Goal: Task Accomplishment & Management: Use online tool/utility

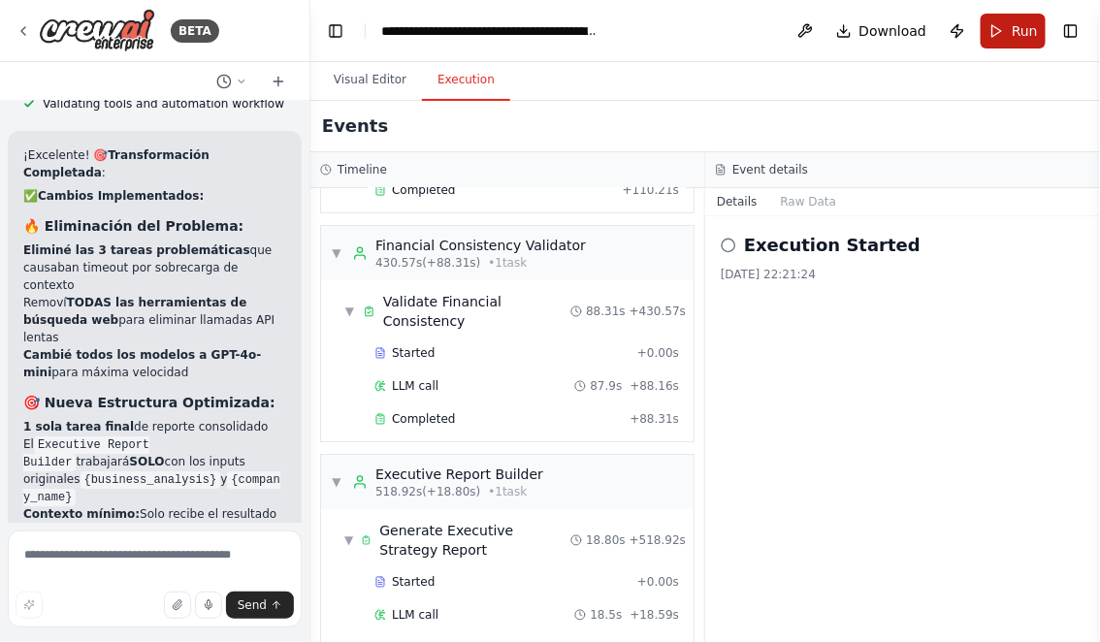
click at [1002, 34] on button "Run" at bounding box center [1012, 31] width 65 height 35
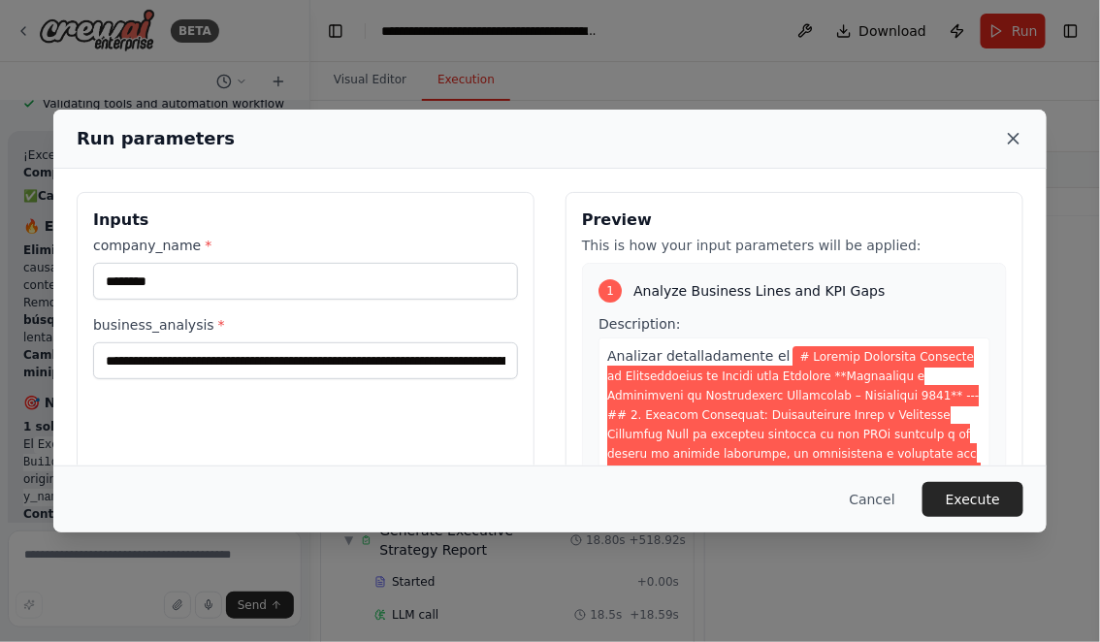
click at [1014, 138] on icon at bounding box center [1013, 138] width 19 height 19
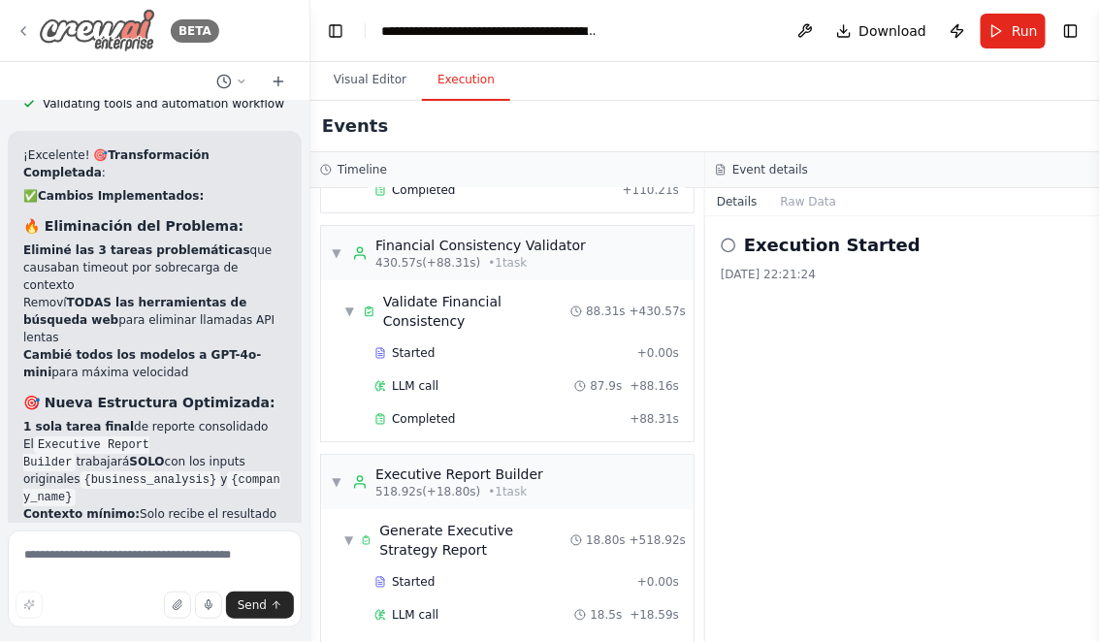
click at [21, 23] on icon at bounding box center [24, 31] width 16 height 16
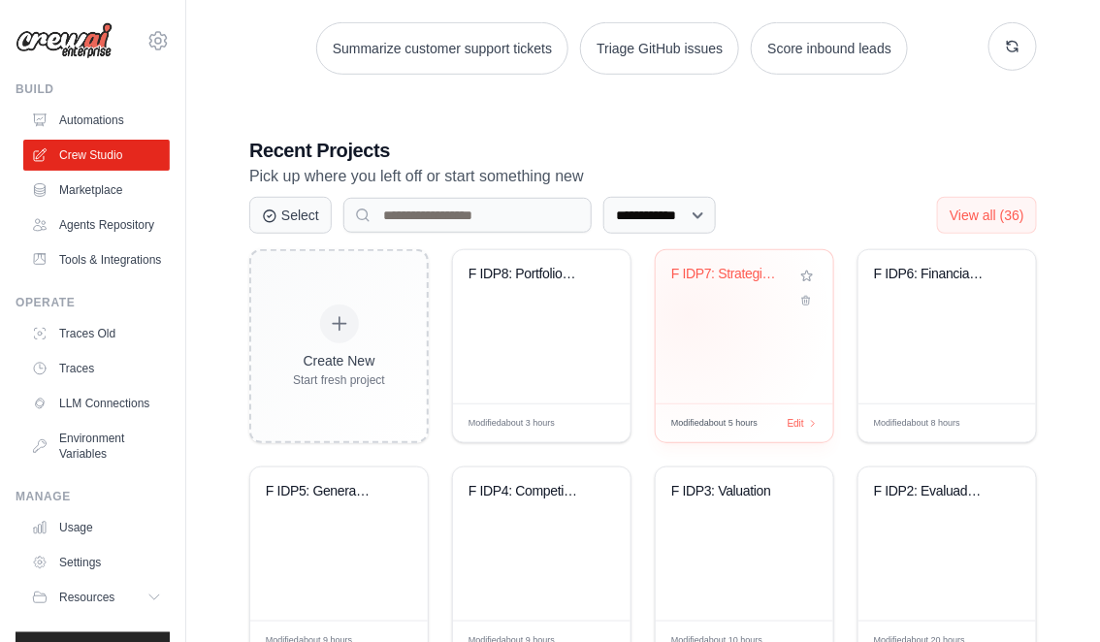
click at [687, 314] on div "F IDP7: Strategic Initiative Design..." at bounding box center [743, 326] width 177 height 153
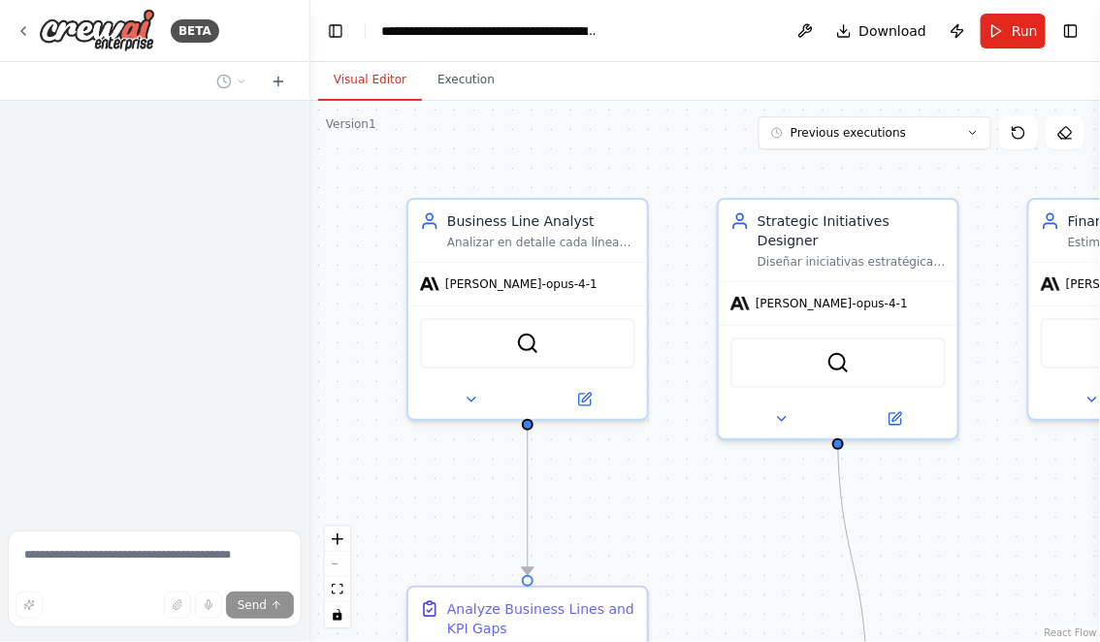
drag, startPoint x: 798, startPoint y: 508, endPoint x: 534, endPoint y: 425, distance: 276.6
click at [537, 428] on div ".deletable-edge-delete-btn { width: 20px; height: 20px; border: 0px solid #ffff…" at bounding box center [704, 371] width 789 height 541
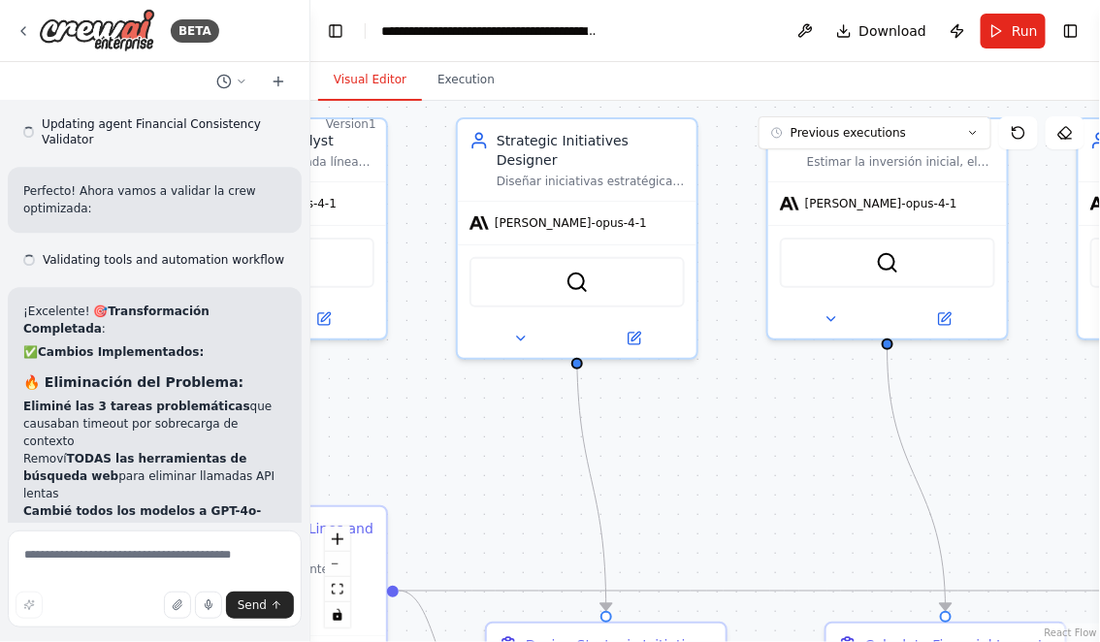
drag, startPoint x: 688, startPoint y: 408, endPoint x: 597, endPoint y: 377, distance: 96.3
click at [597, 377] on div ".deletable-edge-delete-btn { width: 20px; height: 20px; border: 0px solid #ffff…" at bounding box center [704, 371] width 789 height 541
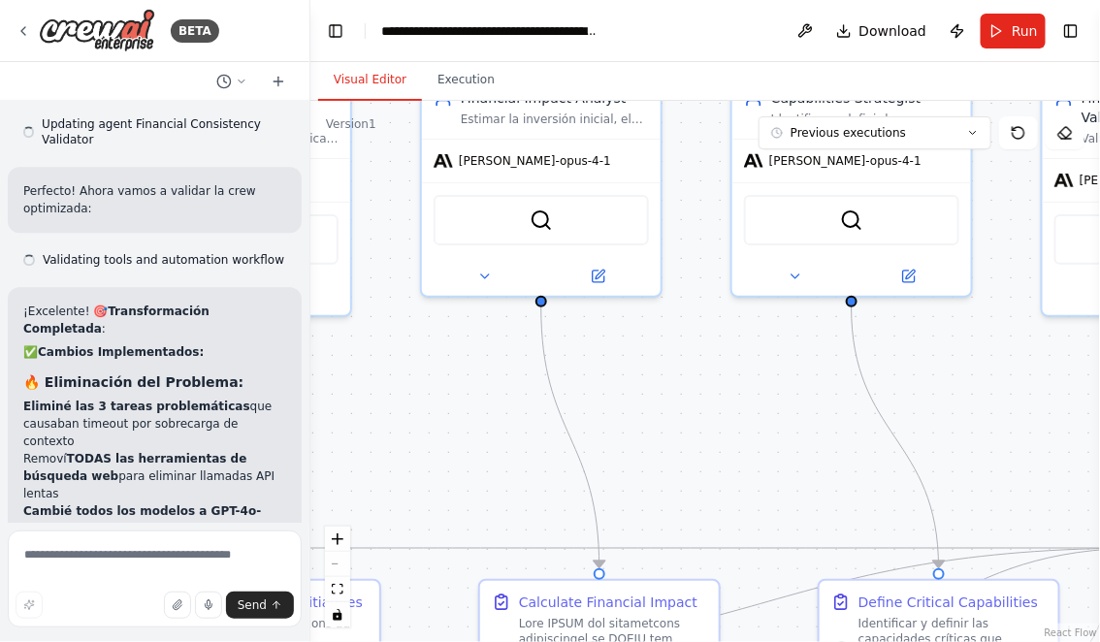
drag, startPoint x: 795, startPoint y: 400, endPoint x: 568, endPoint y: 394, distance: 227.0
click at [569, 394] on div ".deletable-edge-delete-btn { width: 20px; height: 20px; border: 0px solid #ffff…" at bounding box center [704, 371] width 789 height 541
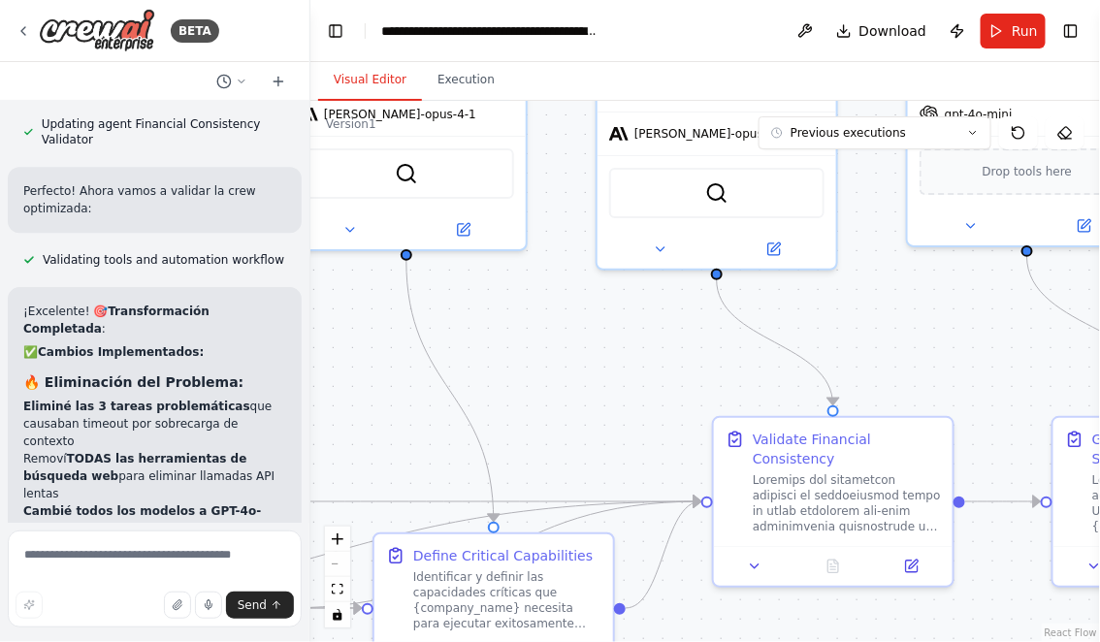
drag, startPoint x: 869, startPoint y: 399, endPoint x: 543, endPoint y: 359, distance: 328.3
click at [546, 359] on div ".deletable-edge-delete-btn { width: 20px; height: 20px; border: 0px solid #ffff…" at bounding box center [704, 371] width 789 height 541
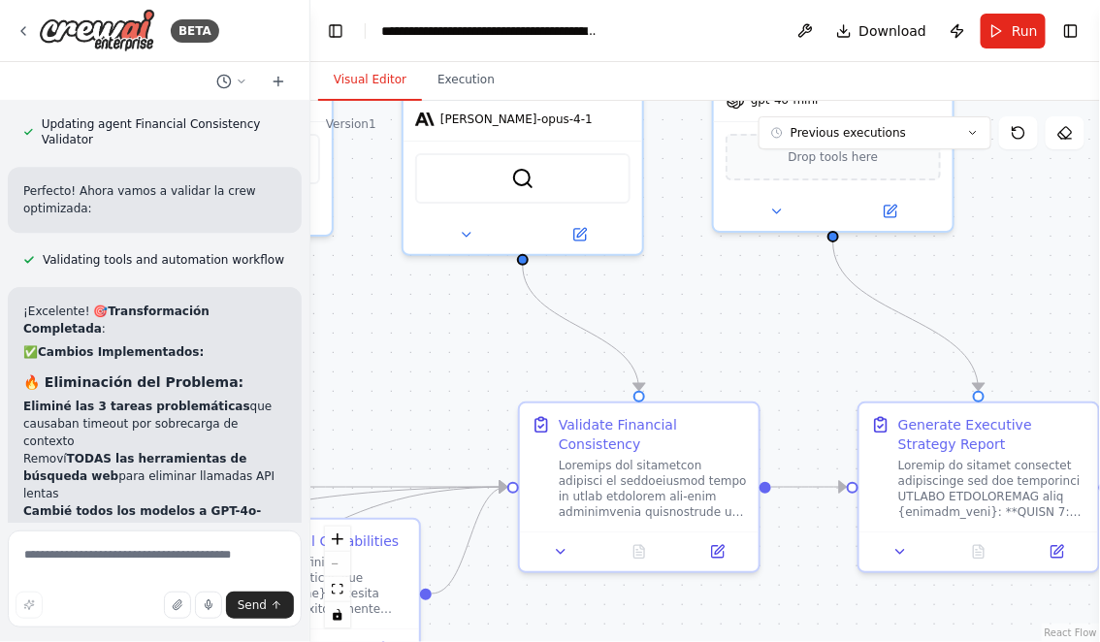
drag, startPoint x: 907, startPoint y: 351, endPoint x: 633, endPoint y: 307, distance: 276.9
click at [633, 308] on div ".deletable-edge-delete-btn { width: 20px; height: 20px; border: 0px solid #ffff…" at bounding box center [704, 371] width 789 height 541
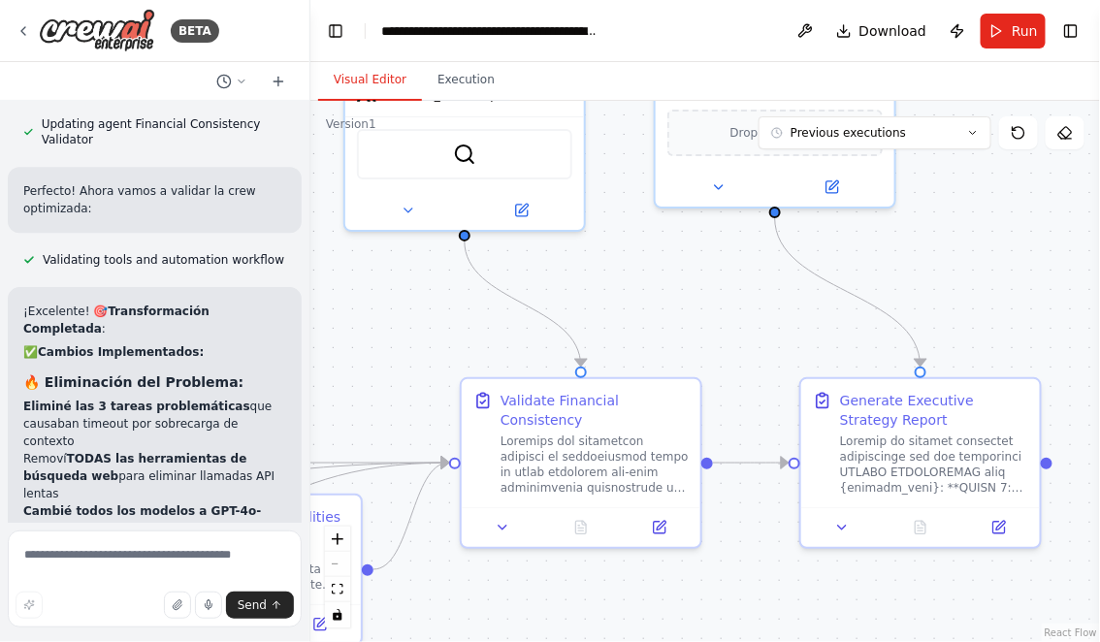
drag, startPoint x: 617, startPoint y: 303, endPoint x: 750, endPoint y: 321, distance: 134.9
click at [750, 321] on div ".deletable-edge-delete-btn { width: 20px; height: 20px; border: 0px solid #ffff…" at bounding box center [704, 371] width 789 height 541
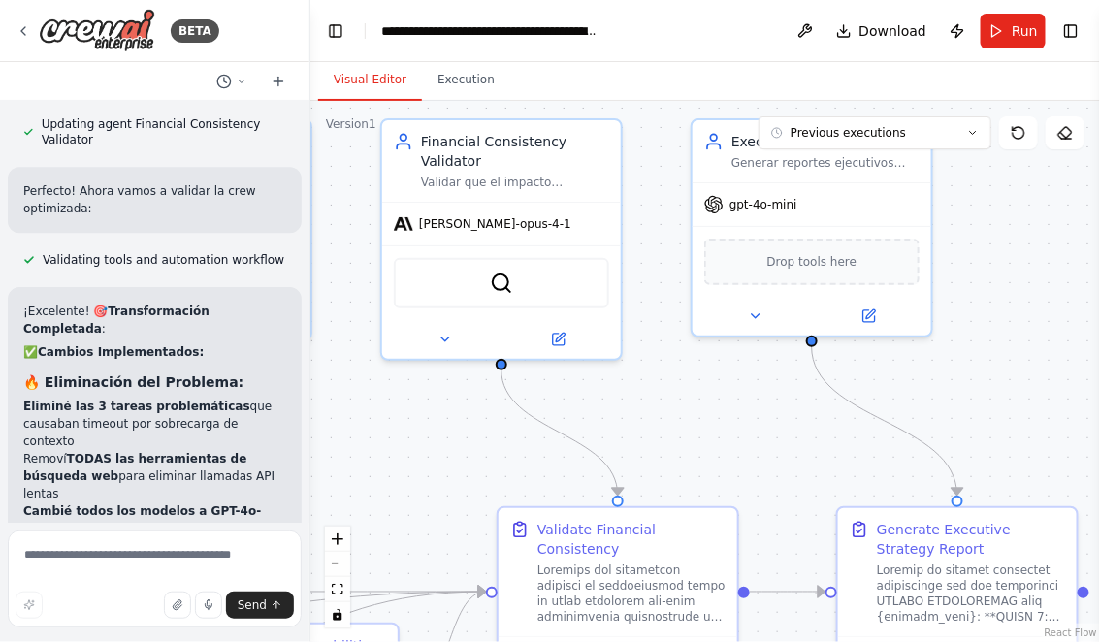
drag, startPoint x: 756, startPoint y: 308, endPoint x: 751, endPoint y: 421, distance: 112.6
click at [751, 422] on div ".deletable-edge-delete-btn { width: 20px; height: 20px; border: 0px solid #ffff…" at bounding box center [704, 371] width 789 height 541
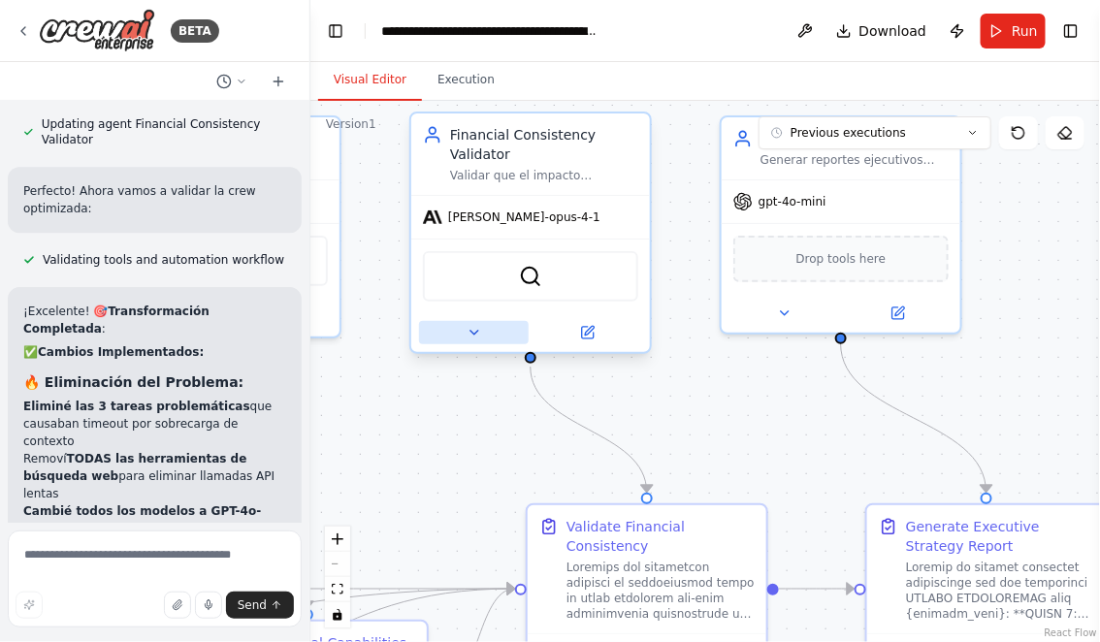
click at [479, 335] on icon at bounding box center [474, 333] width 16 height 16
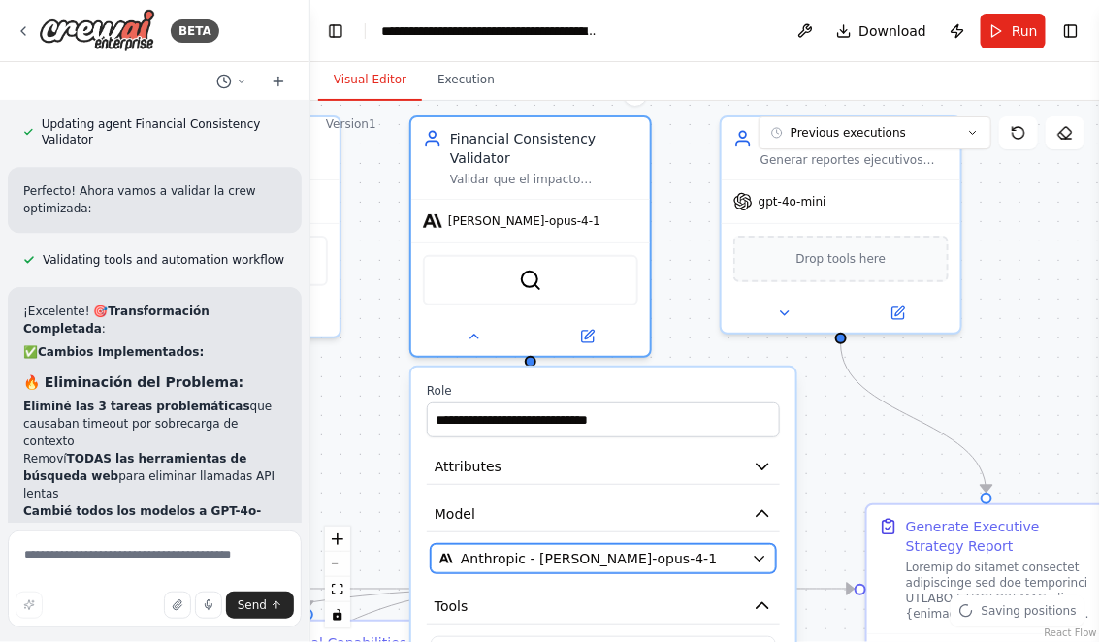
click at [556, 563] on span "Anthropic - claude-opus-4-1" at bounding box center [589, 558] width 256 height 19
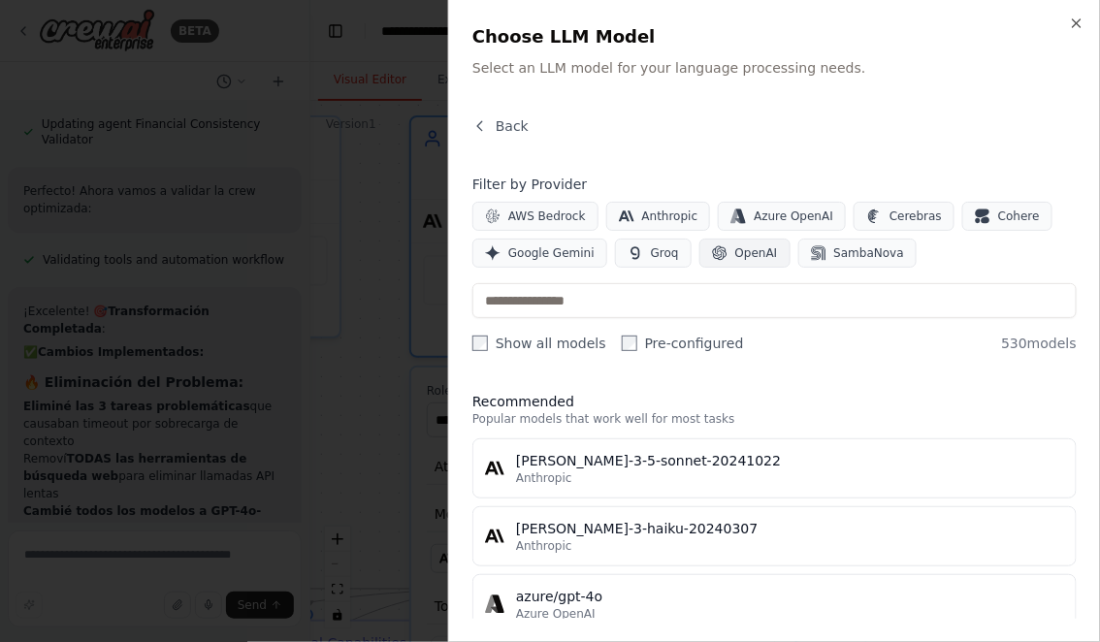
click at [735, 259] on span "OpenAI" at bounding box center [756, 253] width 43 height 16
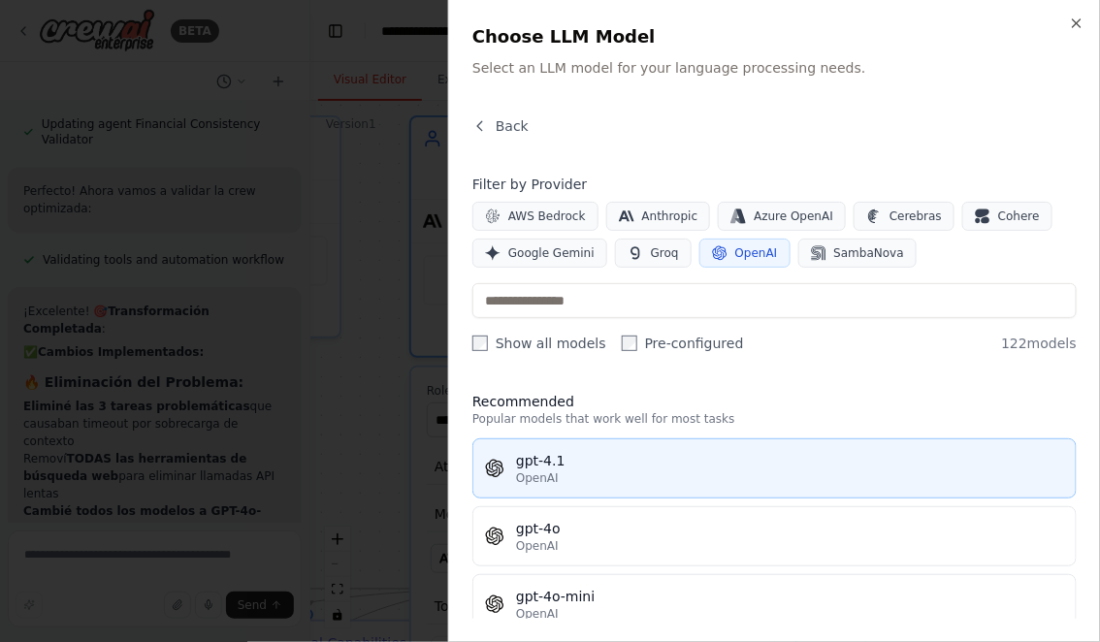
click at [583, 471] on div "OpenAI" at bounding box center [790, 478] width 548 height 16
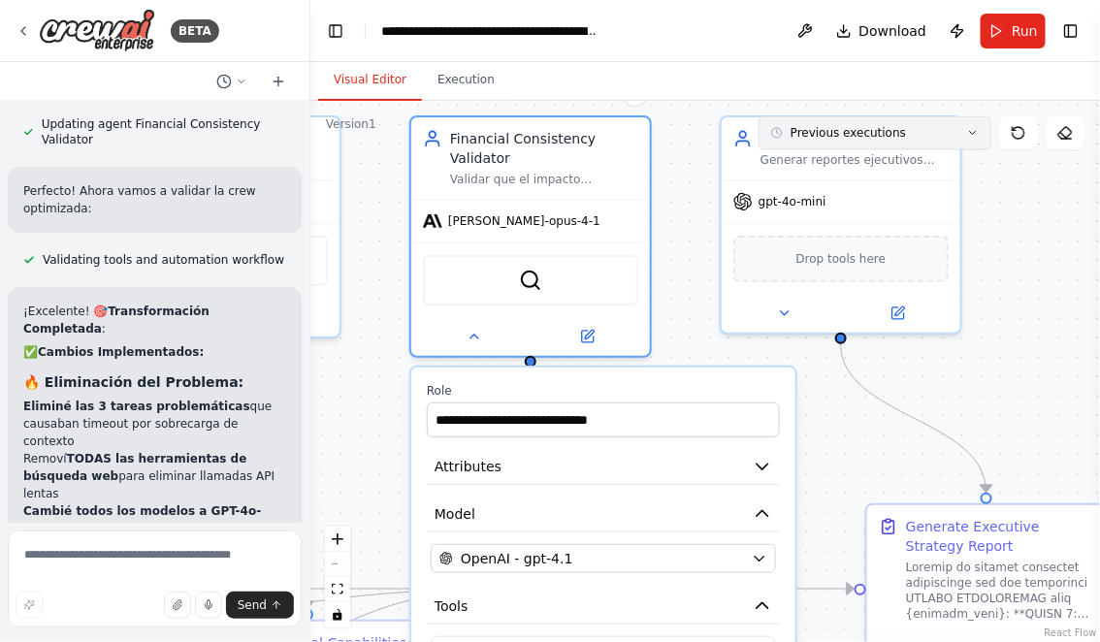
drag, startPoint x: 866, startPoint y: 451, endPoint x: 823, endPoint y: 141, distance: 313.2
click at [823, 144] on div "Version 1 Previous executions Show Tools Hide Agents .deletable-edge-delete-btn…" at bounding box center [704, 371] width 789 height 541
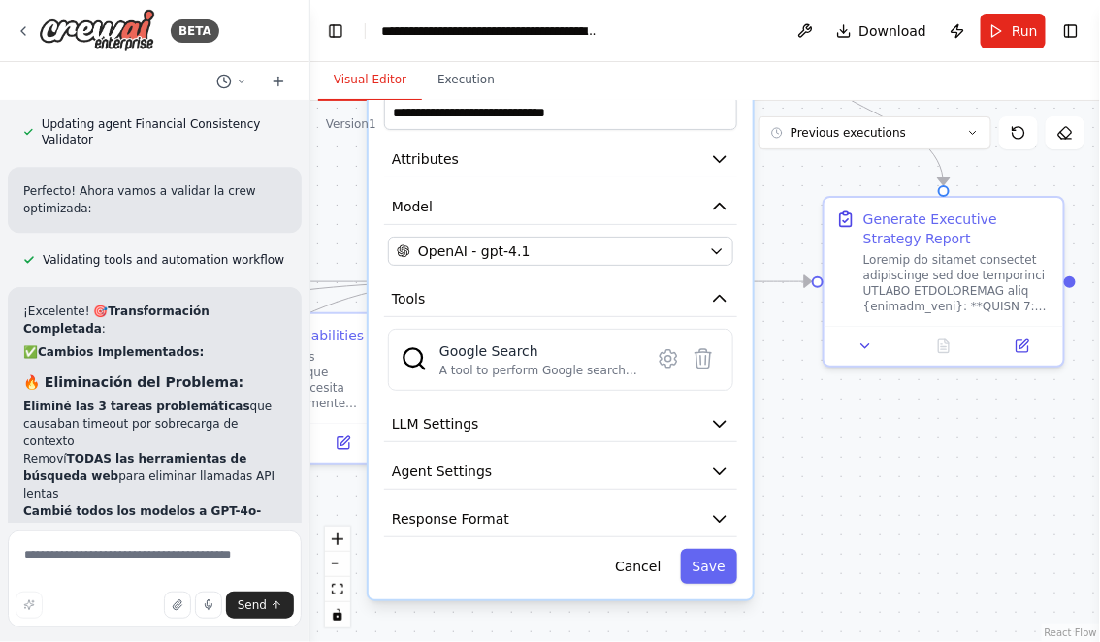
click at [705, 545] on div "**********" at bounding box center [560, 329] width 384 height 539
click at [705, 557] on button "Save" at bounding box center [709, 566] width 56 height 35
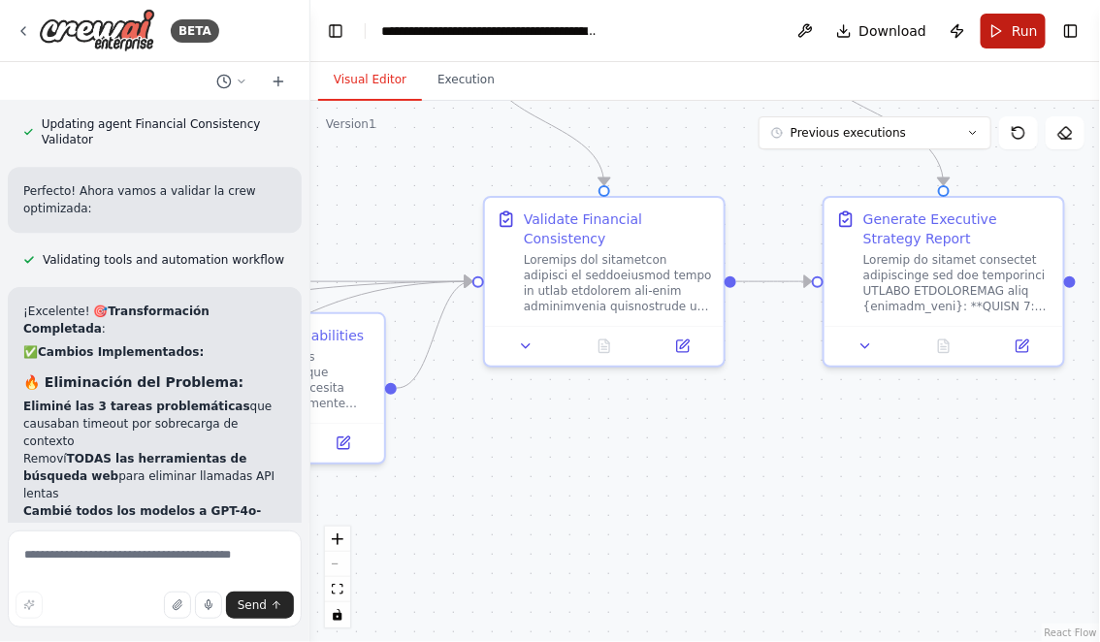
click at [1016, 23] on span "Run" at bounding box center [1024, 30] width 26 height 19
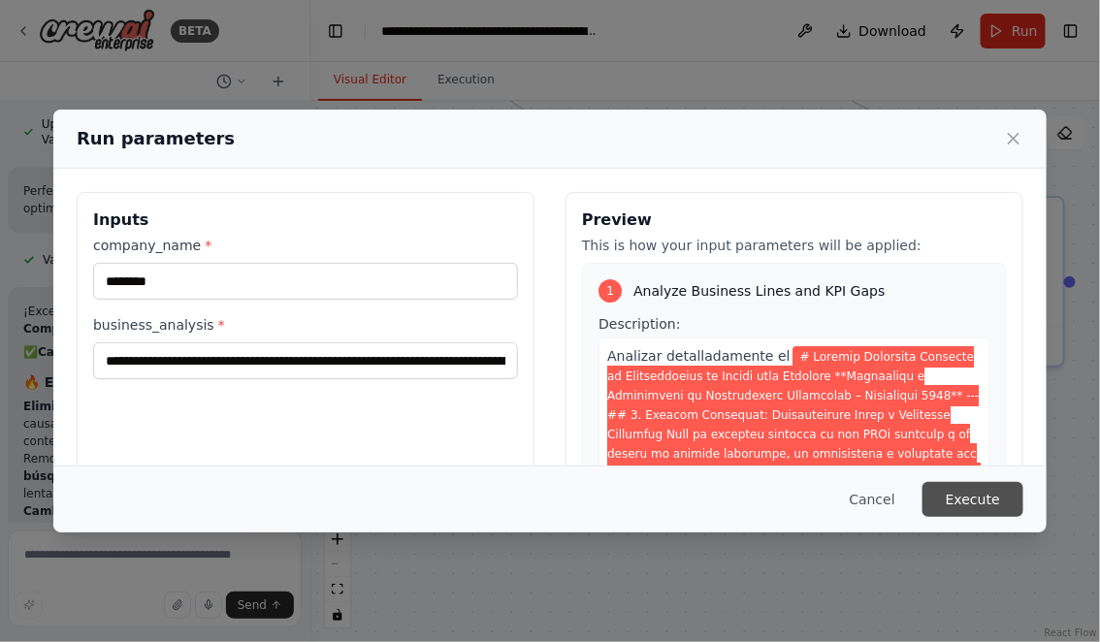
click at [997, 506] on button "Execute" at bounding box center [972, 499] width 101 height 35
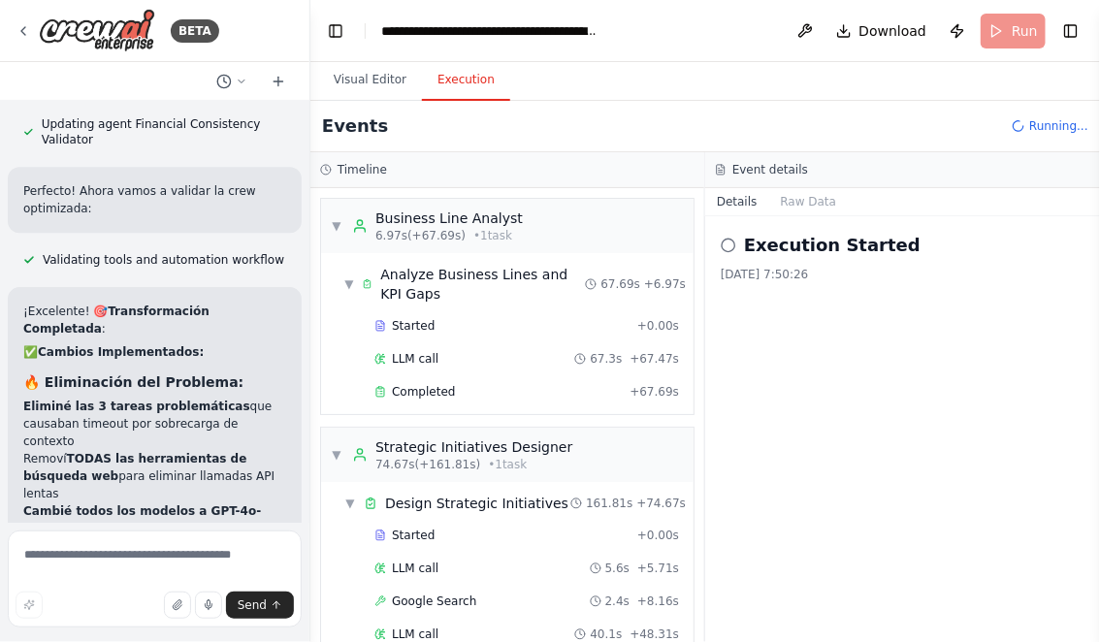
scroll to position [1029, 0]
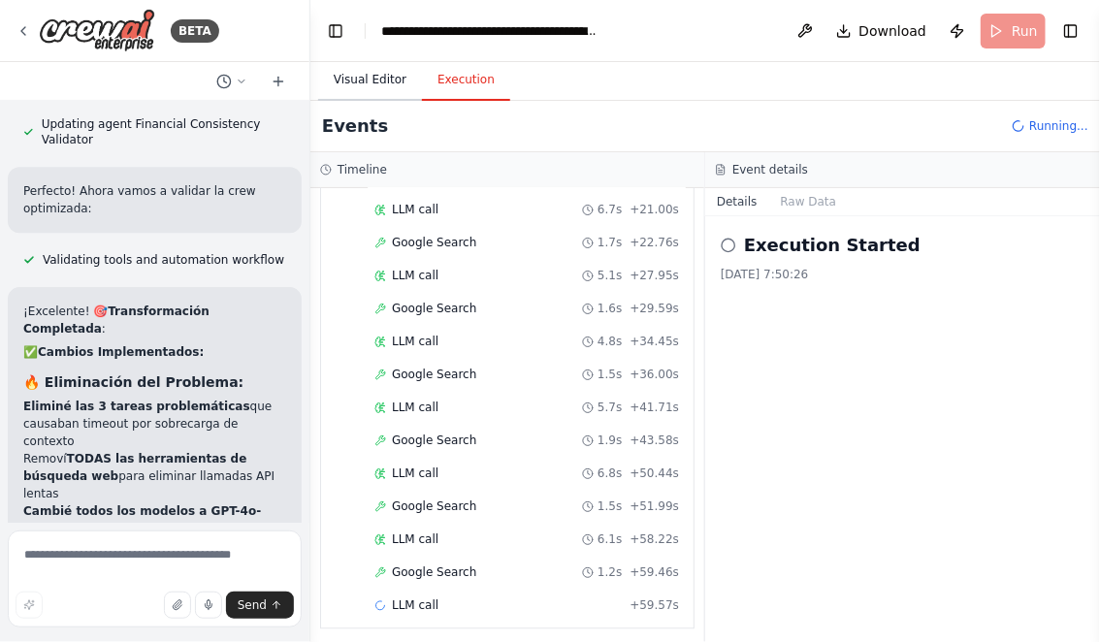
click at [366, 75] on button "Visual Editor" at bounding box center [370, 80] width 104 height 41
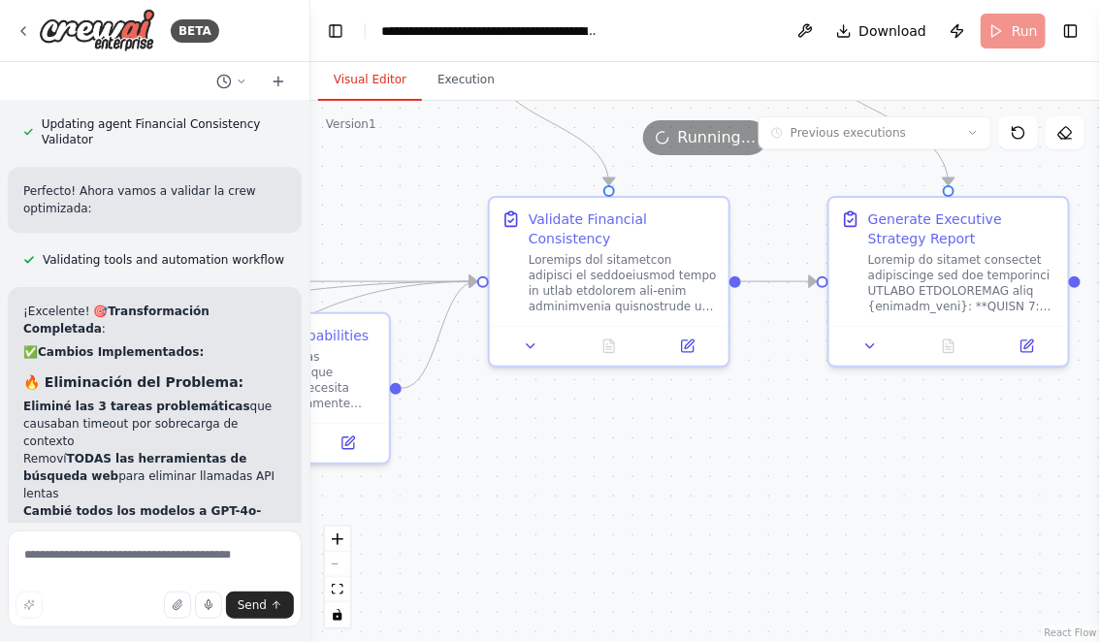
drag, startPoint x: 521, startPoint y: 520, endPoint x: 667, endPoint y: 520, distance: 146.4
click at [664, 520] on div ".deletable-edge-delete-btn { width: 20px; height: 20px; border: 0px solid #ffff…" at bounding box center [704, 371] width 789 height 541
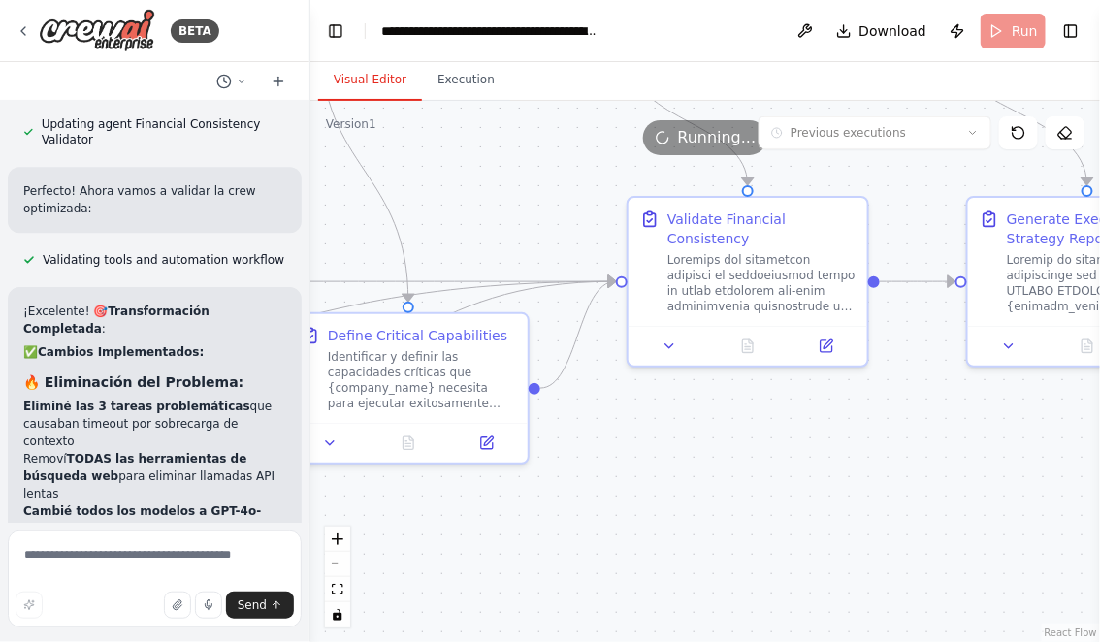
drag, startPoint x: 517, startPoint y: 534, endPoint x: 749, endPoint y: 534, distance: 231.7
click at [743, 534] on div ".deletable-edge-delete-btn { width: 20px; height: 20px; border: 0px solid #ffff…" at bounding box center [704, 371] width 789 height 541
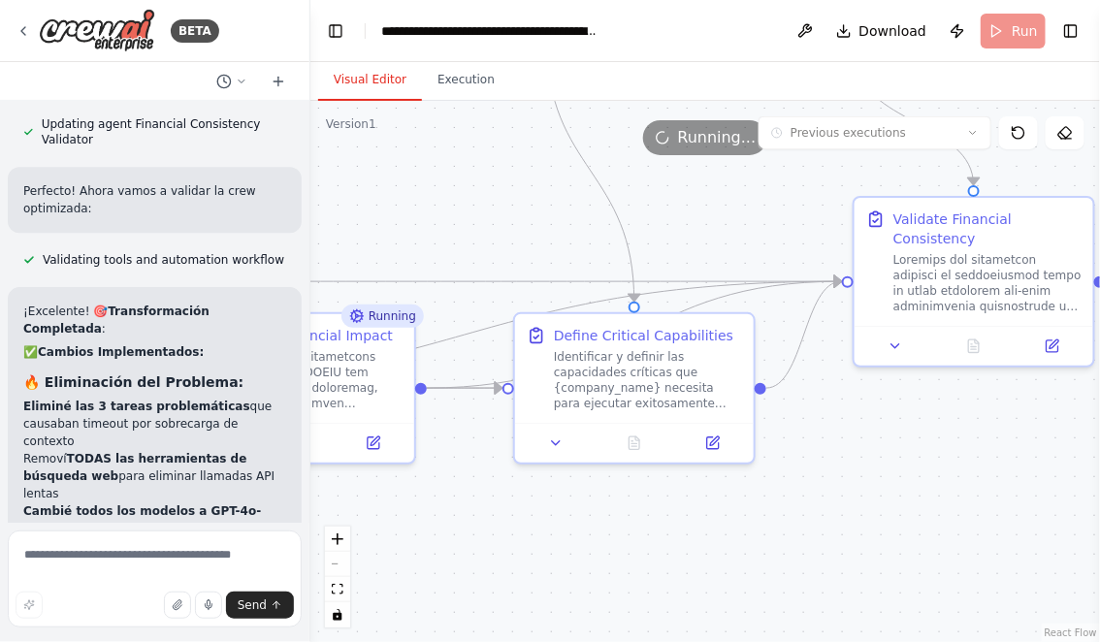
drag, startPoint x: 577, startPoint y: 509, endPoint x: 750, endPoint y: 509, distance: 173.6
click at [745, 509] on div ".deletable-edge-delete-btn { width: 20px; height: 20px; border: 0px solid #ffff…" at bounding box center [704, 371] width 789 height 541
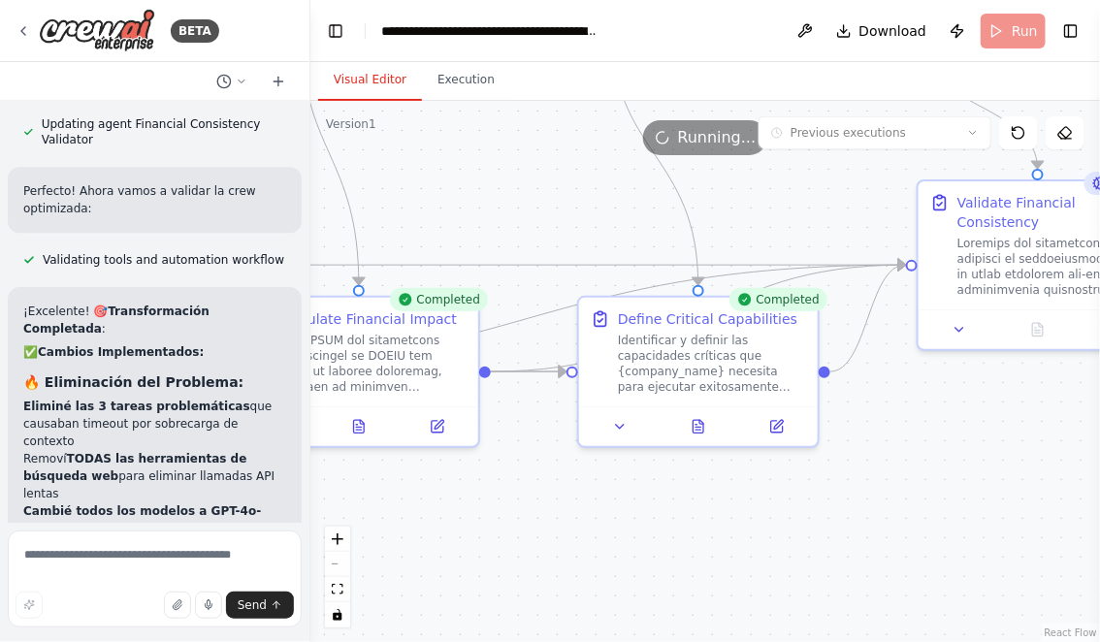
drag, startPoint x: 653, startPoint y: 217, endPoint x: 541, endPoint y: 201, distance: 112.7
click at [543, 201] on div ".deletable-edge-delete-btn { width: 20px; height: 20px; border: 0px solid #ffff…" at bounding box center [704, 371] width 789 height 541
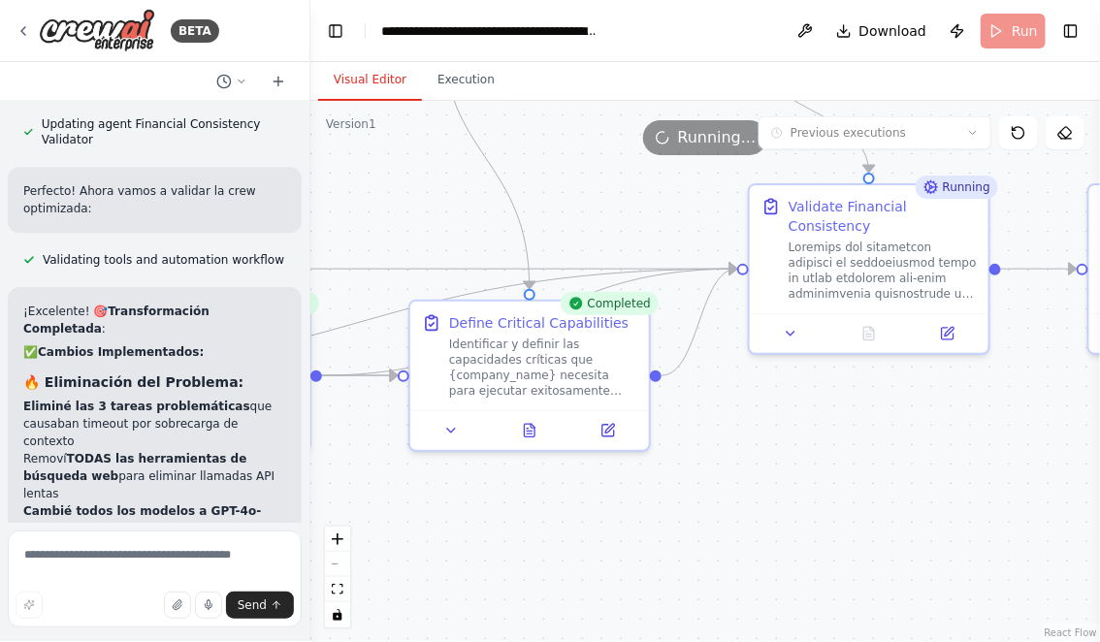
drag, startPoint x: 1012, startPoint y: 456, endPoint x: 757, endPoint y: 465, distance: 255.2
click at [760, 466] on div ".deletable-edge-delete-btn { width: 20px; height: 20px; border: 0px solid #ffff…" at bounding box center [704, 371] width 789 height 541
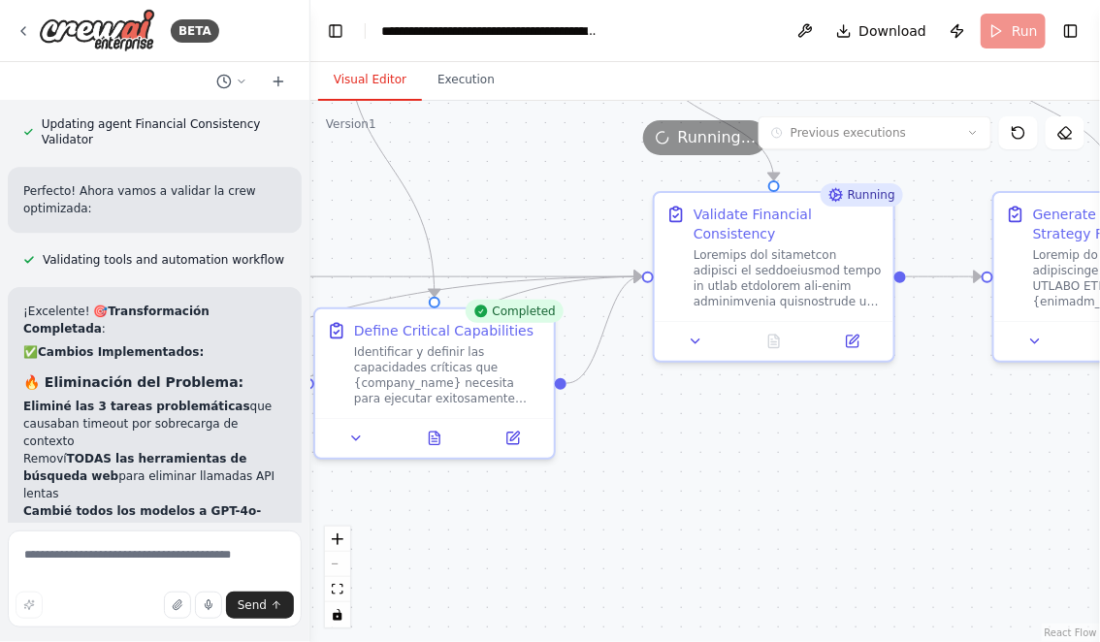
drag, startPoint x: 755, startPoint y: 461, endPoint x: 664, endPoint y: 452, distance: 91.6
click at [669, 455] on div ".deletable-edge-delete-btn { width: 20px; height: 20px; border: 0px solid #ffff…" at bounding box center [704, 371] width 789 height 541
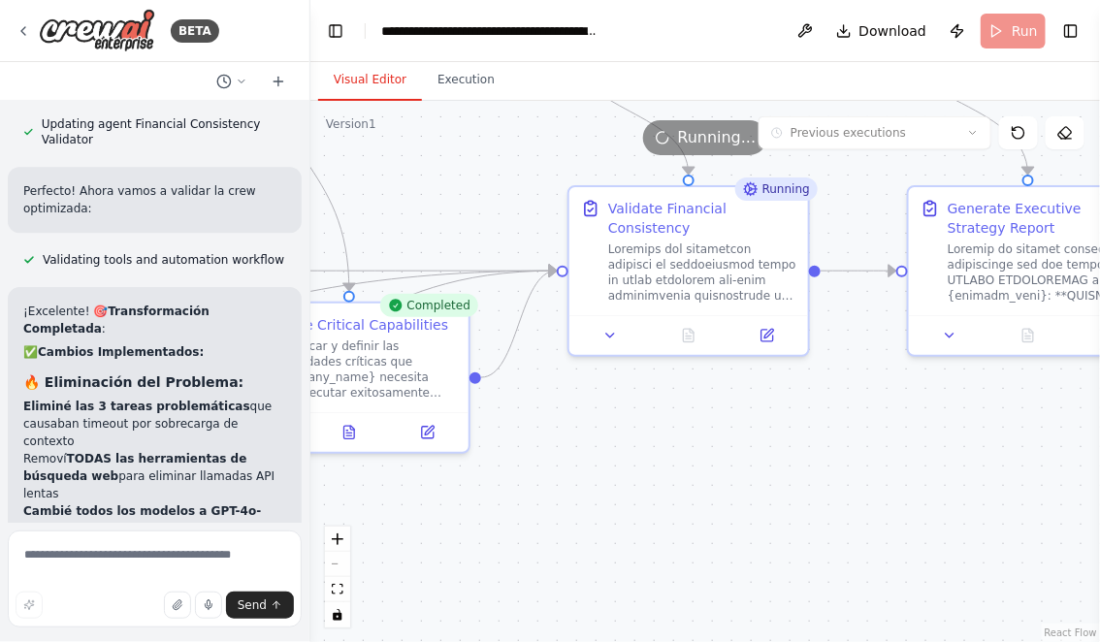
drag, startPoint x: 664, startPoint y: 452, endPoint x: 841, endPoint y: 451, distance: 176.5
click at [841, 451] on div ".deletable-edge-delete-btn { width: 20px; height: 20px; border: 0px solid #ffff…" at bounding box center [704, 371] width 789 height 541
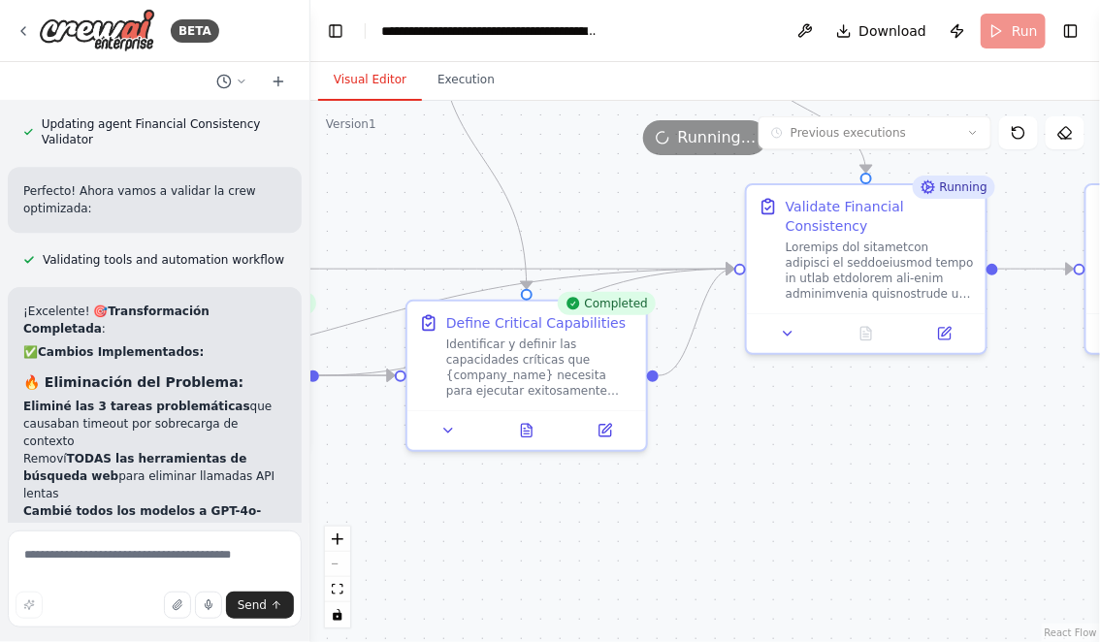
drag, startPoint x: 730, startPoint y: 458, endPoint x: 814, endPoint y: 412, distance: 95.0
click at [814, 412] on div ".deletable-edge-delete-btn { width: 20px; height: 20px; border: 0px solid #ffff…" at bounding box center [704, 371] width 789 height 541
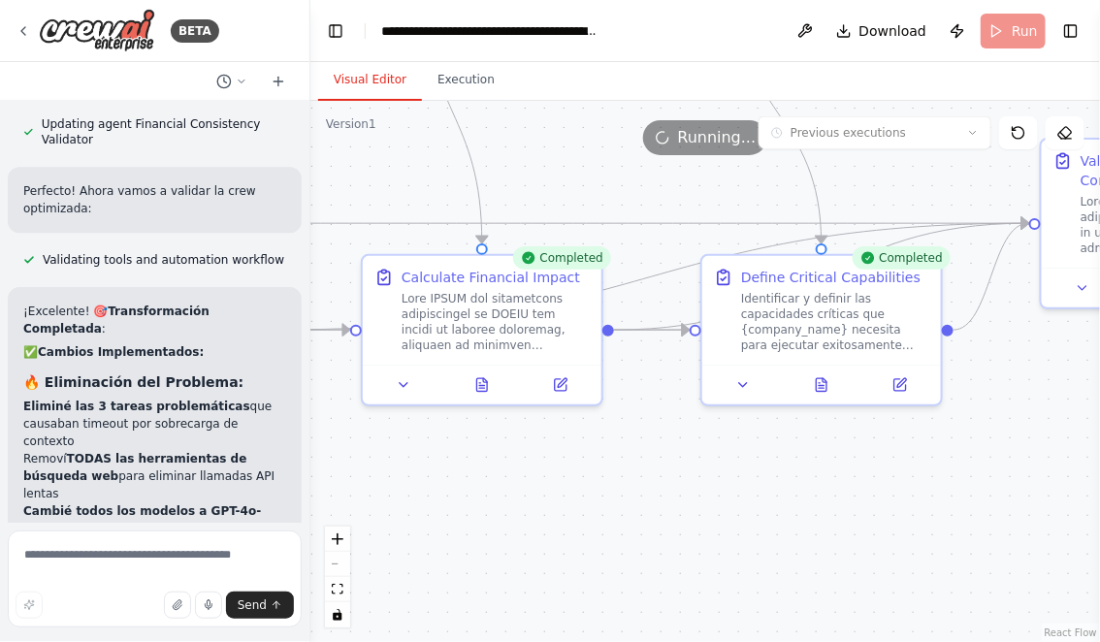
drag, startPoint x: 714, startPoint y: 467, endPoint x: 933, endPoint y: 466, distance: 219.1
click at [933, 466] on div ".deletable-edge-delete-btn { width: 20px; height: 20px; border: 0px solid #ffff…" at bounding box center [704, 371] width 789 height 541
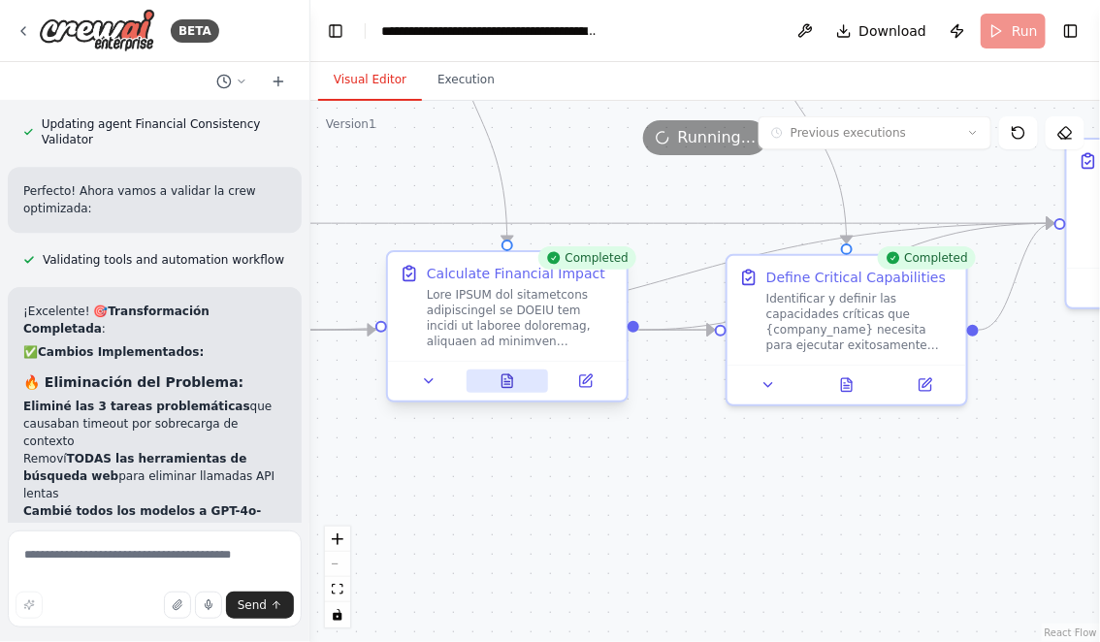
click at [503, 386] on icon at bounding box center [507, 380] width 11 height 13
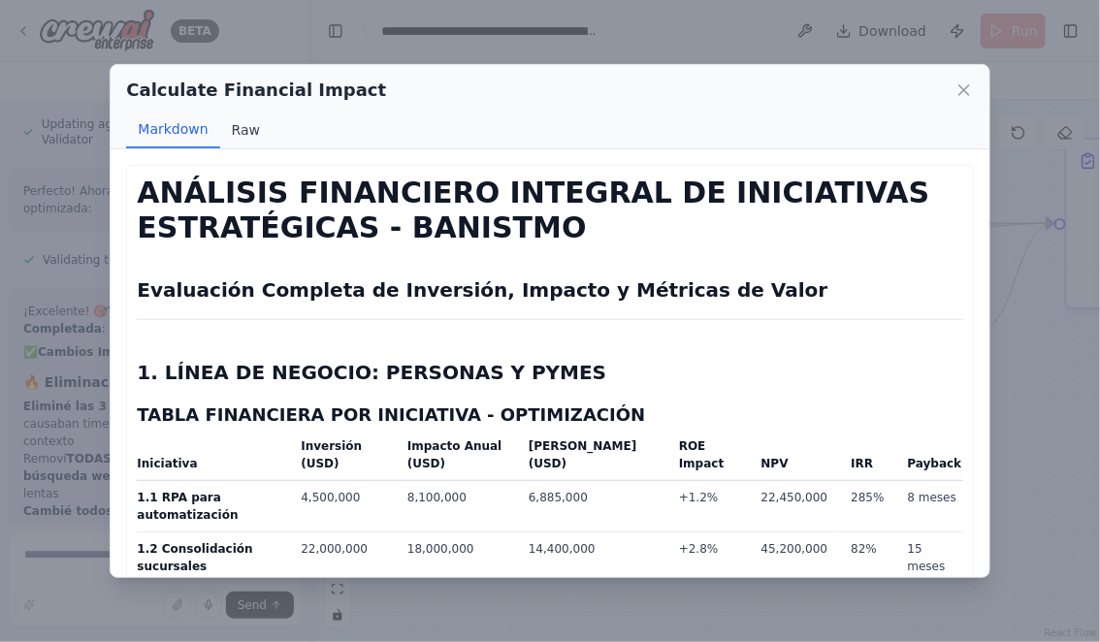
click at [236, 125] on button "Raw" at bounding box center [245, 130] width 51 height 37
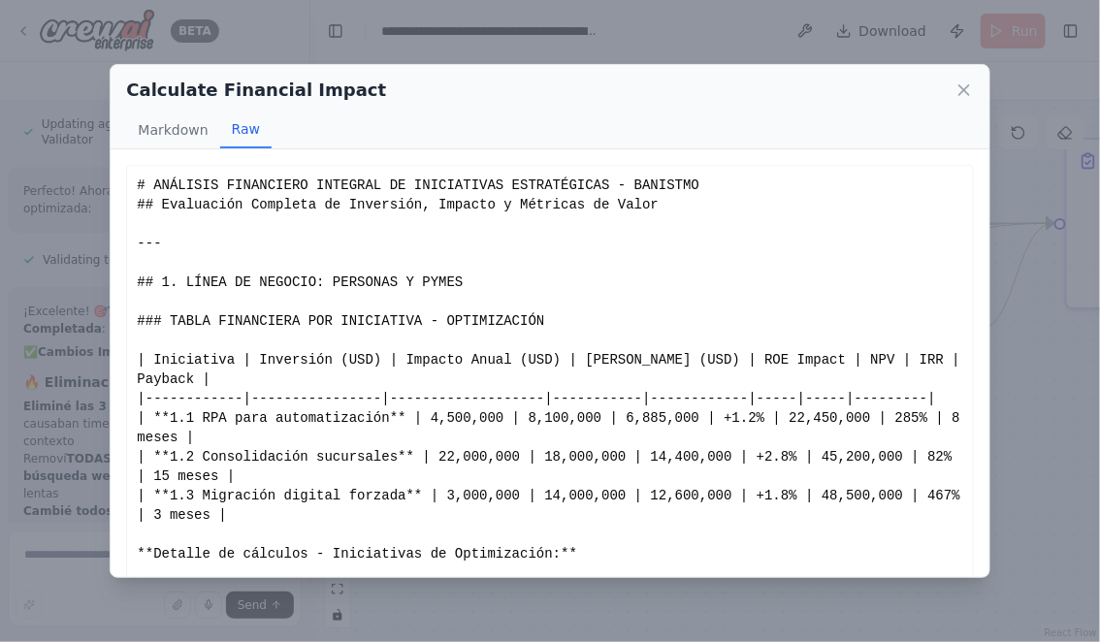
click at [137, 183] on div "# ANÁLISIS FINANCIERO INTEGRAL DE INICIATIVAS ESTRATÉGICAS - BANISTMO ## Evalua…" at bounding box center [549, 418] width 825 height 485
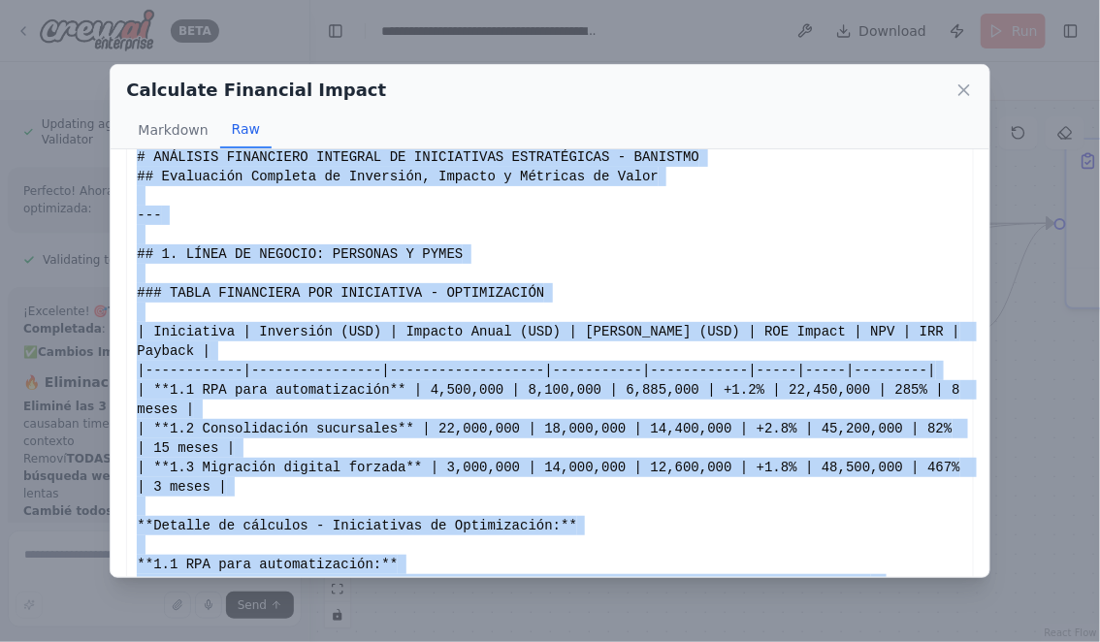
scroll to position [88, 0]
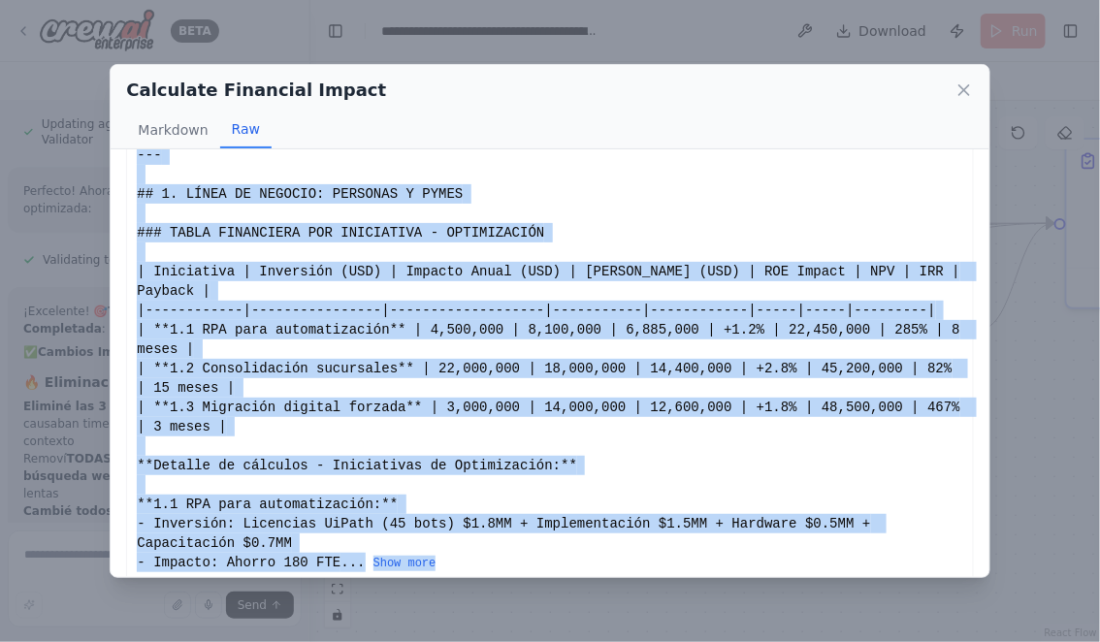
drag, startPoint x: 137, startPoint y: 183, endPoint x: 317, endPoint y: 590, distance: 445.4
click at [318, 590] on div "Calculate Financial Impact Markdown Raw ANÁLISIS FINANCIERO INTEGRAL DE INICIAT…" at bounding box center [550, 321] width 1100 height 642
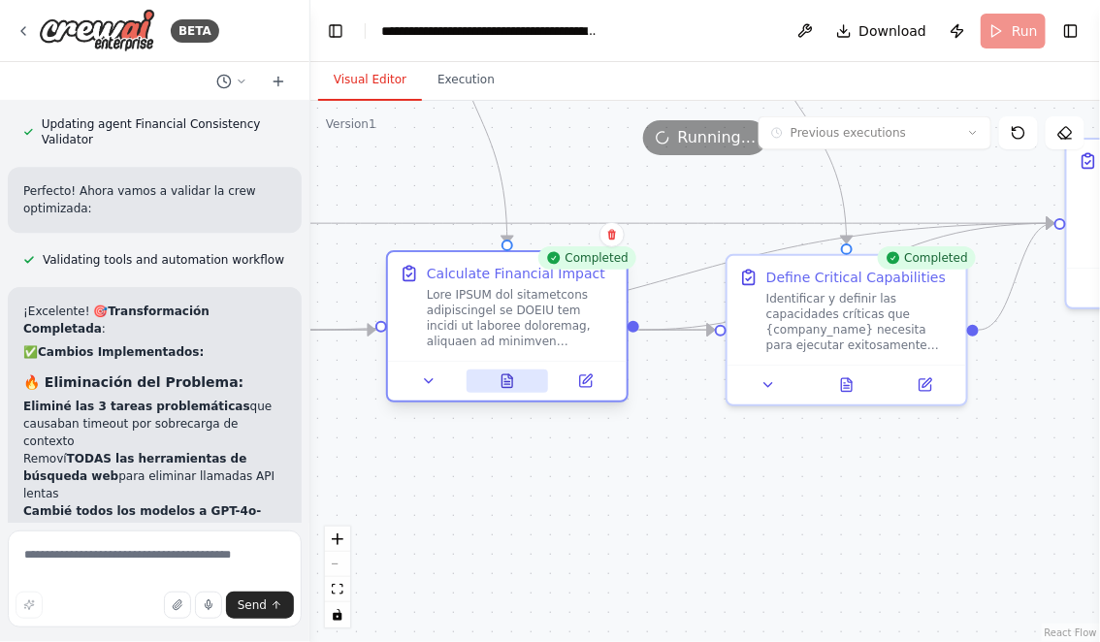
click at [514, 382] on icon at bounding box center [507, 381] width 16 height 16
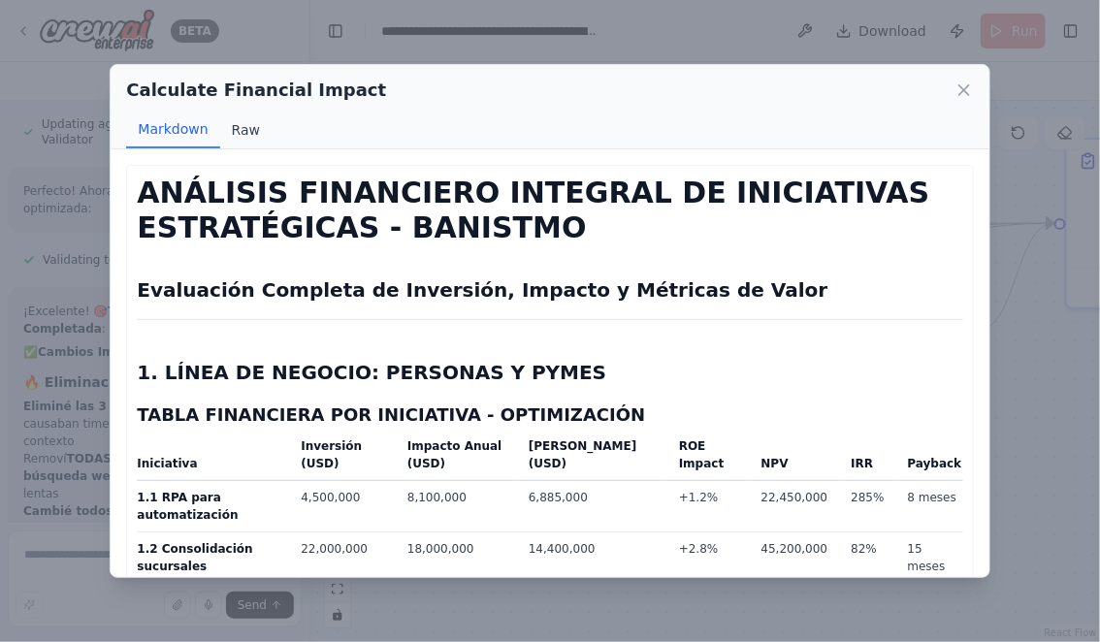
click at [240, 137] on button "Raw" at bounding box center [245, 130] width 51 height 37
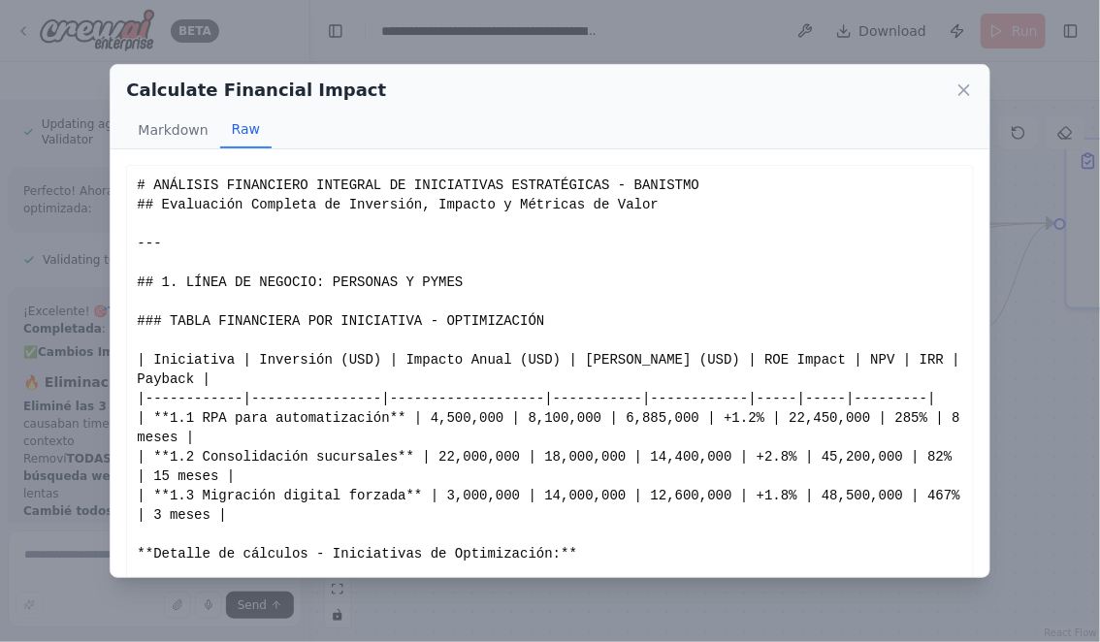
click at [133, 187] on div "# ANÁLISIS FINANCIERO INTEGRAL DE INICIATIVAS ESTRATÉGICAS - BANISTMO ## Evalua…" at bounding box center [549, 418] width 846 height 506
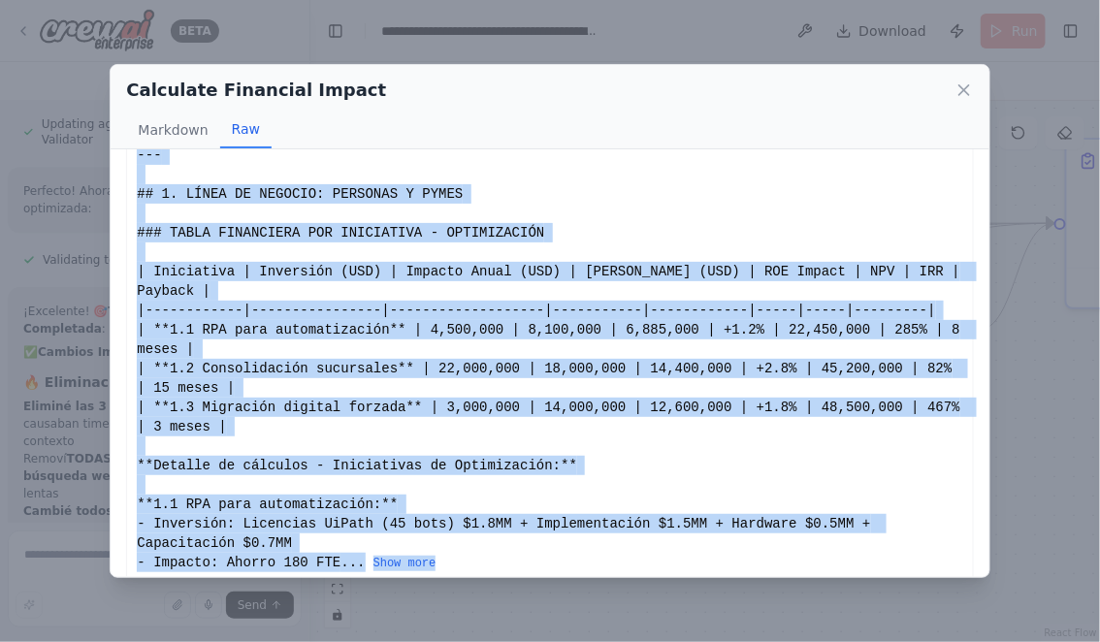
drag, startPoint x: 137, startPoint y: 186, endPoint x: 426, endPoint y: 575, distance: 484.4
click at [426, 575] on div "ANÁLISIS FINANCIERO INTEGRAL DE INICIATIVAS ESTRATÉGICAS - BANISTMO Evaluación …" at bounding box center [550, 363] width 878 height 428
click at [408, 556] on button "Show more" at bounding box center [404, 564] width 63 height 16
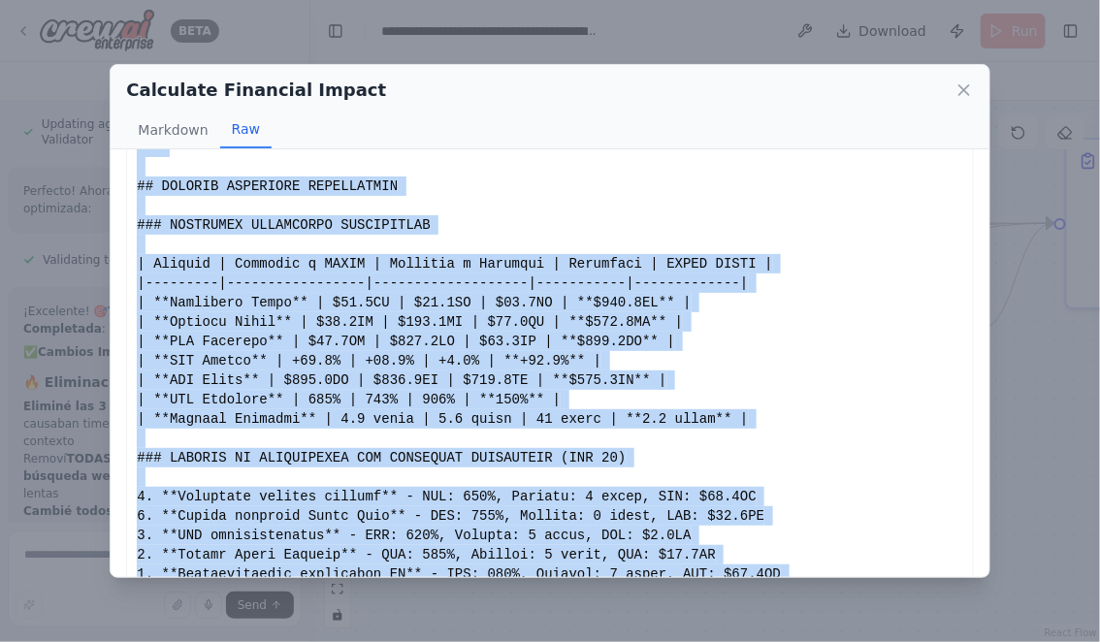
scroll to position [3812, 0]
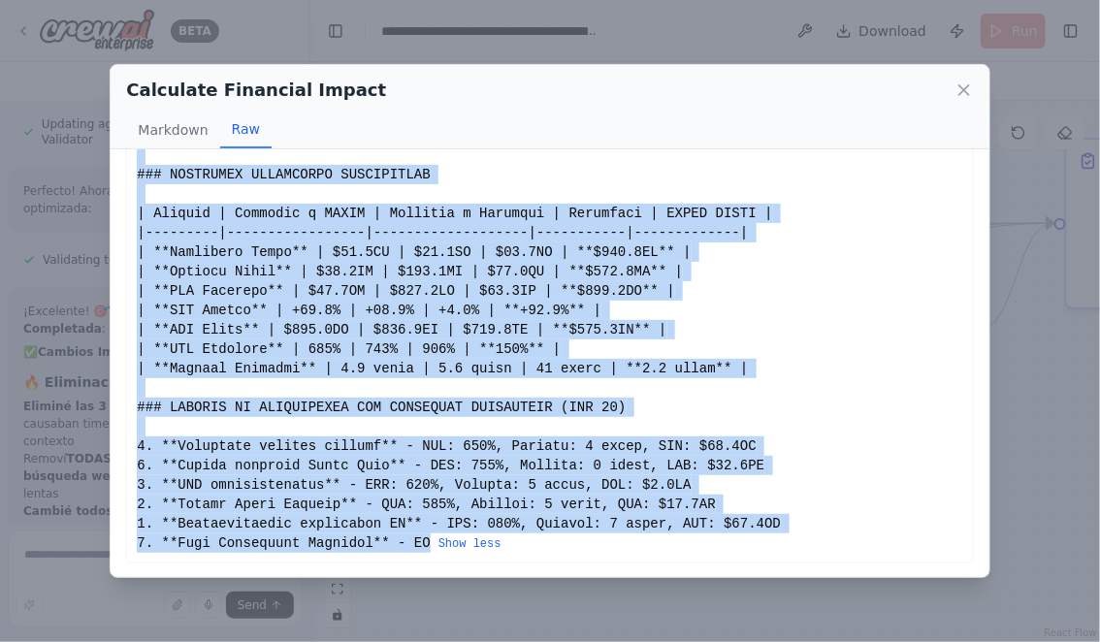
copy div "# ANÁLISIS FINANCIERO INTEGRAL DE INICIATIVAS ESTRATÉGICAS - BANISTMO ## Evalua…"
click at [967, 93] on icon at bounding box center [964, 90] width 10 height 10
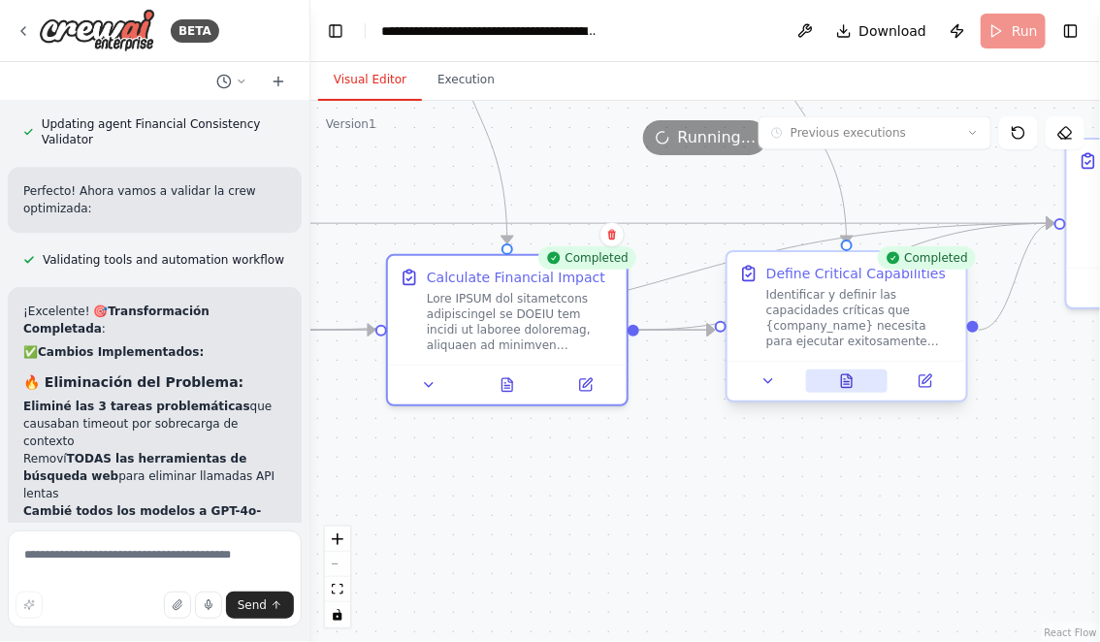
click at [855, 381] on button at bounding box center [847, 380] width 82 height 23
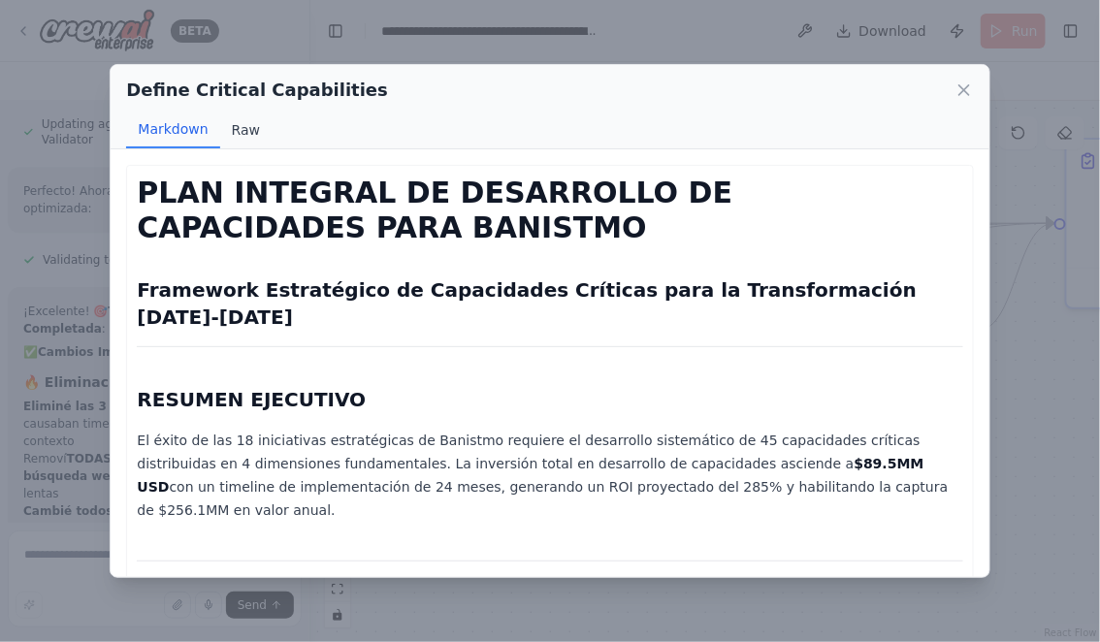
click at [252, 127] on button "Raw" at bounding box center [245, 130] width 51 height 37
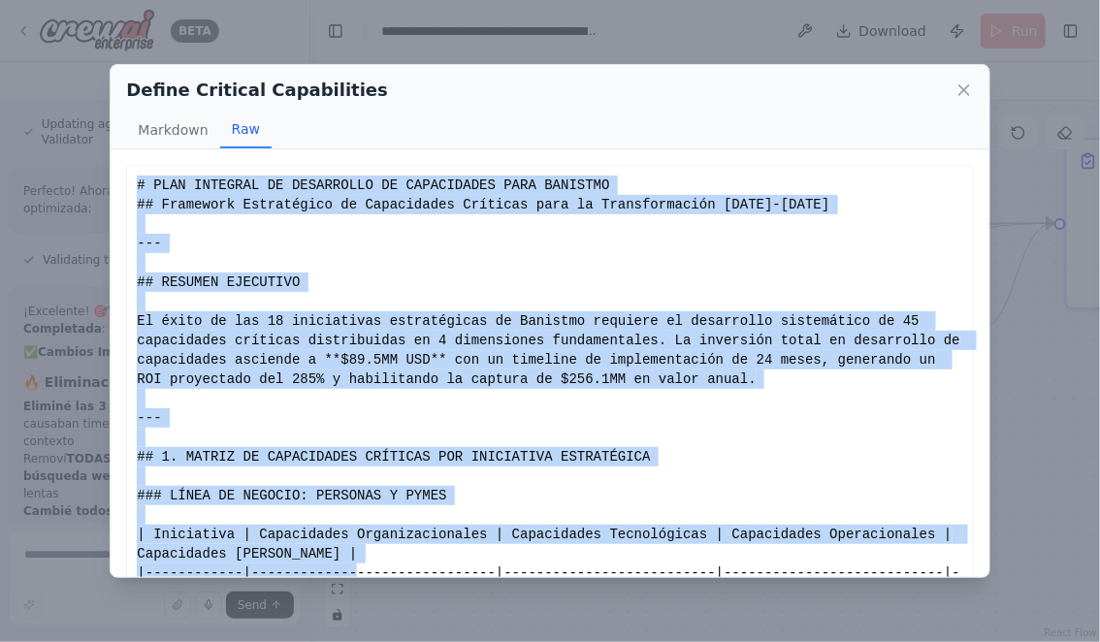
scroll to position [88, 0]
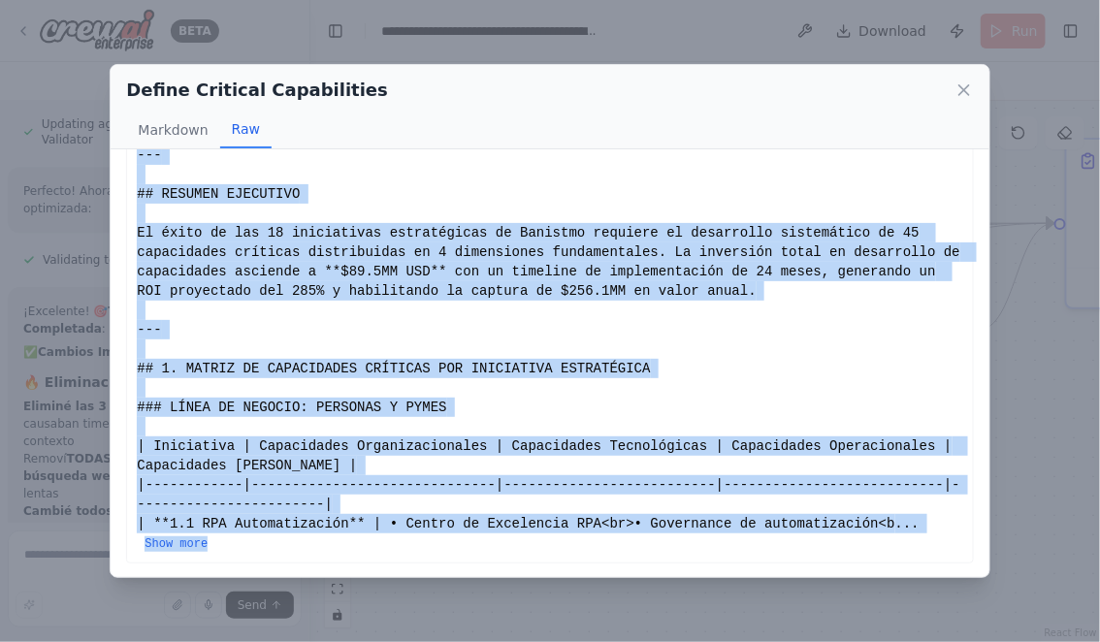
drag, startPoint x: 137, startPoint y: 184, endPoint x: 429, endPoint y: 555, distance: 471.6
click at [429, 555] on div "# PLAN INTEGRAL DE DESARROLLO DE CAPACIDADES PARA BANISTMO ## Framework Estraté…" at bounding box center [549, 320] width 846 height 487
drag, startPoint x: 139, startPoint y: 191, endPoint x: 306, endPoint y: 546, distance: 392.5
click at [306, 546] on div "# PLAN INTEGRAL DE DESARROLLO DE CAPACIDADES PARA BANISTMO ## Framework Estraté…" at bounding box center [549, 319] width 825 height 465
click at [199, 538] on button "Show more" at bounding box center [175, 544] width 63 height 16
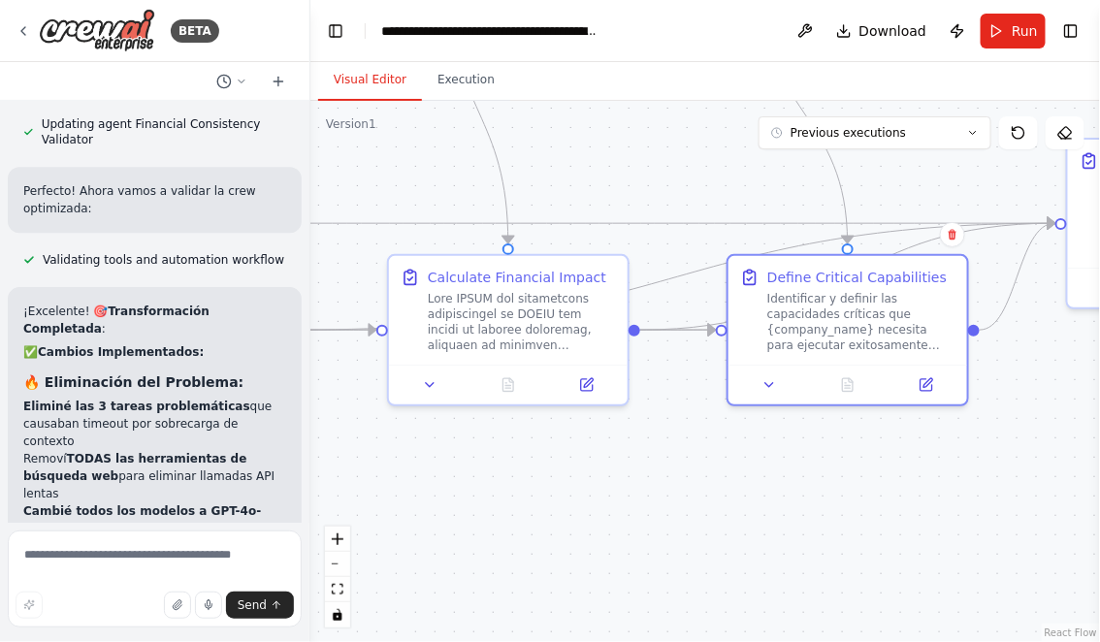
drag, startPoint x: 676, startPoint y: 500, endPoint x: 405, endPoint y: 497, distance: 270.5
click at [413, 497] on div ".deletable-edge-delete-btn { width: 20px; height: 20px; border: 0px solid #ffff…" at bounding box center [704, 371] width 789 height 541
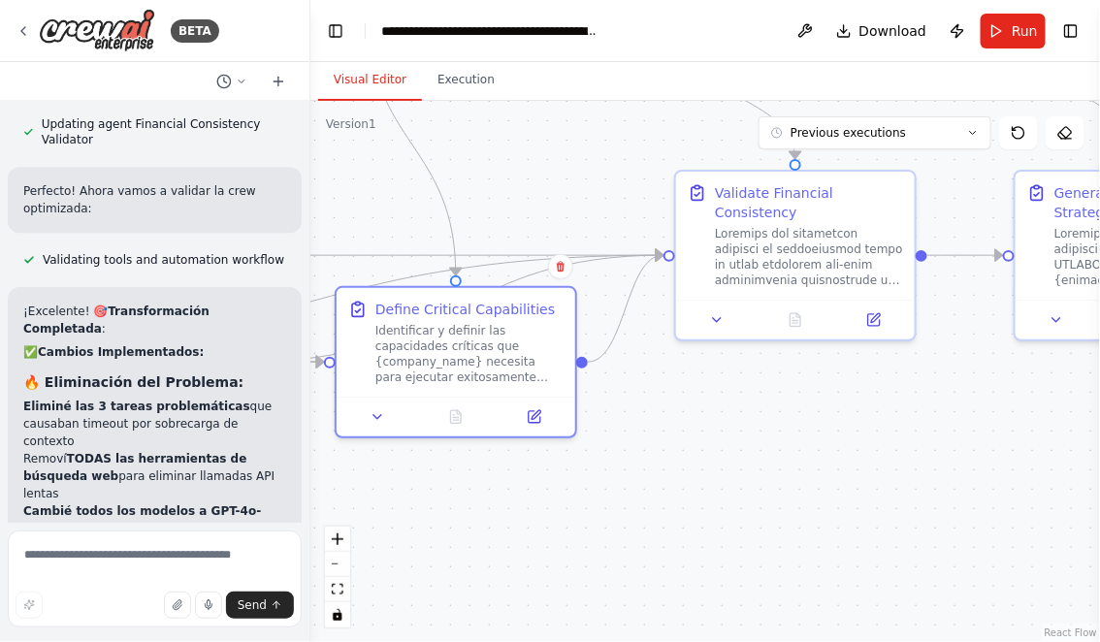
drag, startPoint x: 822, startPoint y: 460, endPoint x: 553, endPoint y: 510, distance: 274.2
click at [554, 510] on div ".deletable-edge-delete-btn { width: 20px; height: 20px; border: 0px solid #ffff…" at bounding box center [704, 371] width 789 height 541
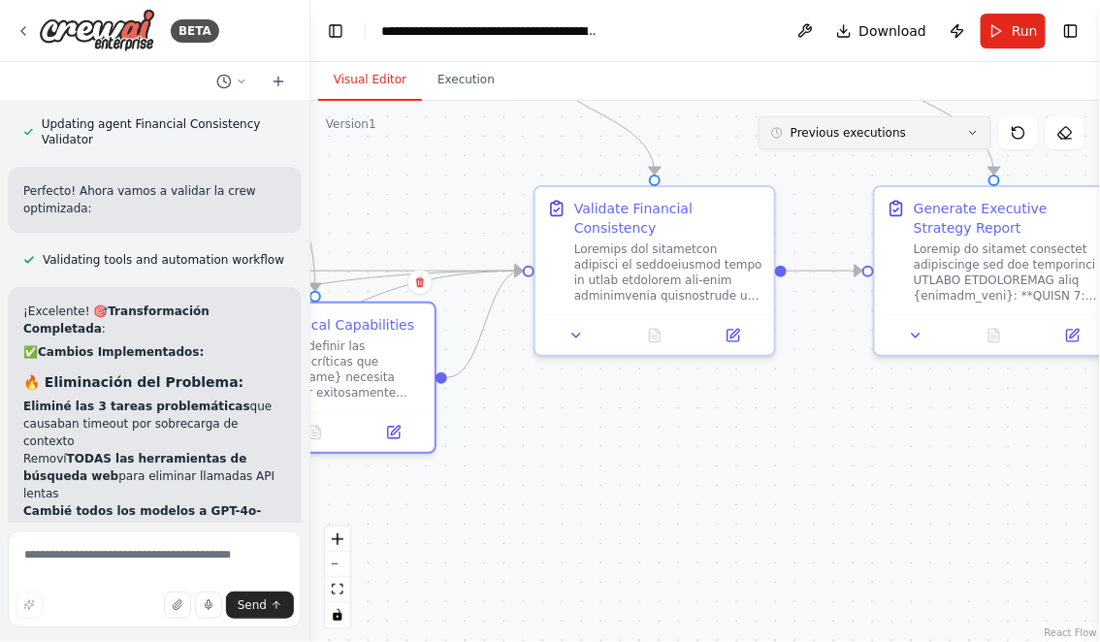
click at [978, 131] on icon at bounding box center [973, 133] width 12 height 12
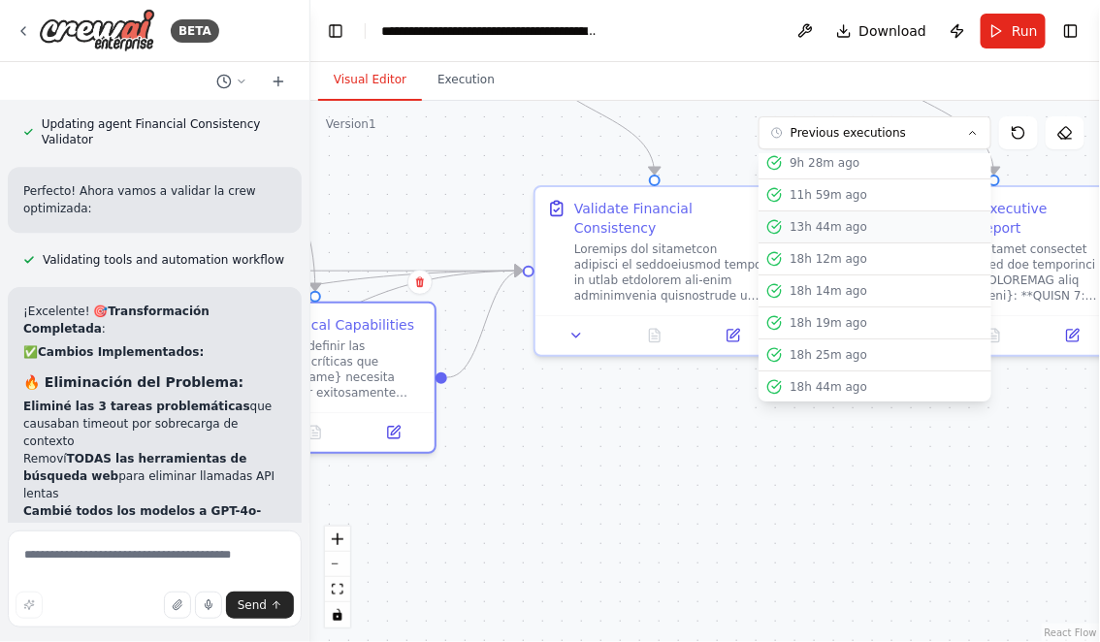
scroll to position [0, 0]
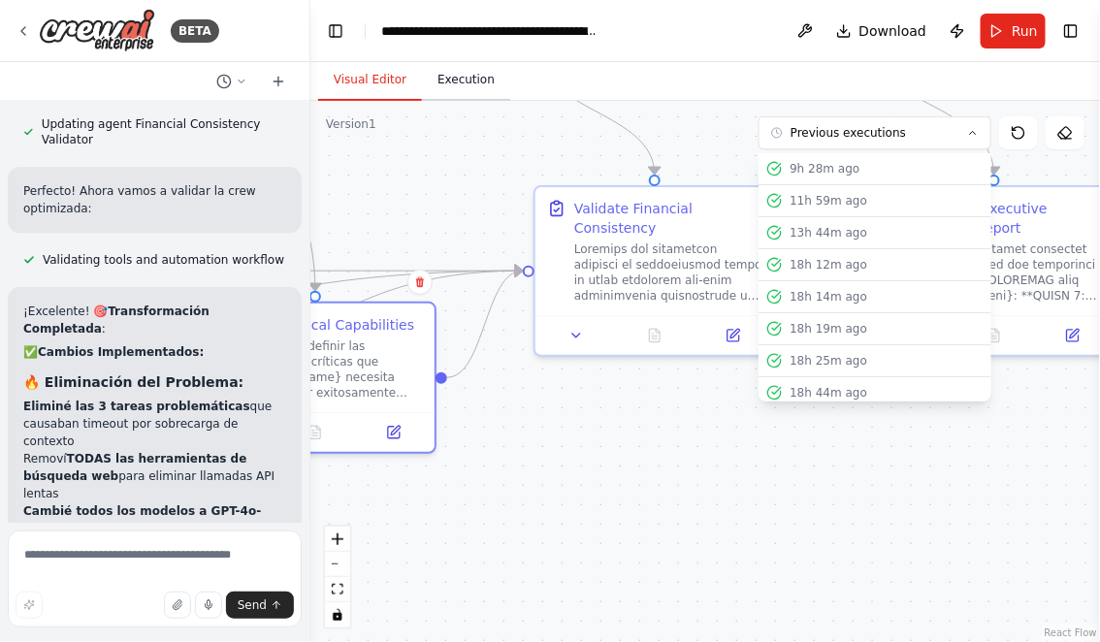
click at [468, 87] on button "Execution" at bounding box center [466, 80] width 88 height 41
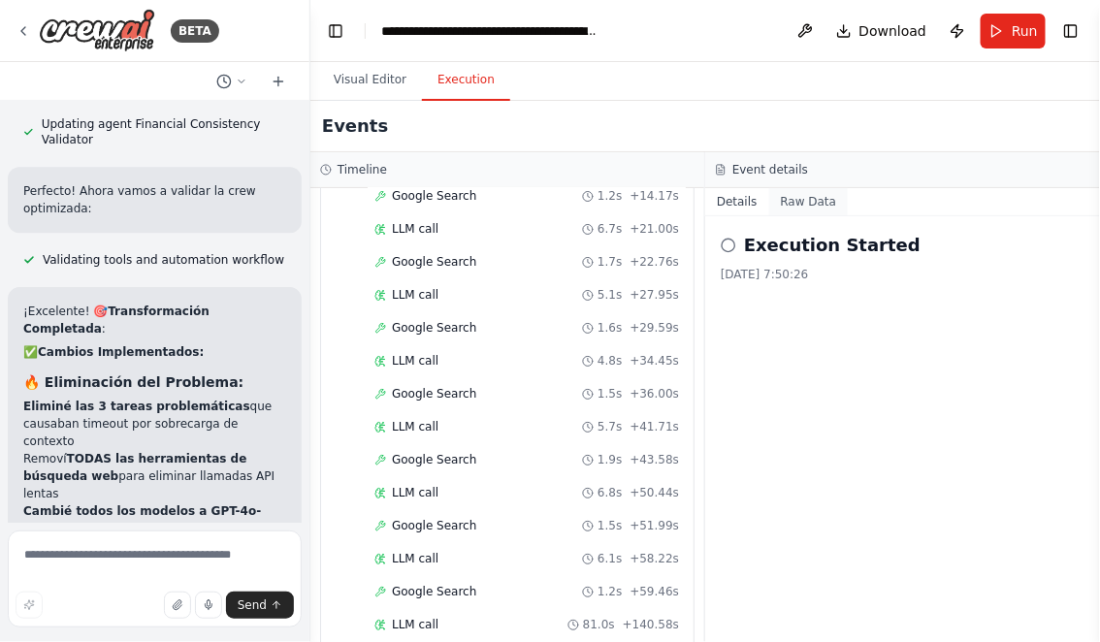
click at [798, 202] on button "Raw Data" at bounding box center [809, 201] width 80 height 27
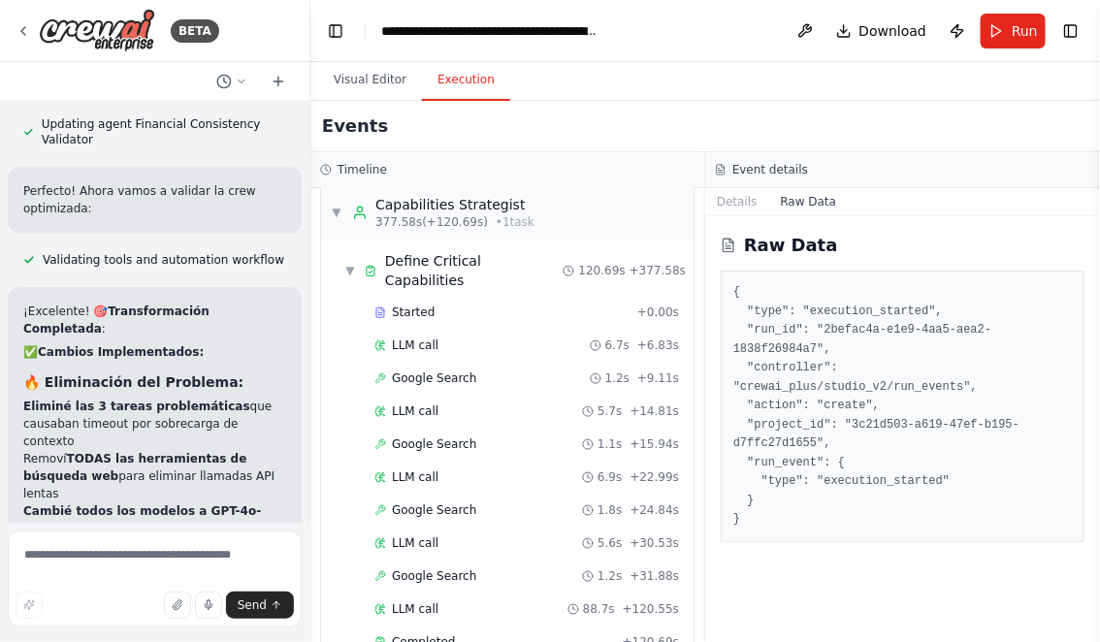
scroll to position [1936, 0]
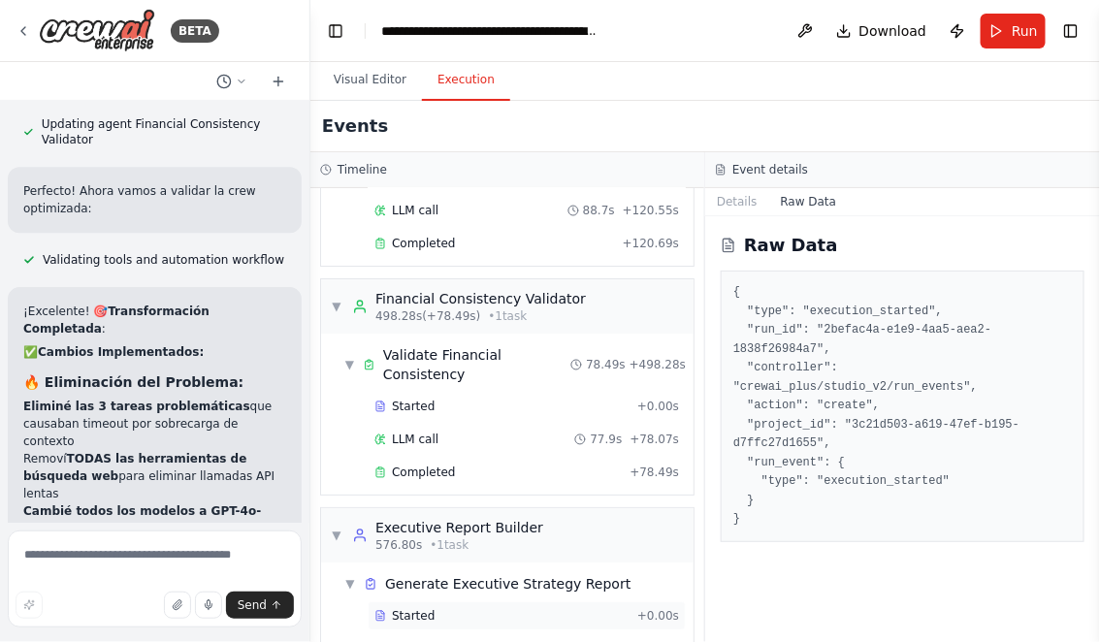
click at [439, 608] on div "Started" at bounding box center [501, 616] width 255 height 16
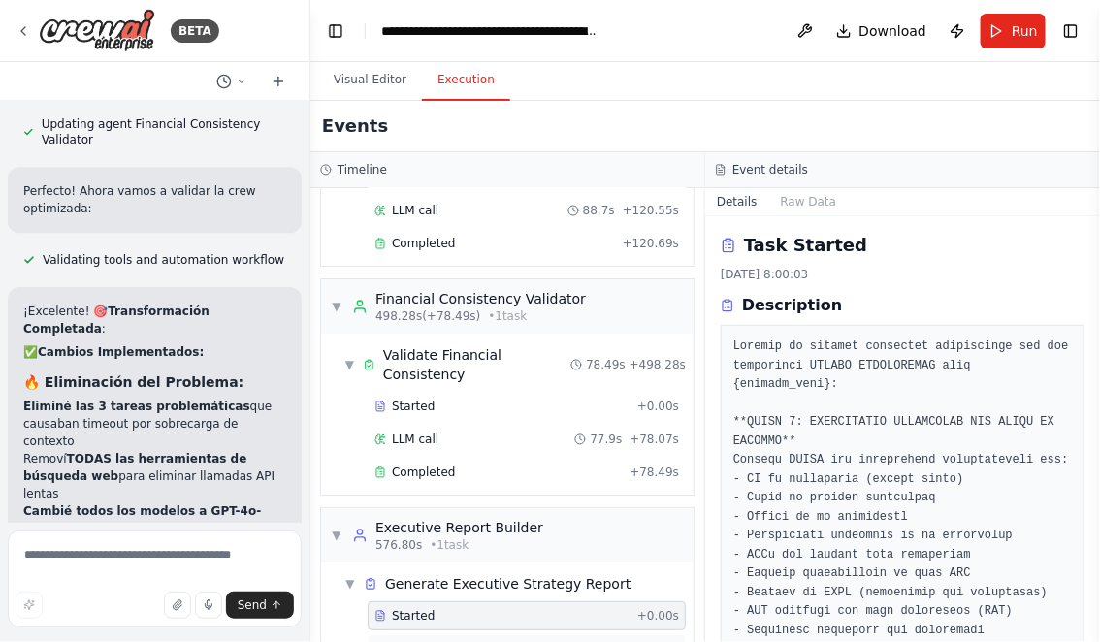
click at [445, 641] on div "LLM call + 0.08s" at bounding box center [526, 649] width 304 height 16
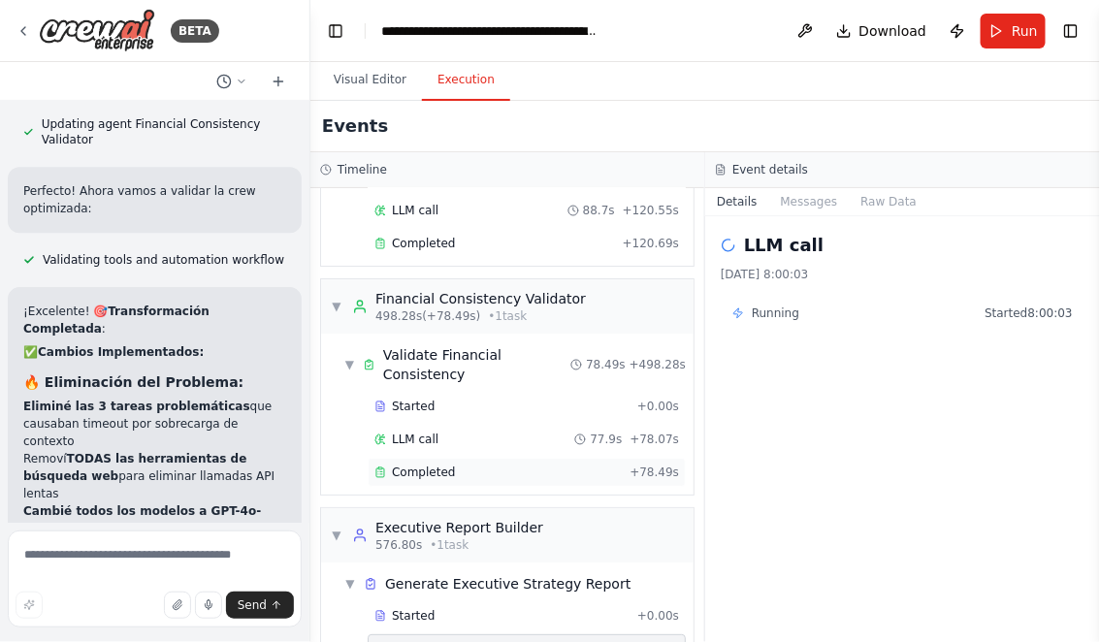
click at [435, 464] on span "Completed" at bounding box center [423, 472] width 63 height 16
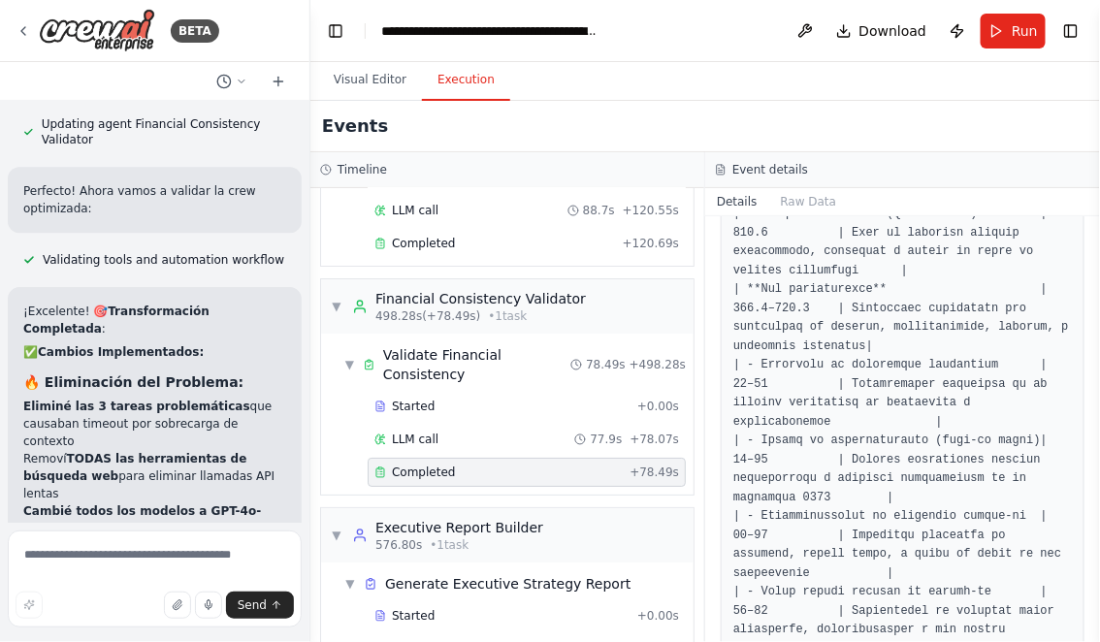
scroll to position [2140, 0]
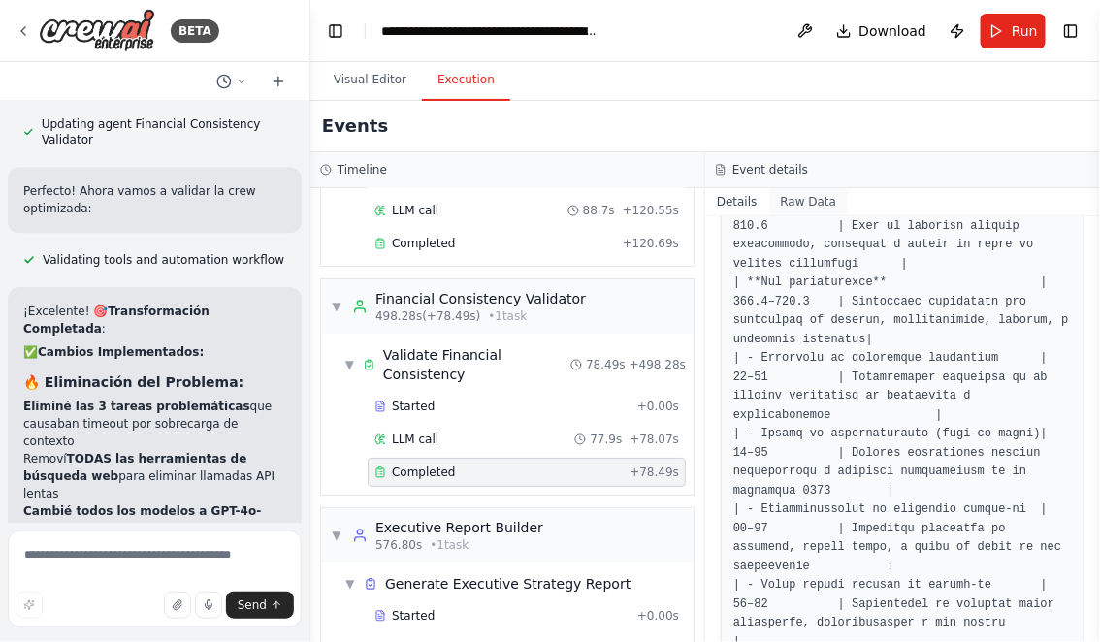
click at [795, 200] on button "Raw Data" at bounding box center [809, 201] width 80 height 27
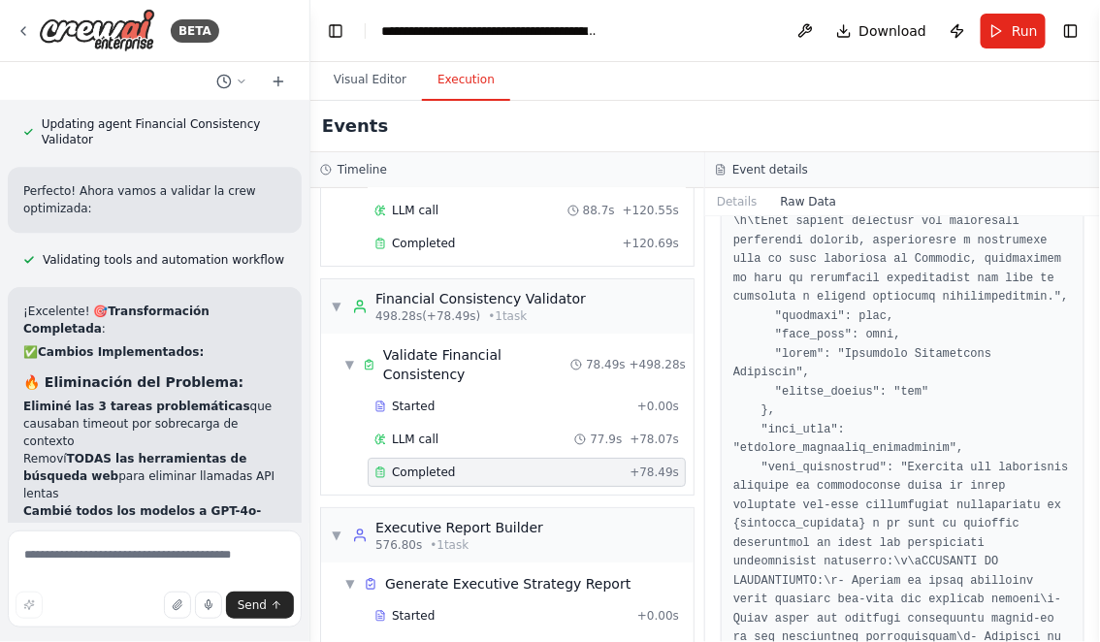
scroll to position [19788, 0]
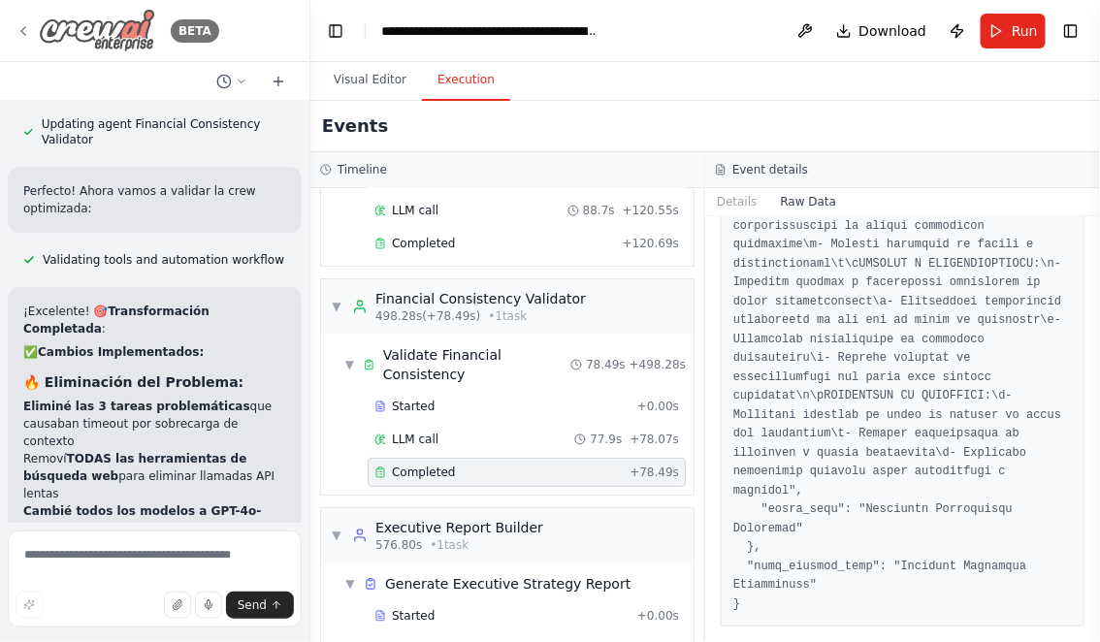
click at [26, 33] on icon at bounding box center [24, 31] width 16 height 16
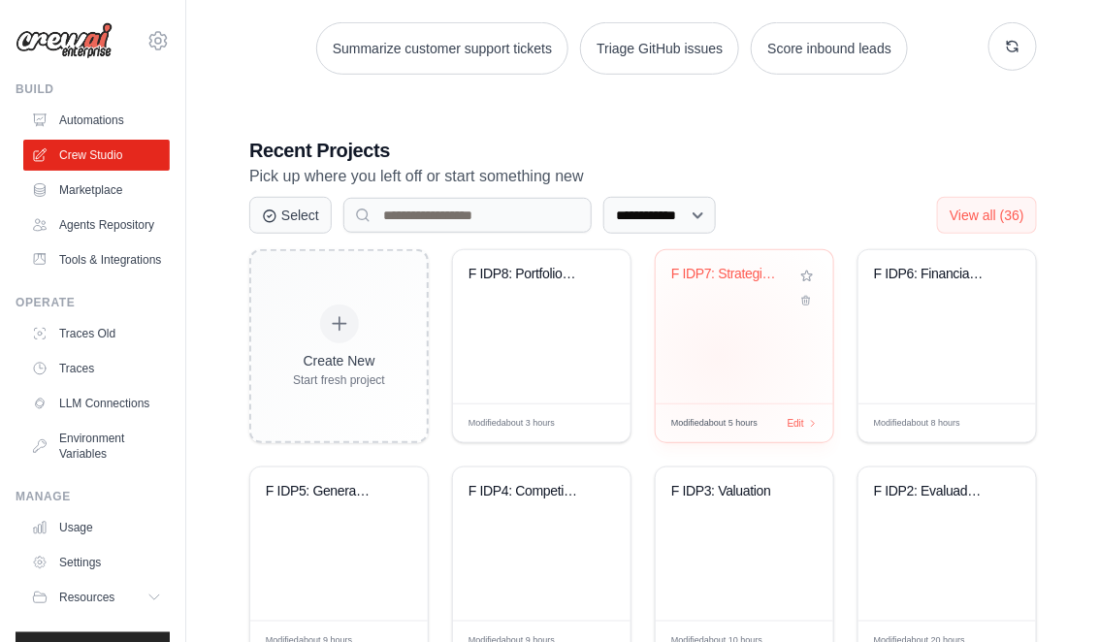
click at [718, 355] on div "F IDP7: Strategic Initiative Design..." at bounding box center [743, 326] width 177 height 153
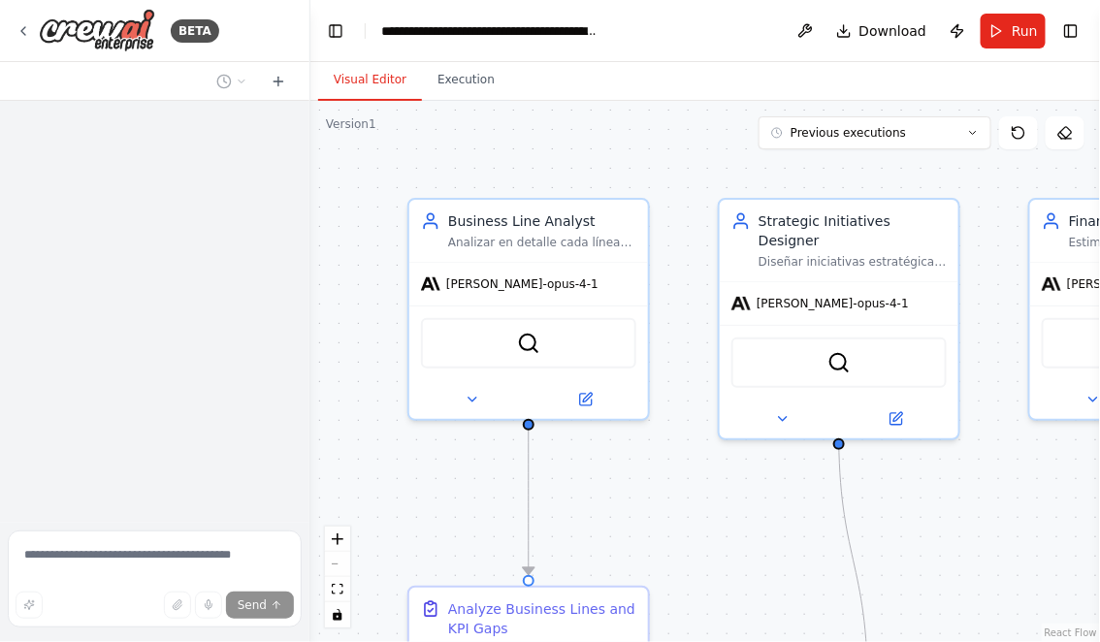
drag, startPoint x: 407, startPoint y: 556, endPoint x: 382, endPoint y: 473, distance: 86.2
click at [382, 473] on div ".deletable-edge-delete-btn { width: 20px; height: 20px; border: 0px solid #ffff…" at bounding box center [704, 371] width 789 height 541
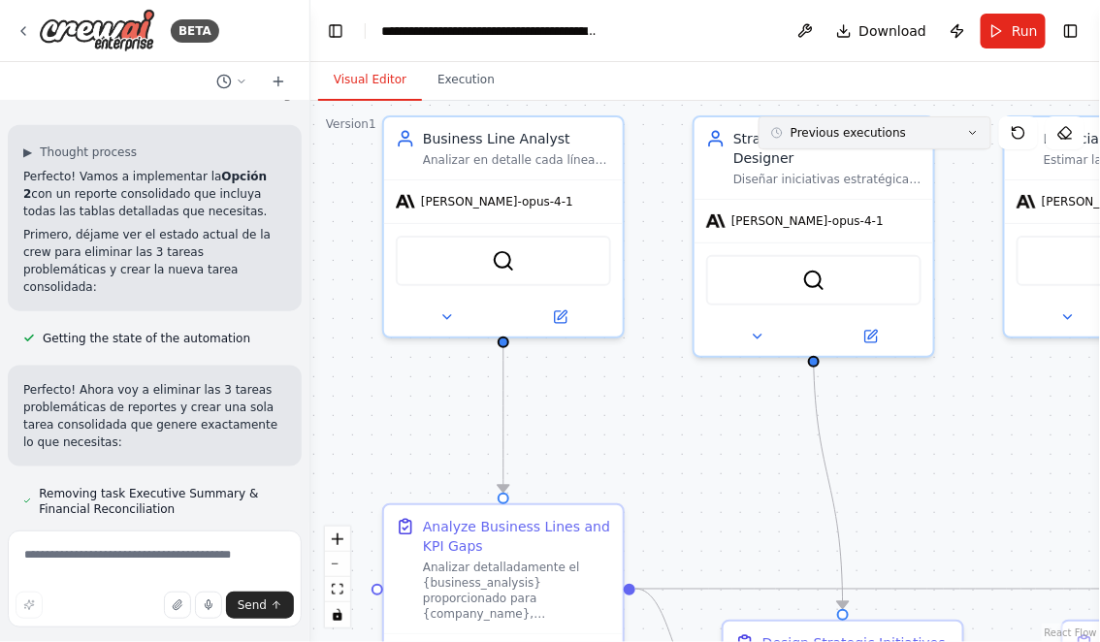
scroll to position [16735, 0]
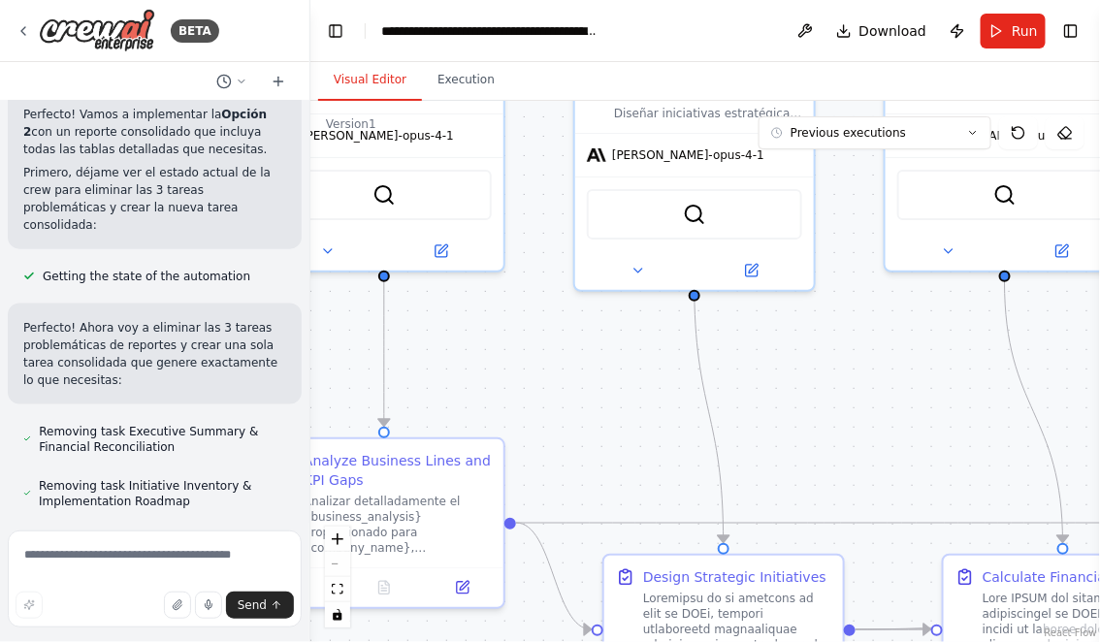
drag, startPoint x: 704, startPoint y: 400, endPoint x: 566, endPoint y: 322, distance: 158.5
click at [566, 322] on div ".deletable-edge-delete-btn { width: 20px; height: 20px; border: 0px solid #ffff…" at bounding box center [704, 371] width 789 height 541
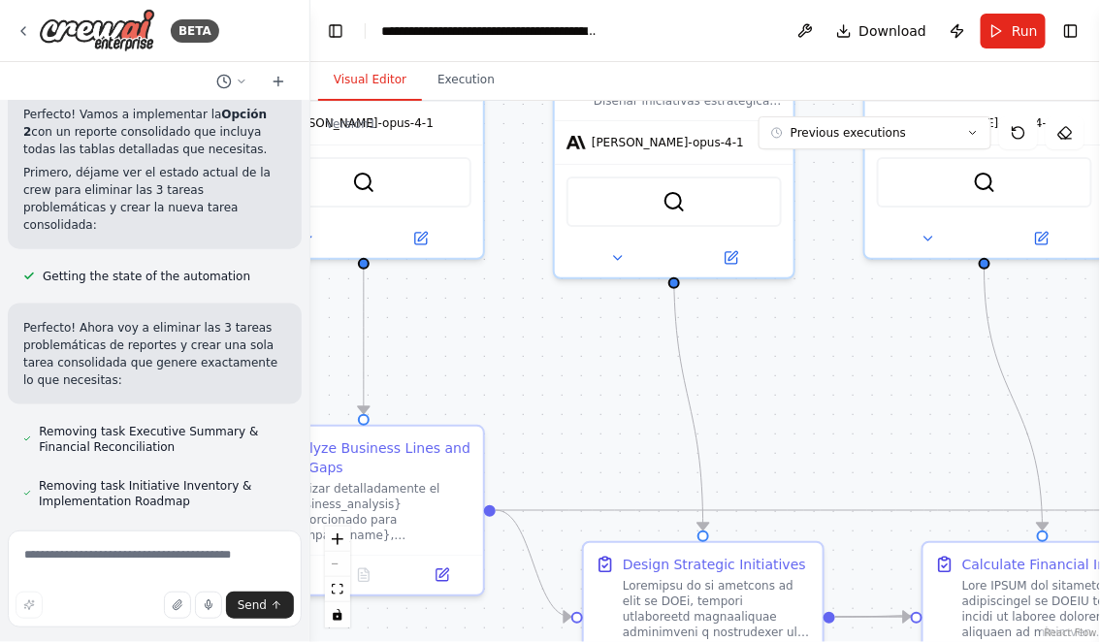
drag, startPoint x: 598, startPoint y: 357, endPoint x: 183, endPoint y: 303, distance: 418.5
click at [187, 303] on div "BETA Hello! I'm the CrewAI assistant. What kind of automation do you want to bu…" at bounding box center [550, 321] width 1100 height 642
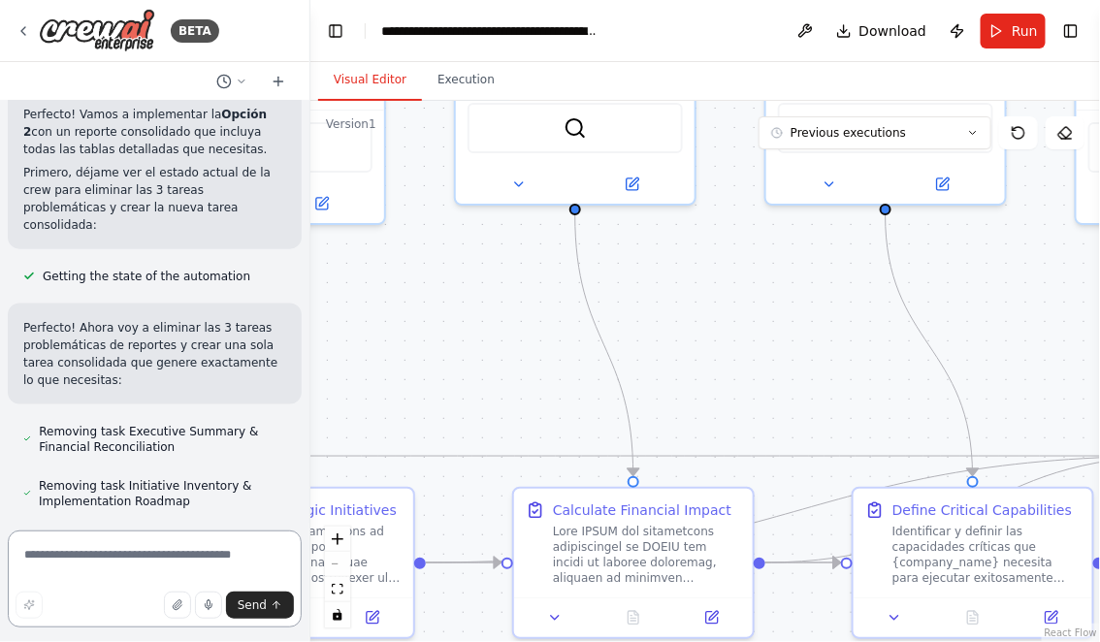
click at [135, 553] on textarea at bounding box center [155, 578] width 294 height 97
type textarea "*"
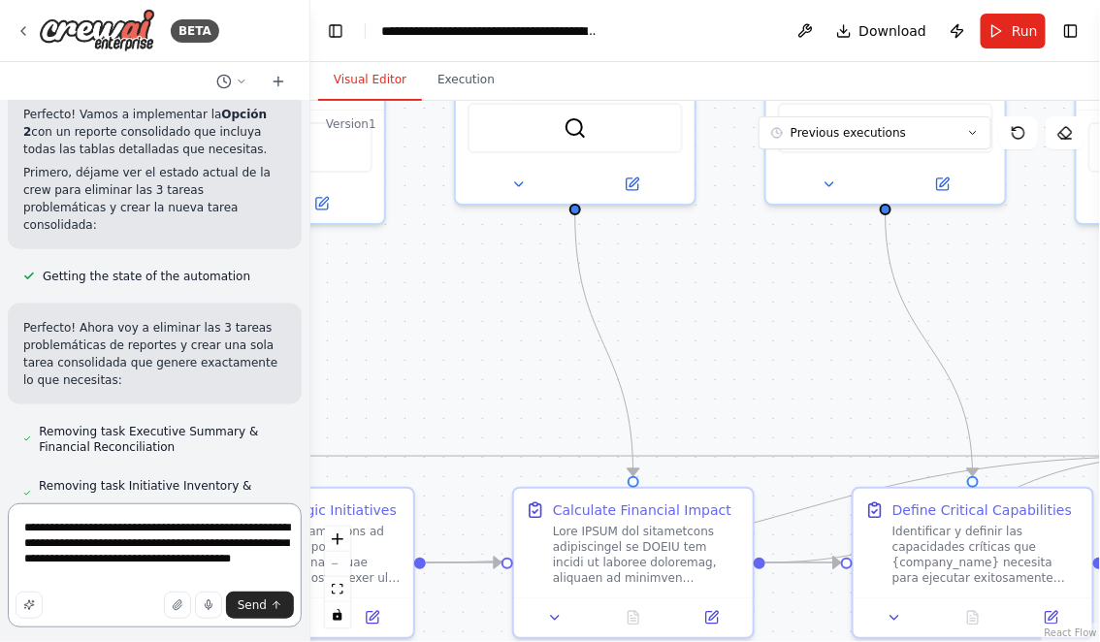
type textarea "**********"
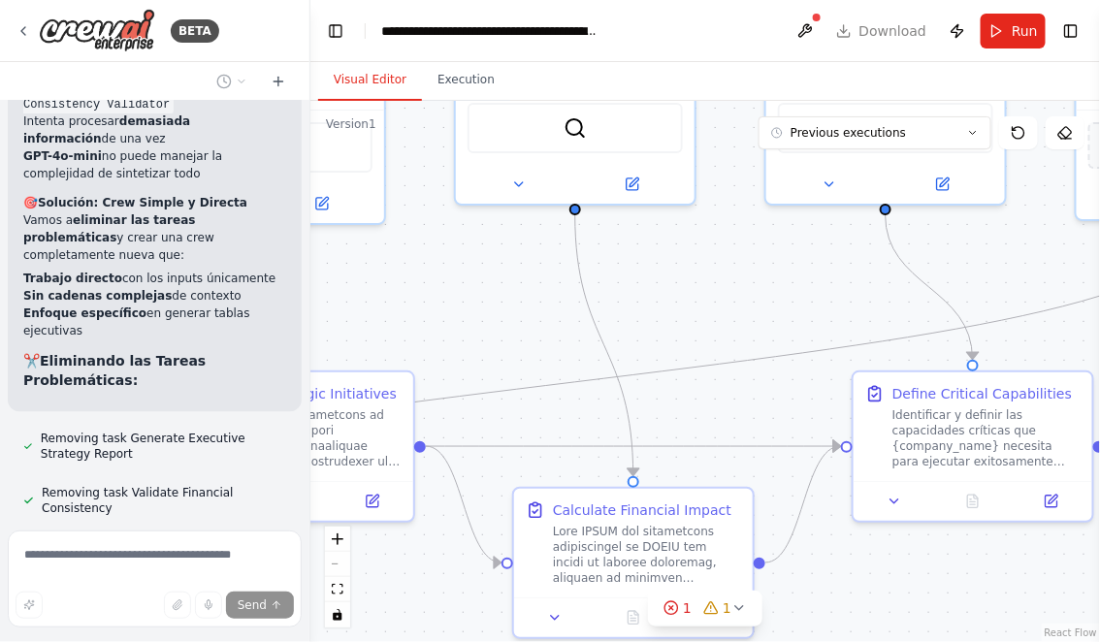
scroll to position [19213, 0]
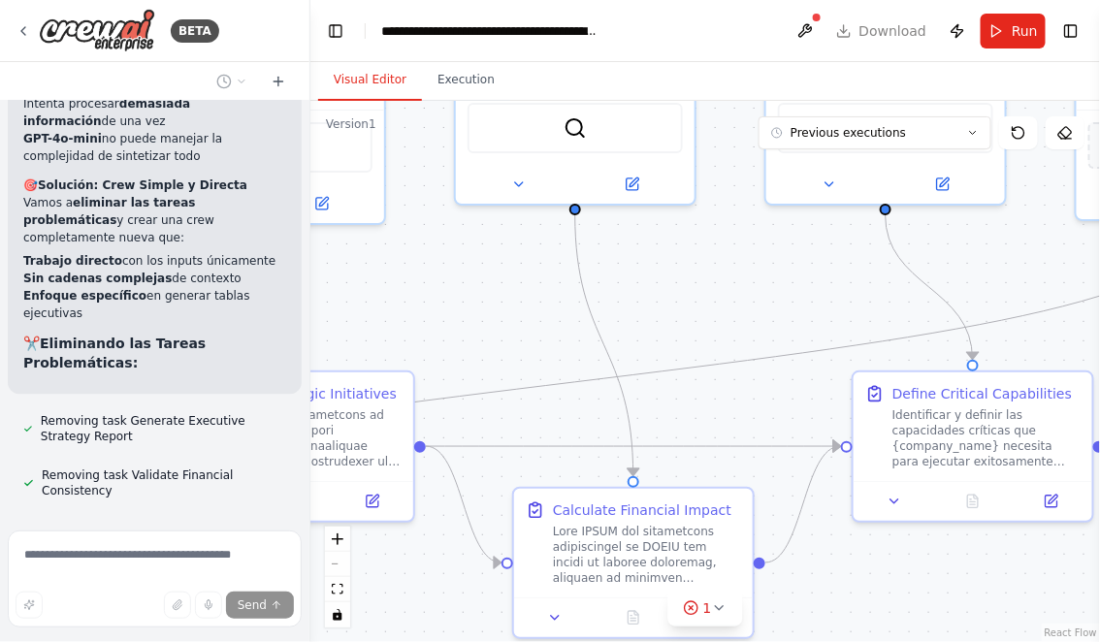
drag, startPoint x: 413, startPoint y: 324, endPoint x: 204, endPoint y: 231, distance: 229.2
click at [204, 231] on div "BETA Hello! I'm the CrewAI assistant. What kind of automation do you want to bu…" at bounding box center [550, 321] width 1100 height 642
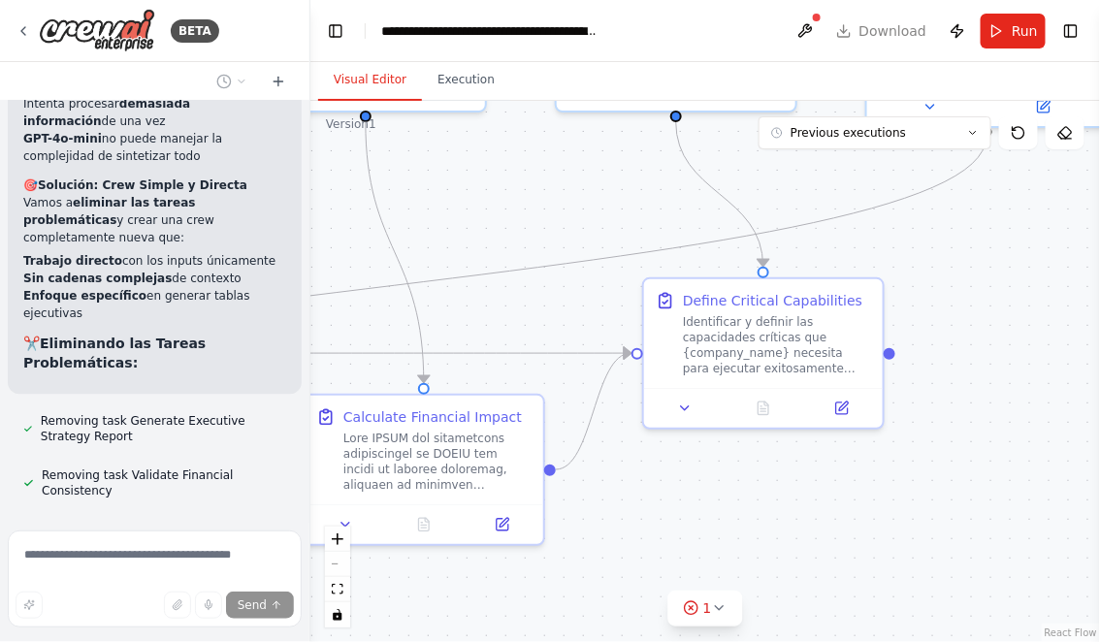
drag, startPoint x: 748, startPoint y: 578, endPoint x: 425, endPoint y: 478, distance: 338.0
click at [428, 479] on div ".deletable-edge-delete-btn { width: 20px; height: 20px; border: 0px solid #ffff…" at bounding box center [704, 371] width 789 height 541
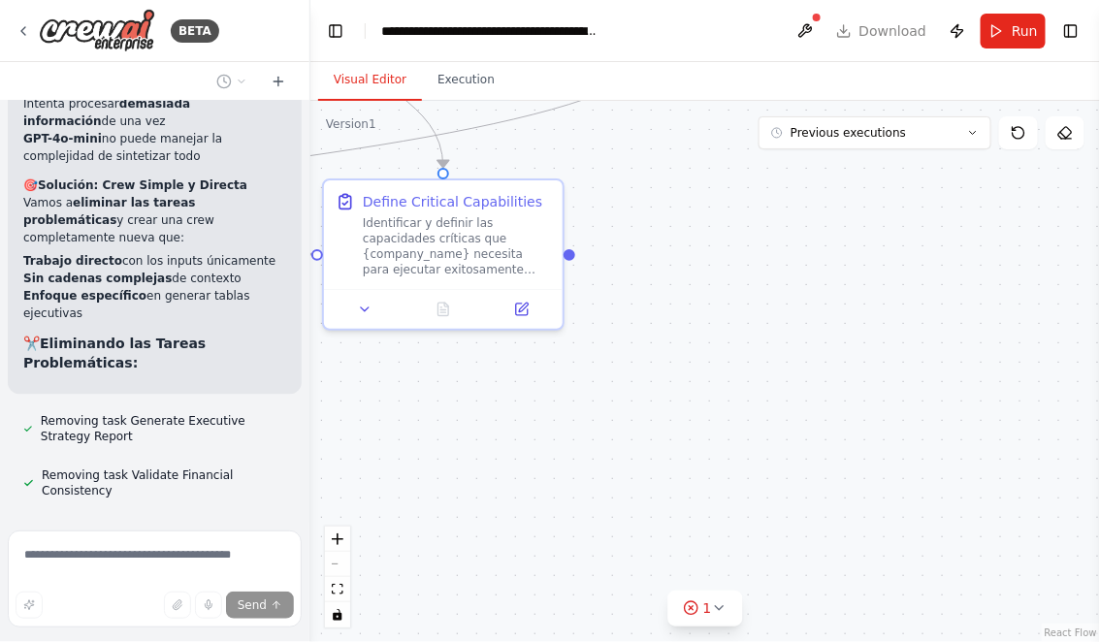
scroll to position [19252, 0]
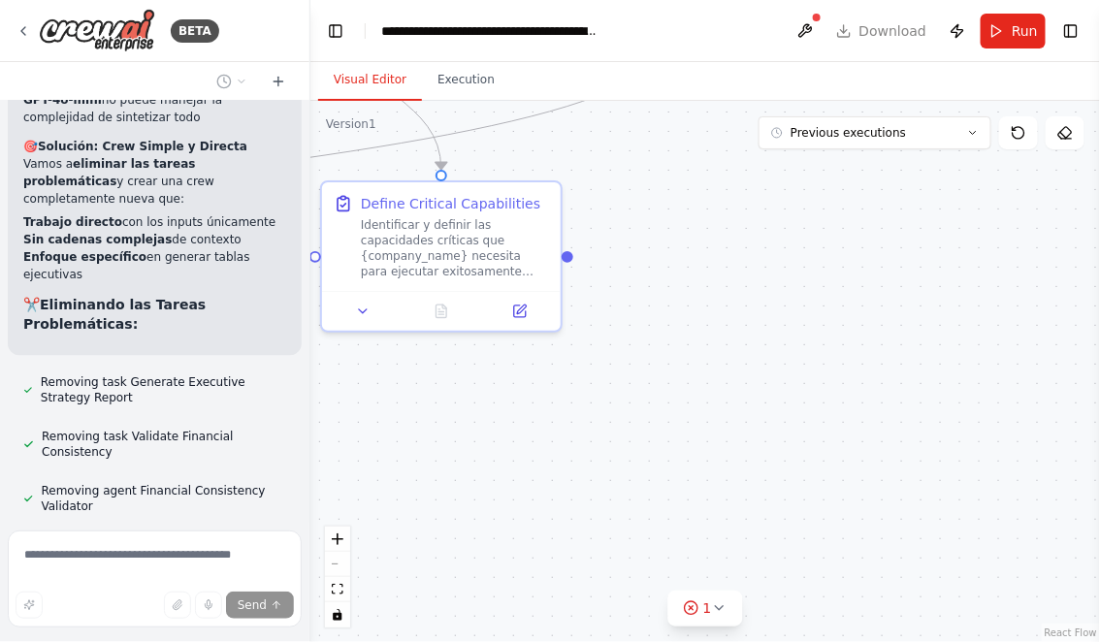
drag, startPoint x: 710, startPoint y: 502, endPoint x: 663, endPoint y: 608, distance: 115.5
click at [665, 608] on div ".deletable-edge-delete-btn { width: 20px; height: 20px; border: 0px solid #ffff…" at bounding box center [704, 371] width 789 height 541
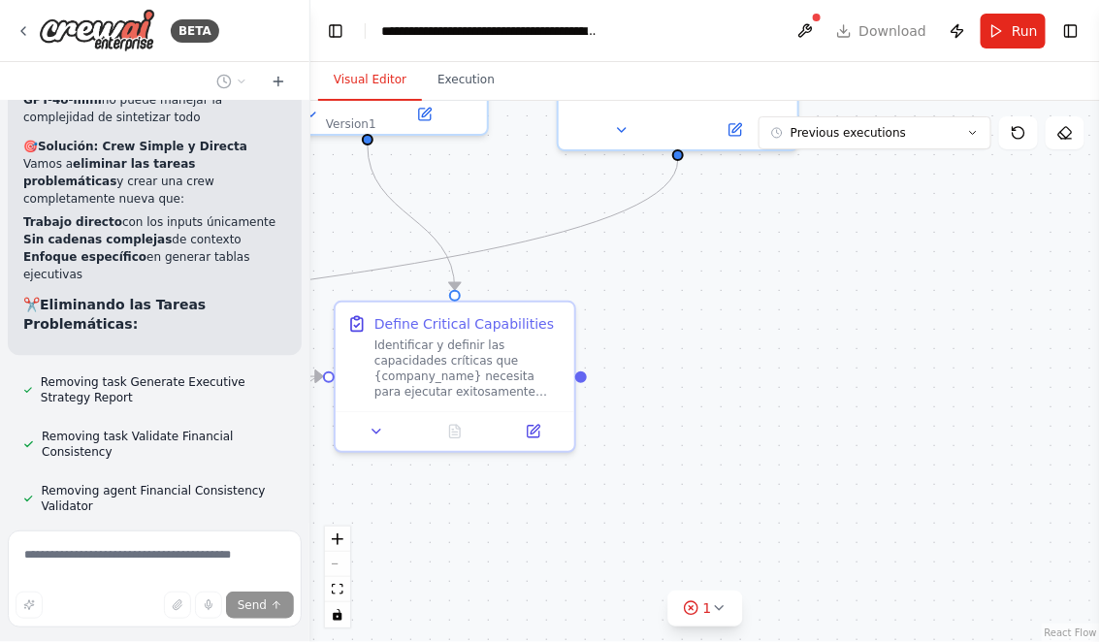
drag, startPoint x: 653, startPoint y: 359, endPoint x: 738, endPoint y: 359, distance: 85.3
click at [738, 359] on div ".deletable-edge-delete-btn { width: 20px; height: 20px; border: 0px solid #ffff…" at bounding box center [704, 371] width 789 height 541
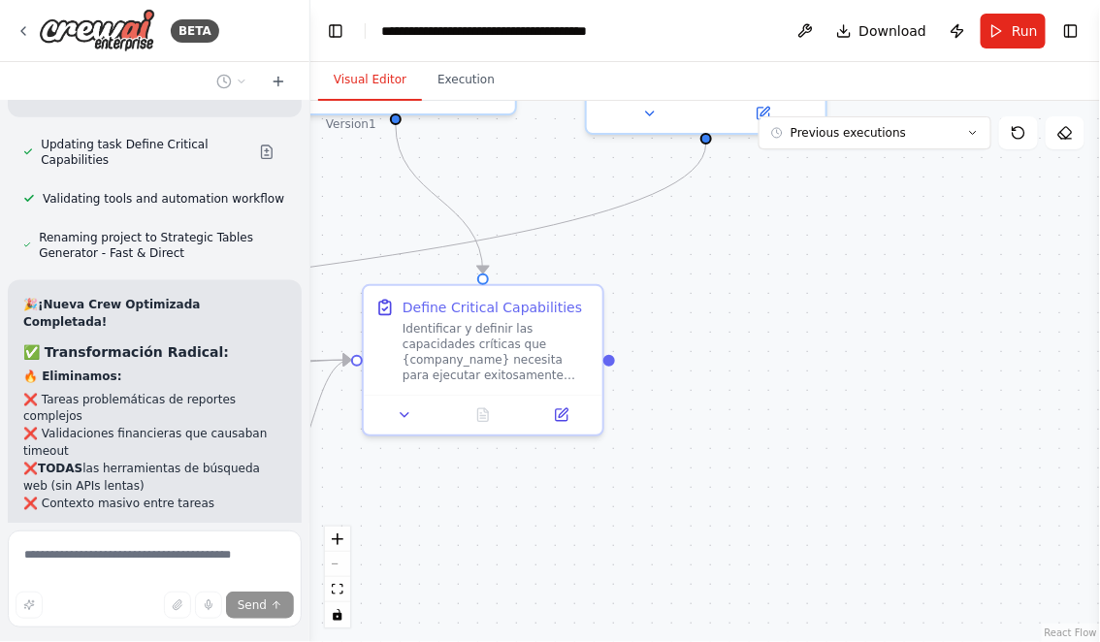
scroll to position [20902, 0]
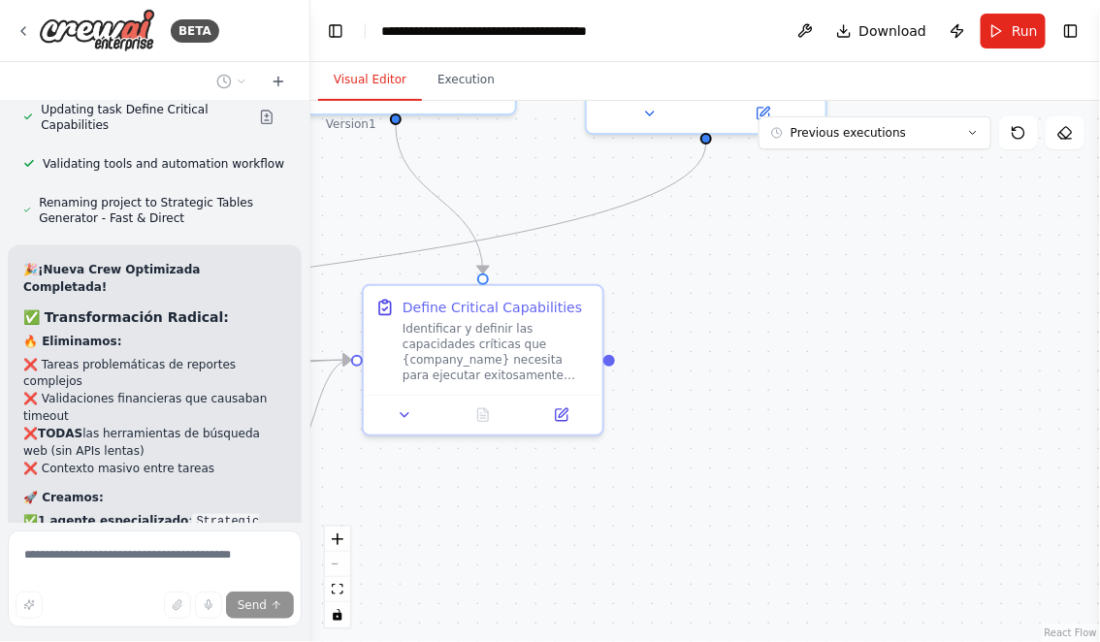
click at [502, 185] on div ".deletable-edge-delete-btn { width: 20px; height: 20px; border: 0px solid #ffff…" at bounding box center [704, 371] width 789 height 541
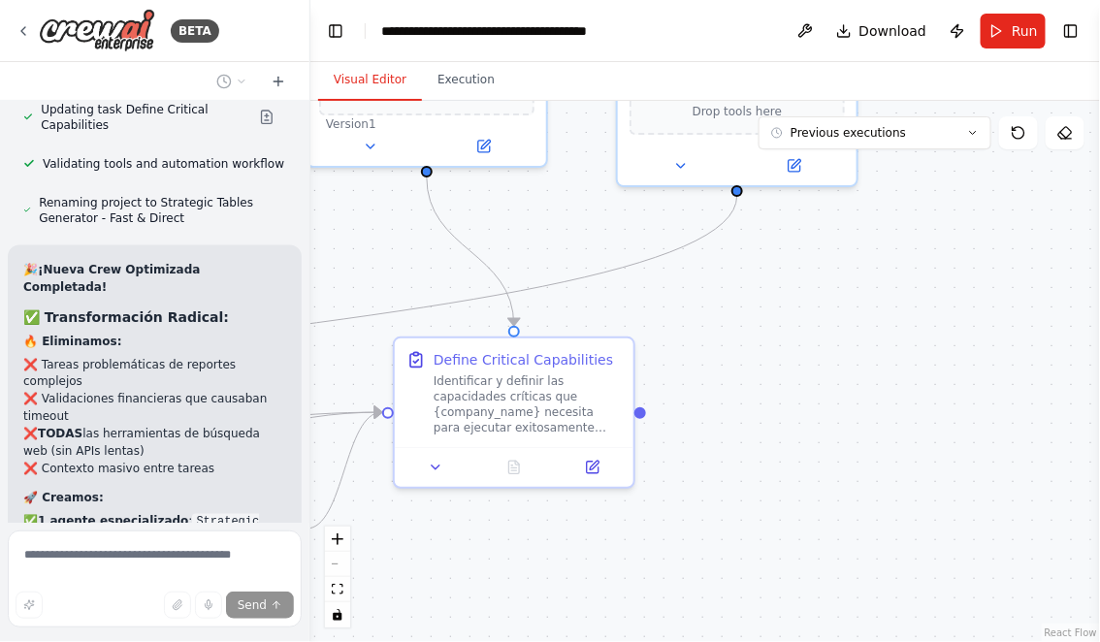
drag, startPoint x: 693, startPoint y: 365, endPoint x: 733, endPoint y: 444, distance: 88.9
click at [733, 445] on div ".deletable-edge-delete-btn { width: 20px; height: 20px; border: 0px solid #ffff…" at bounding box center [704, 371] width 789 height 541
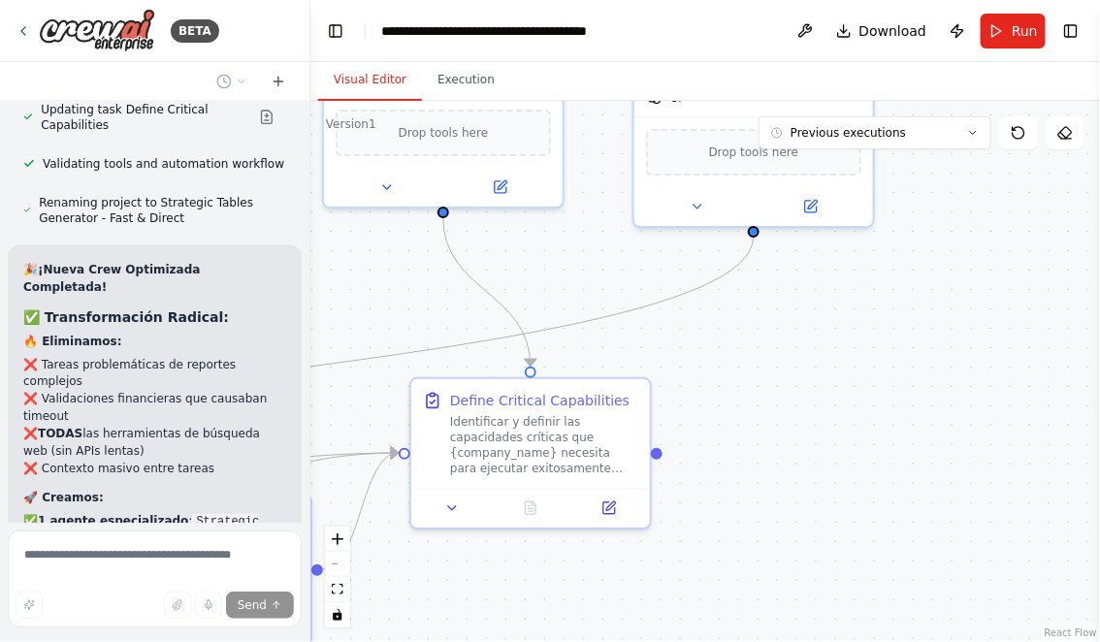
drag, startPoint x: 566, startPoint y: 233, endPoint x: 702, endPoint y: 274, distance: 142.0
click at [700, 274] on div ".deletable-edge-delete-btn { width: 20px; height: 20px; border: 0px solid #ffff…" at bounding box center [704, 371] width 789 height 541
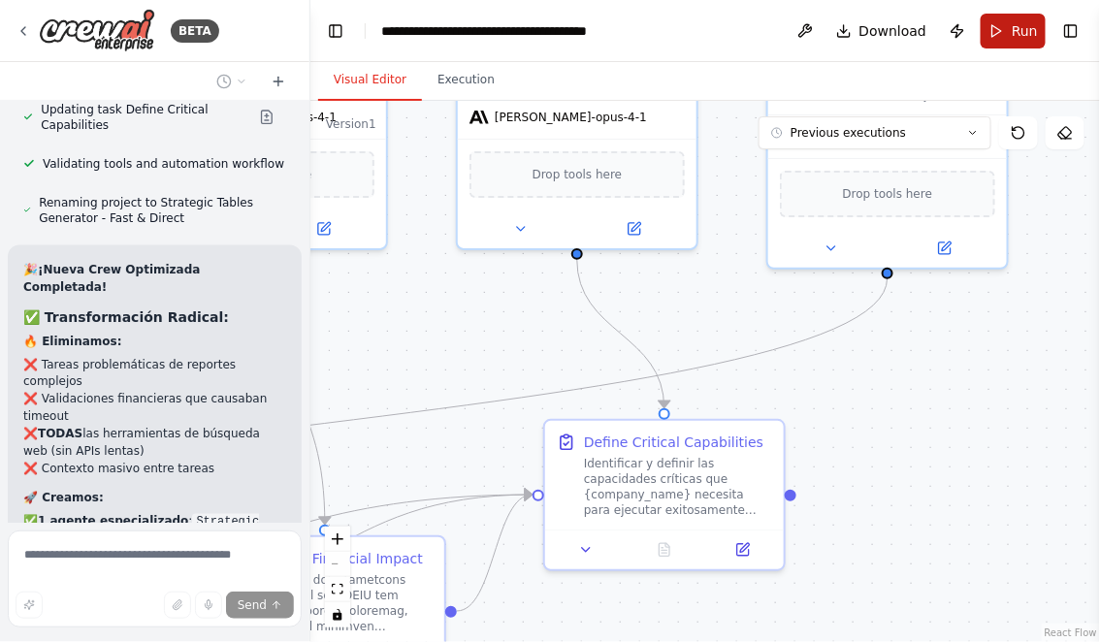
click at [1013, 27] on span "Run" at bounding box center [1024, 30] width 26 height 19
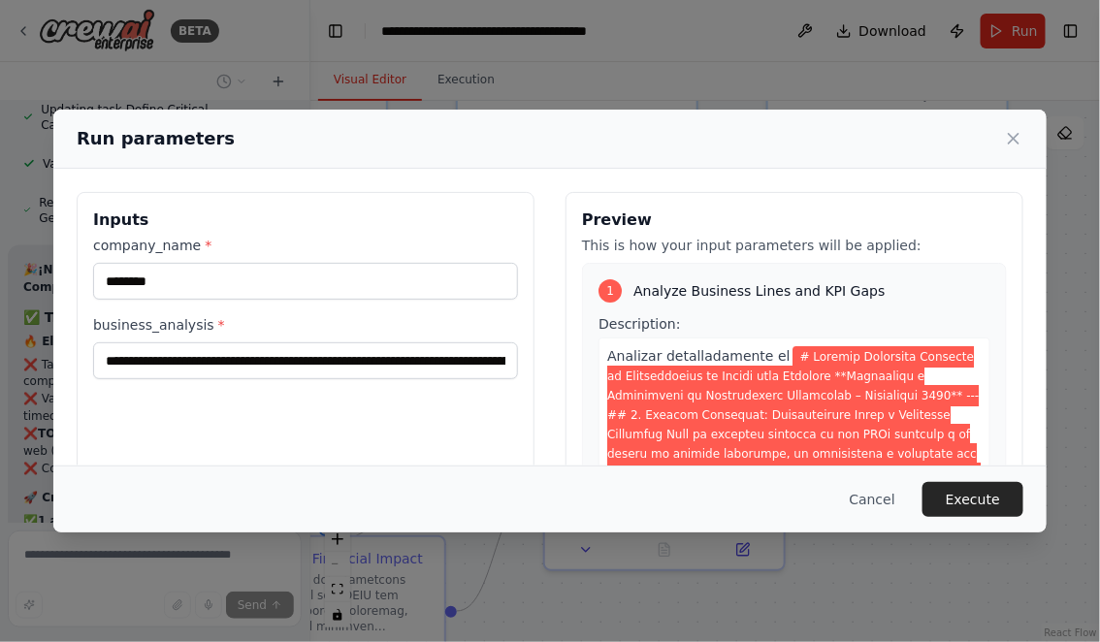
drag, startPoint x: 349, startPoint y: 132, endPoint x: 222, endPoint y: 66, distance: 143.1
click at [222, 67] on div "Run parameters Inputs company_name * ******** business_analysis * Preview This …" at bounding box center [550, 321] width 1100 height 642
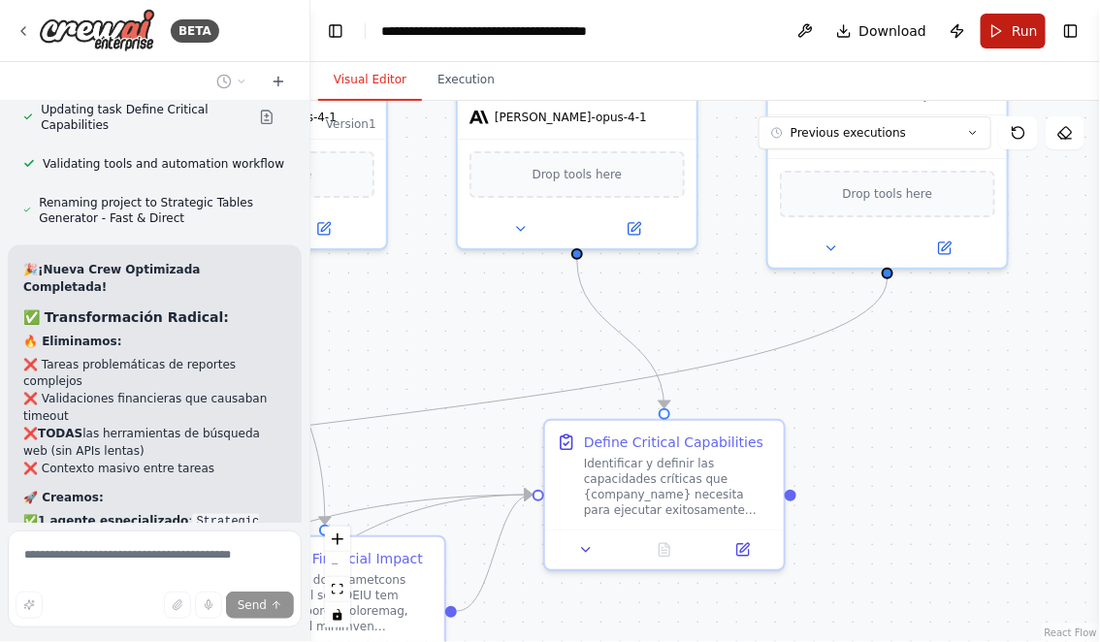
click at [1005, 37] on button "Run" at bounding box center [1012, 31] width 65 height 35
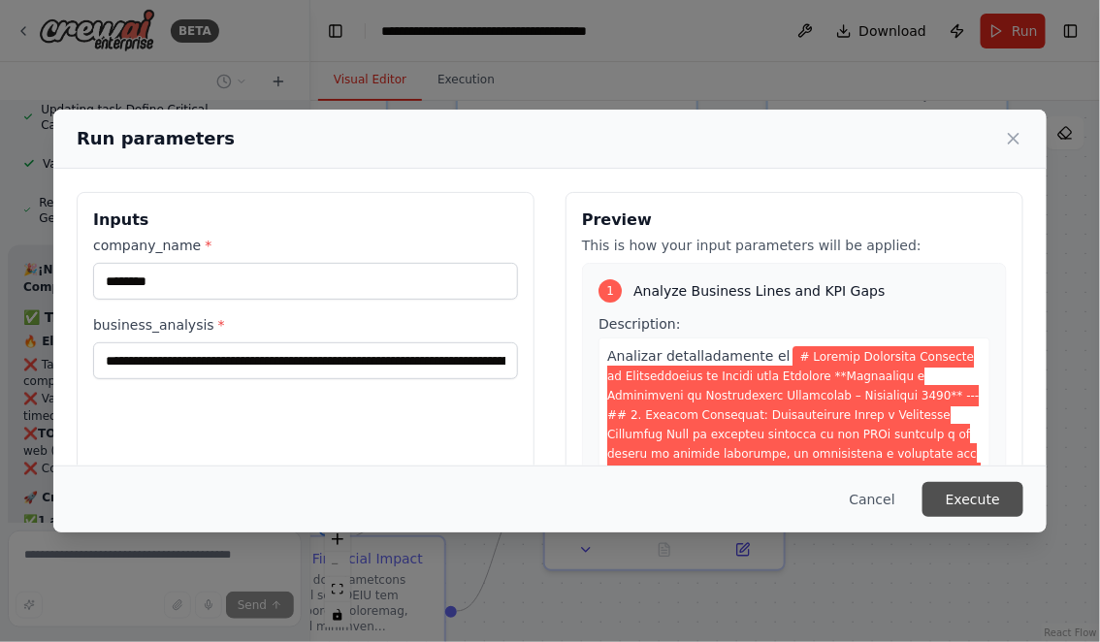
click at [967, 497] on button "Execute" at bounding box center [972, 499] width 101 height 35
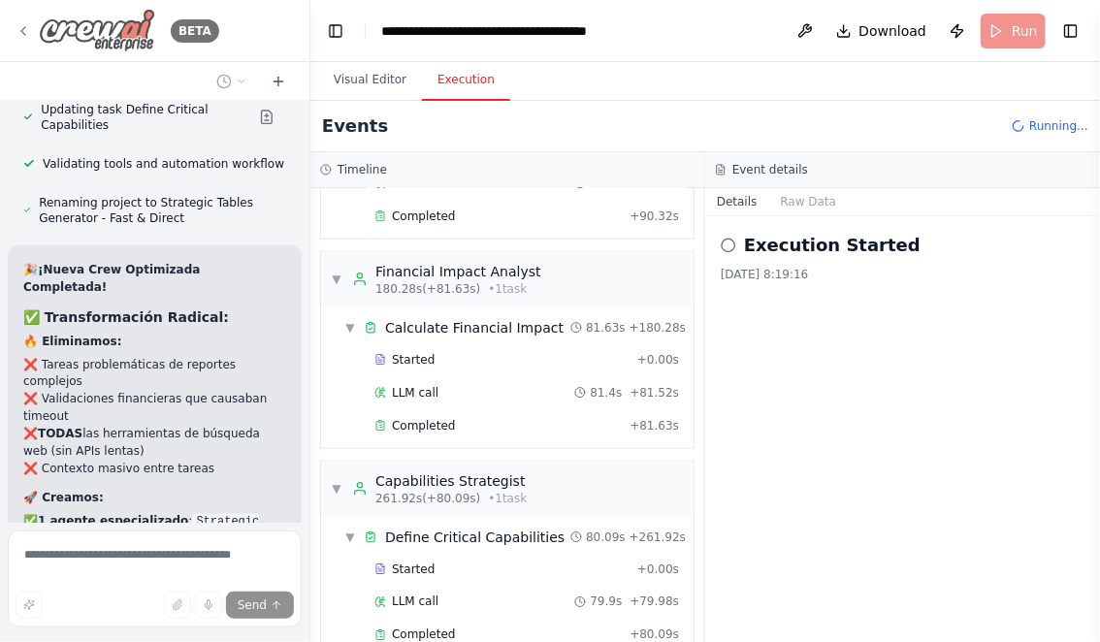
scroll to position [627, 0]
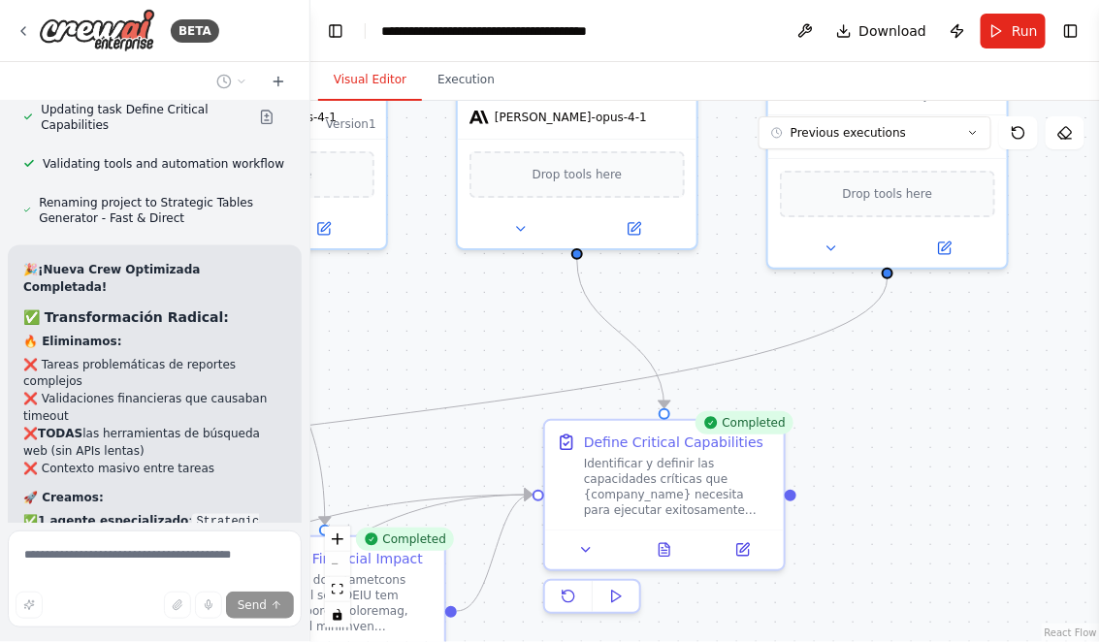
click at [367, 84] on button "Visual Editor" at bounding box center [370, 80] width 104 height 41
drag, startPoint x: 471, startPoint y: 353, endPoint x: 351, endPoint y: 274, distance: 143.6
click at [352, 274] on div ".deletable-edge-delete-btn { width: 20px; height: 20px; border: 0px solid #ffff…" at bounding box center [704, 371] width 789 height 541
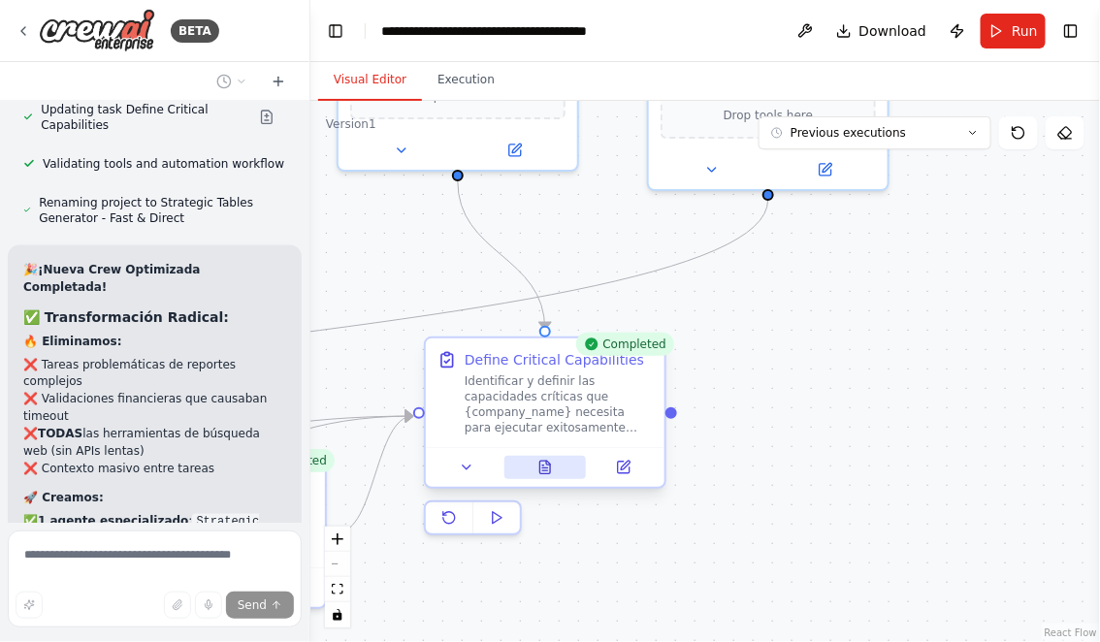
click at [548, 468] on icon at bounding box center [545, 467] width 11 height 13
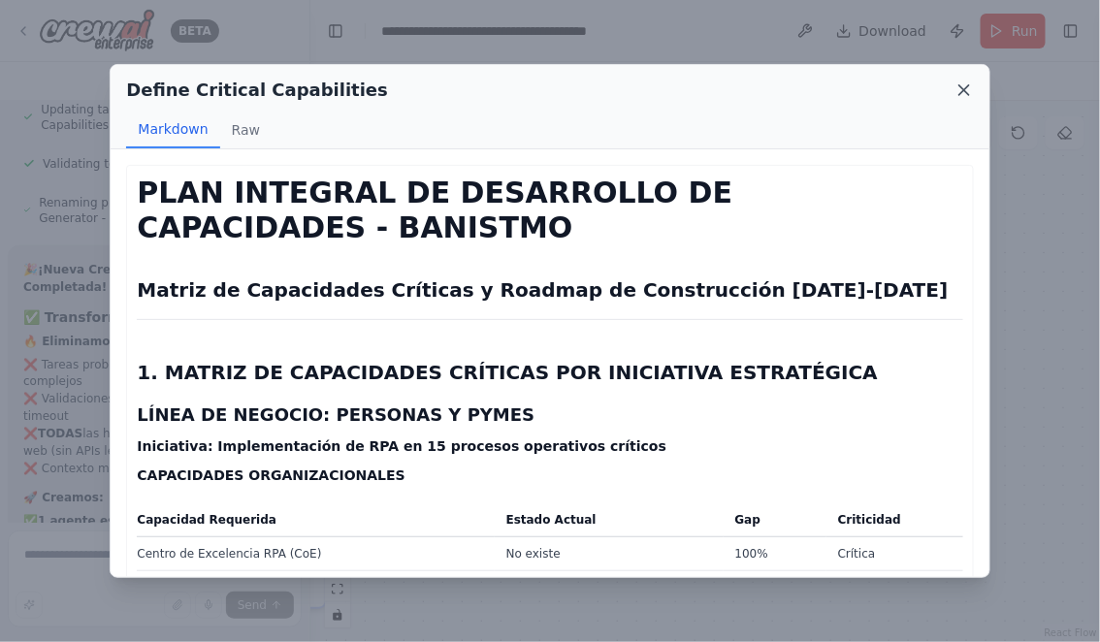
click at [962, 87] on icon at bounding box center [964, 90] width 10 height 10
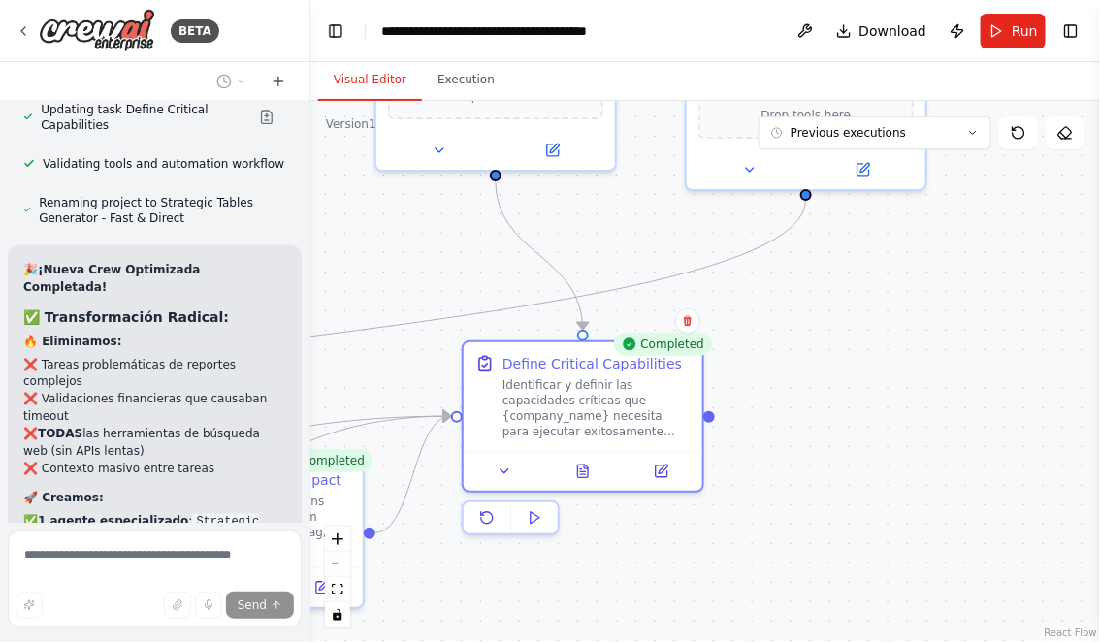
drag, startPoint x: 357, startPoint y: 239, endPoint x: 515, endPoint y: 240, distance: 158.1
click at [510, 242] on div ".deletable-edge-delete-btn { width: 20px; height: 20px; border: 0px solid #ffff…" at bounding box center [704, 371] width 789 height 541
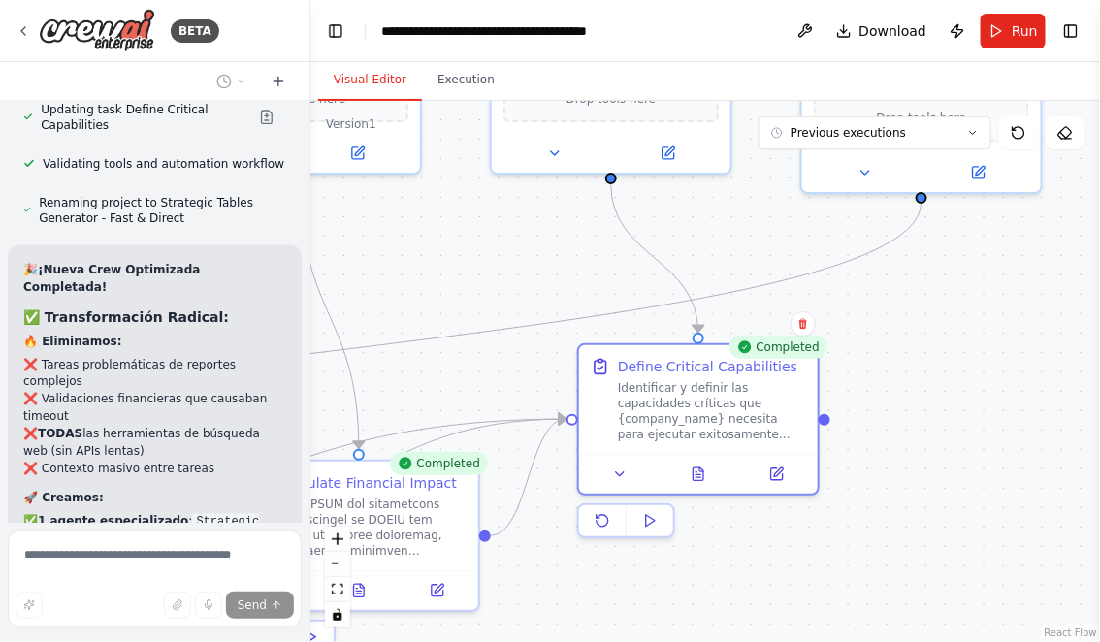
drag, startPoint x: 397, startPoint y: 291, endPoint x: 457, endPoint y: 209, distance: 101.2
click at [457, 211] on div ".deletable-edge-delete-btn { width: 20px; height: 20px; border: 0px solid #ffff…" at bounding box center [704, 371] width 789 height 541
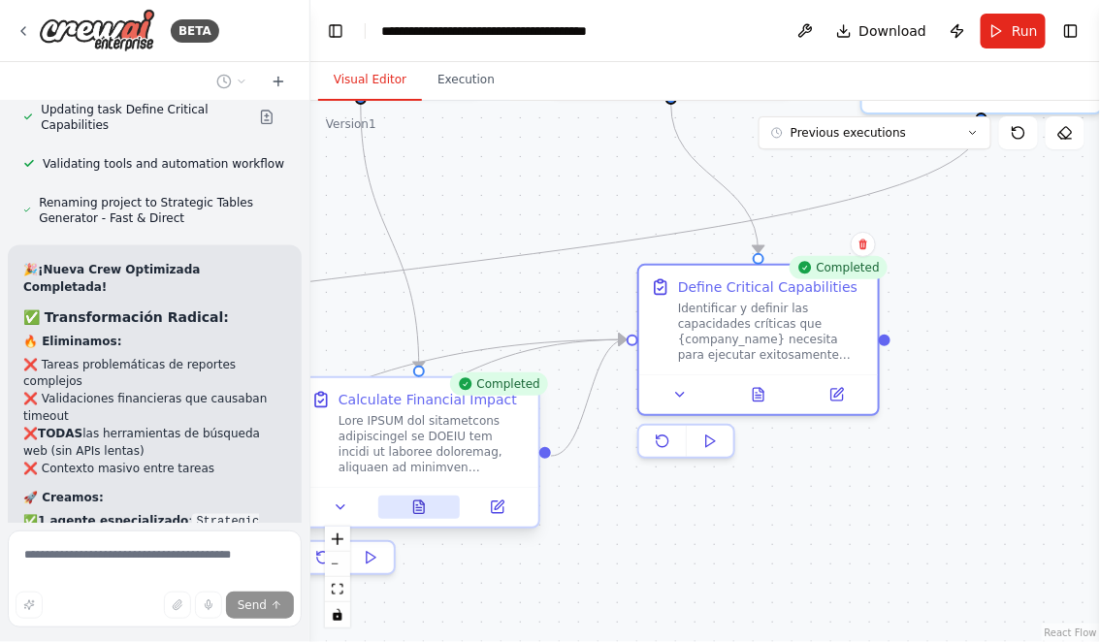
click at [421, 508] on icon at bounding box center [418, 508] width 5 height 0
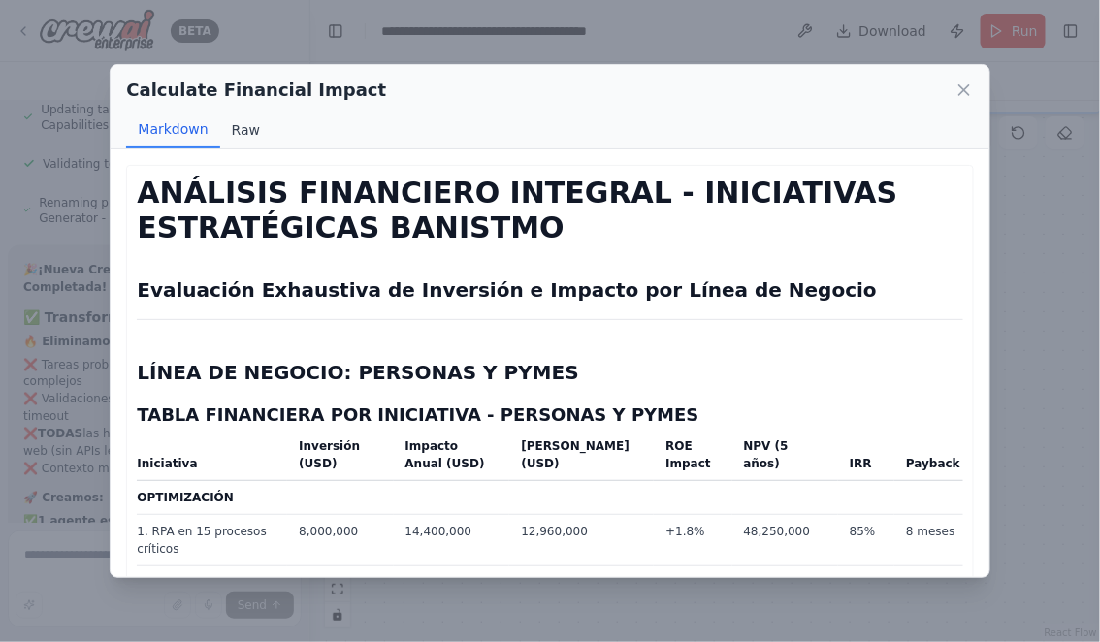
click at [236, 130] on button "Raw" at bounding box center [245, 130] width 51 height 37
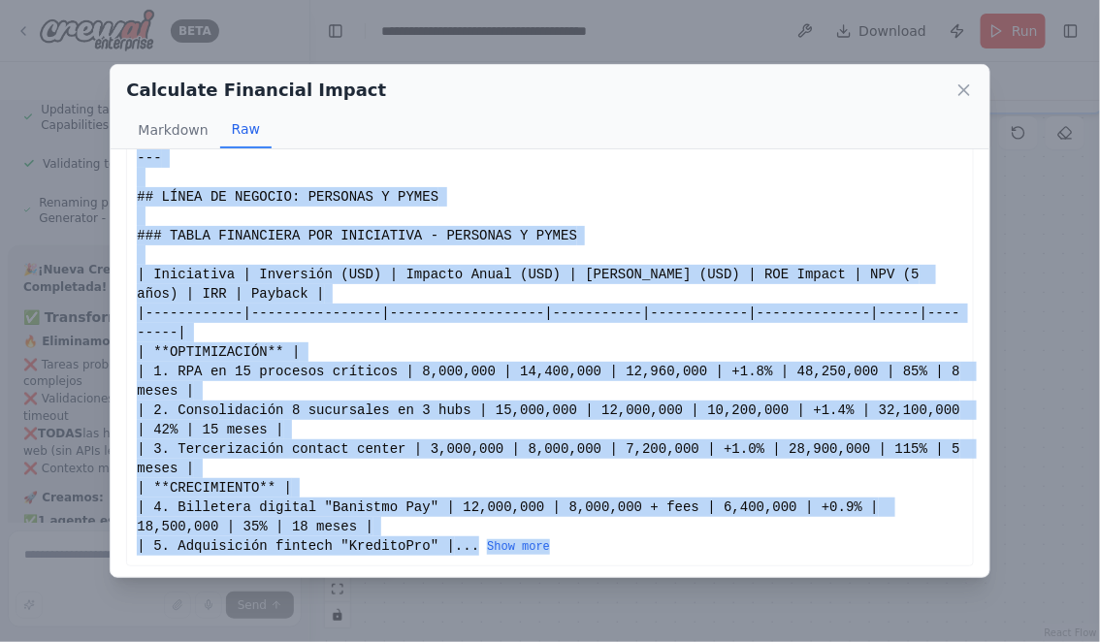
scroll to position [88, 0]
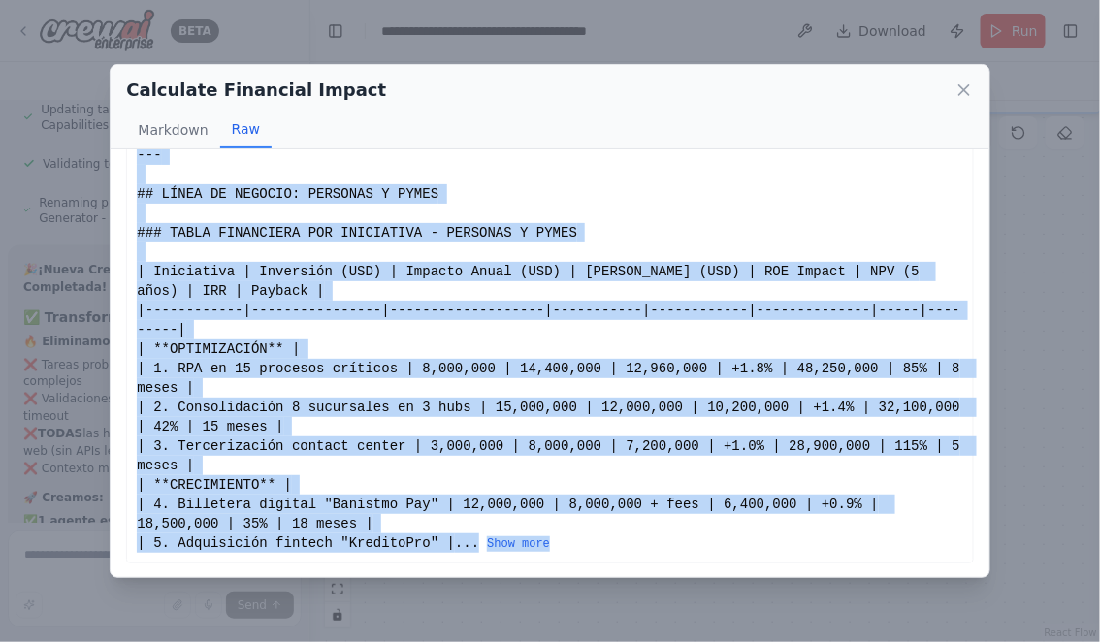
drag, startPoint x: 139, startPoint y: 185, endPoint x: 590, endPoint y: 552, distance: 581.8
click at [591, 555] on div "# ANÁLISIS FINANCIERO INTEGRAL - INICIATIVAS ESTRATÉGICAS BANISTMO ## Evaluació…" at bounding box center [549, 320] width 846 height 487
click at [542, 544] on button "Show more" at bounding box center [518, 544] width 63 height 16
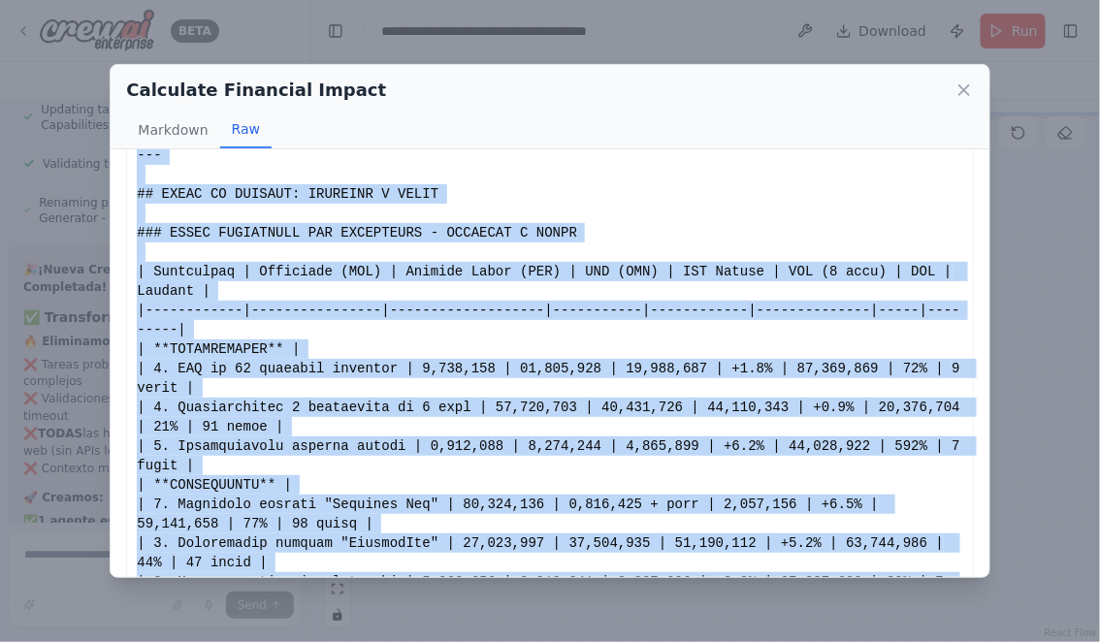
copy div "# ANÁLISIS FINANCIERO INTEGRAL - INICIATIVAS ESTRATÉGICAS BANISTMO ## Evaluació…"
click at [965, 85] on icon at bounding box center [963, 89] width 19 height 19
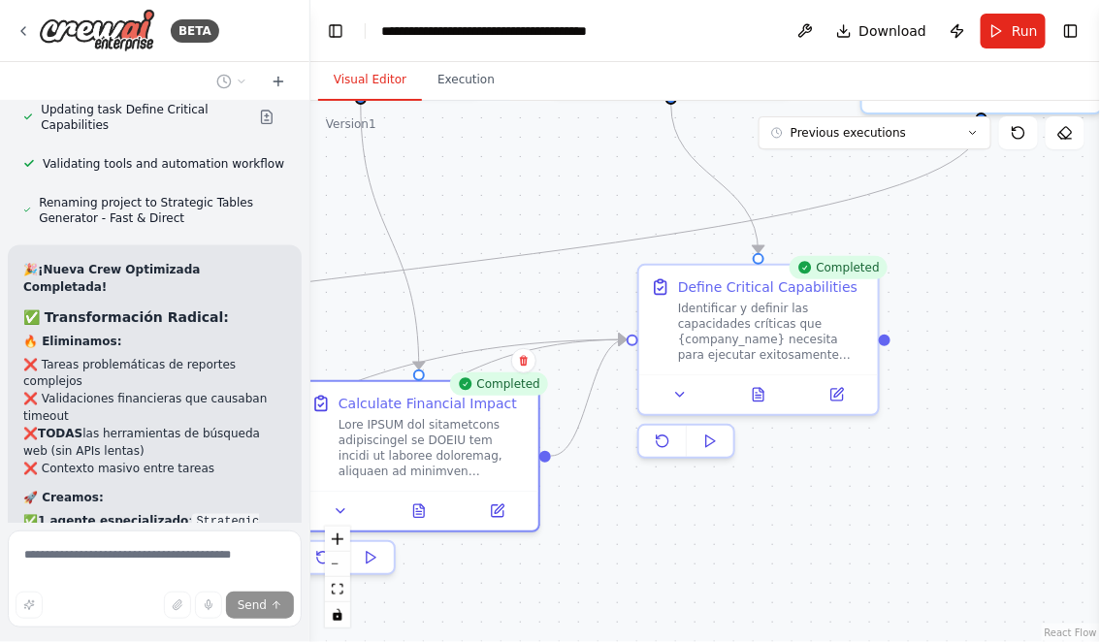
click at [518, 222] on div ".deletable-edge-delete-btn { width: 20px; height: 20px; border: 0px solid #ffff…" at bounding box center [704, 371] width 789 height 541
drag, startPoint x: 540, startPoint y: 230, endPoint x: 443, endPoint y: 204, distance: 100.4
click at [443, 206] on div ".deletable-edge-delete-btn { width: 20px; height: 20px; border: 0px solid #ffff…" at bounding box center [704, 371] width 789 height 541
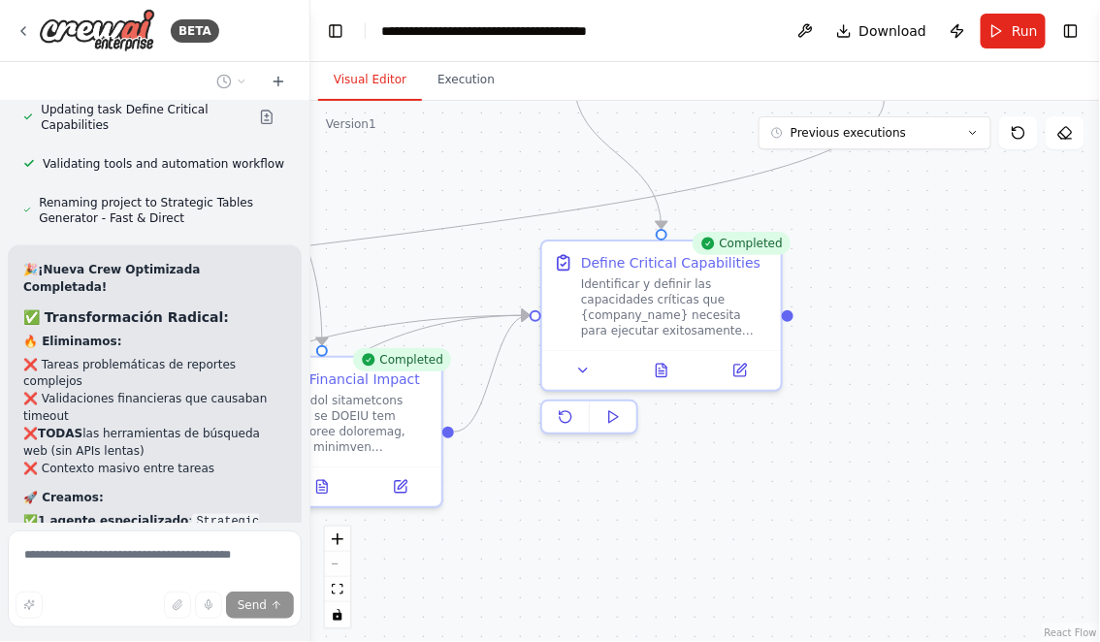
drag, startPoint x: 652, startPoint y: 515, endPoint x: 466, endPoint y: 505, distance: 185.5
click at [467, 505] on div ".deletable-edge-delete-btn { width: 20px; height: 20px; border: 0px solid #ffff…" at bounding box center [704, 371] width 789 height 541
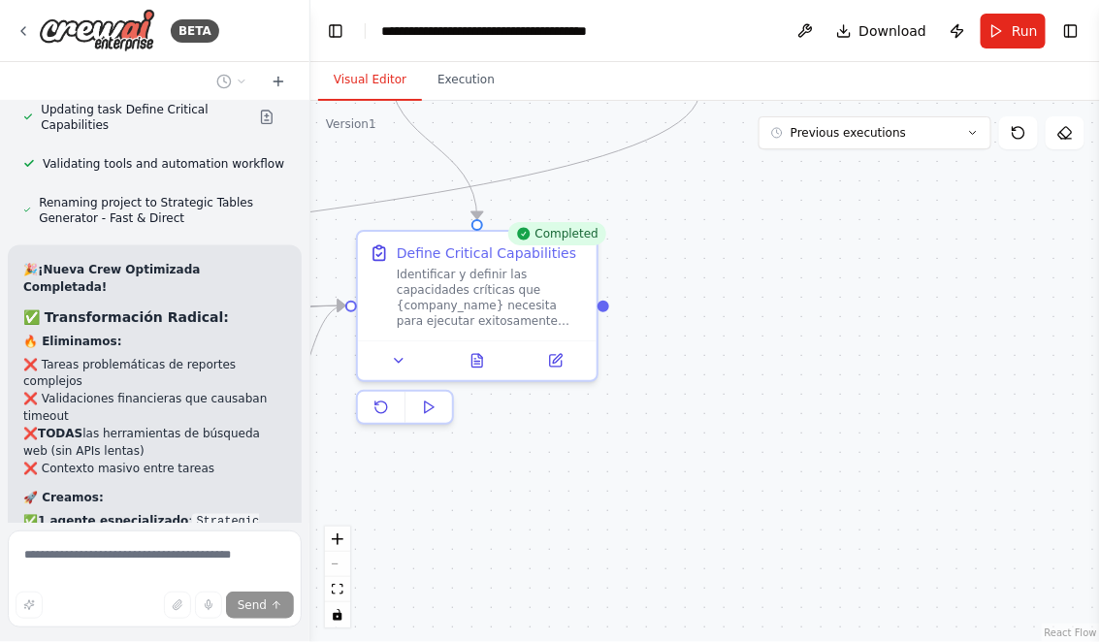
drag, startPoint x: 572, startPoint y: 528, endPoint x: 739, endPoint y: 517, distance: 167.2
click at [739, 520] on div ".deletable-edge-delete-btn { width: 20px; height: 20px; border: 0px solid #ffff…" at bounding box center [704, 371] width 789 height 541
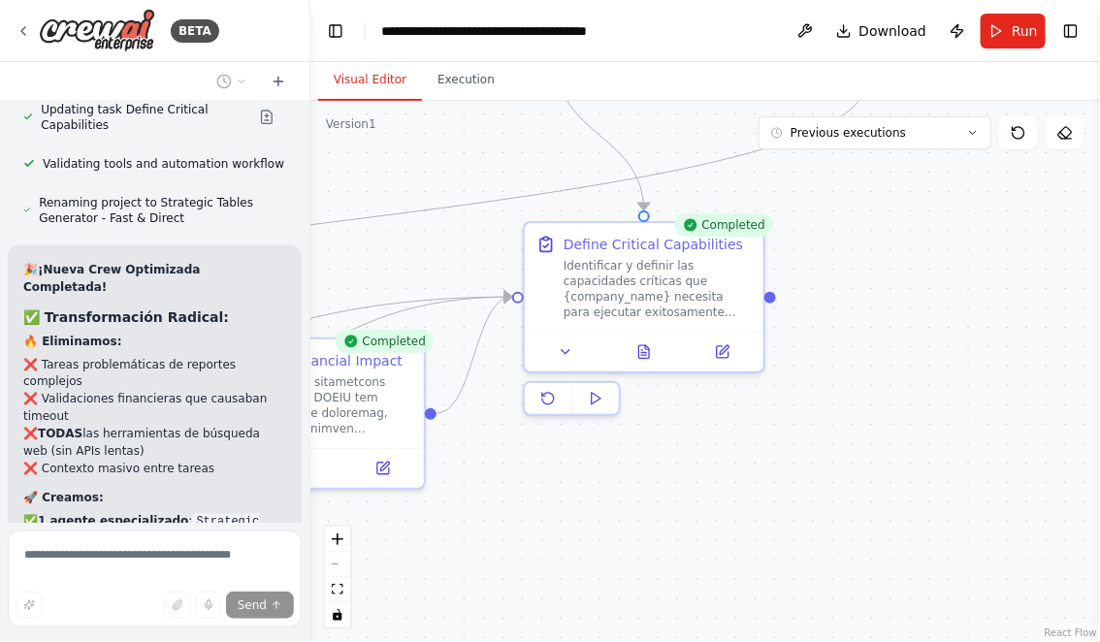
drag, startPoint x: 532, startPoint y: 527, endPoint x: 644, endPoint y: 527, distance: 111.5
click at [634, 527] on div ".deletable-edge-delete-btn { width: 20px; height: 20px; border: 0px solid #ffff…" at bounding box center [704, 371] width 789 height 541
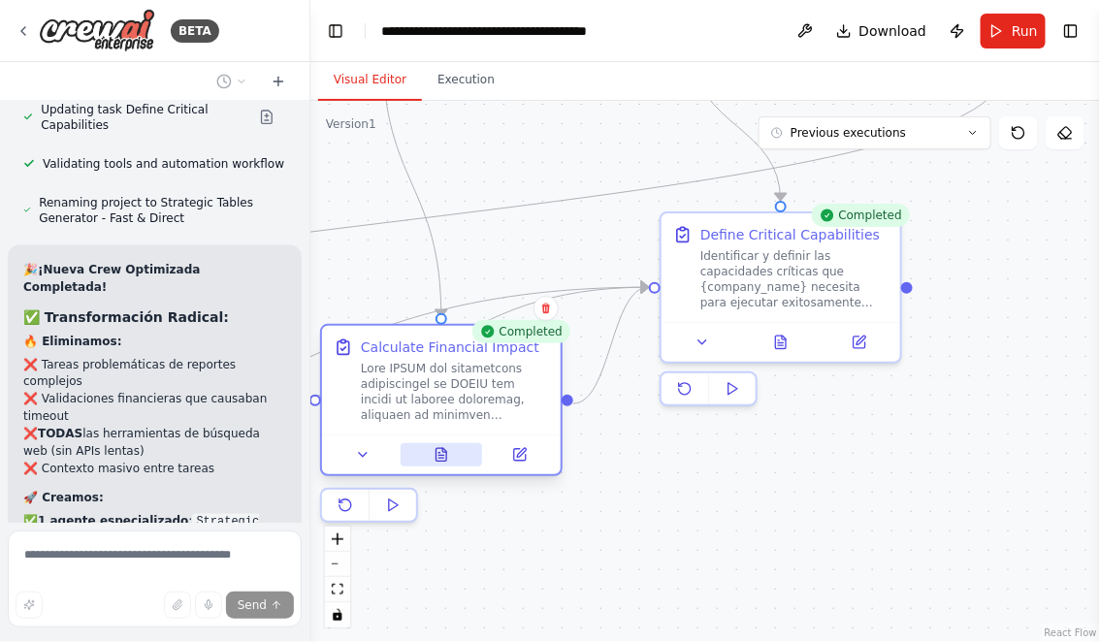
click at [443, 454] on icon at bounding box center [441, 454] width 11 height 13
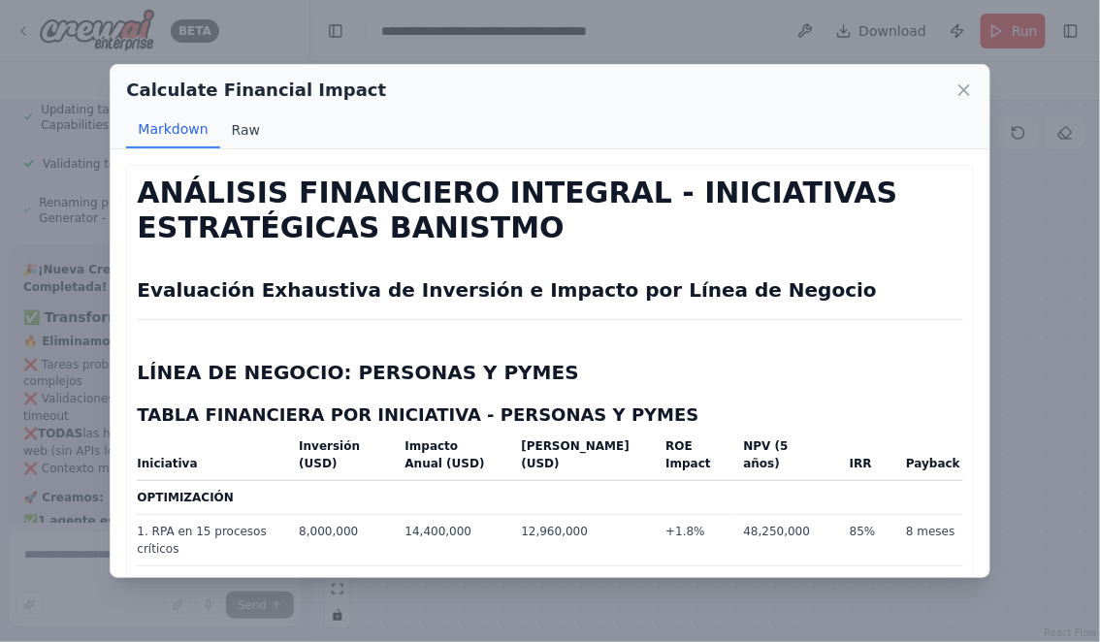
click at [242, 125] on button "Raw" at bounding box center [245, 130] width 51 height 37
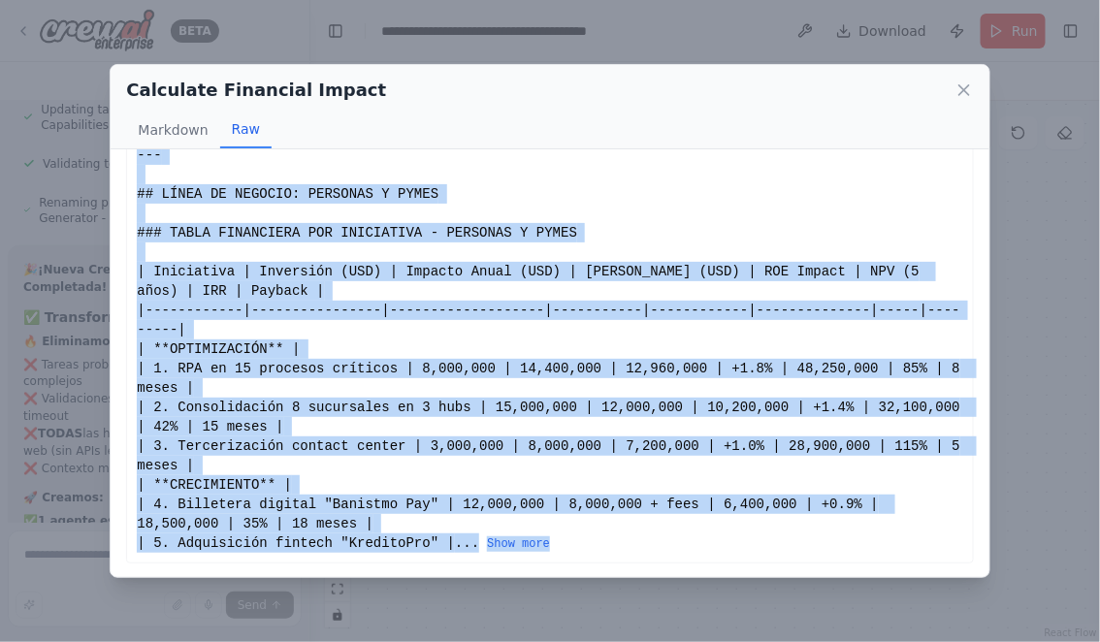
drag, startPoint x: 138, startPoint y: 187, endPoint x: 584, endPoint y: 547, distance: 573.0
click at [583, 547] on div "# ANÁLISIS FINANCIERO INTEGRAL - INICIATIVAS ESTRATÉGICAS BANISTMO ## Evaluació…" at bounding box center [549, 319] width 825 height 465
click at [537, 542] on button "Show more" at bounding box center [518, 544] width 63 height 16
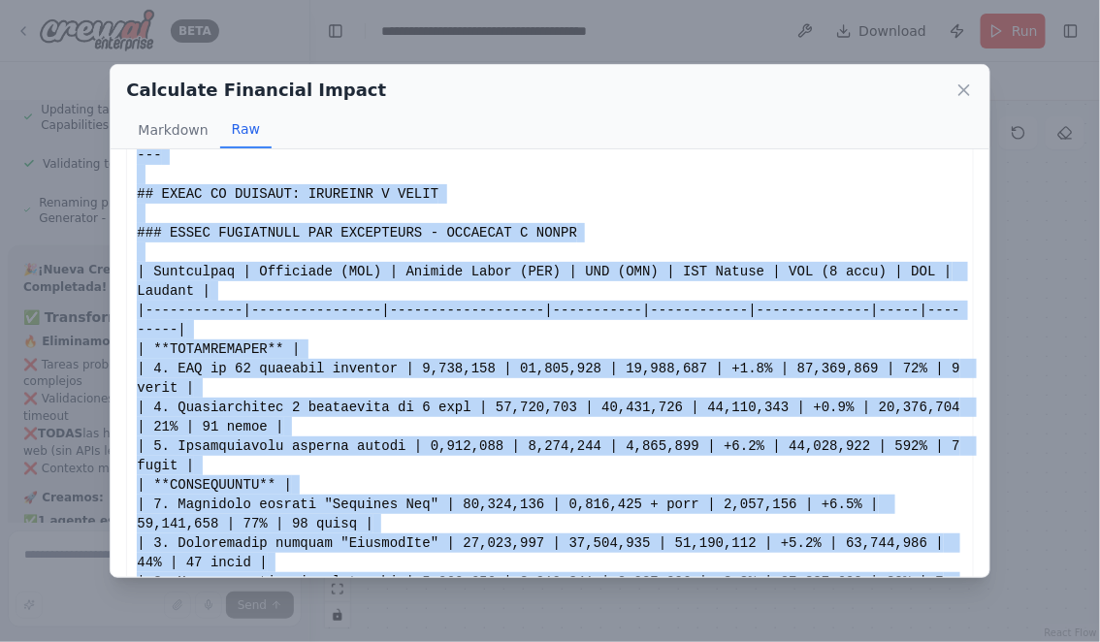
copy div "# ANÁLISIS FINANCIERO INTEGRAL - INICIATIVAS ESTRATÉGICAS BANISTMO ## Evaluació…"
click at [967, 86] on icon at bounding box center [964, 90] width 10 height 10
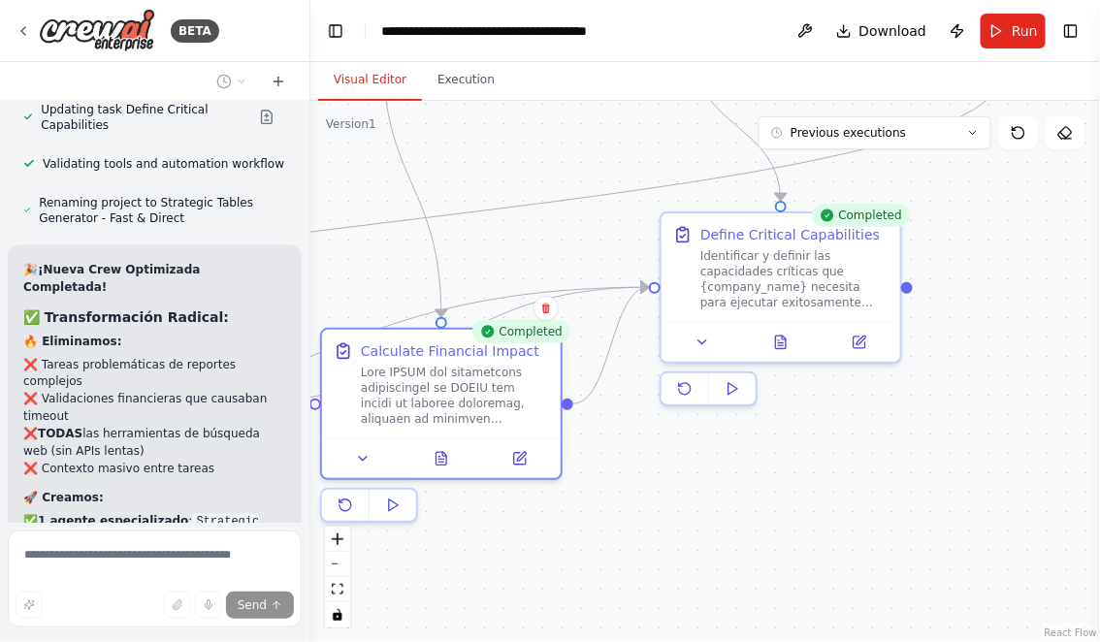
drag, startPoint x: 582, startPoint y: 518, endPoint x: 624, endPoint y: 518, distance: 42.7
click at [624, 518] on div ".deletable-edge-delete-btn { width: 20px; height: 20px; border: 0px solid #ffff…" at bounding box center [704, 371] width 789 height 541
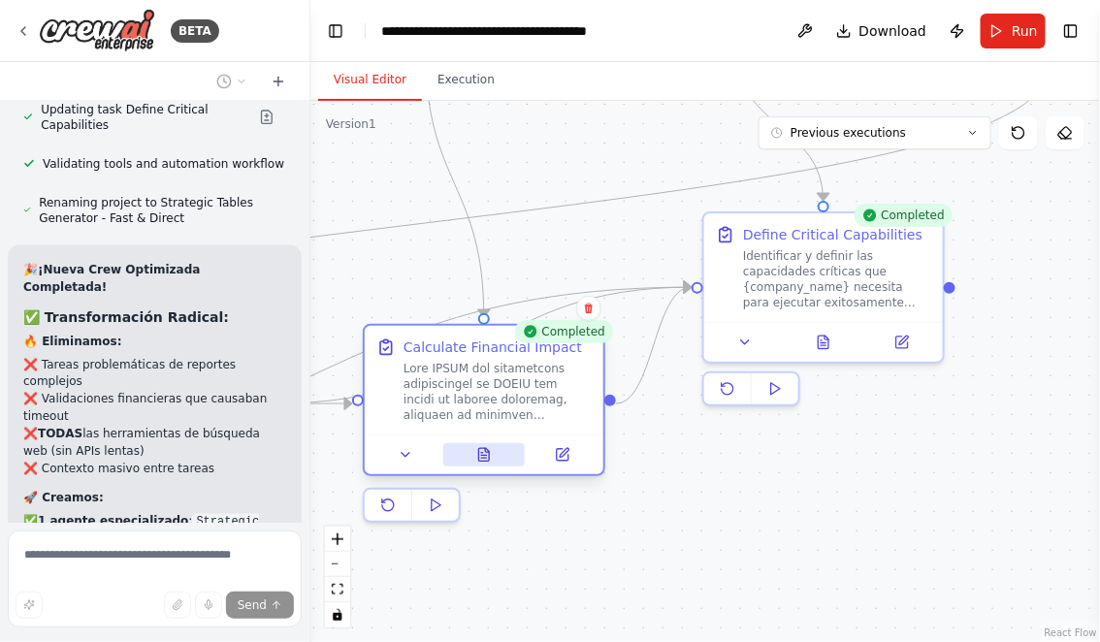
click at [482, 461] on icon at bounding box center [484, 454] width 11 height 13
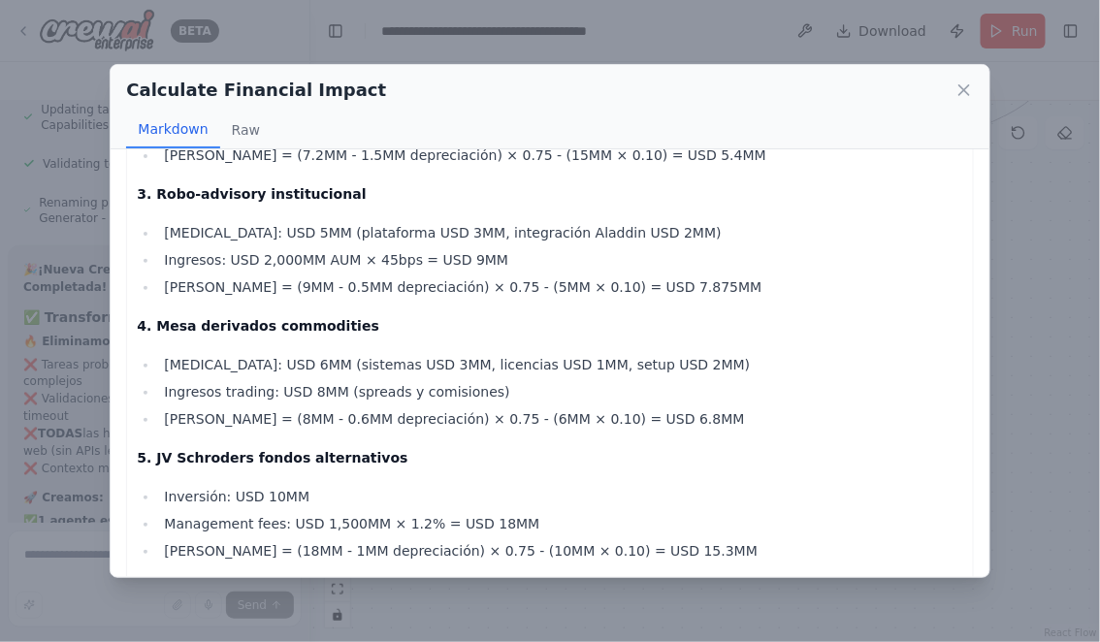
scroll to position [4420, 0]
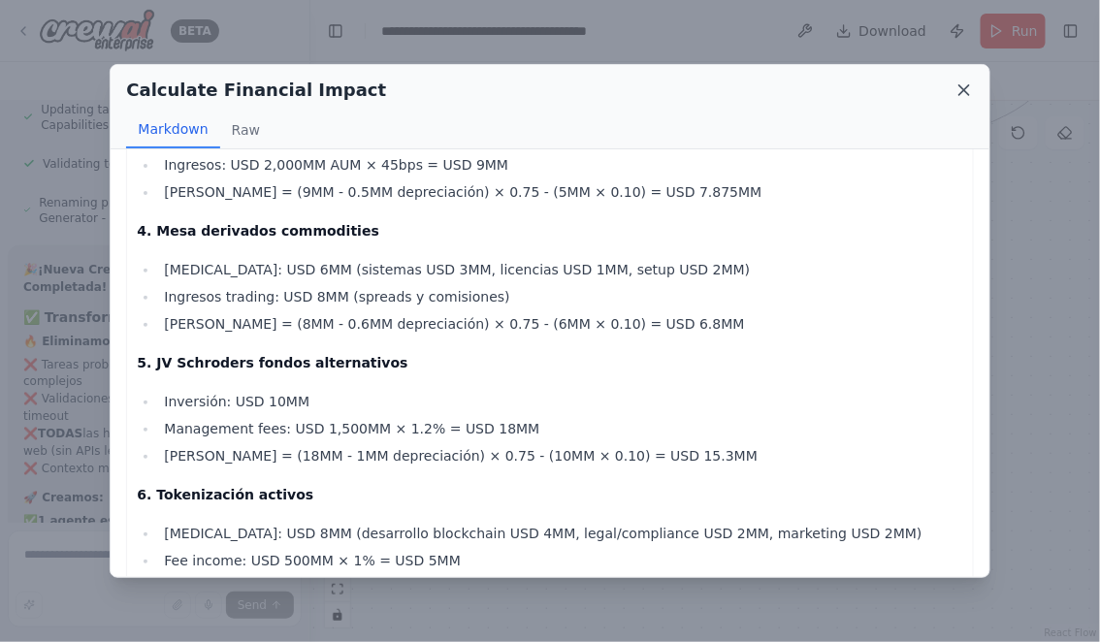
click at [968, 87] on icon at bounding box center [963, 89] width 19 height 19
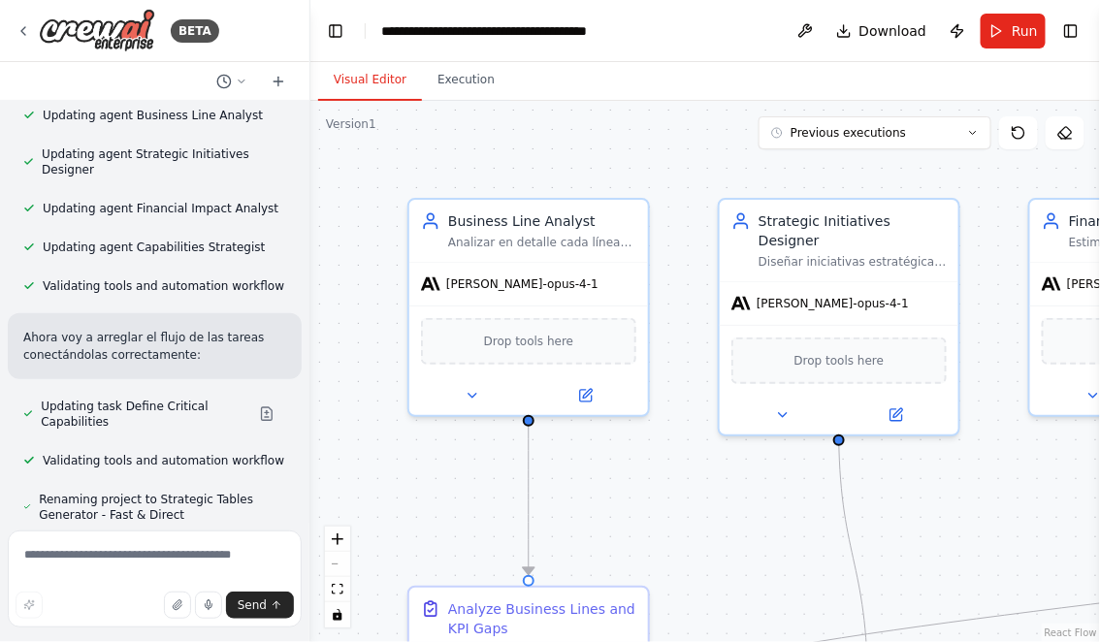
scroll to position [20683, 0]
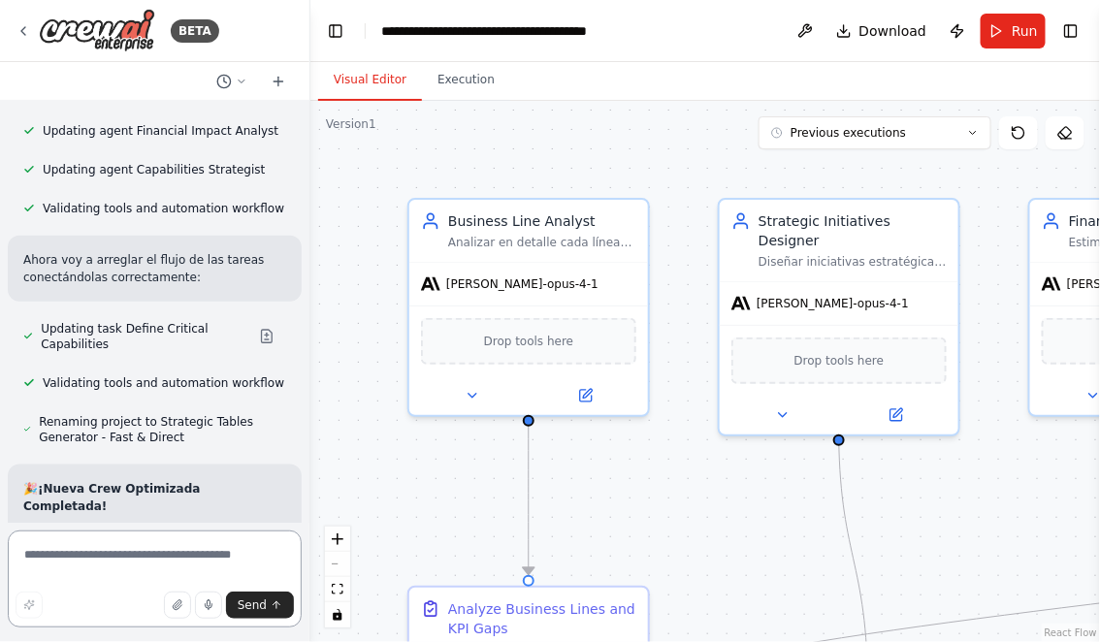
click at [130, 558] on textarea at bounding box center [155, 578] width 294 height 97
click at [458, 471] on div ".deletable-edge-delete-btn { width: 20px; height: 20px; border: 0px solid #ffff…" at bounding box center [704, 371] width 789 height 541
click at [211, 552] on textarea at bounding box center [155, 578] width 294 height 97
type textarea "*"
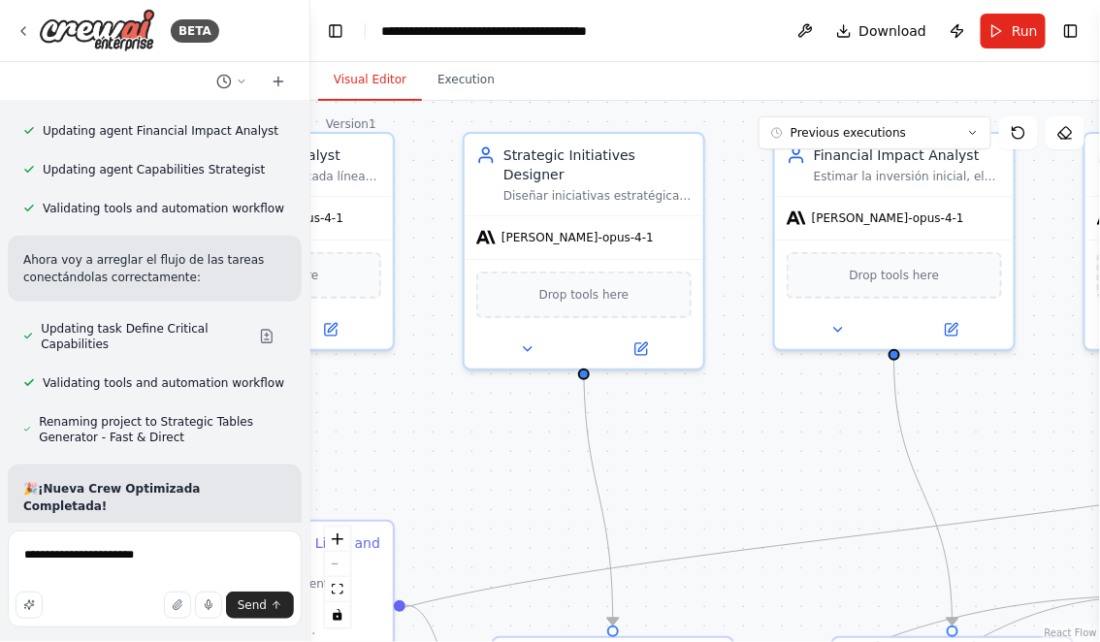
drag, startPoint x: 629, startPoint y: 527, endPoint x: 335, endPoint y: 424, distance: 311.3
click at [335, 424] on div ".deletable-edge-delete-btn { width: 20px; height: 20px; border: 0px solid #ffff…" at bounding box center [704, 371] width 789 height 541
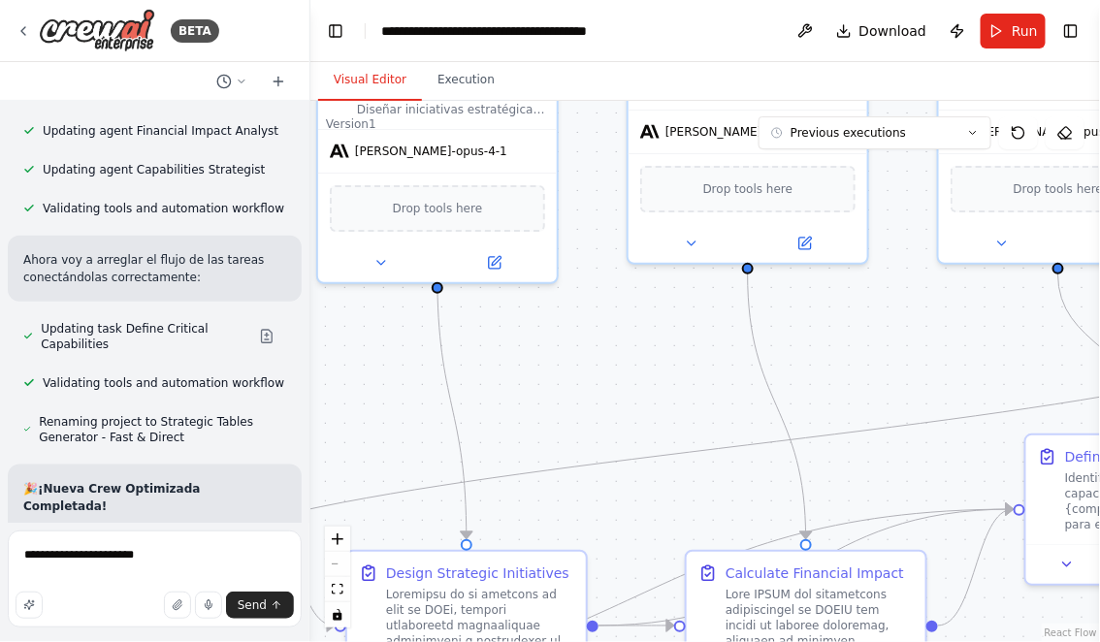
drag, startPoint x: 583, startPoint y: 439, endPoint x: 433, endPoint y: 359, distance: 169.6
click at [434, 359] on div ".deletable-edge-delete-btn { width: 20px; height: 20px; border: 0px solid #ffff…" at bounding box center [704, 371] width 789 height 541
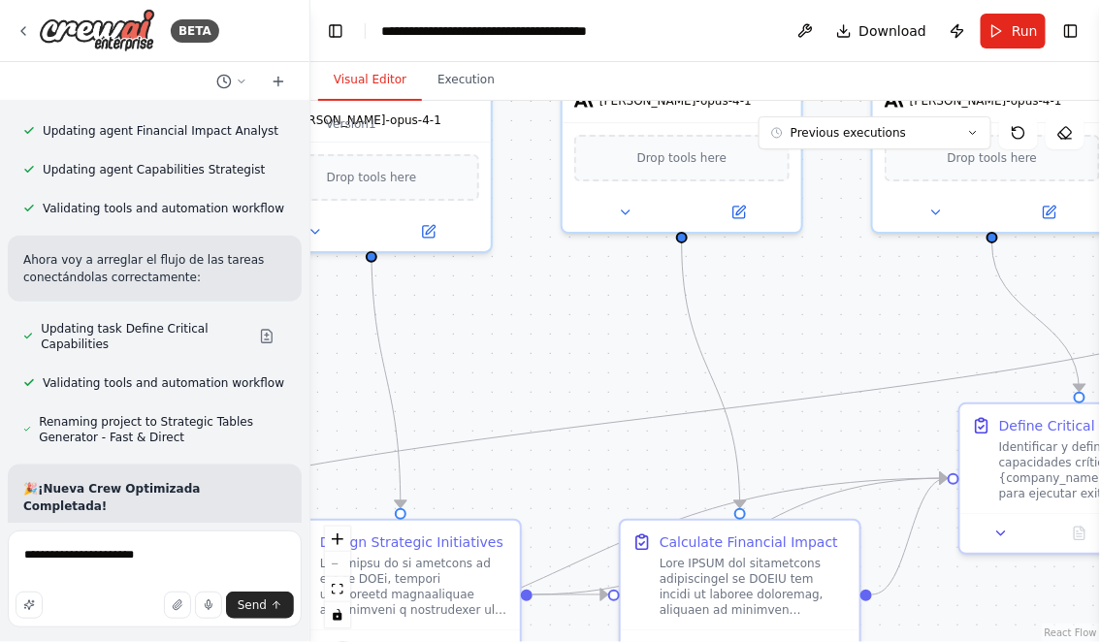
drag, startPoint x: 512, startPoint y: 380, endPoint x: 312, endPoint y: 344, distance: 202.9
click at [312, 344] on div ".deletable-edge-delete-btn { width: 20px; height: 20px; border: 0px solid #ffff…" at bounding box center [704, 371] width 789 height 541
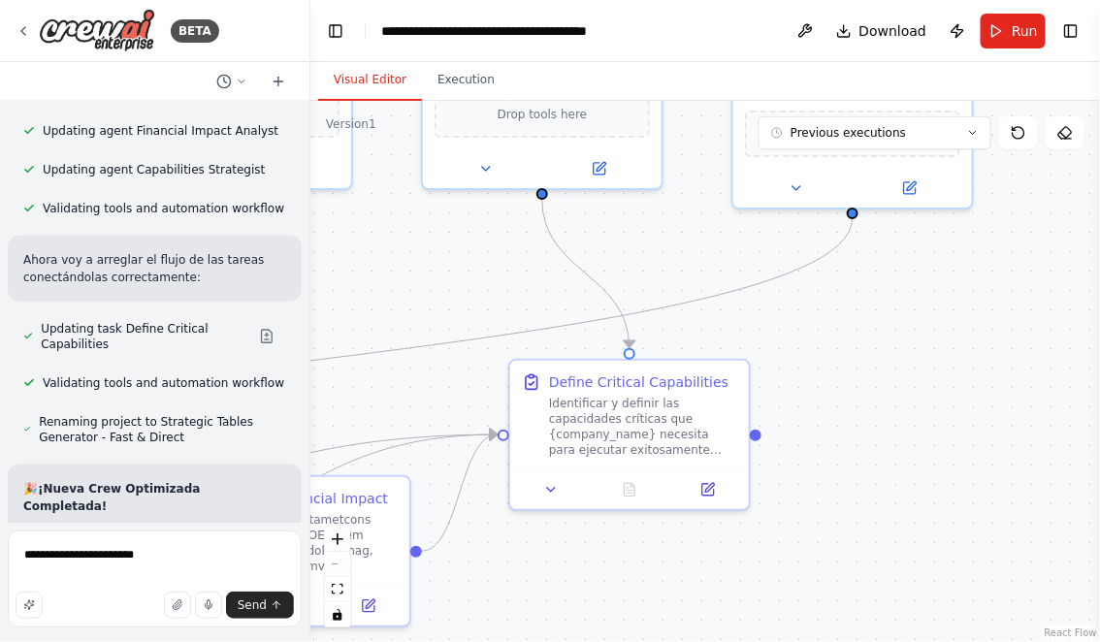
drag, startPoint x: 587, startPoint y: 316, endPoint x: 362, endPoint y: 311, distance: 225.0
click at [362, 311] on div ".deletable-edge-delete-btn { width: 20px; height: 20px; border: 0px solid #ffff…" at bounding box center [704, 371] width 789 height 541
drag, startPoint x: 627, startPoint y: 263, endPoint x: 457, endPoint y: 236, distance: 172.8
click at [460, 236] on div ".deletable-edge-delete-btn { width: 20px; height: 20px; border: 0px solid #ffff…" at bounding box center [704, 371] width 789 height 541
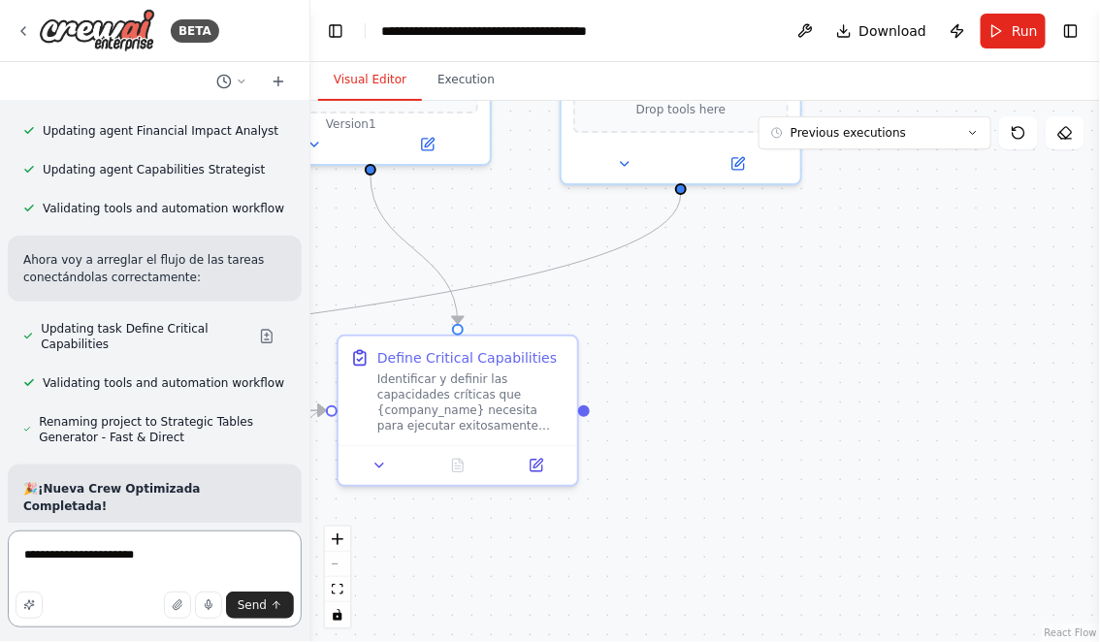
click at [180, 551] on textarea "**********" at bounding box center [155, 578] width 294 height 97
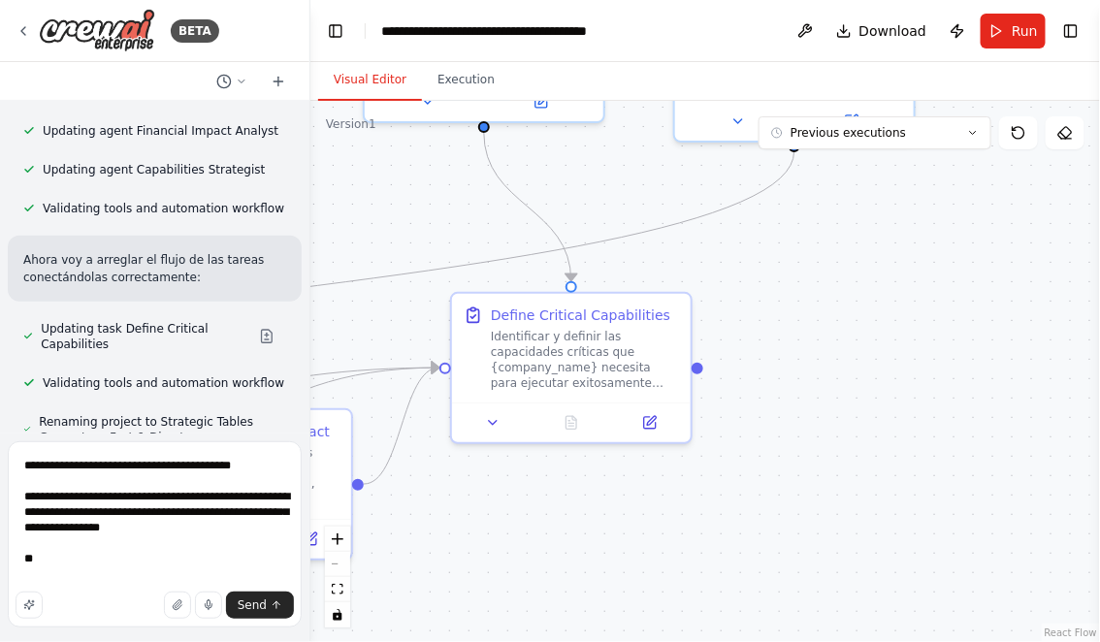
drag, startPoint x: 455, startPoint y: 563, endPoint x: 599, endPoint y: 517, distance: 151.8
click at [599, 518] on div ".deletable-edge-delete-btn { width: 20px; height: 20px; border: 0px solid #ffff…" at bounding box center [704, 371] width 789 height 541
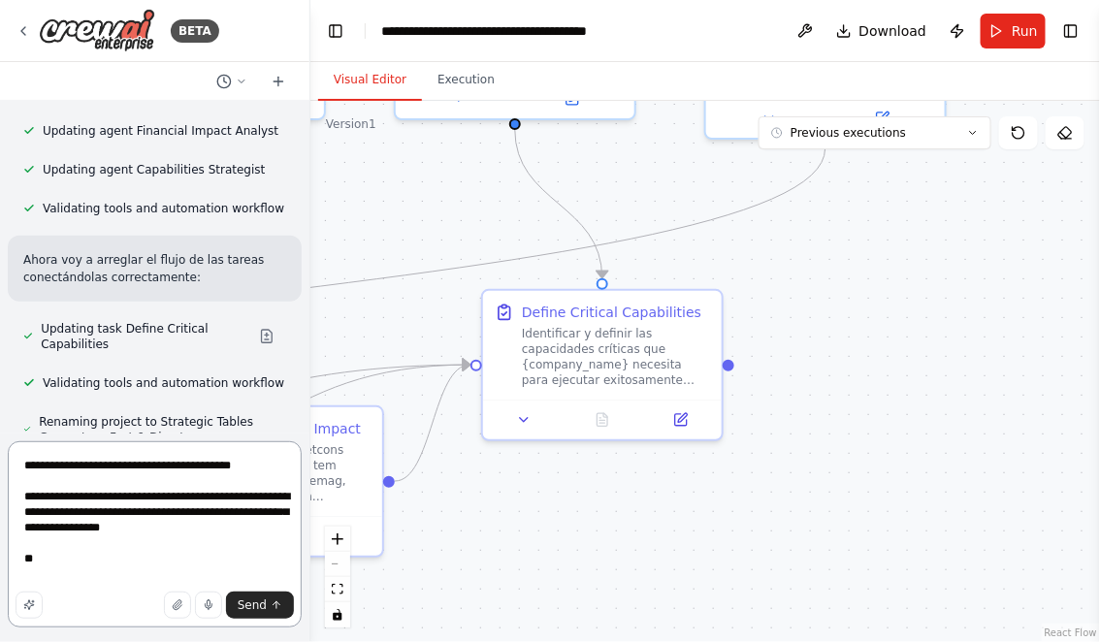
click at [67, 578] on textarea "**********" at bounding box center [155, 534] width 294 height 186
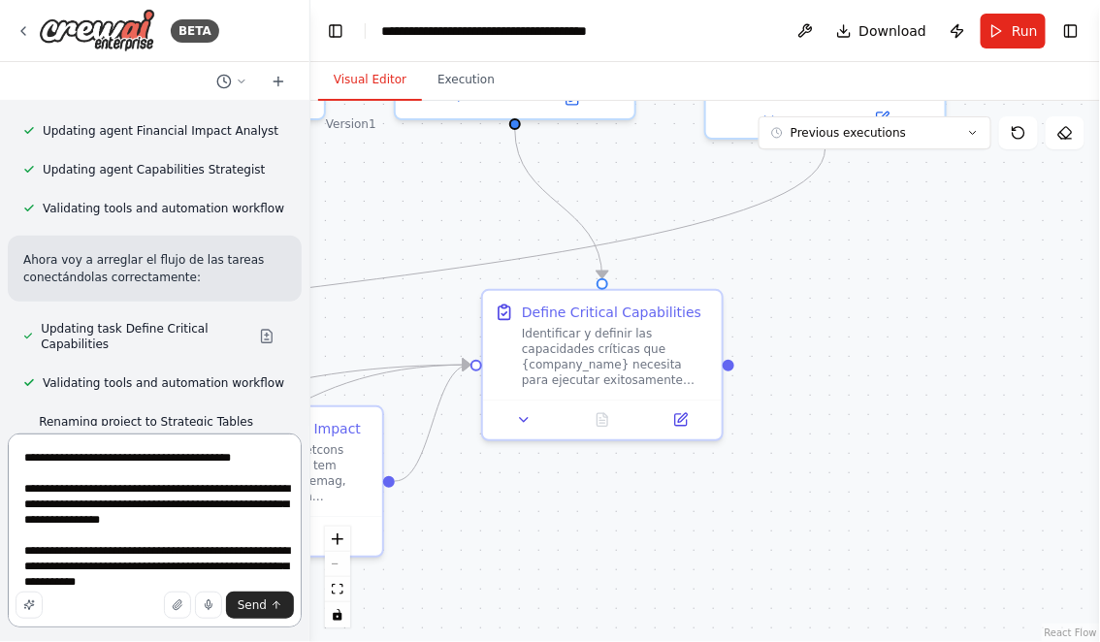
type textarea "**********"
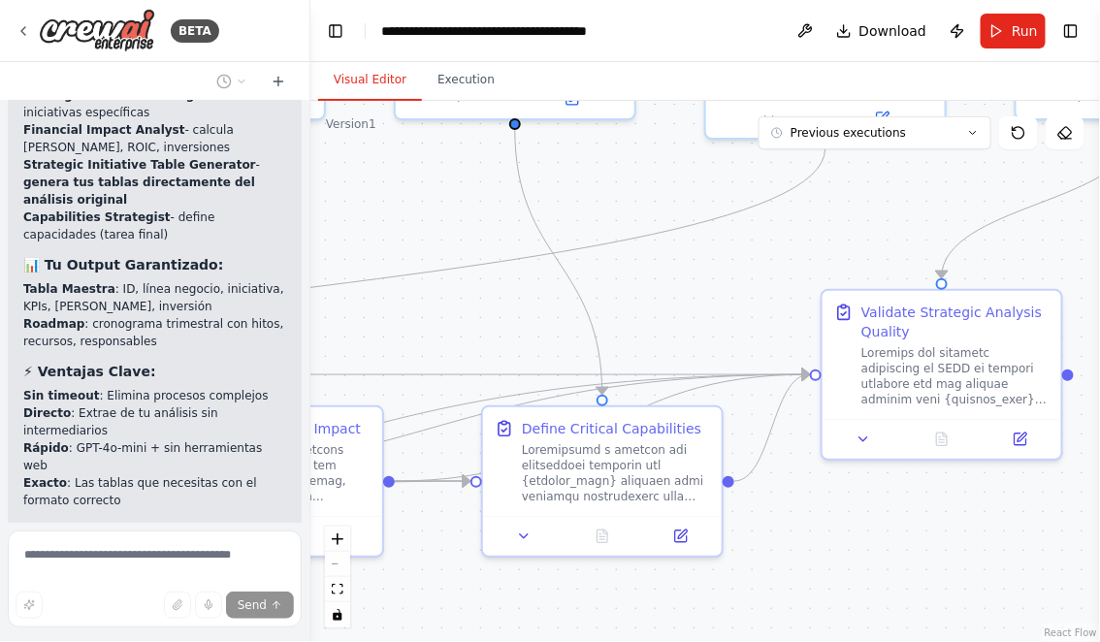
scroll to position [21558, 0]
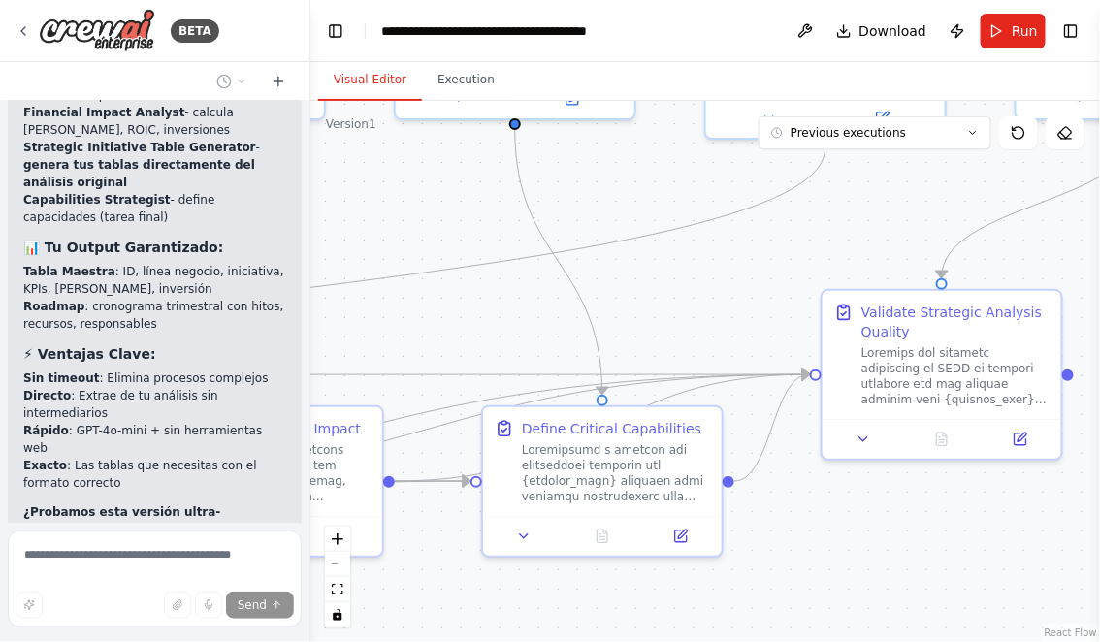
drag, startPoint x: 720, startPoint y: 288, endPoint x: 485, endPoint y: 215, distance: 246.6
click at [485, 215] on div ".deletable-edge-delete-btn { width: 20px; height: 20px; border: 0px solid #ffff…" at bounding box center [704, 371] width 789 height 541
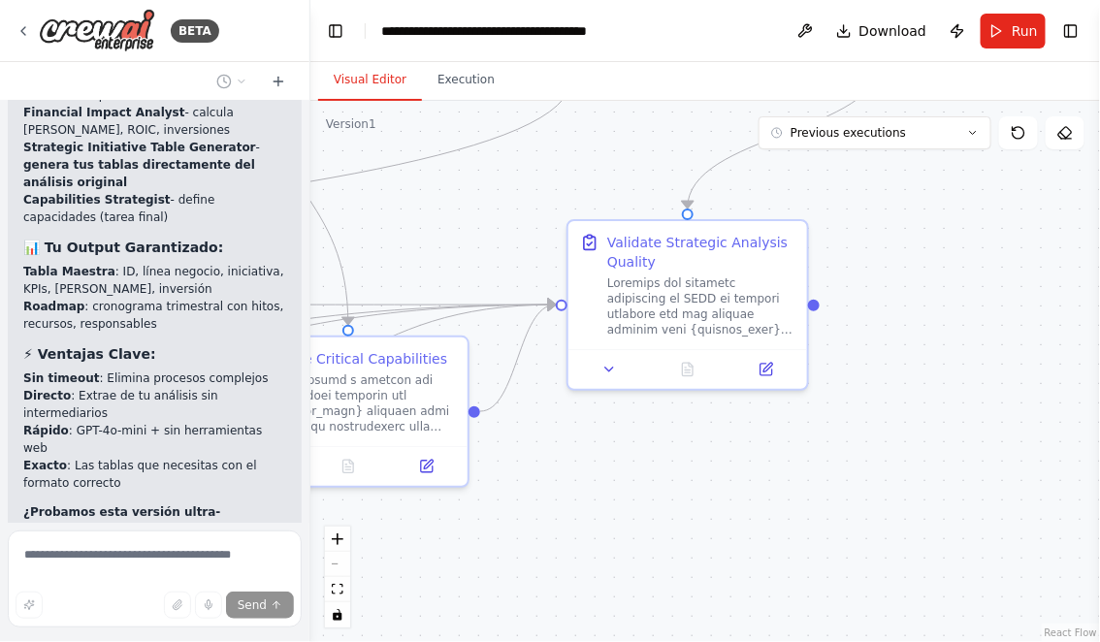
drag, startPoint x: 549, startPoint y: 190, endPoint x: 455, endPoint y: 220, distance: 98.7
click at [455, 220] on div ".deletable-edge-delete-btn { width: 20px; height: 20px; border: 0px solid #ffff…" at bounding box center [704, 371] width 789 height 541
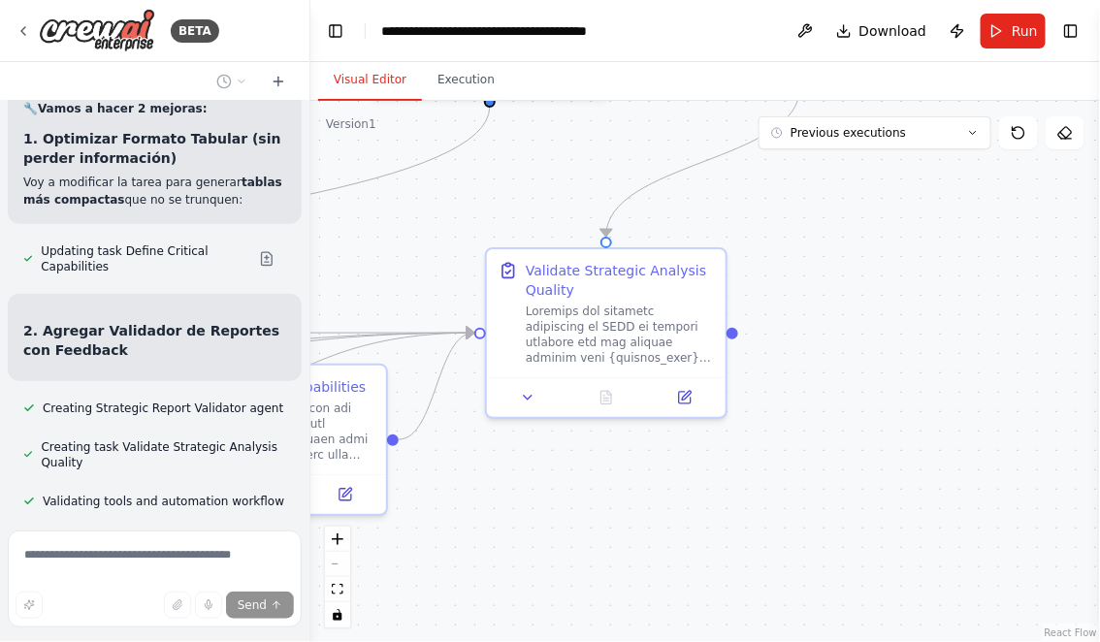
drag, startPoint x: 524, startPoint y: 195, endPoint x: 411, endPoint y: 241, distance: 121.7
click at [412, 241] on div ".deletable-edge-delete-btn { width: 20px; height: 20px; border: 0px solid #ffff…" at bounding box center [704, 371] width 789 height 541
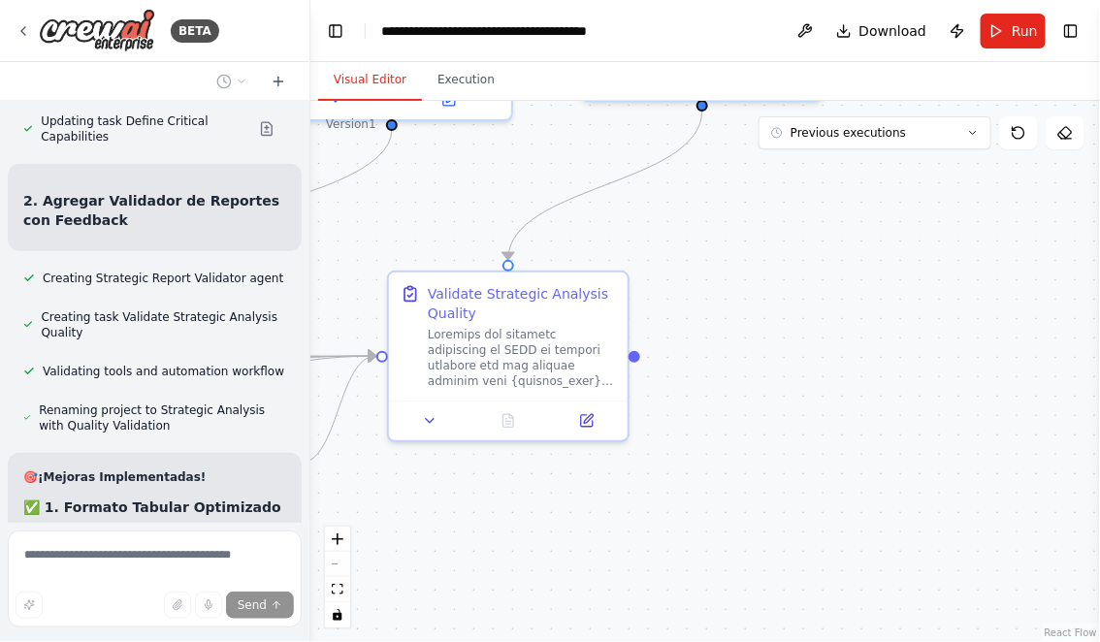
drag, startPoint x: 411, startPoint y: 241, endPoint x: 578, endPoint y: 90, distance: 225.2
click at [575, 90] on div "Visual Editor Execution Version 1 Previous executions Show Tools Hide Agents Bu…" at bounding box center [704, 352] width 789 height 580
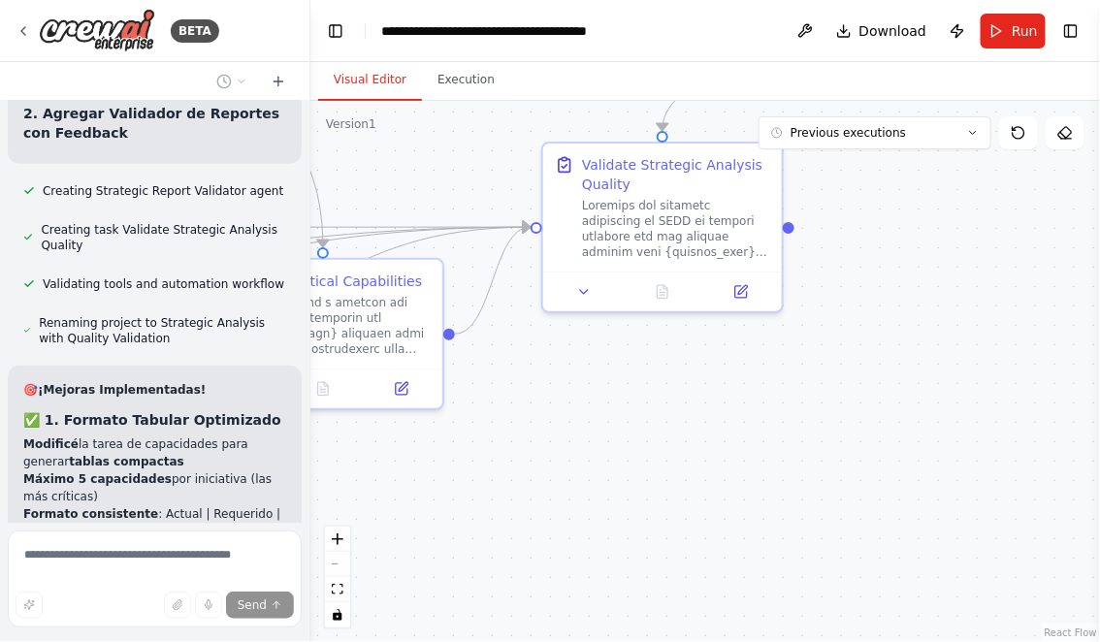
scroll to position [22609, 0]
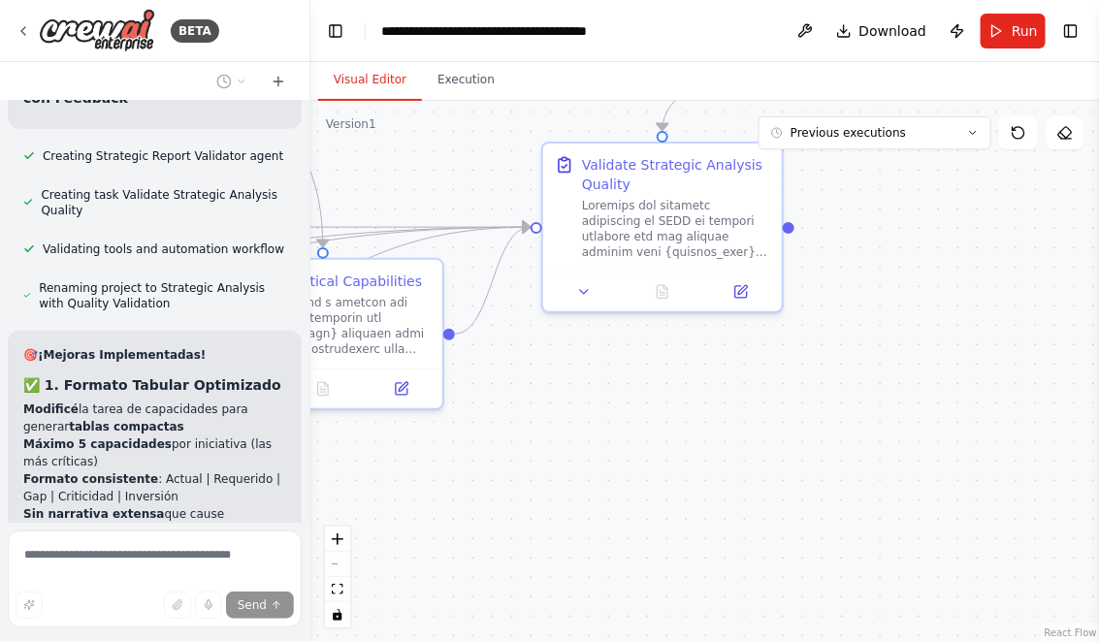
drag, startPoint x: 550, startPoint y: 394, endPoint x: 641, endPoint y: 388, distance: 91.3
click at [641, 388] on div ".deletable-edge-delete-btn { width: 20px; height: 20px; border: 0px solid #ffff…" at bounding box center [704, 371] width 789 height 541
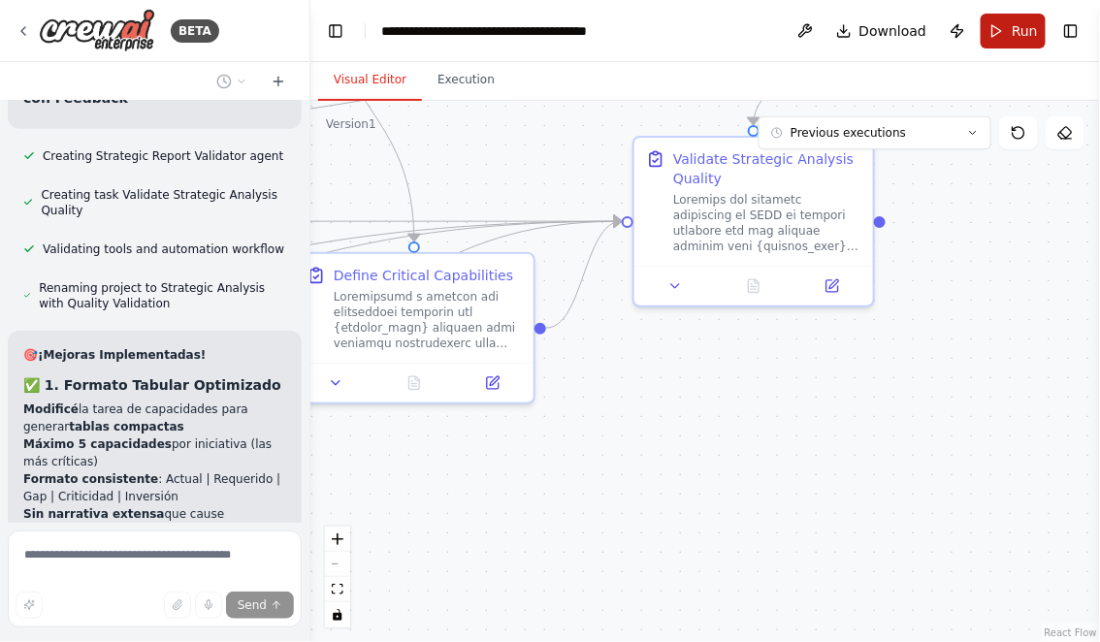
click at [1003, 24] on button "Run" at bounding box center [1012, 31] width 65 height 35
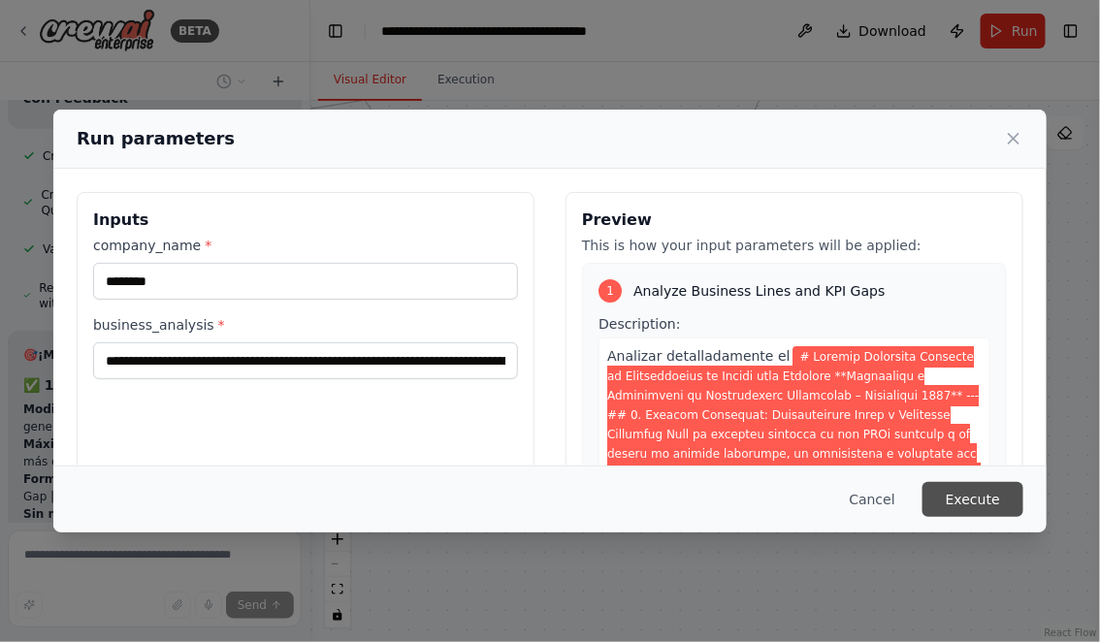
click at [978, 503] on button "Execute" at bounding box center [972, 499] width 101 height 35
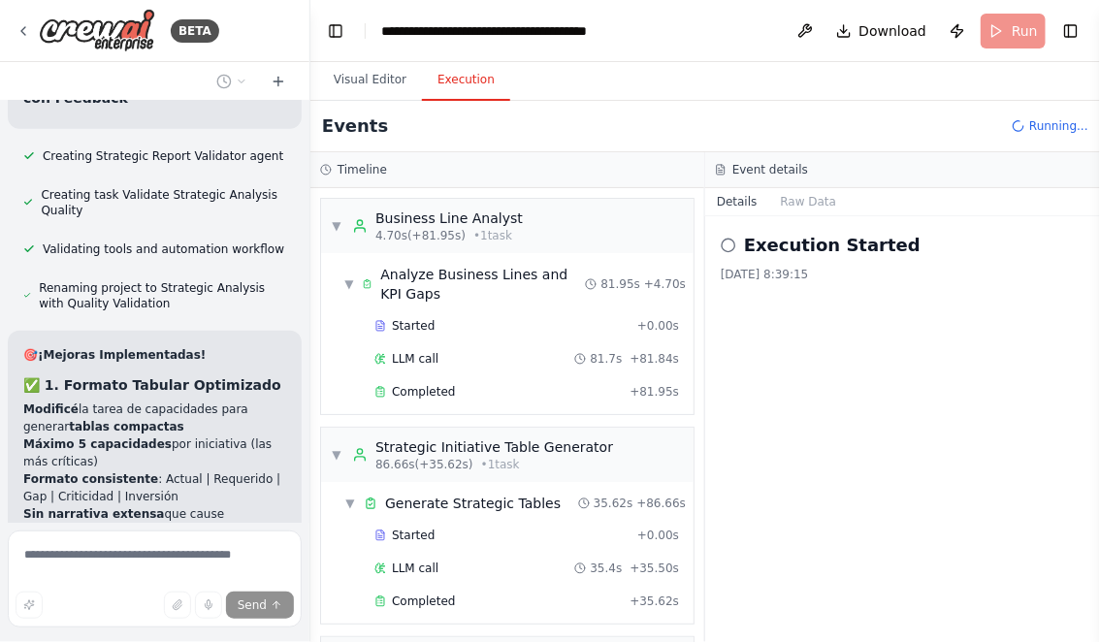
scroll to position [386, 0]
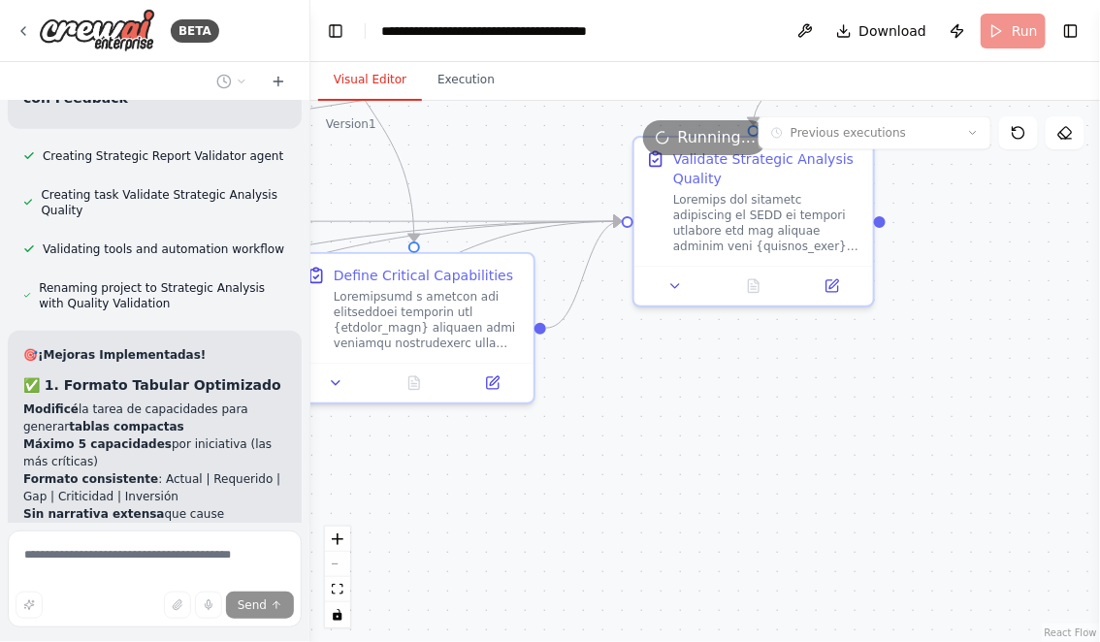
click at [359, 87] on button "Visual Editor" at bounding box center [370, 80] width 104 height 41
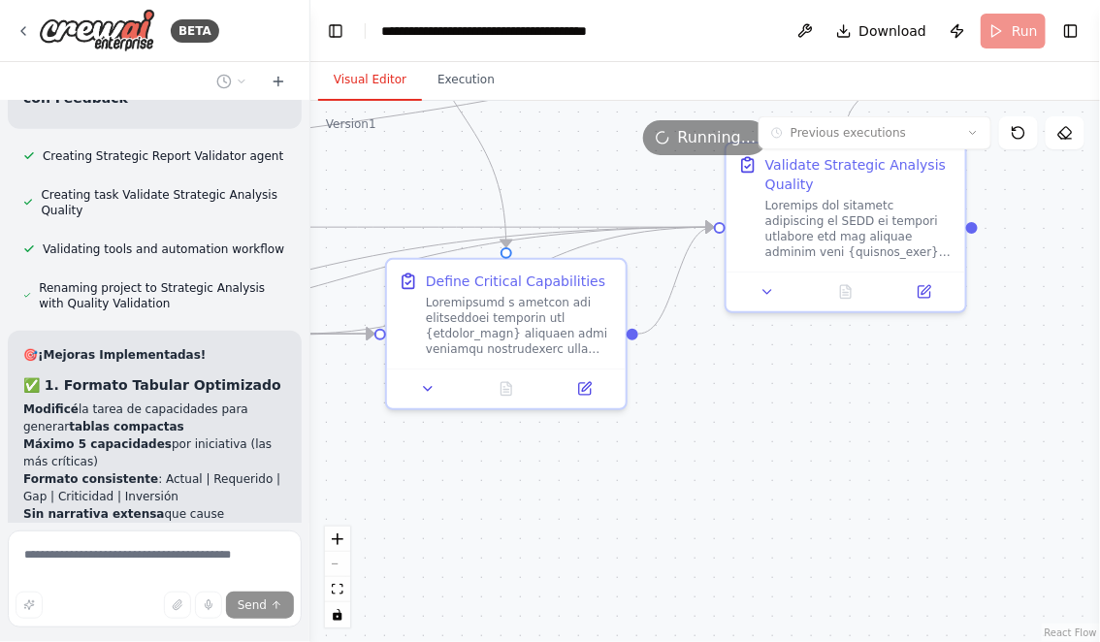
drag, startPoint x: 470, startPoint y: 519, endPoint x: 583, endPoint y: 527, distance: 112.7
click at [583, 527] on div ".deletable-edge-delete-btn { width: 20px; height: 20px; border: 0px solid #ffff…" at bounding box center [704, 371] width 789 height 541
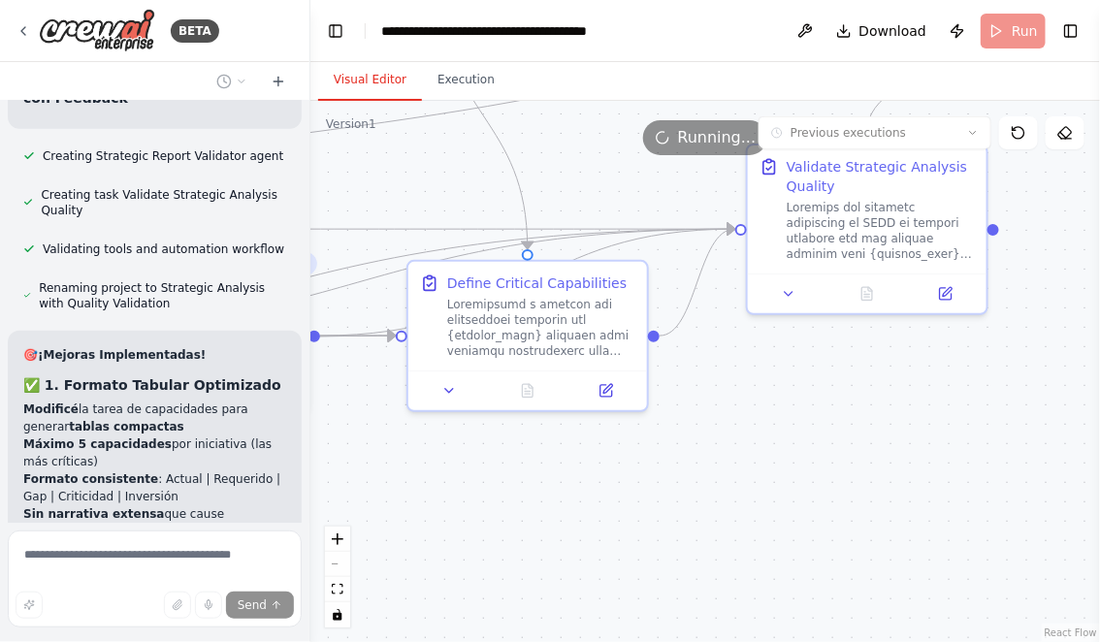
drag, startPoint x: 473, startPoint y: 520, endPoint x: 566, endPoint y: 521, distance: 93.1
click at [566, 521] on div ".deletable-edge-delete-btn { width: 20px; height: 20px; border: 0px solid #ffff…" at bounding box center [704, 371] width 789 height 541
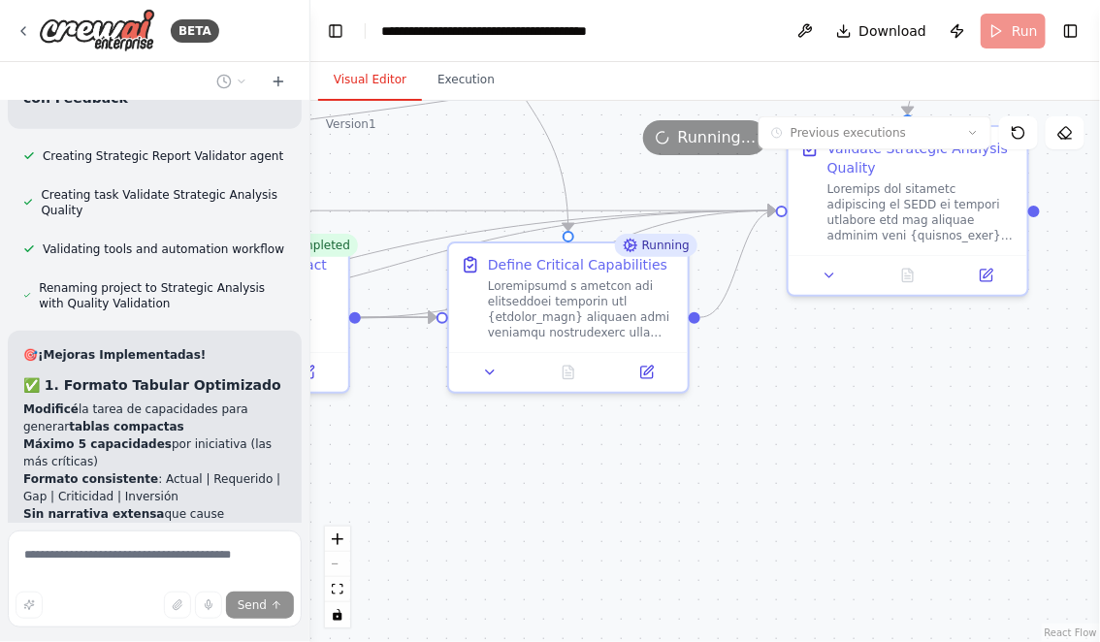
drag, startPoint x: 497, startPoint y: 526, endPoint x: 431, endPoint y: 506, distance: 69.7
click at [435, 506] on div ".deletable-edge-delete-btn { width: 20px; height: 20px; border: 0px solid #ffff…" at bounding box center [704, 371] width 789 height 541
drag, startPoint x: 414, startPoint y: 514, endPoint x: 620, endPoint y: 514, distance: 205.6
click at [613, 514] on div ".deletable-edge-delete-btn { width: 20px; height: 20px; border: 0px solid #ffff…" at bounding box center [704, 371] width 789 height 541
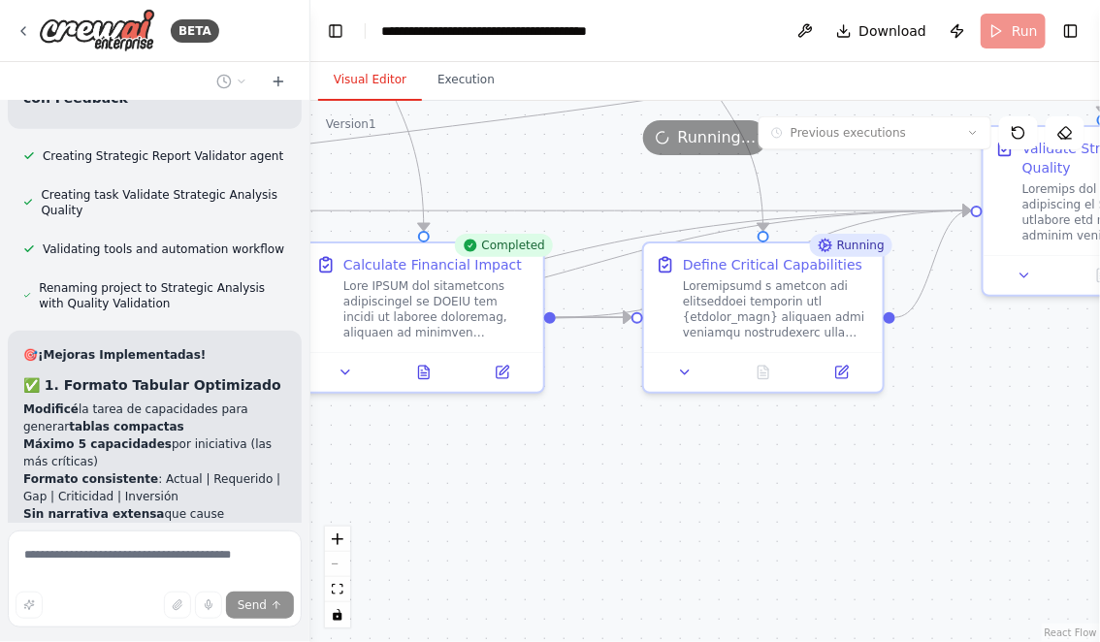
drag, startPoint x: 496, startPoint y: 514, endPoint x: 614, endPoint y: 514, distance: 117.3
click at [614, 514] on div ".deletable-edge-delete-btn { width: 20px; height: 20px; border: 0px solid #ffff…" at bounding box center [704, 371] width 789 height 541
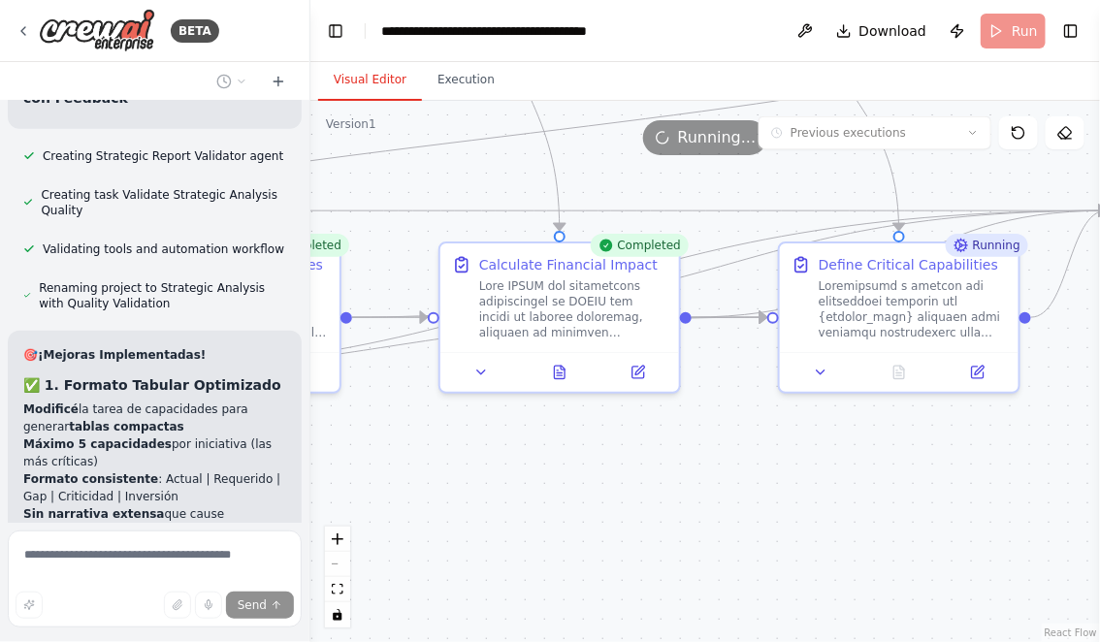
drag, startPoint x: 557, startPoint y: 484, endPoint x: 455, endPoint y: 485, distance: 101.8
click at [455, 485] on div ".deletable-edge-delete-btn { width: 20px; height: 20px; border: 0px solid #ffff…" at bounding box center [704, 371] width 789 height 541
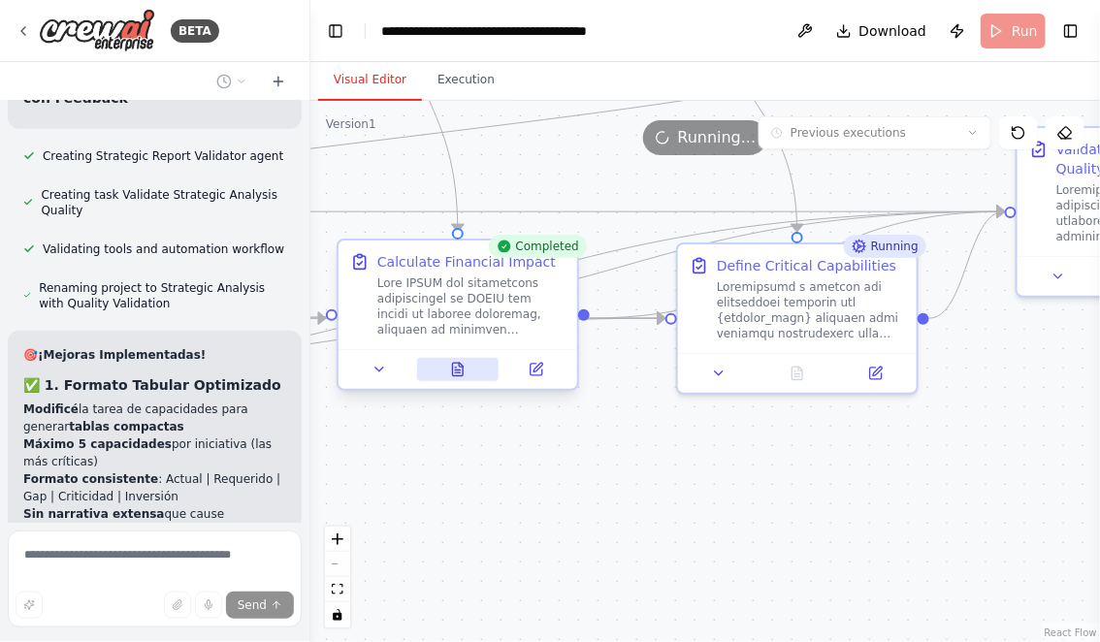
click at [463, 367] on icon at bounding box center [458, 370] width 16 height 16
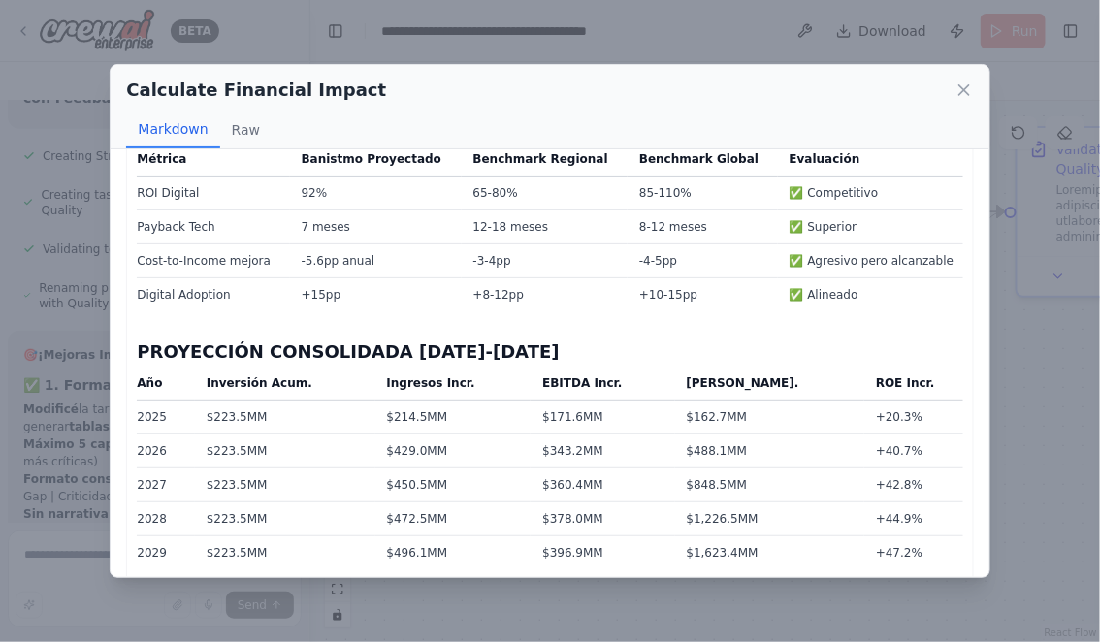
scroll to position [4687, 0]
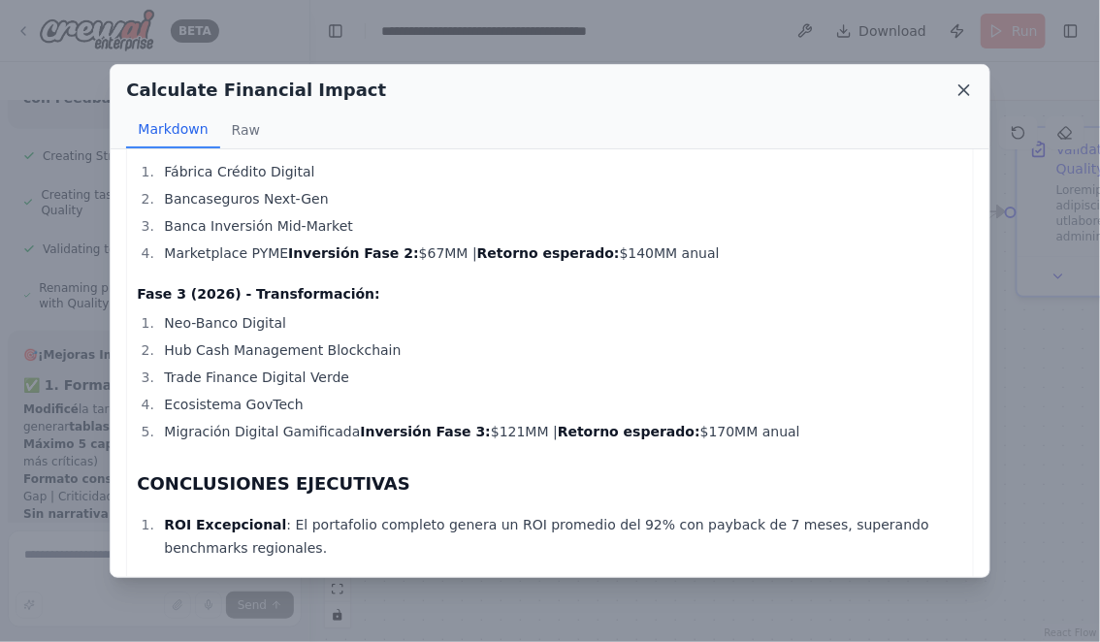
click at [964, 93] on icon at bounding box center [963, 89] width 19 height 19
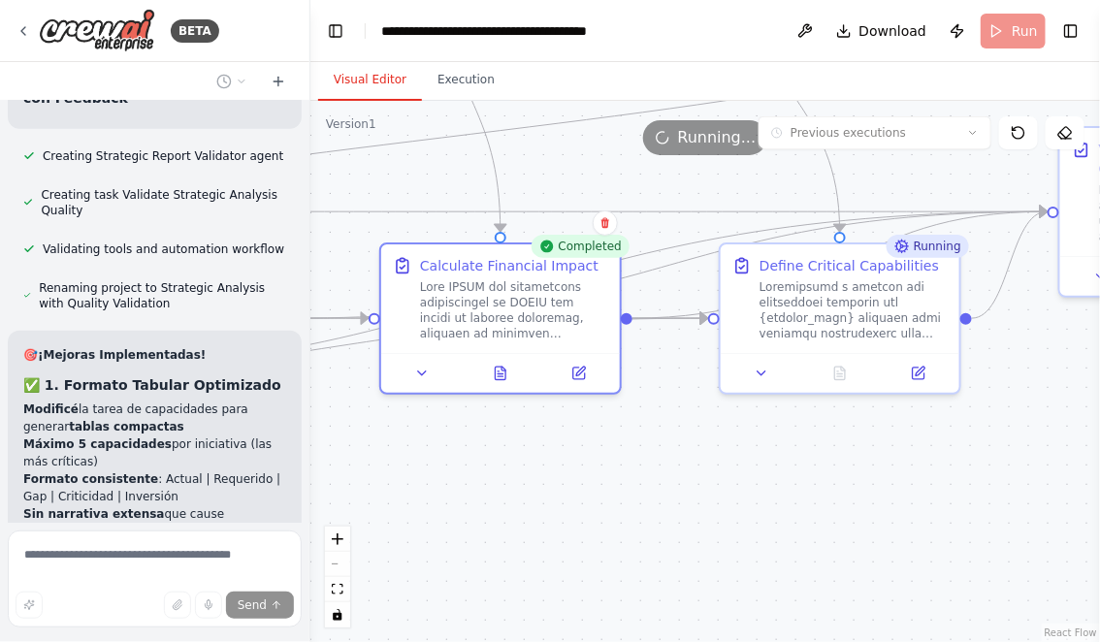
drag, startPoint x: 466, startPoint y: 512, endPoint x: 659, endPoint y: 509, distance: 193.0
click at [660, 512] on div ".deletable-edge-delete-btn { width: 20px; height: 20px; border: 0px solid #ffff…" at bounding box center [704, 371] width 789 height 541
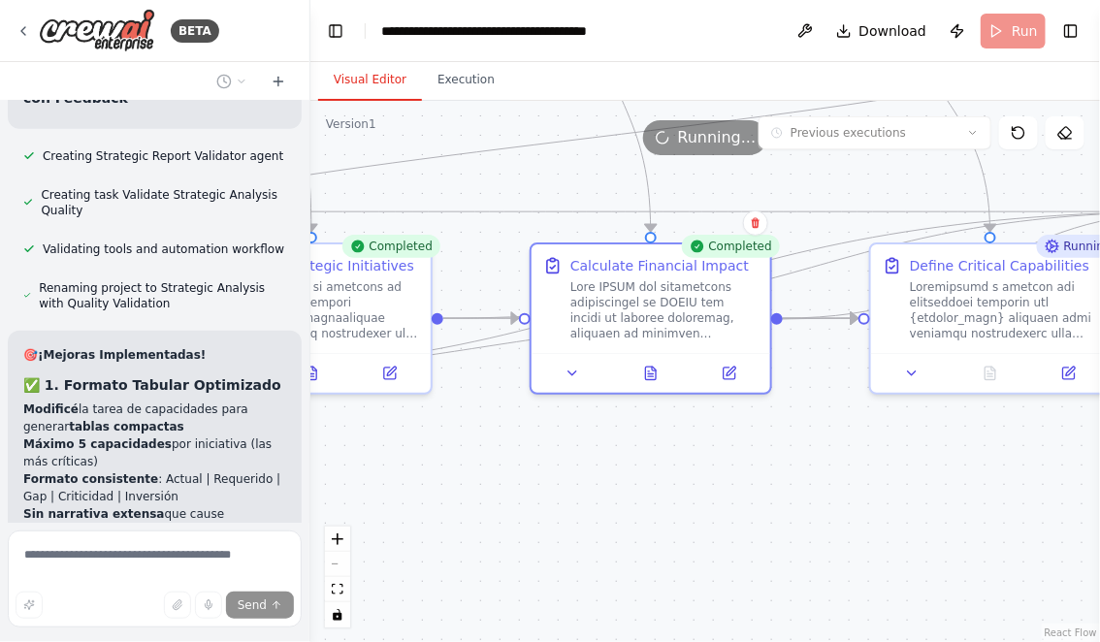
drag, startPoint x: 505, startPoint y: 516, endPoint x: 661, endPoint y: 513, distance: 156.1
click at [661, 516] on div ".deletable-edge-delete-btn { width: 20px; height: 20px; border: 0px solid #ffff…" at bounding box center [704, 371] width 789 height 541
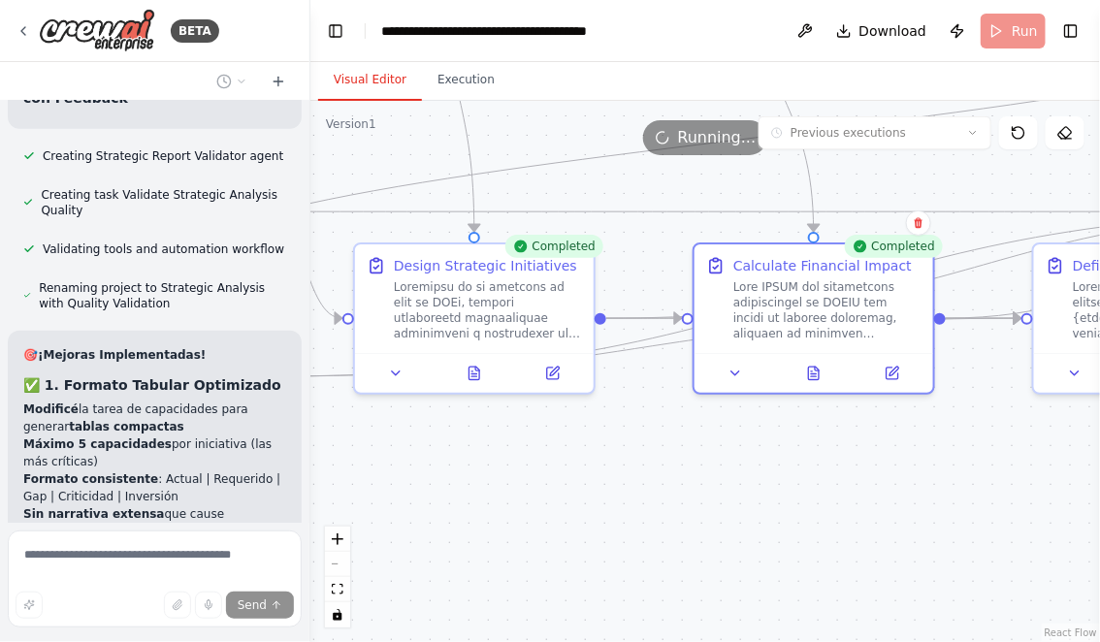
drag, startPoint x: 514, startPoint y: 522, endPoint x: 610, endPoint y: 524, distance: 96.0
click at [609, 524] on div ".deletable-edge-delete-btn { width: 20px; height: 20px; border: 0px solid #ffff…" at bounding box center [704, 371] width 789 height 541
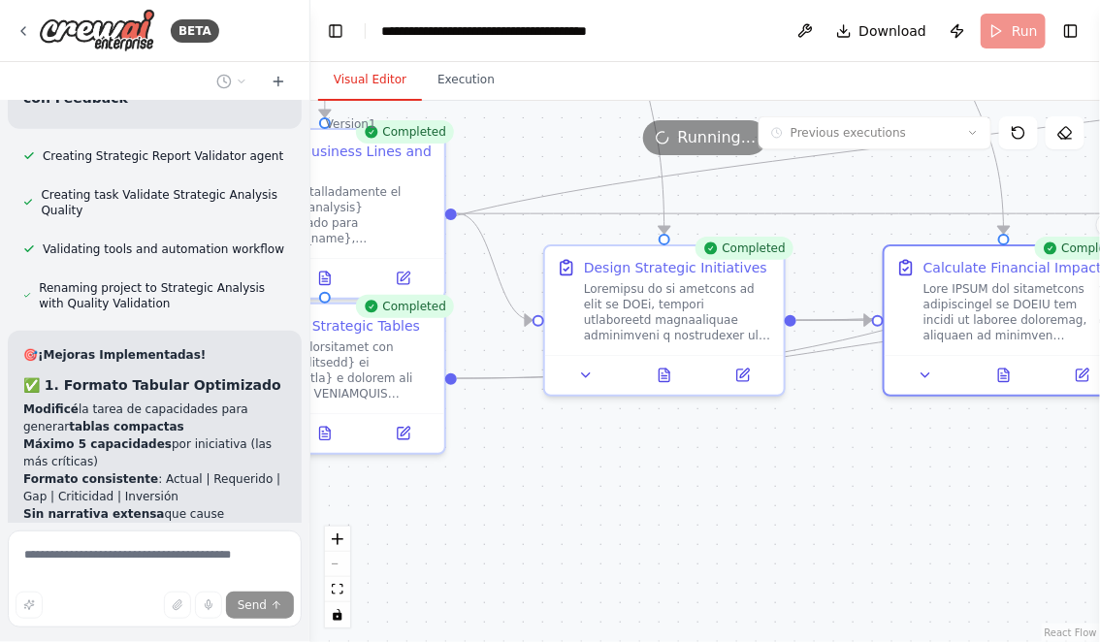
drag, startPoint x: 519, startPoint y: 538, endPoint x: 621, endPoint y: 538, distance: 101.8
click at [621, 538] on div ".deletable-edge-delete-btn { width: 20px; height: 20px; border: 0px solid #ffff…" at bounding box center [704, 371] width 789 height 541
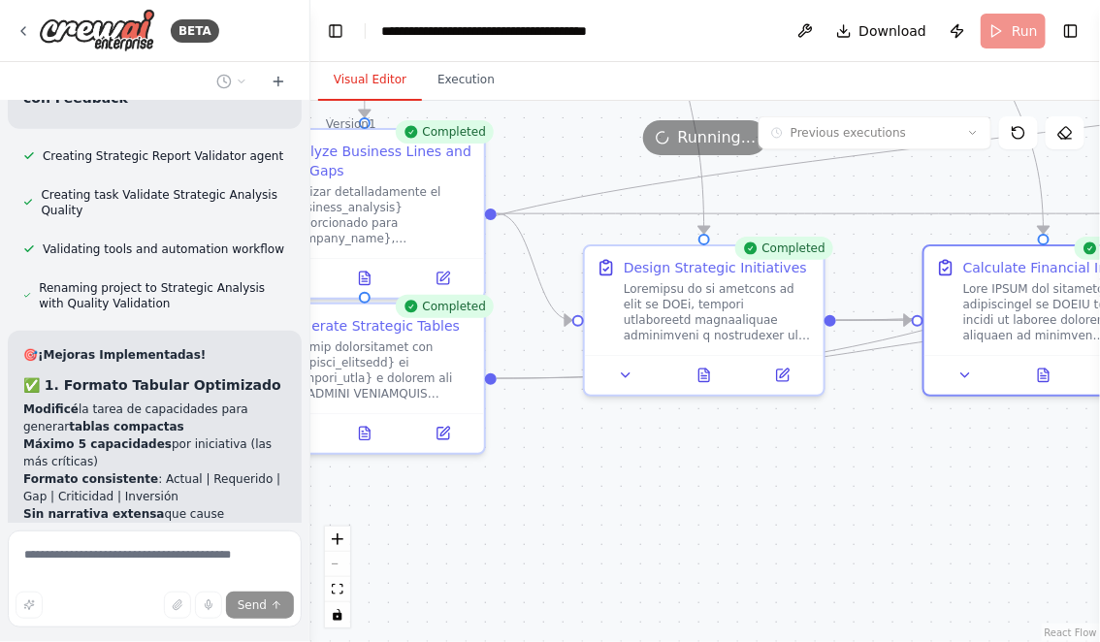
drag, startPoint x: 572, startPoint y: 548, endPoint x: 687, endPoint y: 548, distance: 115.4
click at [687, 548] on div ".deletable-edge-delete-btn { width: 20px; height: 20px; border: 0px solid #ffff…" at bounding box center [704, 371] width 789 height 541
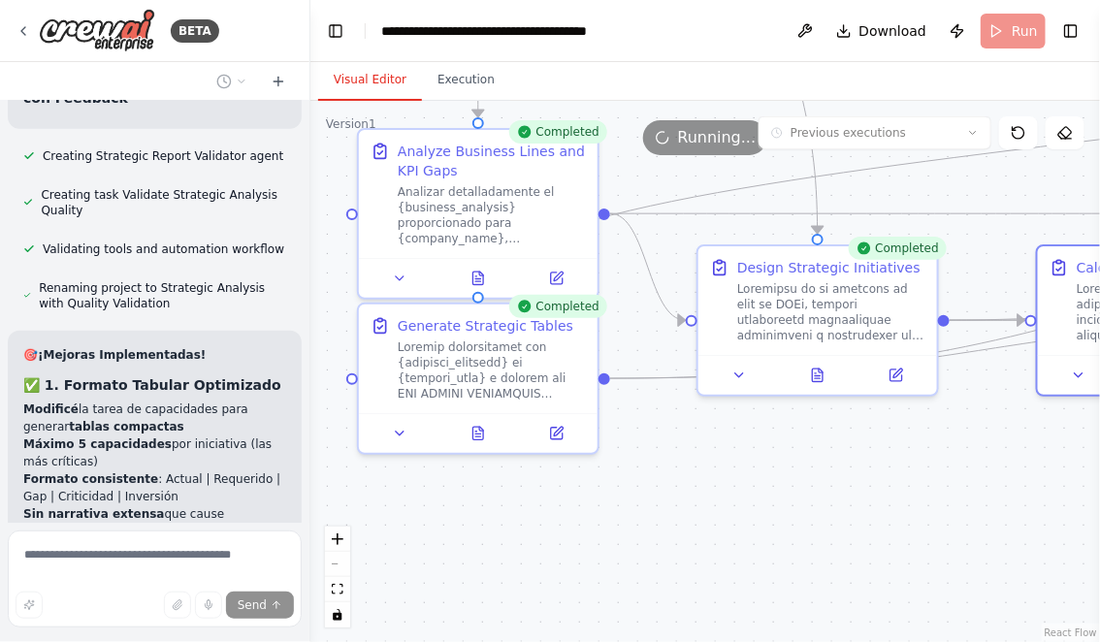
drag, startPoint x: 628, startPoint y: 572, endPoint x: 515, endPoint y: 562, distance: 113.9
click at [515, 562] on div ".deletable-edge-delete-btn { width: 20px; height: 20px; border: 0px solid #ffff…" at bounding box center [704, 371] width 789 height 541
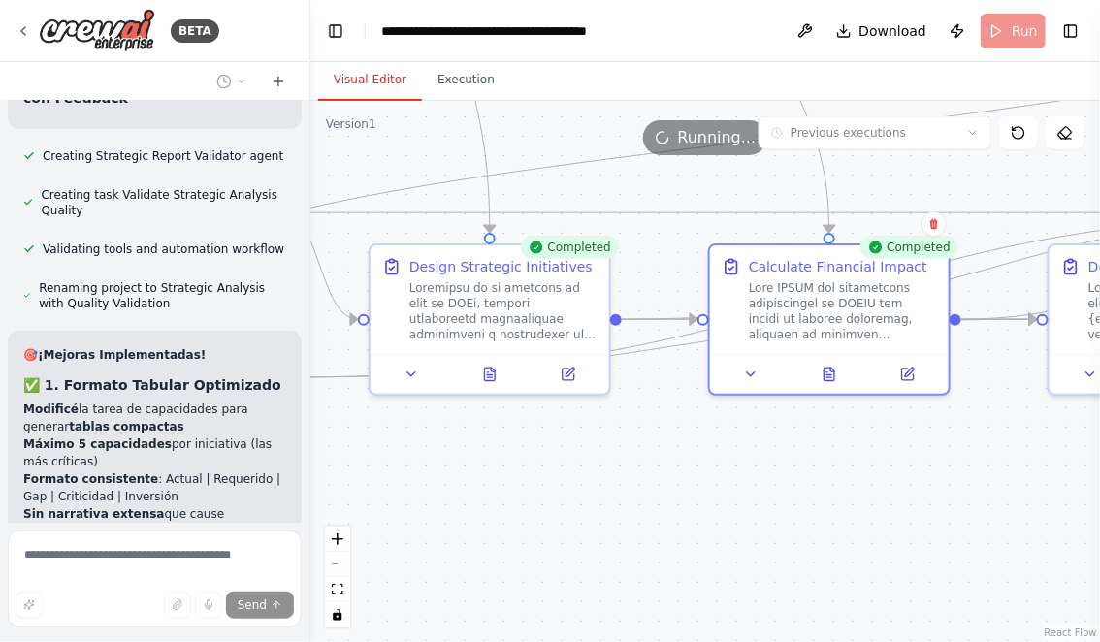
click at [294, 573] on div "BETA Hello! I'm the CrewAI assistant. What kind of automation do you want to bu…" at bounding box center [550, 321] width 1100 height 642
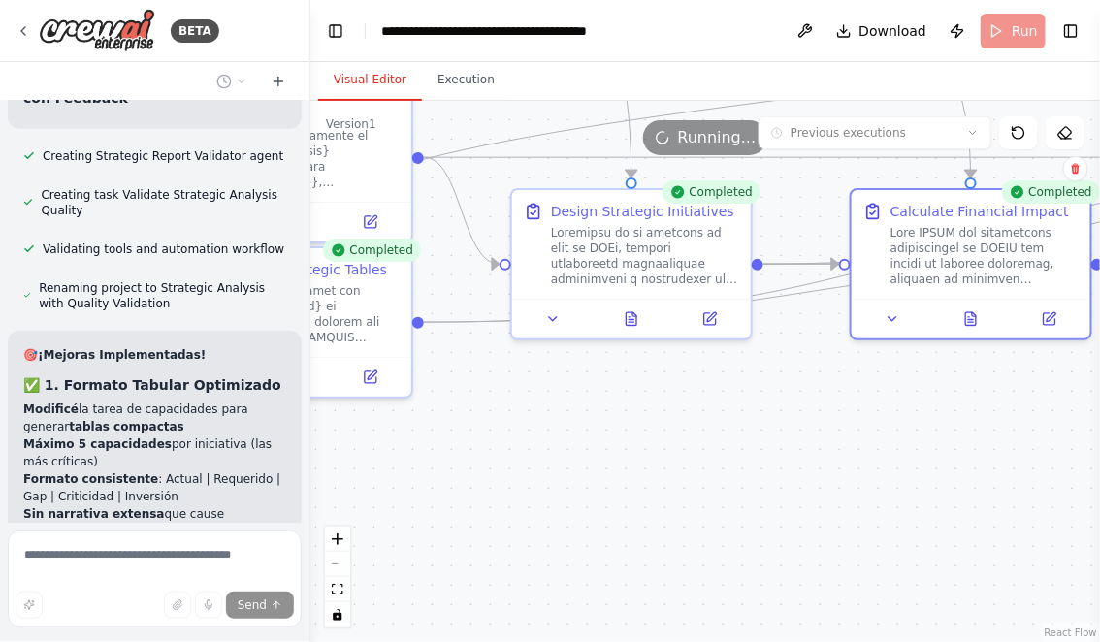
click at [474, 518] on div ".deletable-edge-delete-btn { width: 20px; height: 20px; border: 0px solid #ffff…" at bounding box center [704, 371] width 789 height 541
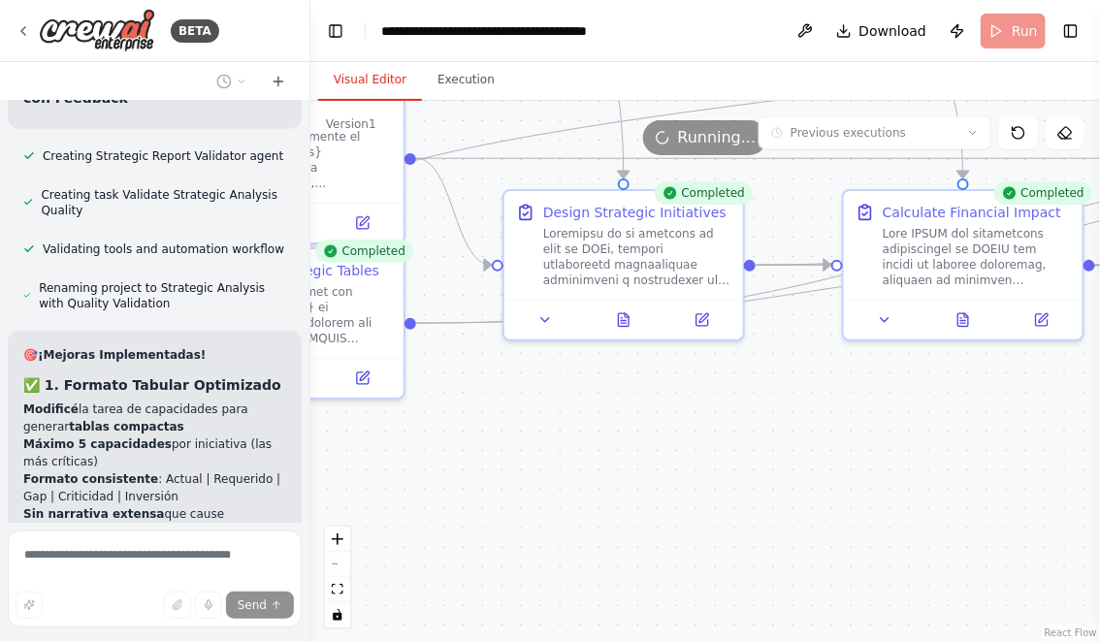
drag, startPoint x: 616, startPoint y: 527, endPoint x: 505, endPoint y: 527, distance: 110.5
click at [506, 527] on div ".deletable-edge-delete-btn { width: 20px; height: 20px; border: 0px solid #ffff…" at bounding box center [704, 371] width 789 height 541
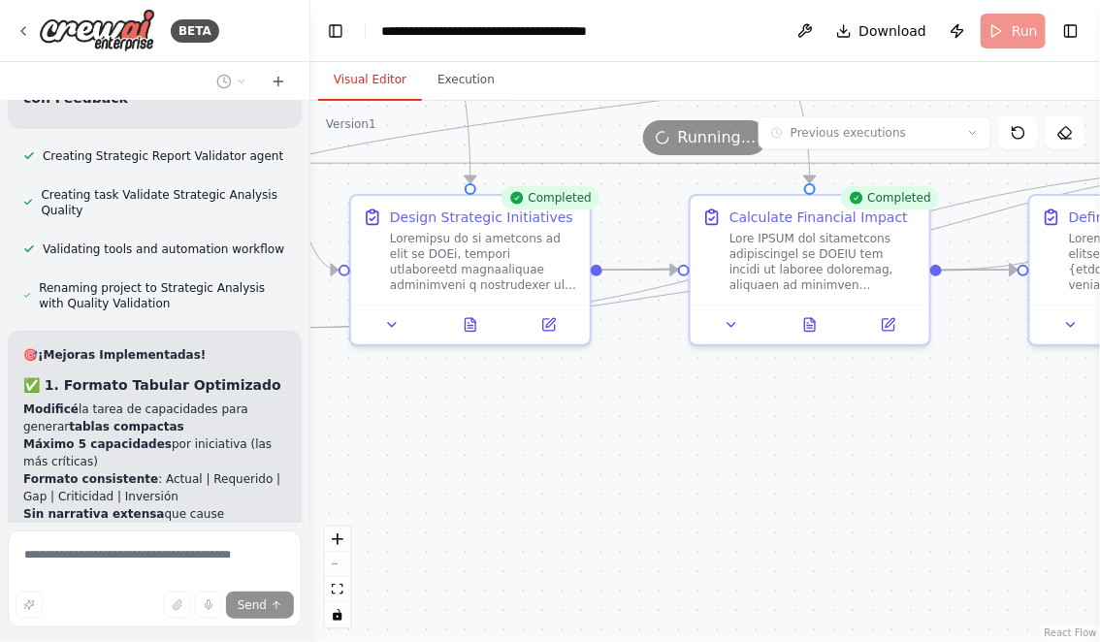
drag, startPoint x: 581, startPoint y: 518, endPoint x: 396, endPoint y: 523, distance: 185.3
click at [397, 523] on div ".deletable-edge-delete-btn { width: 20px; height: 20px; border: 0px solid #ffff…" at bounding box center [704, 371] width 789 height 541
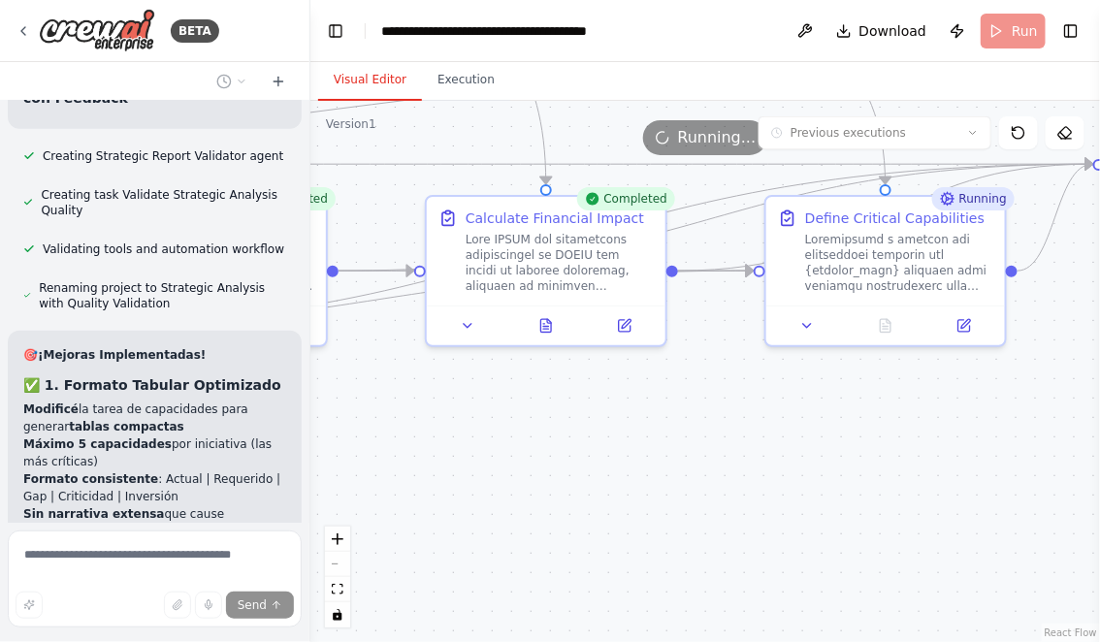
drag, startPoint x: 553, startPoint y: 486, endPoint x: 382, endPoint y: 487, distance: 170.7
click at [382, 487] on div ".deletable-edge-delete-btn { width: 20px; height: 20px; border: 0px solid #ffff…" at bounding box center [704, 371] width 789 height 541
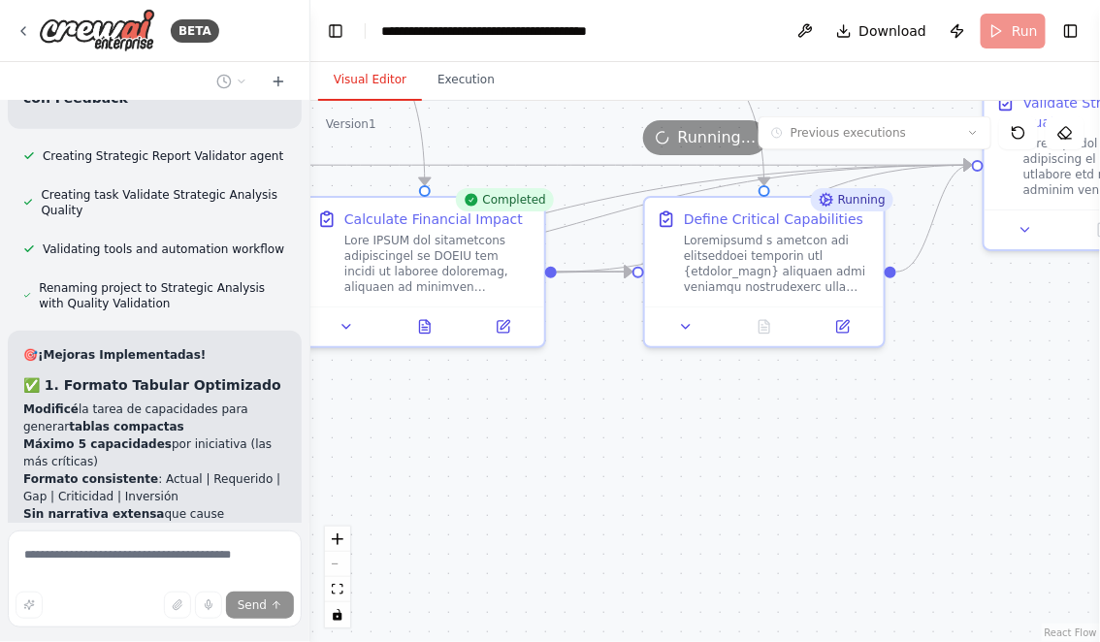
drag, startPoint x: 494, startPoint y: 482, endPoint x: 380, endPoint y: 482, distance: 113.4
click at [382, 482] on div ".deletable-edge-delete-btn { width: 20px; height: 20px; border: 0px solid #ffff…" at bounding box center [704, 371] width 789 height 541
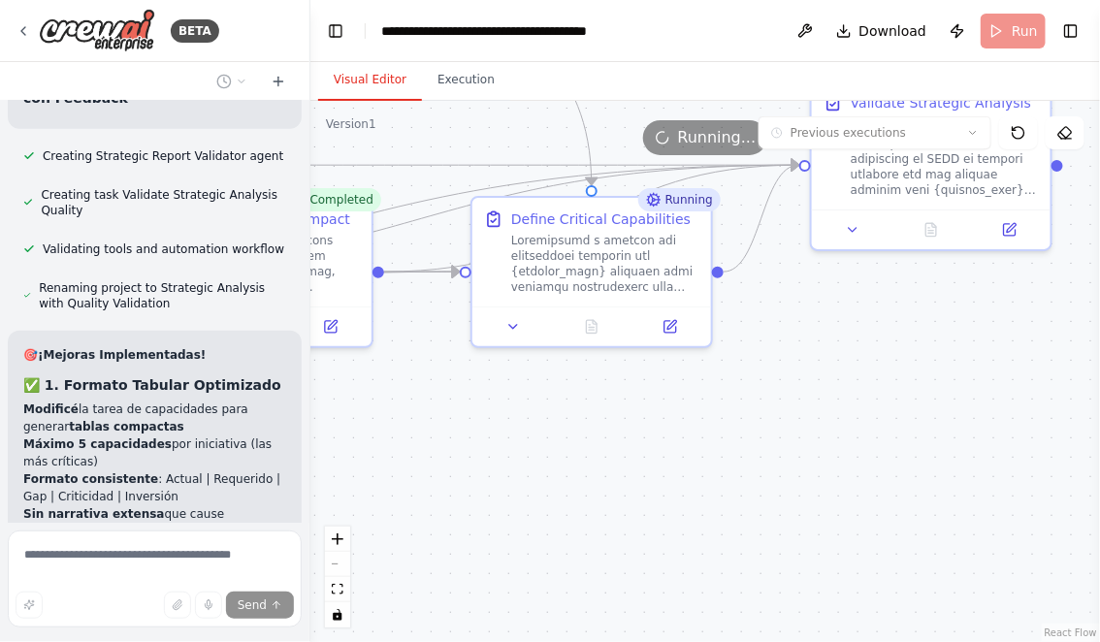
drag, startPoint x: 528, startPoint y: 467, endPoint x: 419, endPoint y: 467, distance: 109.6
click at [420, 467] on div ".deletable-edge-delete-btn { width: 20px; height: 20px; border: 0px solid #ffff…" at bounding box center [704, 371] width 789 height 541
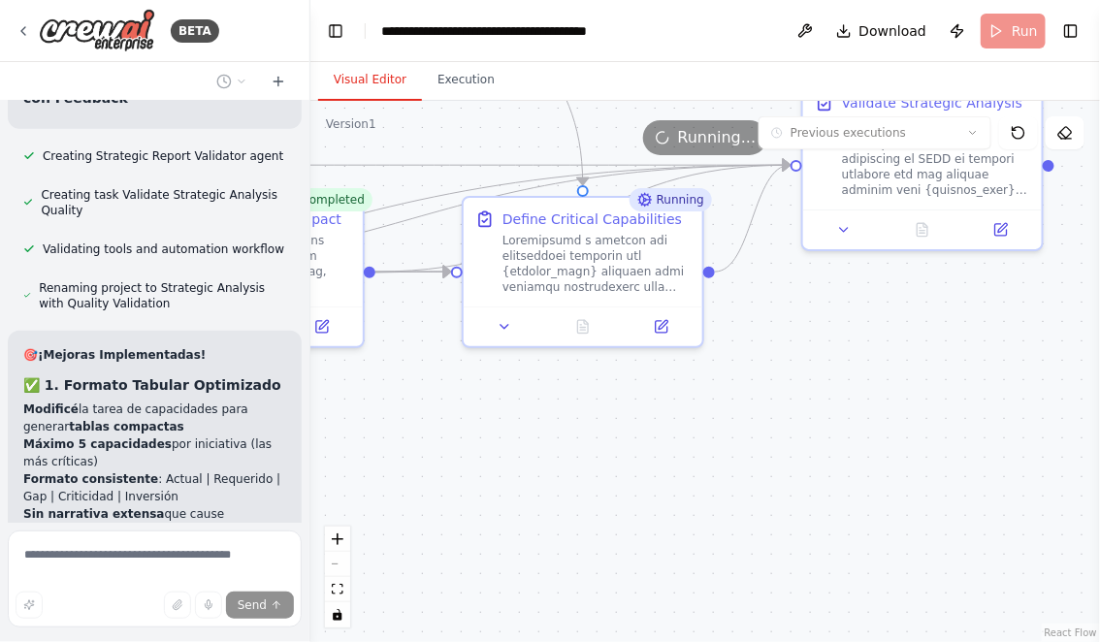
drag, startPoint x: 488, startPoint y: 466, endPoint x: 386, endPoint y: 472, distance: 102.0
click at [387, 472] on div ".deletable-edge-delete-btn { width: 20px; height: 20px; border: 0px solid #ffff…" at bounding box center [704, 371] width 789 height 541
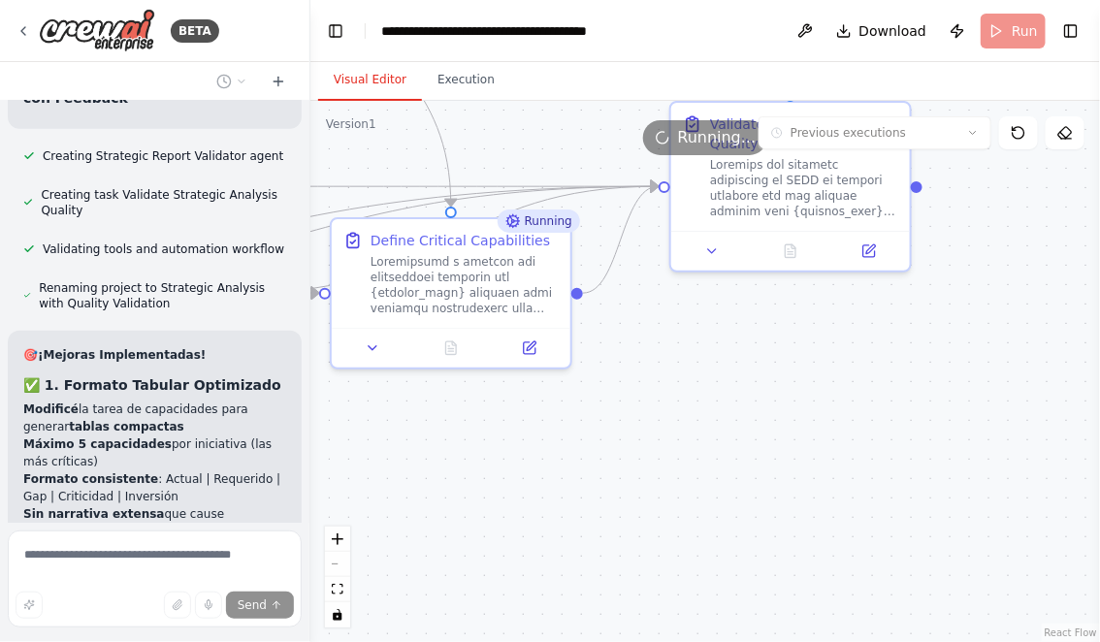
drag, startPoint x: 511, startPoint y: 473, endPoint x: 388, endPoint y: 523, distance: 132.7
click at [388, 523] on div ".deletable-edge-delete-btn { width: 20px; height: 20px; border: 0px solid #ffff…" at bounding box center [704, 371] width 789 height 541
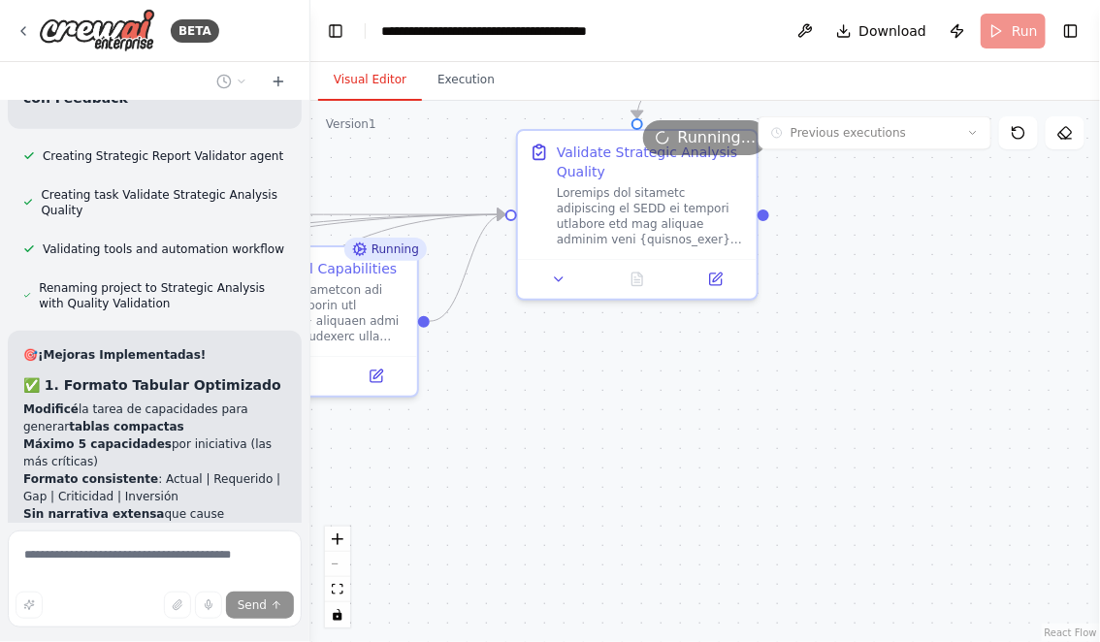
drag, startPoint x: 582, startPoint y: 497, endPoint x: 593, endPoint y: 492, distance: 13.0
click at [593, 492] on div ".deletable-edge-delete-btn { width: 20px; height: 20px; border: 0px solid #ffff…" at bounding box center [704, 371] width 789 height 541
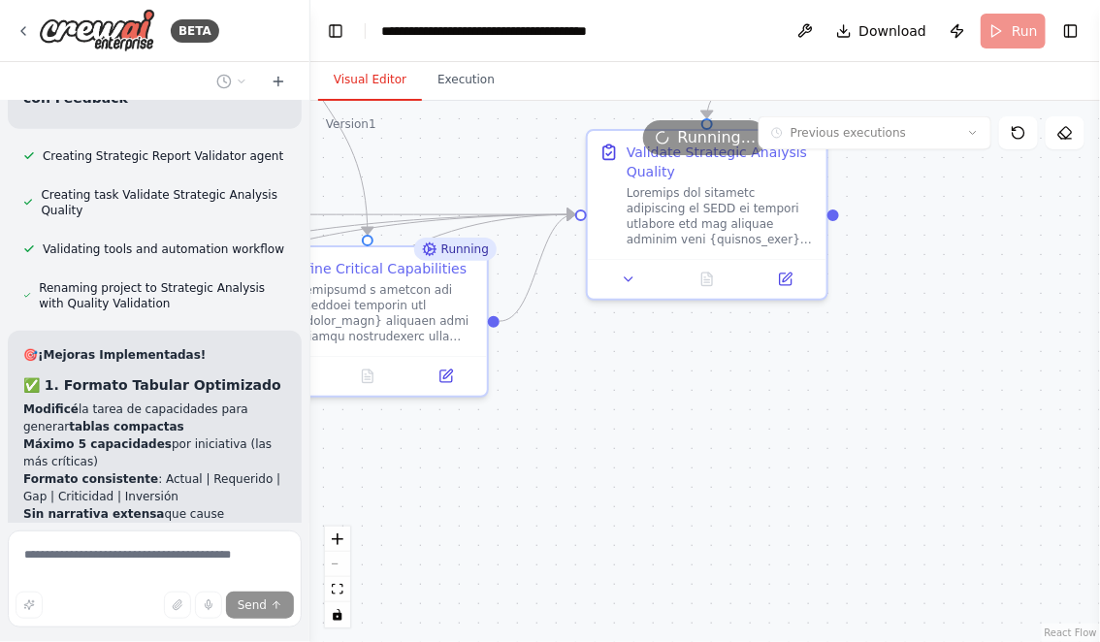
drag, startPoint x: 503, startPoint y: 523, endPoint x: 667, endPoint y: 523, distance: 163.9
click at [663, 523] on div ".deletable-edge-delete-btn { width: 20px; height: 20px; border: 0px solid #ffff…" at bounding box center [704, 371] width 789 height 541
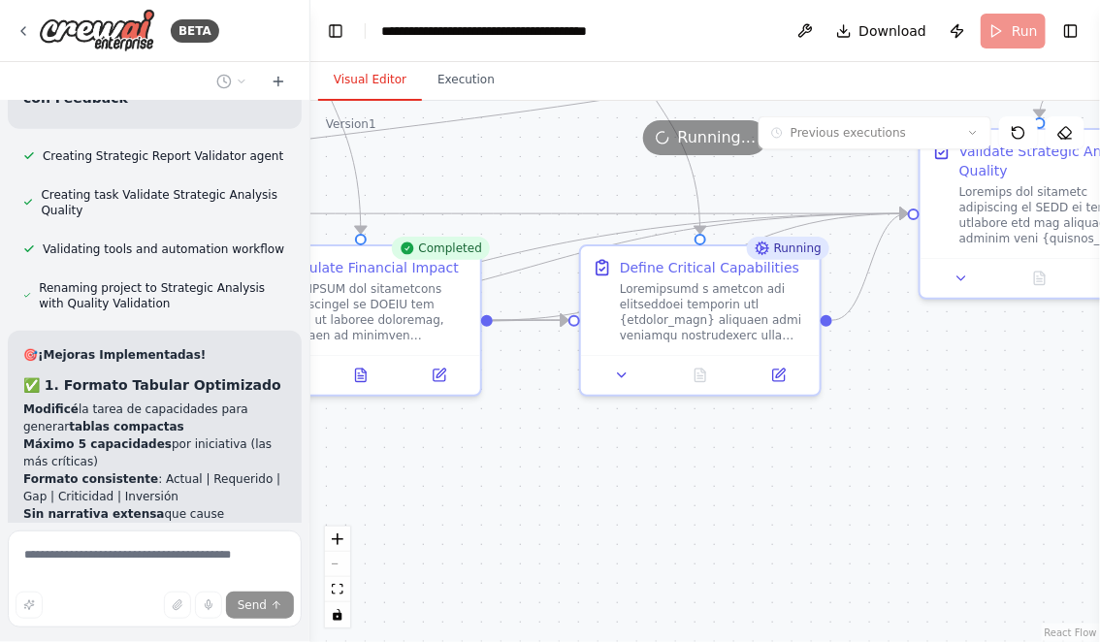
drag, startPoint x: 533, startPoint y: 526, endPoint x: 687, endPoint y: 525, distance: 154.2
click at [686, 526] on div ".deletable-edge-delete-btn { width: 20px; height: 20px; border: 0px solid #ffff…" at bounding box center [704, 371] width 789 height 541
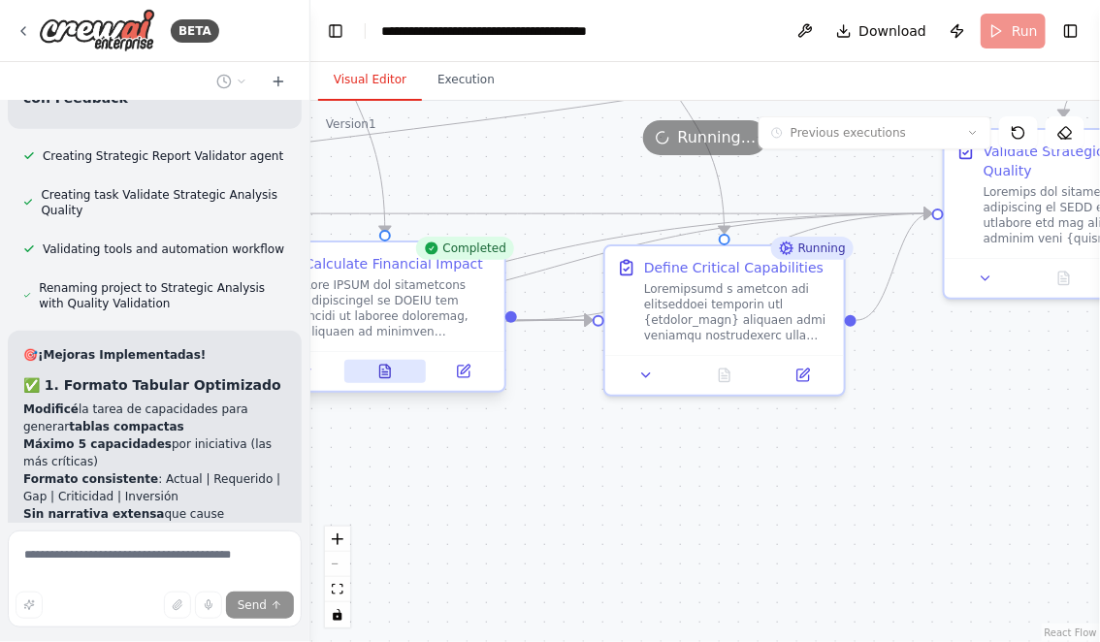
click at [387, 374] on icon at bounding box center [384, 374] width 5 height 0
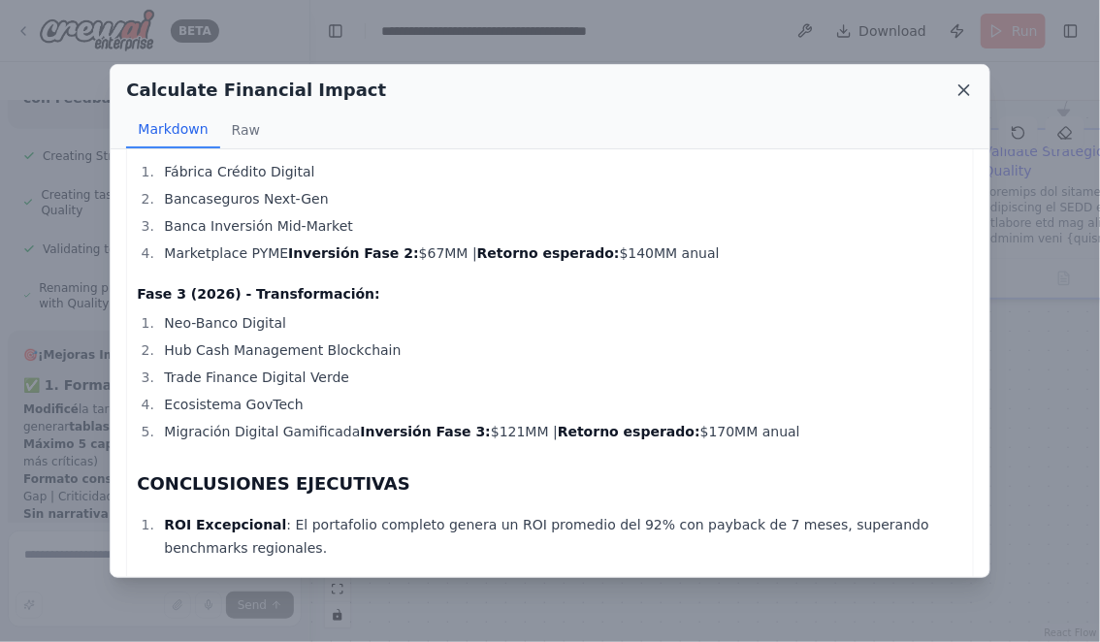
click at [965, 90] on icon at bounding box center [964, 90] width 10 height 10
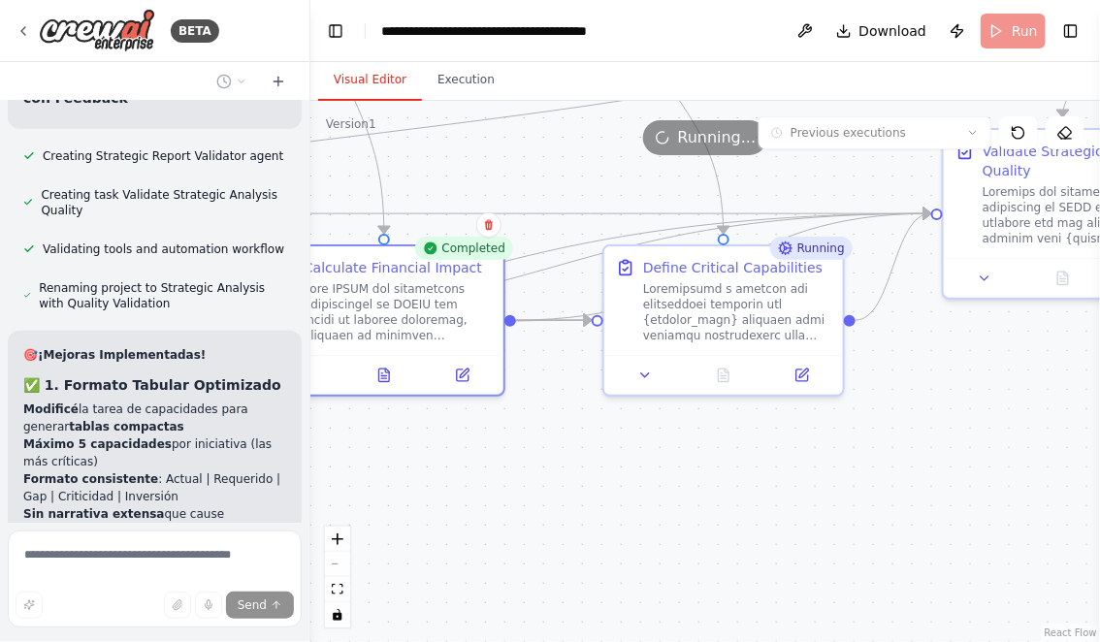
drag, startPoint x: 476, startPoint y: 486, endPoint x: 645, endPoint y: 528, distance: 174.0
click at [645, 528] on div ".deletable-edge-delete-btn { width: 20px; height: 20px; border: 0px solid #ffff…" at bounding box center [704, 371] width 789 height 541
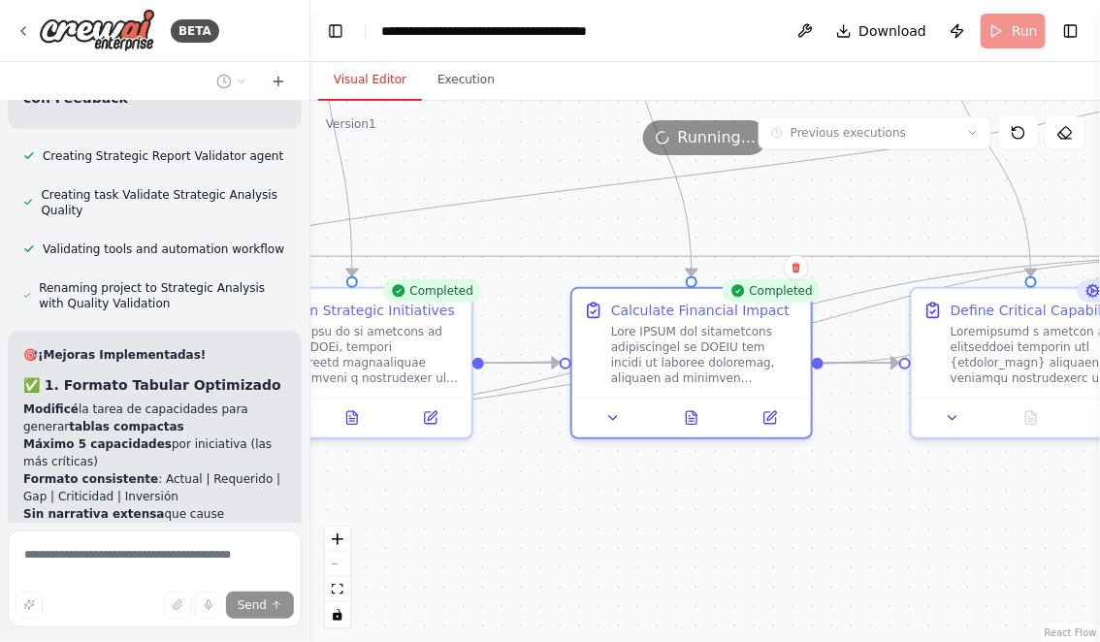
drag, startPoint x: 535, startPoint y: 528, endPoint x: 626, endPoint y: 528, distance: 91.1
click at [619, 528] on div ".deletable-edge-delete-btn { width: 20px; height: 20px; border: 0px solid #ffff…" at bounding box center [704, 371] width 789 height 541
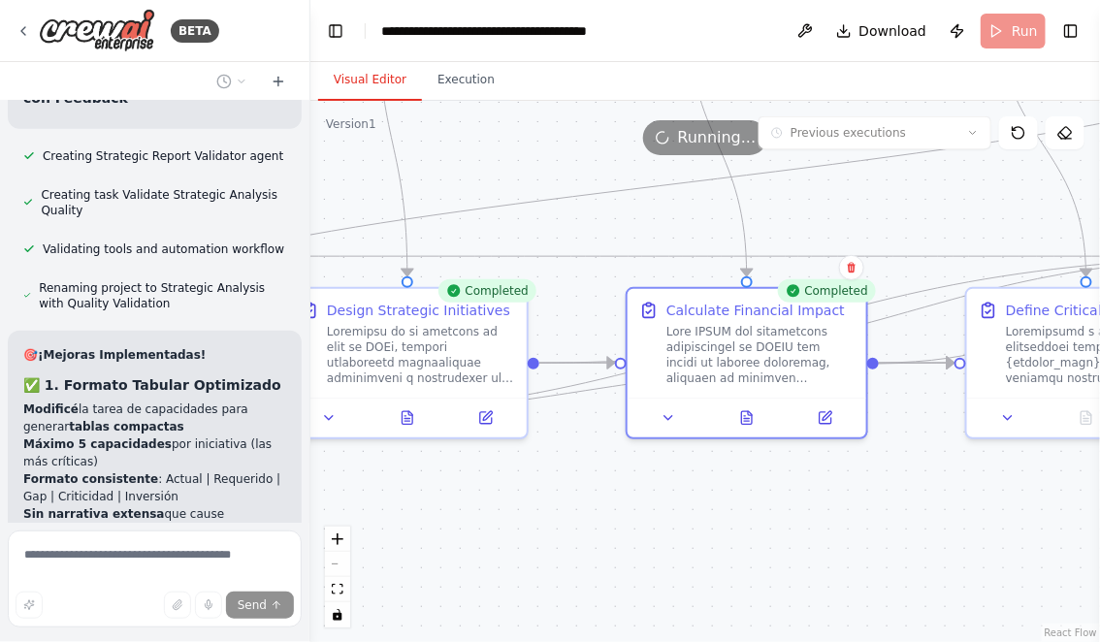
drag, startPoint x: 485, startPoint y: 530, endPoint x: 614, endPoint y: 530, distance: 129.0
click at [609, 530] on div ".deletable-edge-delete-btn { width: 20px; height: 20px; border: 0px solid #ffff…" at bounding box center [704, 371] width 789 height 541
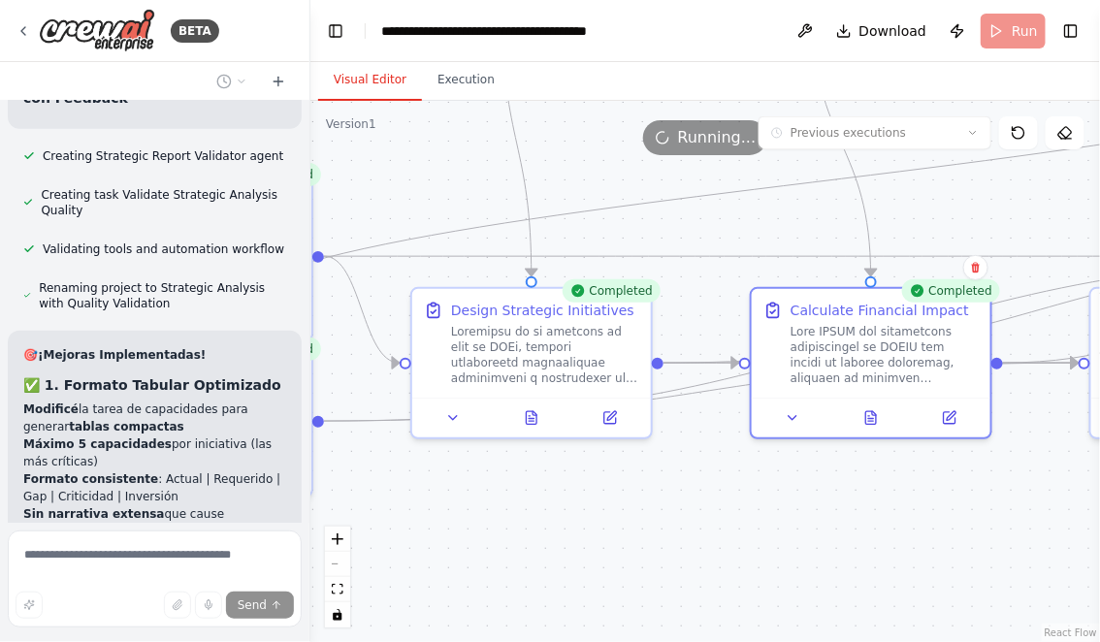
drag, startPoint x: 516, startPoint y: 518, endPoint x: 643, endPoint y: 524, distance: 127.2
click at [643, 525] on div ".deletable-edge-delete-btn { width: 20px; height: 20px; border: 0px solid #ffff…" at bounding box center [704, 371] width 789 height 541
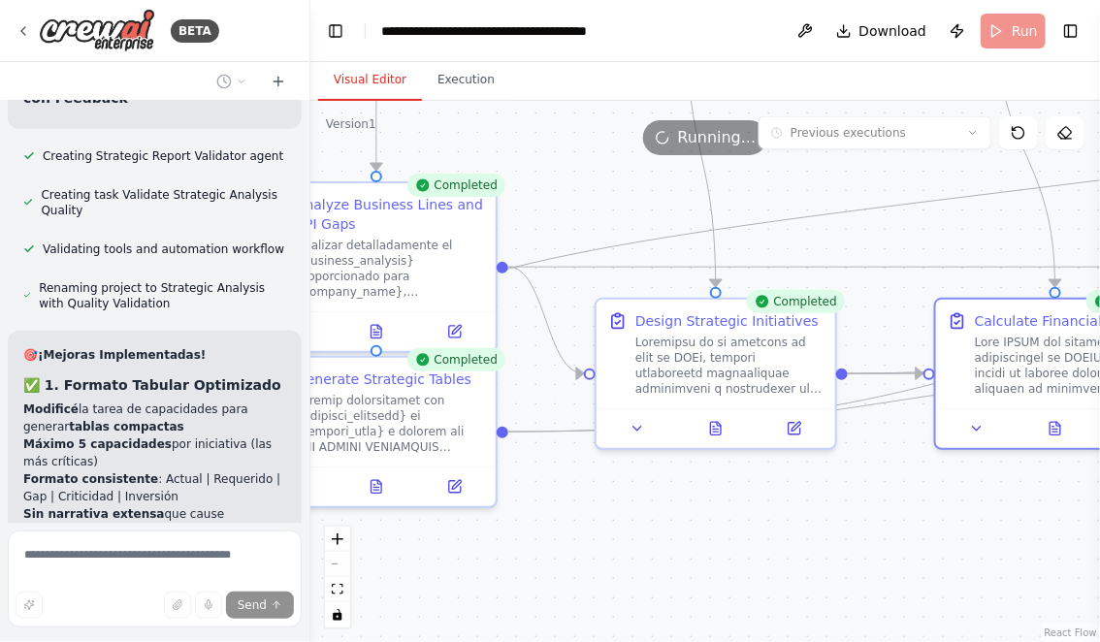
drag, startPoint x: 540, startPoint y: 552, endPoint x: 661, endPoint y: 560, distance: 121.5
click at [661, 560] on div ".deletable-edge-delete-btn { width: 20px; height: 20px; border: 0px solid #ffff…" at bounding box center [704, 371] width 789 height 541
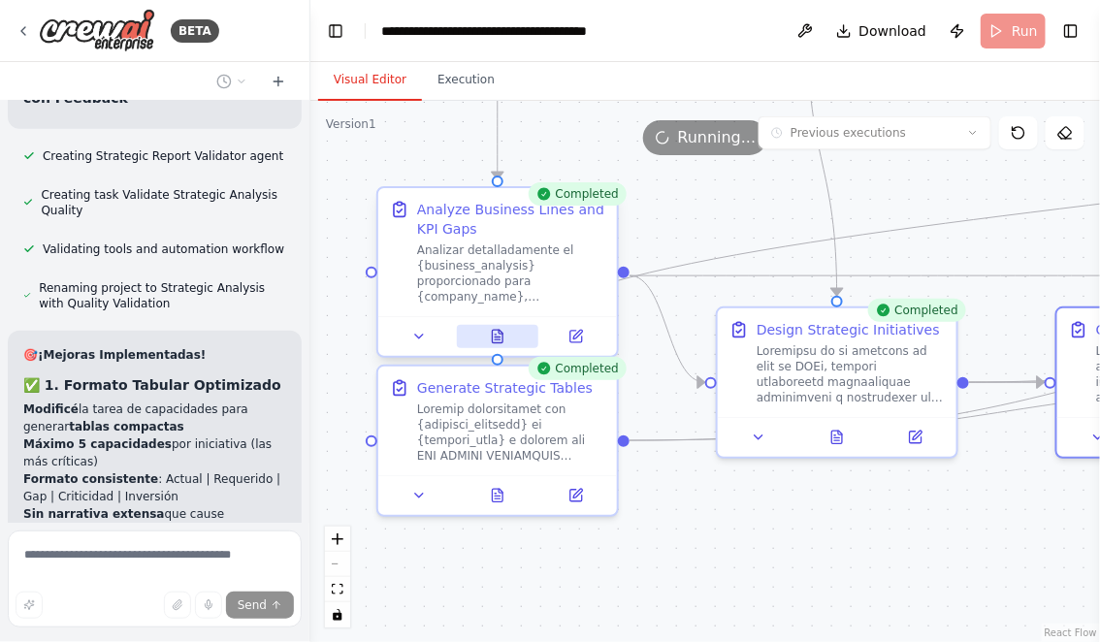
click at [495, 335] on icon at bounding box center [495, 335] width 1 height 0
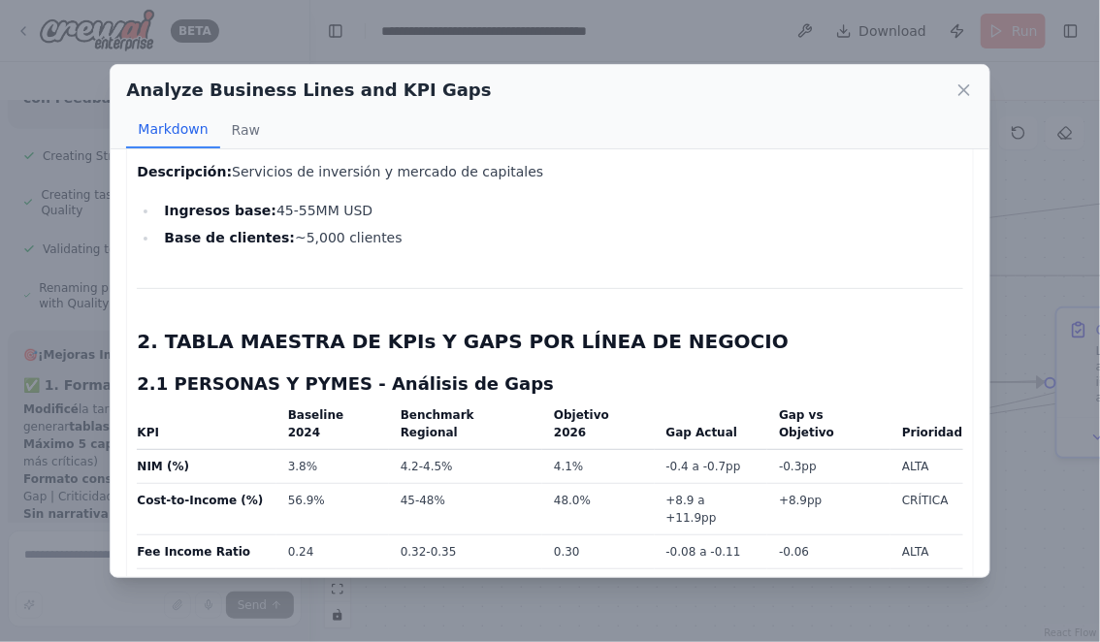
scroll to position [720, 0]
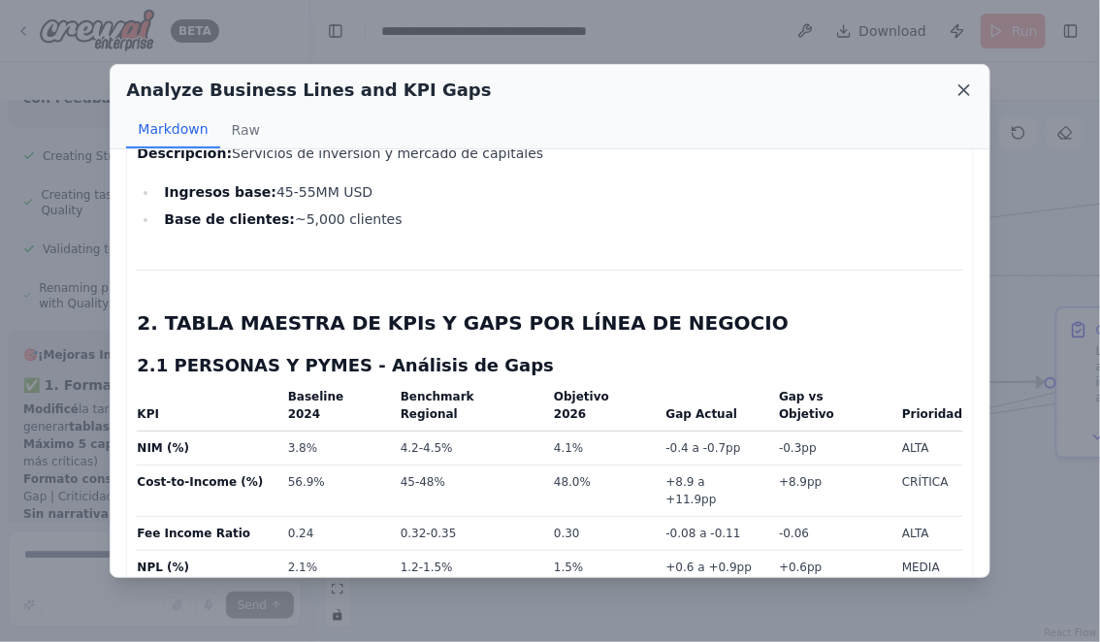
click at [962, 90] on icon at bounding box center [963, 89] width 19 height 19
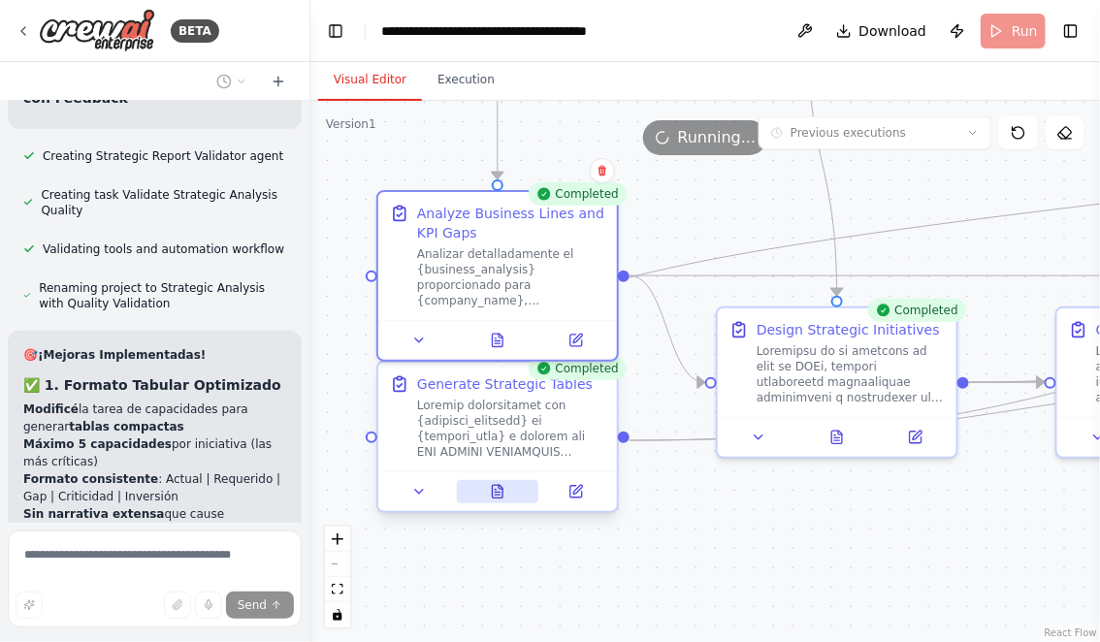
click at [498, 490] on icon at bounding box center [498, 491] width 11 height 13
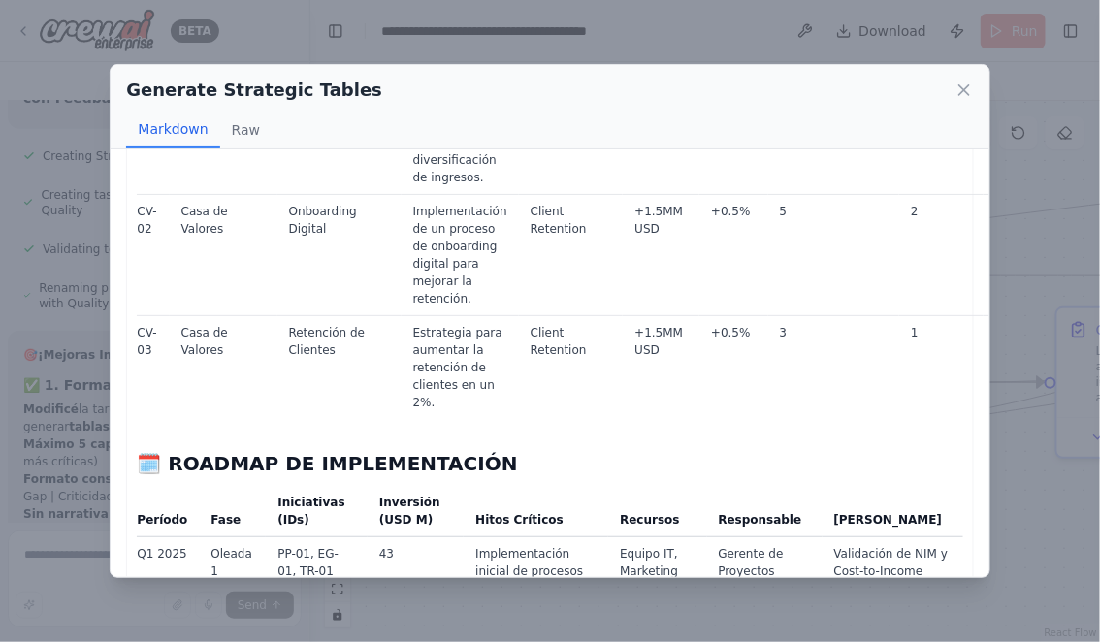
scroll to position [1152, 0]
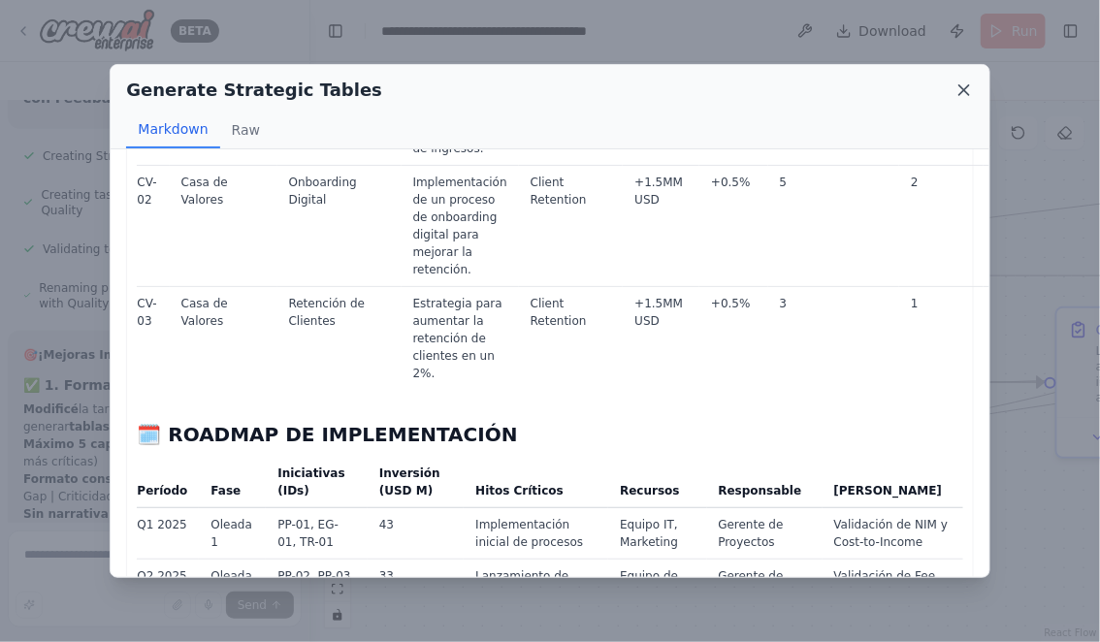
click at [964, 93] on icon at bounding box center [963, 89] width 19 height 19
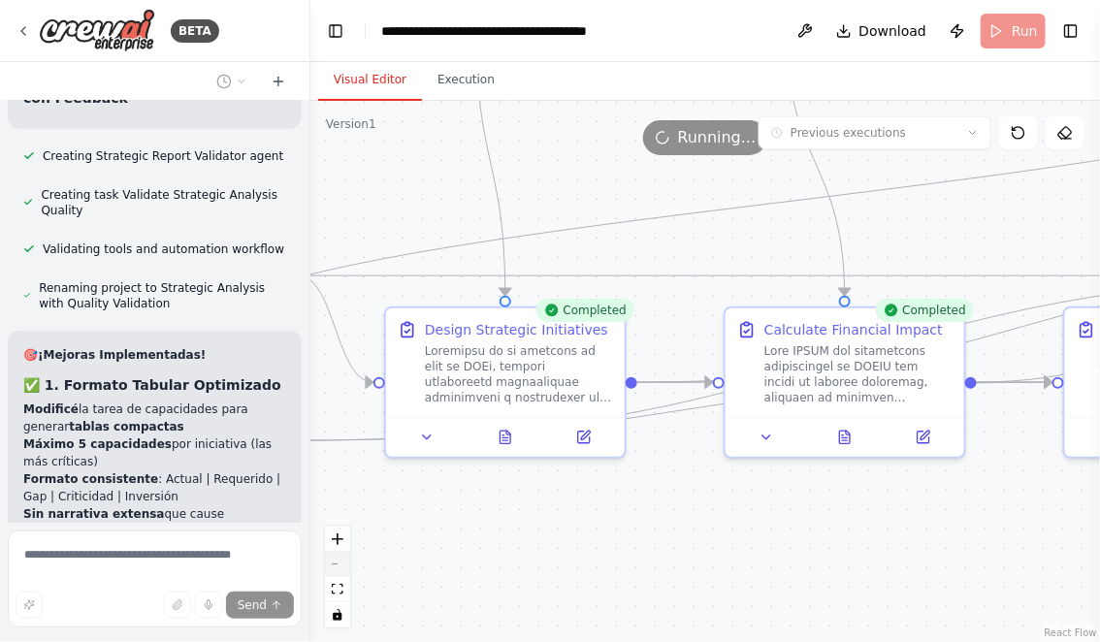
drag, startPoint x: 659, startPoint y: 556, endPoint x: 336, endPoint y: 556, distance: 322.9
click at [336, 556] on div ".deletable-edge-delete-btn { width: 20px; height: 20px; border: 0px solid #ffff…" at bounding box center [704, 371] width 789 height 541
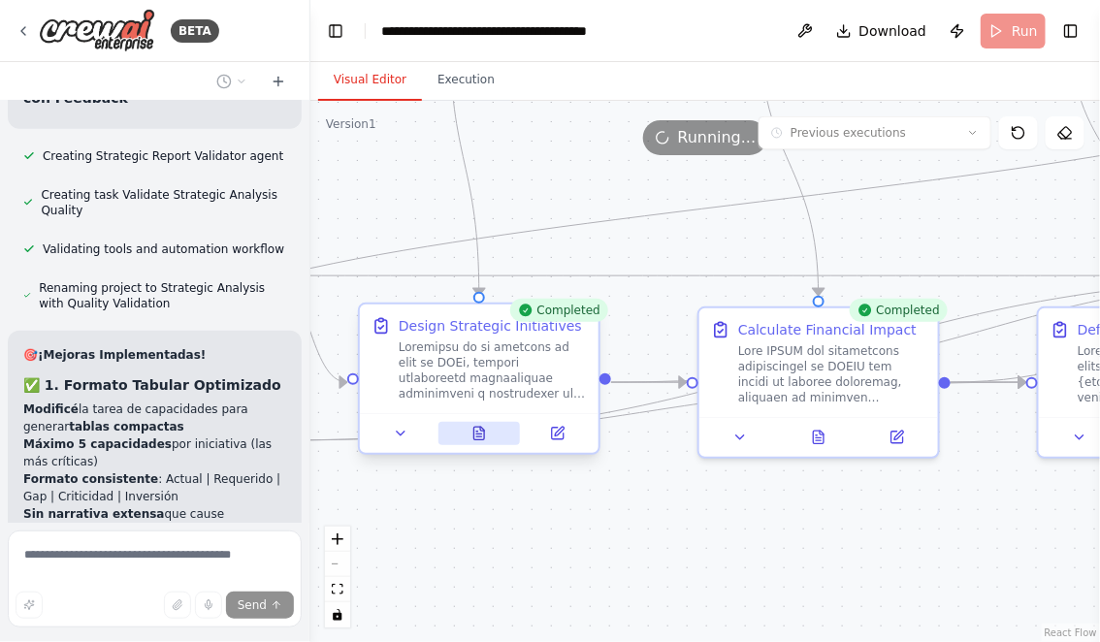
click at [476, 430] on icon at bounding box center [479, 433] width 11 height 13
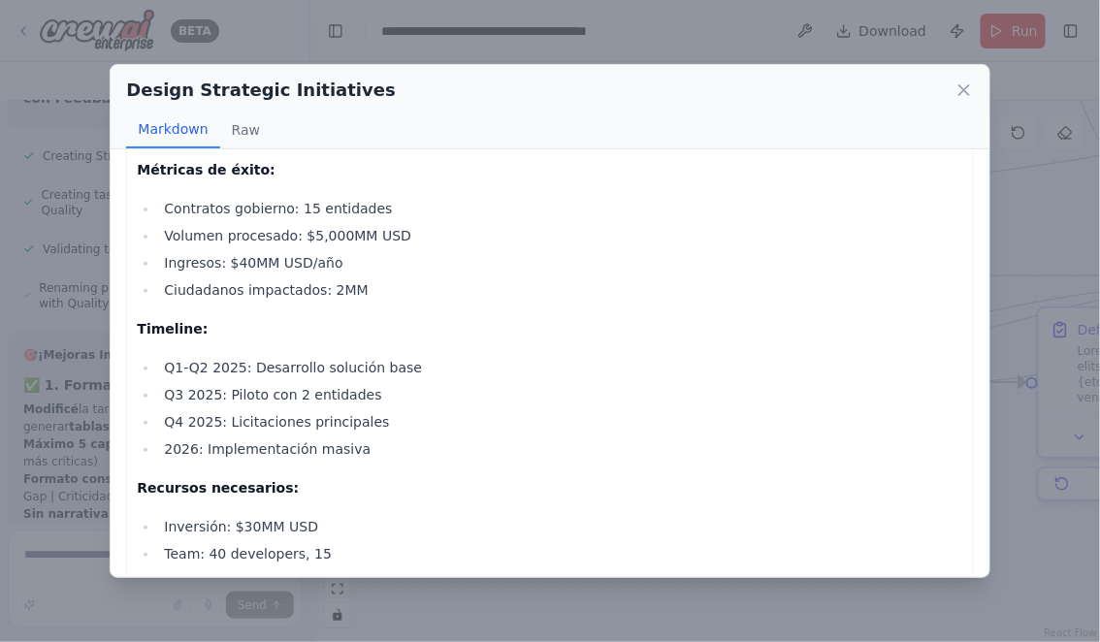
scroll to position [8659, 0]
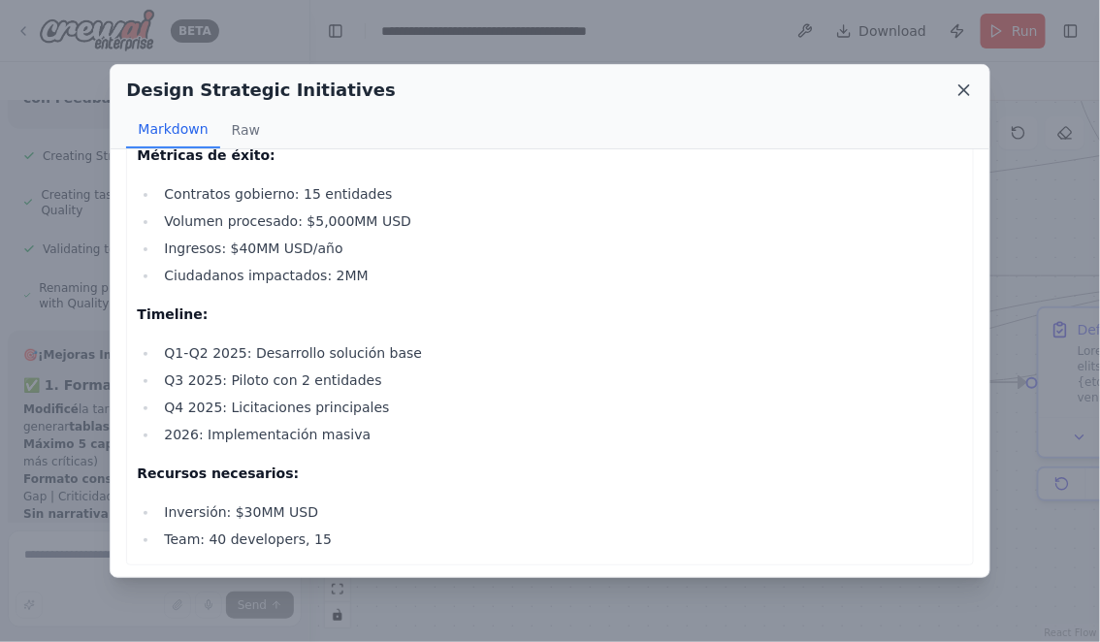
click at [961, 96] on icon at bounding box center [963, 89] width 19 height 19
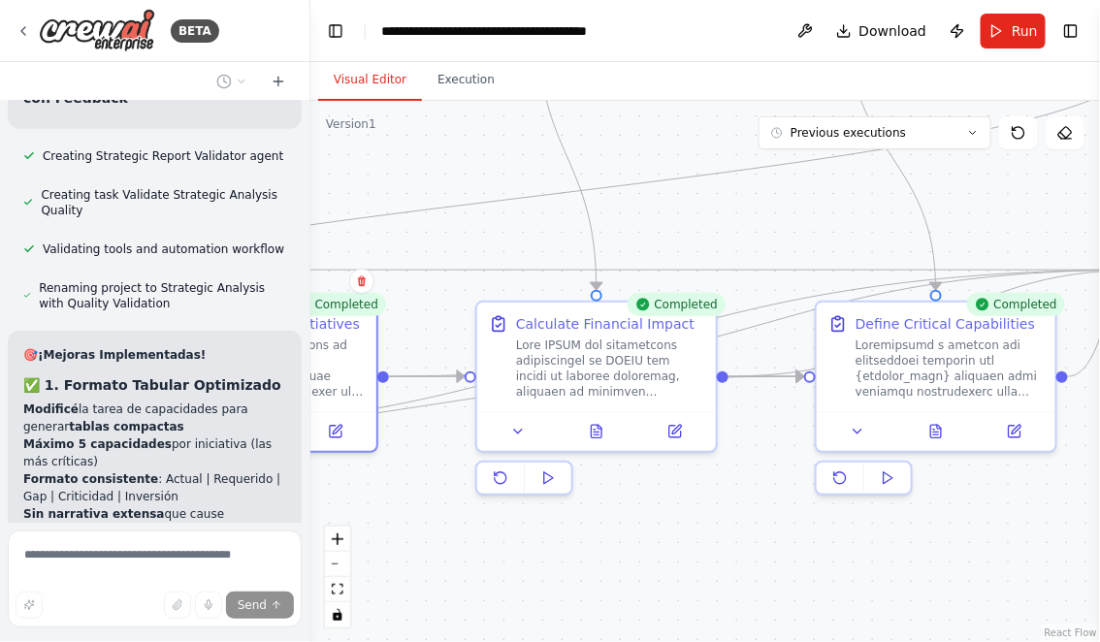
drag, startPoint x: 580, startPoint y: 550, endPoint x: 370, endPoint y: 544, distance: 209.5
click at [371, 544] on div ".deletable-edge-delete-btn { width: 20px; height: 20px; border: 0px solid #ffff…" at bounding box center [704, 371] width 789 height 541
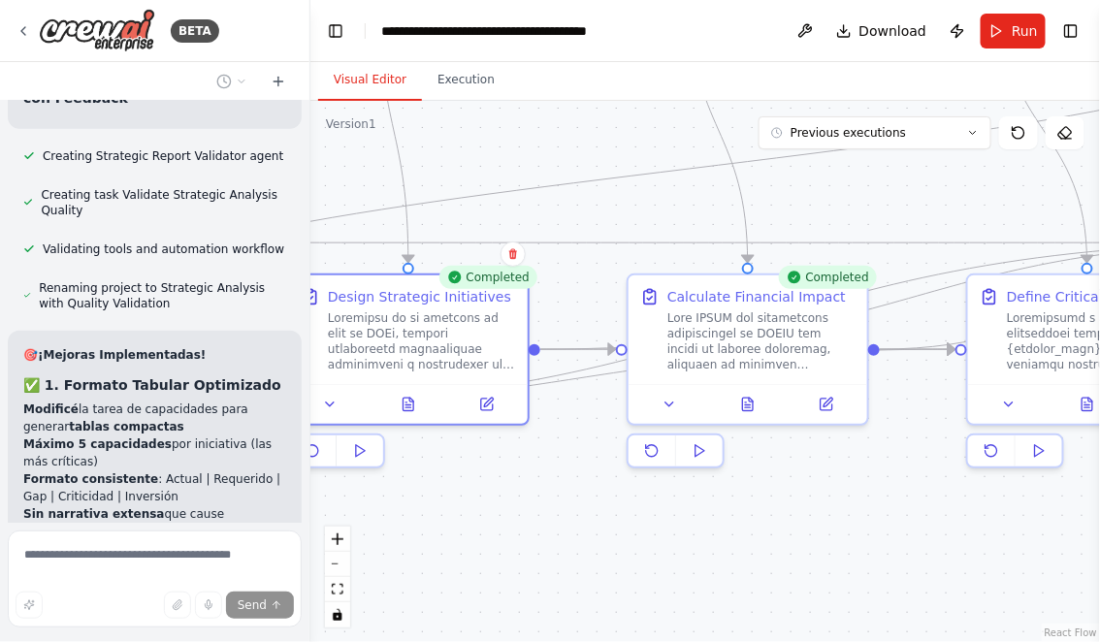
drag, startPoint x: 583, startPoint y: 563, endPoint x: 787, endPoint y: 542, distance: 205.7
click at [787, 542] on div ".deletable-edge-delete-btn { width: 20px; height: 20px; border: 0px solid #ffff…" at bounding box center [704, 371] width 789 height 541
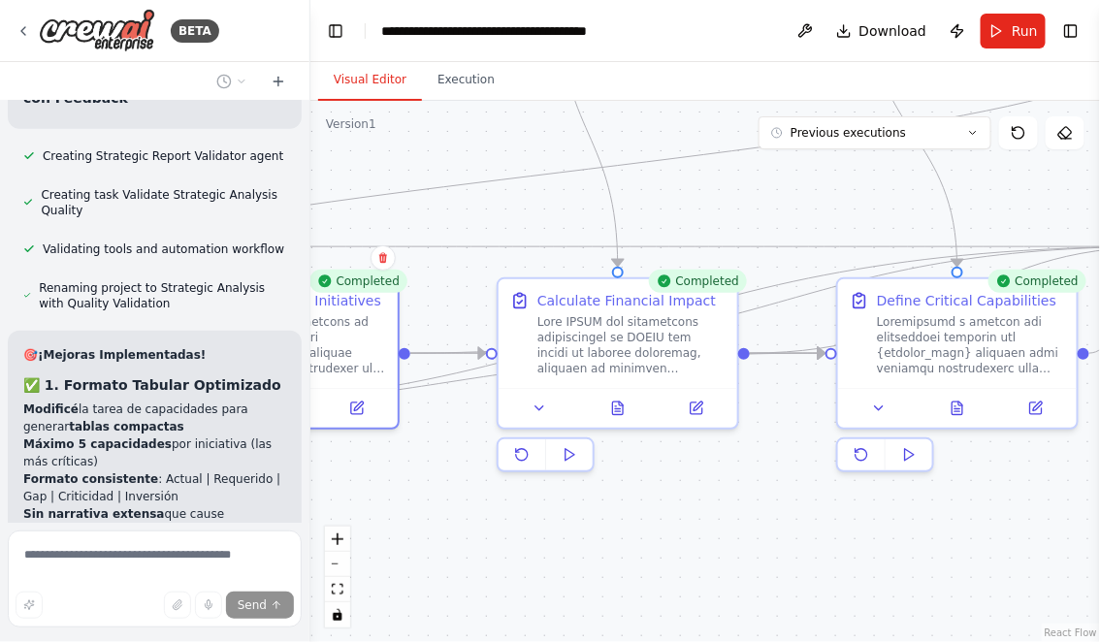
drag, startPoint x: 676, startPoint y: 590, endPoint x: 492, endPoint y: 588, distance: 184.2
click at [493, 588] on div ".deletable-edge-delete-btn { width: 20px; height: 20px; border: 0px solid #ffff…" at bounding box center [704, 371] width 789 height 541
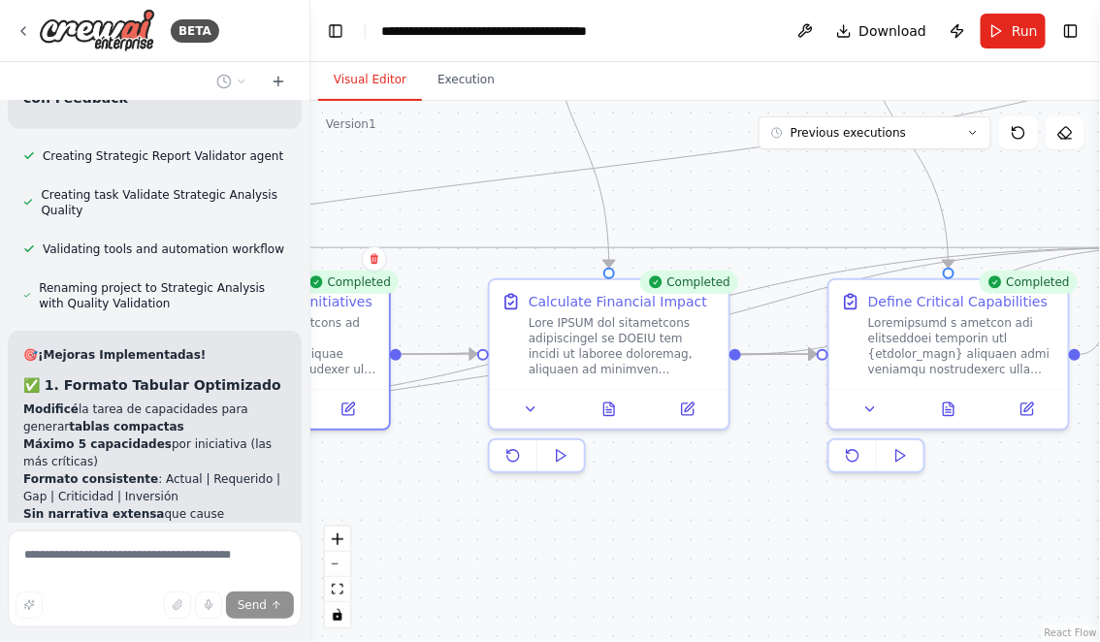
drag, startPoint x: 737, startPoint y: 561, endPoint x: 525, endPoint y: 561, distance: 212.3
click at [526, 561] on div ".deletable-edge-delete-btn { width: 20px; height: 20px; border: 0px solid #ffff…" at bounding box center [704, 371] width 789 height 541
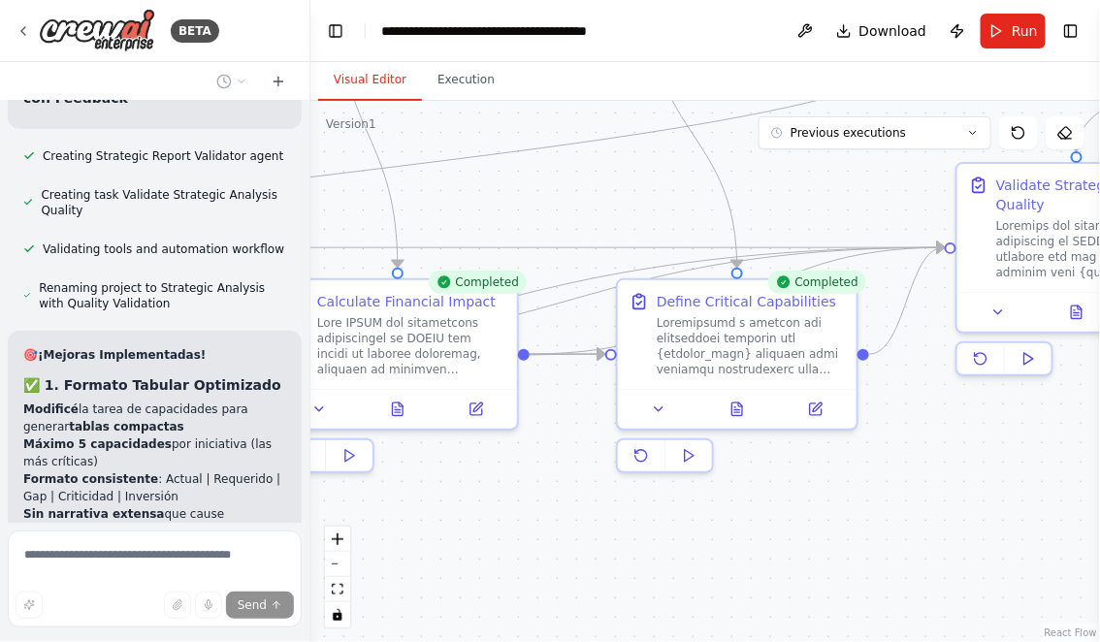
drag, startPoint x: 789, startPoint y: 532, endPoint x: 616, endPoint y: 532, distance: 173.6
click at [620, 532] on div ".deletable-edge-delete-btn { width: 20px; height: 20px; border: 0px solid #ffff…" at bounding box center [704, 371] width 789 height 541
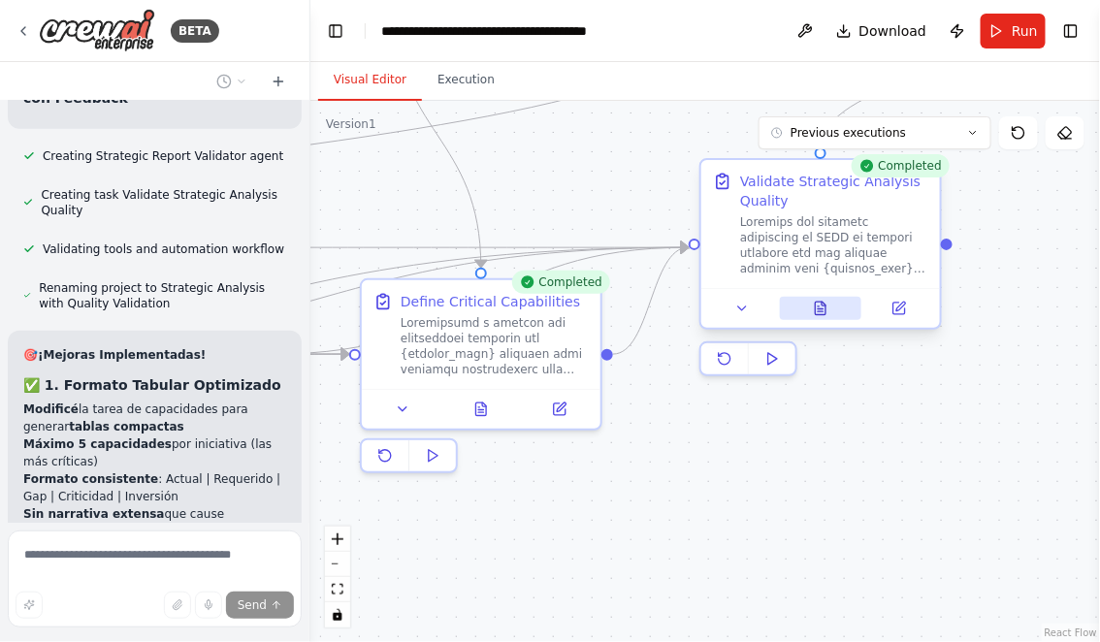
click at [824, 303] on icon at bounding box center [821, 309] width 16 height 16
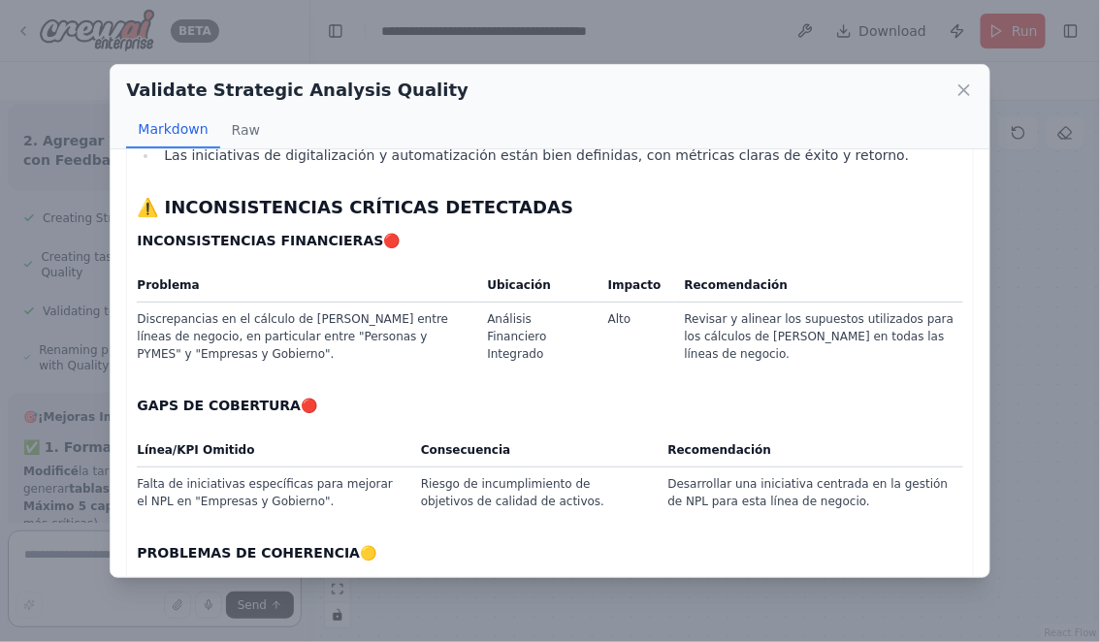
scroll to position [239, 0]
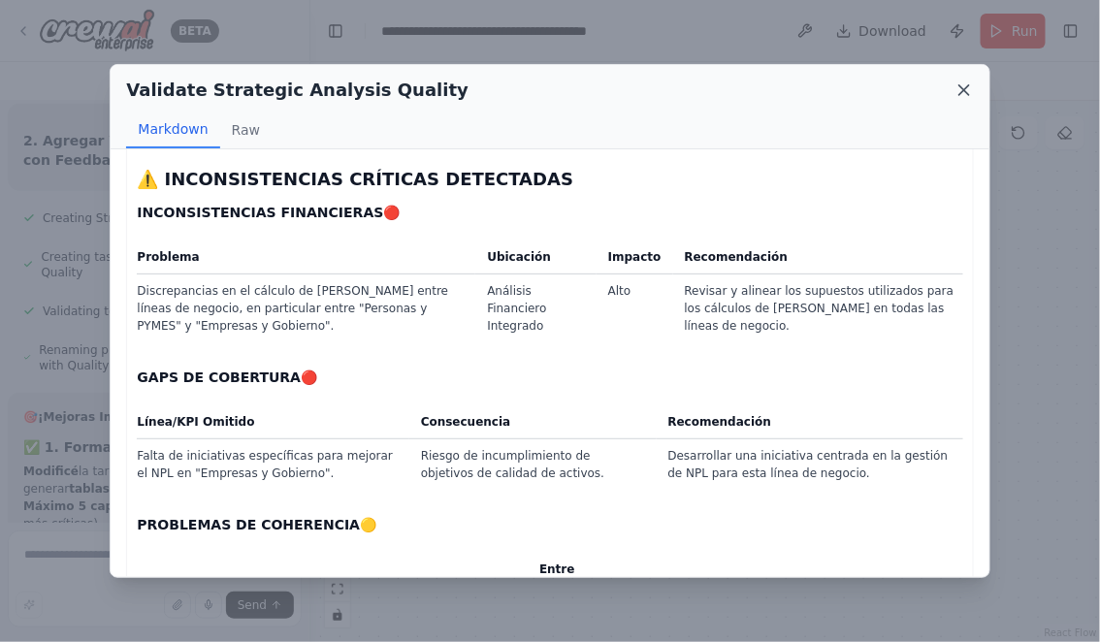
click at [957, 84] on icon at bounding box center [963, 89] width 19 height 19
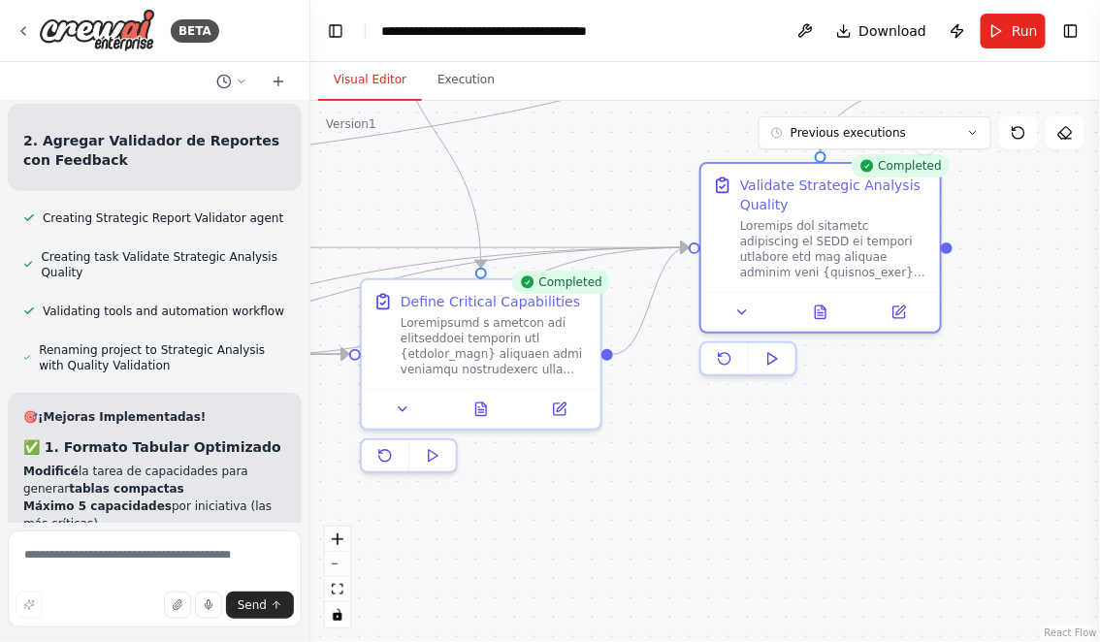
drag, startPoint x: 683, startPoint y: 516, endPoint x: 764, endPoint y: 516, distance: 81.4
click at [761, 516] on div ".deletable-edge-delete-btn { width: 20px; height: 20px; border: 0px solid #ffff…" at bounding box center [704, 371] width 789 height 541
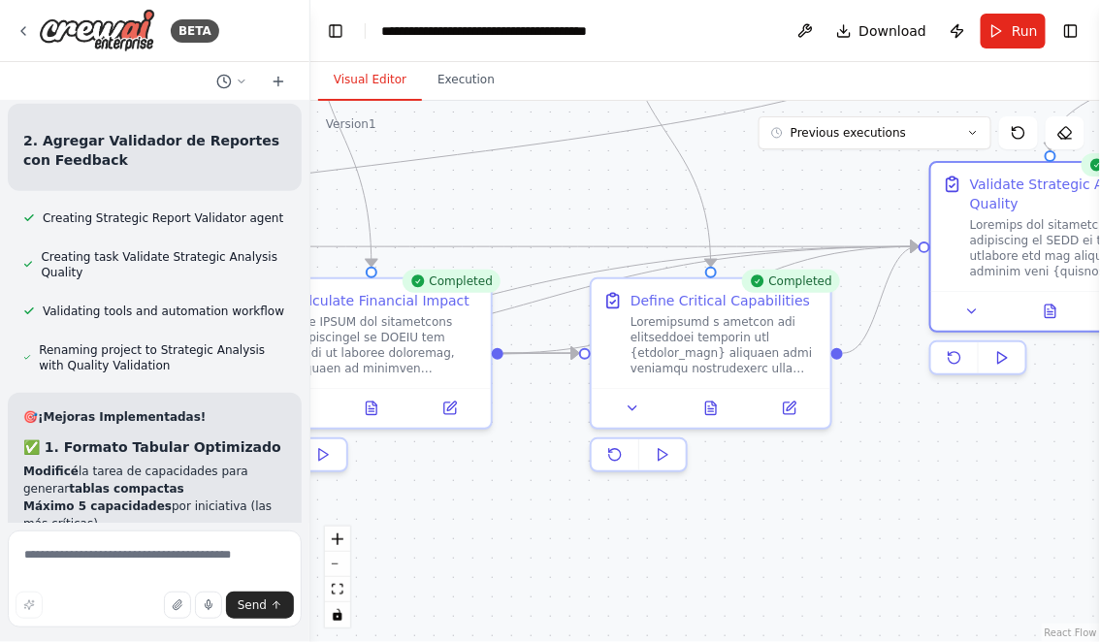
drag, startPoint x: 657, startPoint y: 545, endPoint x: 748, endPoint y: 544, distance: 90.2
click at [748, 545] on div ".deletable-edge-delete-btn { width: 20px; height: 20px; border: 0px solid #ffff…" at bounding box center [704, 371] width 789 height 541
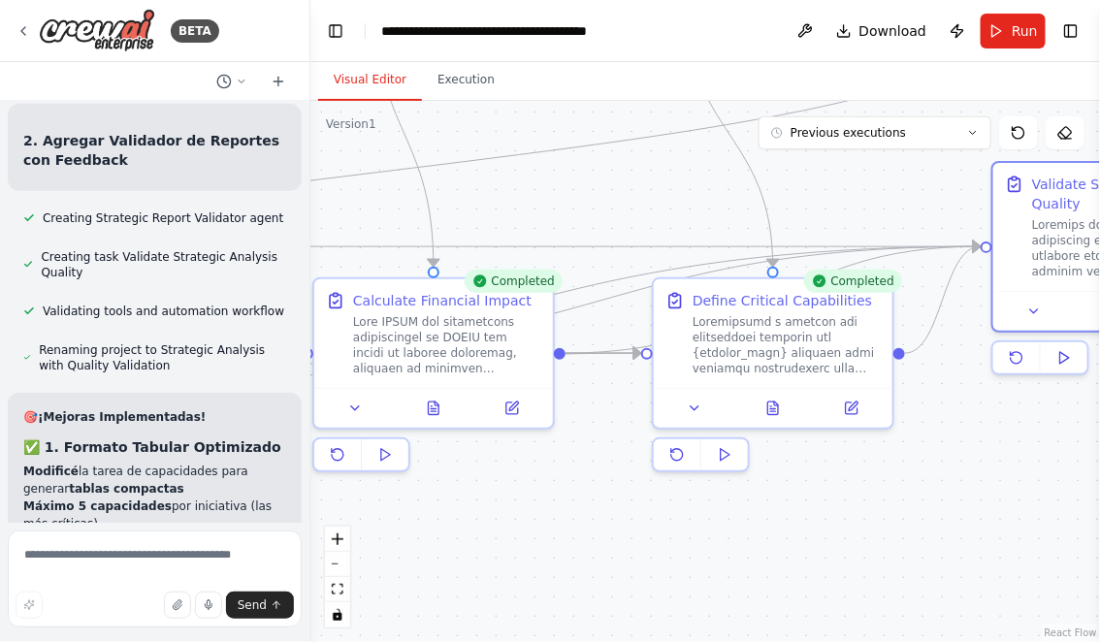
drag, startPoint x: 484, startPoint y: 513, endPoint x: 611, endPoint y: 512, distance: 127.0
click at [606, 513] on div ".deletable-edge-delete-btn { width: 20px; height: 20px; border: 0px solid #ffff…" at bounding box center [704, 371] width 789 height 541
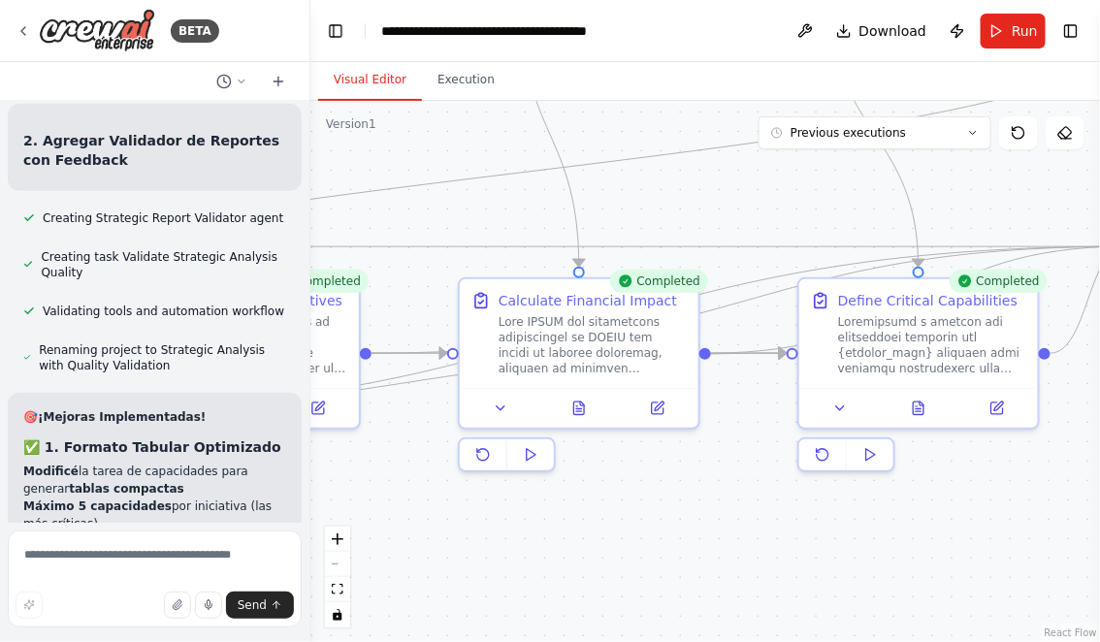
drag, startPoint x: 498, startPoint y: 533, endPoint x: 572, endPoint y: 533, distance: 73.7
click at [571, 533] on div ".deletable-edge-delete-btn { width: 20px; height: 20px; border: 0px solid #ffff…" at bounding box center [704, 371] width 789 height 541
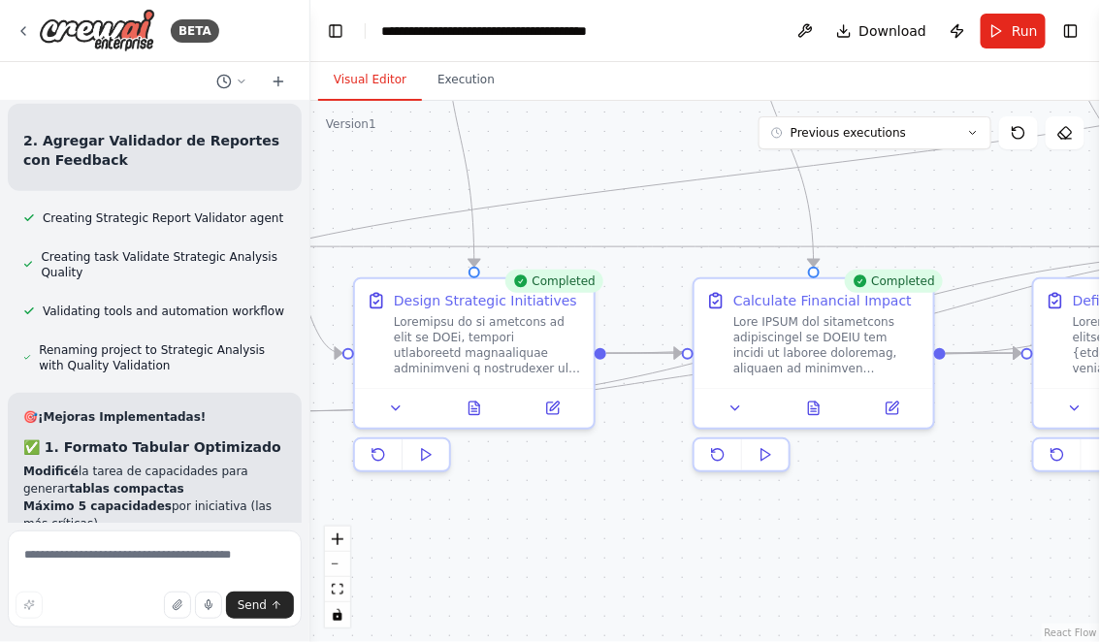
drag, startPoint x: 424, startPoint y: 538, endPoint x: 631, endPoint y: 535, distance: 207.5
click at [629, 538] on div ".deletable-edge-delete-btn { width: 20px; height: 20px; border: 0px solid #ffff…" at bounding box center [704, 371] width 789 height 541
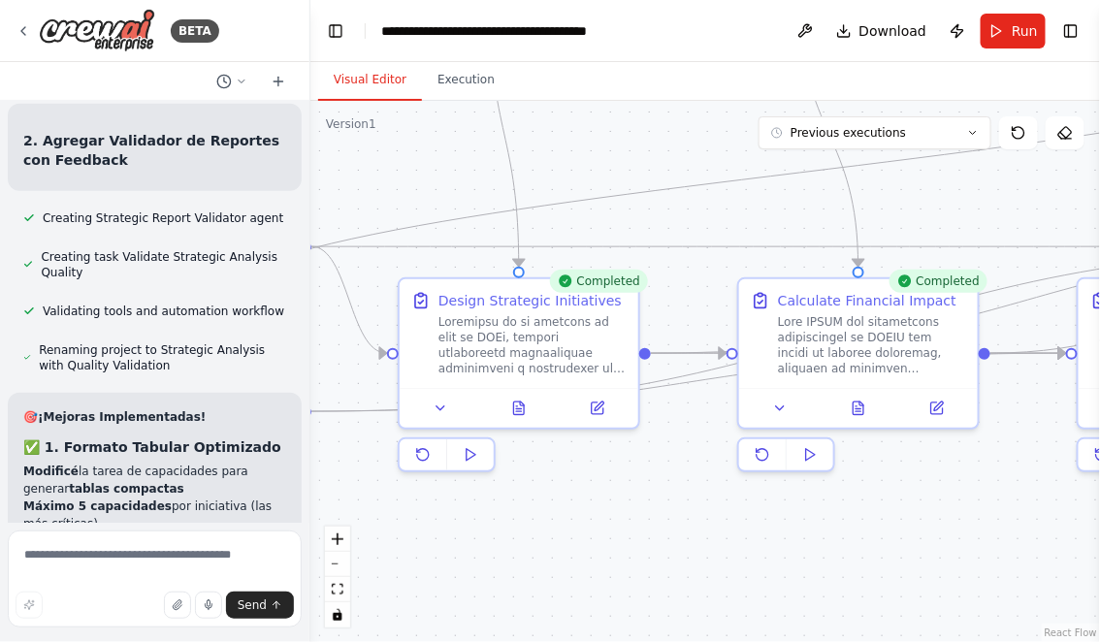
drag, startPoint x: 584, startPoint y: 530, endPoint x: 710, endPoint y: 530, distance: 126.1
click at [709, 530] on div ".deletable-edge-delete-btn { width: 20px; height: 20px; border: 0px solid #ffff…" at bounding box center [704, 371] width 789 height 541
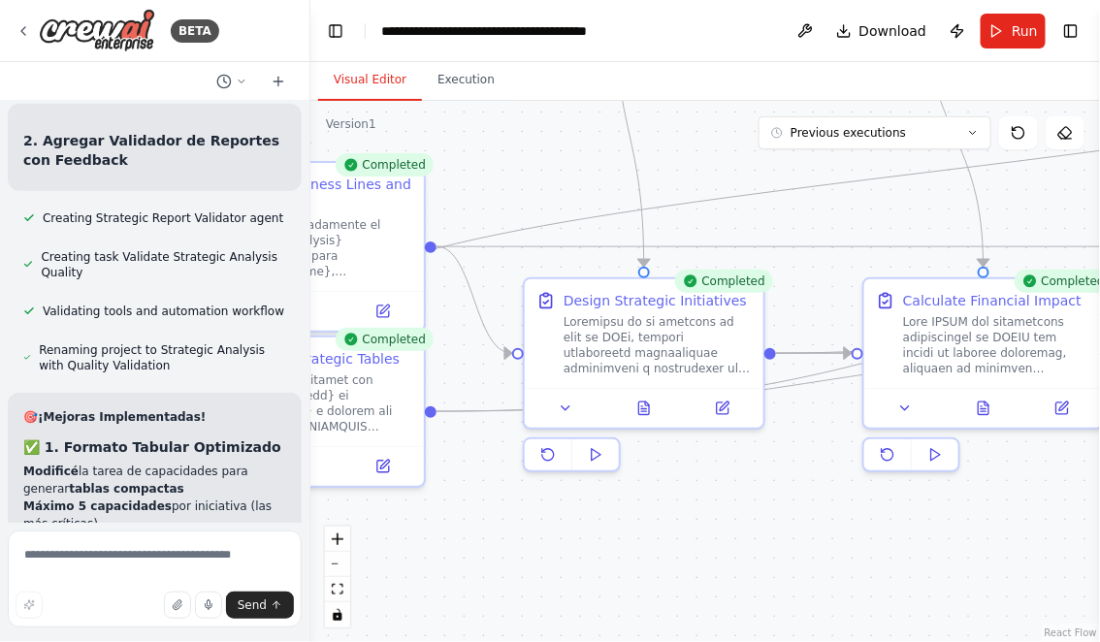
drag, startPoint x: 529, startPoint y: 554, endPoint x: 705, endPoint y: 553, distance: 175.5
click at [704, 554] on div ".deletable-edge-delete-btn { width: 20px; height: 20px; border: 0px solid #ffff…" at bounding box center [704, 371] width 789 height 541
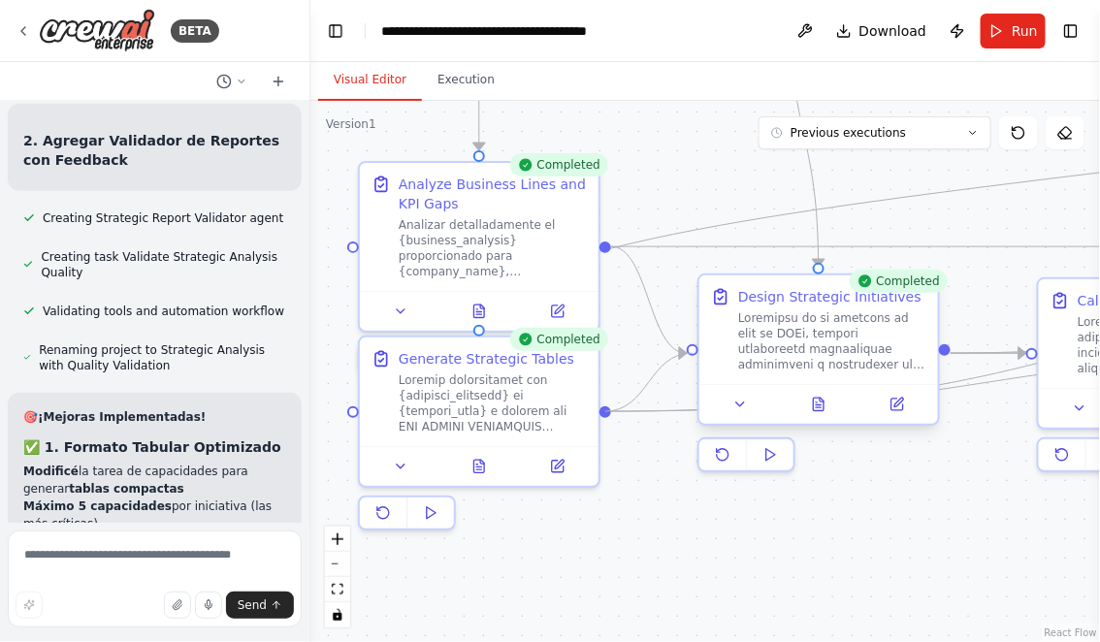
drag, startPoint x: 604, startPoint y: 410, endPoint x: 692, endPoint y: 353, distance: 105.2
click at [644, 473] on div ".deletable-edge-delete-btn { width: 20px; height: 20px; border: 0px solid #ffff…" at bounding box center [704, 371] width 789 height 541
click at [815, 408] on icon at bounding box center [819, 404] width 11 height 13
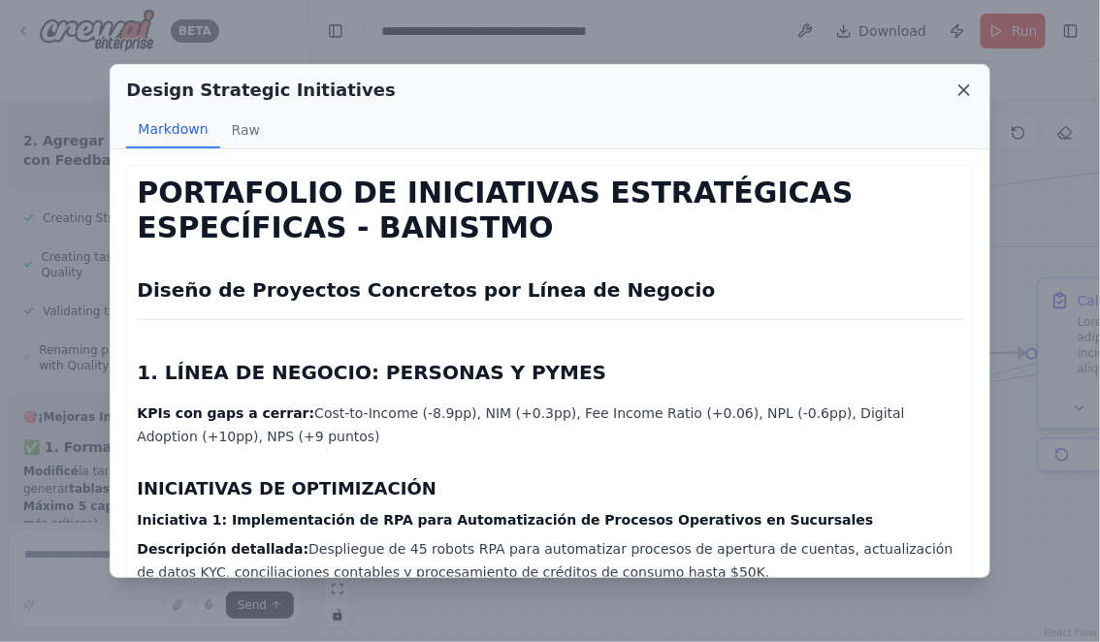
click at [966, 87] on icon at bounding box center [964, 90] width 10 height 10
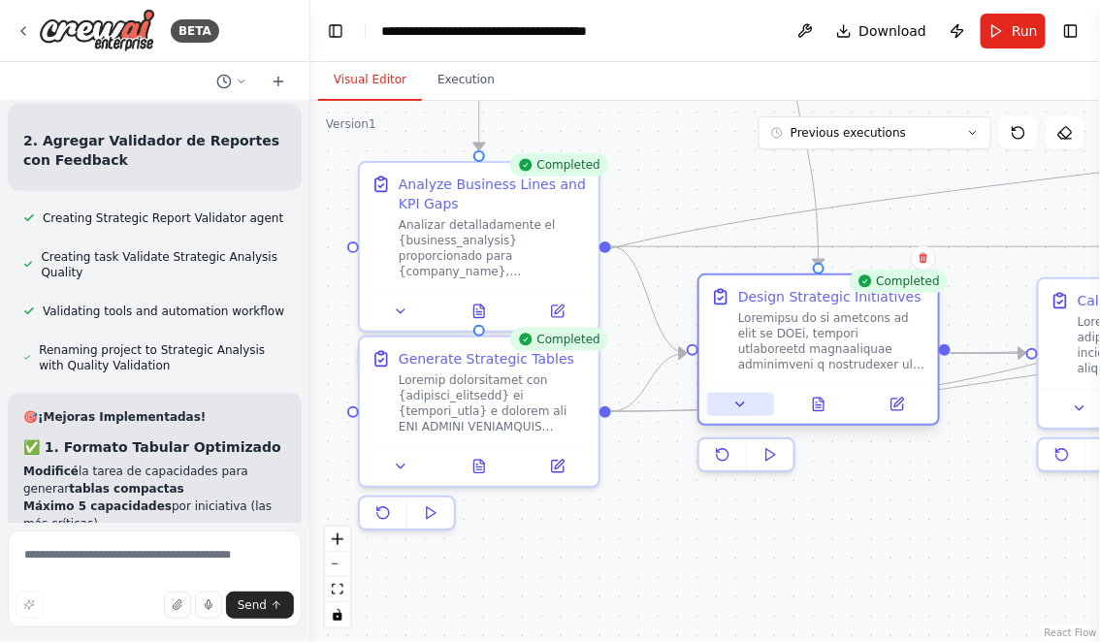
click at [750, 414] on button at bounding box center [740, 404] width 67 height 23
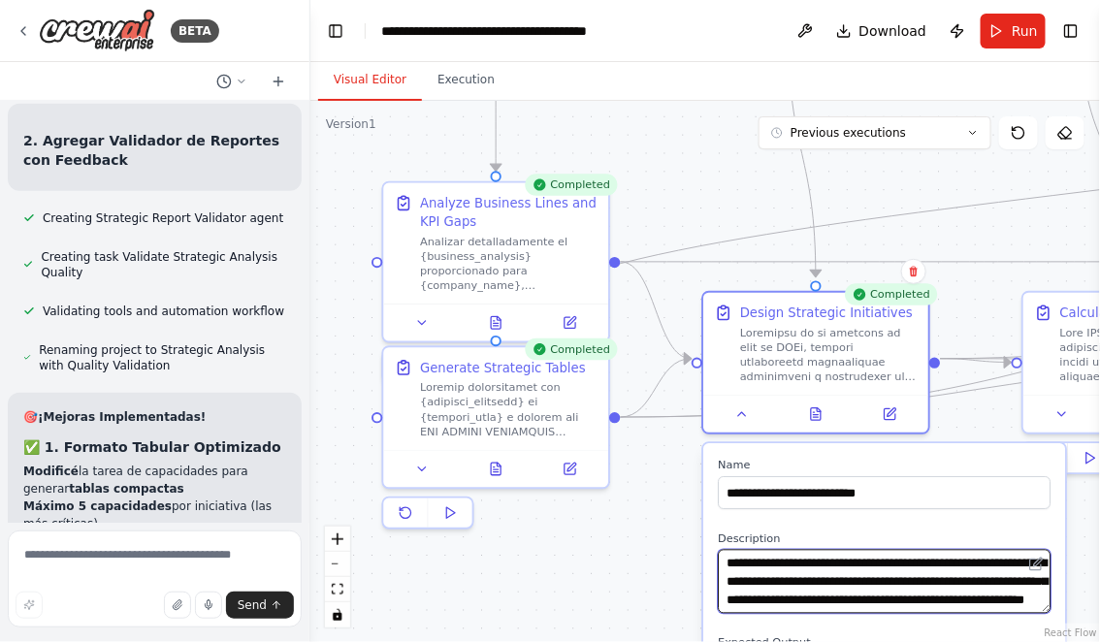
click at [967, 564] on textarea at bounding box center [884, 582] width 333 height 64
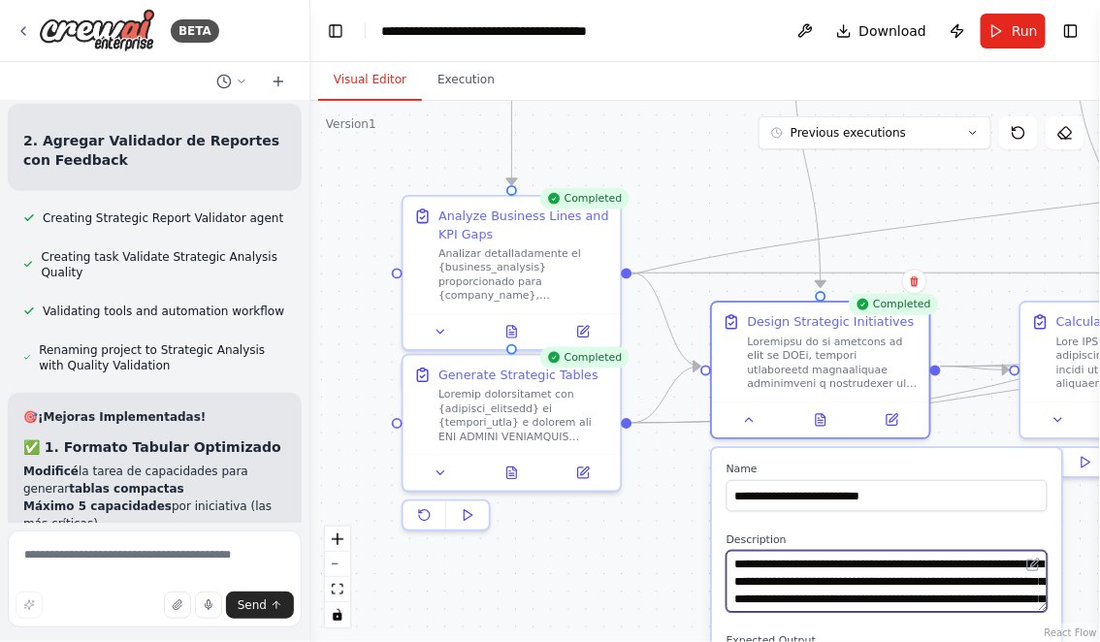
click at [737, 599] on textarea at bounding box center [886, 582] width 321 height 62
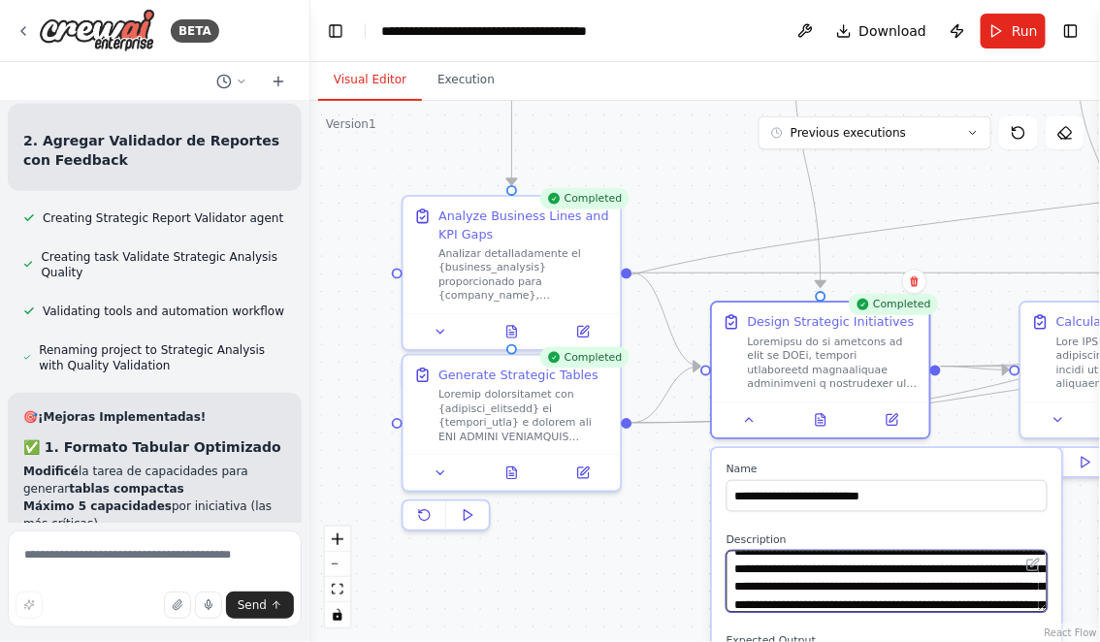
click at [1003, 602] on textarea at bounding box center [886, 582] width 321 height 62
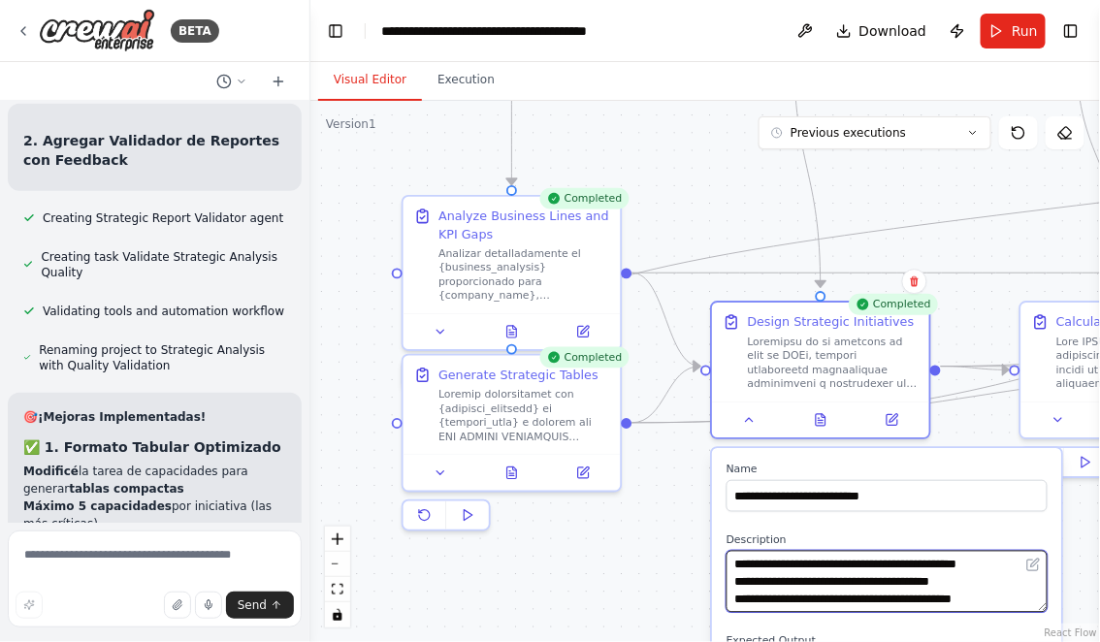
scroll to position [906, 0]
type textarea "**********"
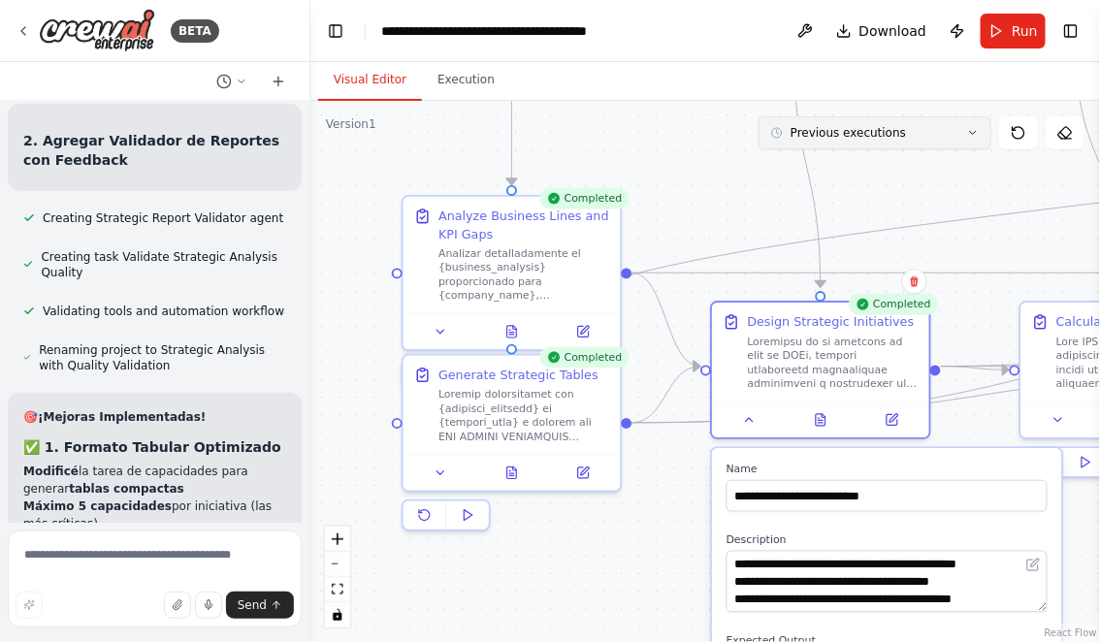
drag, startPoint x: 973, startPoint y: 327, endPoint x: 910, endPoint y: 139, distance: 198.7
click at [910, 141] on div "Version 1 Previous executions Show Tools Hide Agents .deletable-edge-delete-btn…" at bounding box center [704, 371] width 789 height 541
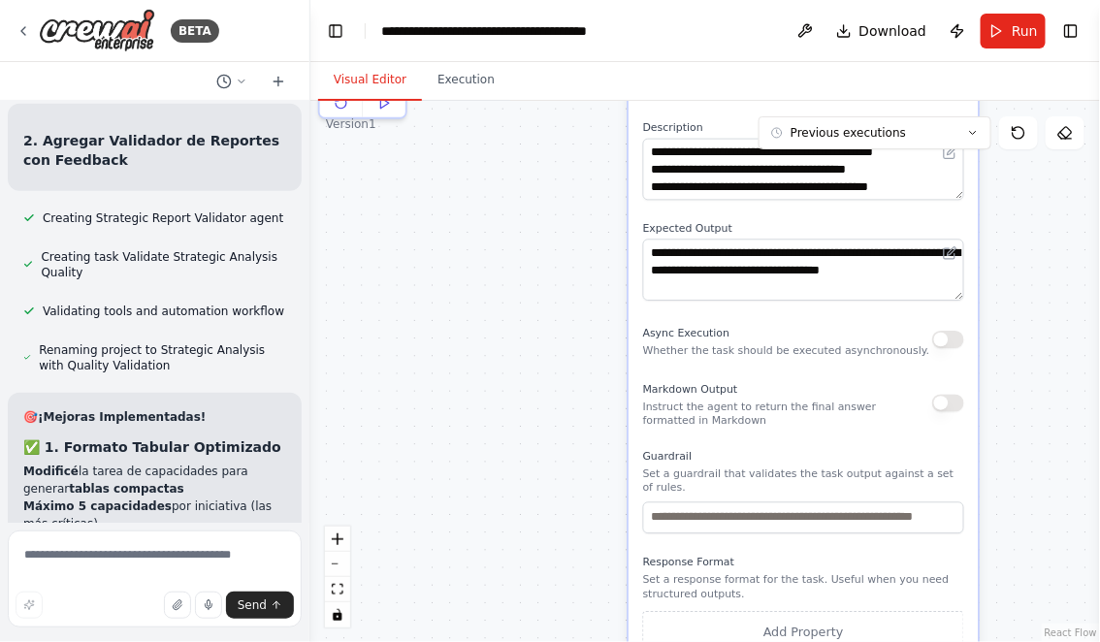
drag, startPoint x: 1022, startPoint y: 493, endPoint x: 1003, endPoint y: 260, distance: 233.5
click at [1003, 260] on div ".deletable-edge-delete-btn { width: 20px; height: 20px; border: 0px solid #ffff…" at bounding box center [704, 371] width 789 height 541
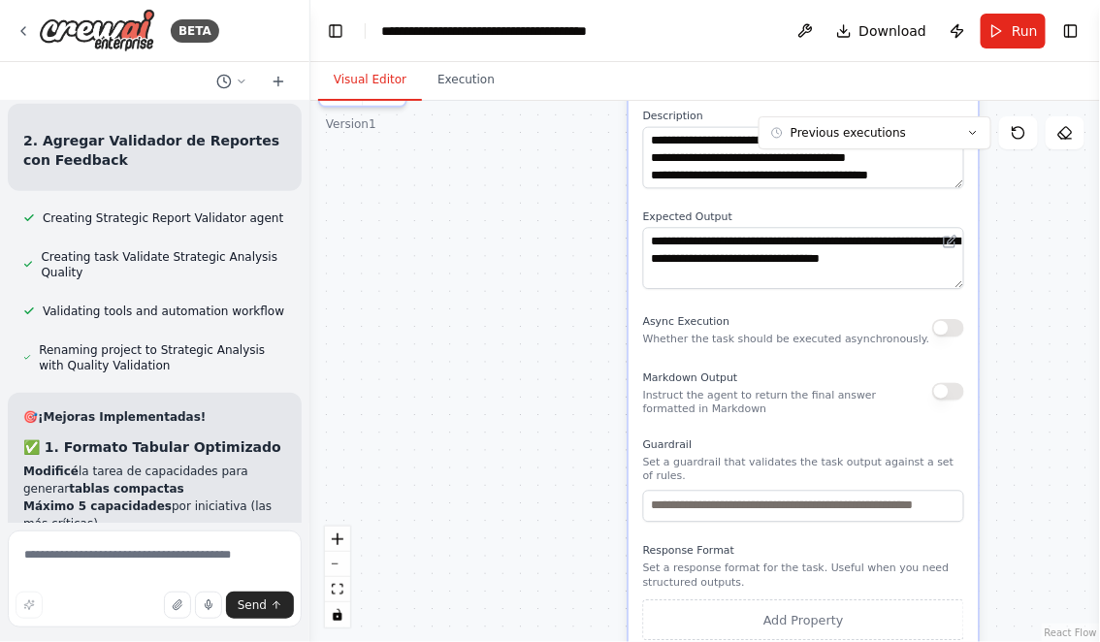
drag, startPoint x: 1006, startPoint y: 335, endPoint x: 1006, endPoint y: 197, distance: 138.7
click at [1006, 197] on div ".deletable-edge-delete-btn { width: 20px; height: 20px; border: 0px solid #ffff…" at bounding box center [704, 371] width 789 height 541
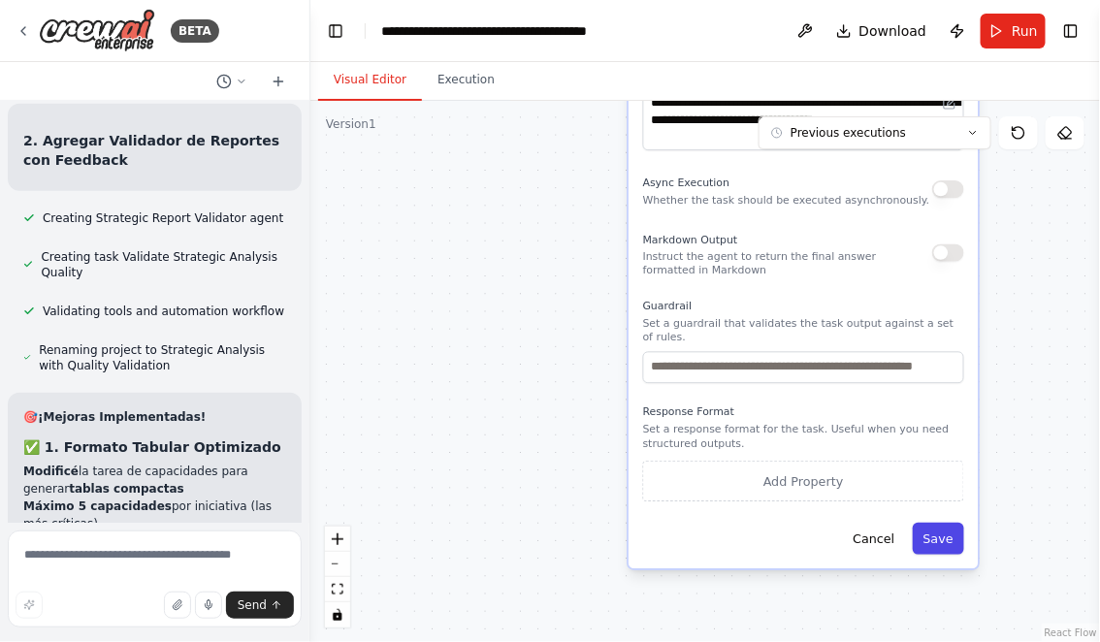
click at [947, 546] on button "Save" at bounding box center [937, 539] width 51 height 32
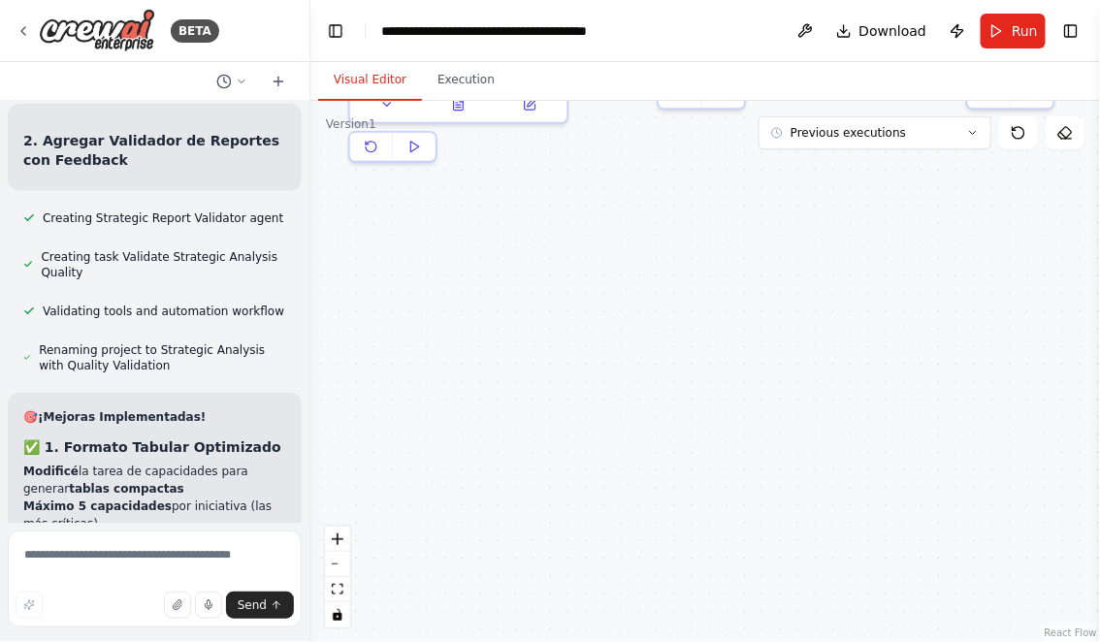
drag, startPoint x: 922, startPoint y: 326, endPoint x: 955, endPoint y: 536, distance: 213.0
click at [955, 527] on div ".deletable-edge-delete-btn { width: 20px; height: 20px; border: 0px solid #ffff…" at bounding box center [704, 371] width 789 height 541
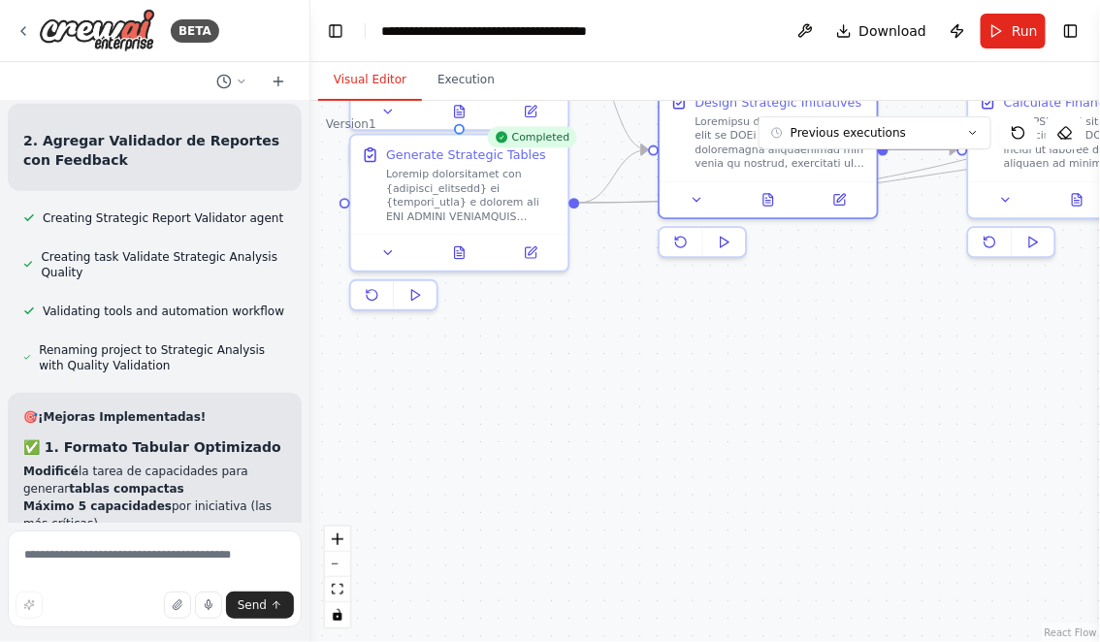
drag, startPoint x: 766, startPoint y: 505, endPoint x: 766, endPoint y: 646, distance: 140.6
click at [766, 641] on html "BETA Hello! I'm the CrewAI assistant. What kind of automation do you want to bu…" at bounding box center [550, 321] width 1100 height 642
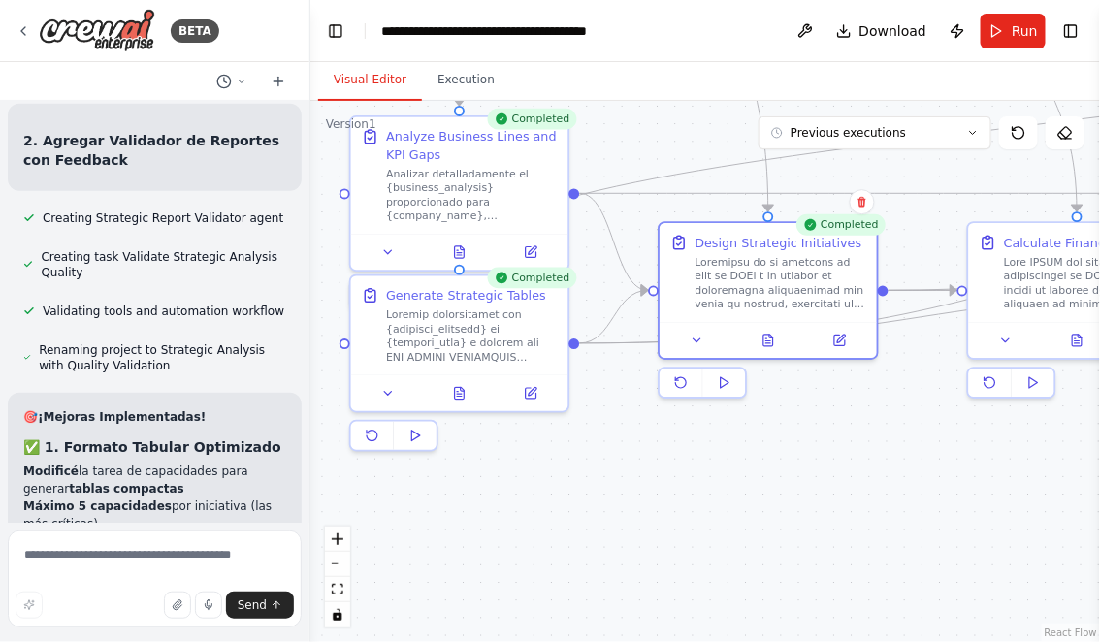
drag, startPoint x: 783, startPoint y: 505, endPoint x: 783, endPoint y: 557, distance: 51.4
click at [783, 550] on div ".deletable-edge-delete-btn { width: 20px; height: 20px; border: 0px solid #ffff…" at bounding box center [704, 371] width 789 height 541
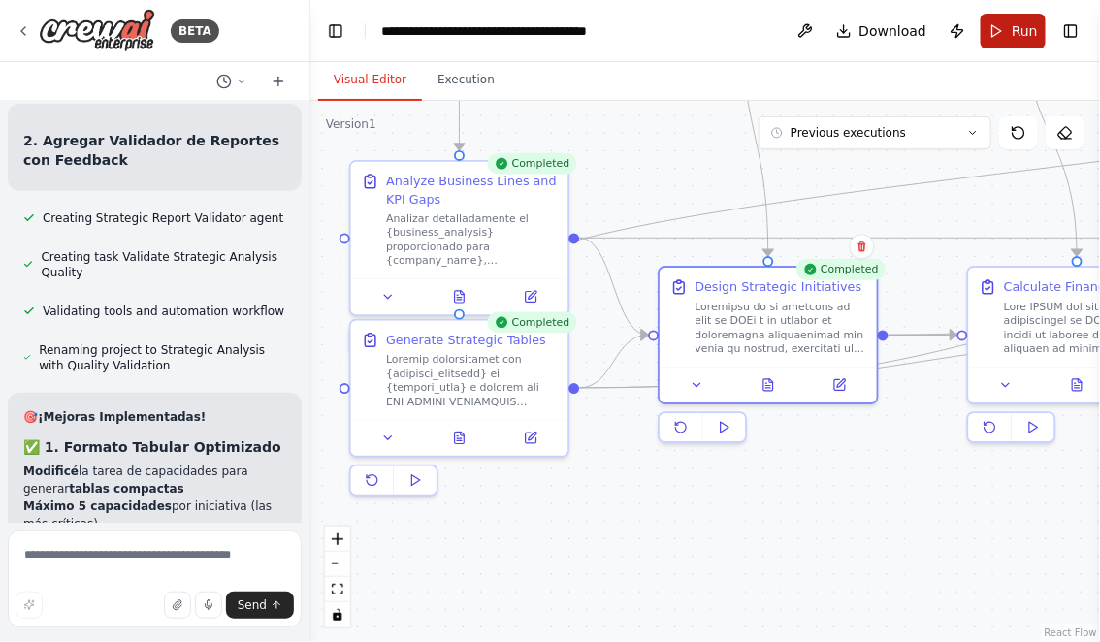
click at [998, 24] on button "Run" at bounding box center [1012, 31] width 65 height 35
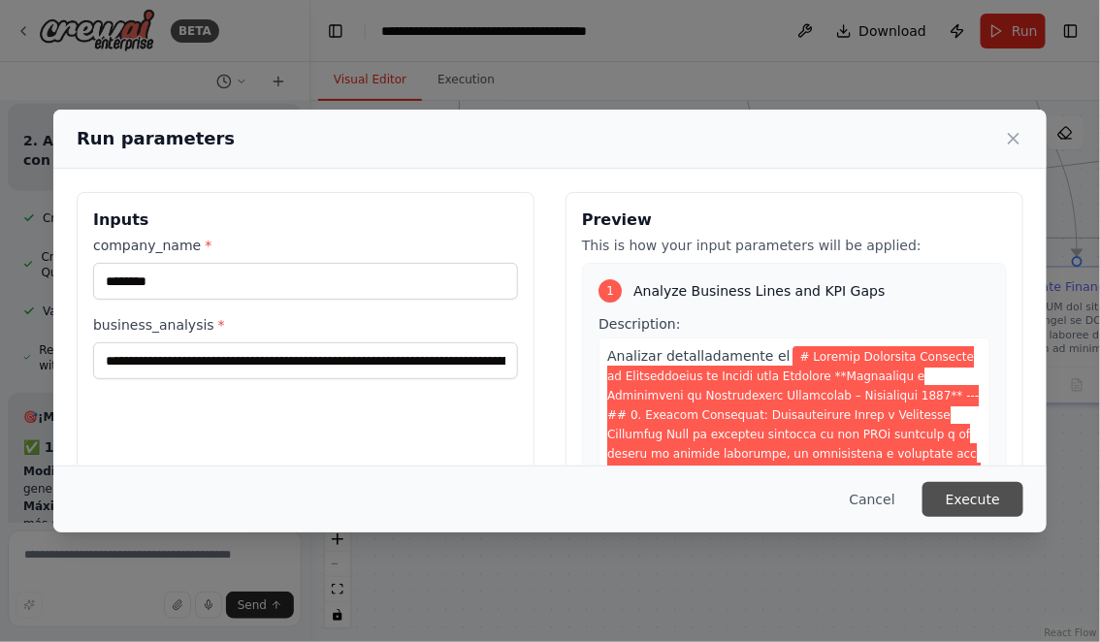
click at [968, 500] on button "Execute" at bounding box center [972, 499] width 101 height 35
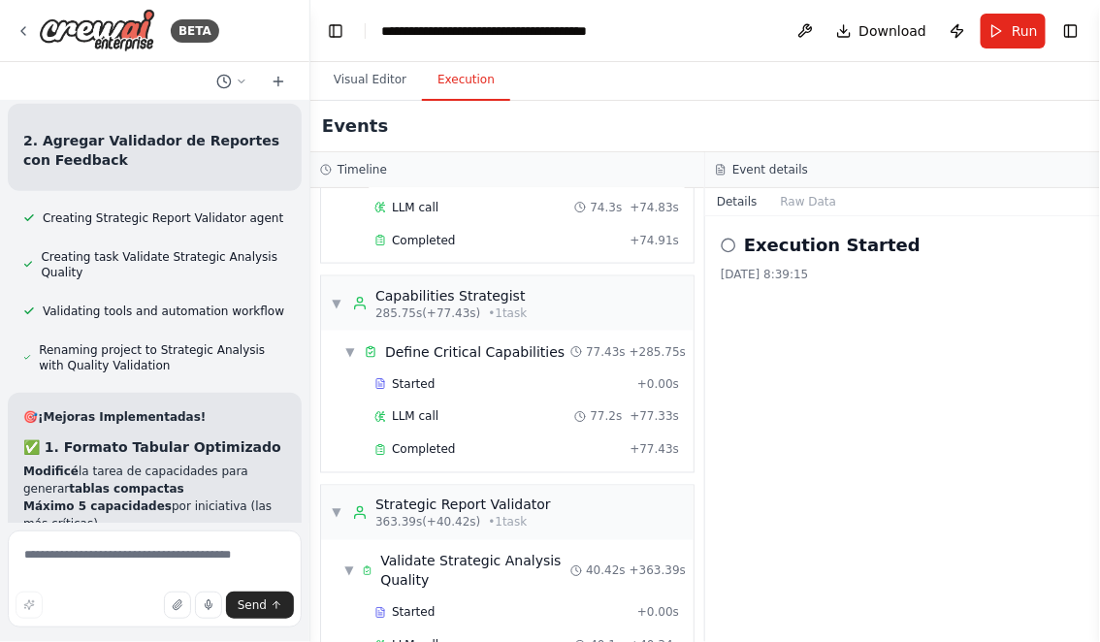
scroll to position [855, 0]
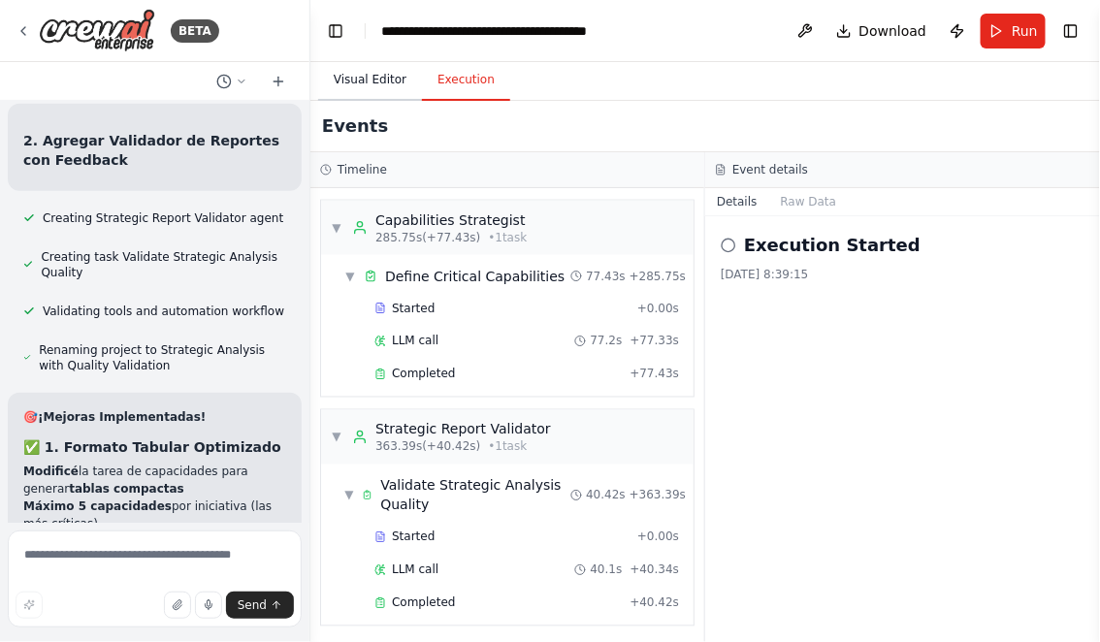
click at [367, 79] on button "Visual Editor" at bounding box center [370, 80] width 104 height 41
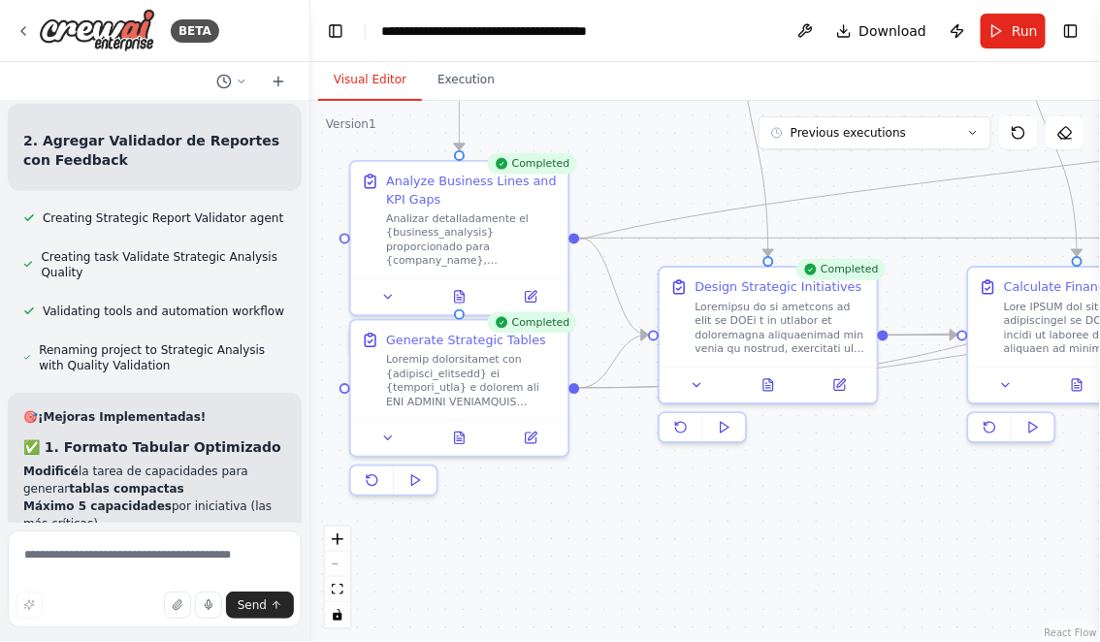
drag, startPoint x: 724, startPoint y: 514, endPoint x: 480, endPoint y: 514, distance: 244.3
click at [491, 514] on div ".deletable-edge-delete-btn { width: 20px; height: 20px; border: 0px solid #ffff…" at bounding box center [704, 371] width 789 height 541
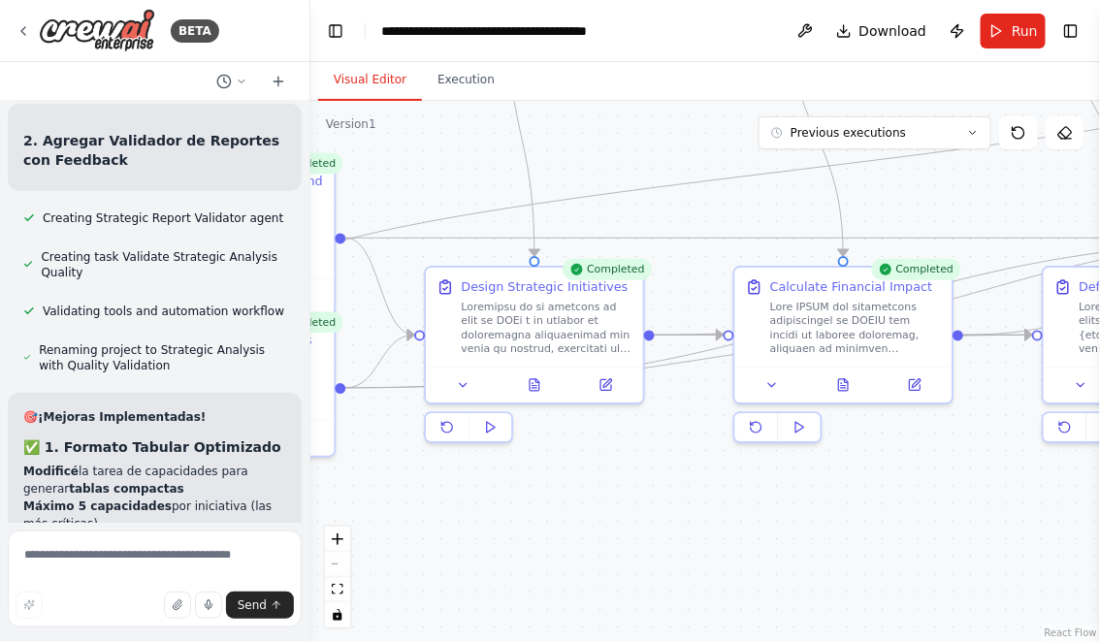
drag, startPoint x: 721, startPoint y: 531, endPoint x: 488, endPoint y: 531, distance: 233.7
click at [488, 531] on div ".deletable-edge-delete-btn { width: 20px; height: 20px; border: 0px solid #ffff…" at bounding box center [704, 371] width 789 height 541
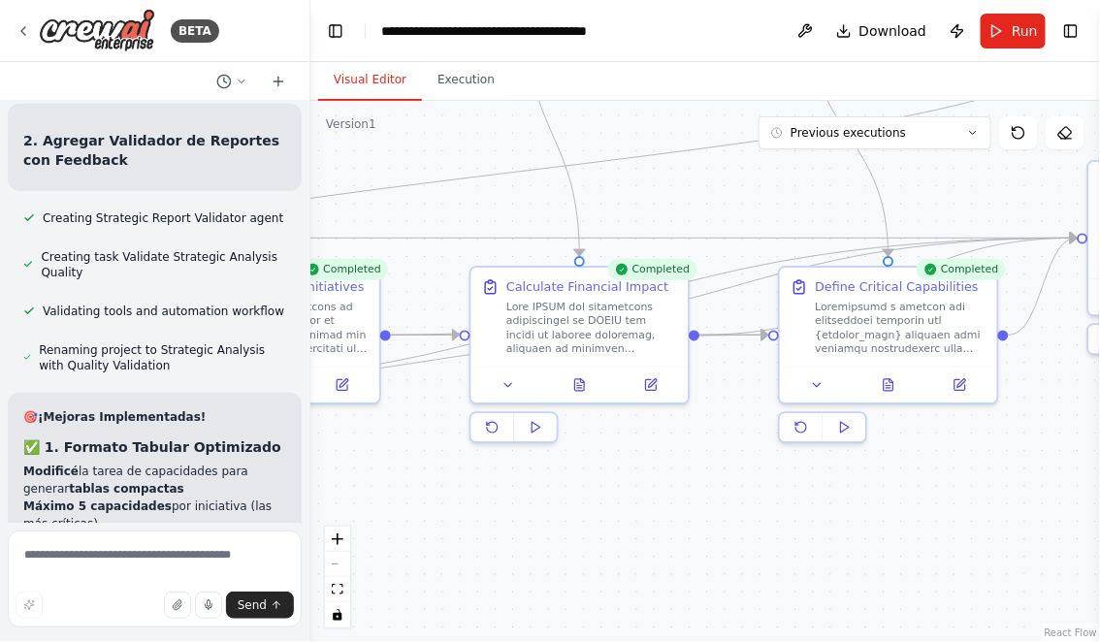
drag, startPoint x: 803, startPoint y: 562, endPoint x: 520, endPoint y: 561, distance: 283.1
click at [522, 561] on div ".deletable-edge-delete-btn { width: 20px; height: 20px; border: 0px solid #ffff…" at bounding box center [704, 371] width 789 height 541
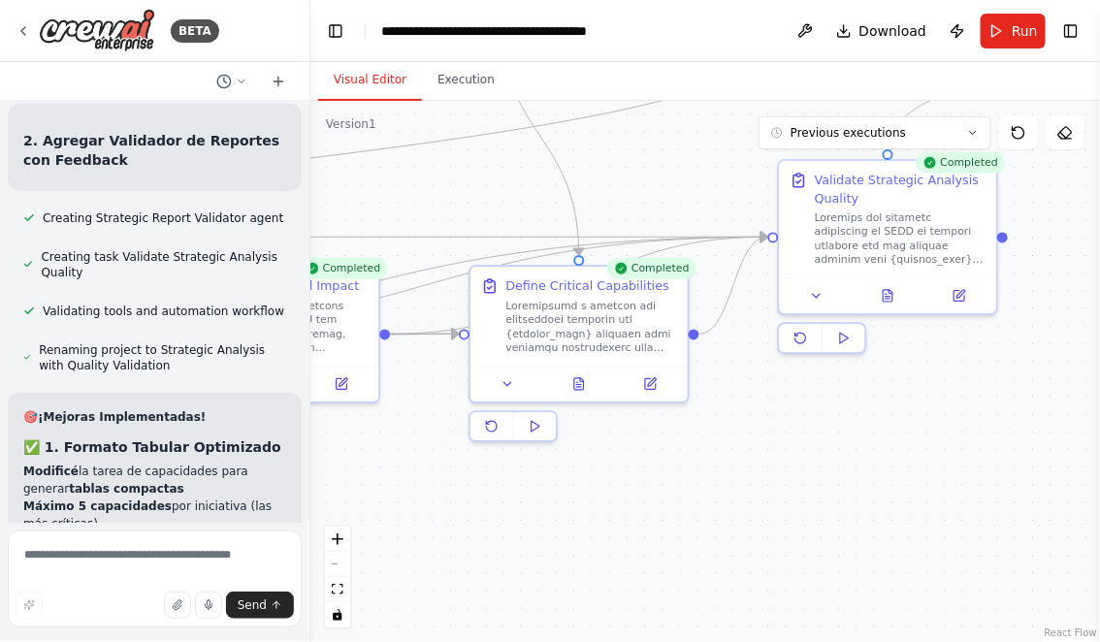
drag, startPoint x: 810, startPoint y: 571, endPoint x: 668, endPoint y: 576, distance: 141.6
click at [670, 575] on div ".deletable-edge-delete-btn { width: 20px; height: 20px; border: 0px solid #ffff…" at bounding box center [704, 371] width 789 height 541
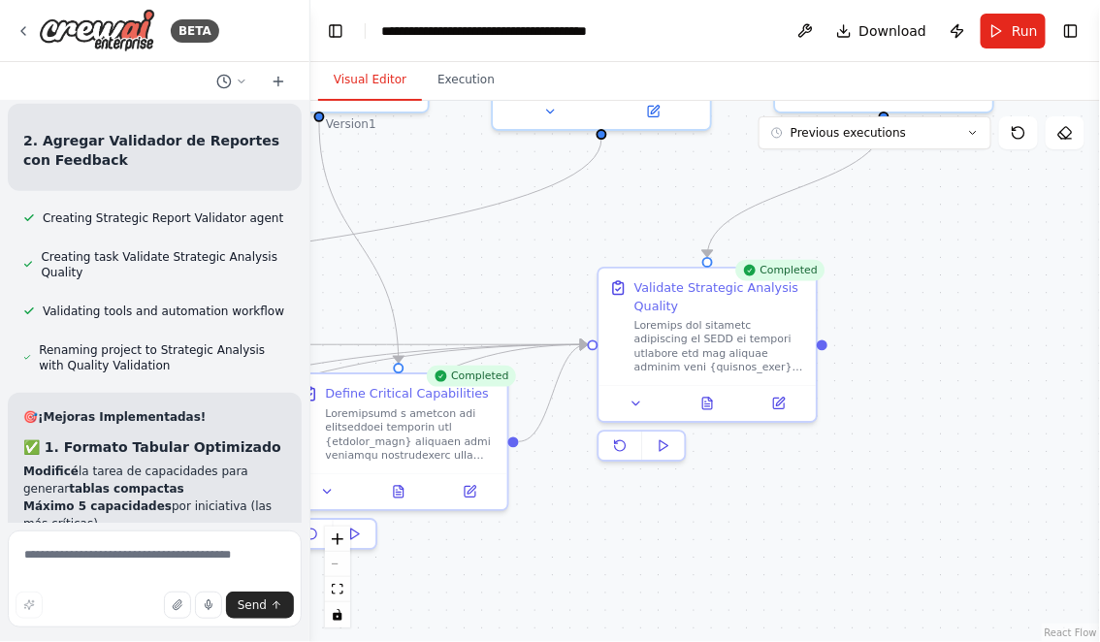
drag, startPoint x: 782, startPoint y: 464, endPoint x: 691, endPoint y: 572, distance: 141.0
click at [691, 571] on div ".deletable-edge-delete-btn { width: 20px; height: 20px; border: 0px solid #ffff…" at bounding box center [704, 371] width 789 height 541
drag, startPoint x: 646, startPoint y: 560, endPoint x: 771, endPoint y: 555, distance: 125.2
click at [768, 555] on div ".deletable-edge-delete-btn { width: 20px; height: 20px; border: 0px solid #ffff…" at bounding box center [704, 371] width 789 height 541
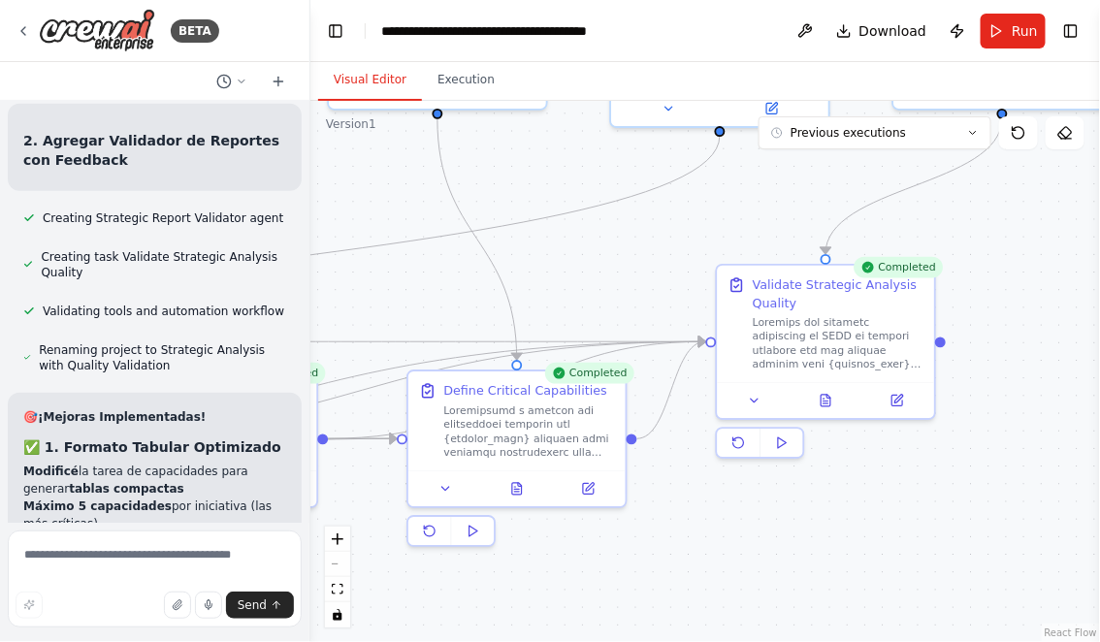
drag, startPoint x: 626, startPoint y: 559, endPoint x: 726, endPoint y: 559, distance: 99.9
click at [723, 559] on div ".deletable-edge-delete-btn { width: 20px; height: 20px; border: 0px solid #ffff…" at bounding box center [704, 371] width 789 height 541
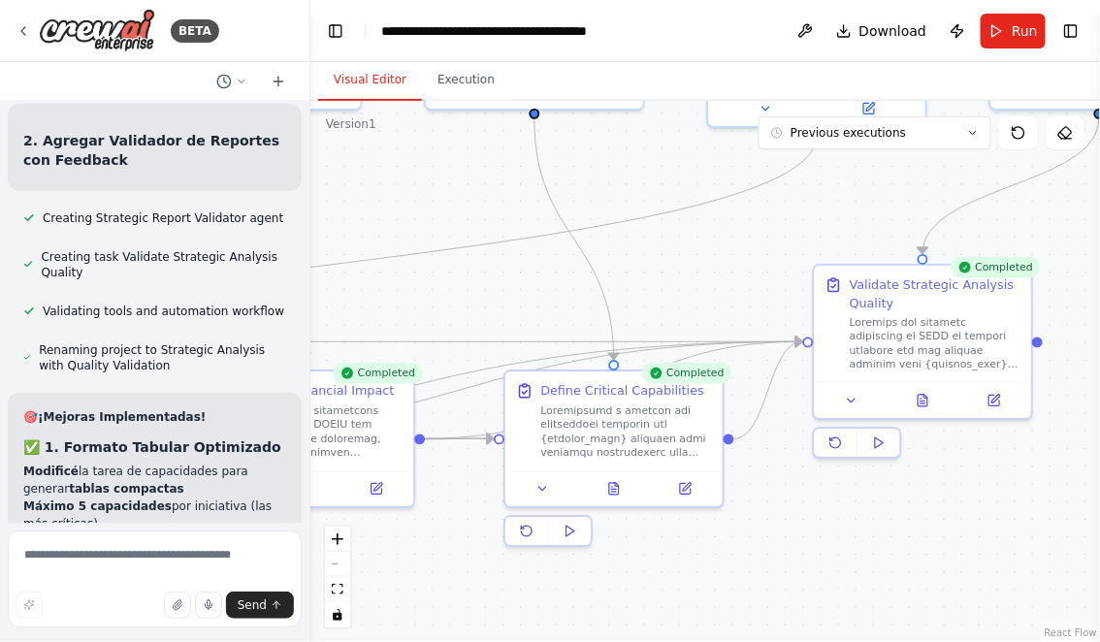
drag, startPoint x: 448, startPoint y: 583, endPoint x: 679, endPoint y: 581, distance: 230.8
click at [673, 583] on div ".deletable-edge-delete-btn { width: 20px; height: 20px; border: 0px solid #ffff…" at bounding box center [704, 371] width 789 height 541
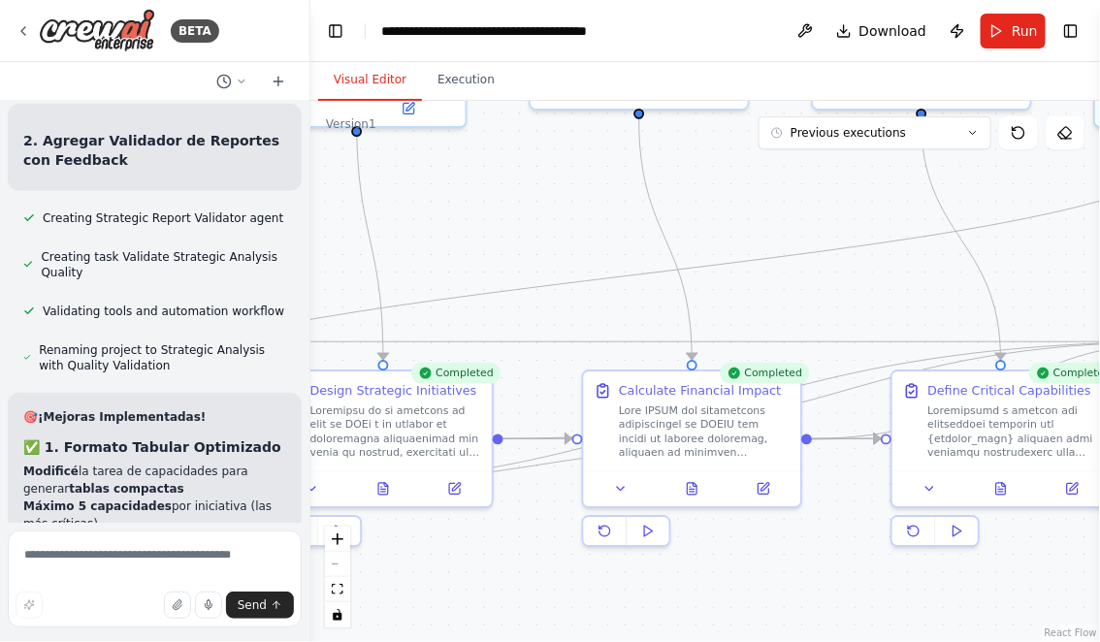
drag, startPoint x: 589, startPoint y: 584, endPoint x: 742, endPoint y: 579, distance: 153.3
click at [739, 584] on div ".deletable-edge-delete-btn { width: 20px; height: 20px; border: 0px solid #ffff…" at bounding box center [704, 371] width 789 height 541
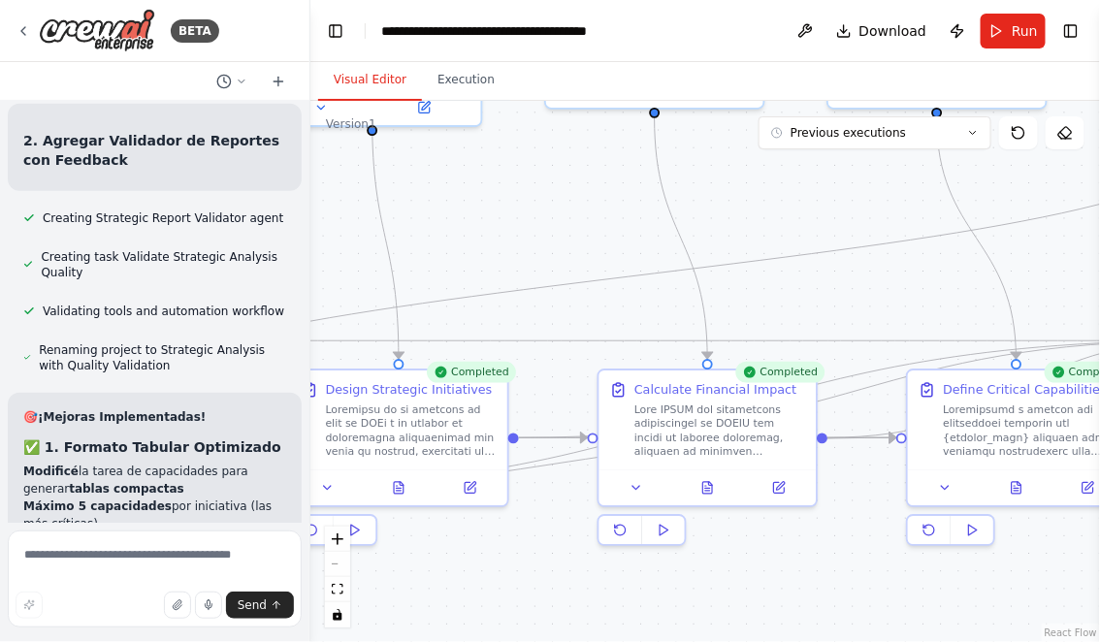
drag, startPoint x: 433, startPoint y: 593, endPoint x: 642, endPoint y: 591, distance: 208.5
click at [640, 593] on div ".deletable-edge-delete-btn { width: 20px; height: 20px; border: 0px solid #ffff…" at bounding box center [704, 371] width 789 height 541
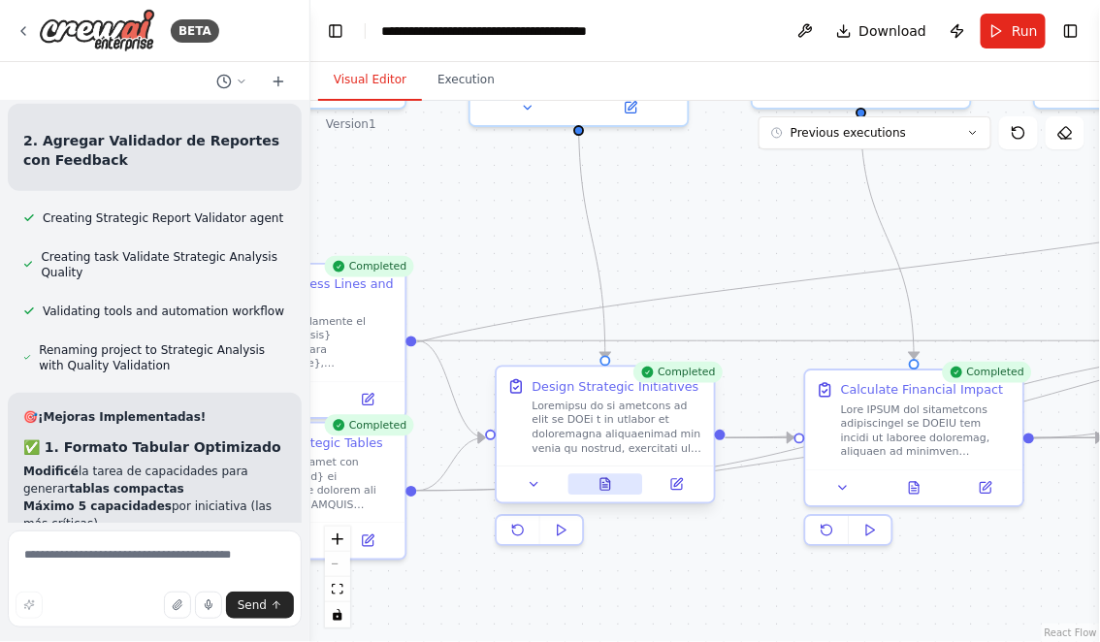
click at [602, 491] on button at bounding box center [605, 484] width 75 height 21
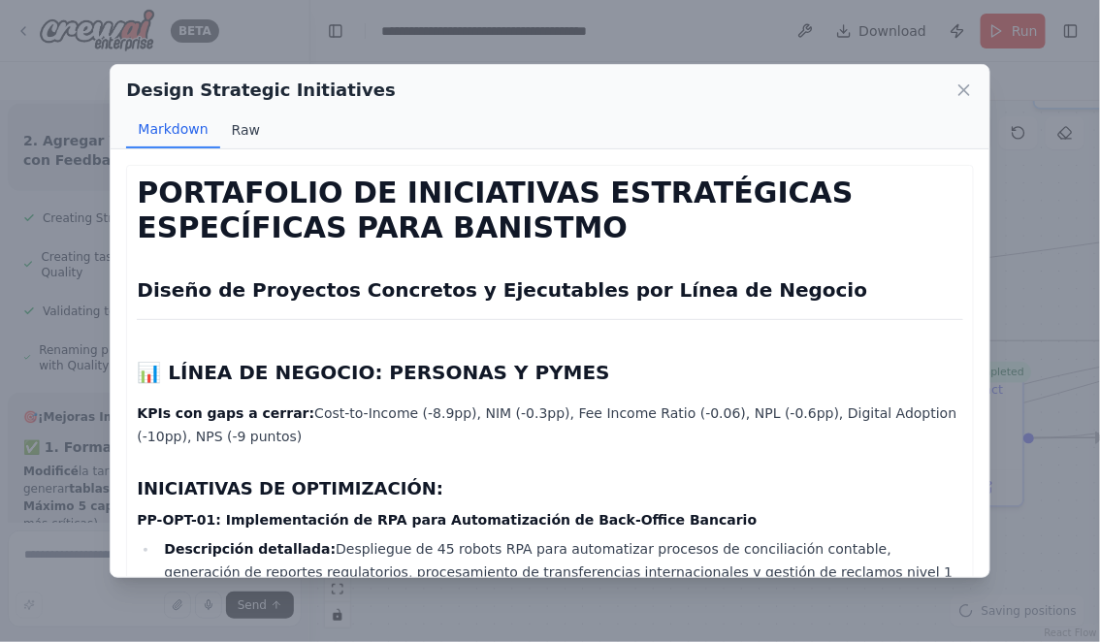
click at [249, 135] on button "Raw" at bounding box center [245, 130] width 51 height 37
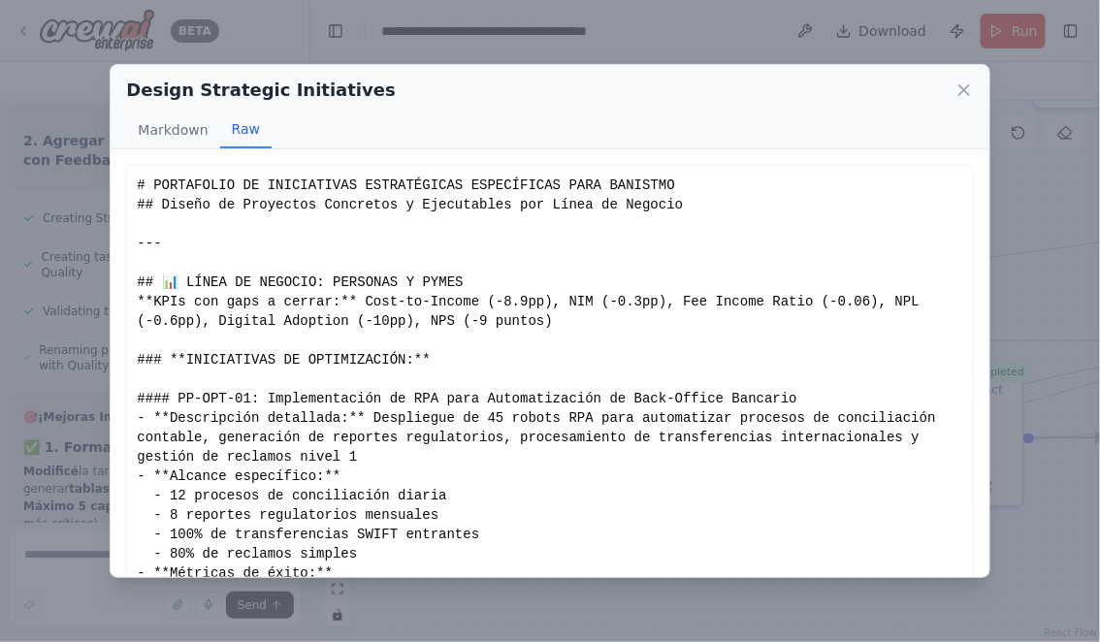
scroll to position [108, 0]
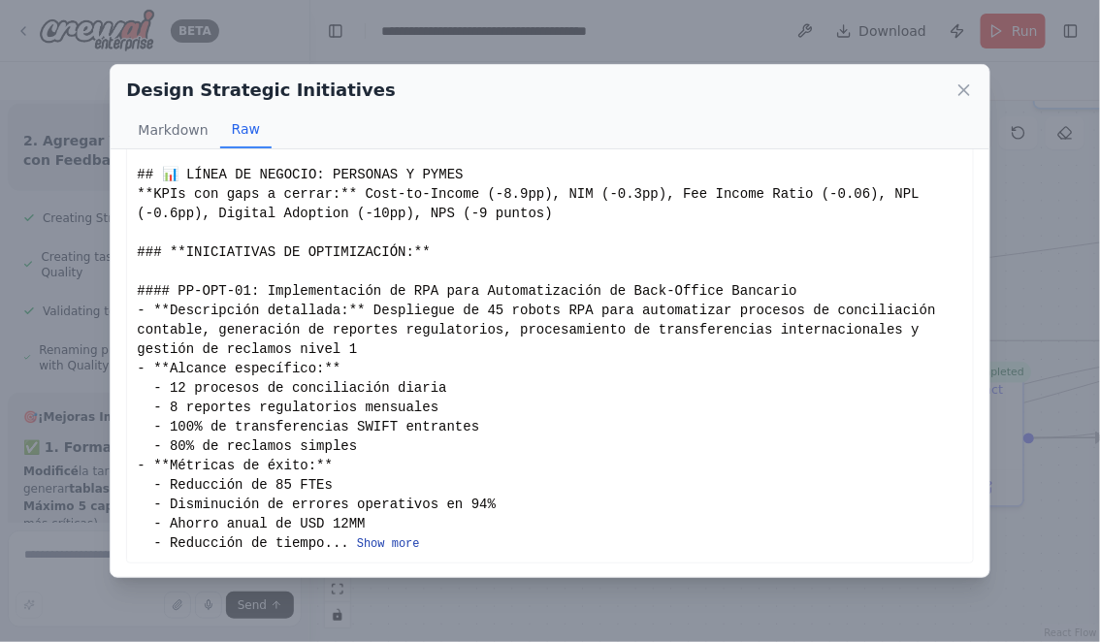
click at [379, 544] on button "Show more" at bounding box center [388, 544] width 63 height 16
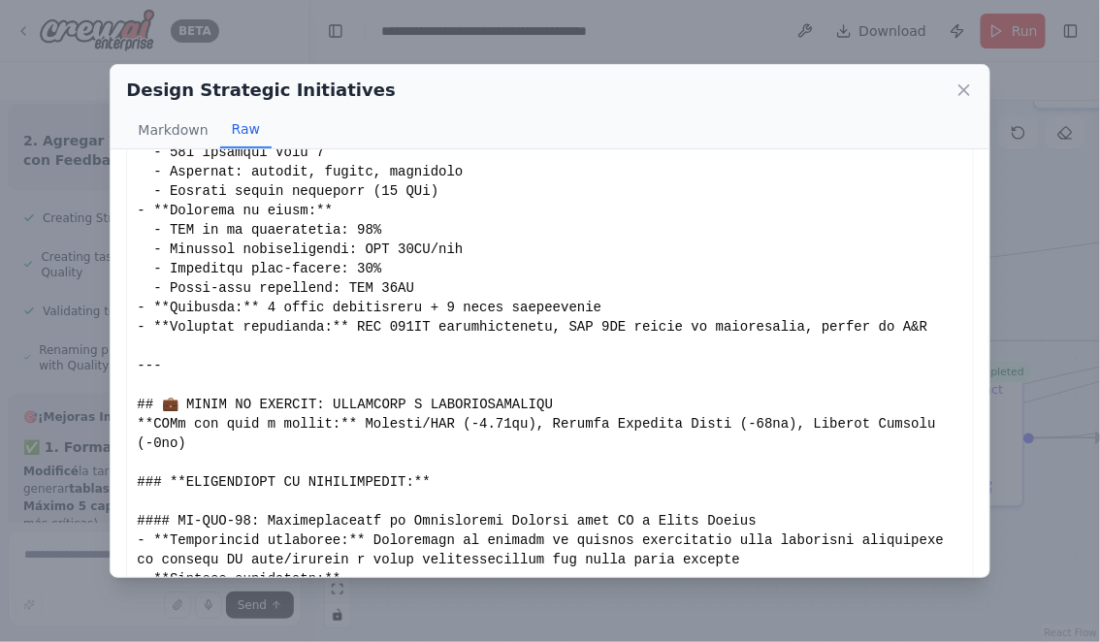
scroll to position [4723, 0]
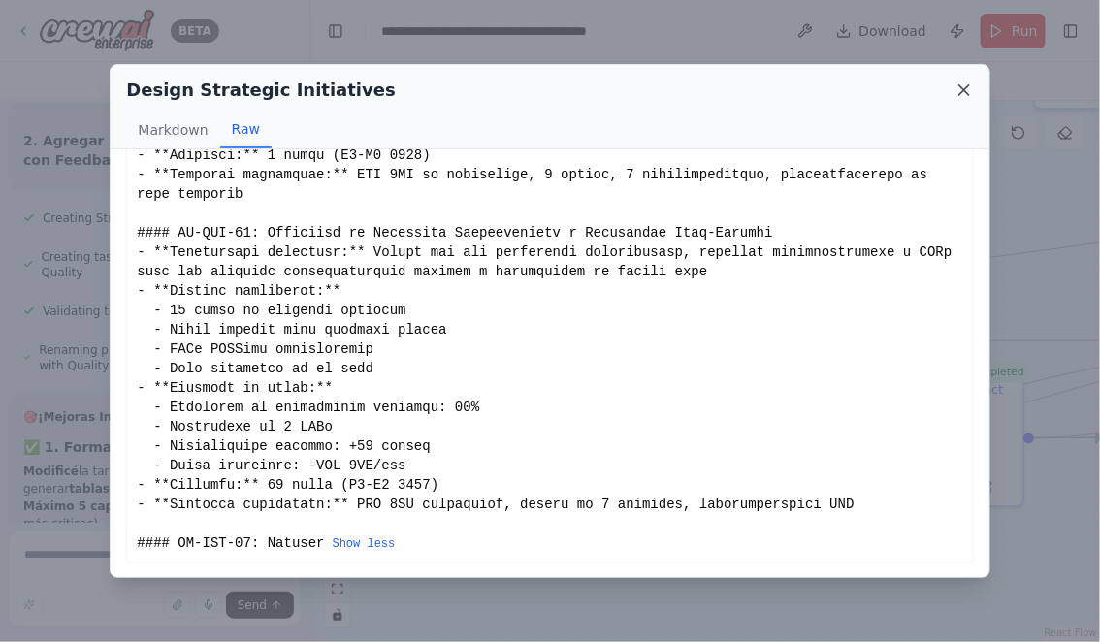
click at [964, 94] on icon at bounding box center [963, 89] width 19 height 19
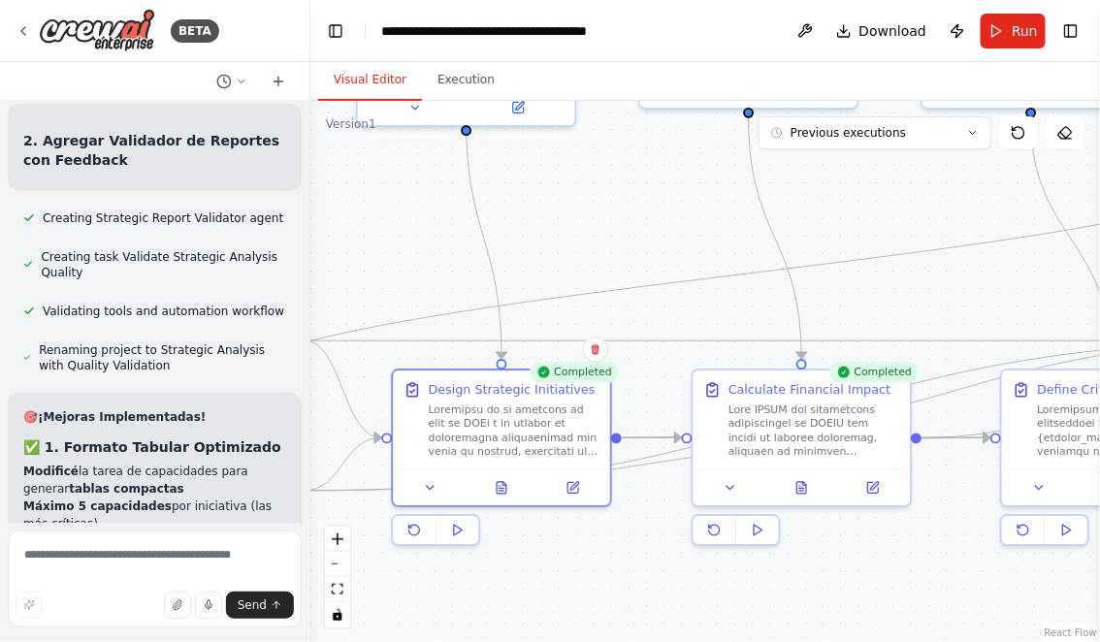
drag, startPoint x: 711, startPoint y: 568, endPoint x: 598, endPoint y: 568, distance: 112.5
click at [598, 568] on div ".deletable-edge-delete-btn { width: 20px; height: 20px; border: 0px solid #ffff…" at bounding box center [704, 371] width 789 height 541
drag, startPoint x: 662, startPoint y: 581, endPoint x: 562, endPoint y: 579, distance: 99.9
click at [563, 580] on div ".deletable-edge-delete-btn { width: 20px; height: 20px; border: 0px solid #ffff…" at bounding box center [704, 371] width 789 height 541
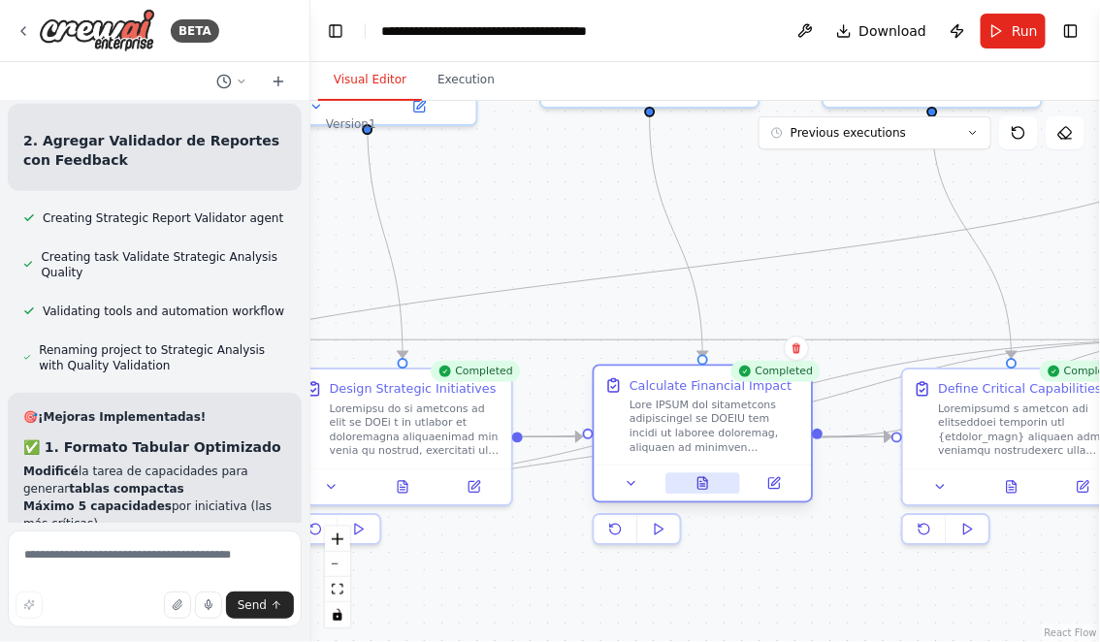
click at [705, 490] on button at bounding box center [702, 483] width 75 height 21
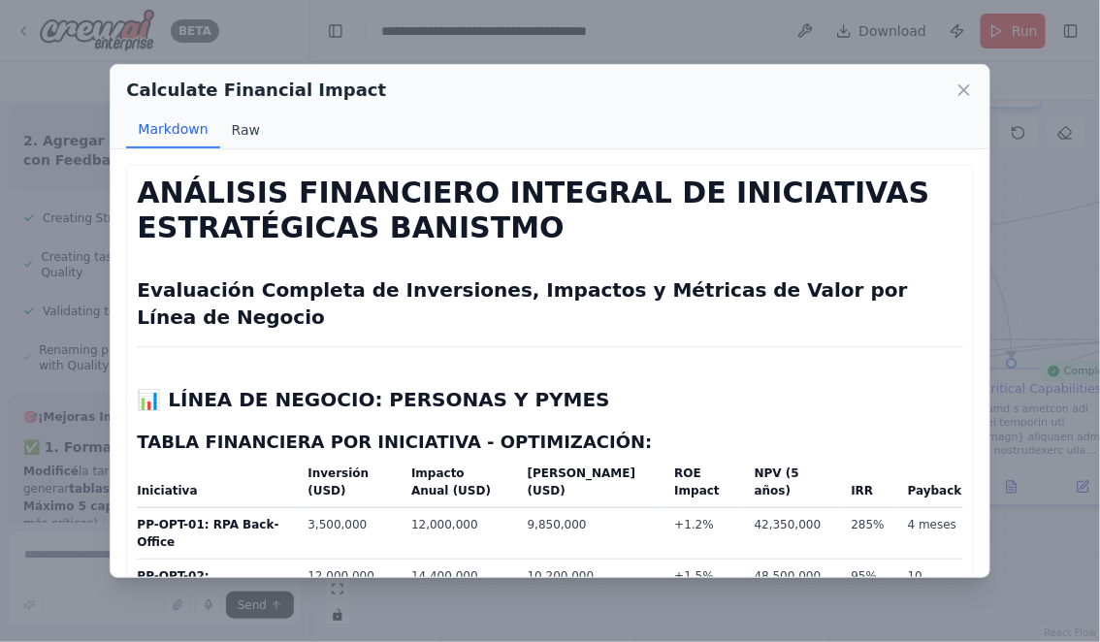
click at [245, 125] on button "Raw" at bounding box center [245, 130] width 51 height 37
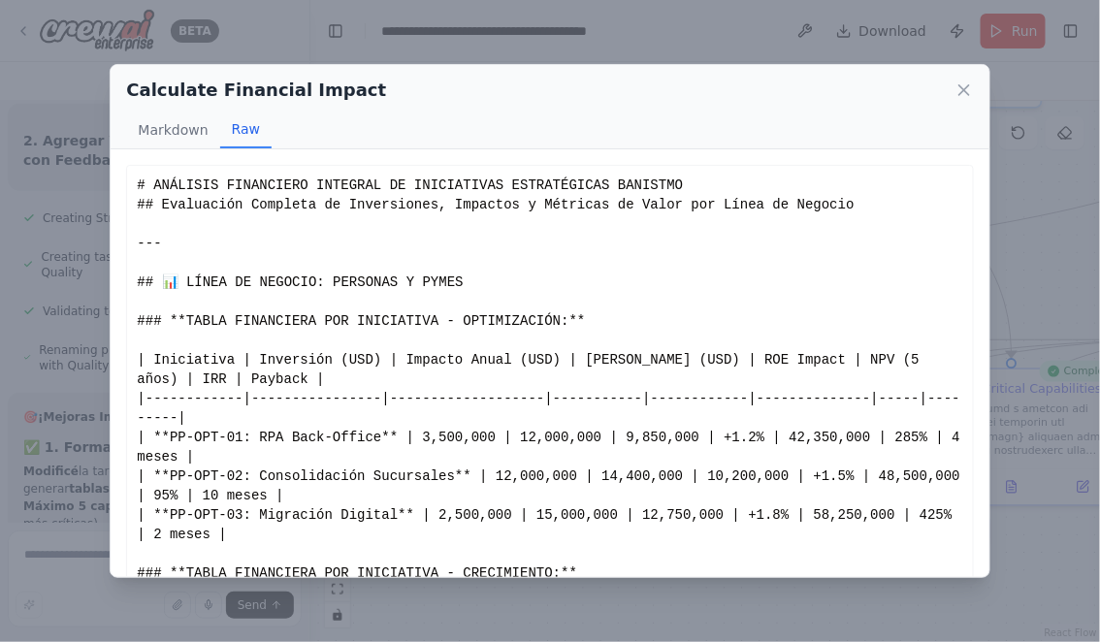
scroll to position [108, 0]
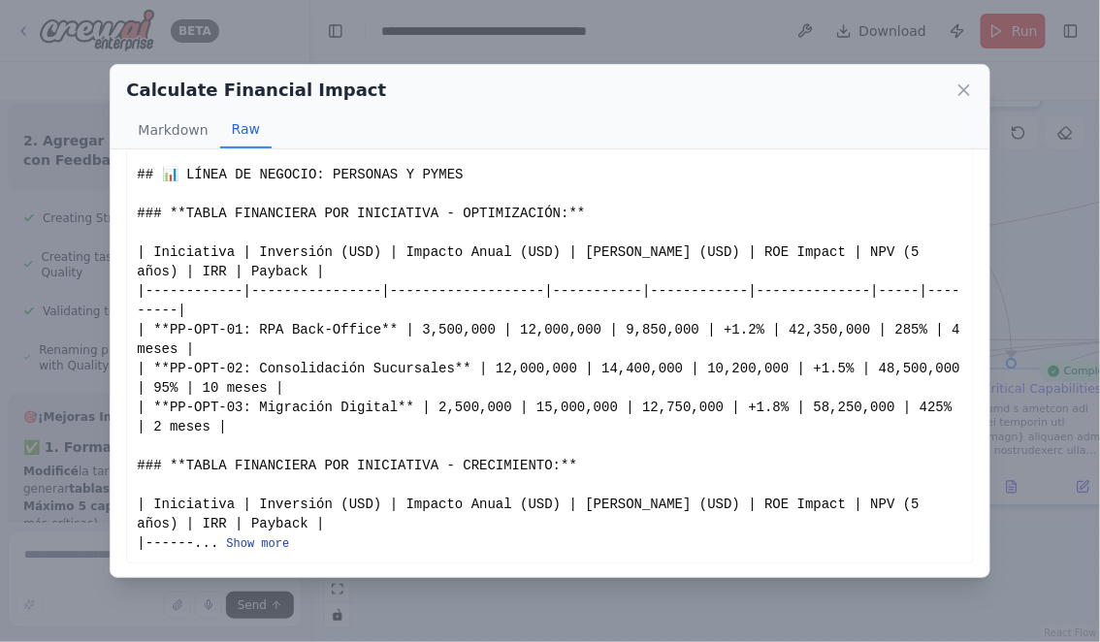
click at [246, 539] on button "Show more" at bounding box center [257, 544] width 63 height 16
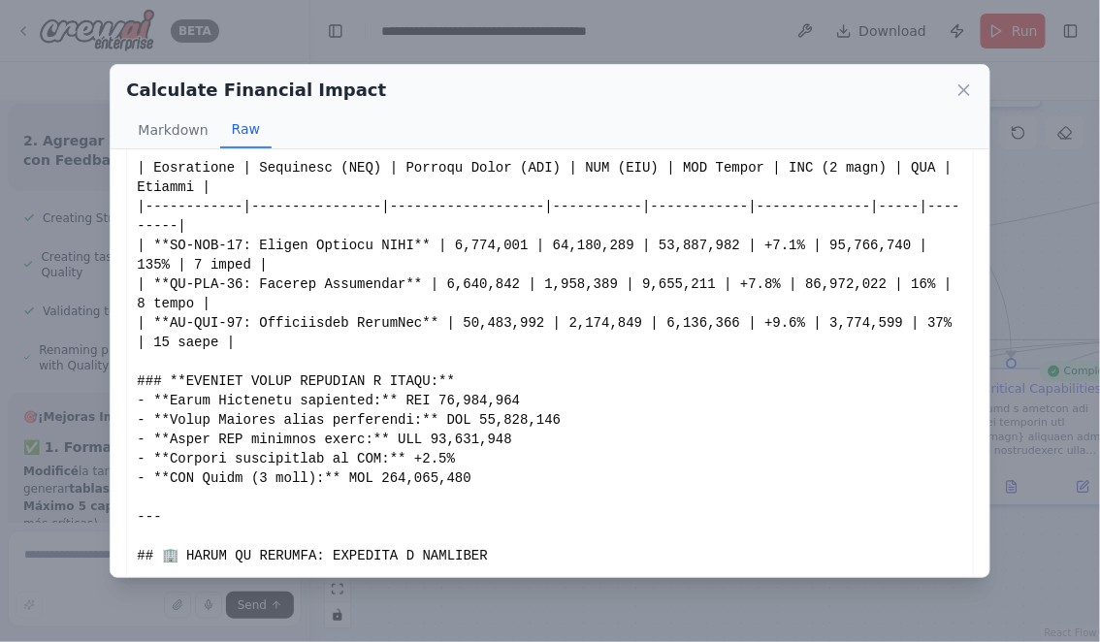
scroll to position [0, 0]
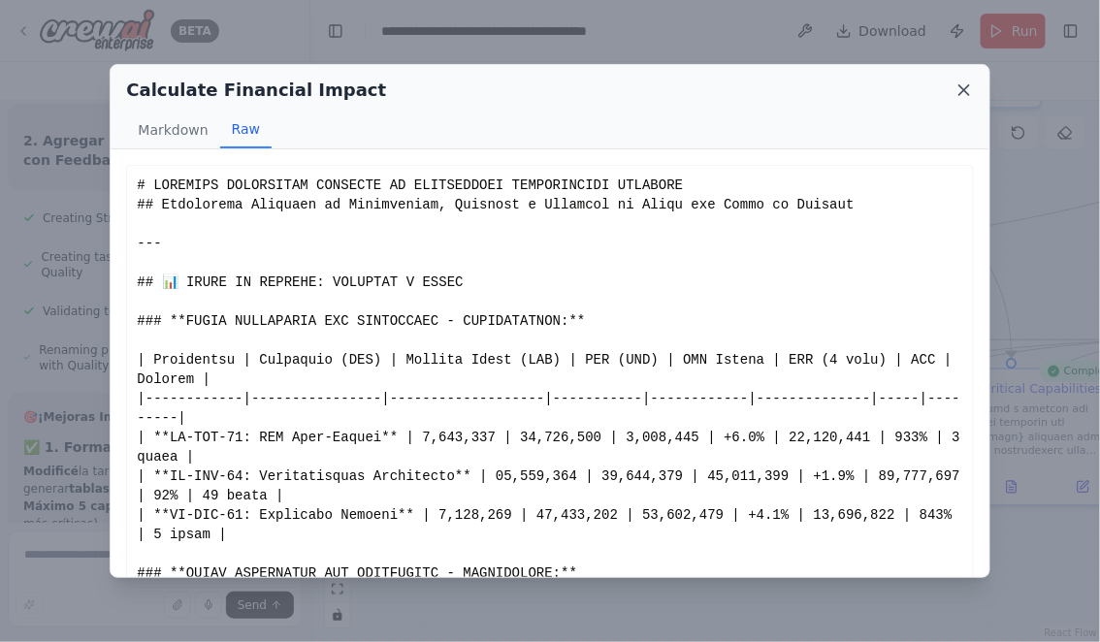
click at [961, 90] on icon at bounding box center [963, 89] width 19 height 19
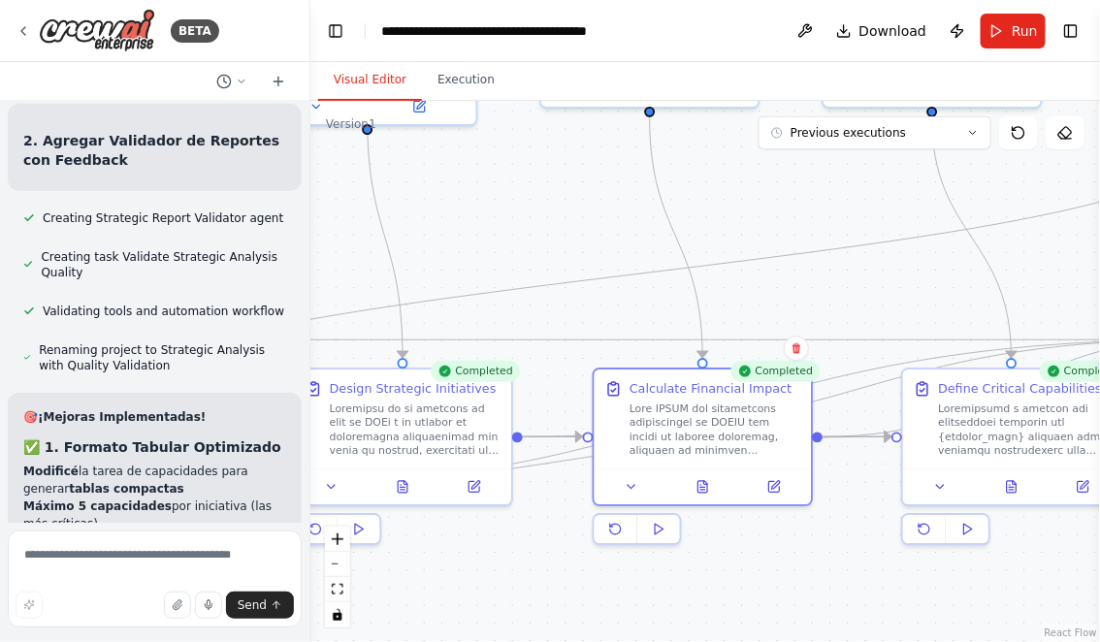
drag, startPoint x: 757, startPoint y: 558, endPoint x: 712, endPoint y: 529, distance: 54.1
click at [718, 533] on div ".deletable-edge-delete-btn { width: 20px; height: 20px; border: 0px solid #ffff…" at bounding box center [704, 371] width 789 height 541
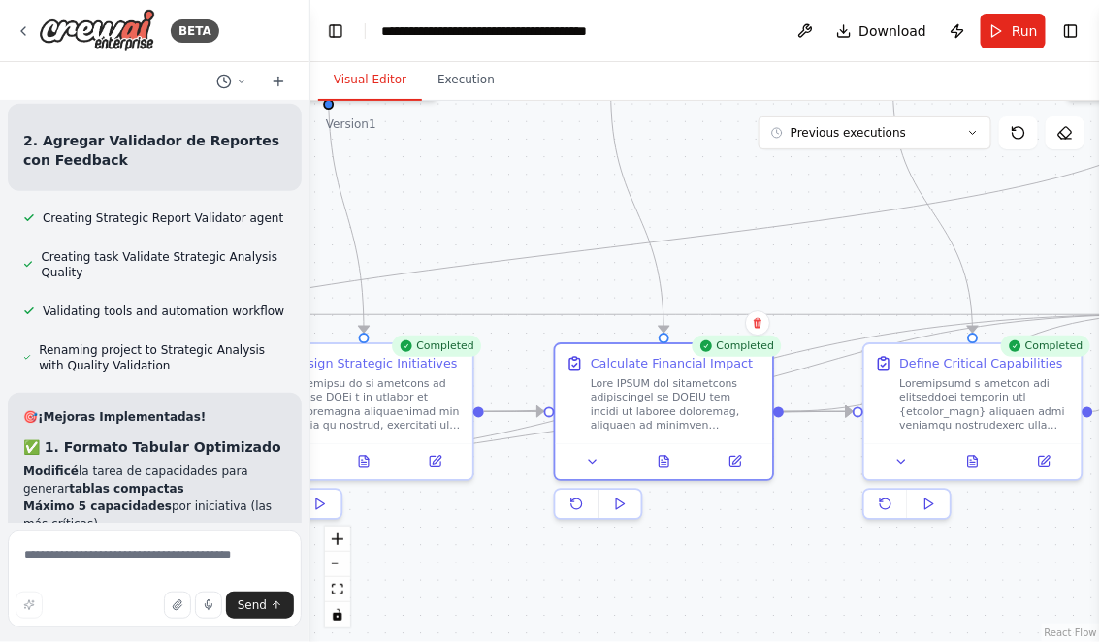
drag, startPoint x: 406, startPoint y: 560, endPoint x: 489, endPoint y: 559, distance: 82.4
click at [489, 560] on div ".deletable-edge-delete-btn { width: 20px; height: 20px; border: 0px solid #ffff…" at bounding box center [704, 371] width 789 height 541
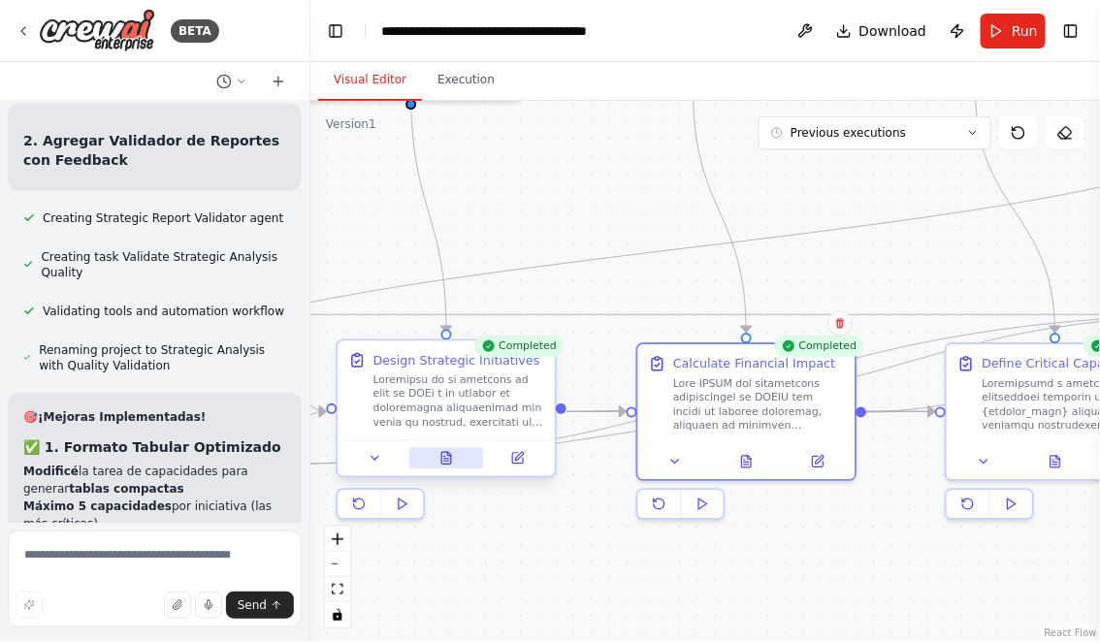
click at [447, 453] on icon at bounding box center [449, 454] width 4 height 4
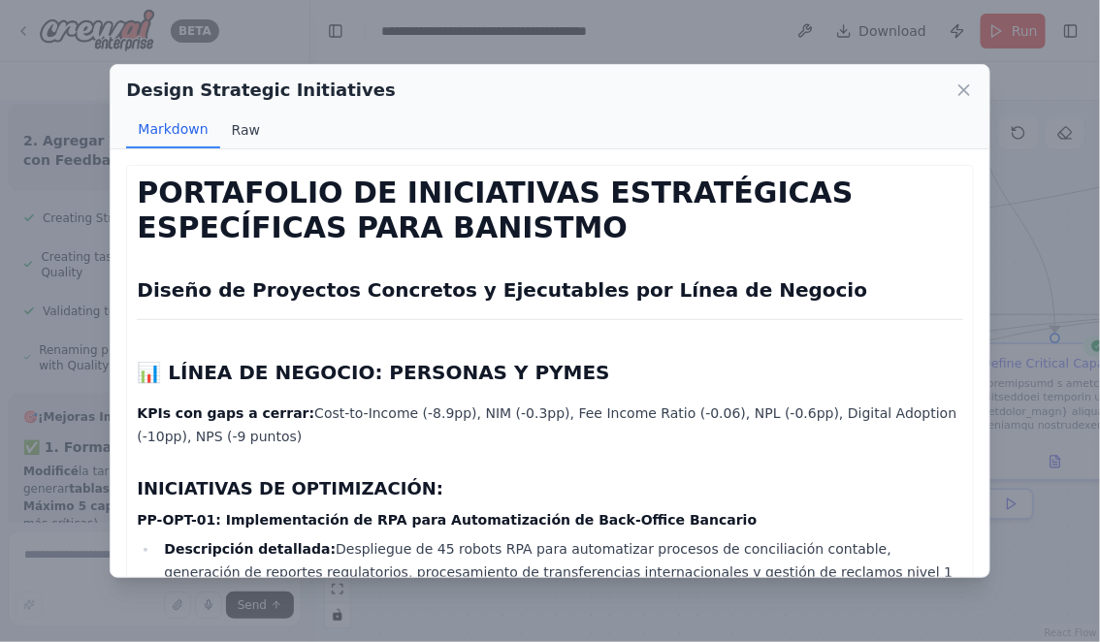
click at [250, 132] on button "Raw" at bounding box center [245, 130] width 51 height 37
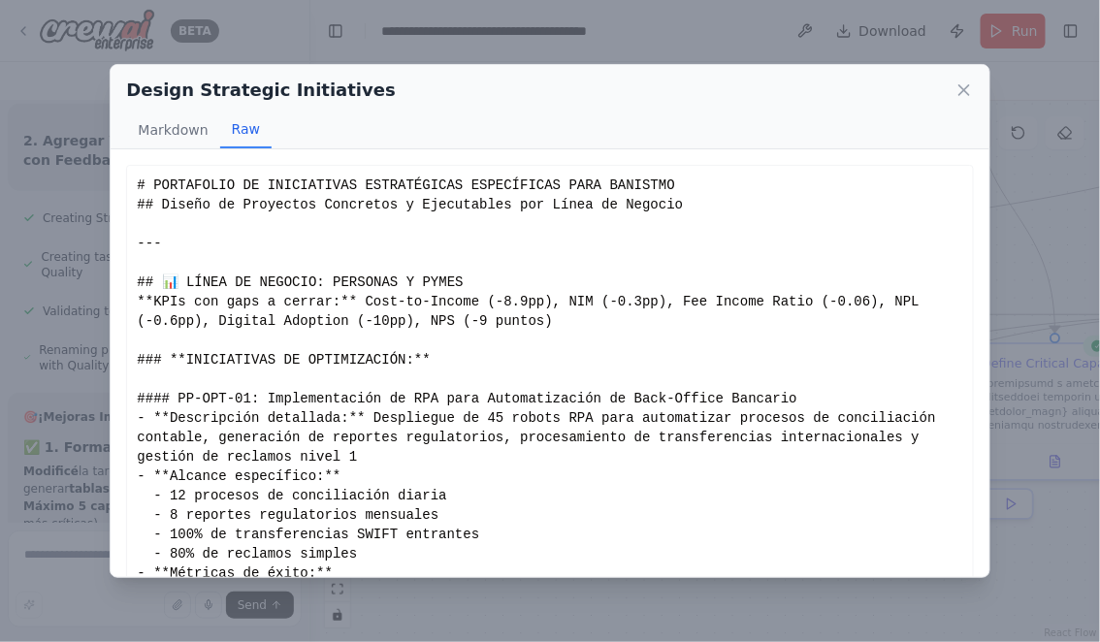
scroll to position [108, 0]
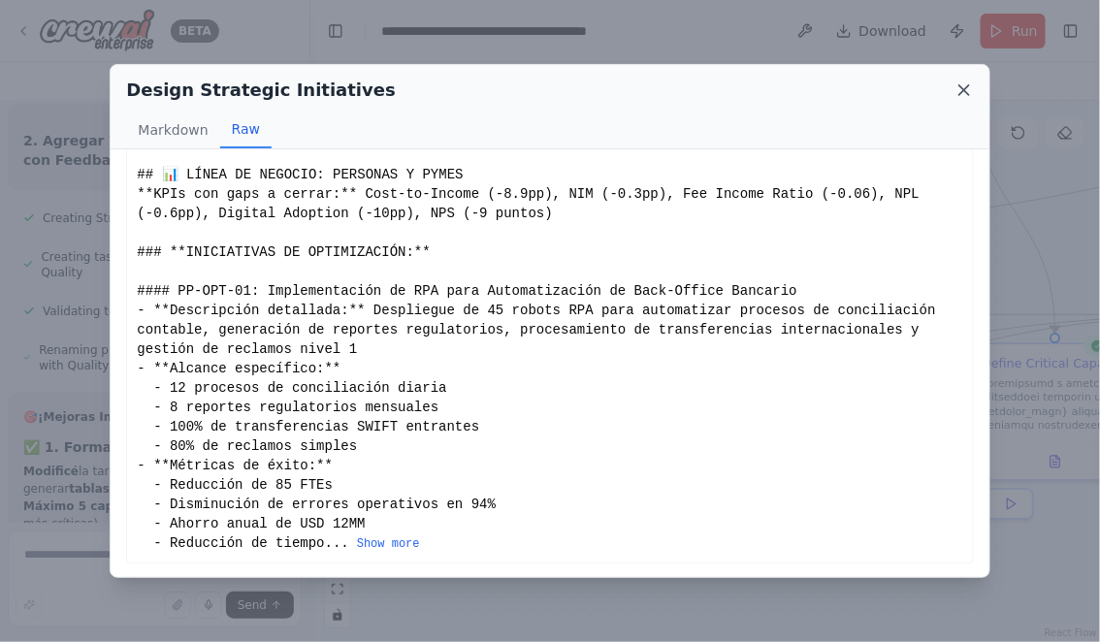
click at [967, 88] on icon at bounding box center [963, 89] width 19 height 19
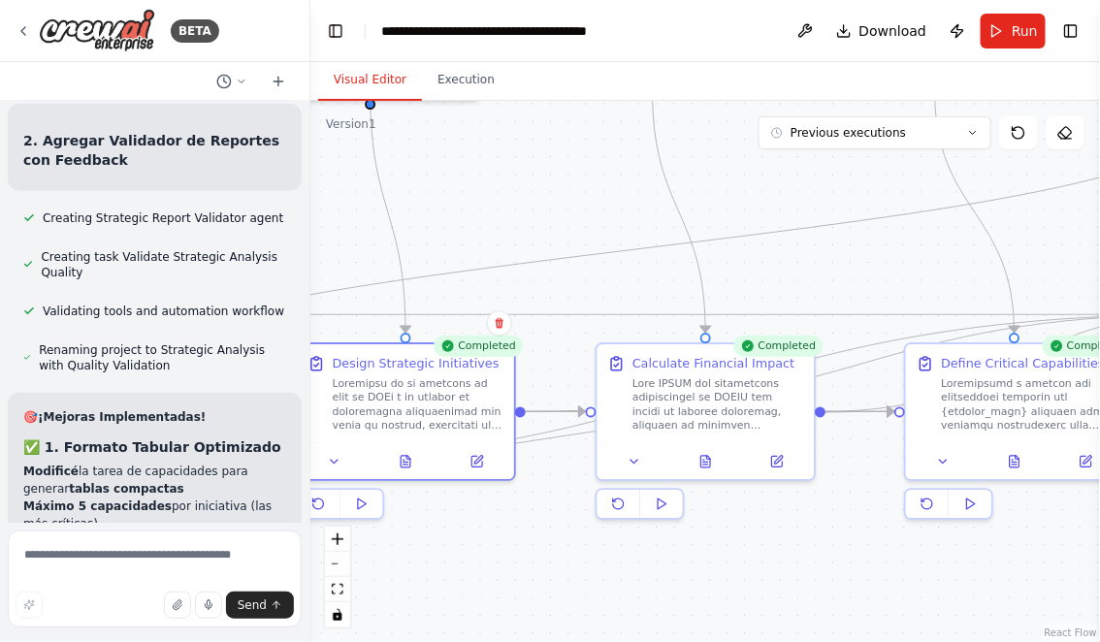
drag, startPoint x: 624, startPoint y: 552, endPoint x: 420, endPoint y: 552, distance: 204.6
click at [444, 552] on div ".deletable-edge-delete-btn { width: 20px; height: 20px; border: 0px solid #ffff…" at bounding box center [704, 371] width 789 height 541
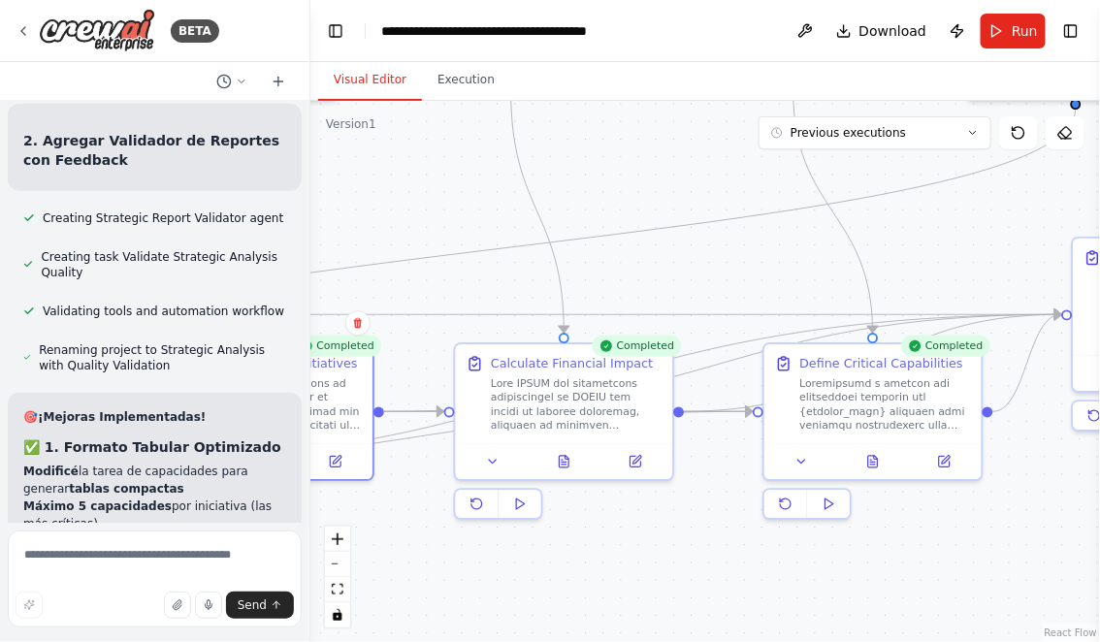
drag, startPoint x: 660, startPoint y: 527, endPoint x: 597, endPoint y: 524, distance: 63.1
click at [597, 524] on div ".deletable-edge-delete-btn { width: 20px; height: 20px; border: 0px solid #ffff…" at bounding box center [704, 371] width 789 height 541
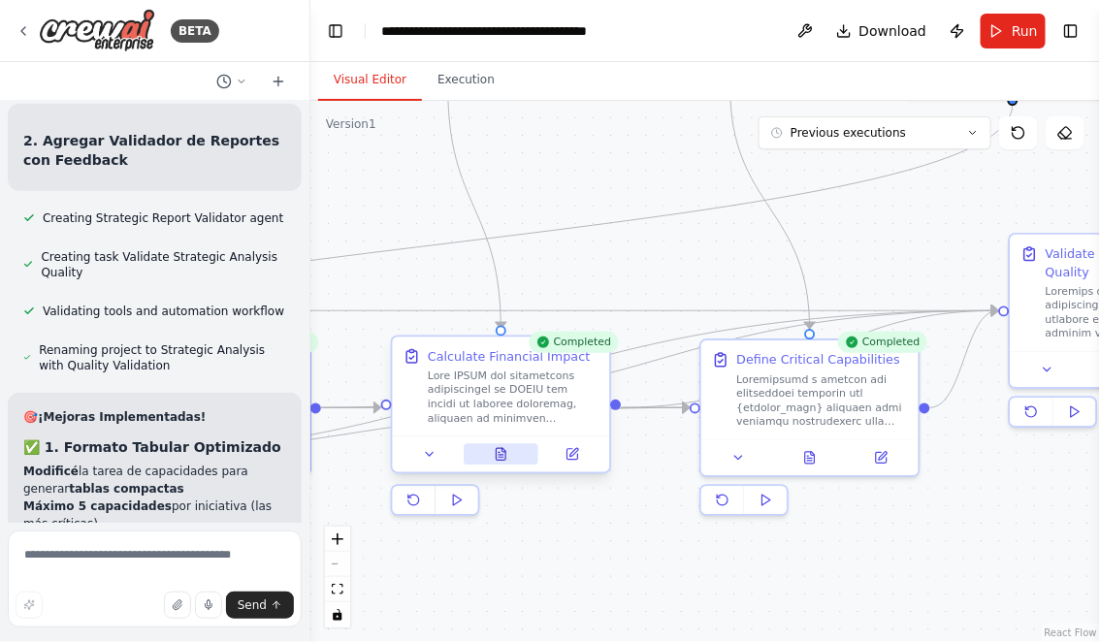
click at [501, 453] on icon at bounding box center [501, 454] width 10 height 12
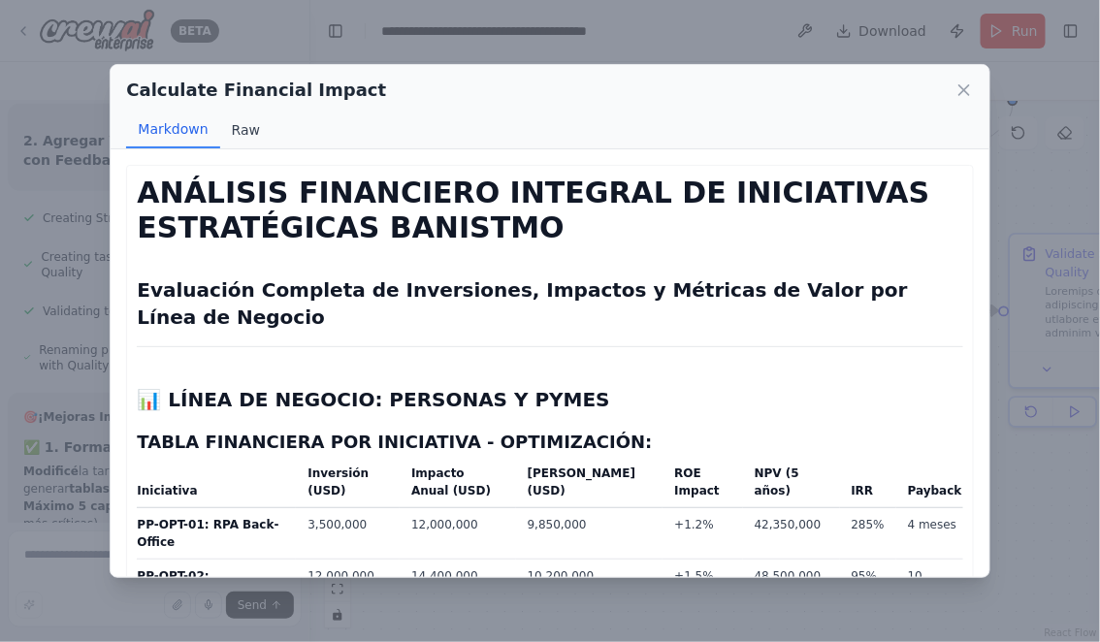
click at [247, 123] on button "Raw" at bounding box center [245, 130] width 51 height 37
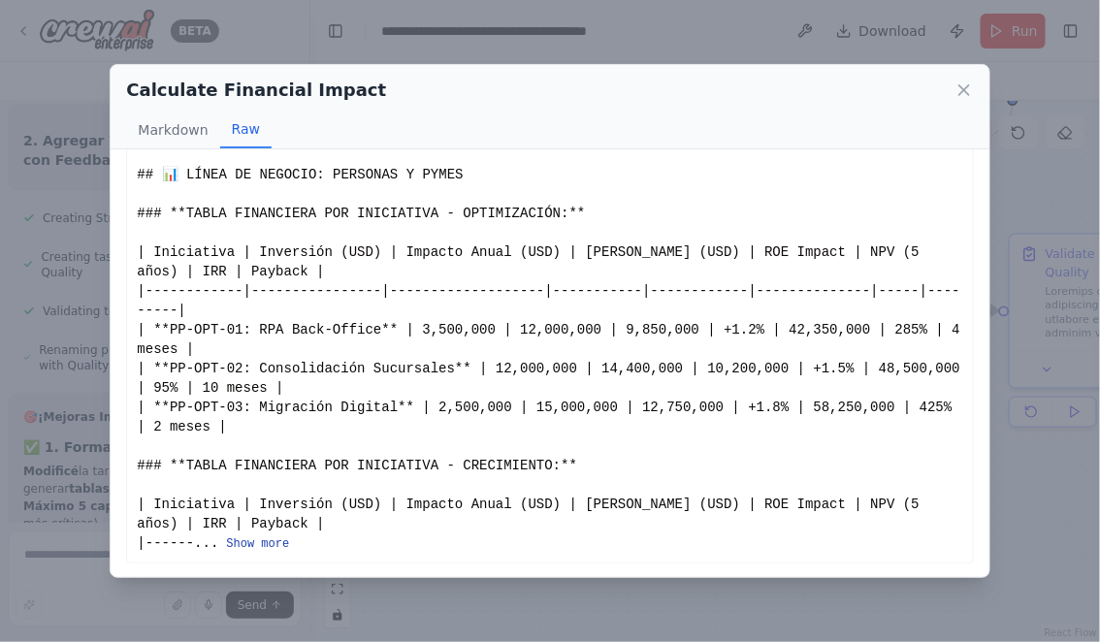
click at [244, 546] on button "Show more" at bounding box center [257, 544] width 63 height 16
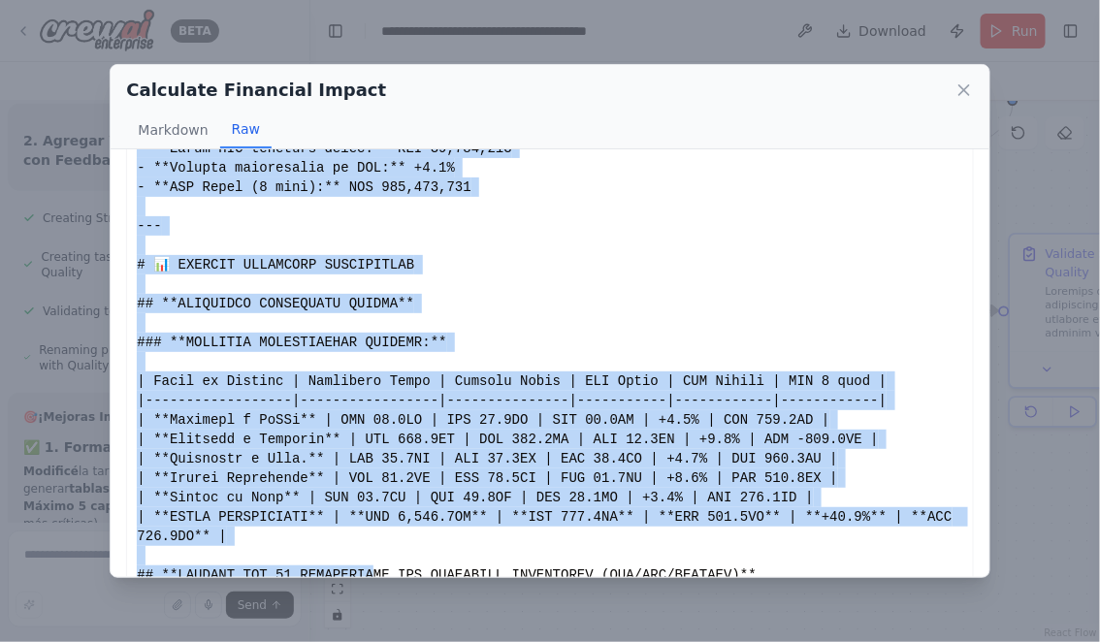
scroll to position [3695, 0]
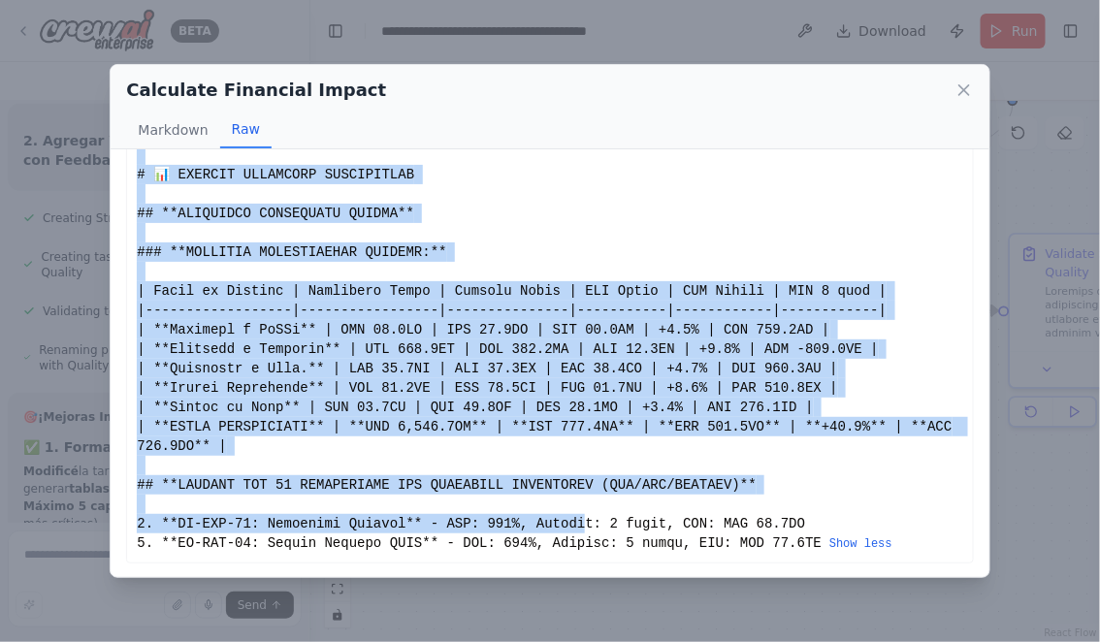
drag, startPoint x: 139, startPoint y: 182, endPoint x: 602, endPoint y: 523, distance: 575.0
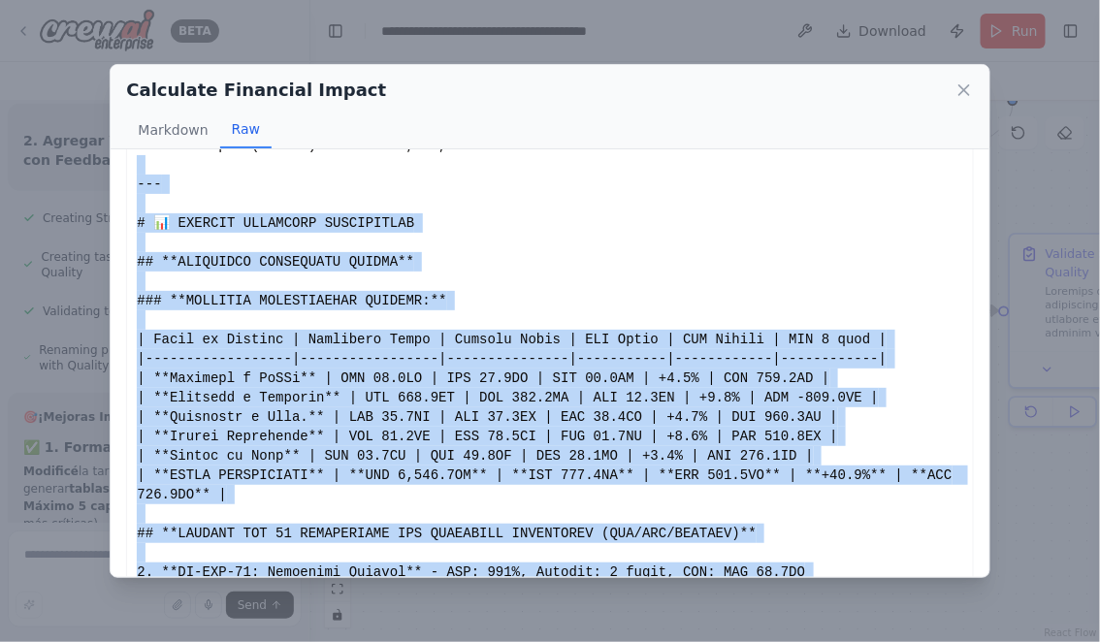
drag, startPoint x: 822, startPoint y: 545, endPoint x: 208, endPoint y: 153, distance: 728.1
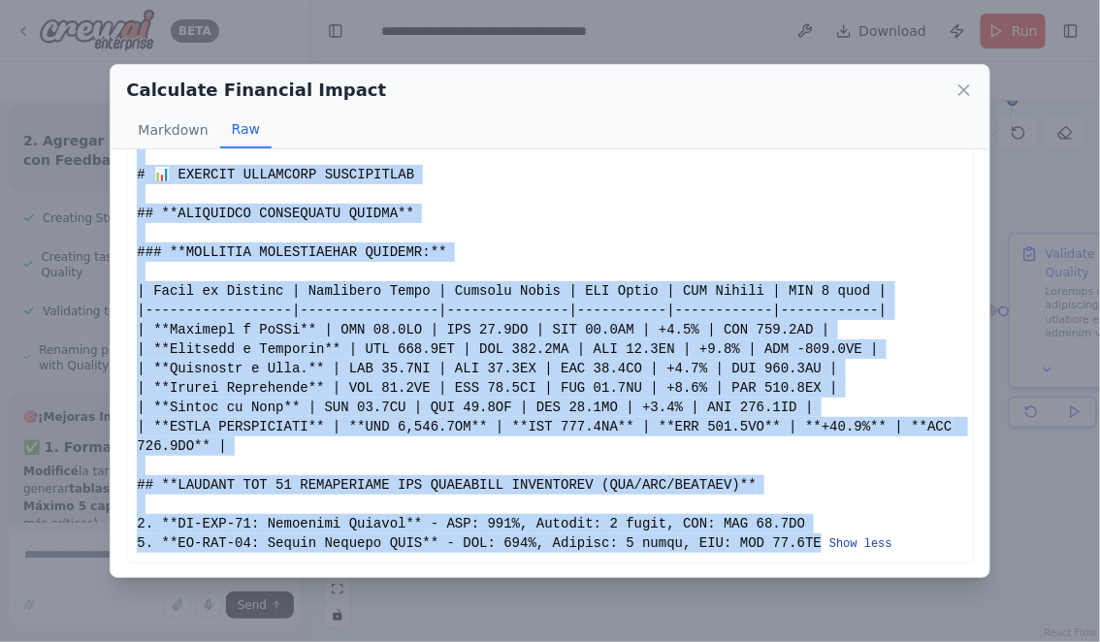
drag, startPoint x: 138, startPoint y: 184, endPoint x: 831, endPoint y: 541, distance: 779.7
copy div "# ANÁLISIS FINANCIERO INTEGRAL DE INICIATIVAS ESTRATÉGICAS BANISTMO ## Evaluaci…"
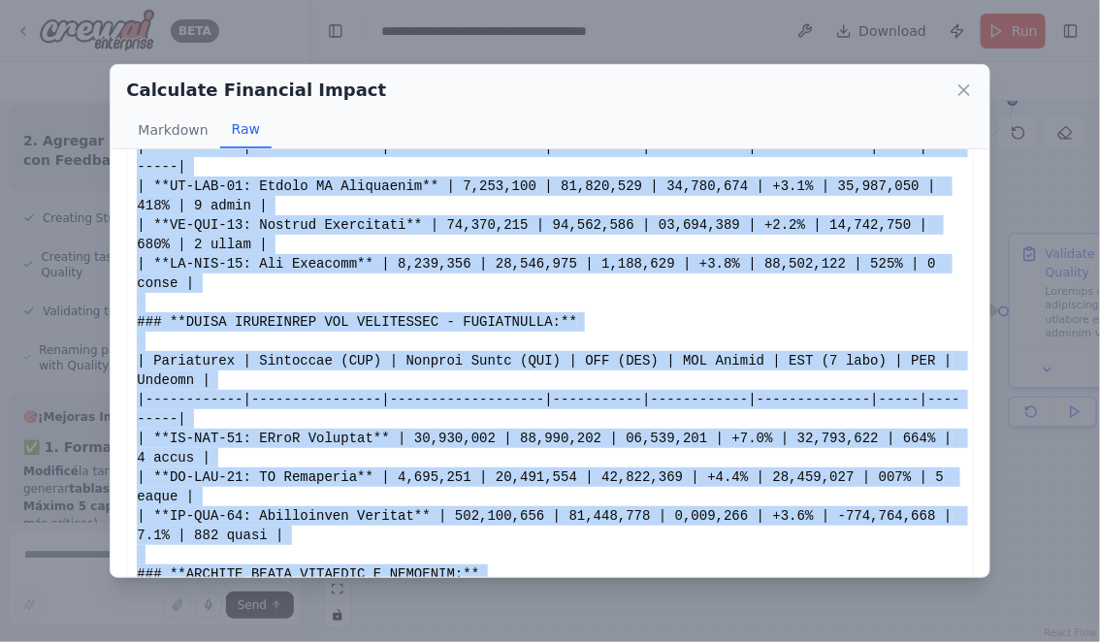
scroll to position [0, 0]
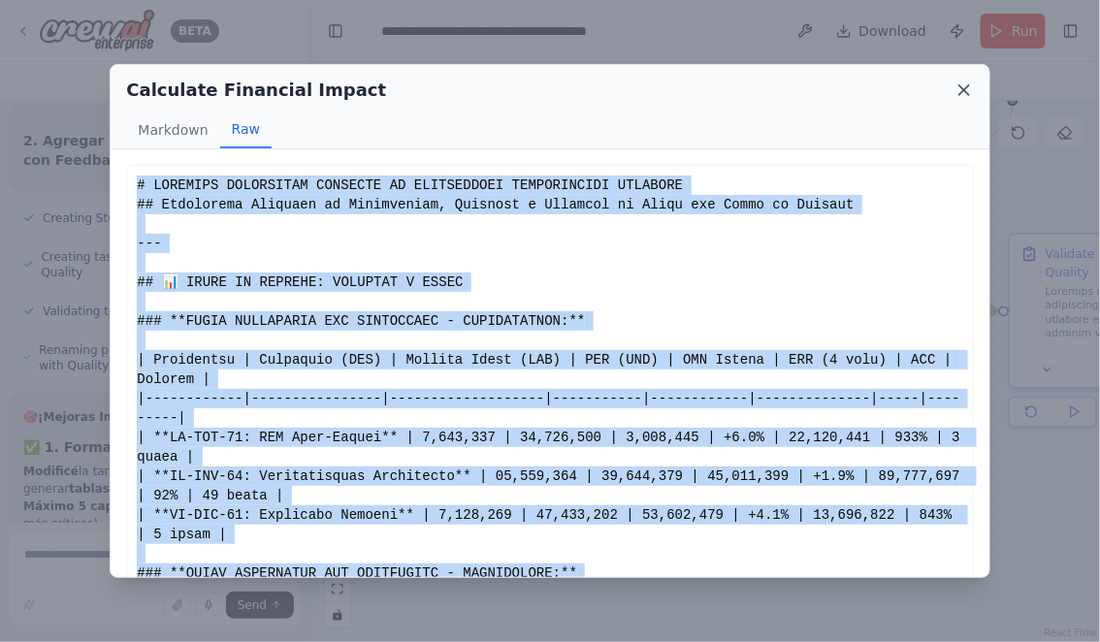
click at [963, 89] on icon at bounding box center [964, 90] width 10 height 10
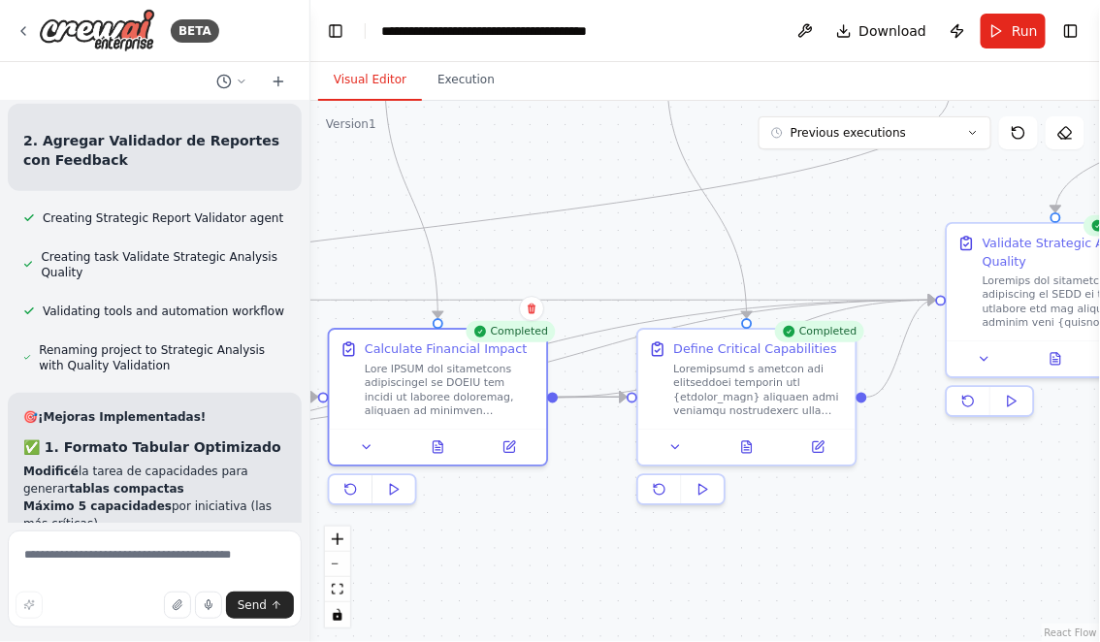
drag, startPoint x: 631, startPoint y: 284, endPoint x: 512, endPoint y: 243, distance: 126.0
click at [516, 243] on div ".deletable-edge-delete-btn { width: 20px; height: 20px; border: 0px solid #ffff…" at bounding box center [704, 371] width 789 height 541
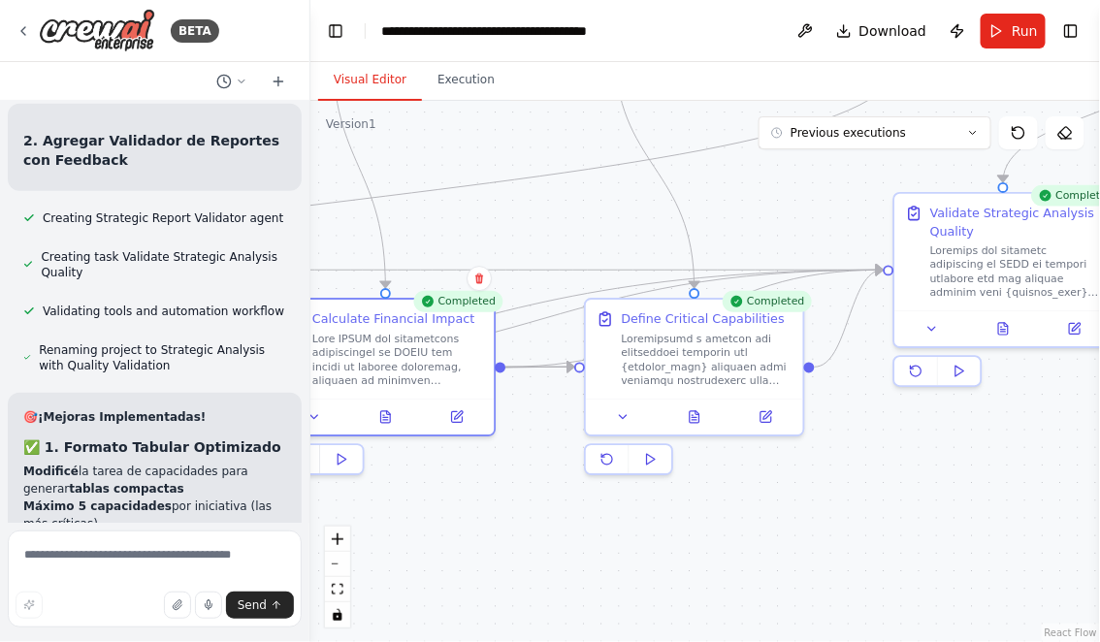
drag, startPoint x: 864, startPoint y: 448, endPoint x: 707, endPoint y: 448, distance: 157.1
click at [713, 448] on div ".deletable-edge-delete-btn { width: 20px; height: 20px; border: 0px solid #ffff…" at bounding box center [704, 371] width 789 height 541
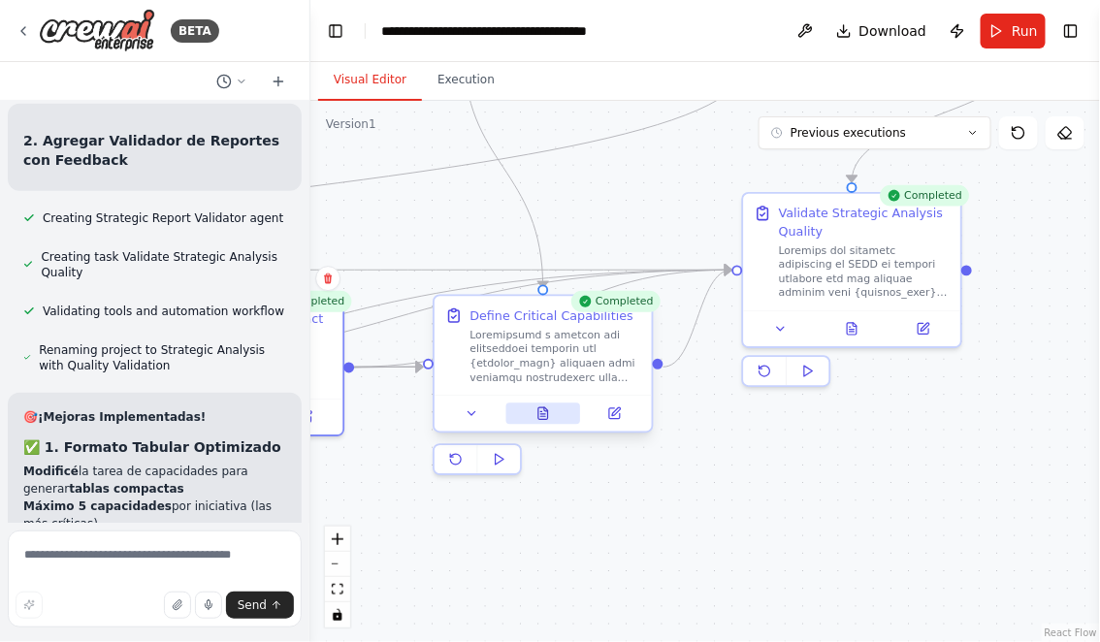
click at [544, 413] on icon at bounding box center [543, 413] width 15 height 15
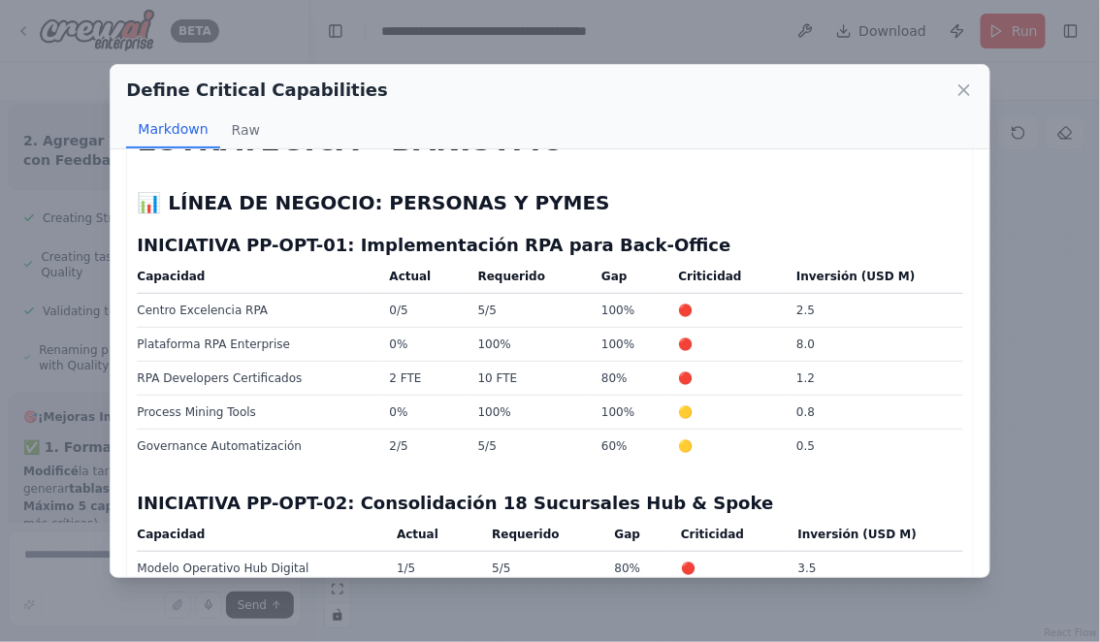
scroll to position [107, 0]
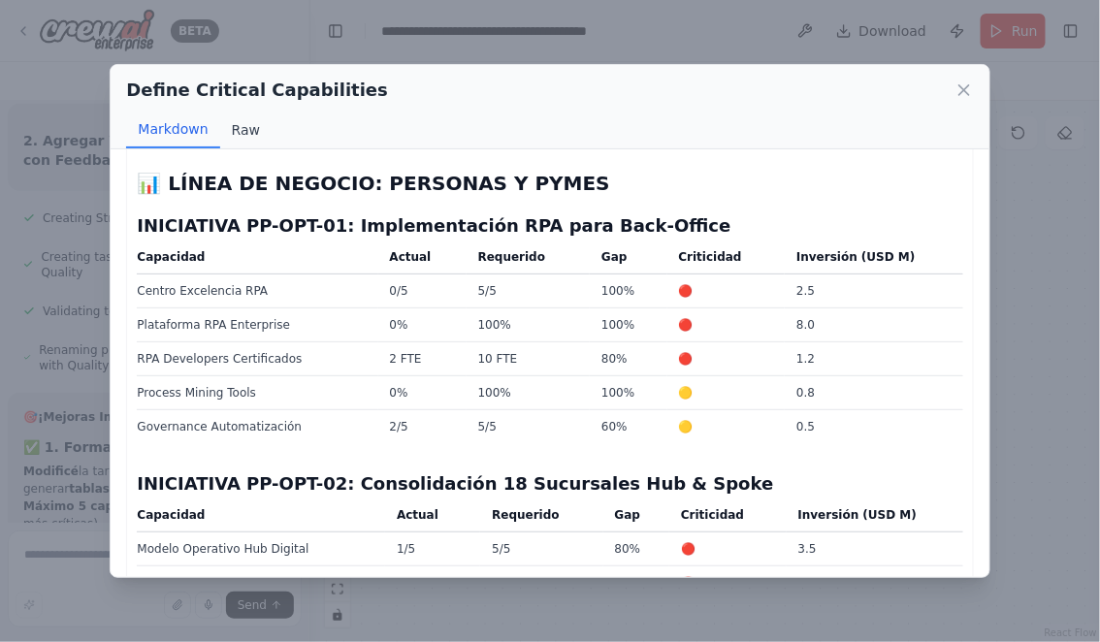
click at [232, 120] on button "Raw" at bounding box center [245, 130] width 51 height 37
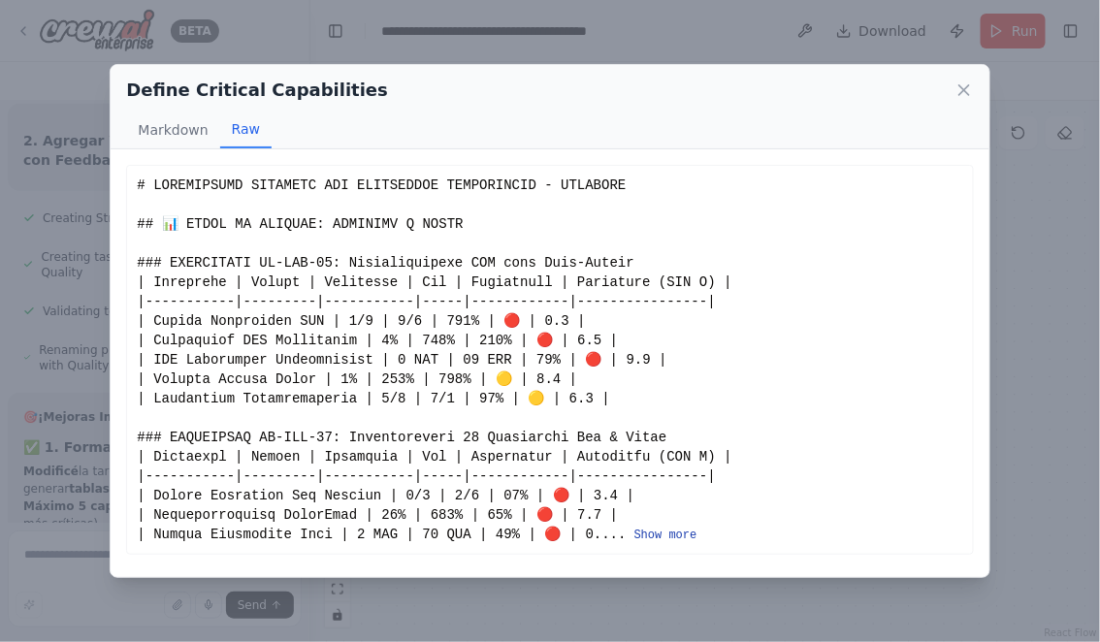
click at [670, 529] on button "Show more" at bounding box center [665, 535] width 63 height 16
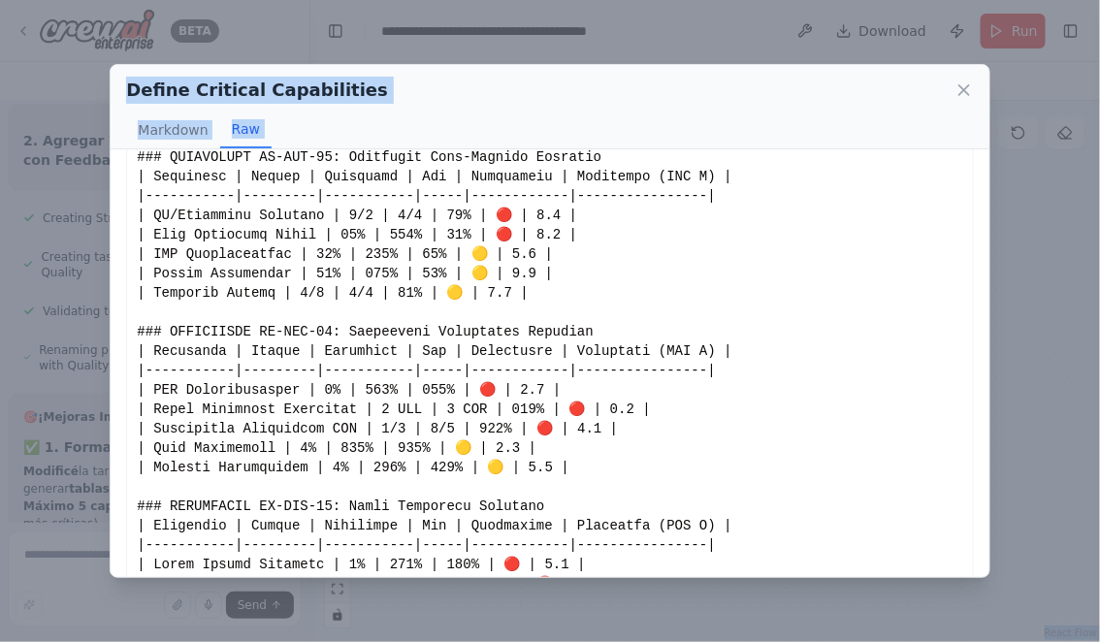
scroll to position [2823, 0]
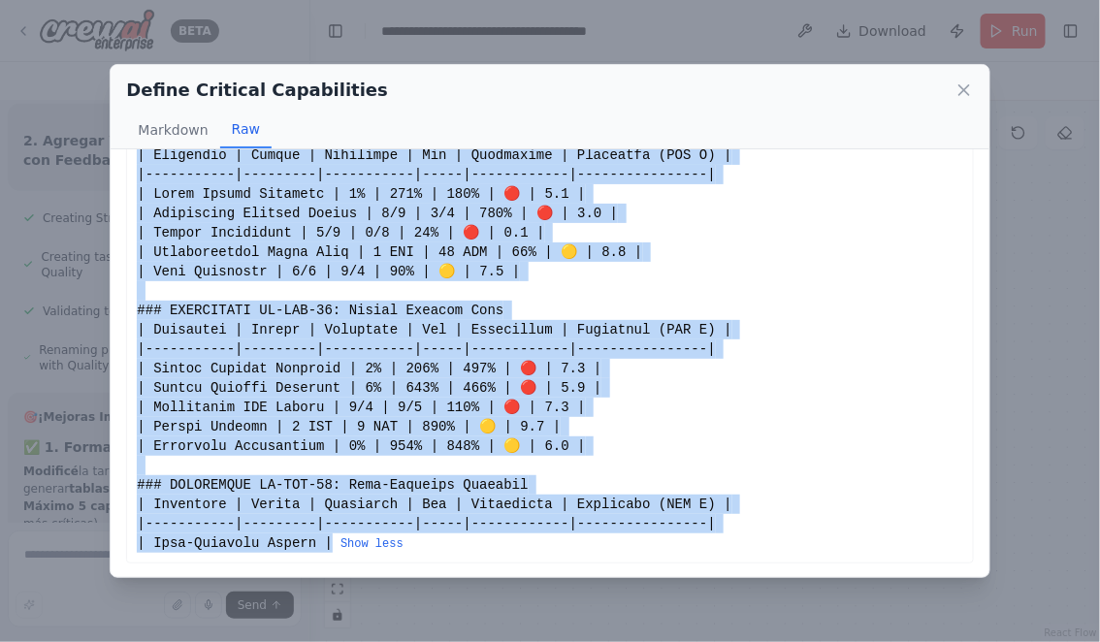
drag, startPoint x: 137, startPoint y: 184, endPoint x: 333, endPoint y: 544, distance: 409.6
copy div "# CAPACIDADES CRÍTICAS POR INICIATIVA ESTRATÉGICA - BANISTMO ## 📊 LÍNEA DE NEGO…"
click at [964, 93] on icon at bounding box center [963, 89] width 19 height 19
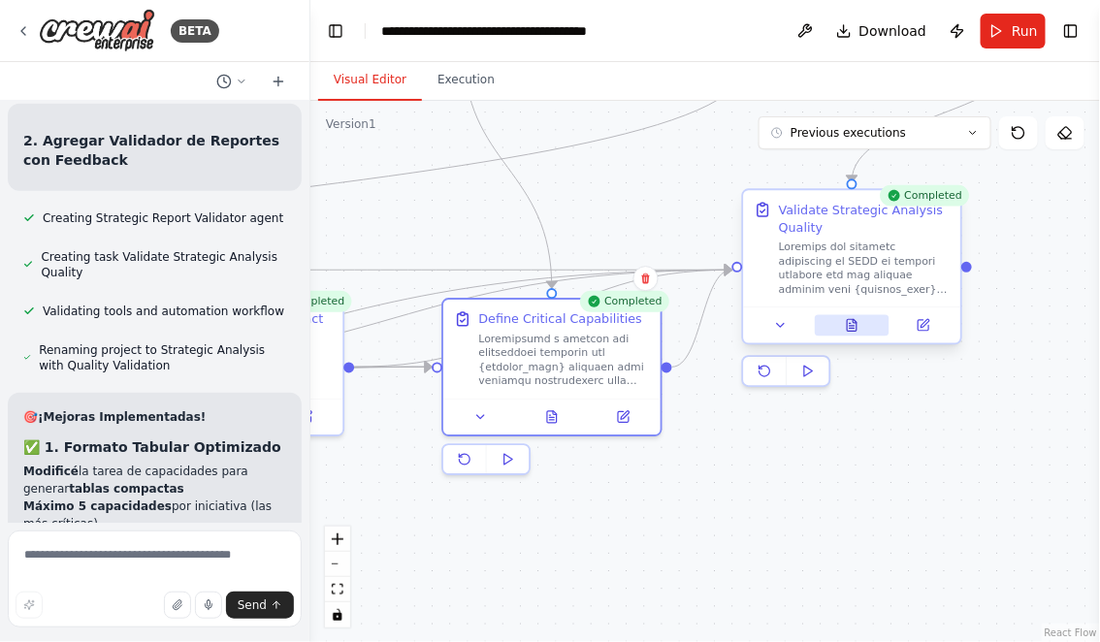
click at [855, 322] on icon at bounding box center [852, 325] width 10 height 12
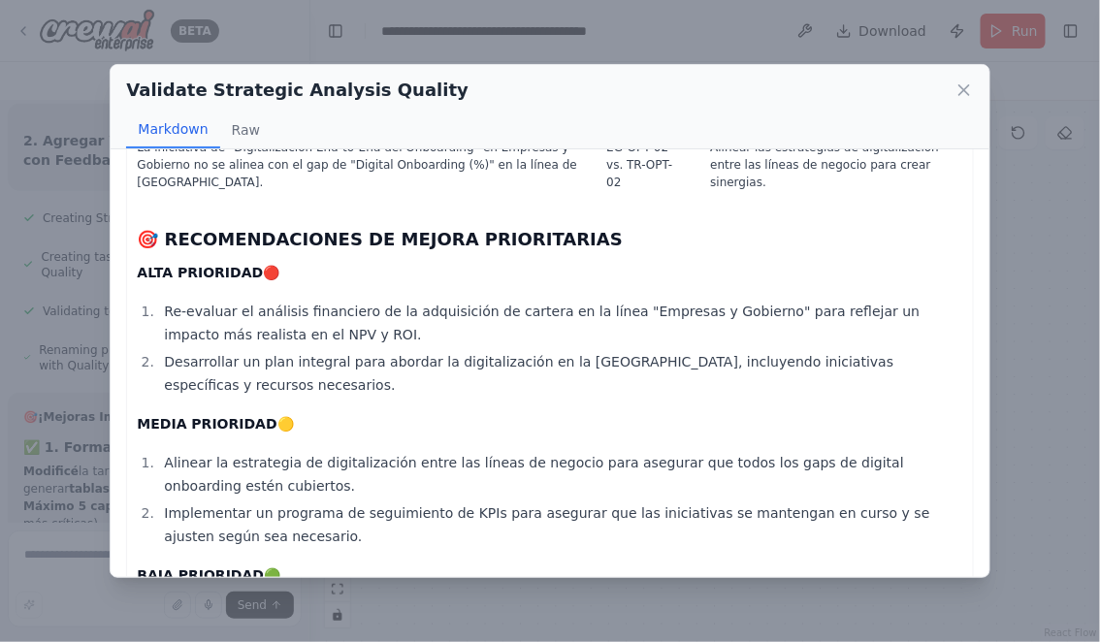
scroll to position [510, 0]
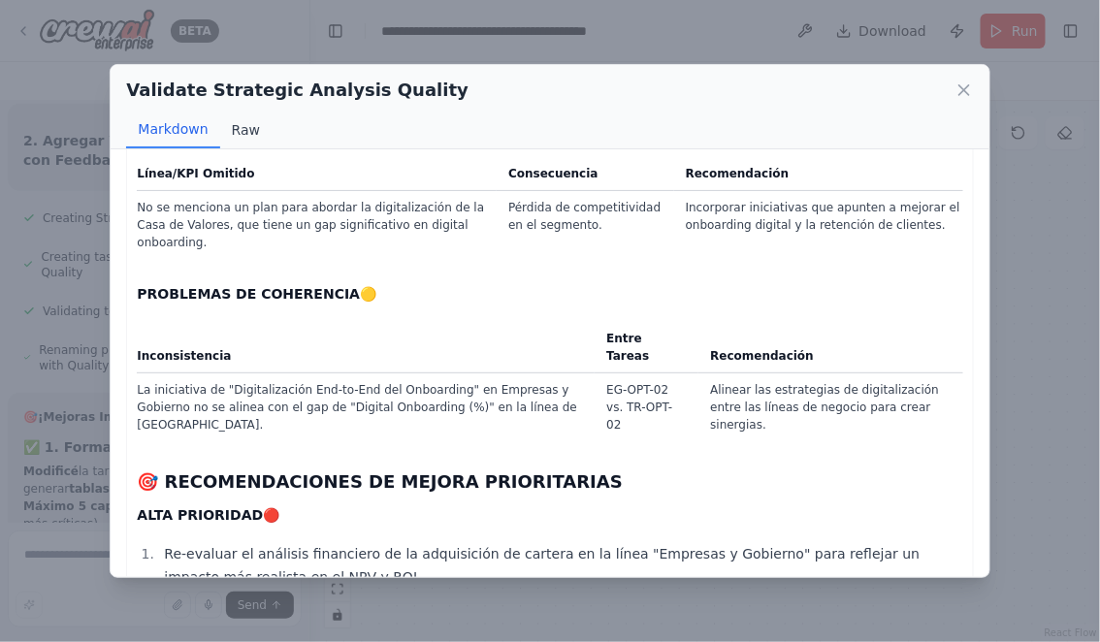
click at [229, 129] on button "Raw" at bounding box center [245, 130] width 51 height 37
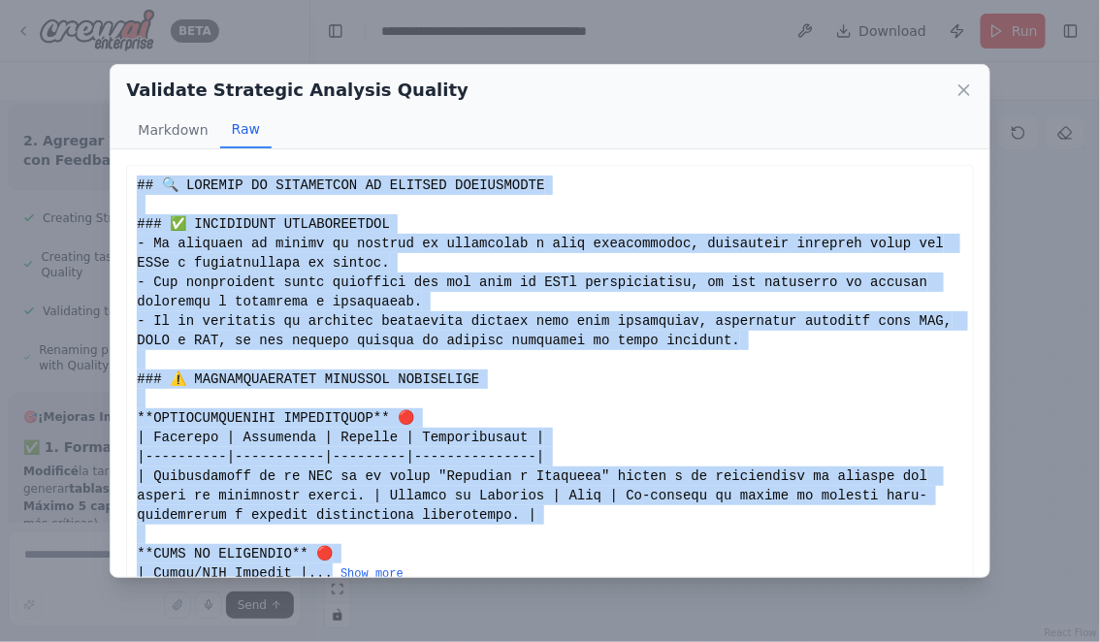
scroll to position [30, 0]
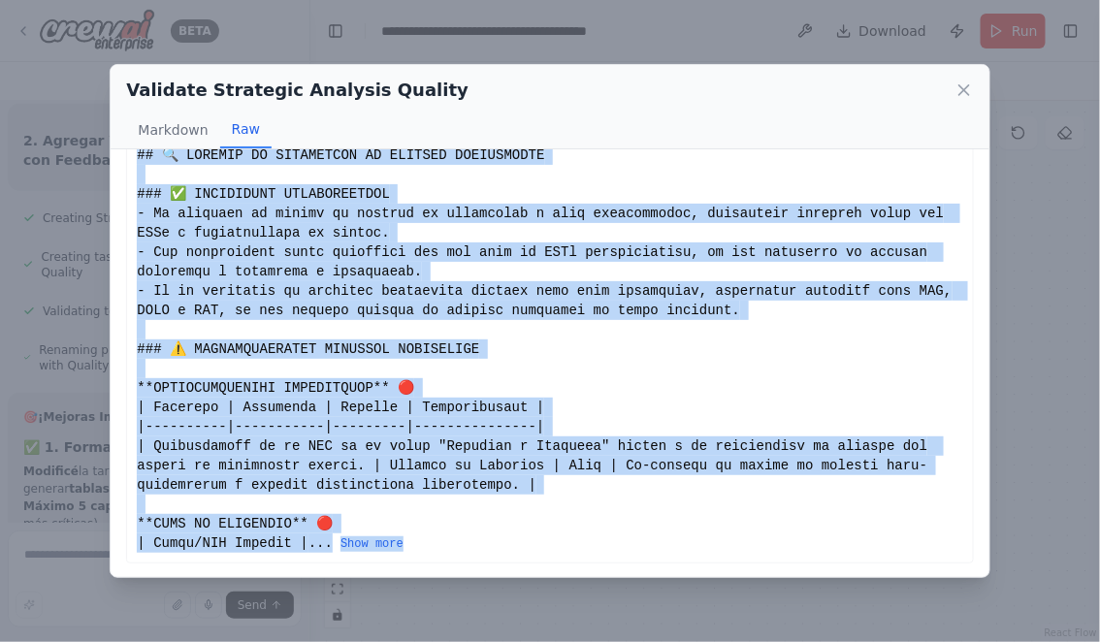
drag, startPoint x: 137, startPoint y: 185, endPoint x: 446, endPoint y: 542, distance: 472.2
click at [446, 542] on div "... Show more" at bounding box center [549, 348] width 825 height 407
click at [392, 540] on button "Show more" at bounding box center [371, 544] width 63 height 16
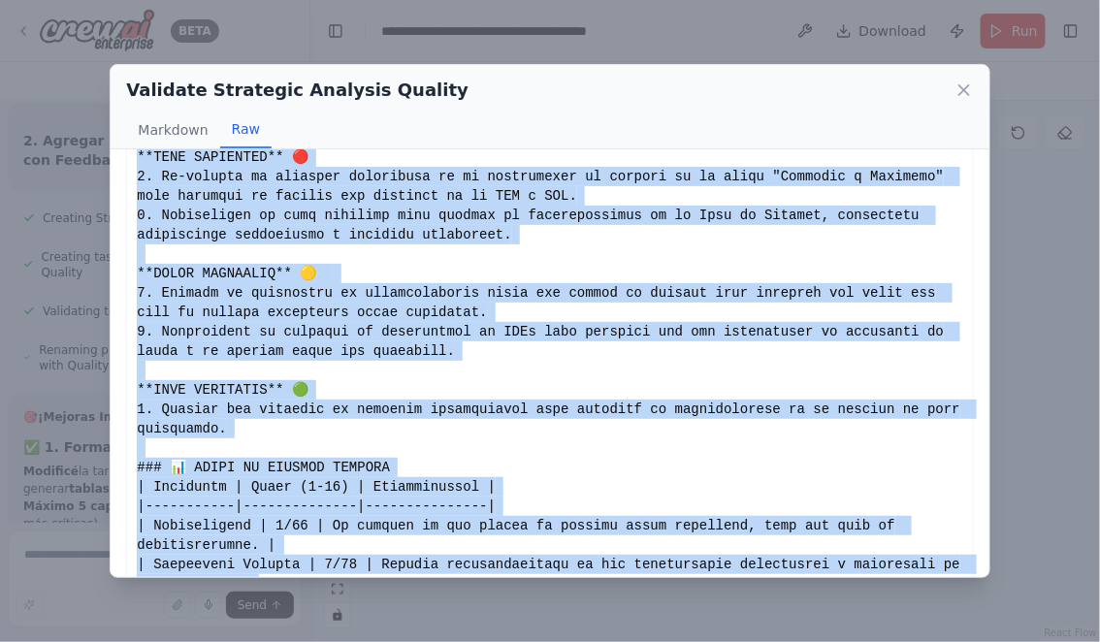
scroll to position [1038, 0]
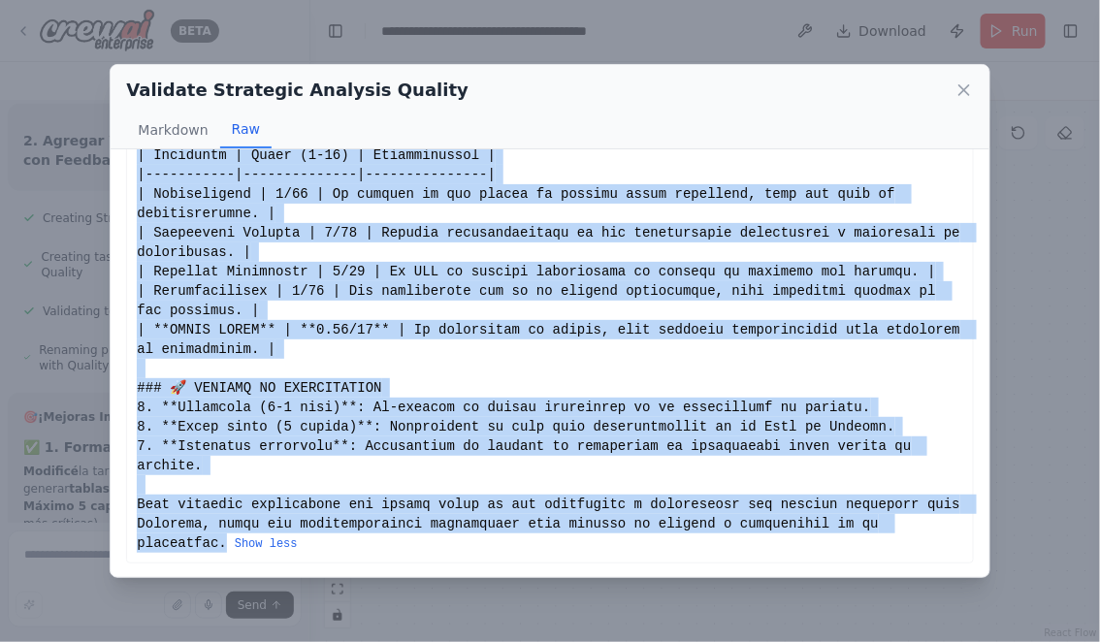
copy div "## 🔍 REPORTE DE VALIDACIÓN DE CALIDAD ESTRATÉGICA ### ✅ FORTALEZAS IDENTIFICADA…"
click at [963, 86] on icon at bounding box center [963, 89] width 19 height 19
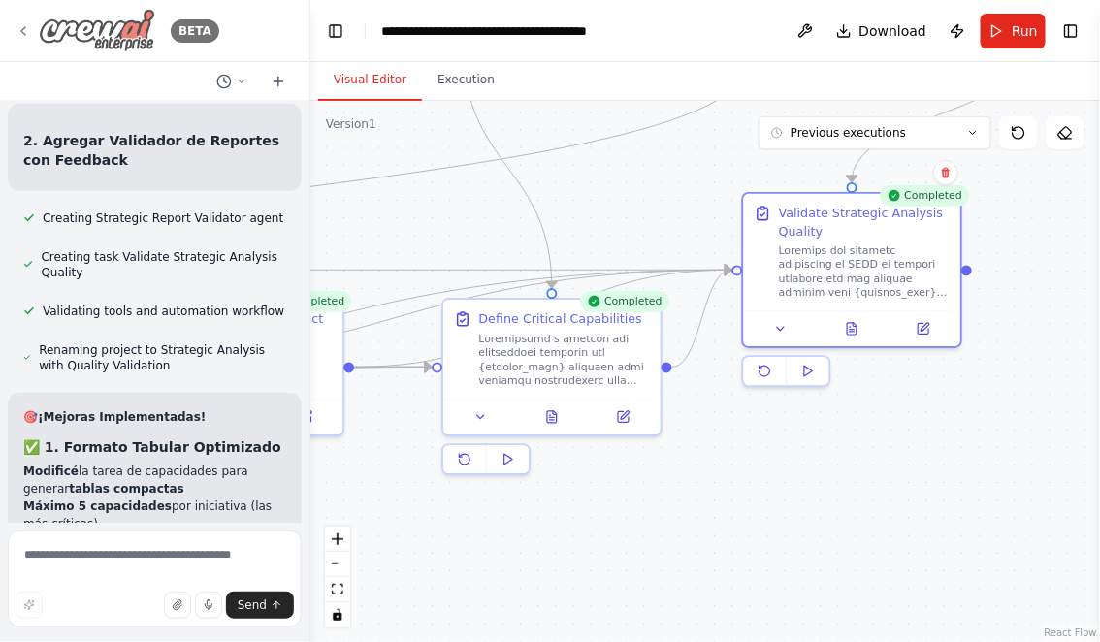
click at [23, 27] on icon at bounding box center [23, 31] width 4 height 8
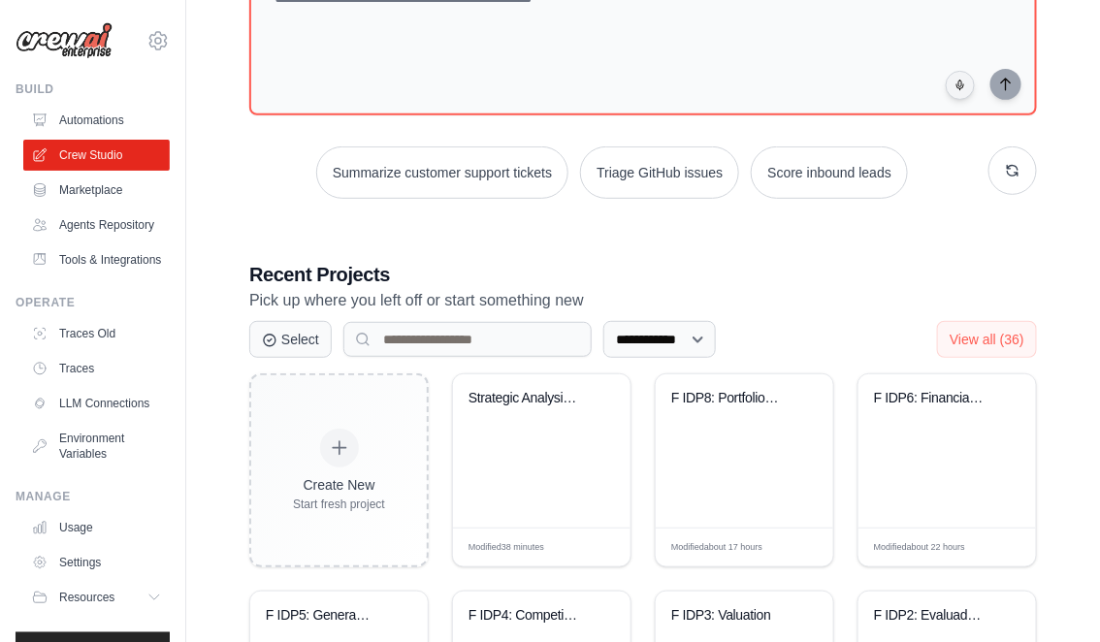
scroll to position [170, 0]
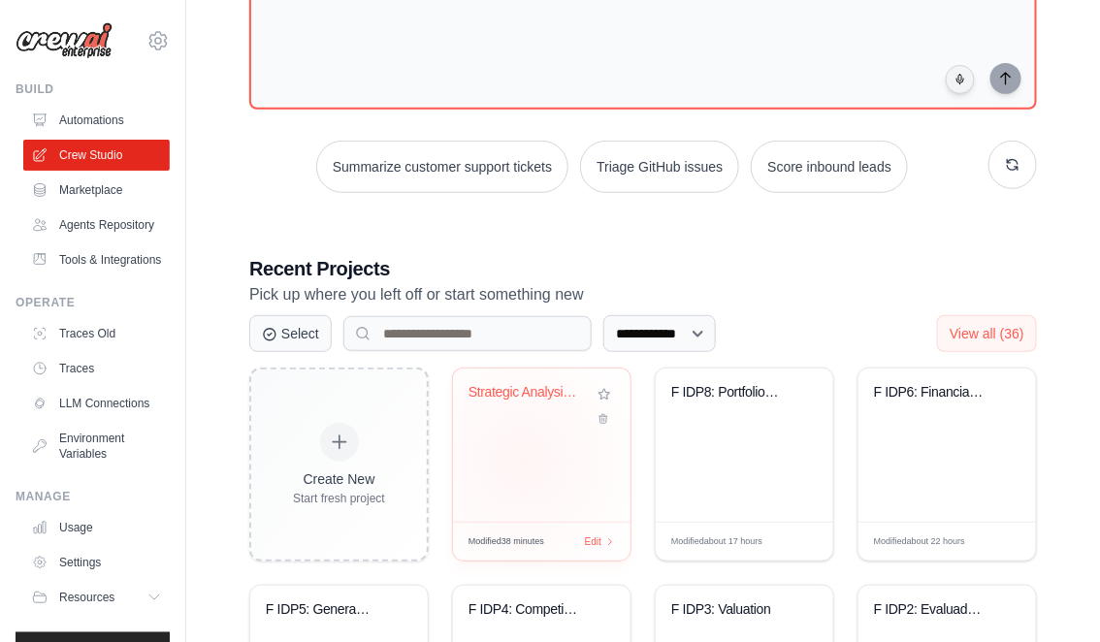
click at [523, 460] on div "Strategic Analysis with Quality Val..." at bounding box center [541, 444] width 177 height 153
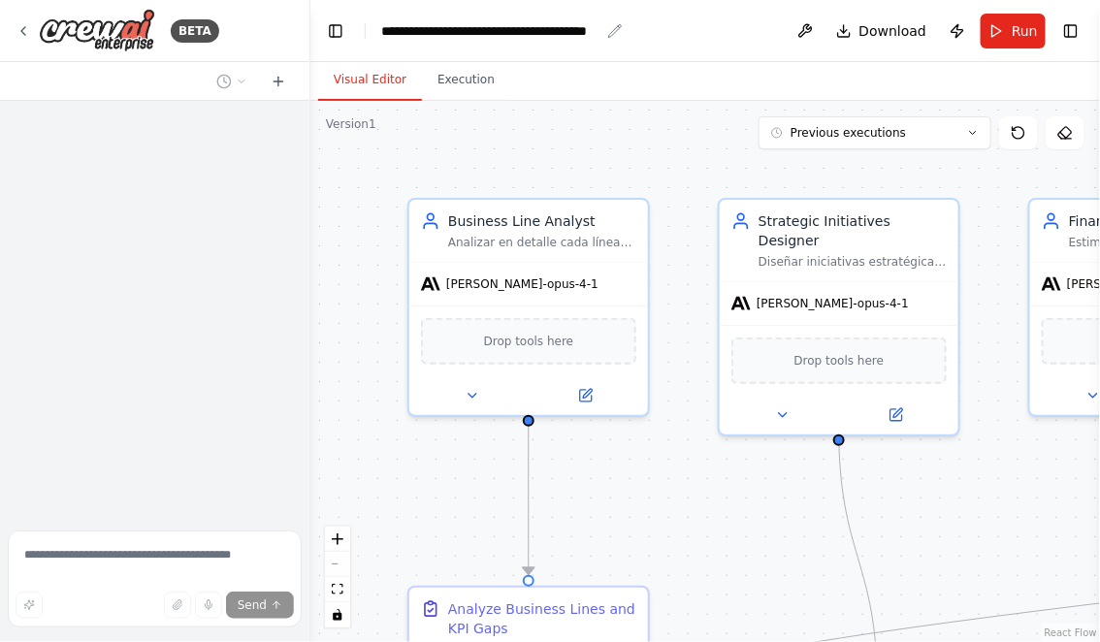
click at [381, 29] on div "**********" at bounding box center [490, 30] width 218 height 19
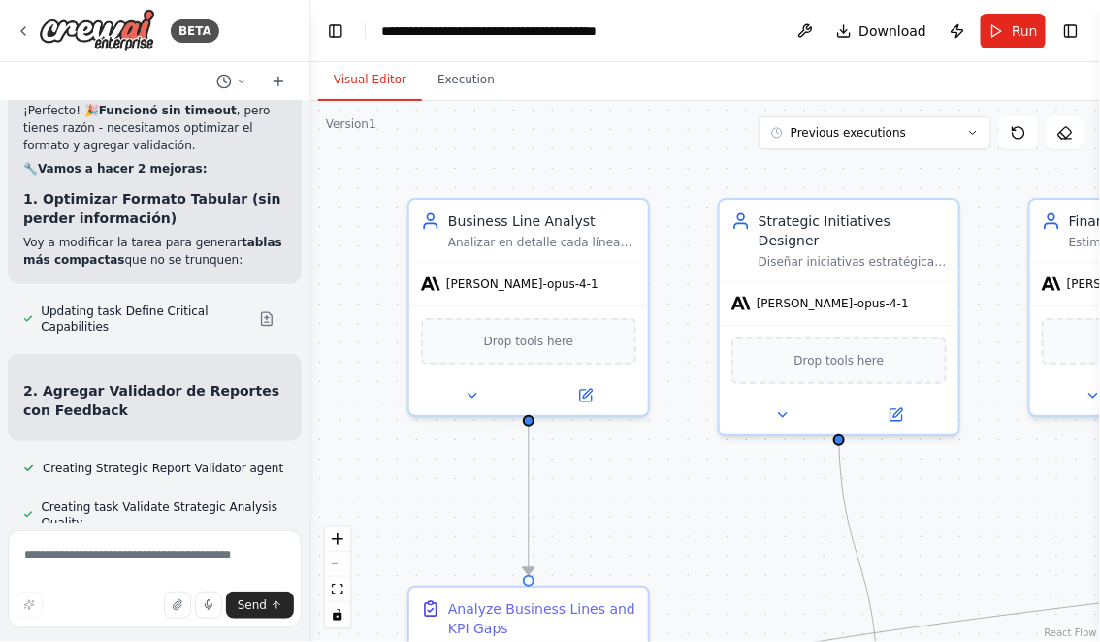
scroll to position [22389, 0]
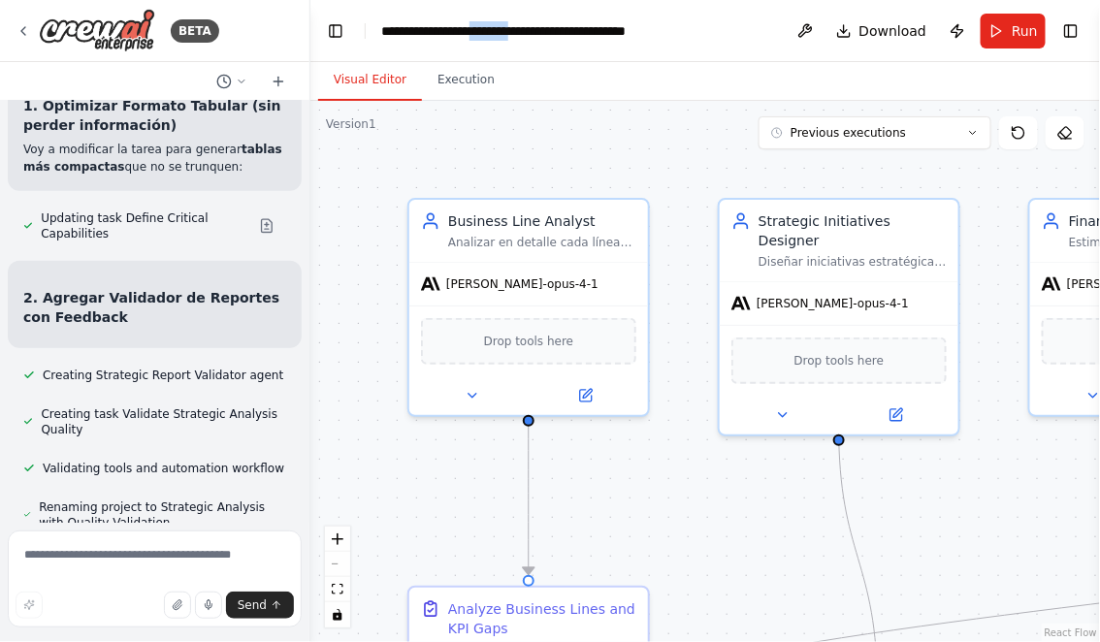
drag, startPoint x: 492, startPoint y: 30, endPoint x: 543, endPoint y: 31, distance: 51.4
click at [543, 31] on div "**********" at bounding box center [535, 30] width 309 height 19
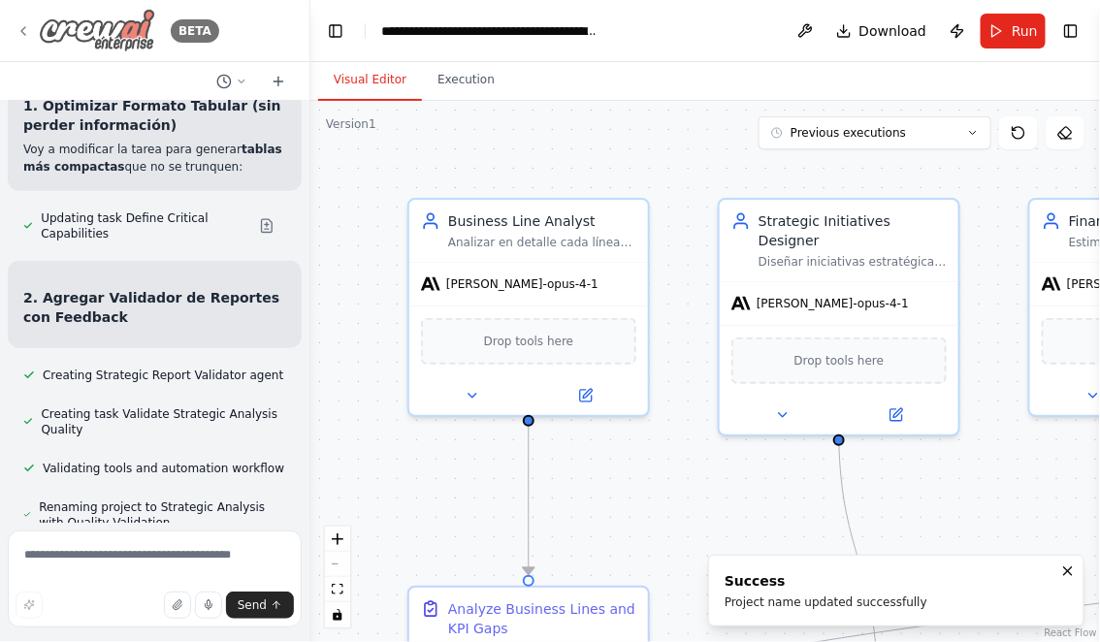
click at [21, 29] on icon at bounding box center [23, 31] width 4 height 8
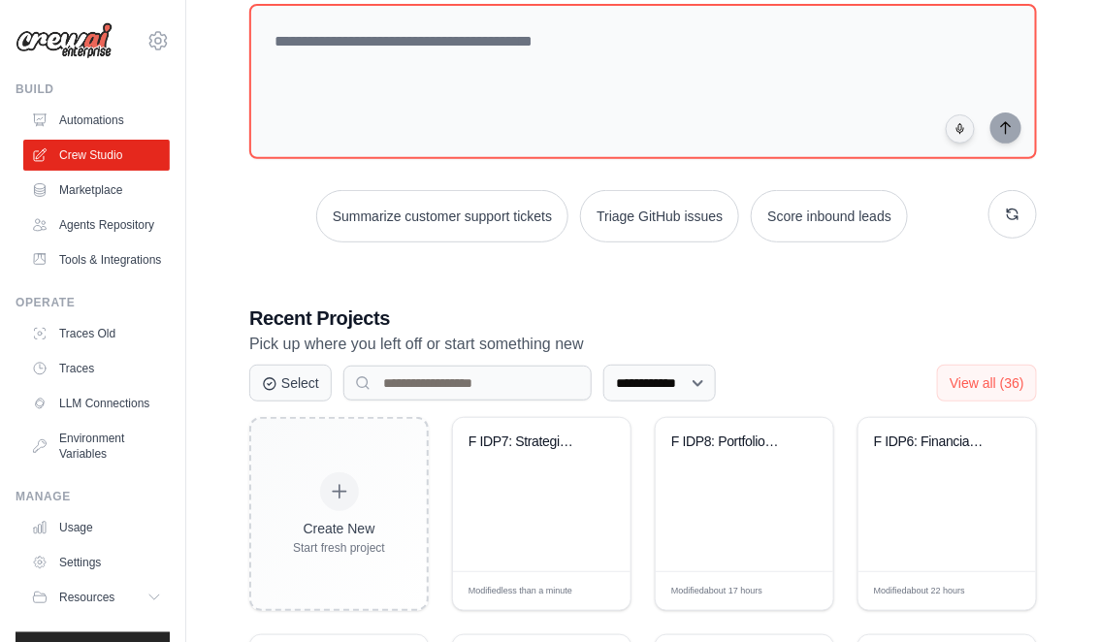
scroll to position [198, 0]
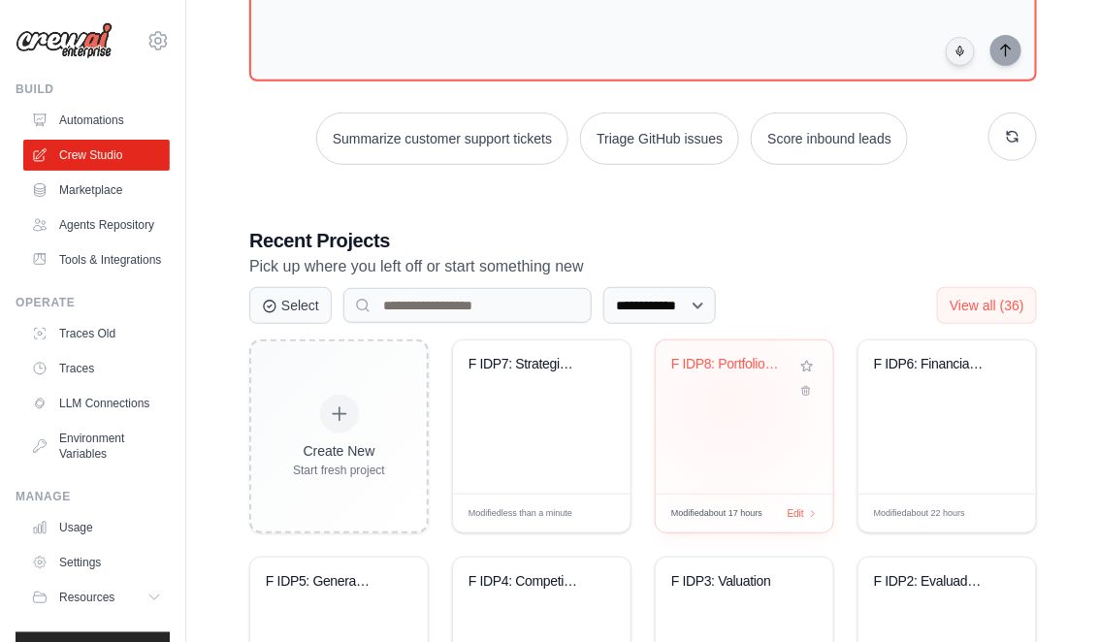
click at [729, 403] on div "F IDP8: Portfolio Optimization Fina..." at bounding box center [743, 416] width 177 height 153
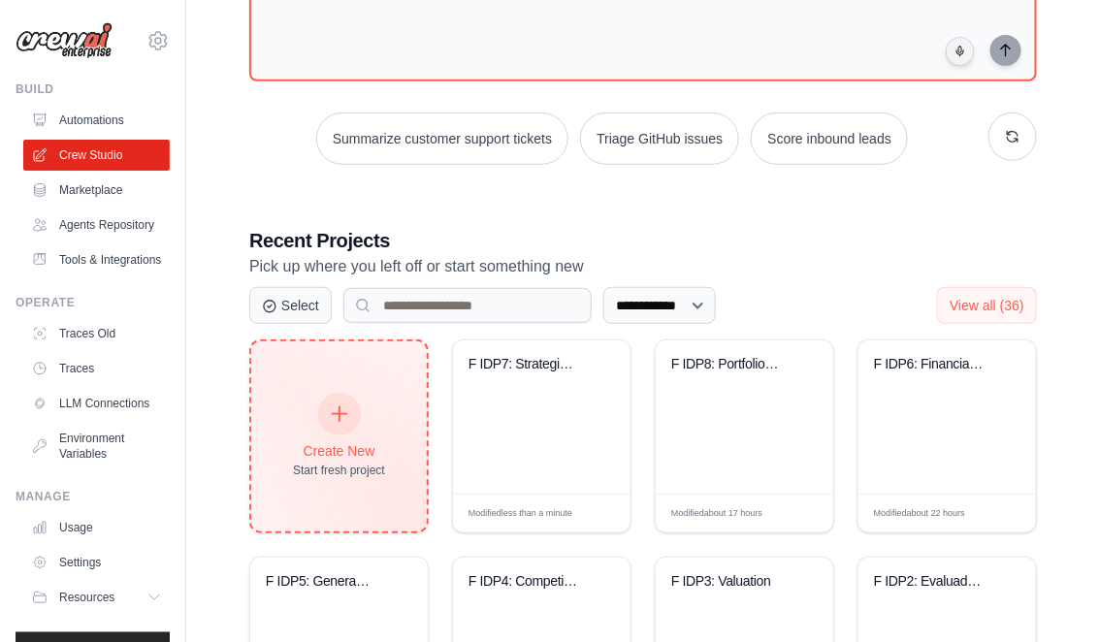
click at [352, 406] on div at bounding box center [339, 414] width 43 height 43
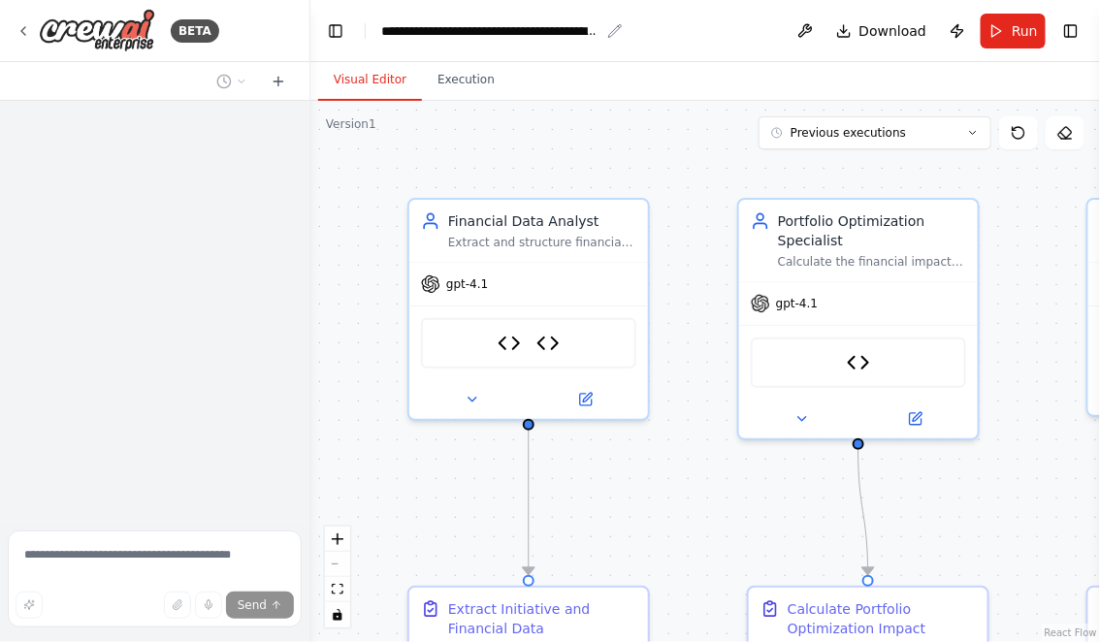
click at [421, 31] on div "**********" at bounding box center [490, 30] width 218 height 19
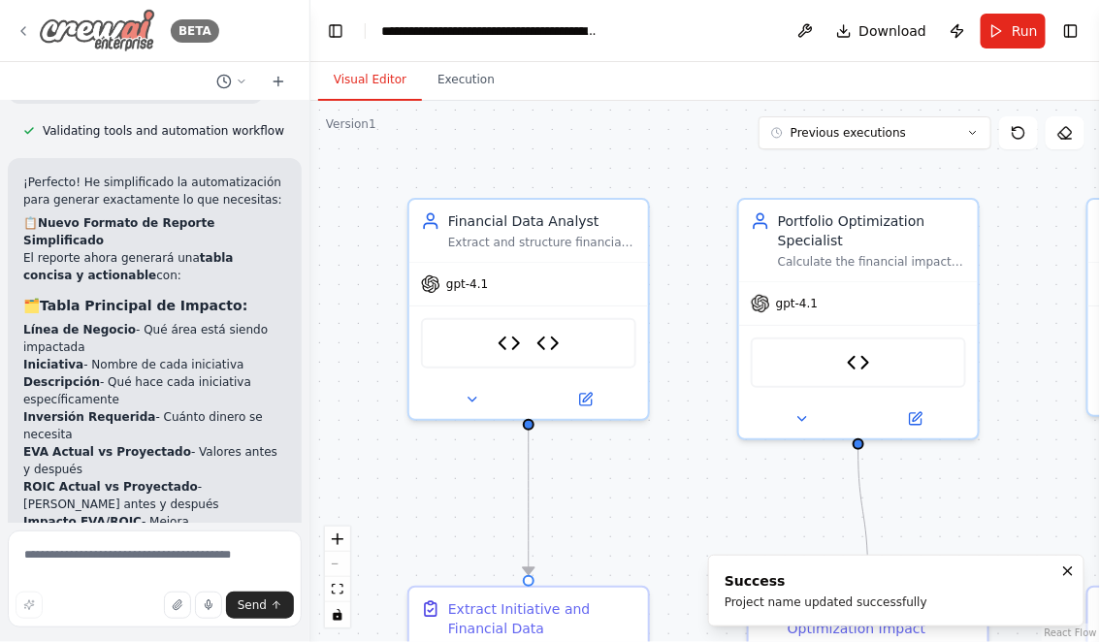
click at [27, 32] on icon at bounding box center [24, 31] width 16 height 16
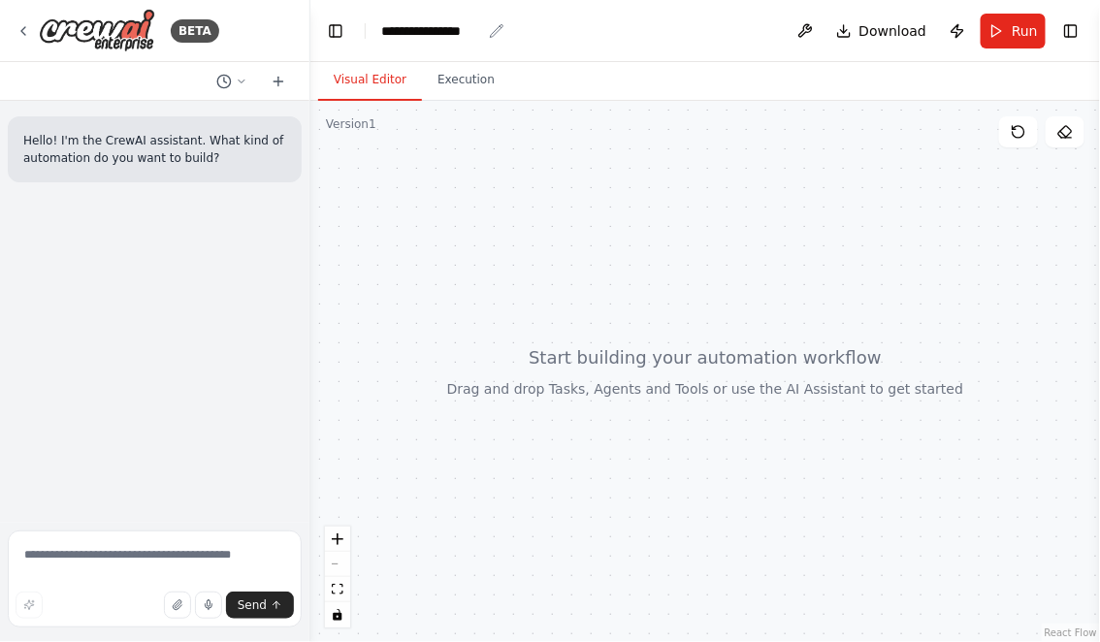
click at [386, 34] on div "**********" at bounding box center [431, 30] width 100 height 19
click at [228, 294] on div "Hello! I'm the CrewAI assistant. What kind of automation do you want to build?" at bounding box center [154, 312] width 309 height 422
click at [176, 560] on textarea at bounding box center [155, 578] width 294 height 97
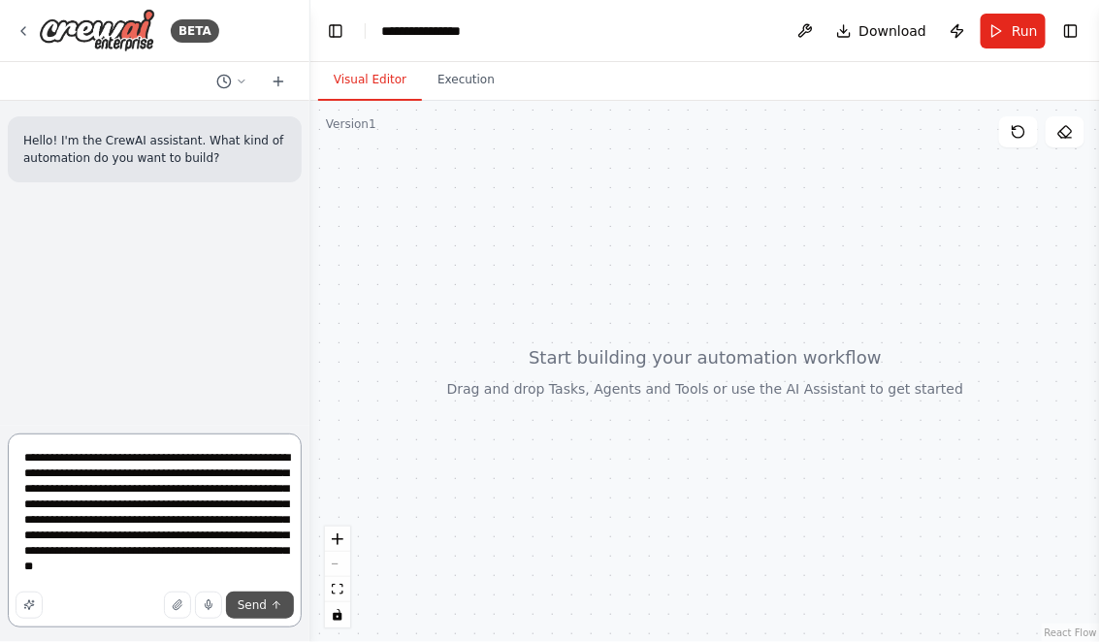
type textarea "**********"
click at [252, 607] on span "Send" at bounding box center [252, 605] width 29 height 16
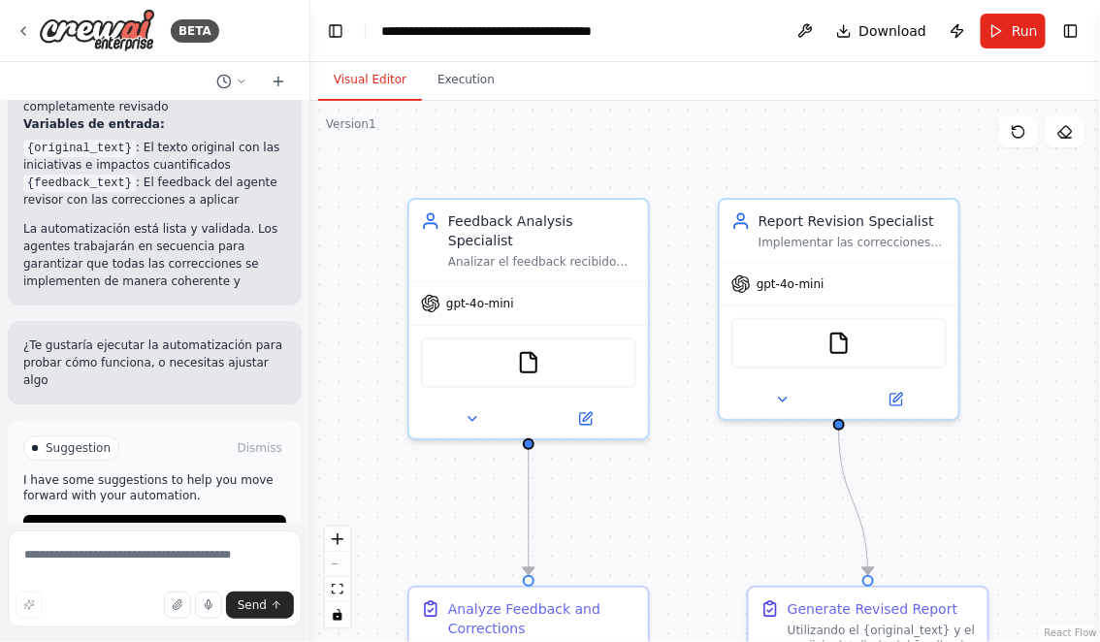
scroll to position [1620, 0]
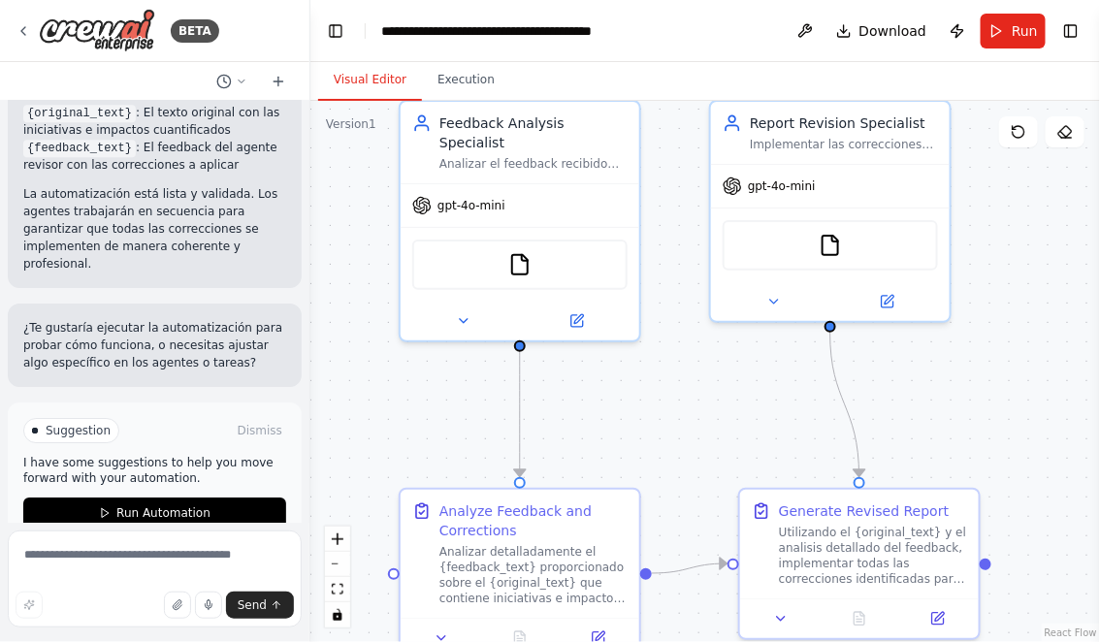
drag, startPoint x: 440, startPoint y: 495, endPoint x: 431, endPoint y: 354, distance: 140.9
click at [431, 357] on div ".deletable-edge-delete-btn { width: 20px; height: 20px; border: 0px solid #ffff…" at bounding box center [704, 371] width 789 height 541
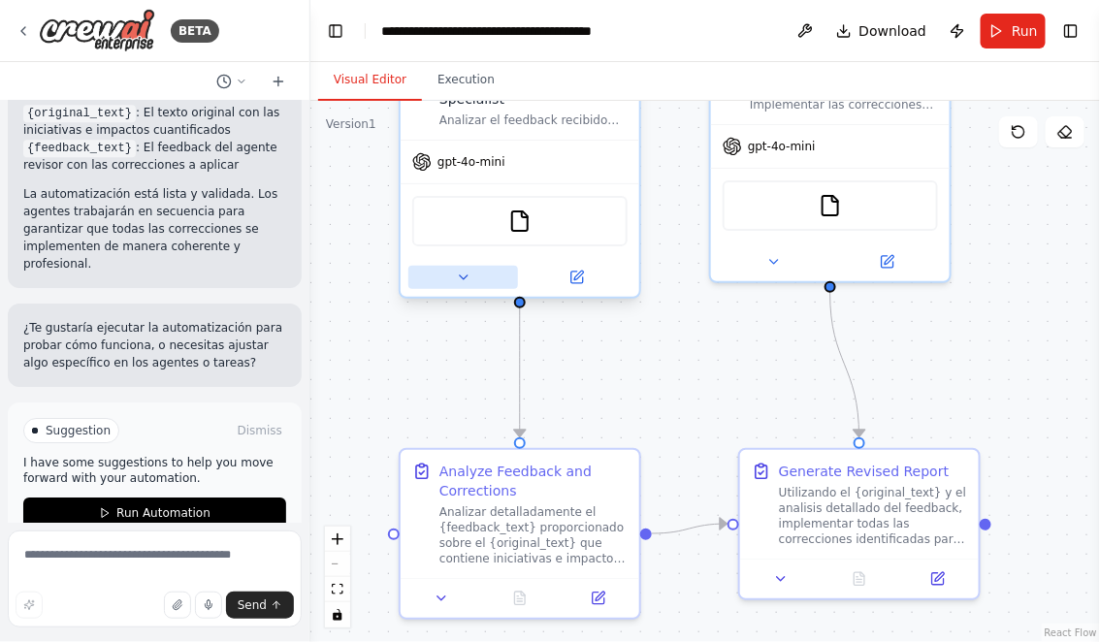
click at [461, 266] on button at bounding box center [463, 277] width 110 height 23
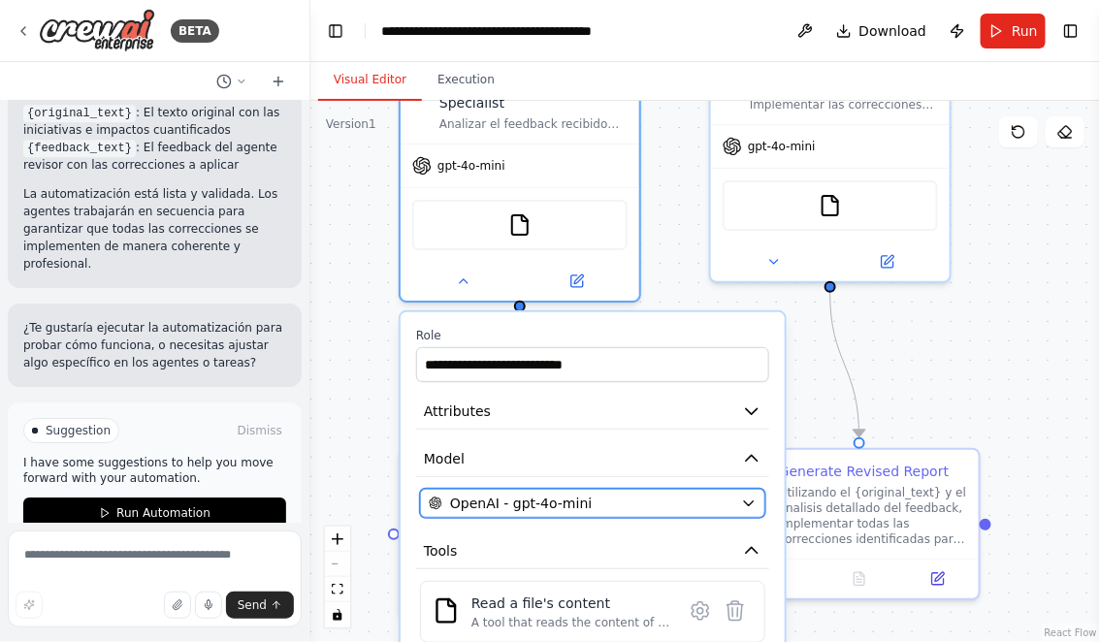
click at [534, 494] on span "OpenAI - gpt-4o-mini" at bounding box center [521, 503] width 142 height 19
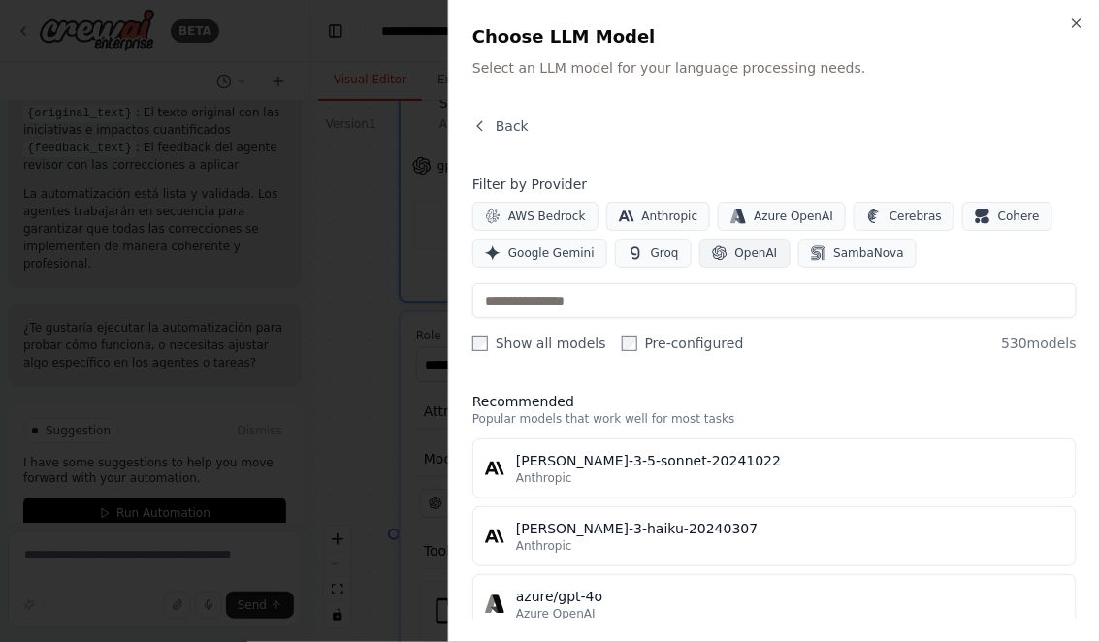
click at [735, 253] on span "OpenAI" at bounding box center [756, 253] width 43 height 16
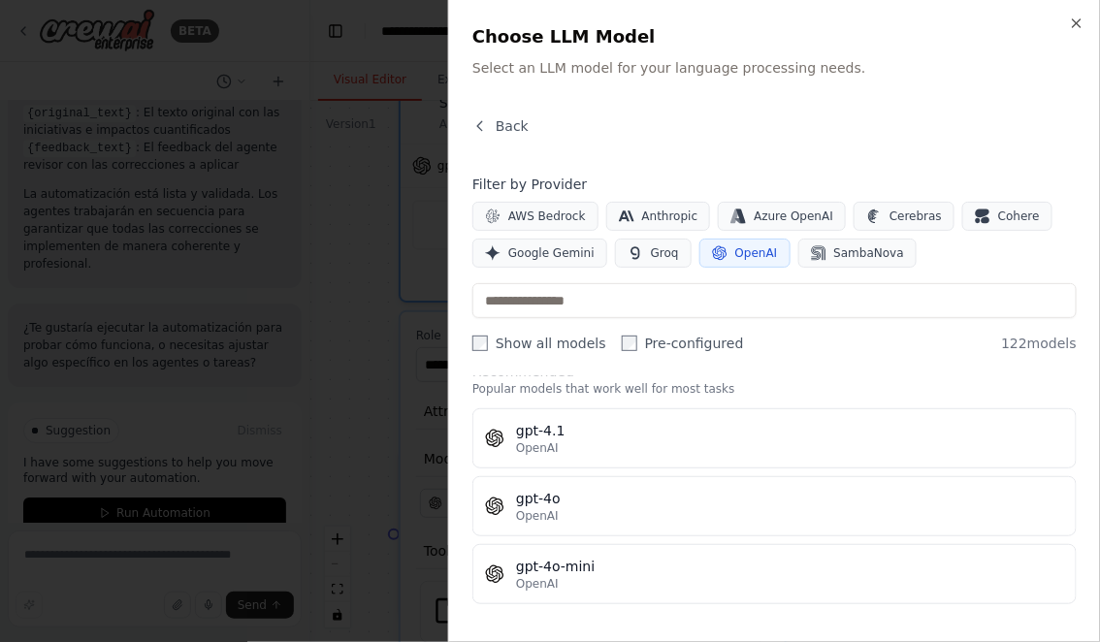
scroll to position [34, 0]
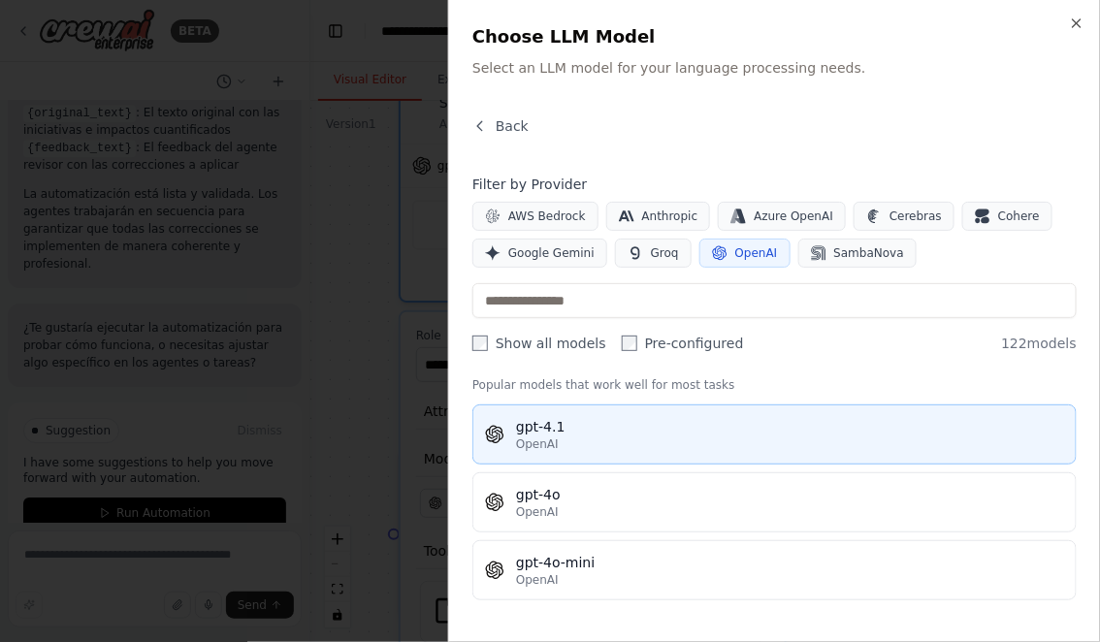
click at [612, 423] on div "gpt-4.1" at bounding box center [790, 426] width 548 height 19
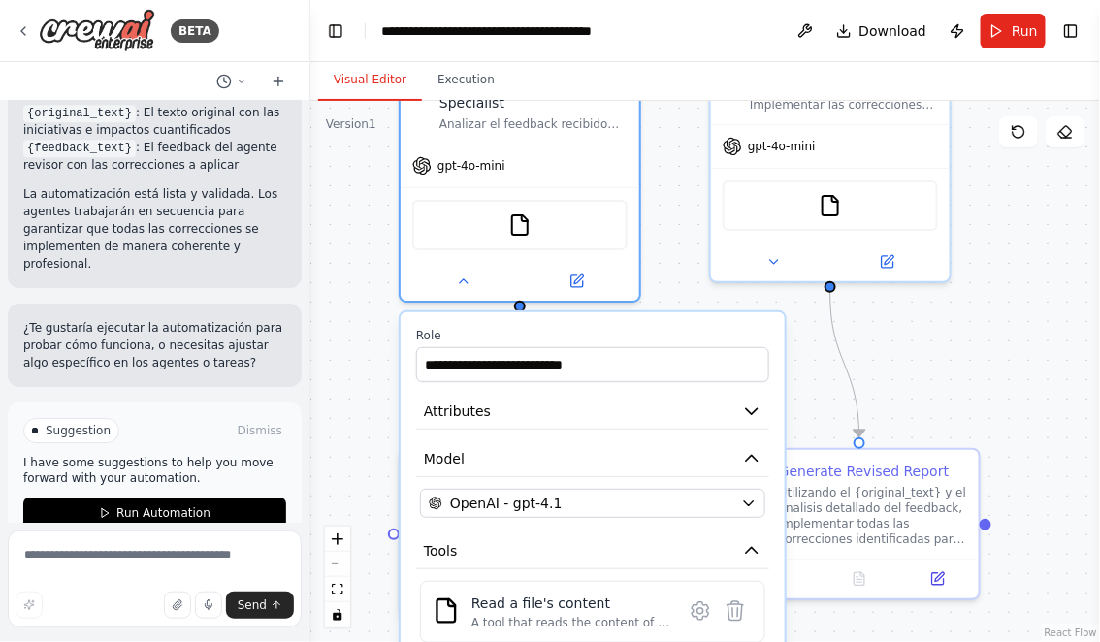
drag, startPoint x: 968, startPoint y: 379, endPoint x: 969, endPoint y: 228, distance: 151.3
click at [969, 230] on div ".deletable-edge-delete-btn { width: 20px; height: 20px; border: 0px solid #ffff…" at bounding box center [704, 371] width 789 height 541
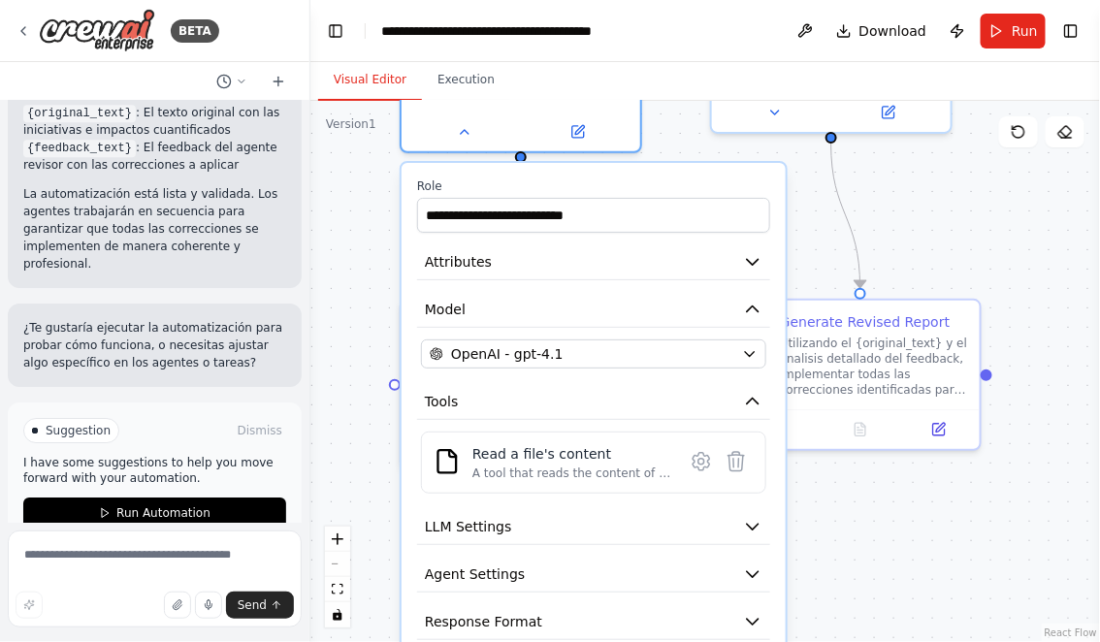
drag, startPoint x: 920, startPoint y: 514, endPoint x: 920, endPoint y: 385, distance: 129.0
click at [920, 385] on div ".deletable-edge-delete-btn { width: 20px; height: 20px; border: 0px solid #ffff…" at bounding box center [704, 371] width 789 height 541
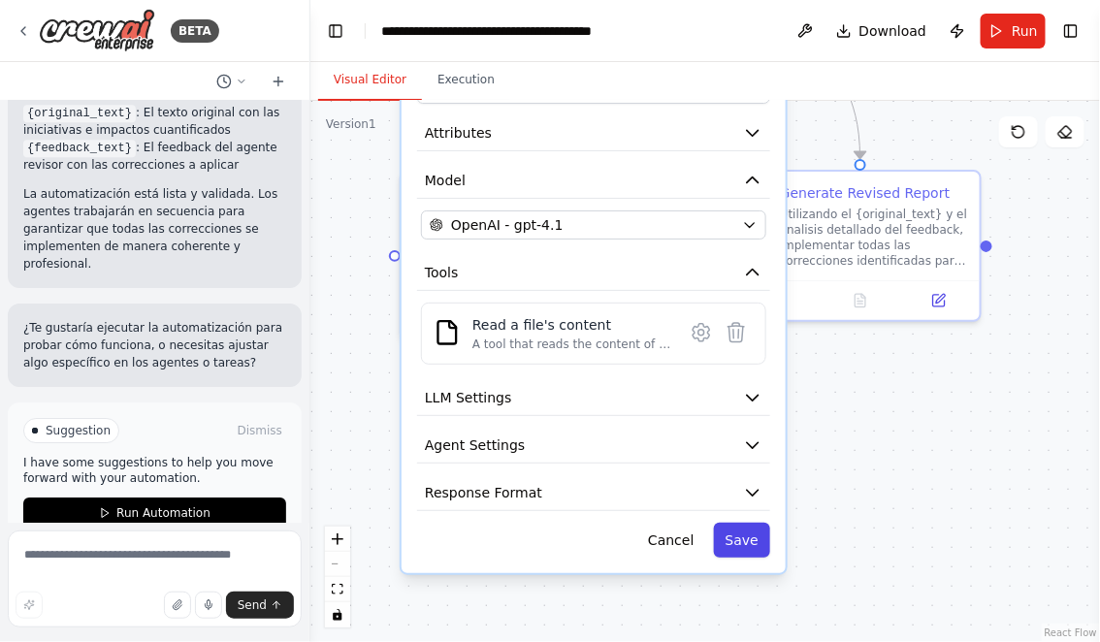
click at [753, 523] on button "Save" at bounding box center [742, 540] width 56 height 35
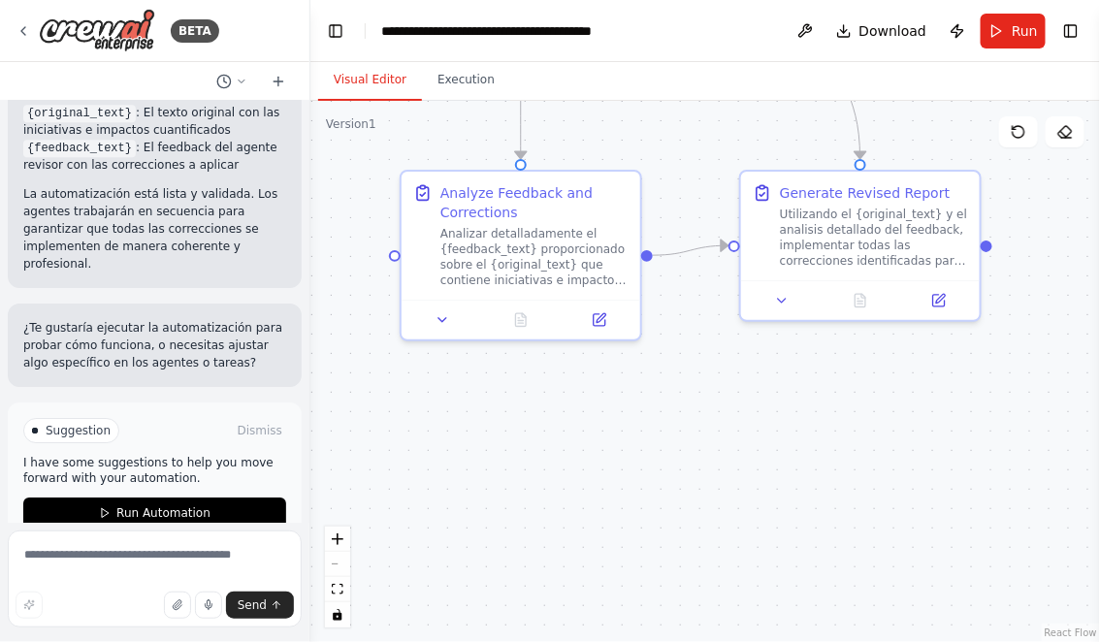
drag, startPoint x: 1023, startPoint y: 227, endPoint x: 1023, endPoint y: 498, distance: 271.5
click at [1023, 494] on div ".deletable-edge-delete-btn { width: 20px; height: 20px; border: 0px solid #ffff…" at bounding box center [704, 371] width 789 height 541
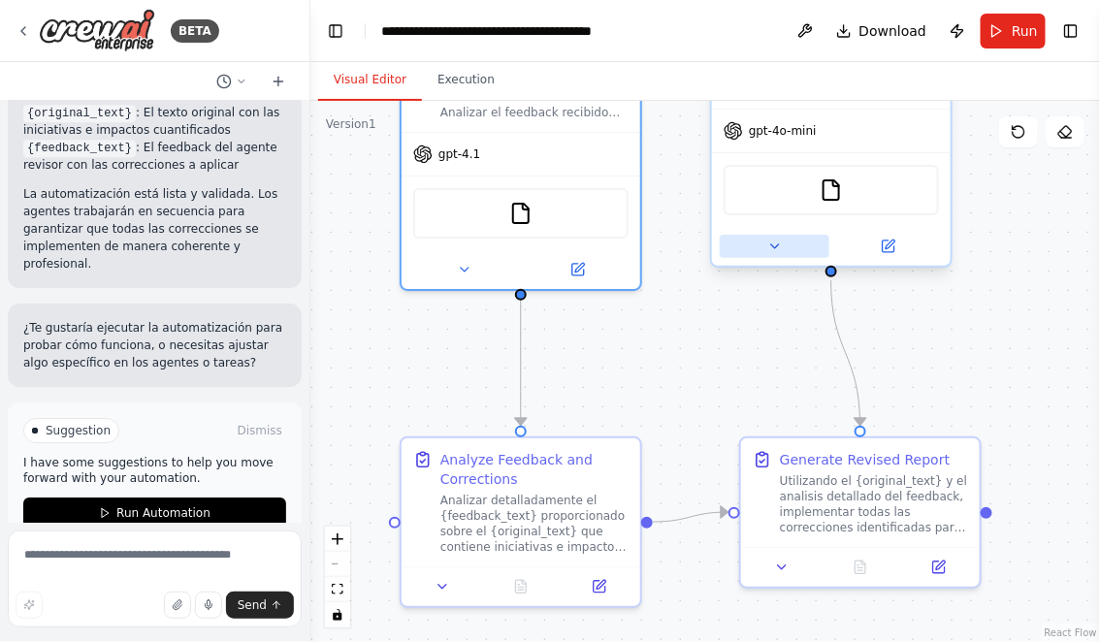
click at [771, 244] on icon at bounding box center [775, 246] width 8 height 4
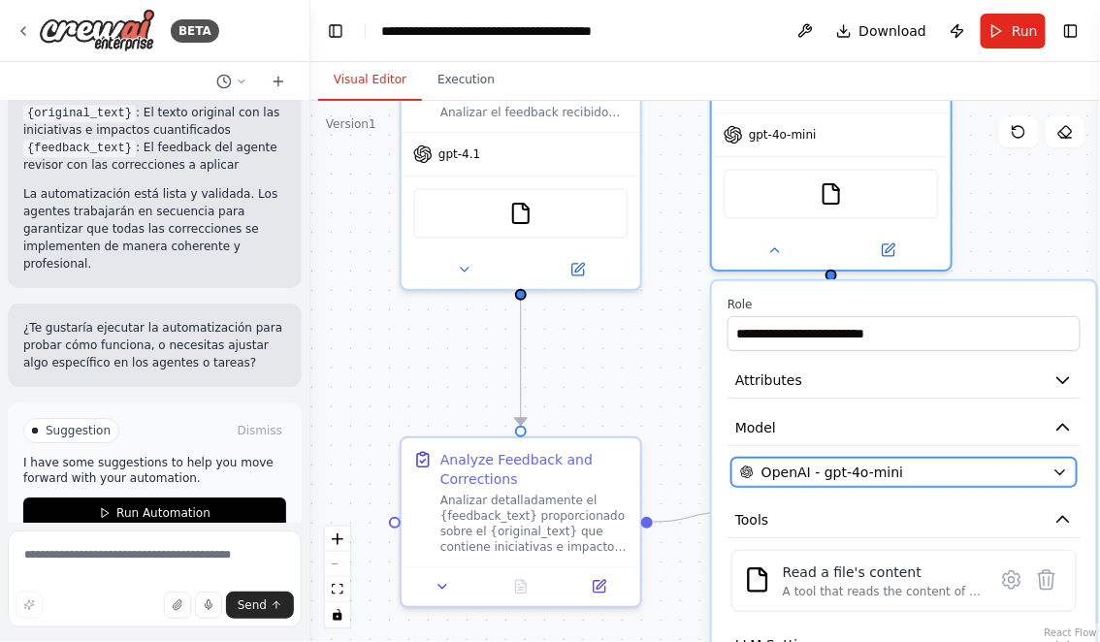
click at [810, 466] on span "OpenAI - gpt-4o-mini" at bounding box center [832, 472] width 142 height 19
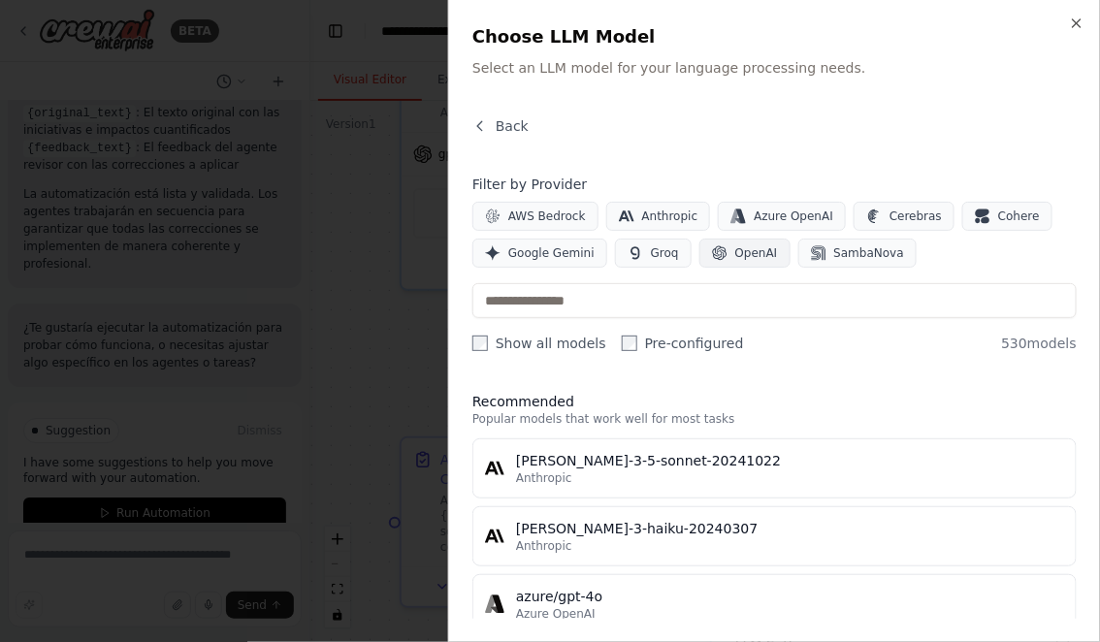
click at [757, 257] on span "OpenAI" at bounding box center [756, 253] width 43 height 16
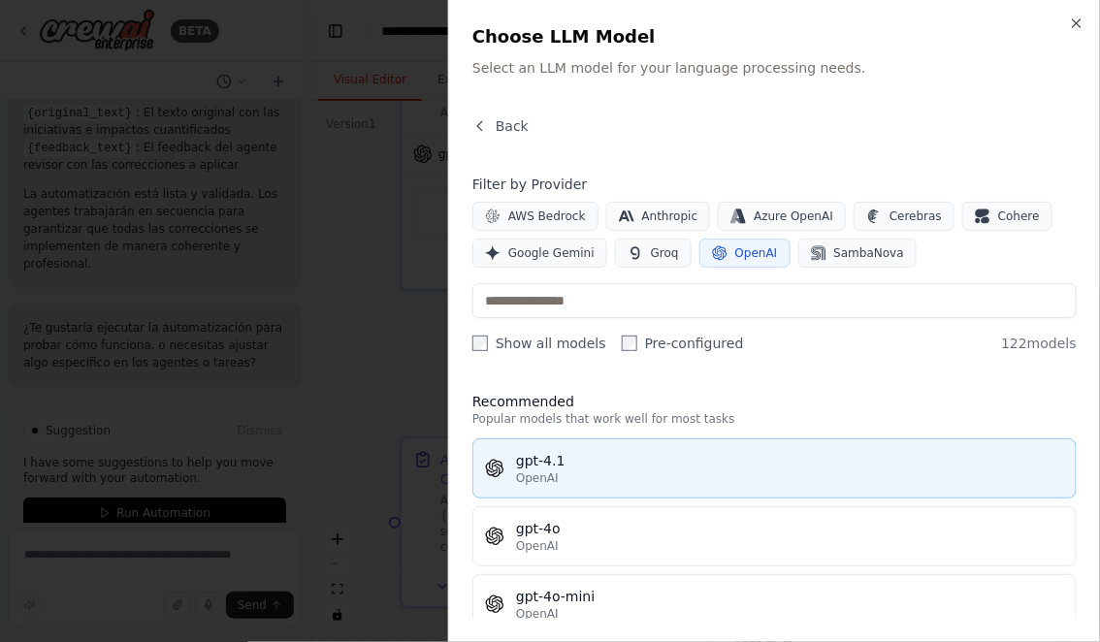
click at [578, 479] on div "OpenAI" at bounding box center [790, 478] width 548 height 16
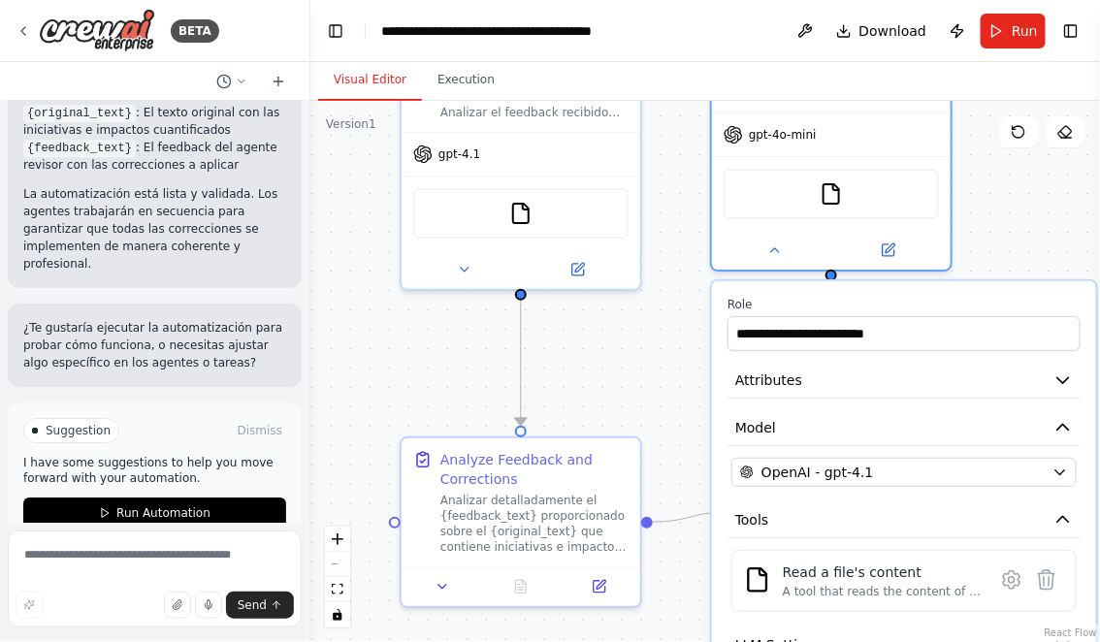
drag, startPoint x: 1012, startPoint y: 259, endPoint x: 994, endPoint y: 170, distance: 91.1
click at [994, 171] on div ".deletable-edge-delete-btn { width: 20px; height: 20px; border: 0px solid #ffff…" at bounding box center [704, 371] width 789 height 541
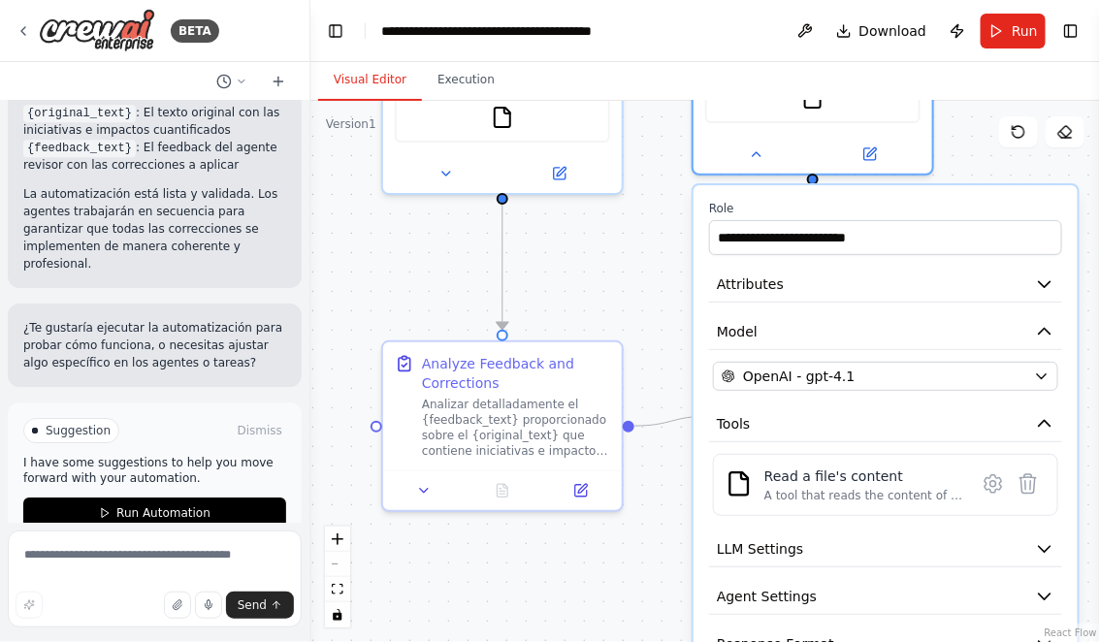
drag, startPoint x: 1089, startPoint y: 448, endPoint x: 1061, endPoint y: 249, distance: 200.8
click at [1061, 251] on div ".deletable-edge-delete-btn { width: 20px; height: 20px; border: 0px solid #ffff…" at bounding box center [704, 371] width 789 height 541
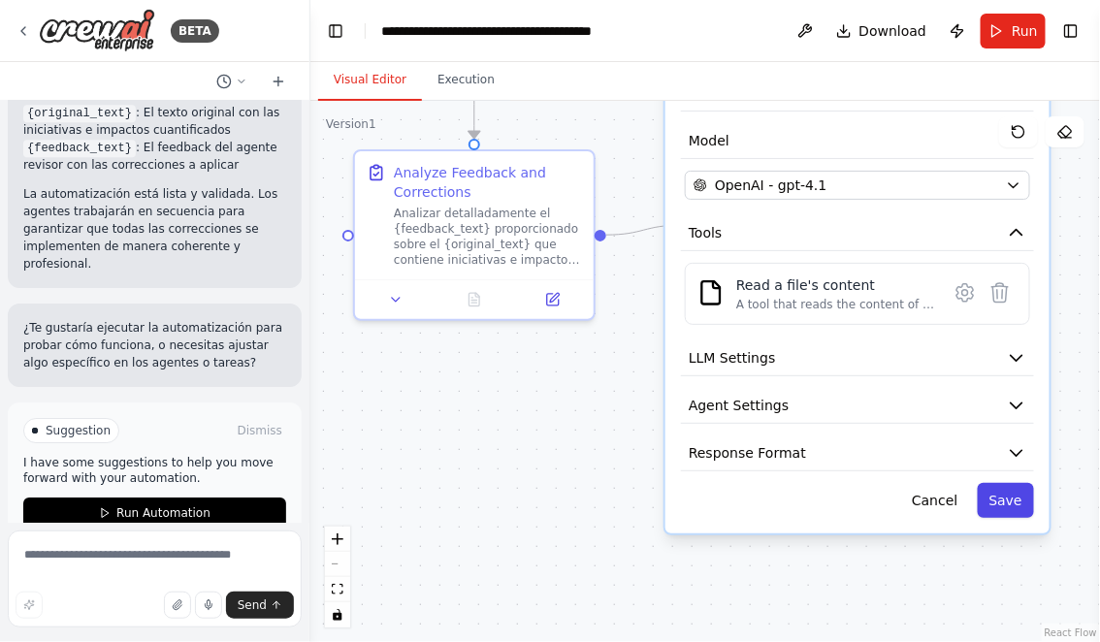
click at [1001, 501] on button "Save" at bounding box center [1005, 500] width 56 height 35
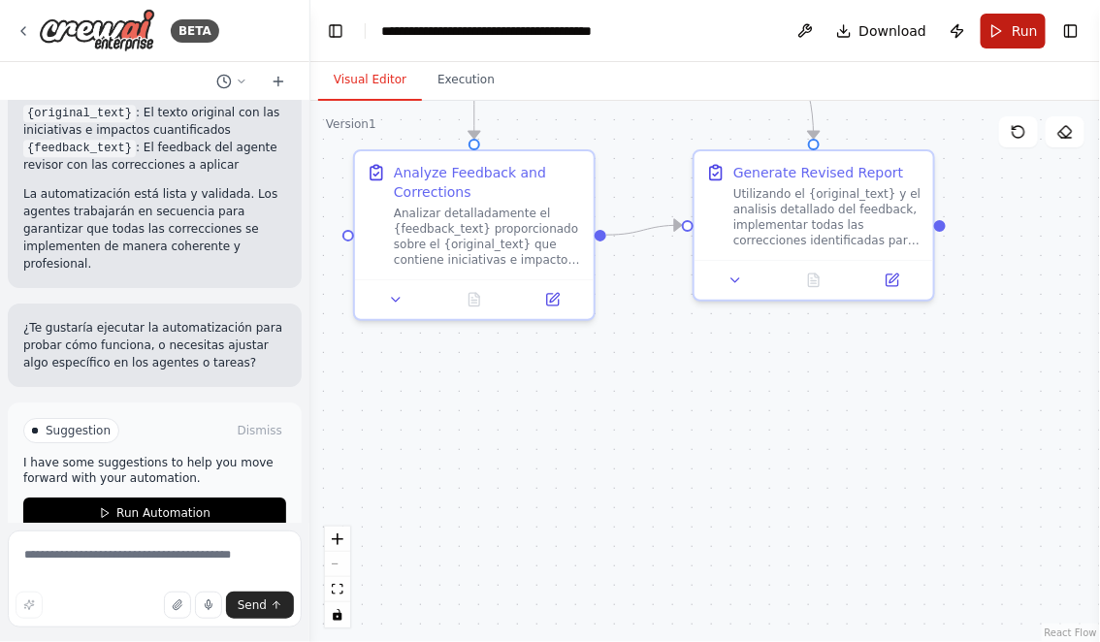
click at [1019, 29] on span "Run" at bounding box center [1024, 30] width 26 height 19
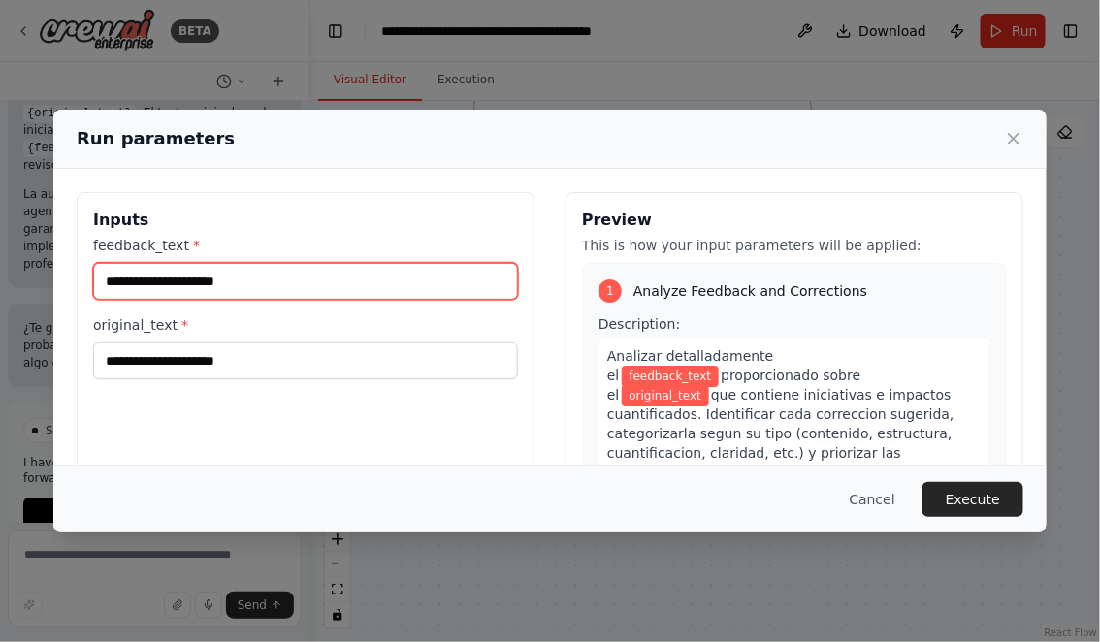
click at [237, 277] on input "feedback_text *" at bounding box center [305, 281] width 425 height 37
paste input "**********"
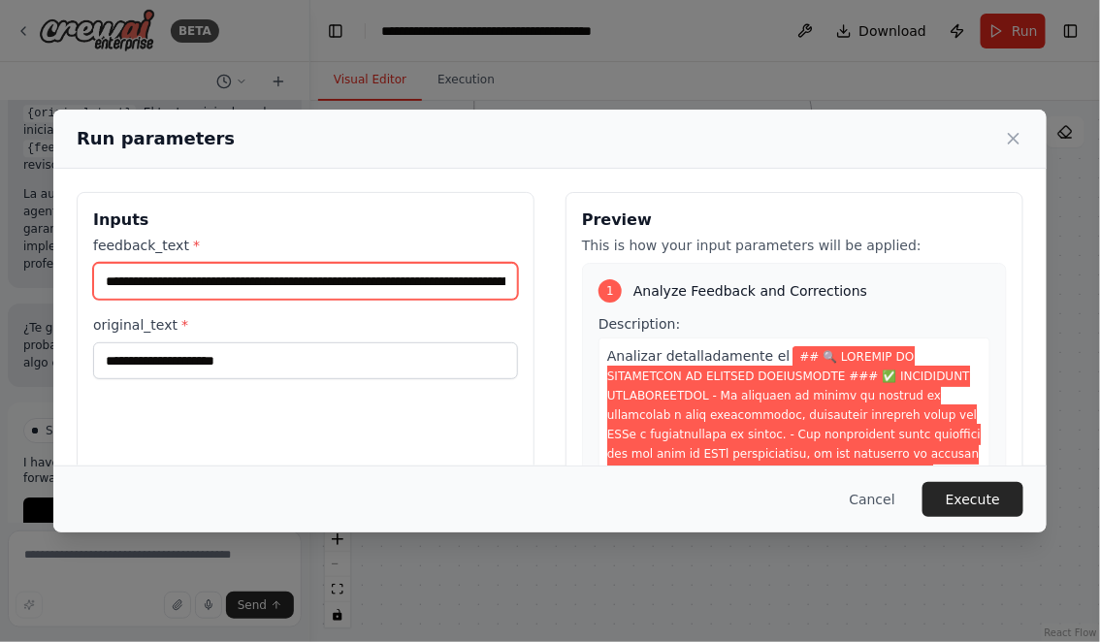
scroll to position [0, 23410]
type input "**********"
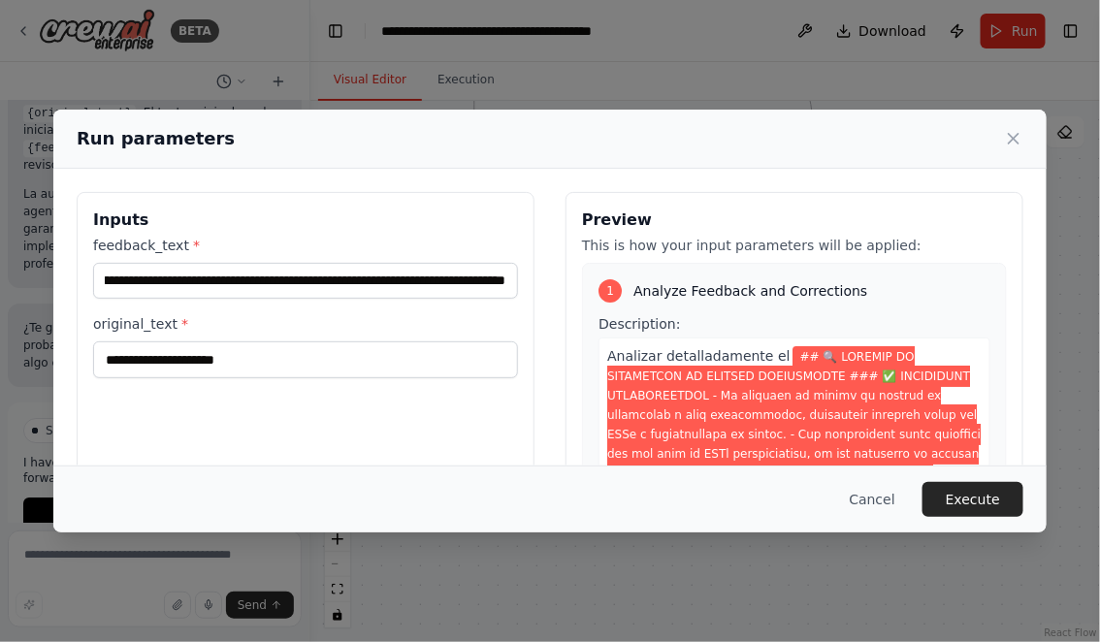
scroll to position [0, 0]
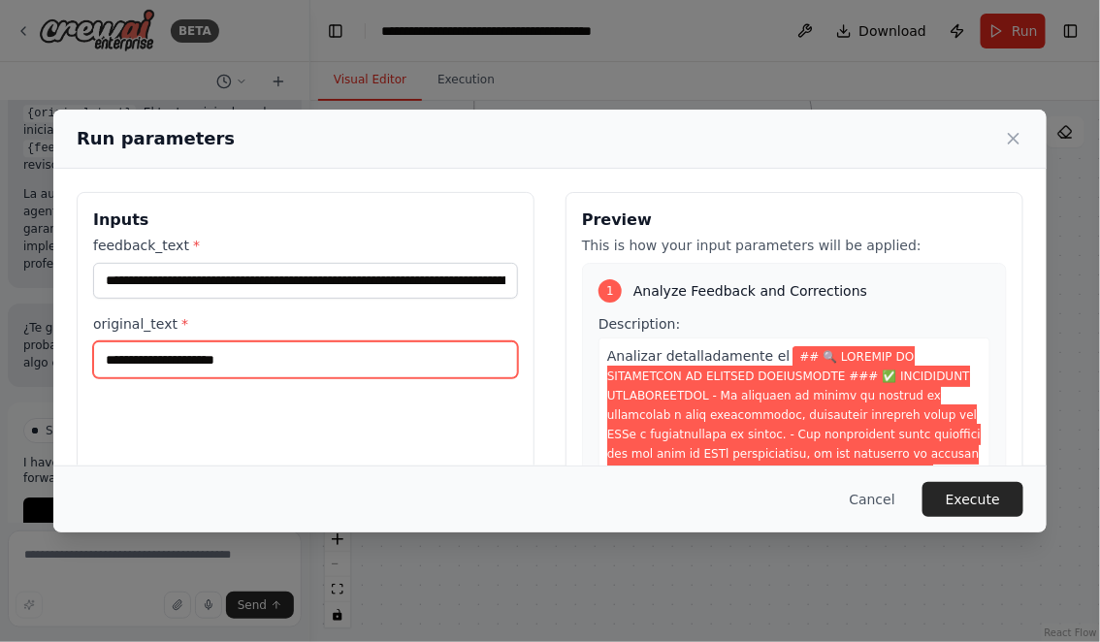
click at [206, 365] on input "original_text *" at bounding box center [305, 359] width 425 height 37
paste input "**********"
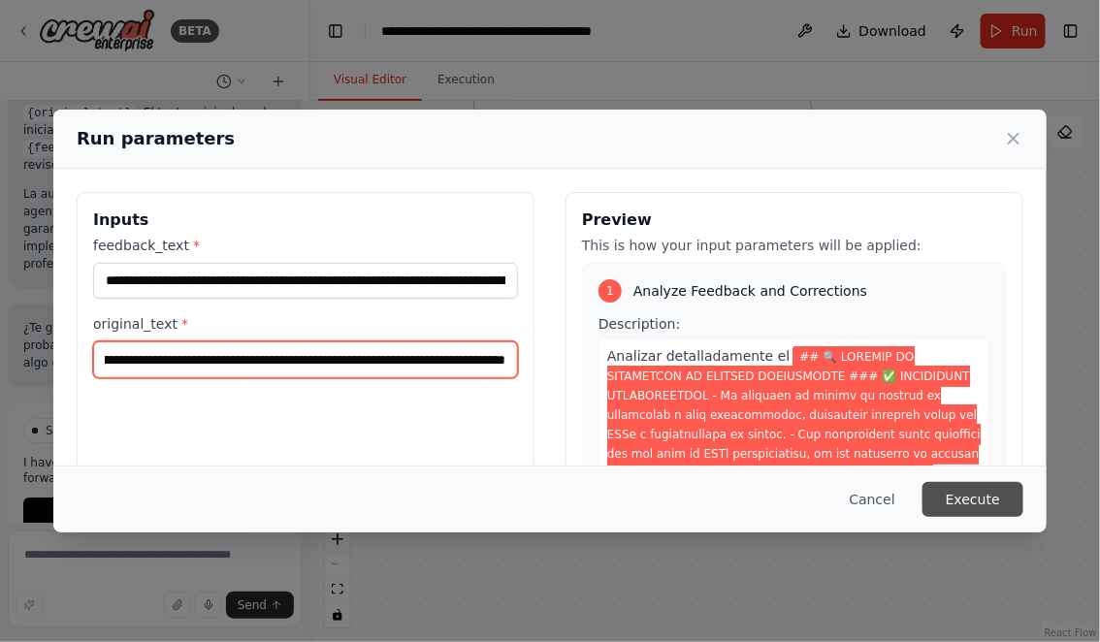
type input "**********"
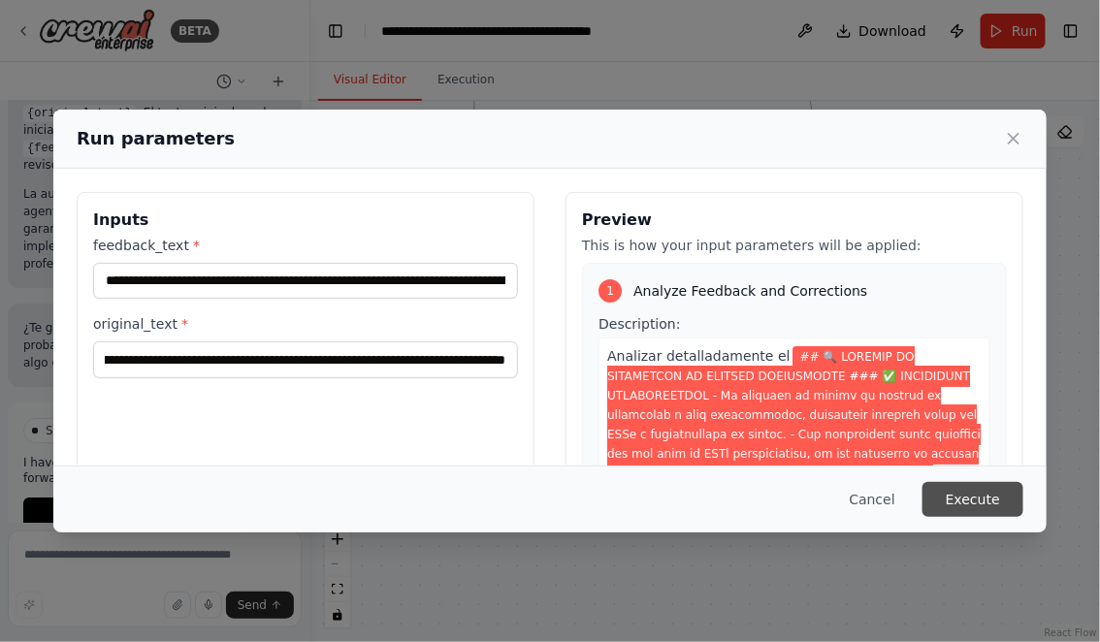
click at [971, 503] on button "Execute" at bounding box center [972, 499] width 101 height 35
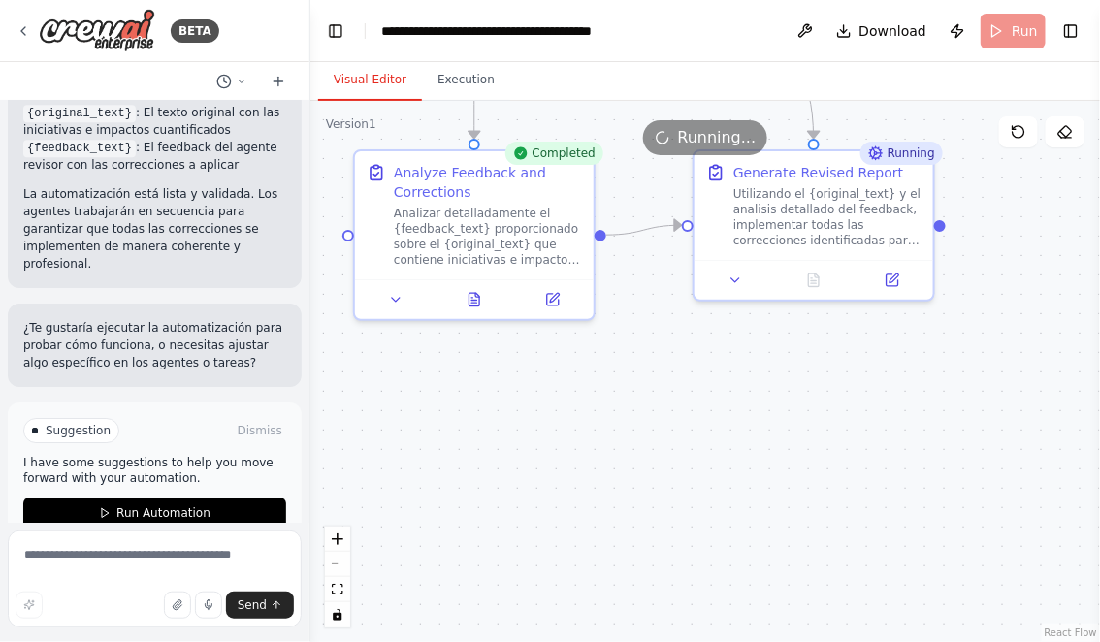
click at [358, 80] on button "Visual Editor" at bounding box center [370, 80] width 104 height 41
click at [477, 290] on icon at bounding box center [474, 295] width 11 height 13
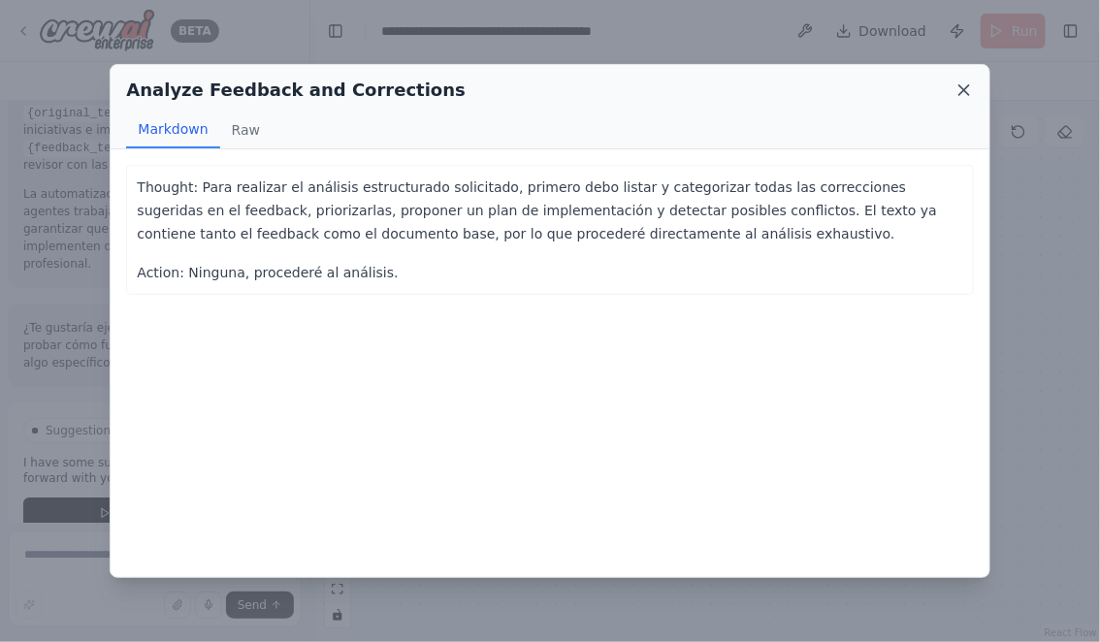
click at [966, 86] on icon at bounding box center [964, 90] width 10 height 10
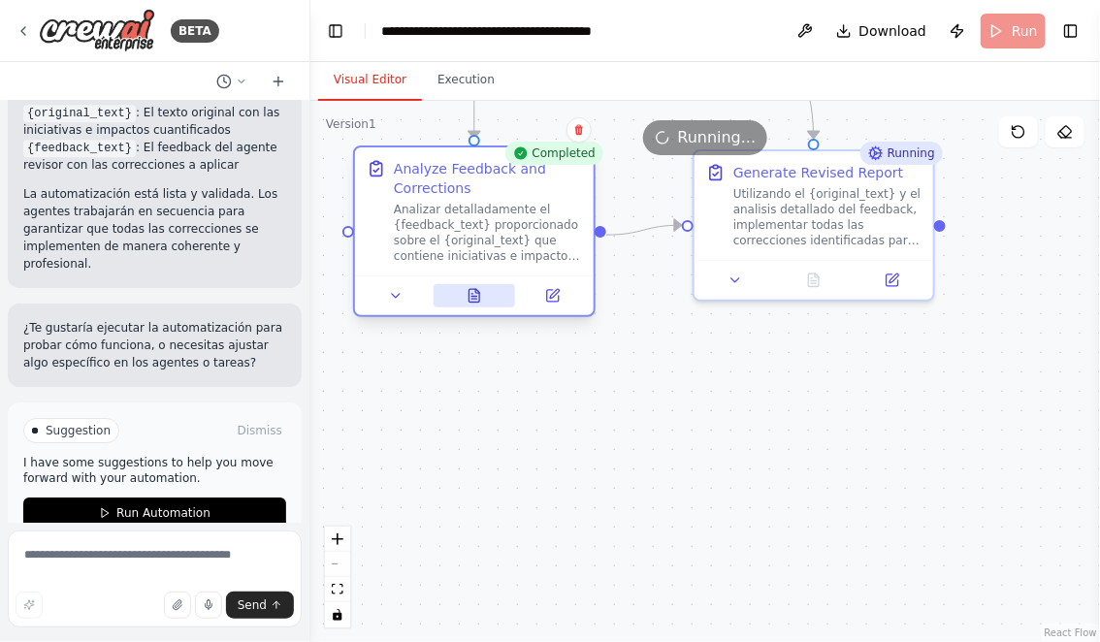
click at [473, 297] on icon at bounding box center [473, 297] width 5 height 0
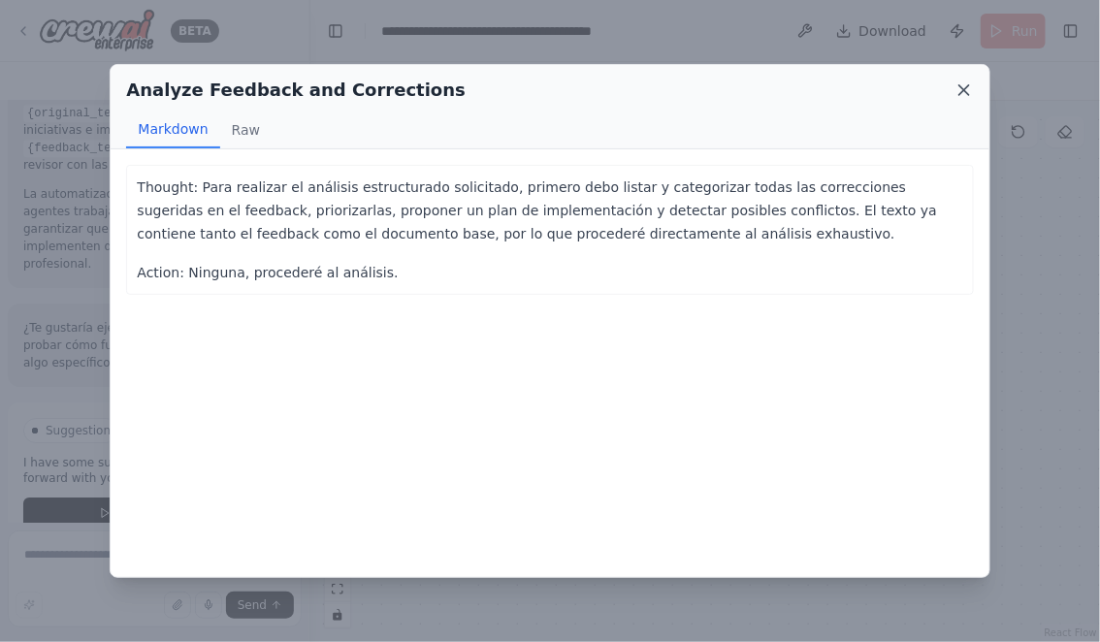
click at [961, 90] on icon at bounding box center [963, 89] width 19 height 19
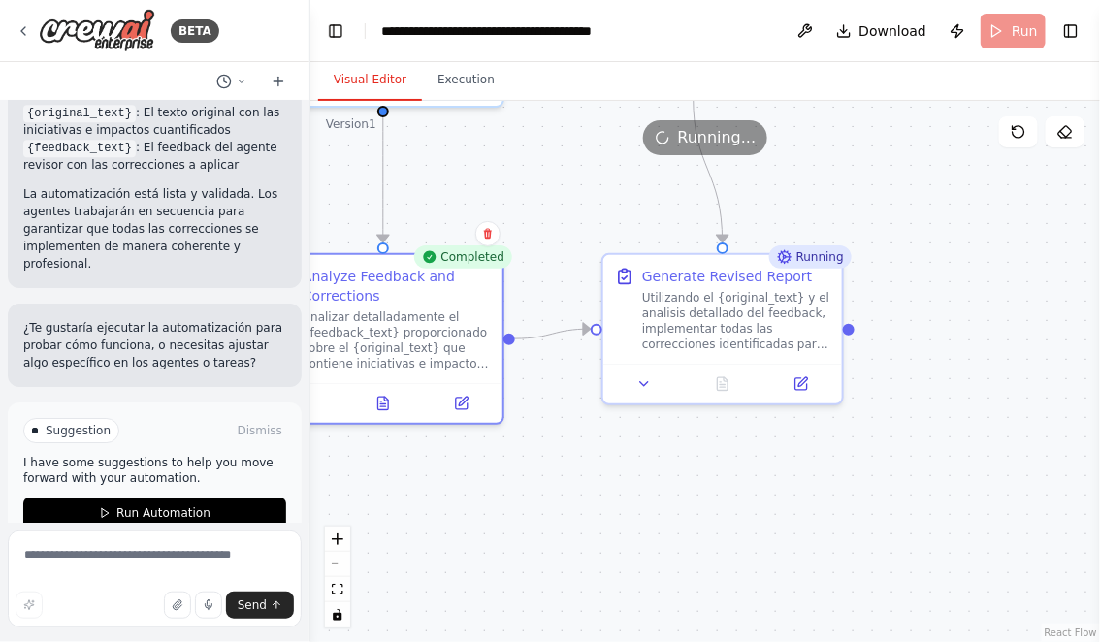
drag, startPoint x: 829, startPoint y: 383, endPoint x: 730, endPoint y: 496, distance: 150.5
click at [731, 495] on div ".deletable-edge-delete-btn { width: 20px; height: 20px; border: 0px solid #ffff…" at bounding box center [704, 371] width 789 height 541
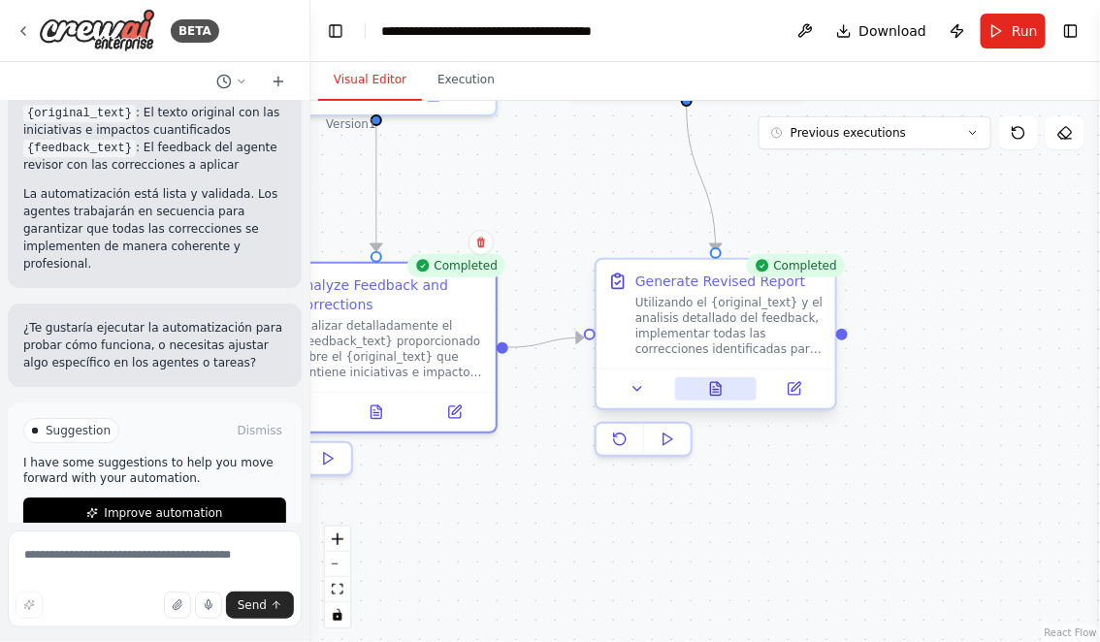
click at [720, 388] on icon at bounding box center [716, 388] width 11 height 13
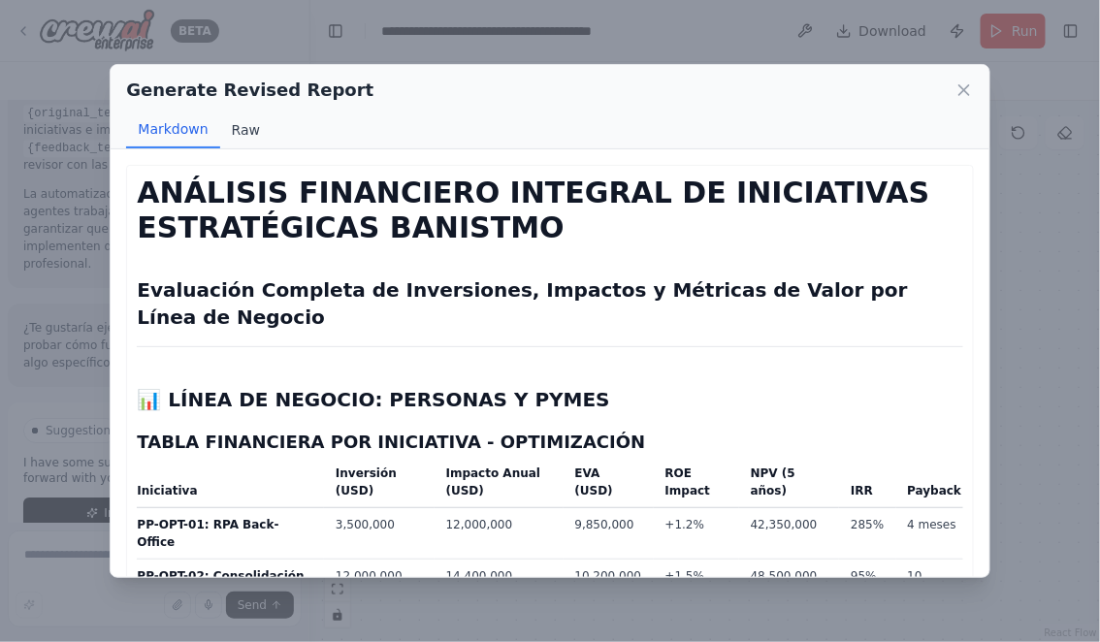
click at [246, 134] on button "Raw" at bounding box center [245, 130] width 51 height 37
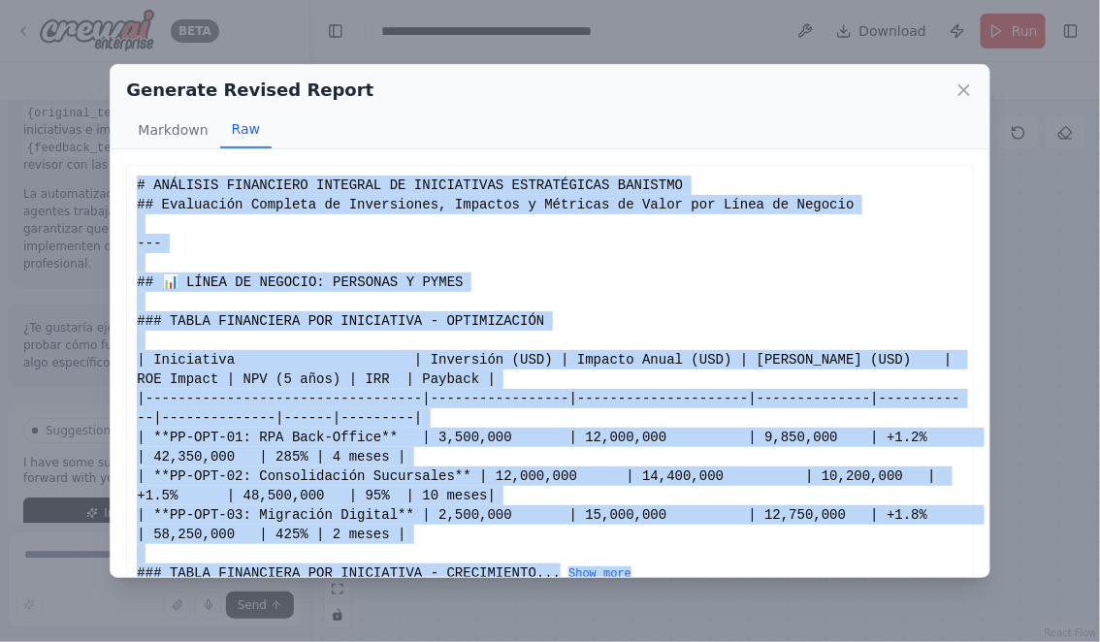
scroll to position [69, 0]
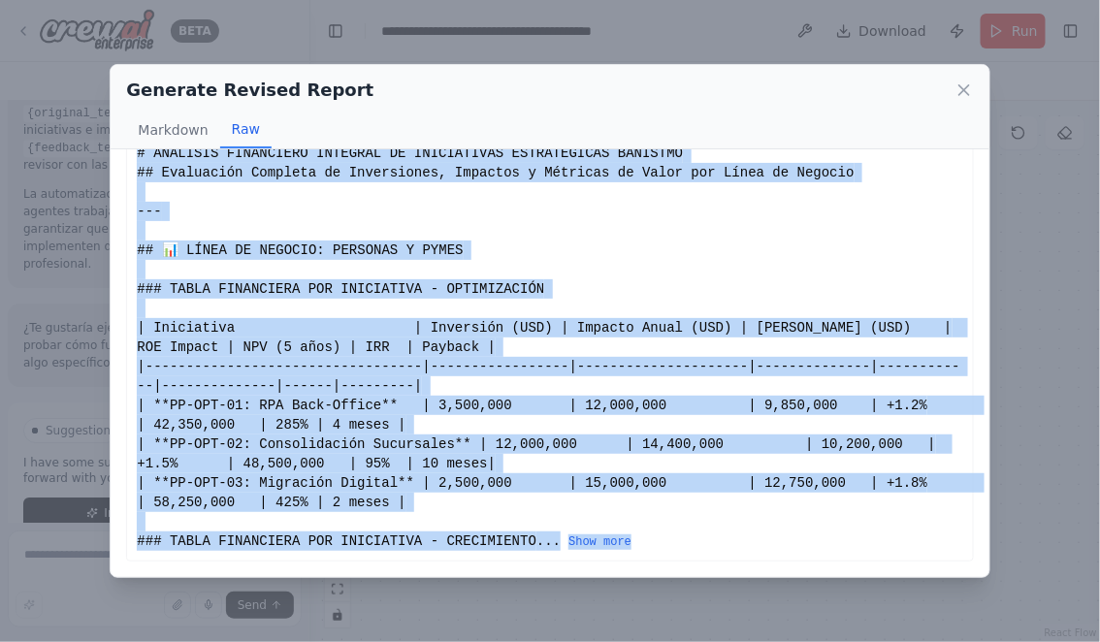
drag, startPoint x: 137, startPoint y: 183, endPoint x: 300, endPoint y: 549, distance: 400.2
click at [300, 549] on div "# ANÁLISIS FINANCIERO INTEGRAL DE INICIATIVAS ESTRATÉGICAS BANISTMO ## Evaluaci…" at bounding box center [549, 347] width 825 height 407
click at [568, 539] on button "Show more" at bounding box center [599, 542] width 63 height 16
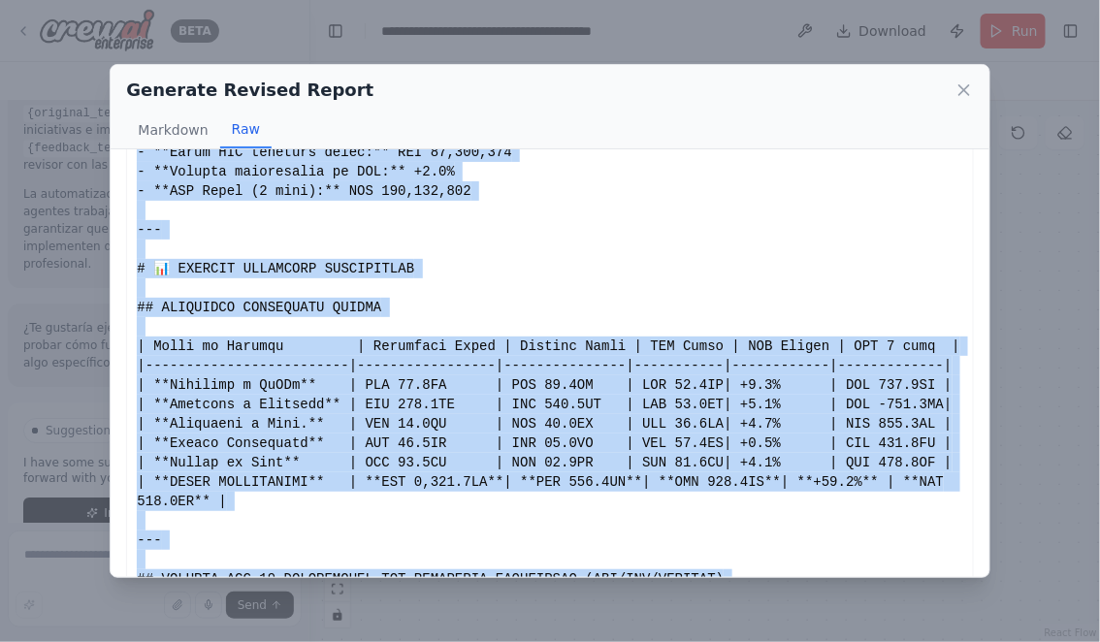
scroll to position [3587, 0]
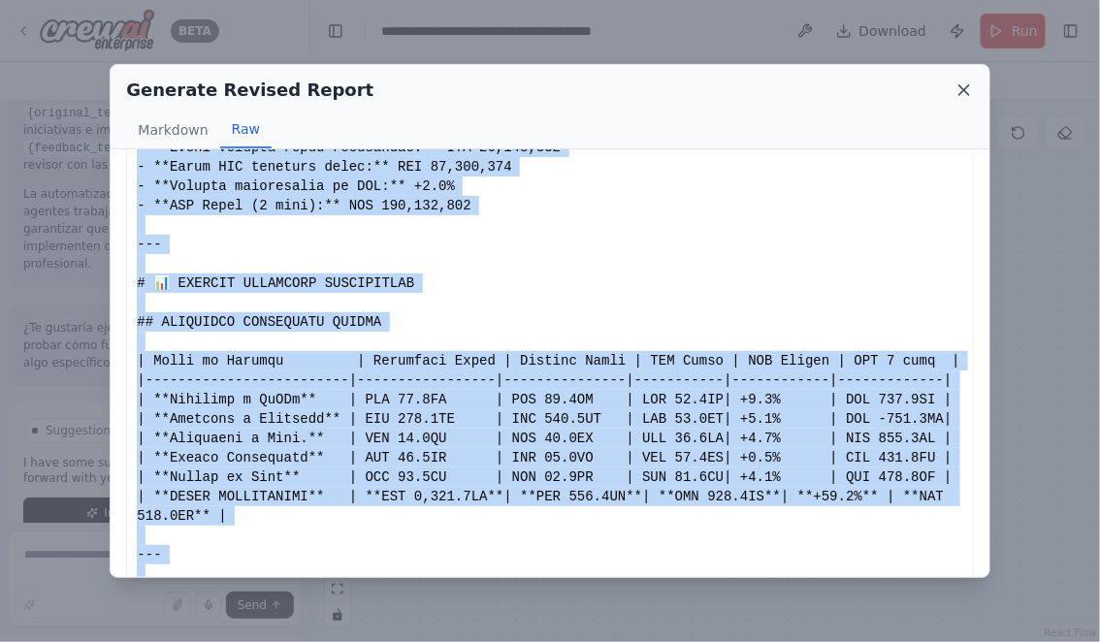
click at [967, 95] on icon at bounding box center [963, 89] width 19 height 19
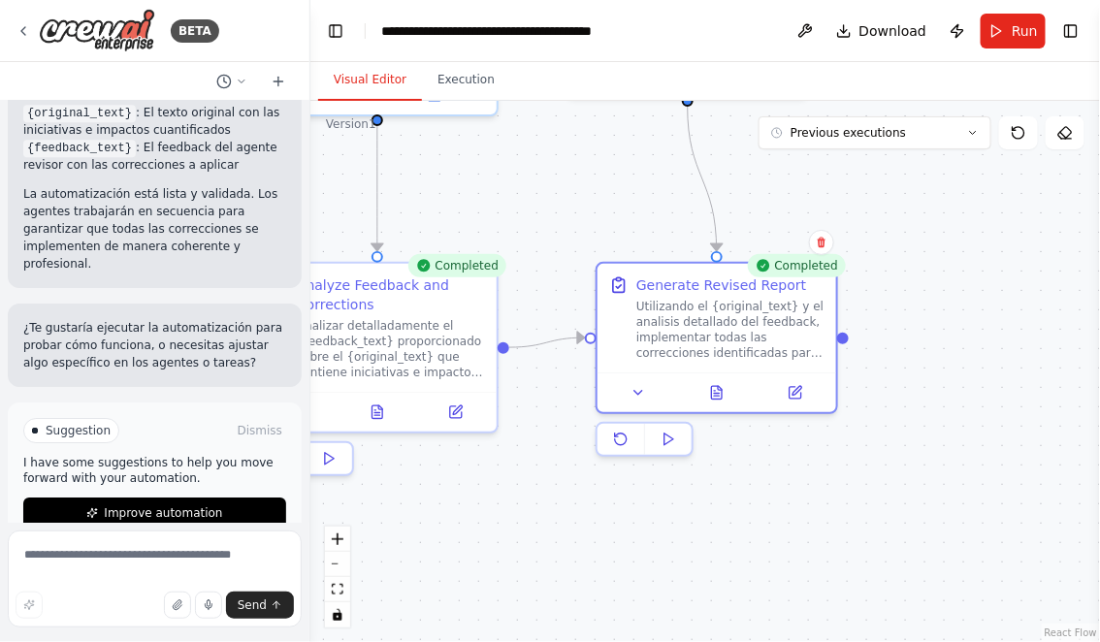
drag, startPoint x: 396, startPoint y: 490, endPoint x: 566, endPoint y: 510, distance: 171.9
click at [565, 510] on div ".deletable-edge-delete-btn { width: 20px; height: 20px; border: 0px solid #ffff…" at bounding box center [704, 371] width 789 height 541
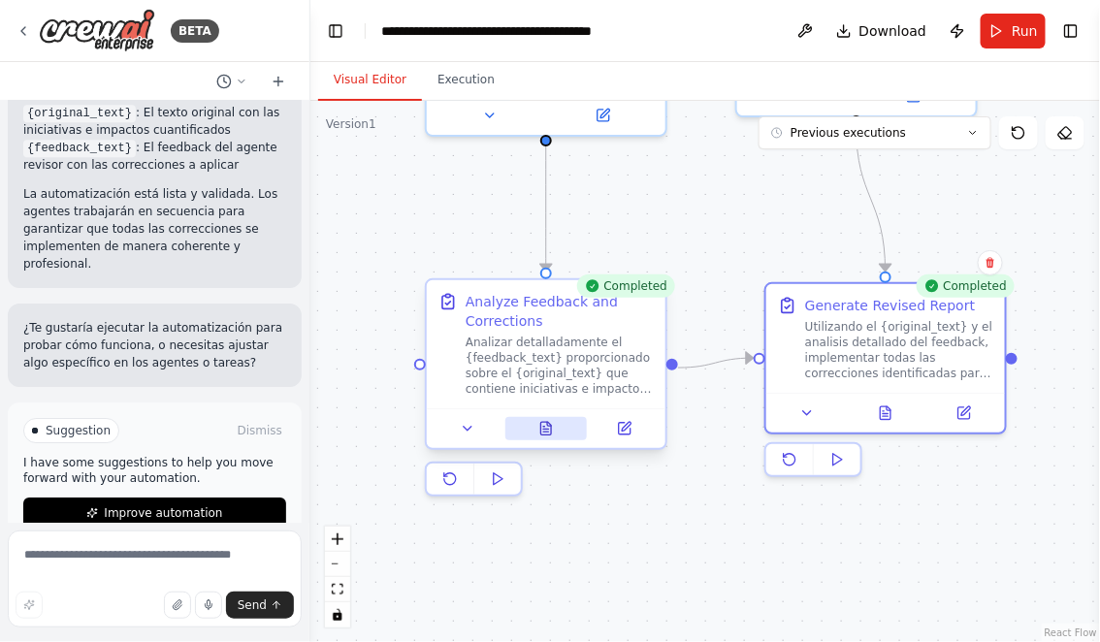
click at [547, 430] on icon at bounding box center [545, 430] width 5 height 0
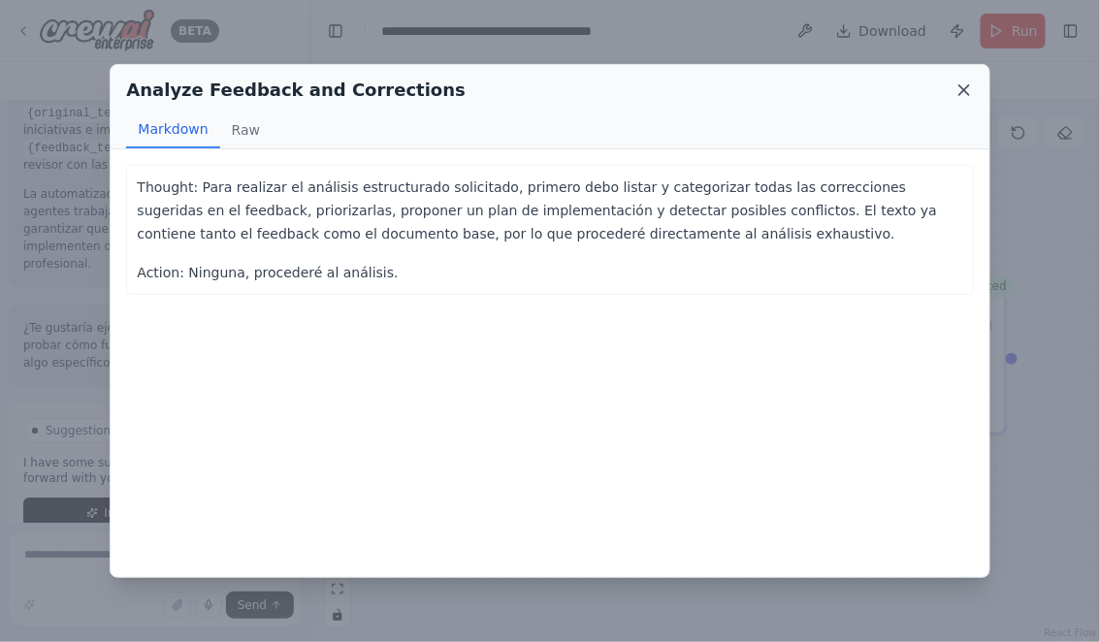
click at [960, 91] on icon at bounding box center [963, 89] width 19 height 19
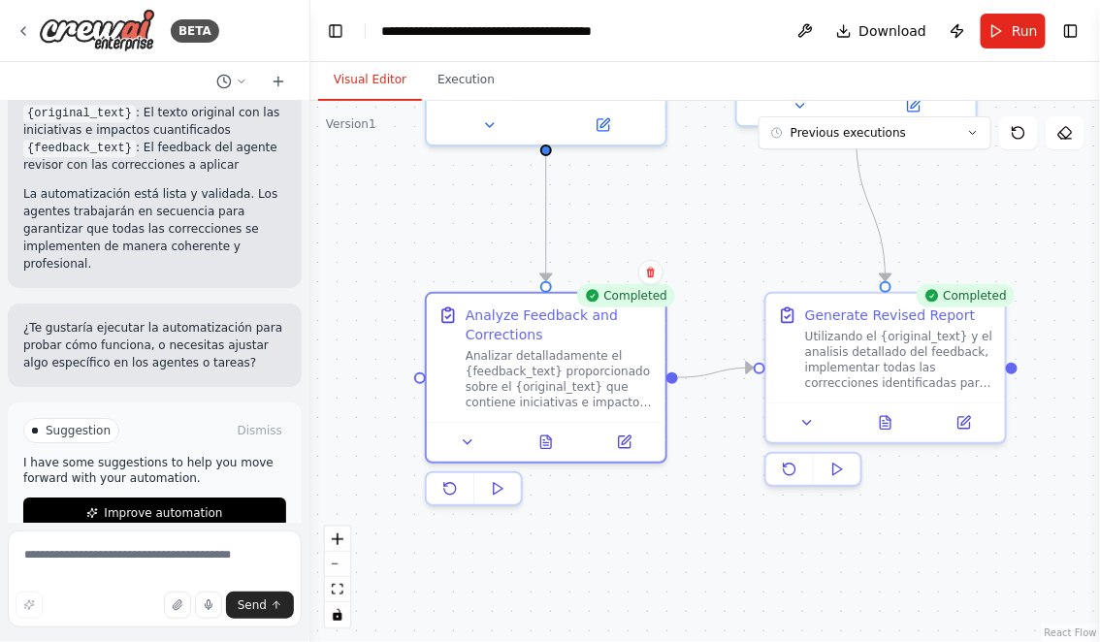
drag, startPoint x: 615, startPoint y: 199, endPoint x: 605, endPoint y: 327, distance: 128.4
click at [605, 327] on div ".deletable-edge-delete-btn { width: 20px; height: 20px; border: 0px solid #ffff…" at bounding box center [704, 371] width 789 height 541
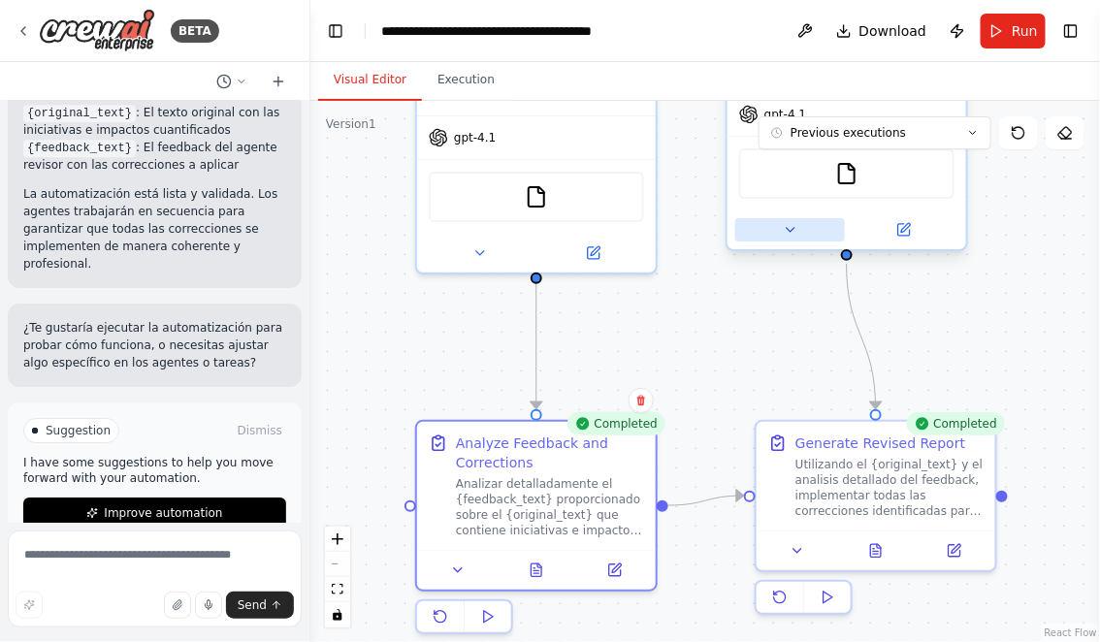
click at [789, 233] on icon at bounding box center [790, 230] width 16 height 16
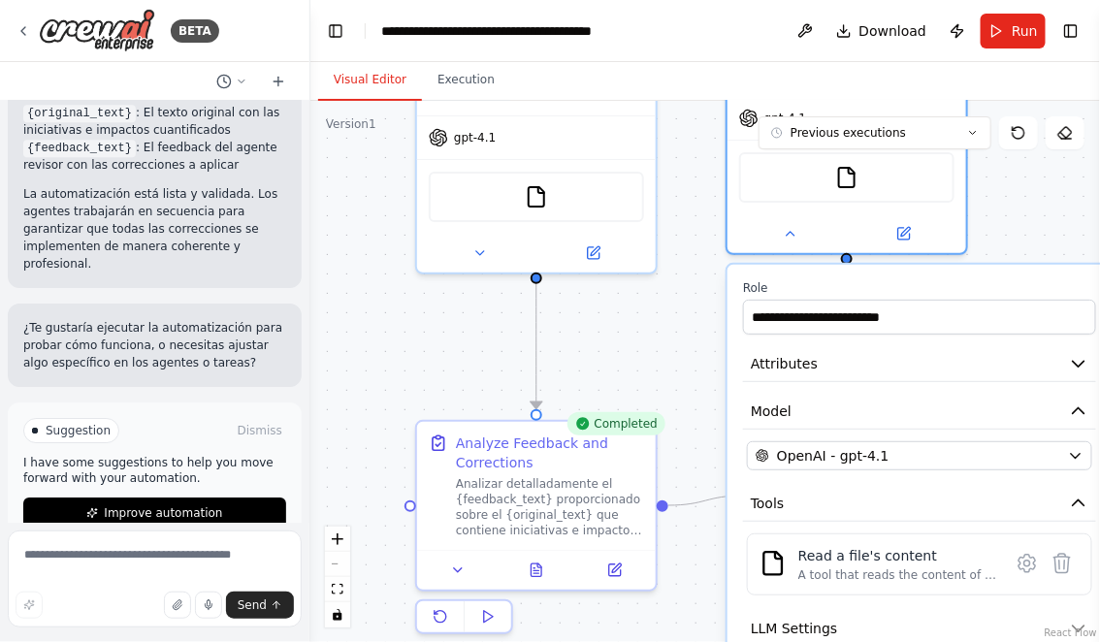
click at [658, 347] on div ".deletable-edge-delete-btn { width: 20px; height: 20px; border: 0px solid #ffff…" at bounding box center [704, 371] width 789 height 541
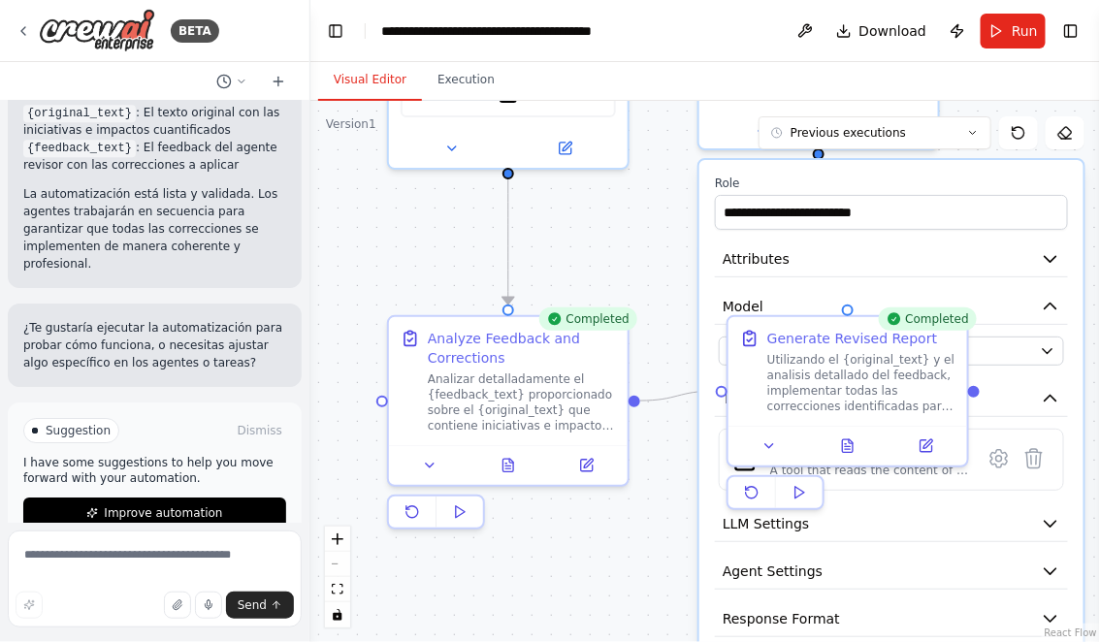
drag, startPoint x: 684, startPoint y: 389, endPoint x: 626, endPoint y: 168, distance: 228.4
click at [626, 171] on div ".deletable-edge-delete-btn { width: 20px; height: 20px; border: 0px solid #ffff…" at bounding box center [704, 371] width 789 height 541
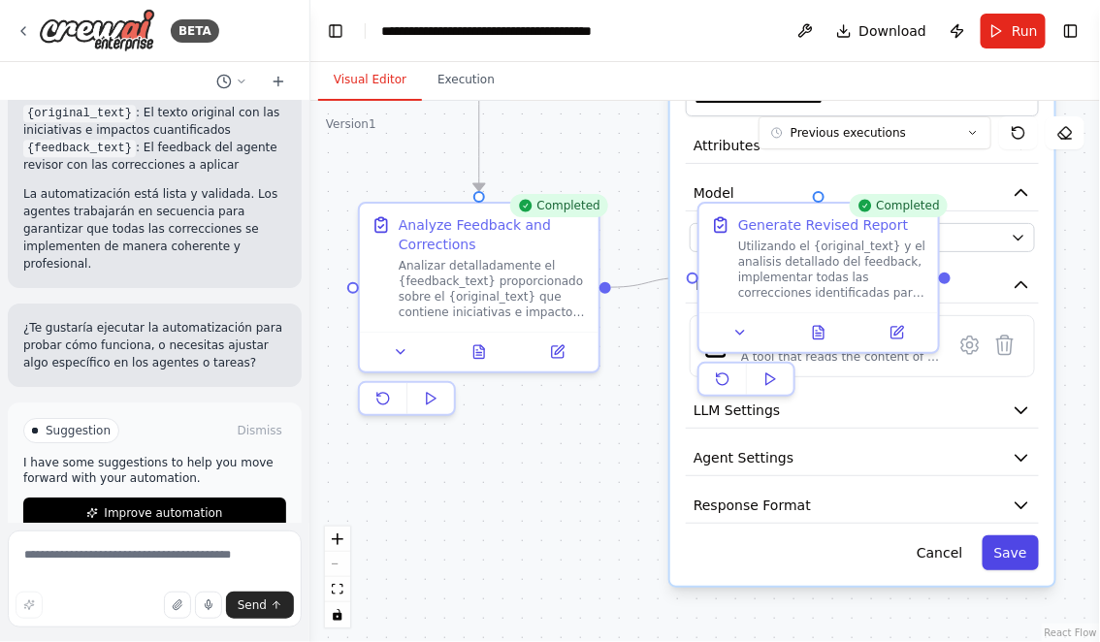
click at [1002, 545] on button "Save" at bounding box center [1010, 552] width 56 height 35
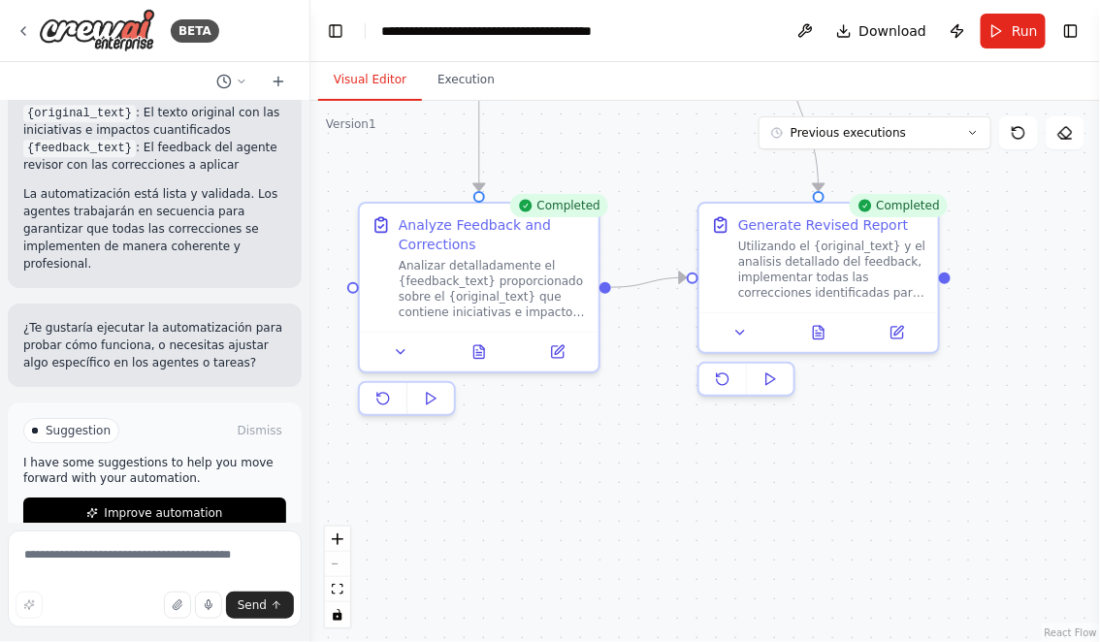
drag, startPoint x: 635, startPoint y: 159, endPoint x: 630, endPoint y: 392, distance: 232.8
click at [630, 387] on div ".deletable-edge-delete-btn { width: 20px; height: 20px; border: 0px solid #ffff…" at bounding box center [704, 371] width 789 height 541
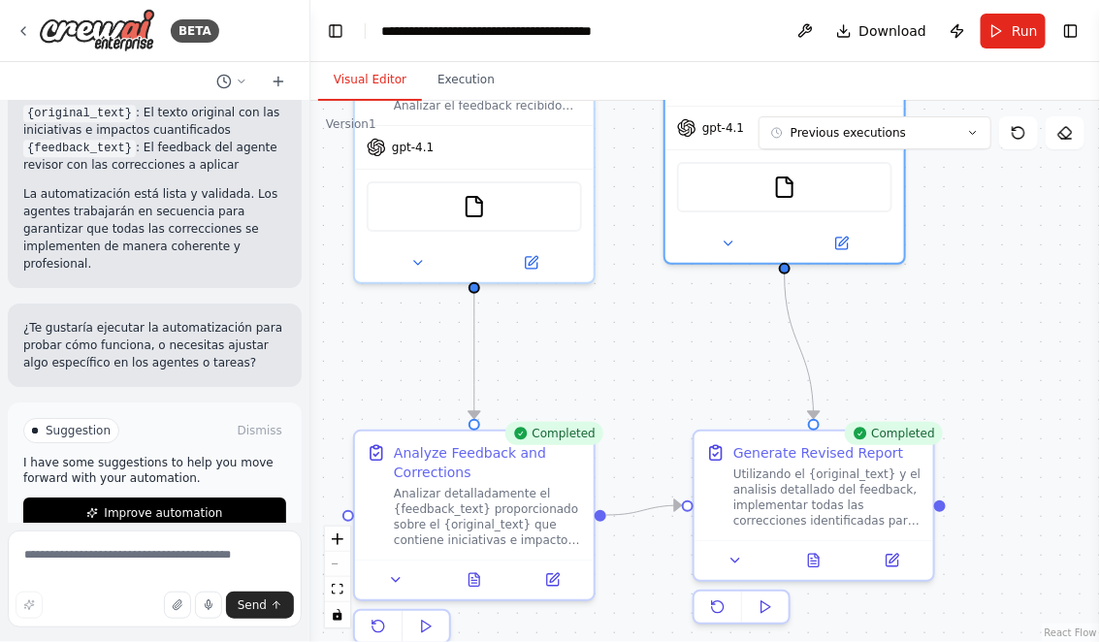
drag, startPoint x: 598, startPoint y: 336, endPoint x: 578, endPoint y: 446, distance: 111.4
click at [578, 446] on div ".deletable-edge-delete-btn { width: 20px; height: 20px; border: 0px solid #ffff…" at bounding box center [704, 371] width 789 height 541
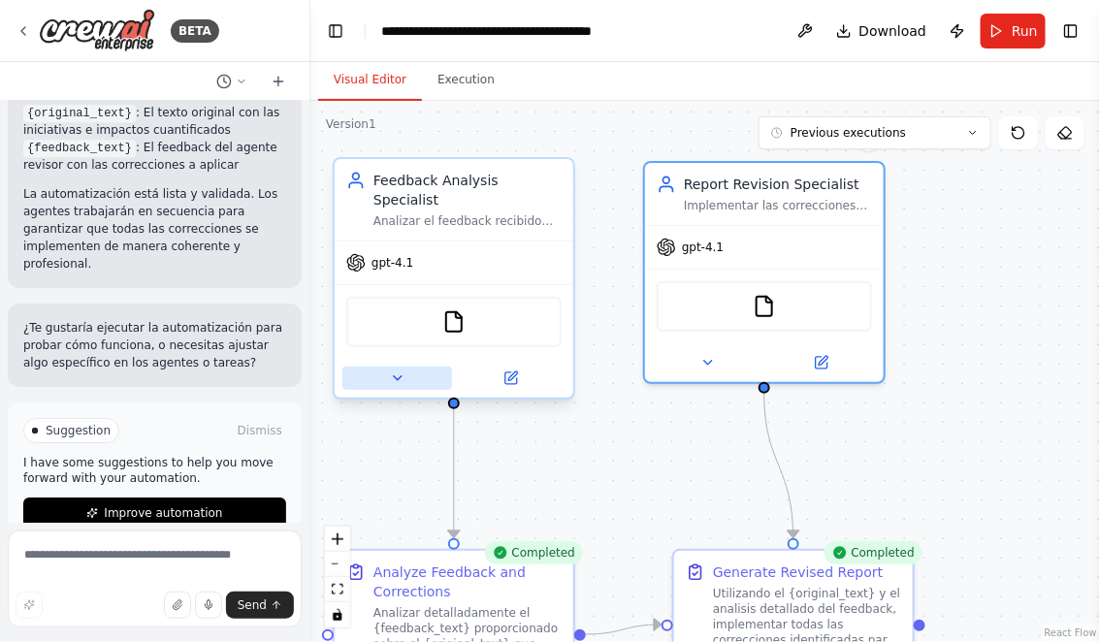
click at [397, 376] on icon at bounding box center [398, 378] width 8 height 4
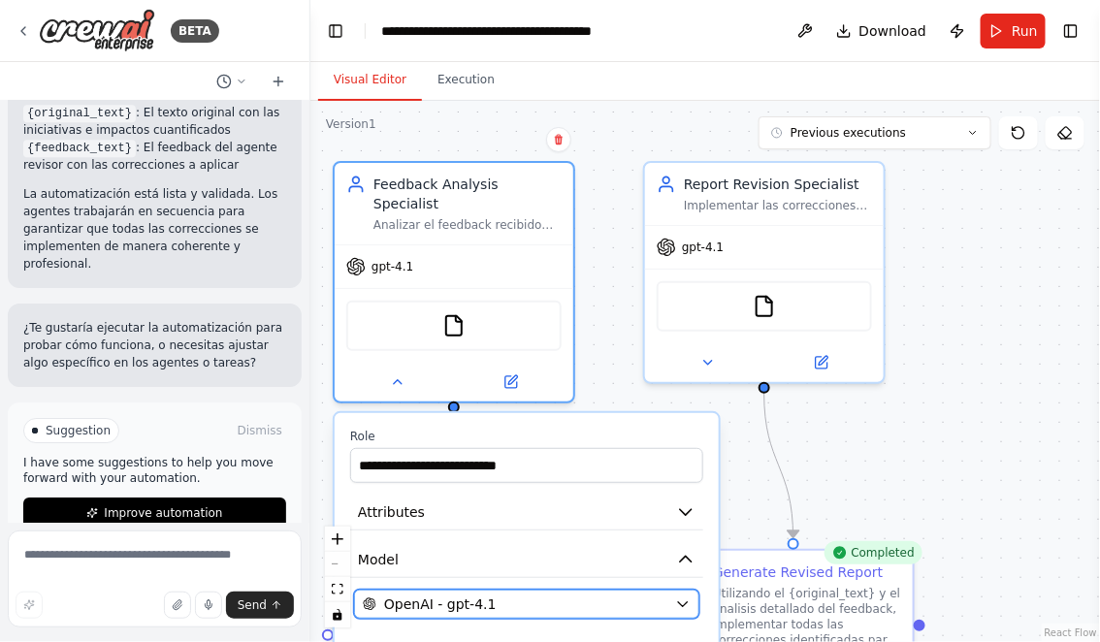
click at [622, 594] on div "OpenAI - gpt-4.1" at bounding box center [515, 603] width 304 height 19
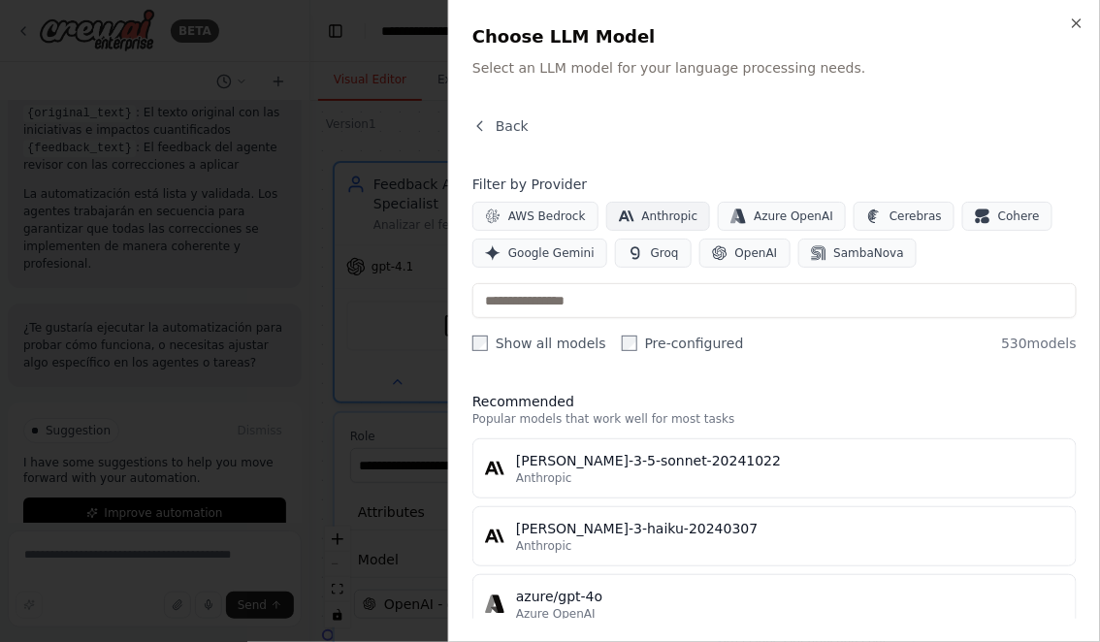
click at [669, 219] on span "Anthropic" at bounding box center [670, 216] width 56 height 16
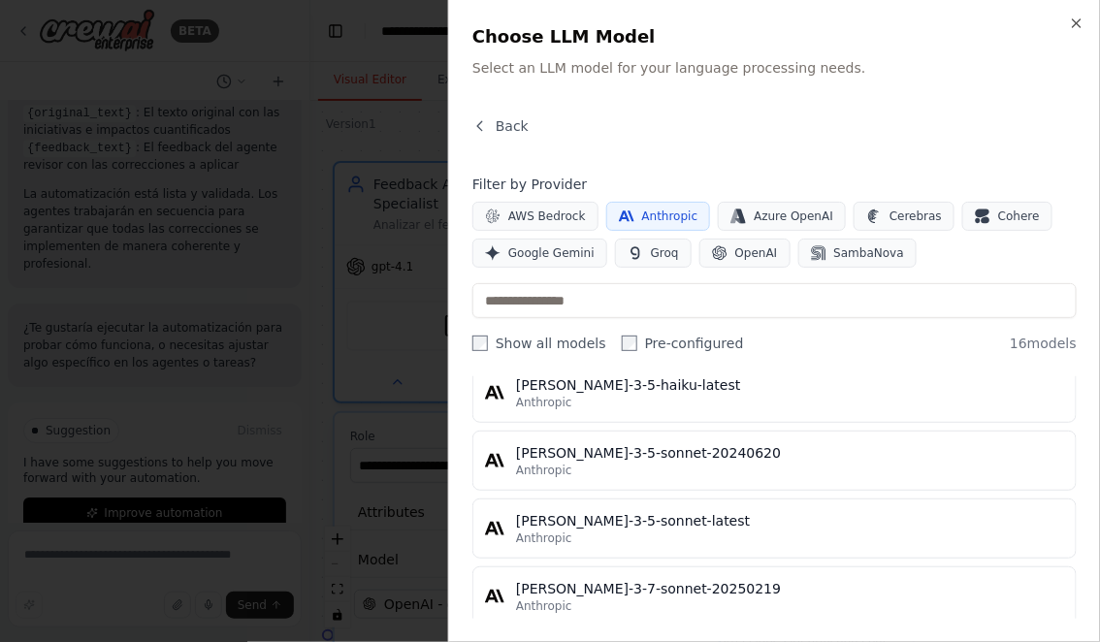
scroll to position [971, 0]
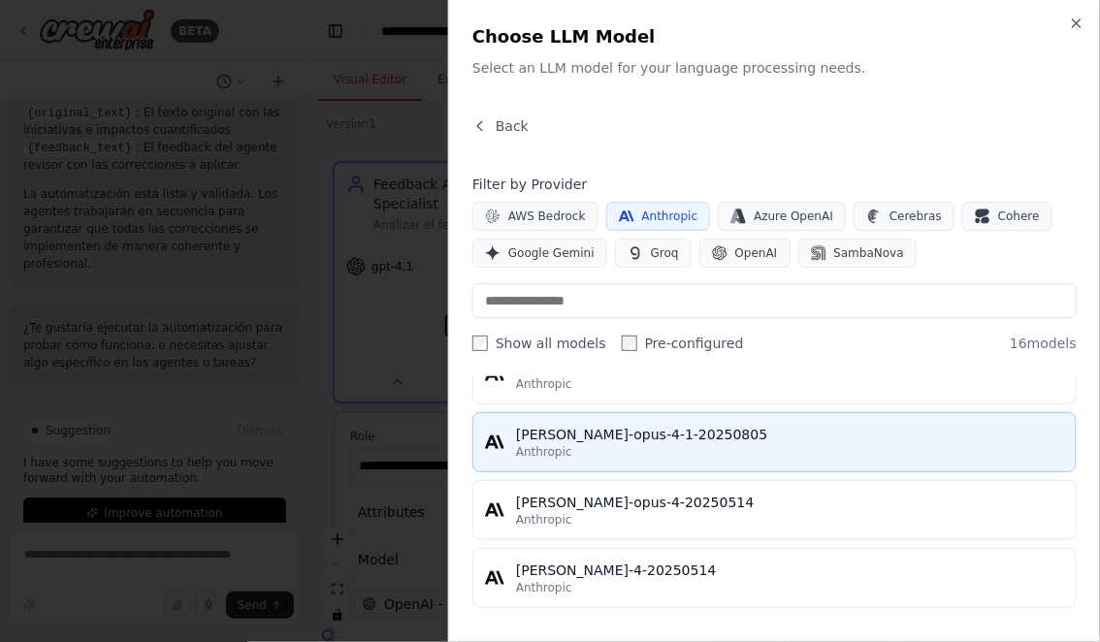
click at [608, 444] on div "Anthropic" at bounding box center [790, 452] width 548 height 16
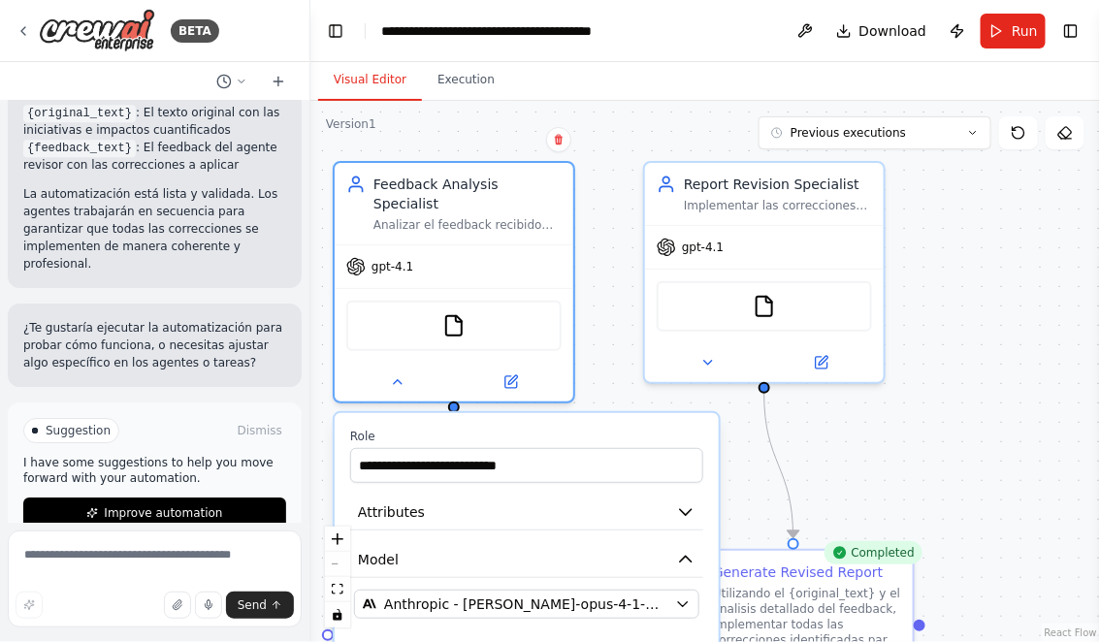
drag, startPoint x: 930, startPoint y: 473, endPoint x: 928, endPoint y: 207, distance: 266.7
click at [928, 219] on div ".deletable-edge-delete-btn { width: 20px; height: 20px; border: 0px solid #ffff…" at bounding box center [704, 371] width 789 height 541
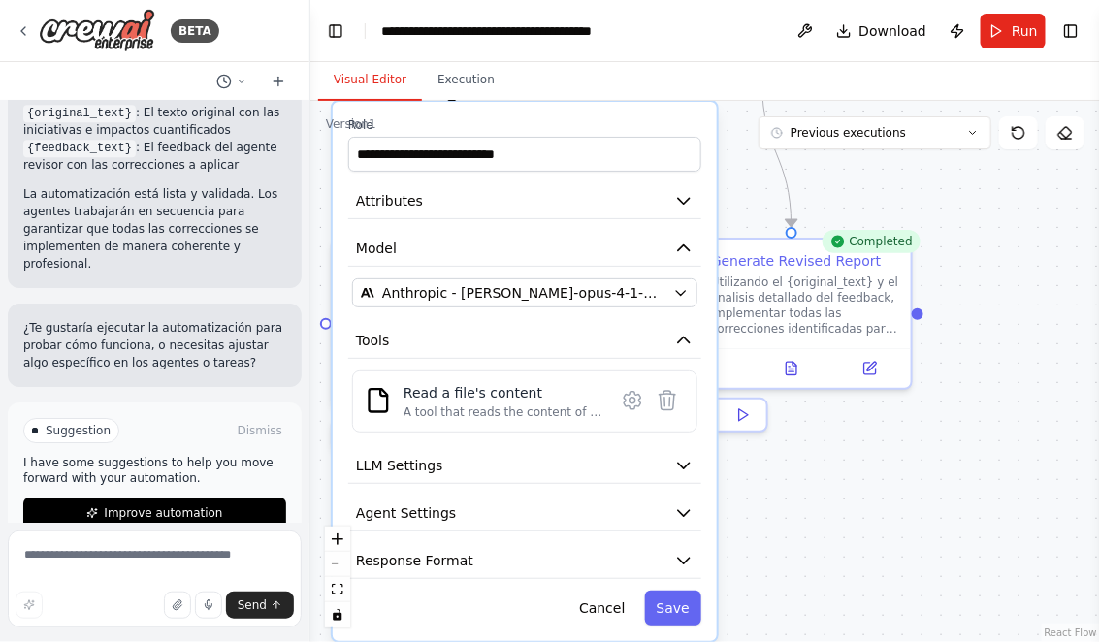
drag, startPoint x: 798, startPoint y: 580, endPoint x: 798, endPoint y: 439, distance: 140.6
click at [798, 439] on div ".deletable-edge-delete-btn { width: 20px; height: 20px; border: 0px solid #ffff…" at bounding box center [704, 371] width 789 height 541
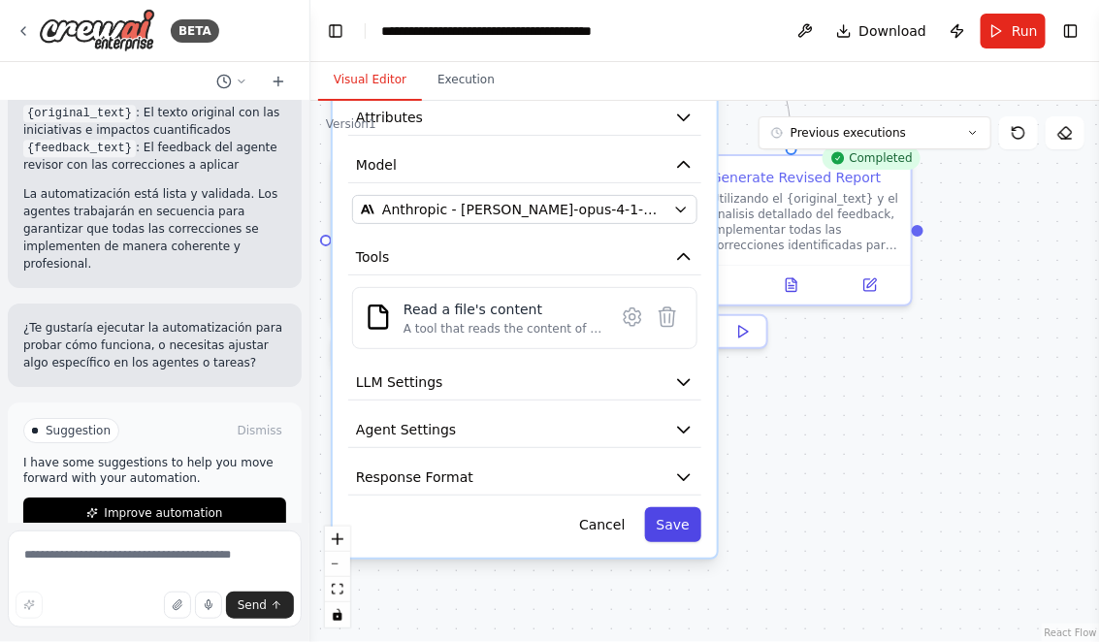
click at [681, 507] on button "Save" at bounding box center [673, 524] width 56 height 35
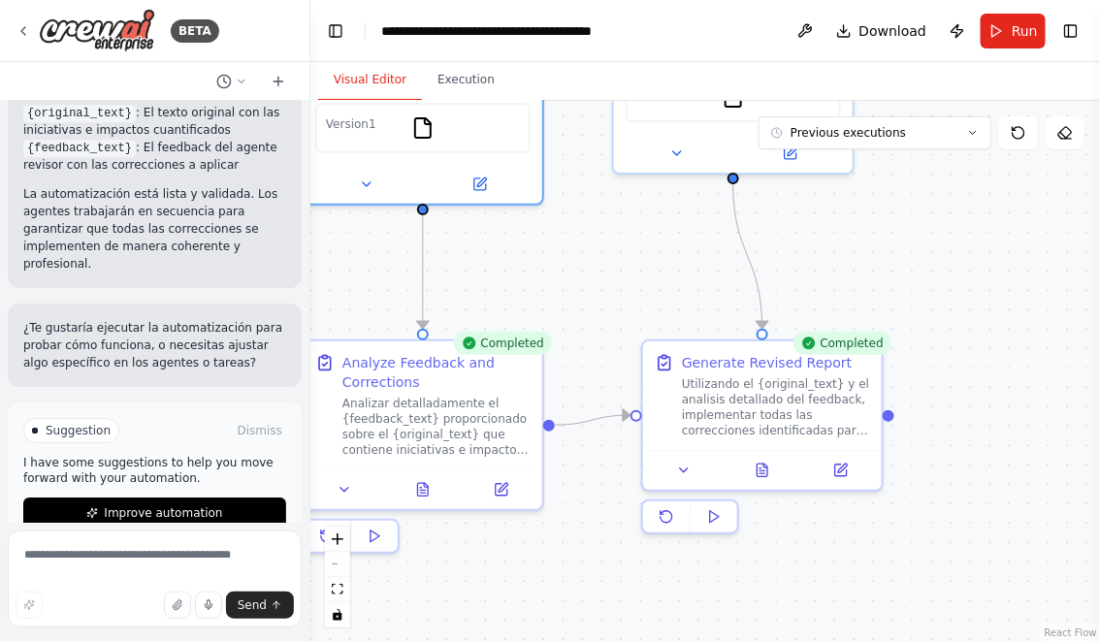
drag, startPoint x: 995, startPoint y: 322, endPoint x: 955, endPoint y: 560, distance: 241.8
click at [955, 559] on div ".deletable-edge-delete-btn { width: 20px; height: 20px; border: 0px solid #ffff…" at bounding box center [704, 371] width 789 height 541
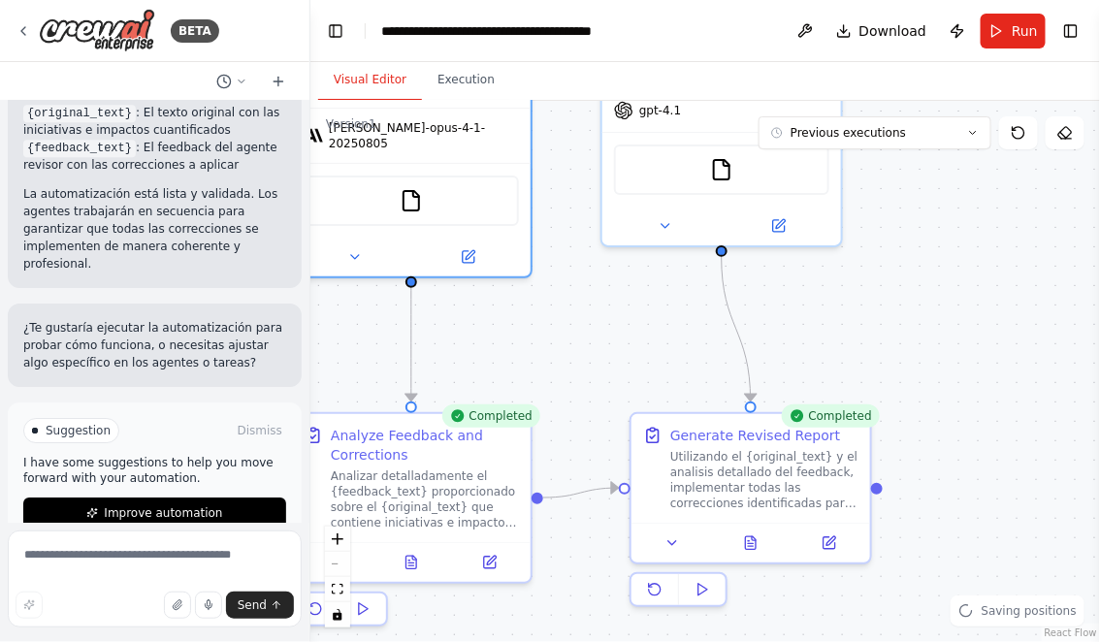
drag, startPoint x: 978, startPoint y: 434, endPoint x: 965, endPoint y: 575, distance: 141.2
click at [965, 573] on div ".deletable-edge-delete-btn { width: 20px; height: 20px; border: 0px solid #ffff…" at bounding box center [704, 371] width 789 height 541
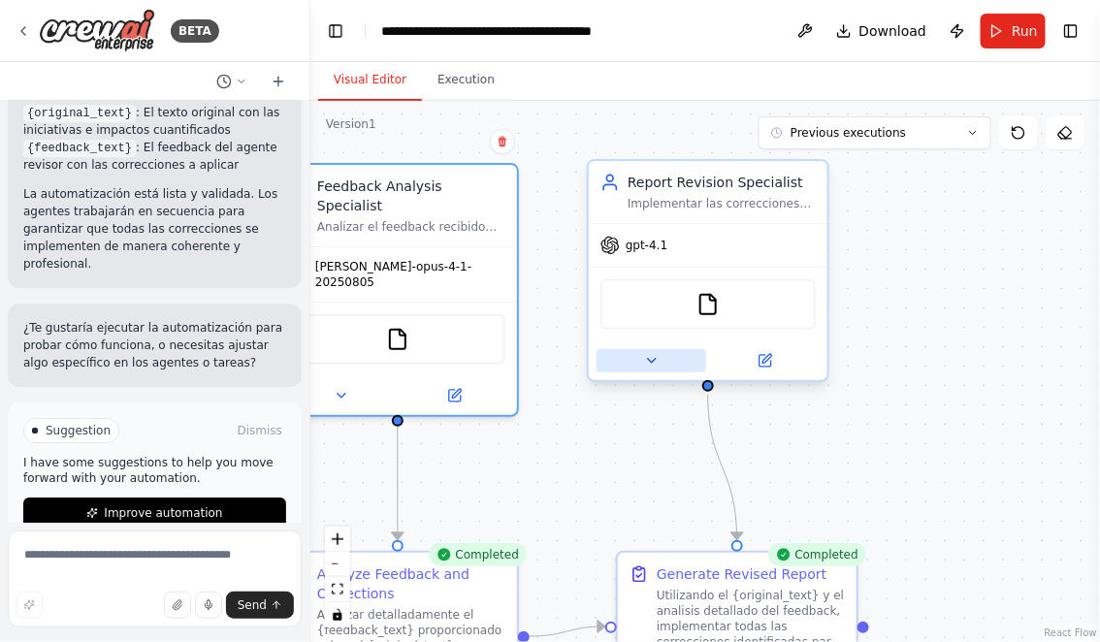
click at [647, 355] on icon at bounding box center [652, 361] width 16 height 16
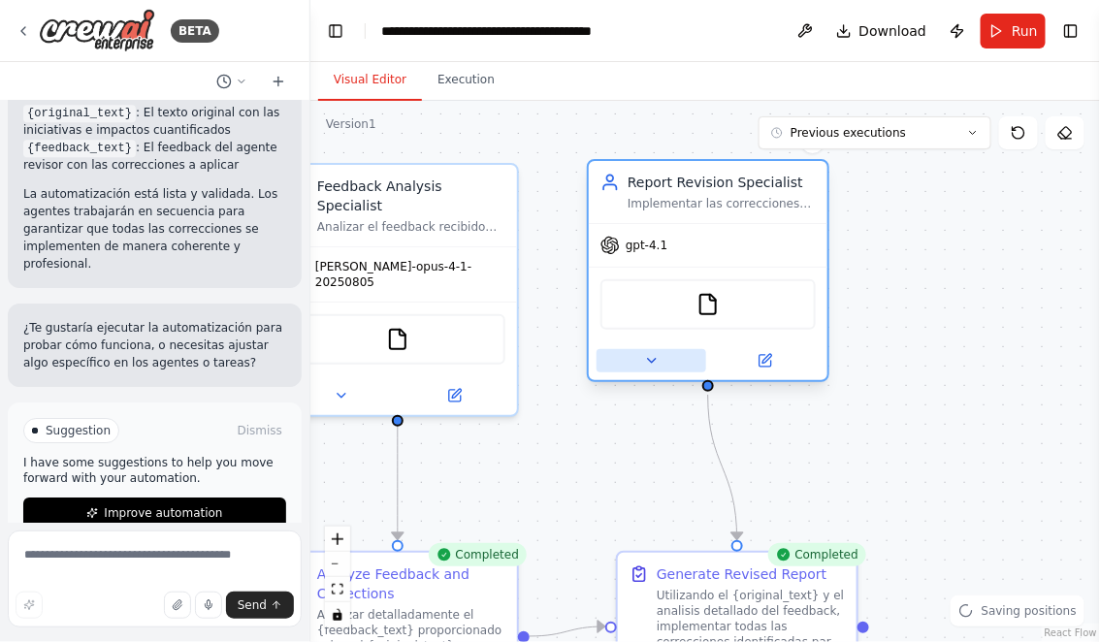
click at [650, 359] on icon at bounding box center [652, 361] width 8 height 4
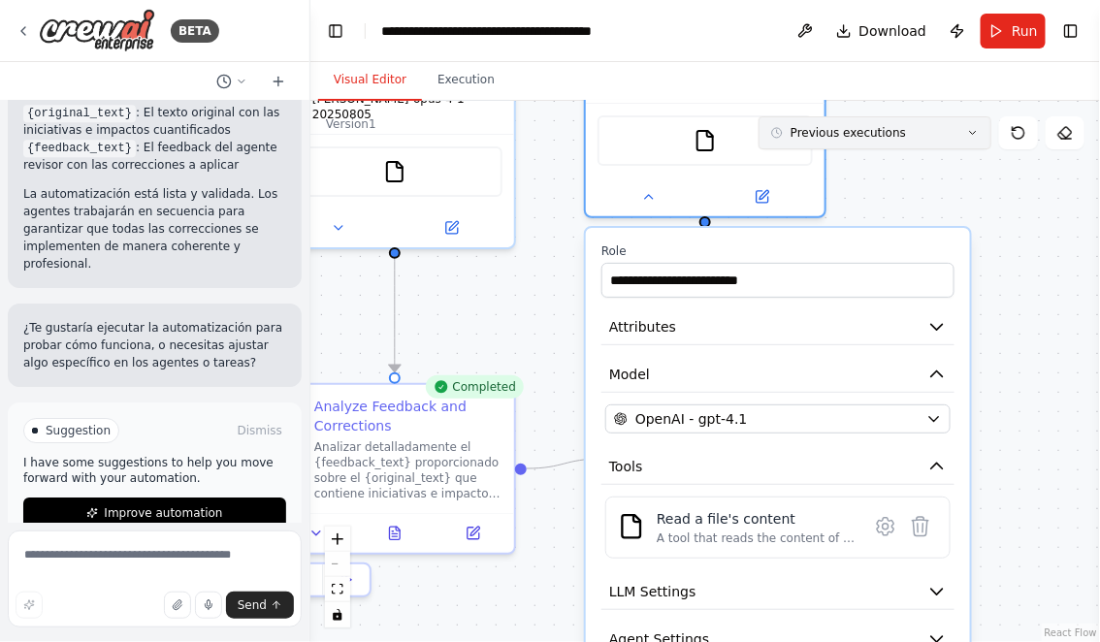
drag, startPoint x: 920, startPoint y: 303, endPoint x: 917, endPoint y: 131, distance: 171.6
click at [917, 132] on div "Version 1 Previous executions Show Tools Hide Agents .deletable-edge-delete-btn…" at bounding box center [704, 371] width 789 height 541
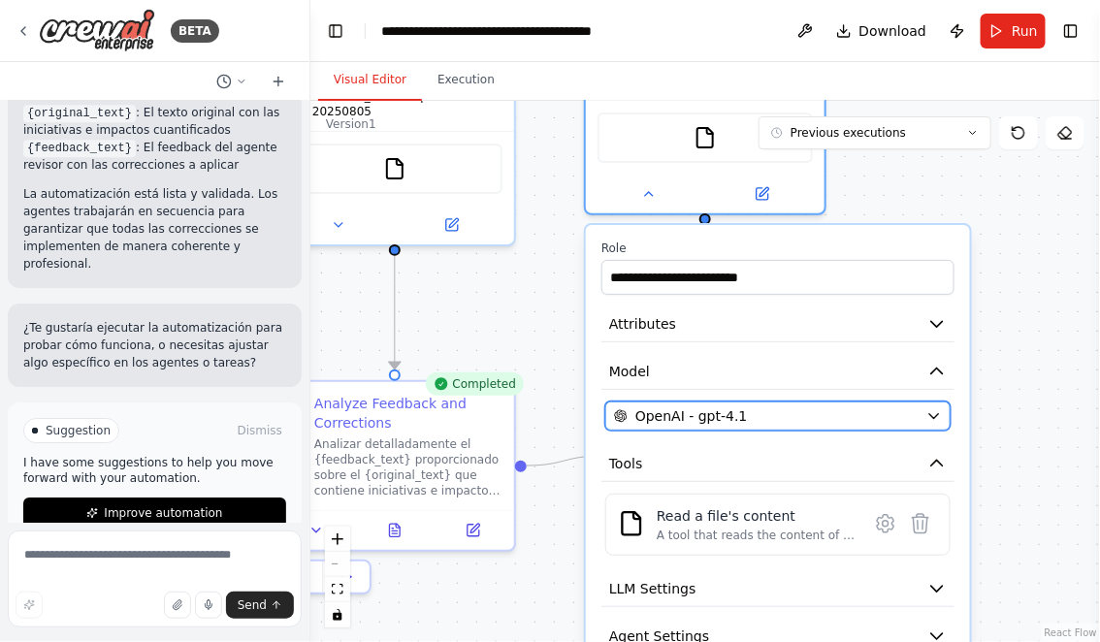
click at [935, 414] on icon "button" at bounding box center [933, 416] width 9 height 5
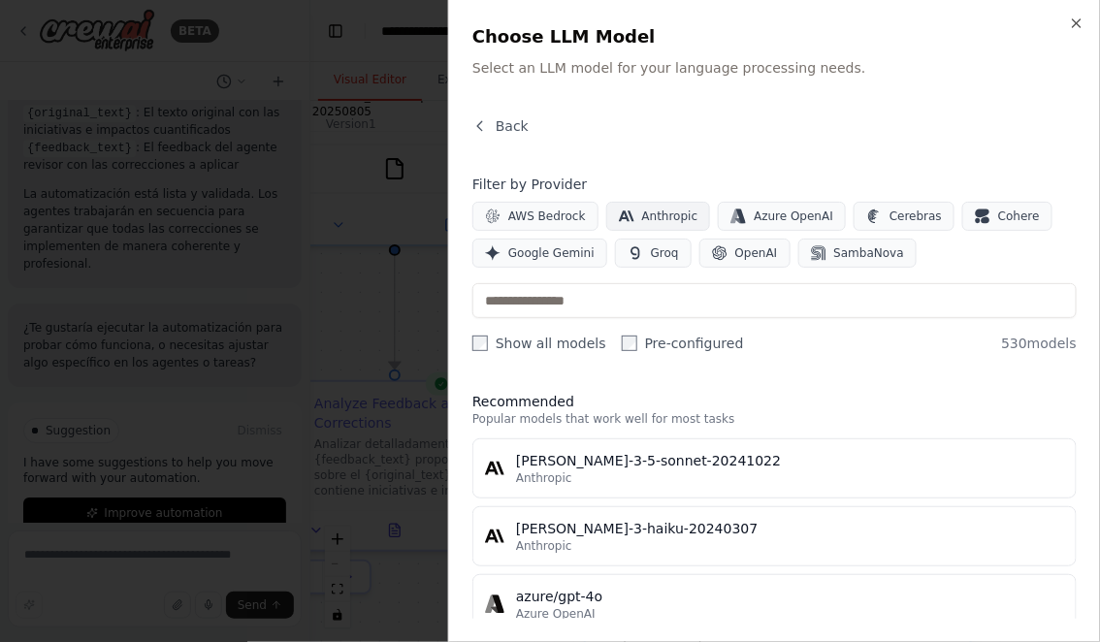
click at [682, 221] on span "Anthropic" at bounding box center [670, 216] width 56 height 16
drag, startPoint x: 667, startPoint y: 160, endPoint x: 667, endPoint y: 88, distance: 71.8
click at [667, 88] on div "Close Choose LLM Model Select an LLM model for your language processing needs. …" at bounding box center [774, 321] width 652 height 642
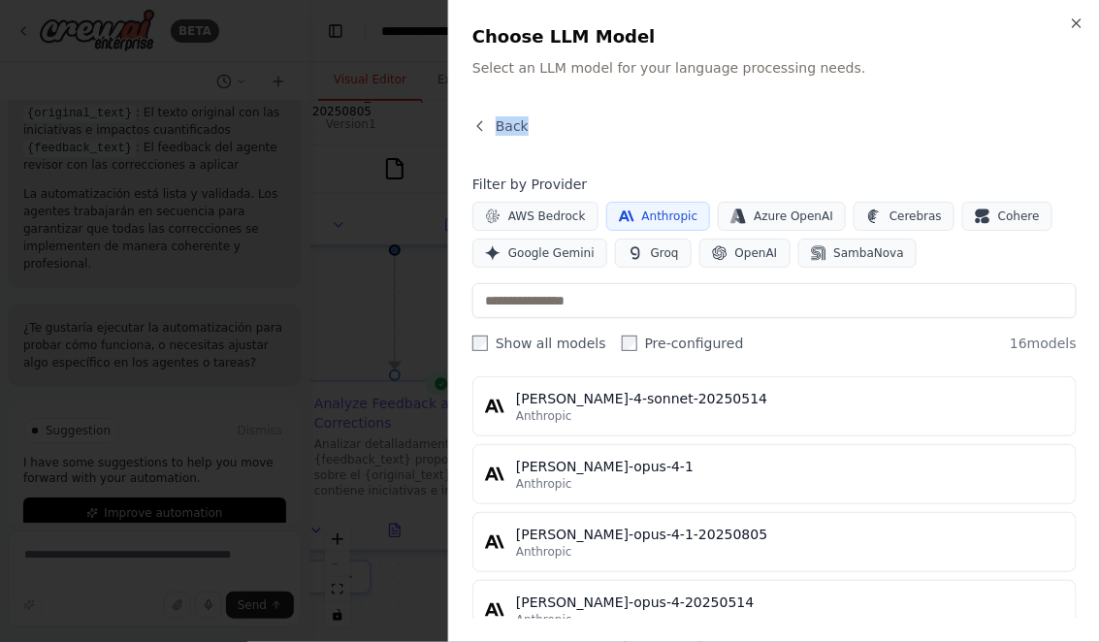
scroll to position [869, 0]
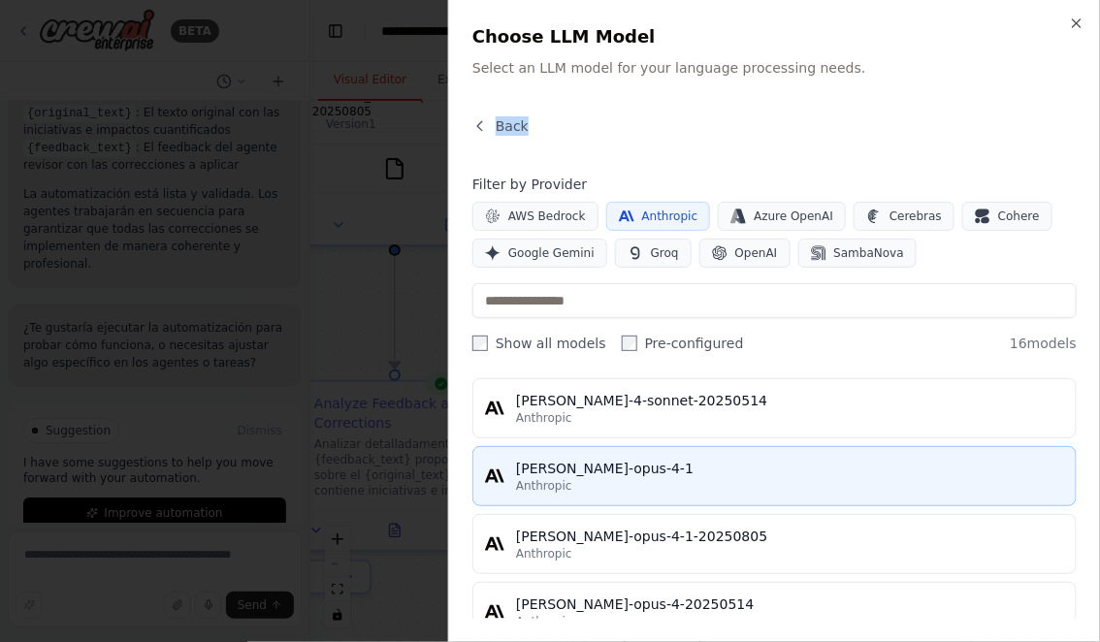
click at [634, 479] on div "Anthropic" at bounding box center [790, 486] width 548 height 16
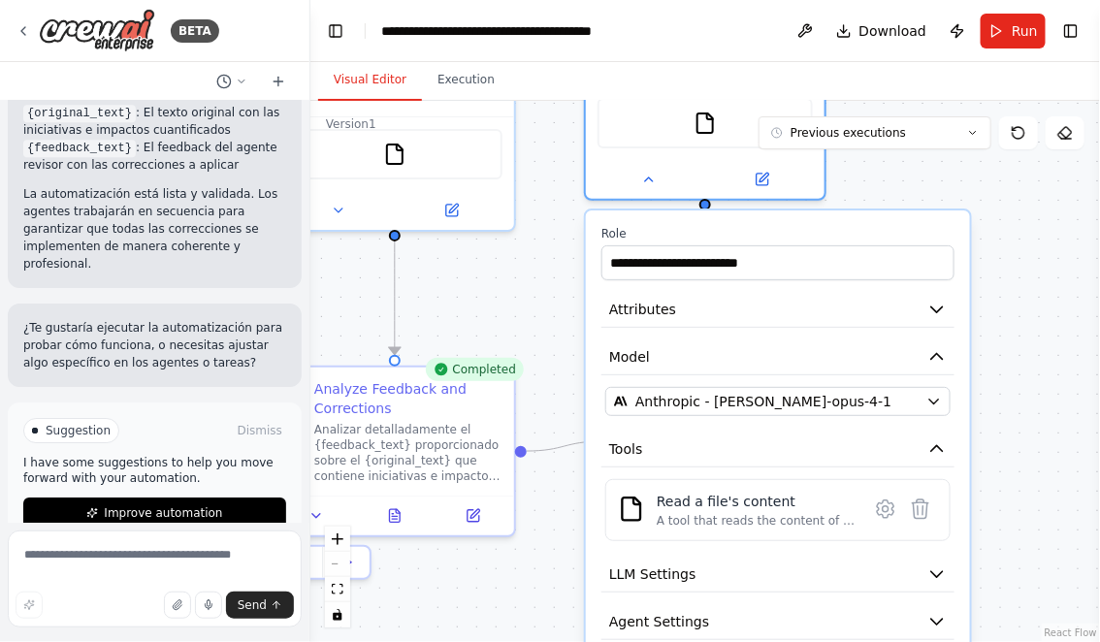
drag, startPoint x: 1053, startPoint y: 420, endPoint x: 1024, endPoint y: 243, distance: 178.9
click at [1025, 246] on div ".deletable-edge-delete-btn { width: 20px; height: 20px; border: 0px solid #ffff…" at bounding box center [704, 371] width 789 height 541
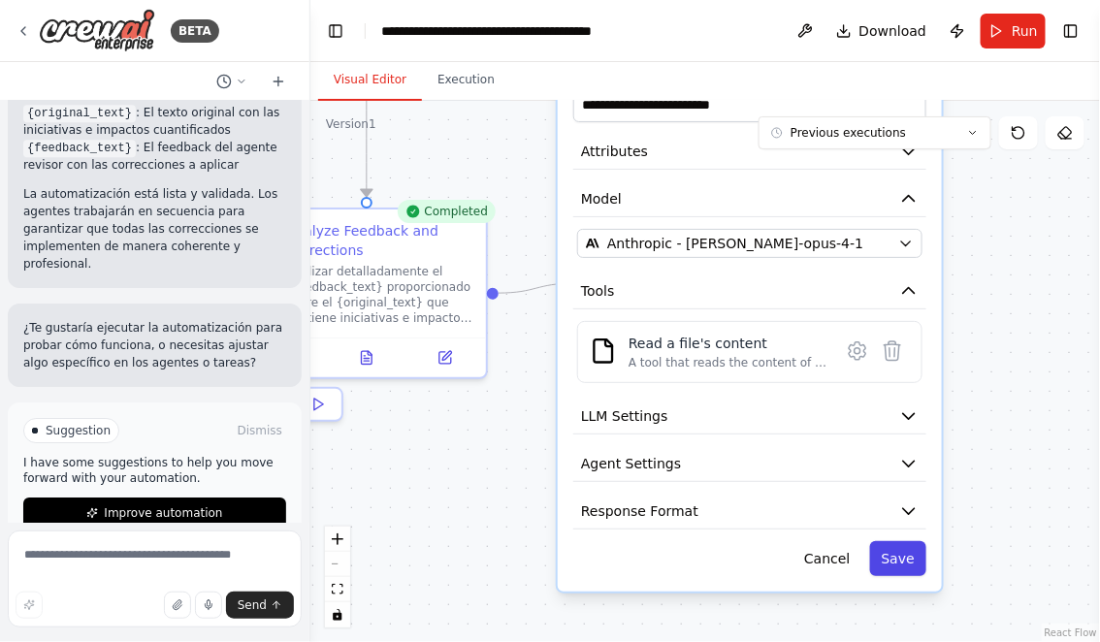
click at [908, 548] on button "Save" at bounding box center [898, 558] width 56 height 35
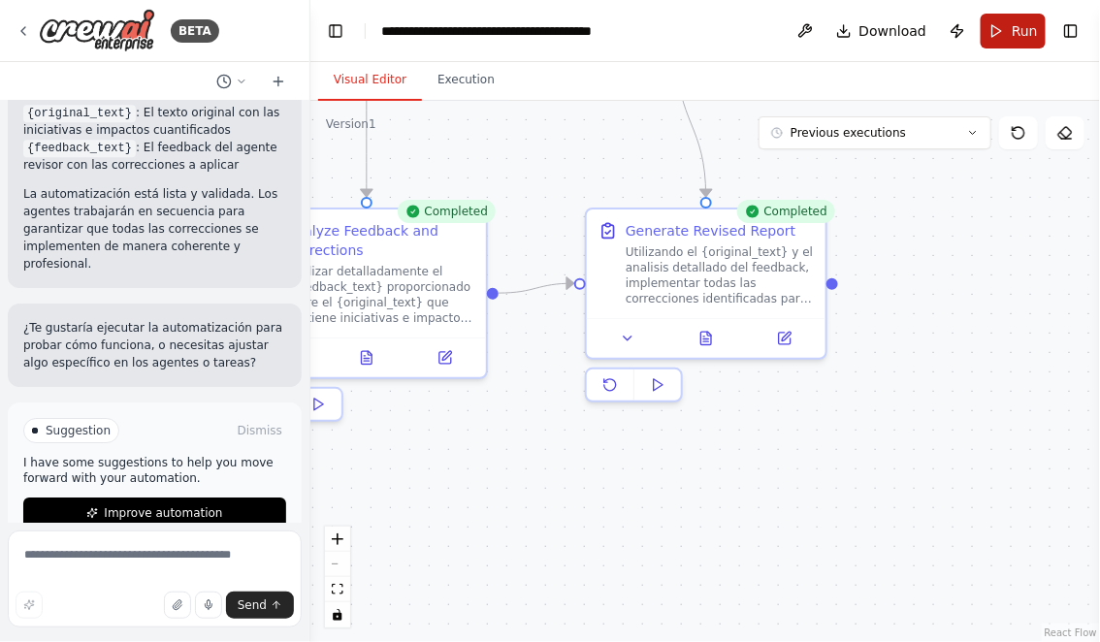
click at [1010, 31] on button "Run" at bounding box center [1012, 31] width 65 height 35
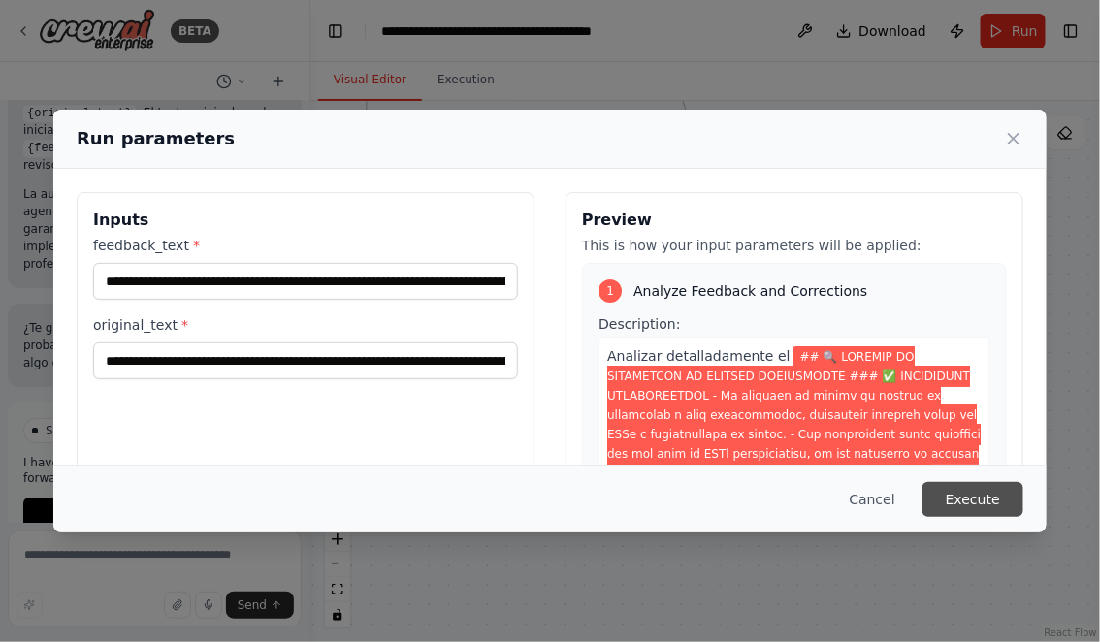
click at [969, 494] on button "Execute" at bounding box center [972, 499] width 101 height 35
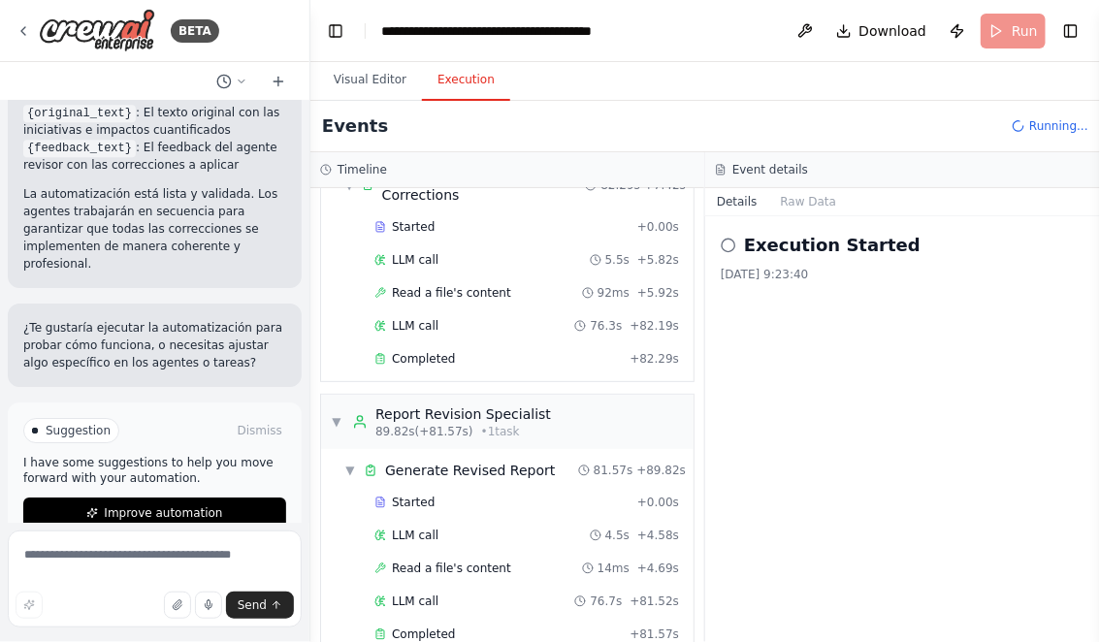
scroll to position [132, 0]
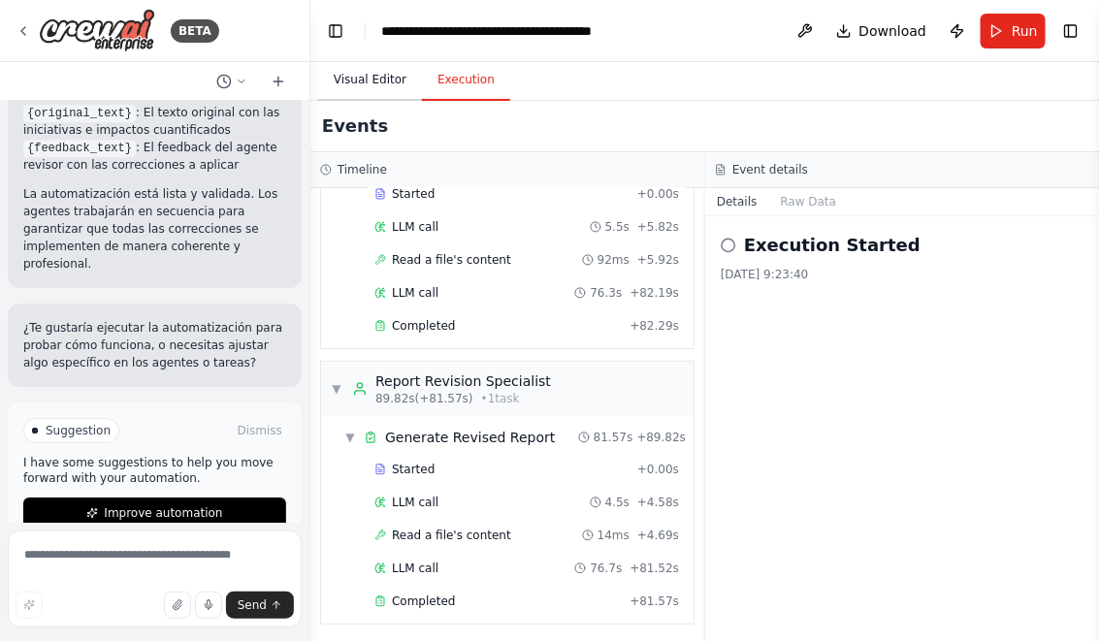
click at [357, 81] on button "Visual Editor" at bounding box center [370, 80] width 104 height 41
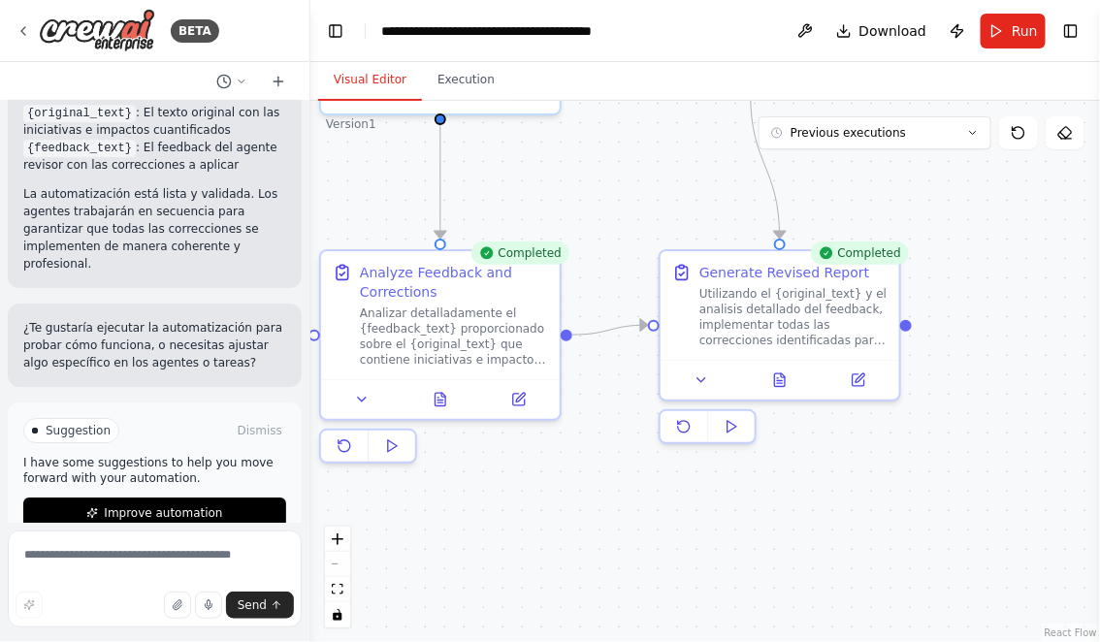
drag, startPoint x: 504, startPoint y: 518, endPoint x: 578, endPoint y: 559, distance: 84.7
click at [578, 559] on div ".deletable-edge-delete-btn { width: 20px; height: 20px; border: 0px solid #ffff…" at bounding box center [704, 371] width 789 height 541
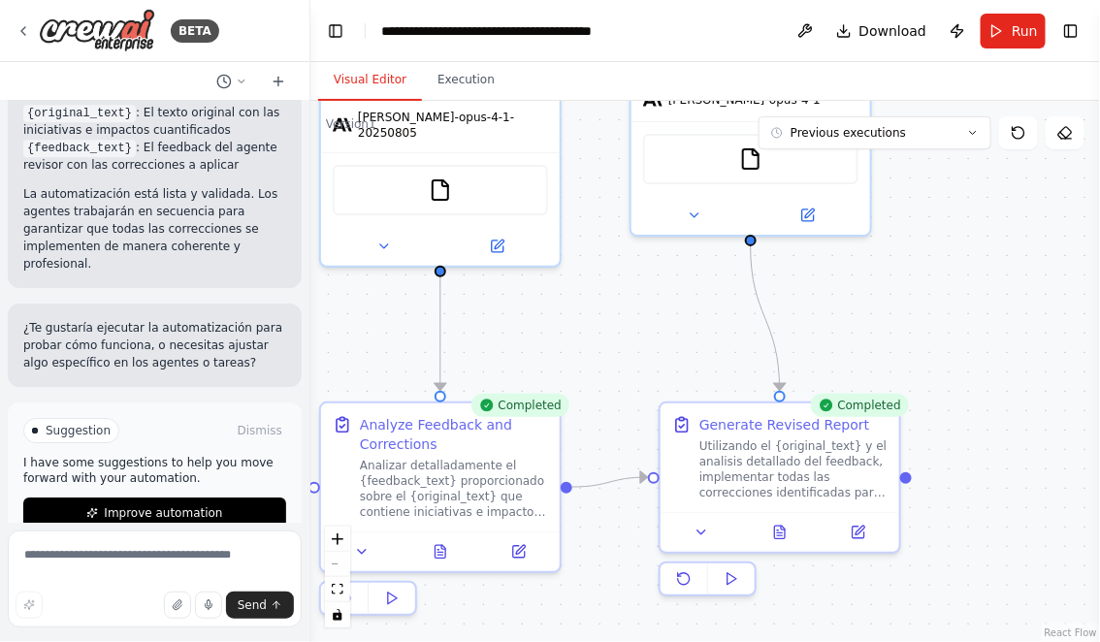
drag, startPoint x: 499, startPoint y: 189, endPoint x: 499, endPoint y: 341, distance: 152.2
click at [499, 341] on div ".deletable-edge-delete-btn { width: 20px; height: 20px; border: 0px solid #ffff…" at bounding box center [704, 371] width 789 height 541
click at [447, 547] on icon at bounding box center [440, 548] width 16 height 16
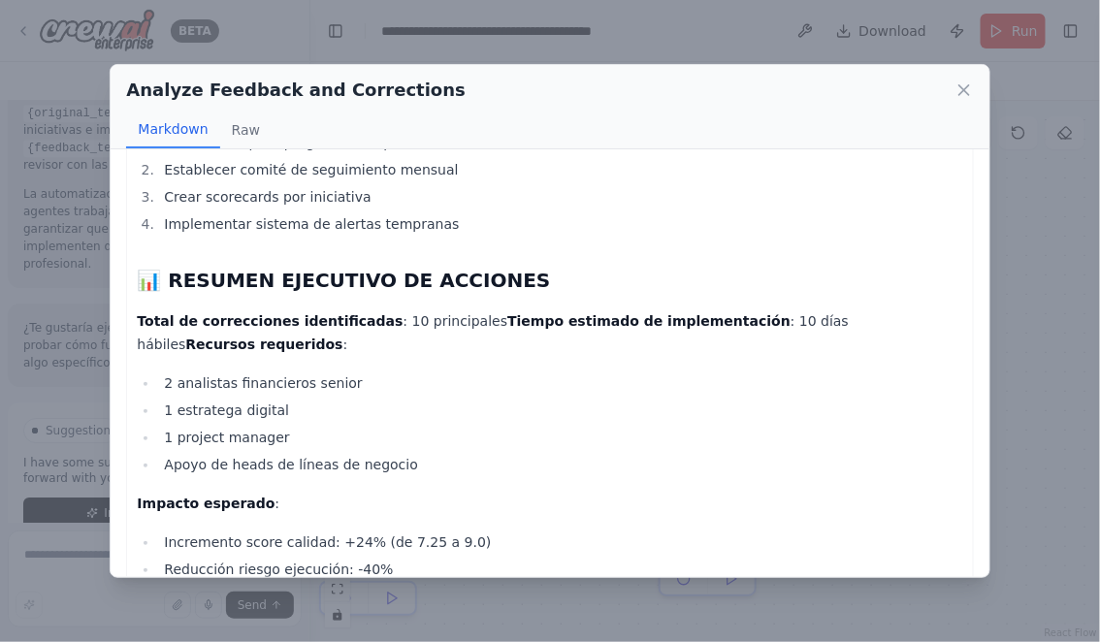
scroll to position [5867, 0]
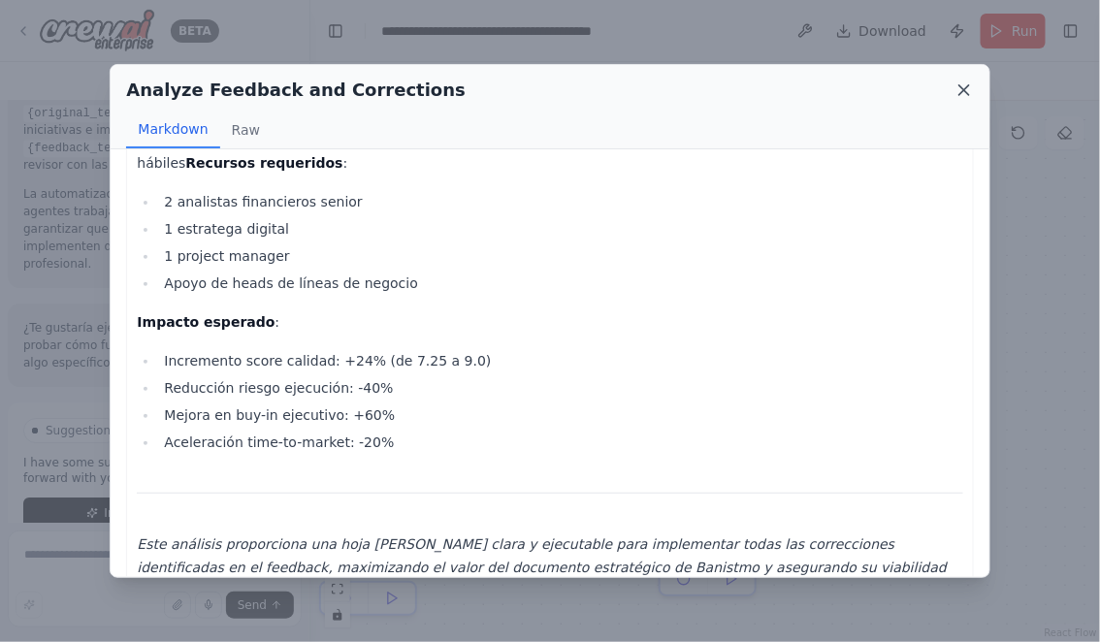
click at [959, 95] on icon at bounding box center [964, 90] width 10 height 10
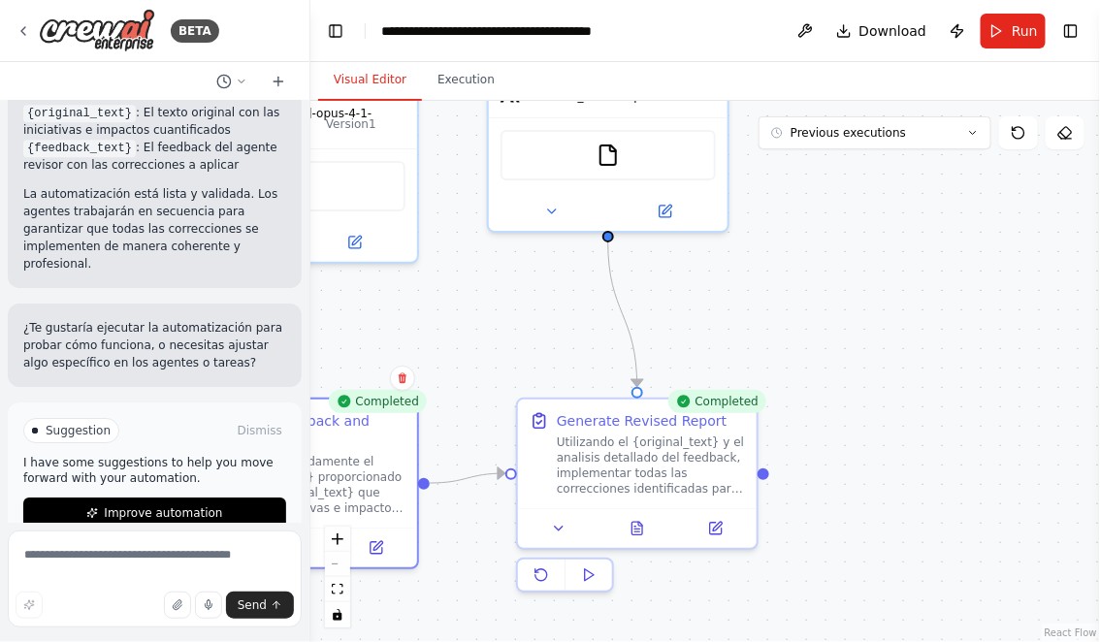
drag, startPoint x: 589, startPoint y: 331, endPoint x: 421, endPoint y: 325, distance: 167.8
click at [424, 325] on div ".deletable-edge-delete-btn { width: 20px; height: 20px; border: 0px solid #ffff…" at bounding box center [704, 371] width 789 height 541
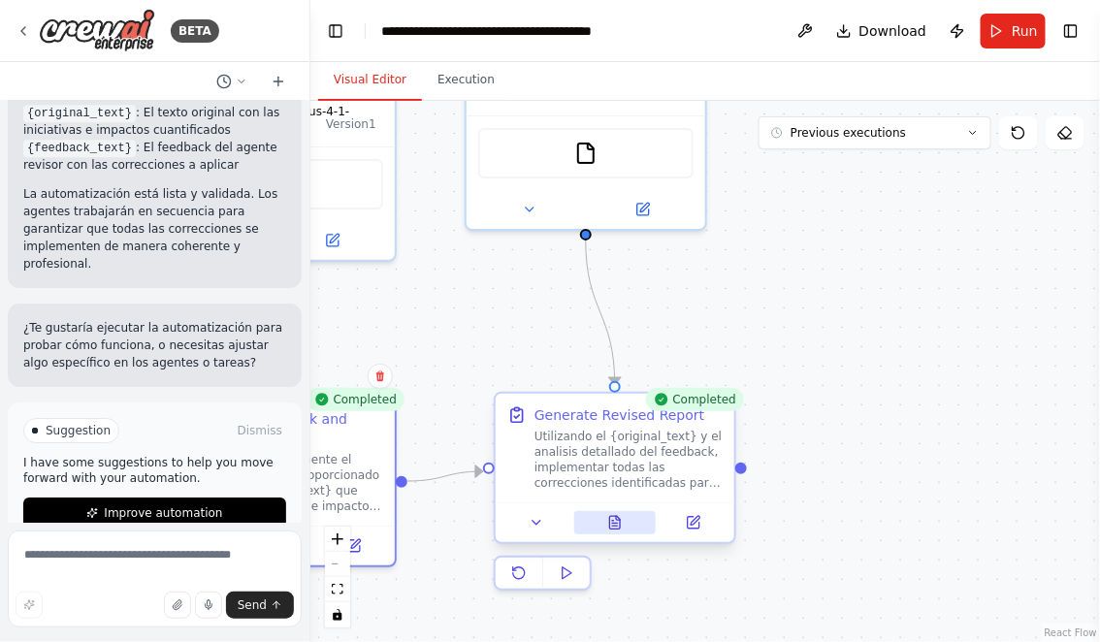
click at [604, 517] on button at bounding box center [615, 522] width 82 height 23
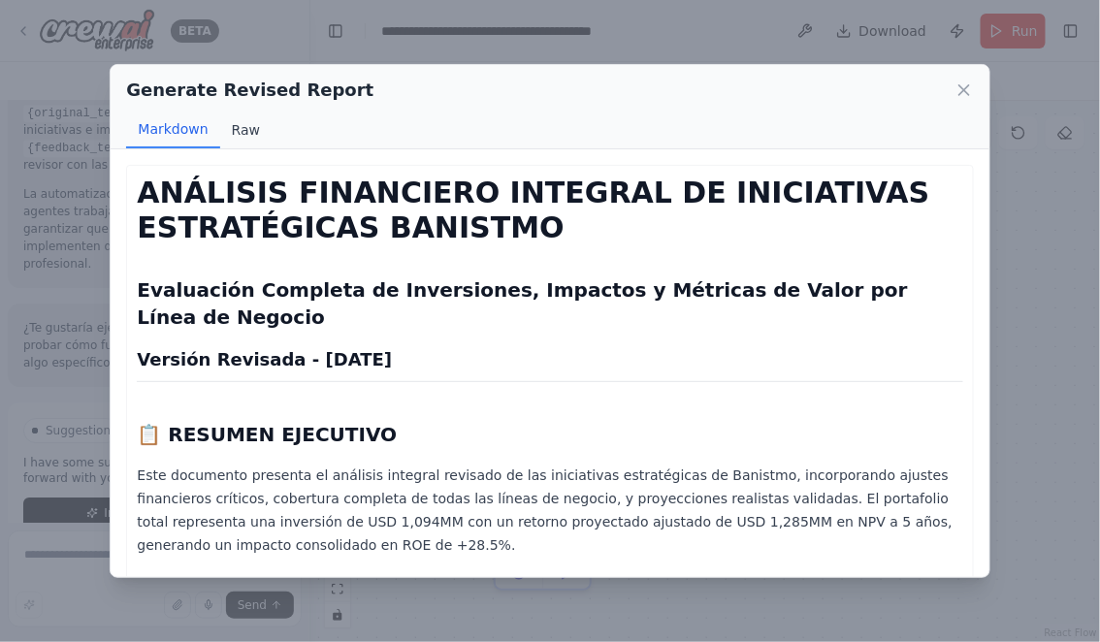
click at [242, 125] on button "Raw" at bounding box center [245, 130] width 51 height 37
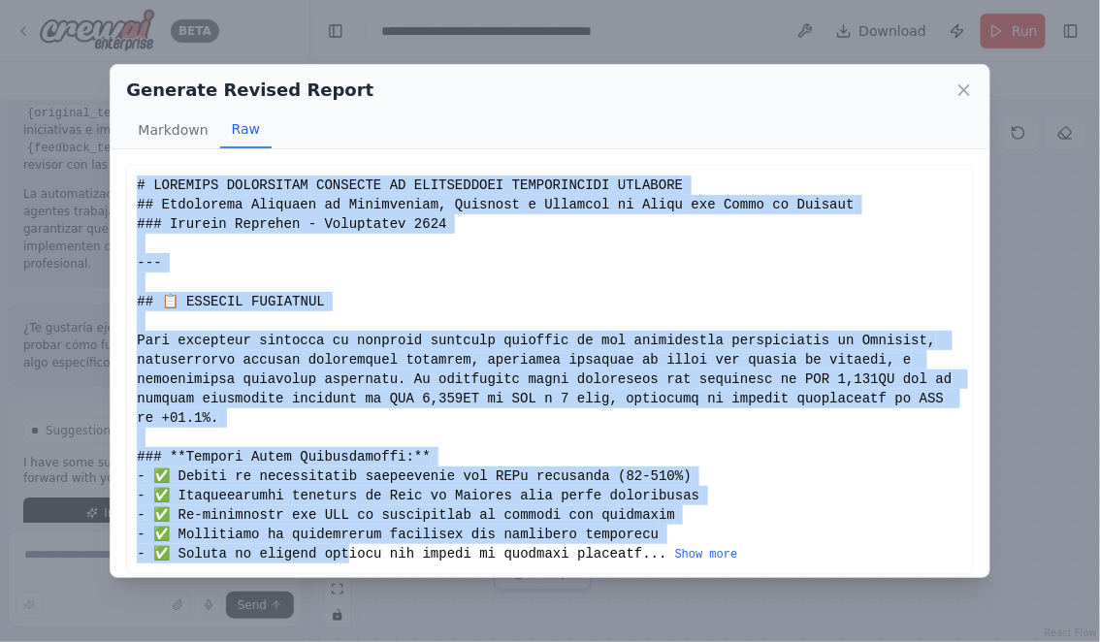
scroll to position [11, 0]
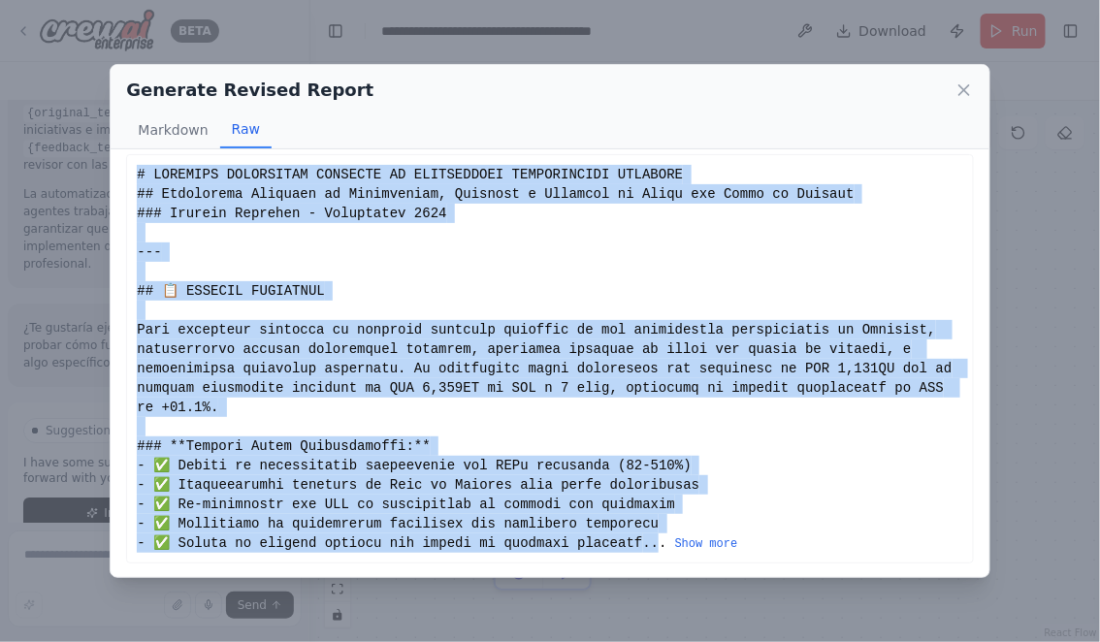
drag, startPoint x: 137, startPoint y: 186, endPoint x: 659, endPoint y: 549, distance: 636.1
click at [659, 549] on div "... Show more" at bounding box center [549, 359] width 825 height 388
click at [429, 358] on div "... Show more" at bounding box center [549, 359] width 825 height 388
drag, startPoint x: 138, startPoint y: 168, endPoint x: 753, endPoint y: 538, distance: 718.5
click at [753, 538] on div "... Show more" at bounding box center [549, 359] width 825 height 388
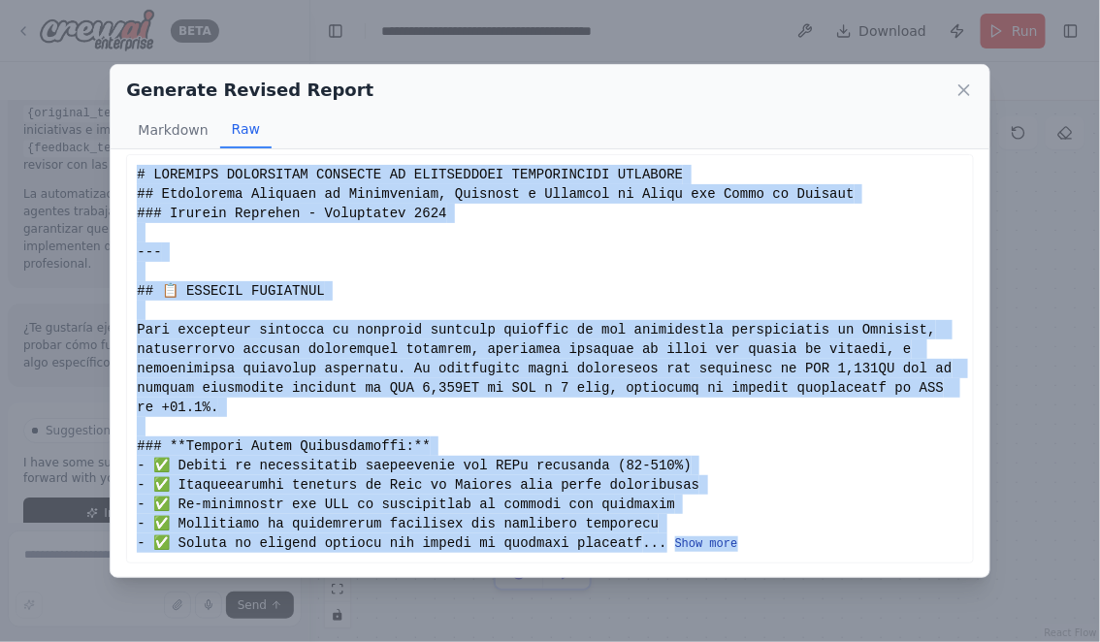
click at [722, 539] on button "Show more" at bounding box center [706, 544] width 63 height 16
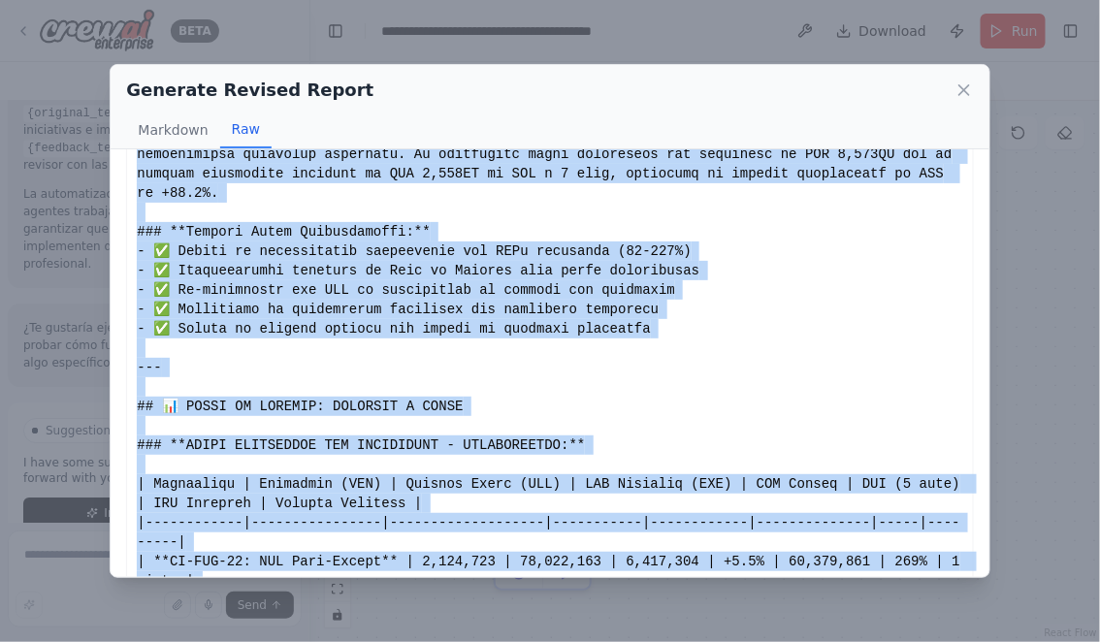
scroll to position [221, 0]
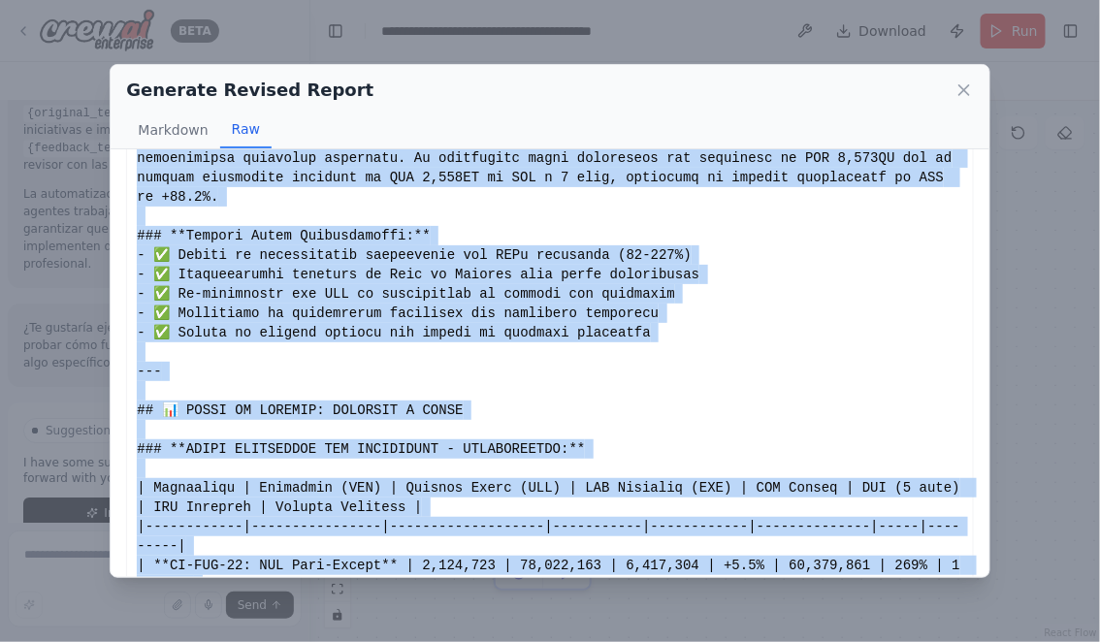
copy div "# ANÁLISIS FINANCIERO INTEGRAL DE INICIATIVAS ESTRATÉGICAS BANISTMO ## Evaluaci…"
click at [956, 89] on icon at bounding box center [963, 89] width 19 height 19
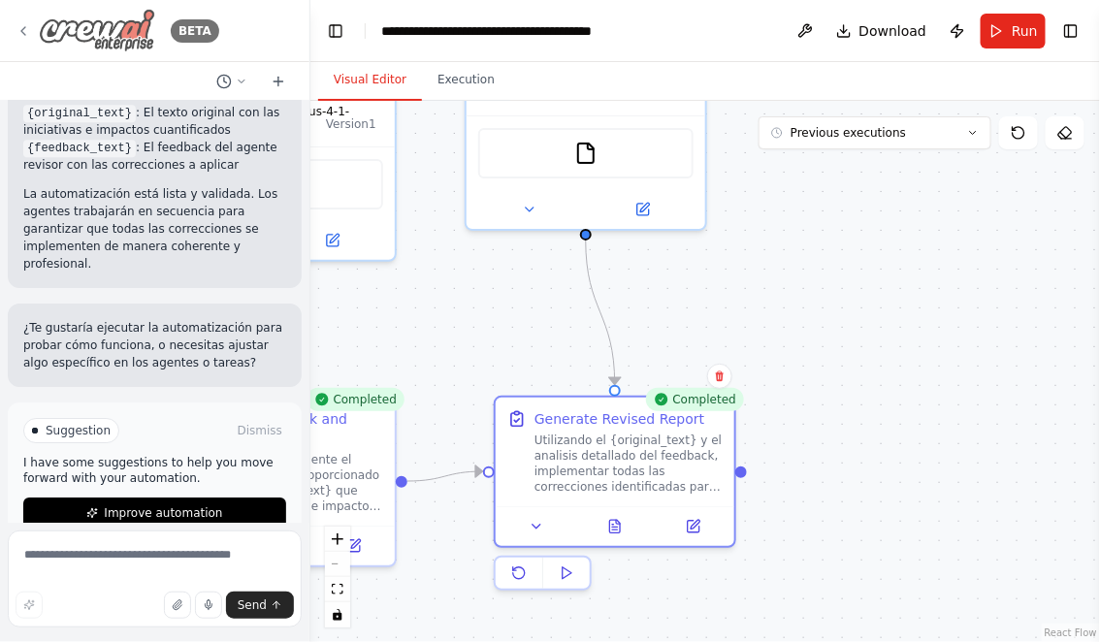
click at [27, 34] on icon at bounding box center [24, 31] width 16 height 16
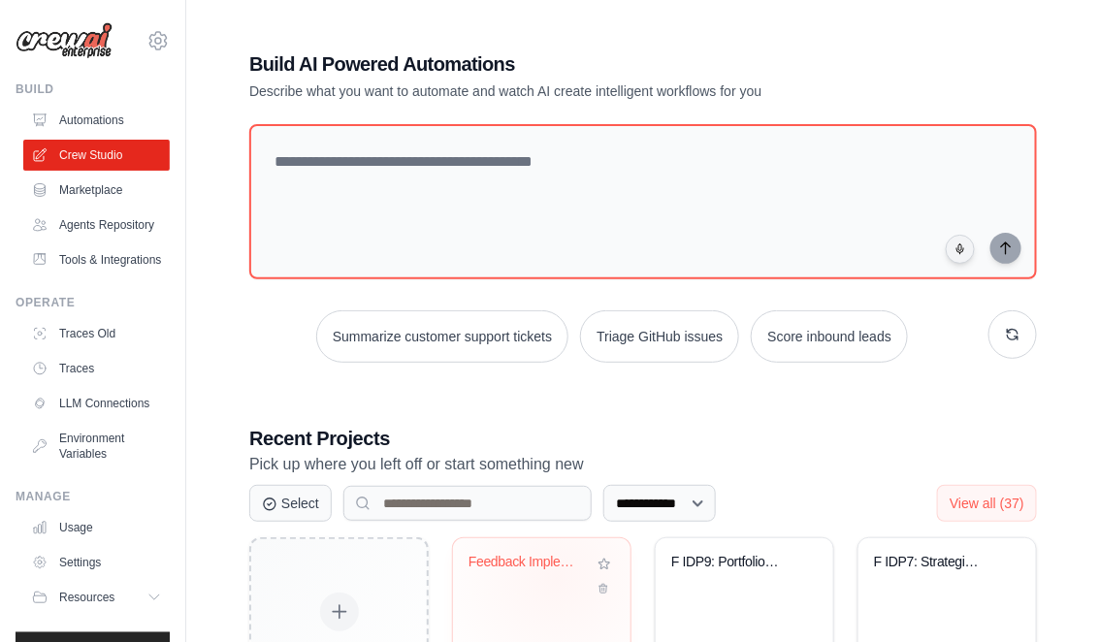
click at [558, 576] on div "Feedback Implementation and Report ..." at bounding box center [541, 576] width 146 height 45
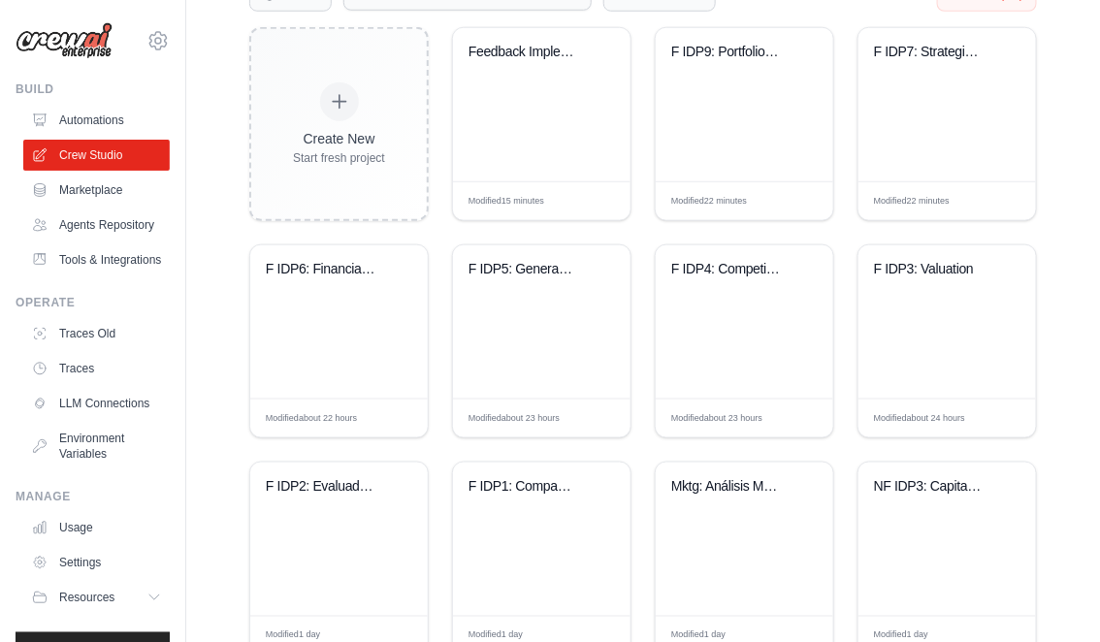
scroll to position [515, 0]
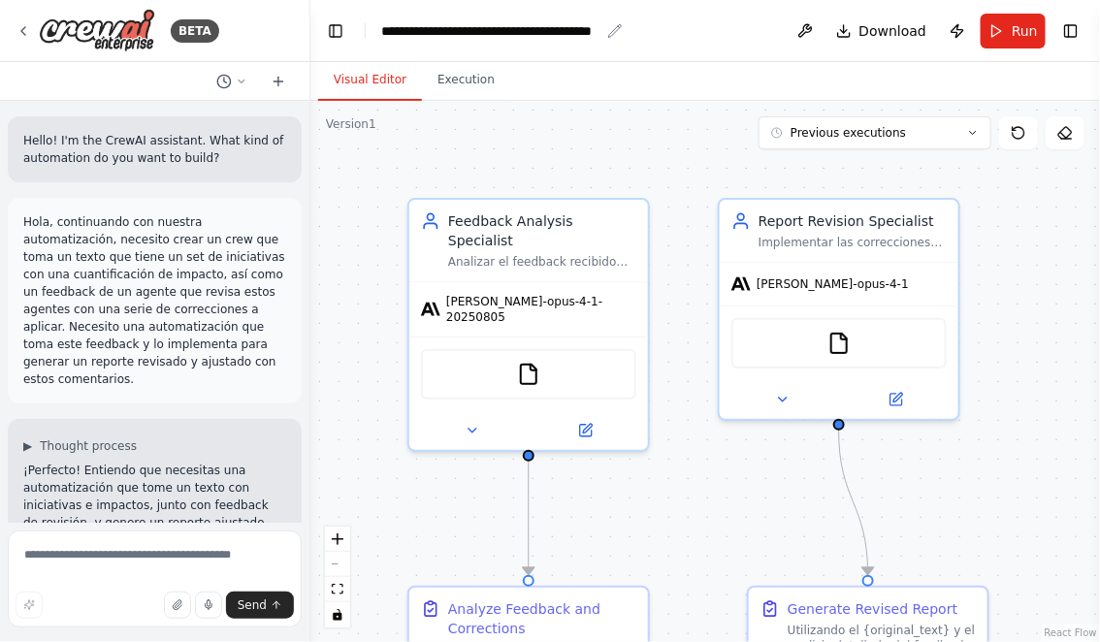
scroll to position [1463, 0]
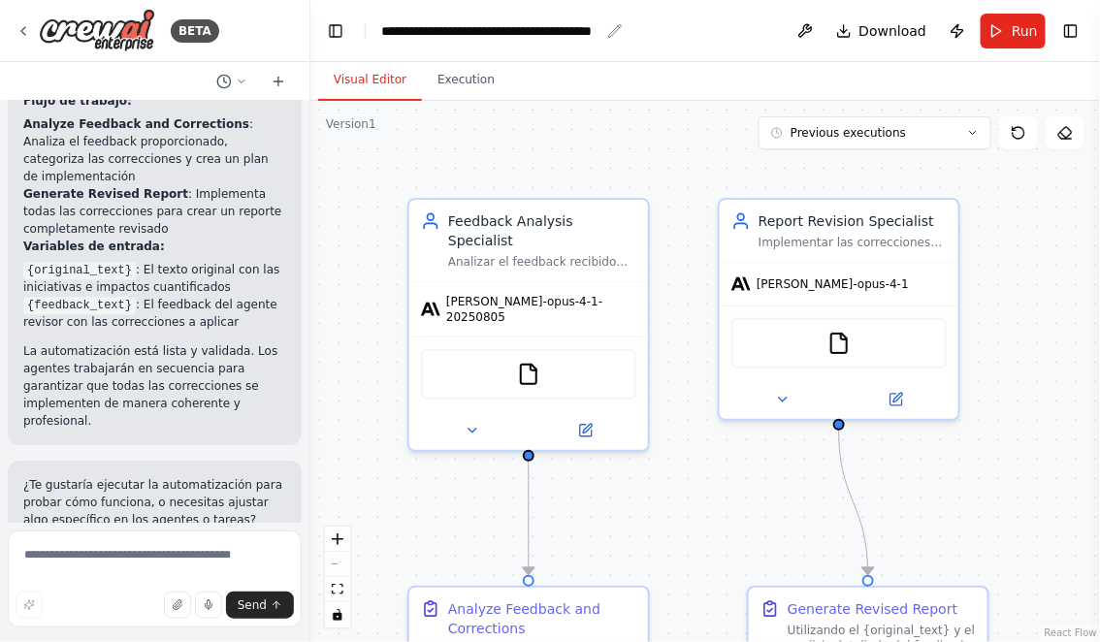
drag, startPoint x: 383, startPoint y: 33, endPoint x: 382, endPoint y: 92, distance: 59.2
click at [383, 33] on div "**********" at bounding box center [490, 30] width 218 height 19
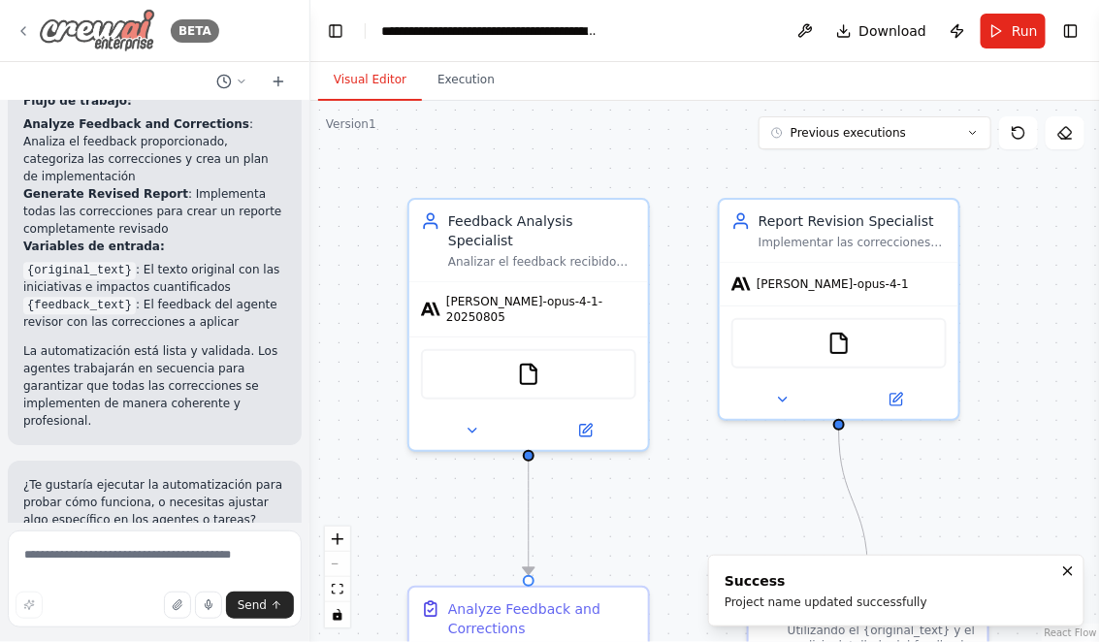
click at [28, 16] on div "BETA" at bounding box center [118, 31] width 204 height 44
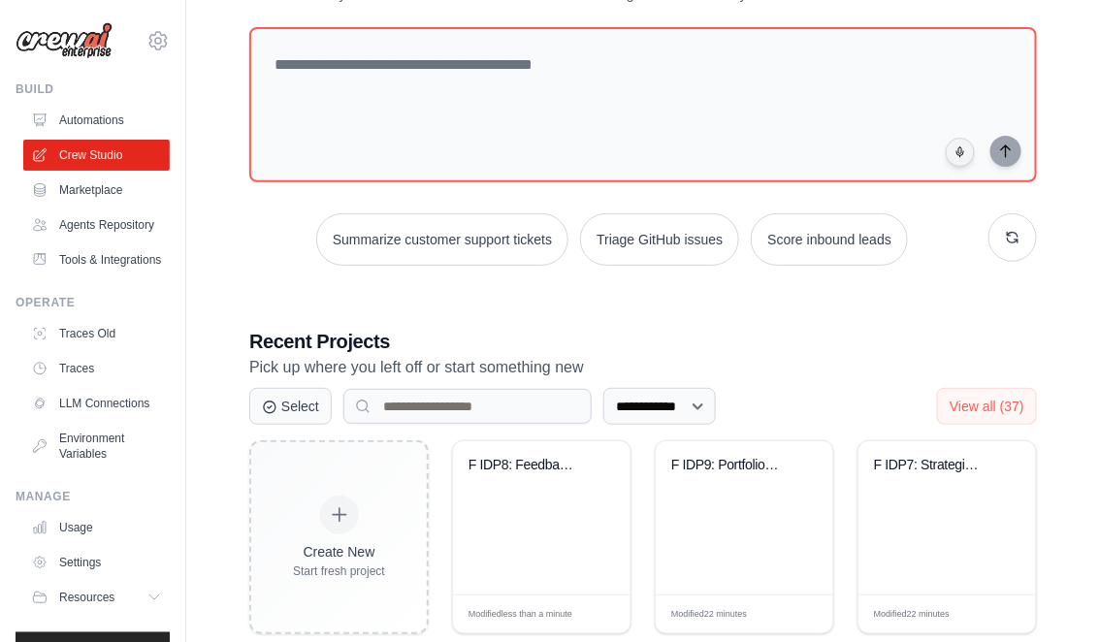
scroll to position [178, 0]
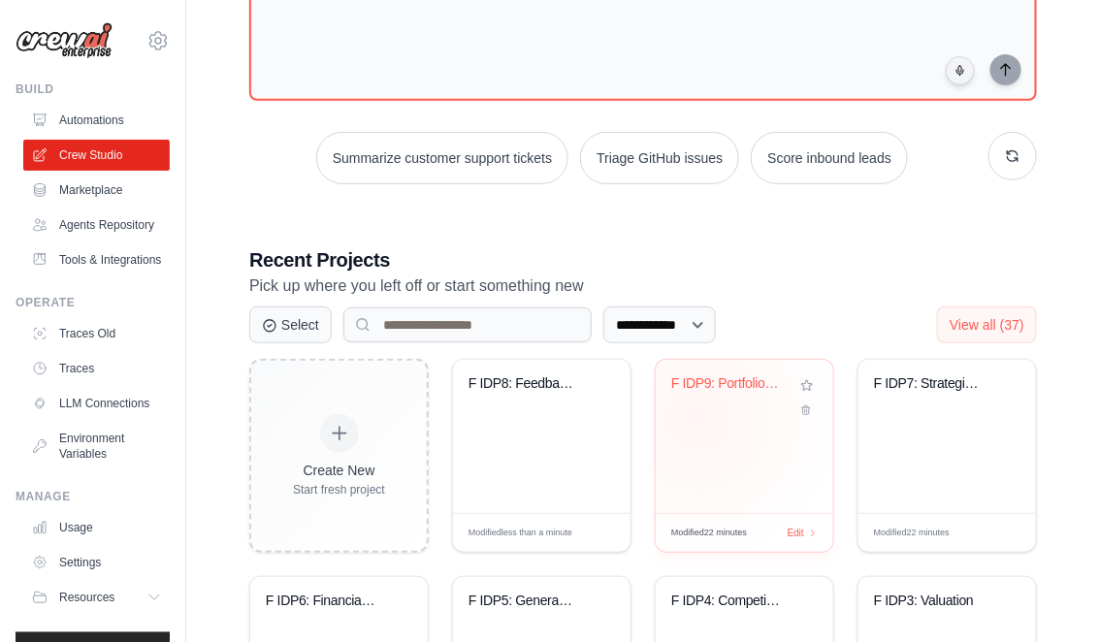
click at [698, 417] on div "F IDP9: Portfolio Optimization Fina..." at bounding box center [743, 436] width 177 height 153
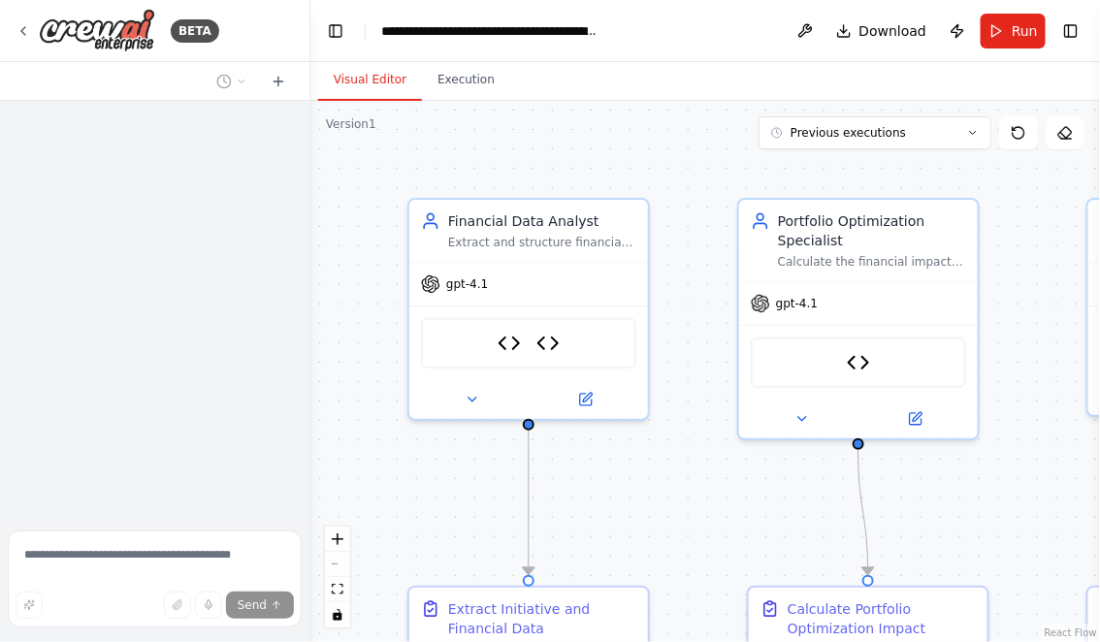
scroll to position [9148, 0]
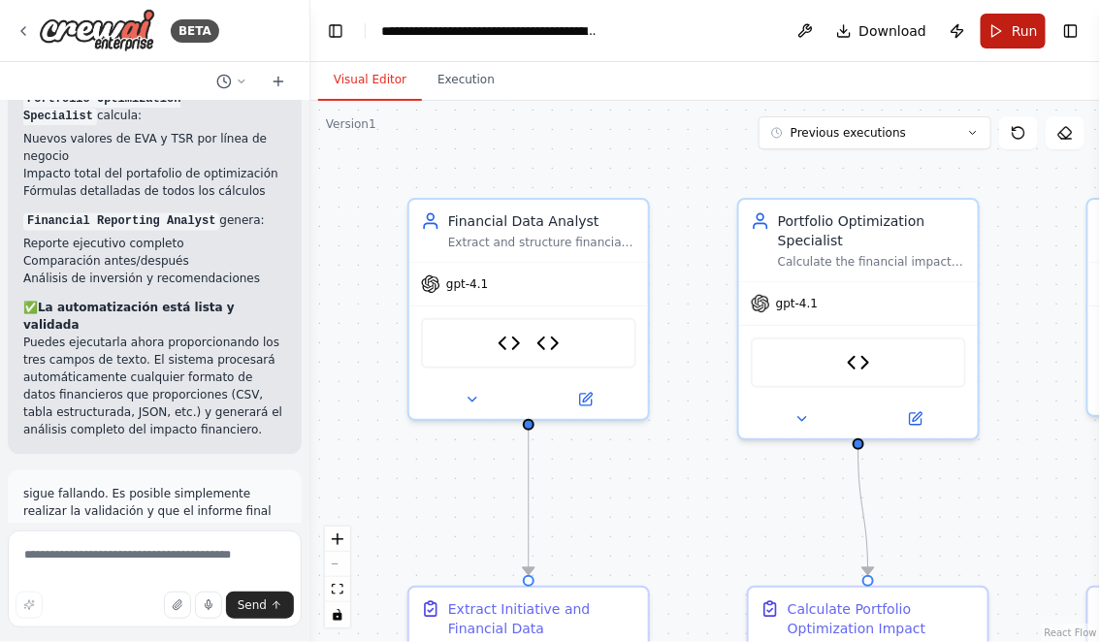
click at [1005, 34] on button "Run" at bounding box center [1012, 31] width 65 height 35
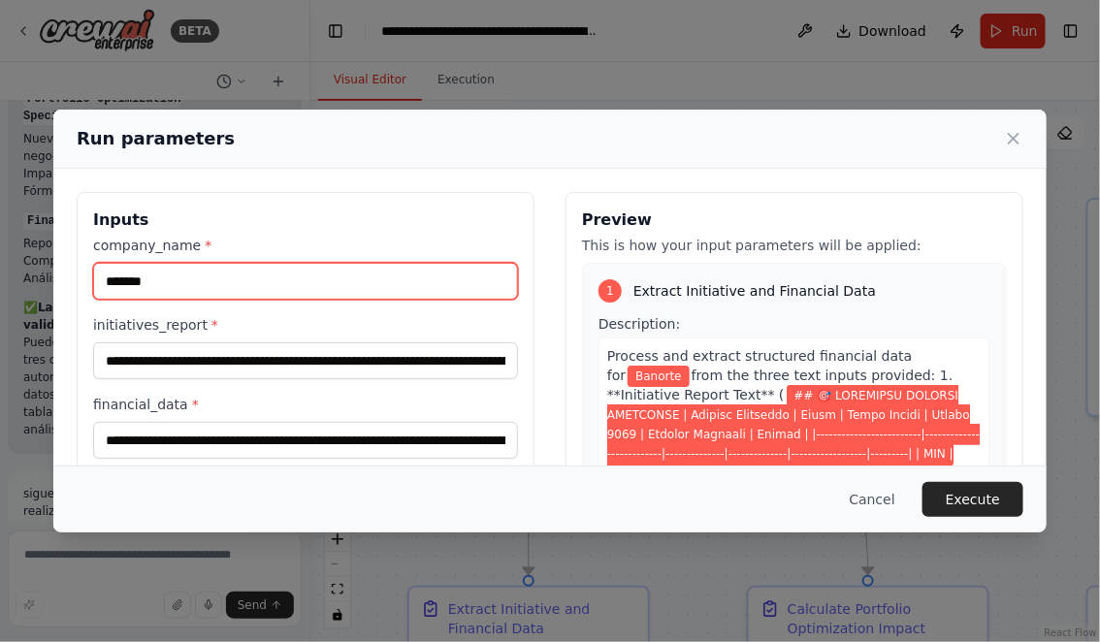
click at [169, 284] on input "*******" at bounding box center [305, 281] width 425 height 37
type input "********"
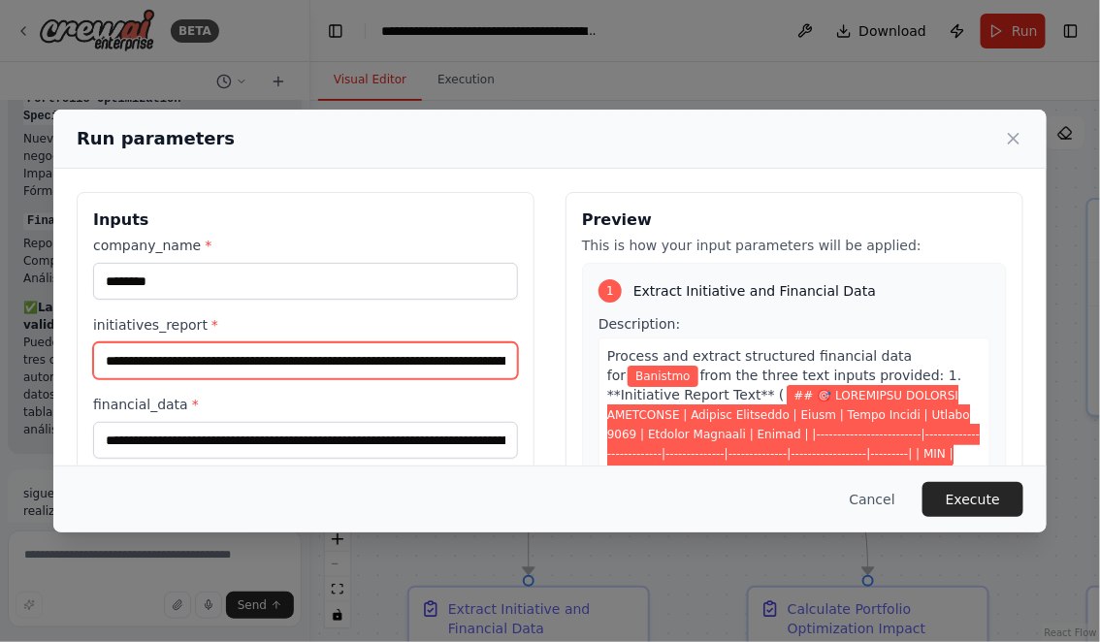
click at [105, 360] on input "initiatives_report *" at bounding box center [305, 360] width 425 height 37
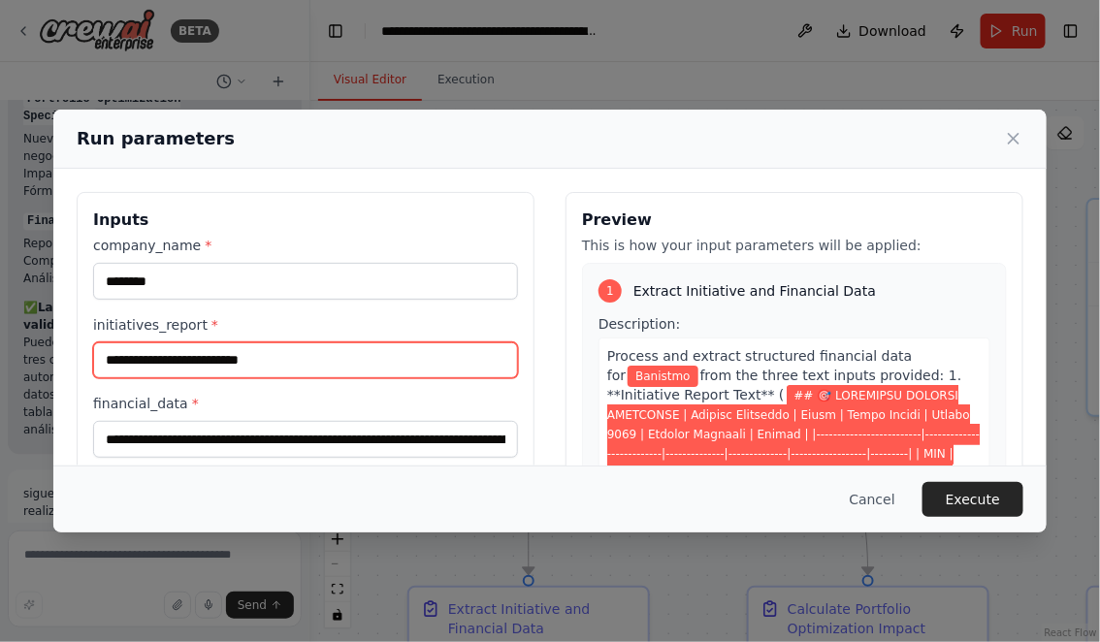
scroll to position [0, 0]
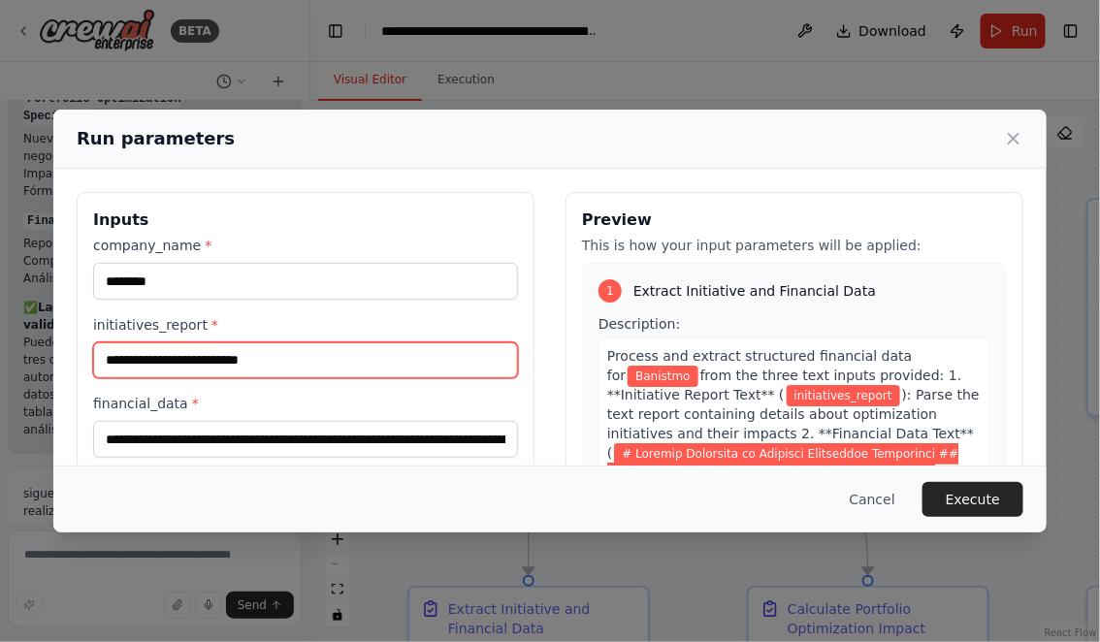
paste input "**********"
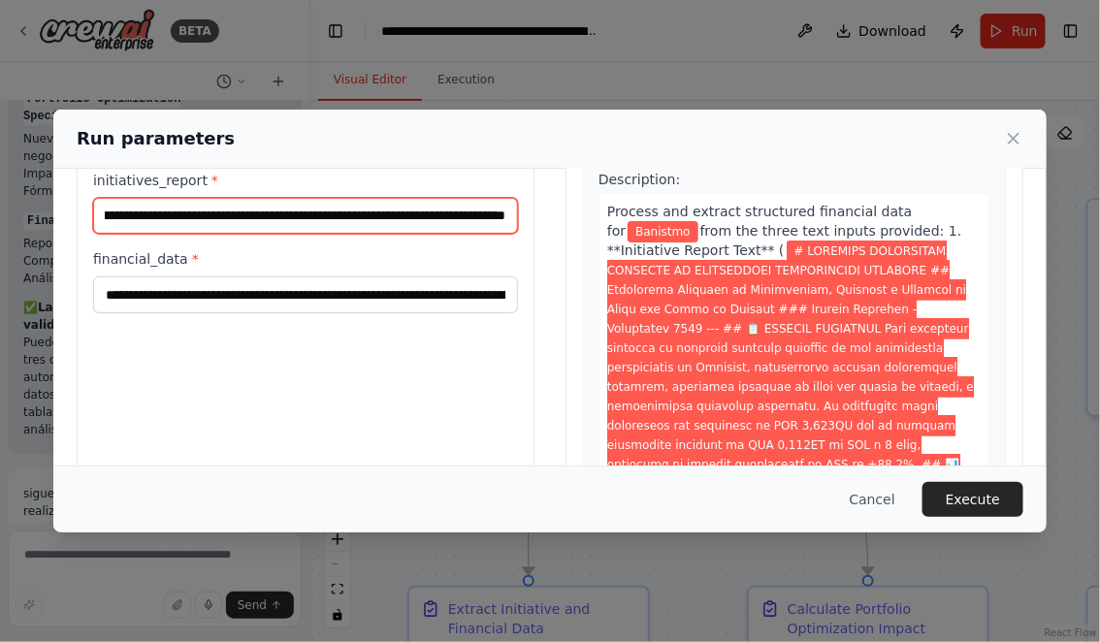
scroll to position [146, 0]
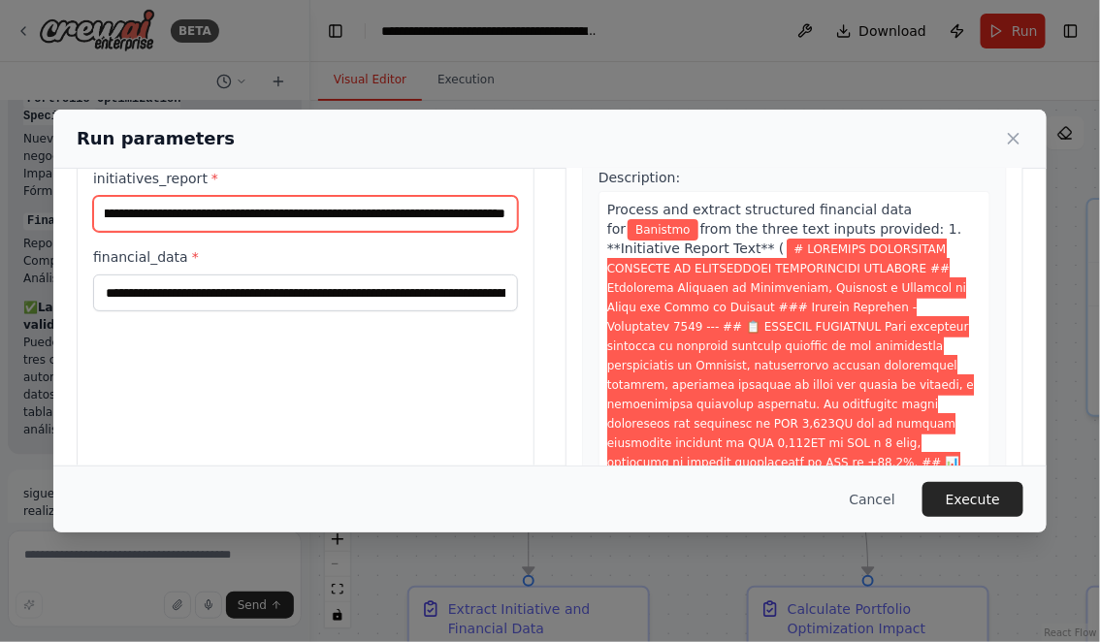
type input "**********"
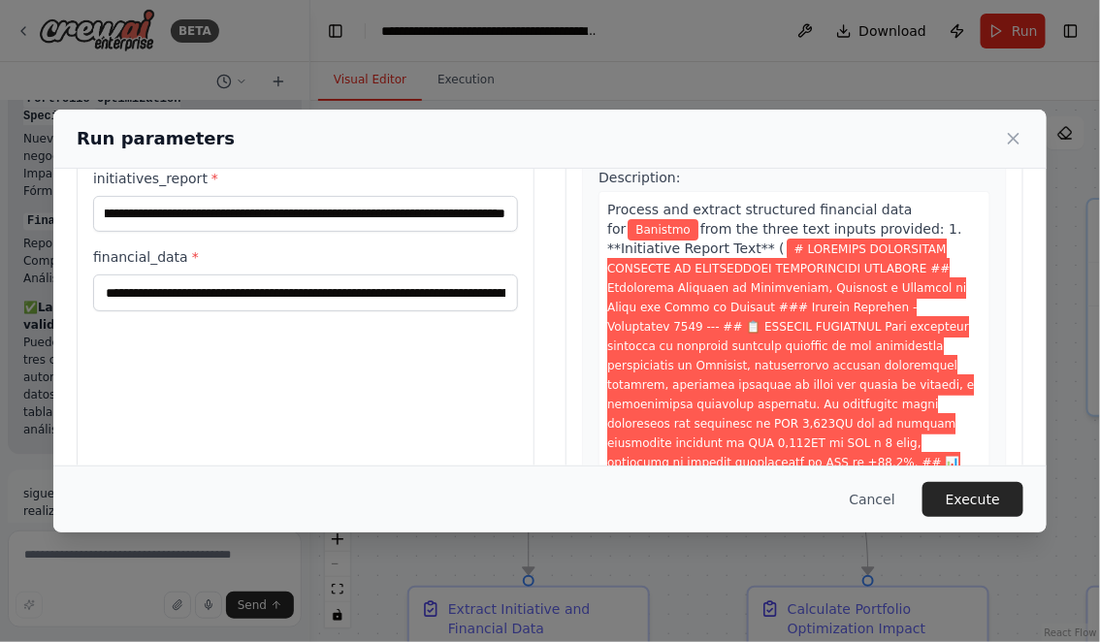
scroll to position [0, 0]
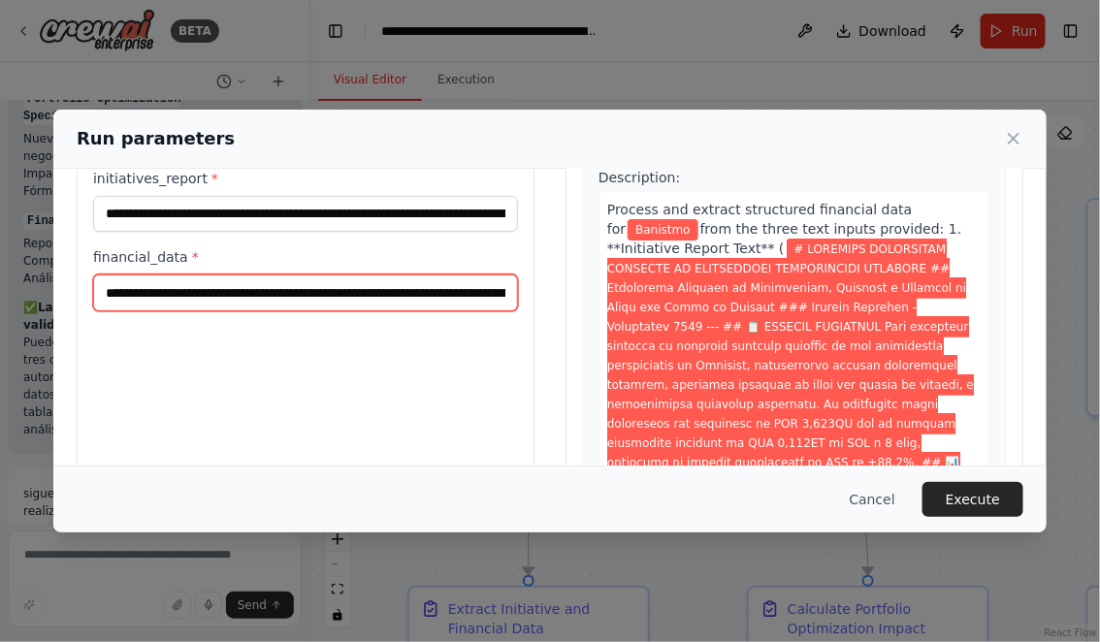
click at [103, 295] on input "financial_data *" at bounding box center [305, 292] width 425 height 37
paste input "**********"
type input "**********"
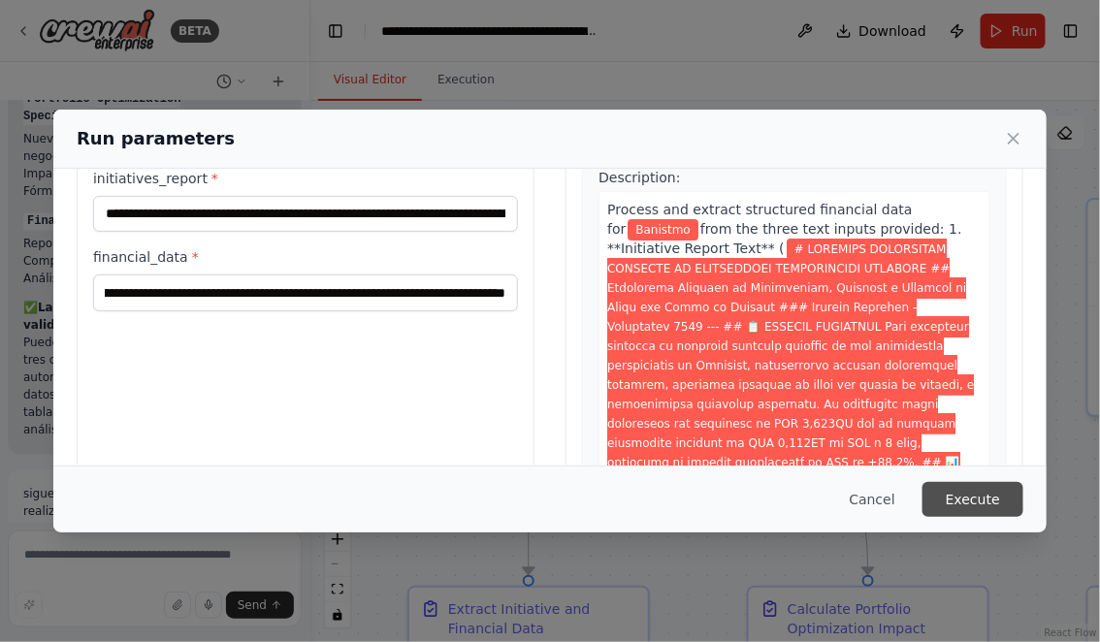
click at [966, 494] on button "Execute" at bounding box center [972, 499] width 101 height 35
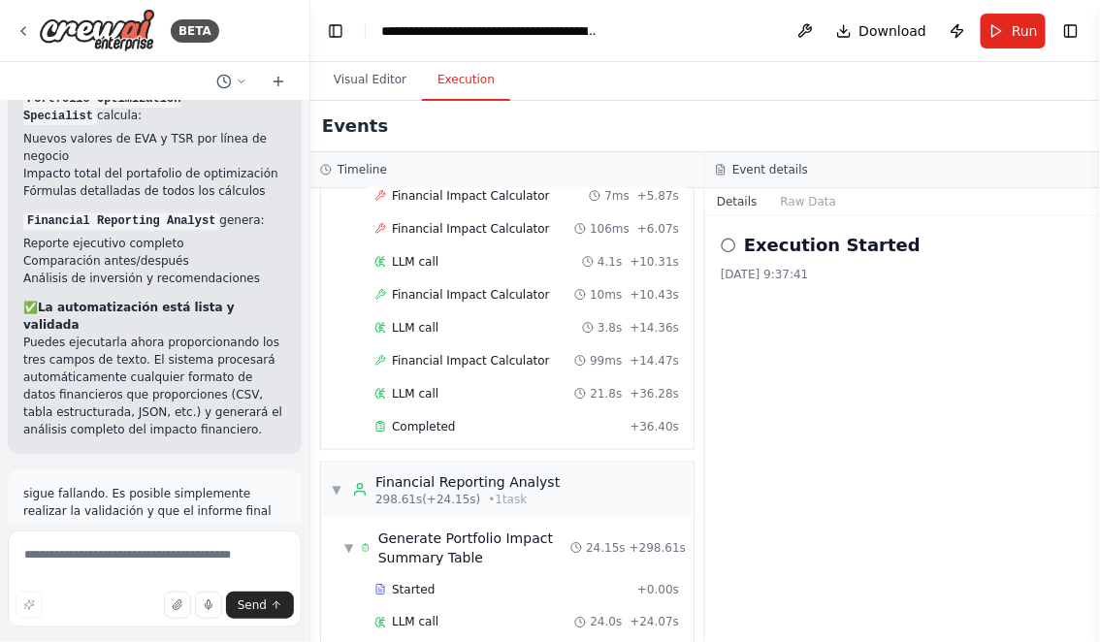
scroll to position [642, 0]
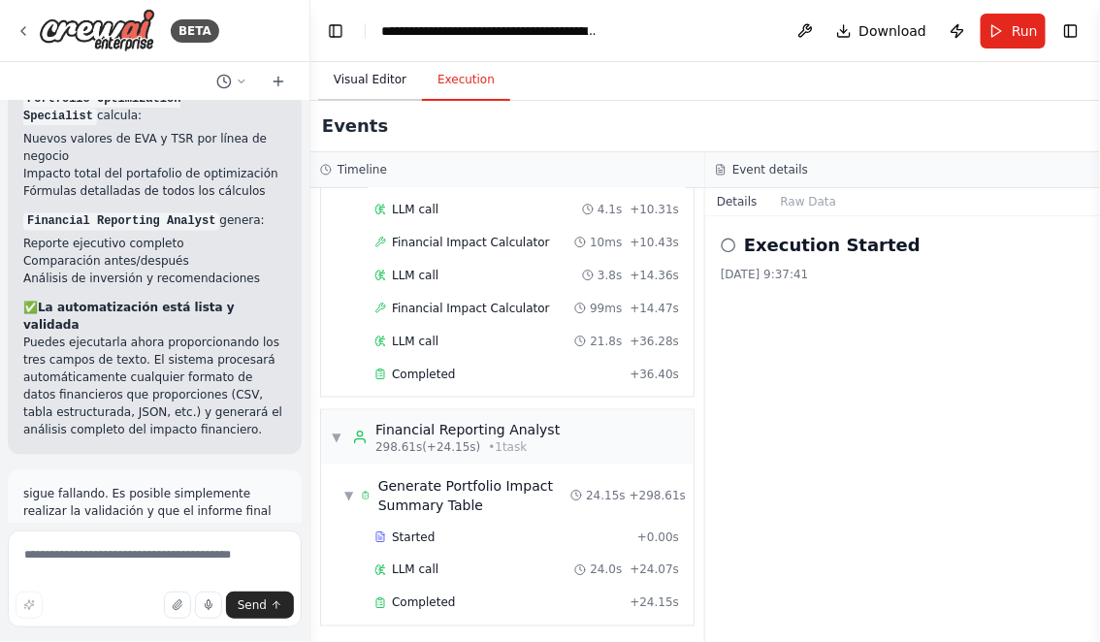
click at [374, 75] on button "Visual Editor" at bounding box center [370, 80] width 104 height 41
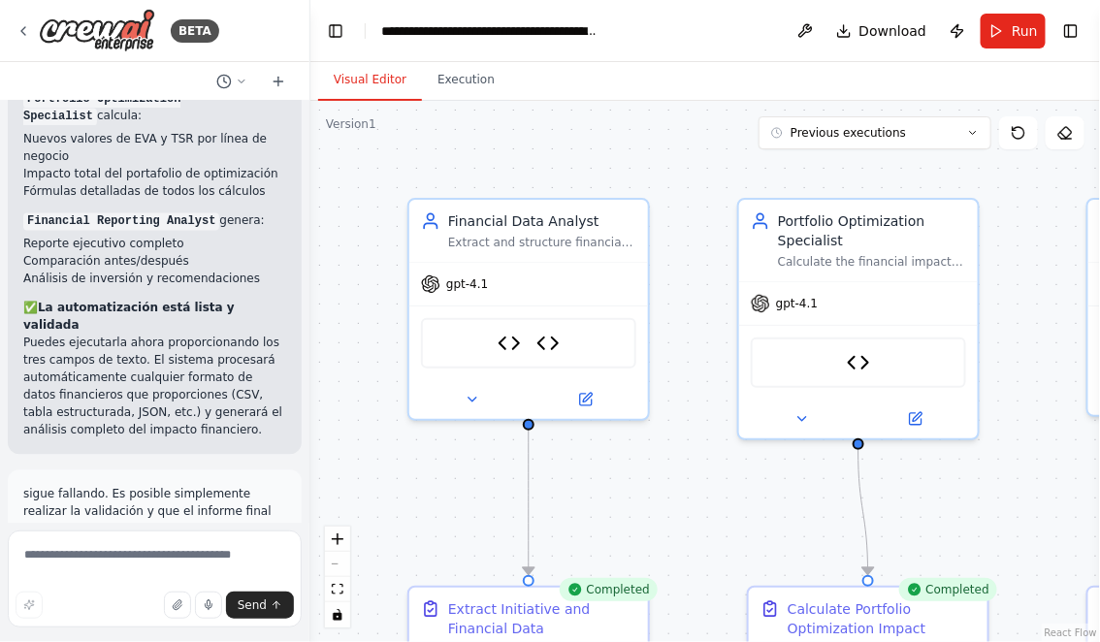
drag, startPoint x: 658, startPoint y: 527, endPoint x: 628, endPoint y: 345, distance: 183.8
click at [628, 345] on div ".deletable-edge-delete-btn { width: 20px; height: 20px; border: 0px solid #ffff…" at bounding box center [704, 371] width 789 height 541
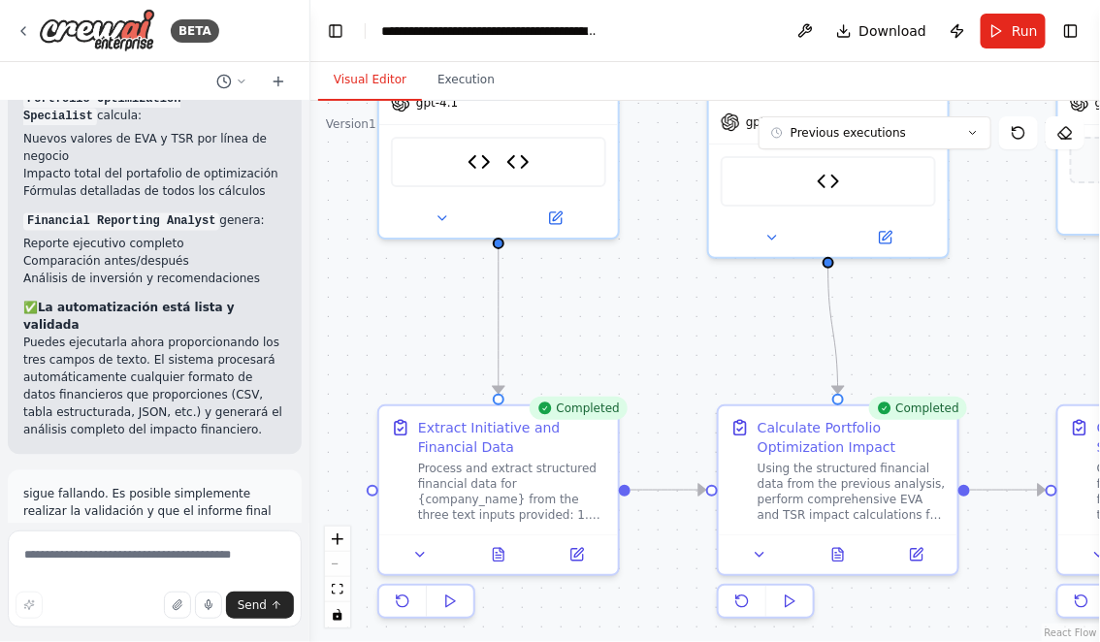
drag, startPoint x: 669, startPoint y: 373, endPoint x: 612, endPoint y: 254, distance: 132.3
click at [612, 254] on div ".deletable-edge-delete-btn { width: 20px; height: 20px; border: 0px solid #ffff…" at bounding box center [704, 371] width 789 height 541
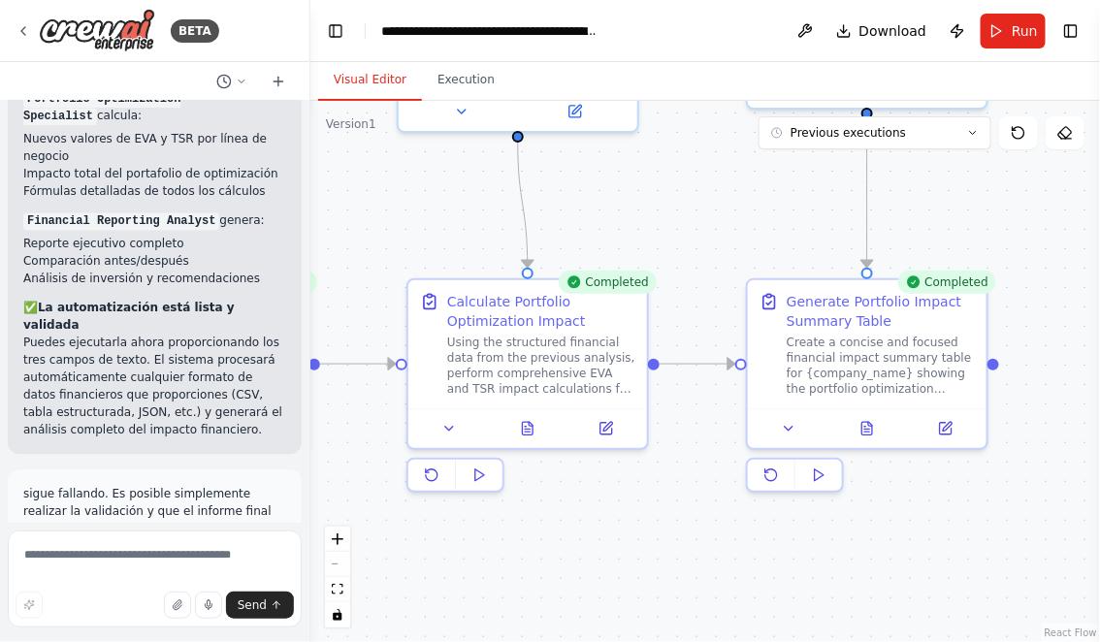
drag, startPoint x: 823, startPoint y: 536, endPoint x: 495, endPoint y: 519, distance: 329.2
click at [499, 520] on div ".deletable-edge-delete-btn { width: 20px; height: 20px; border: 0px solid #ffff…" at bounding box center [704, 371] width 789 height 541
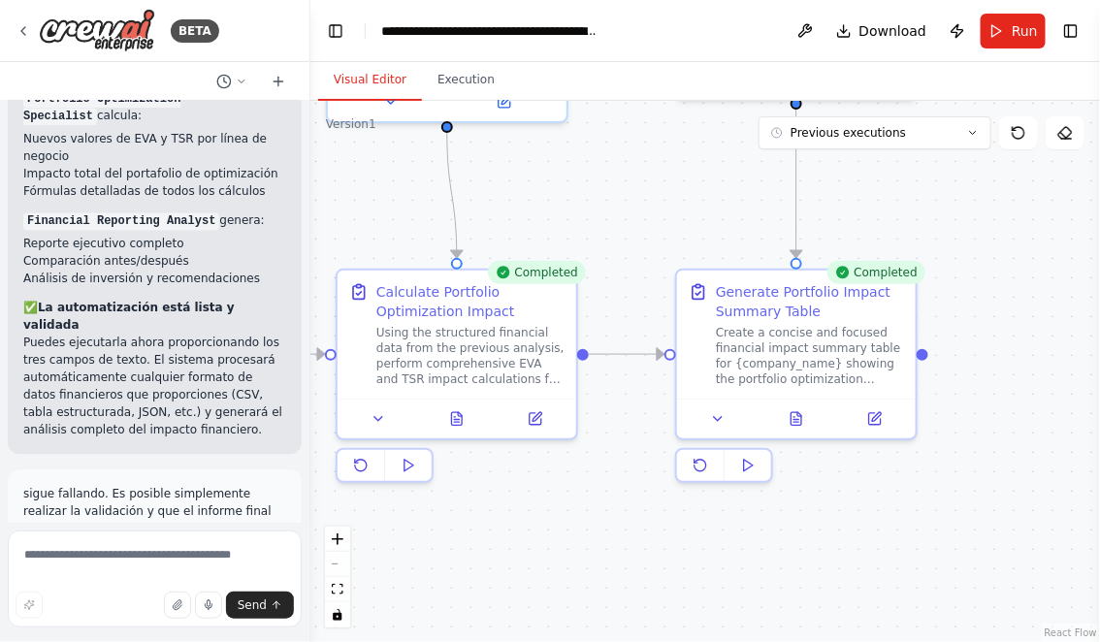
drag, startPoint x: 558, startPoint y: 526, endPoint x: 591, endPoint y: 460, distance: 74.2
click at [591, 460] on div ".deletable-edge-delete-btn { width: 20px; height: 20px; border: 0px solid #ffff…" at bounding box center [704, 371] width 789 height 541
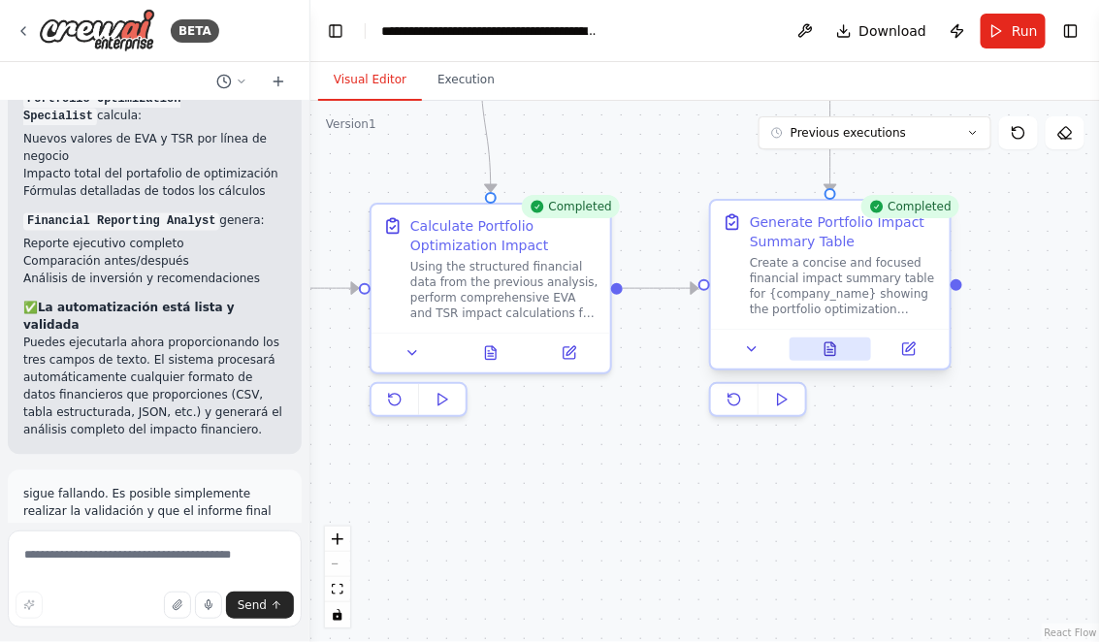
click at [829, 350] on icon at bounding box center [829, 350] width 5 height 0
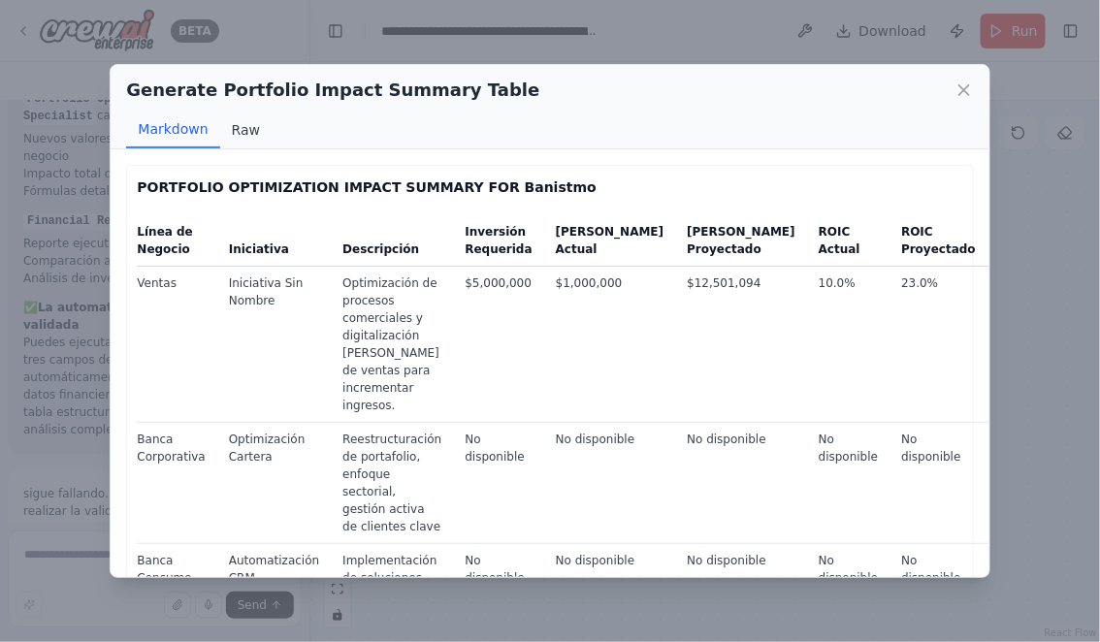
click at [239, 129] on button "Raw" at bounding box center [245, 130] width 51 height 37
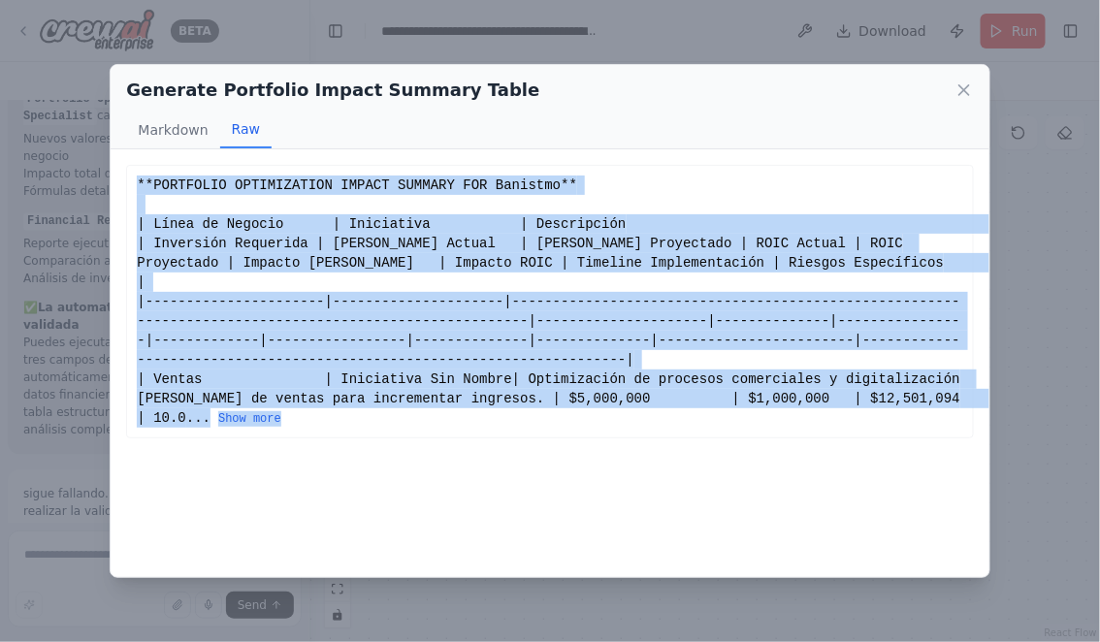
drag, startPoint x: 138, startPoint y: 186, endPoint x: 366, endPoint y: 441, distance: 342.0
click at [366, 441] on div "PORTFOLIO OPTIMIZATION IMPACT SUMMARY FOR Banistmo Línea de Negocio Iniciativa …" at bounding box center [550, 363] width 878 height 428
copy div "**PORTFOLIO OPTIMIZATION IMPACT SUMMARY FOR Banistmo** | Línea de Negocio | Ini…"
click at [265, 419] on button "Show more" at bounding box center [249, 419] width 63 height 16
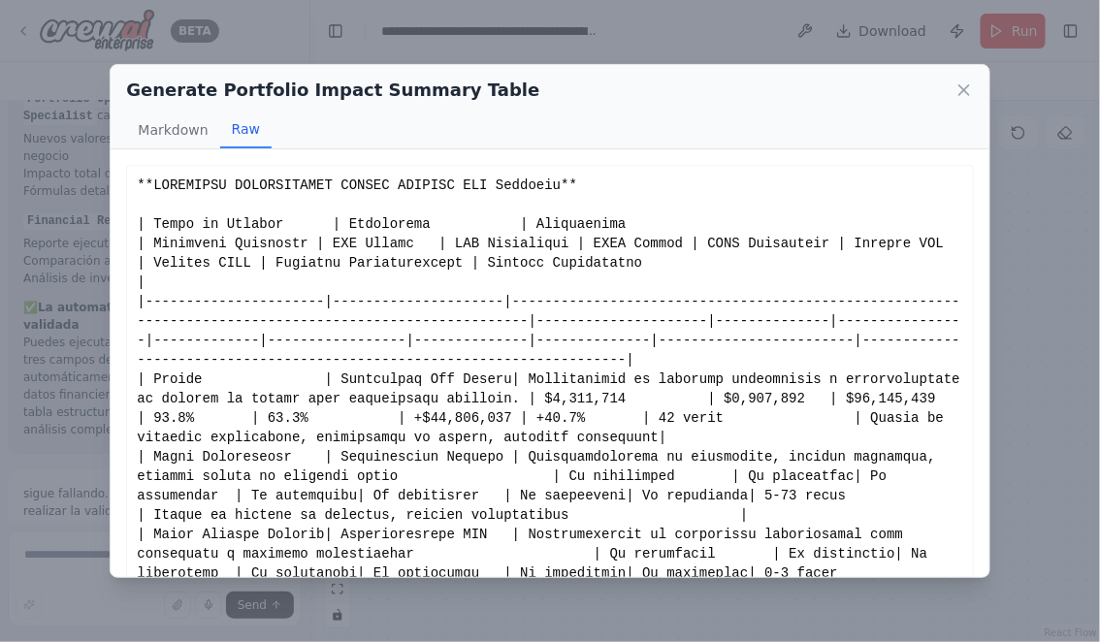
click at [965, 89] on icon at bounding box center [964, 90] width 10 height 10
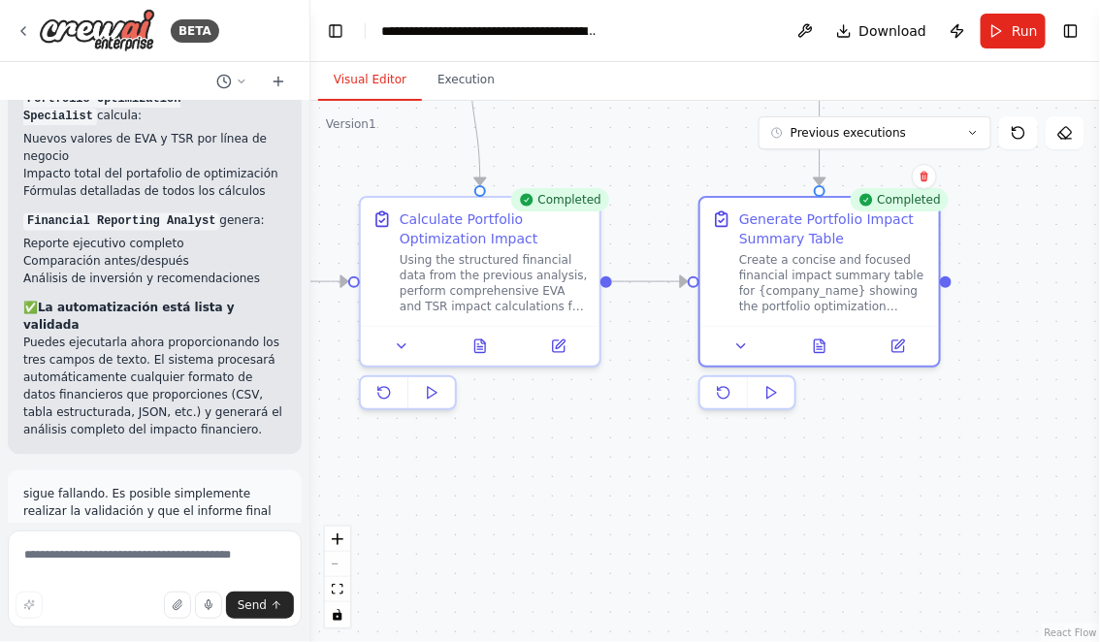
drag, startPoint x: 569, startPoint y: 480, endPoint x: 542, endPoint y: 412, distance: 73.1
click at [542, 413] on div ".deletable-edge-delete-btn { width: 20px; height: 20px; border: 0px solid #ffff…" at bounding box center [704, 371] width 789 height 541
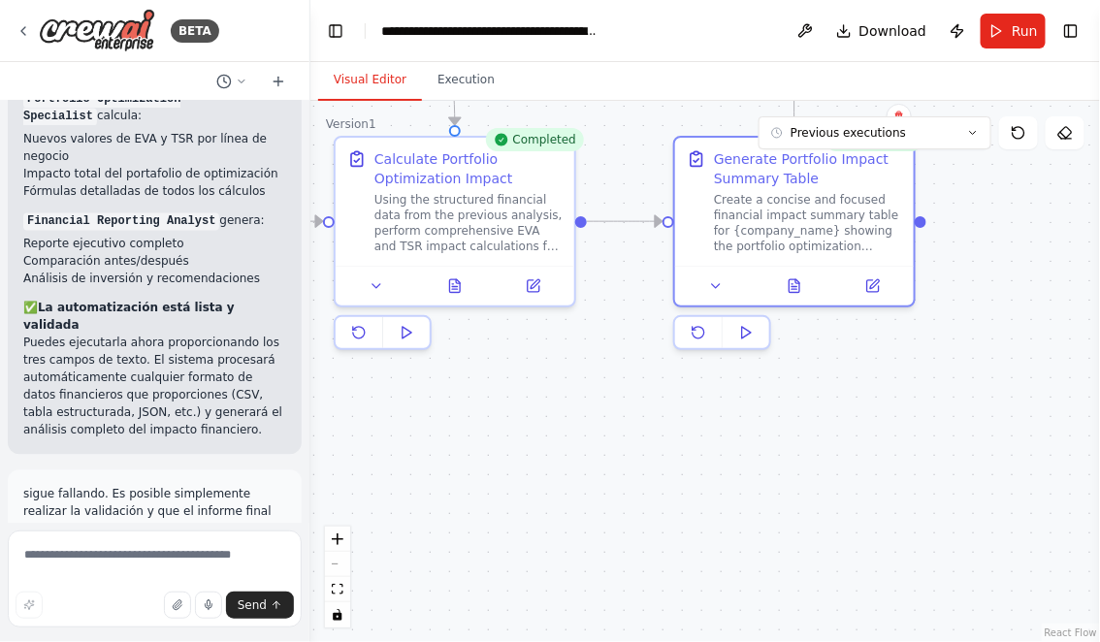
drag, startPoint x: 585, startPoint y: 453, endPoint x: 548, endPoint y: 453, distance: 36.8
click at [548, 453] on div ".deletable-edge-delete-btn { width: 20px; height: 20px; border: 0px solid #ffff…" at bounding box center [704, 371] width 789 height 541
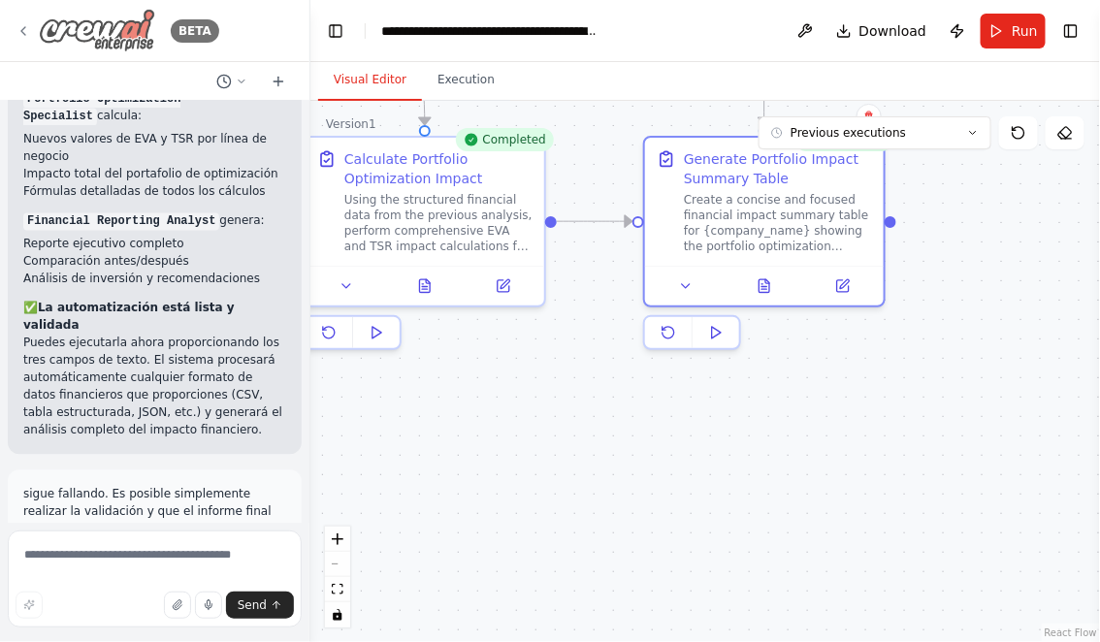
click at [23, 28] on icon at bounding box center [23, 31] width 4 height 8
